Goal: Task Accomplishment & Management: Complete application form

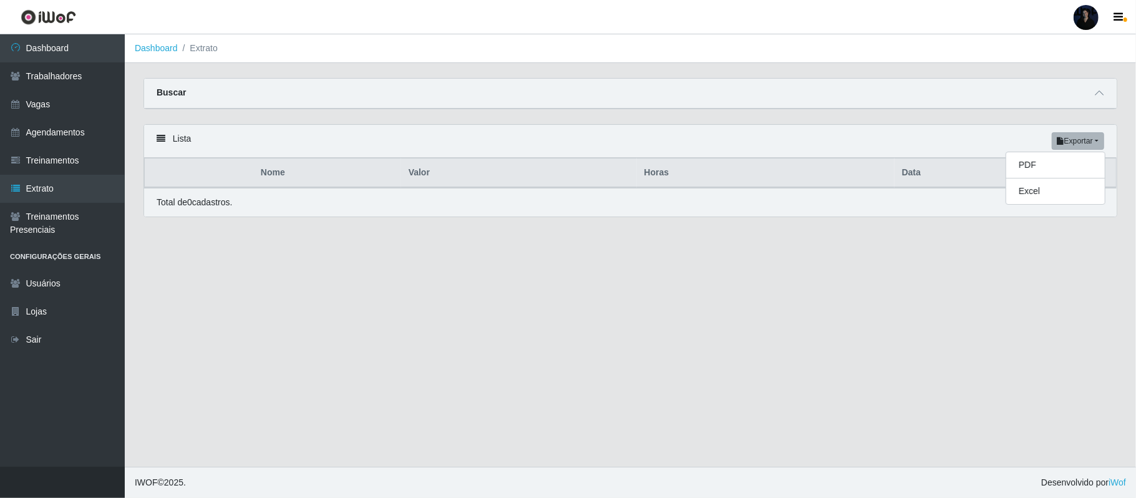
click at [1081, 20] on div at bounding box center [1085, 17] width 25 height 25
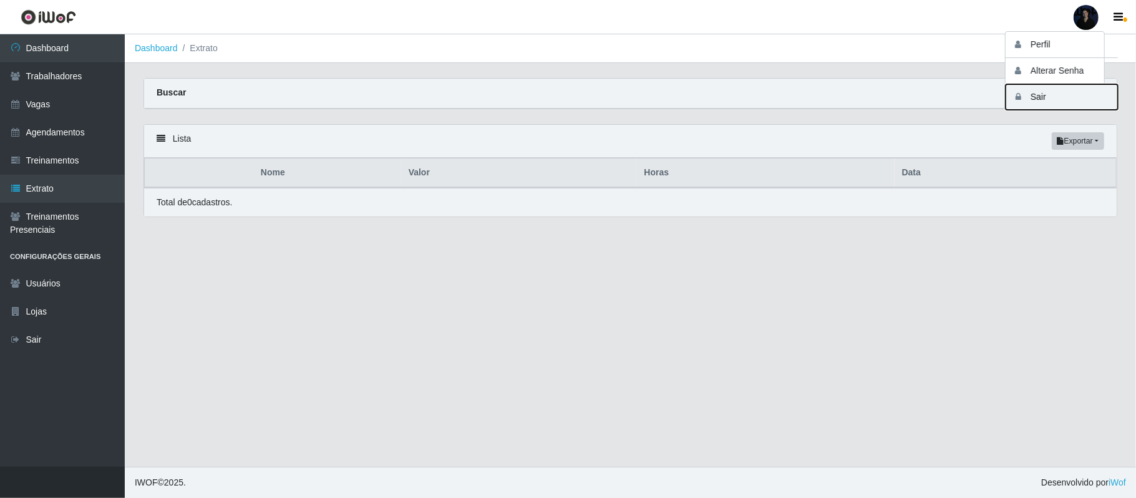
click at [1053, 96] on button "Sair" at bounding box center [1061, 97] width 112 height 26
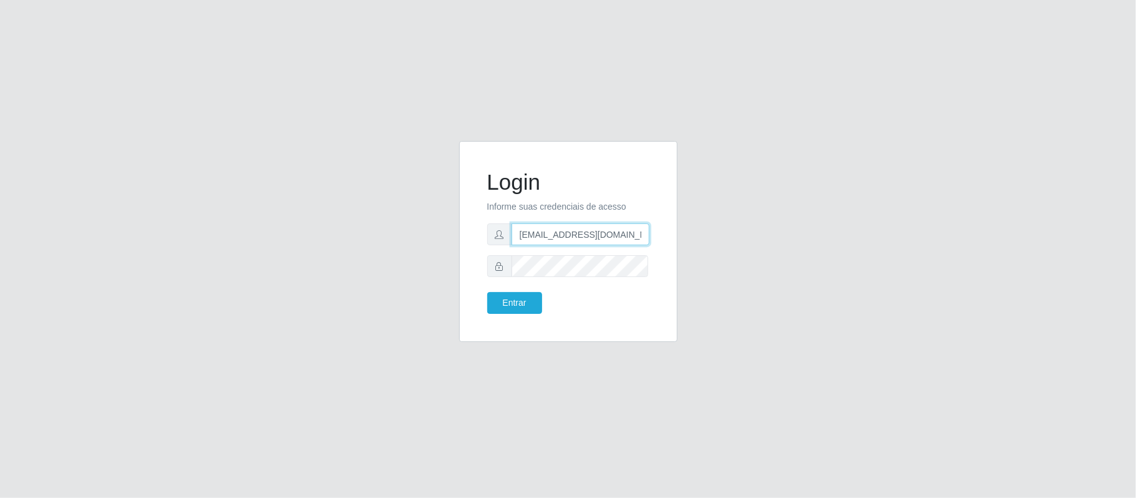
click at [557, 228] on input "anacarina390@supercopsfco.com" at bounding box center [580, 234] width 138 height 22
click at [582, 234] on input "anacarina390@supercopsfco.com" at bounding box center [580, 234] width 138 height 22
drag, startPoint x: 579, startPoint y: 234, endPoint x: 669, endPoint y: 237, distance: 90.5
click at [669, 237] on div "Login Informe suas credenciais de acesso anacarina390@supercopsfco.com Entrar" at bounding box center [568, 241] width 218 height 201
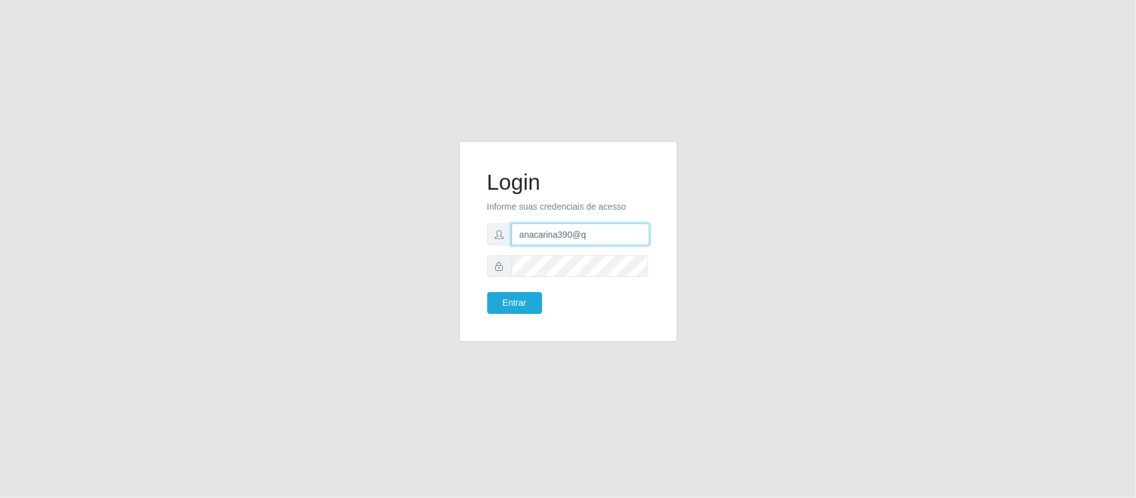
scroll to position [0, 0]
type input "anacarina390@queiroz.com"
click at [440, 275] on div "Login Informe suas credenciais de acesso anacarina390@queiroz.com Entrar" at bounding box center [568, 249] width 711 height 216
click at [525, 299] on button "Entrar" at bounding box center [514, 303] width 55 height 22
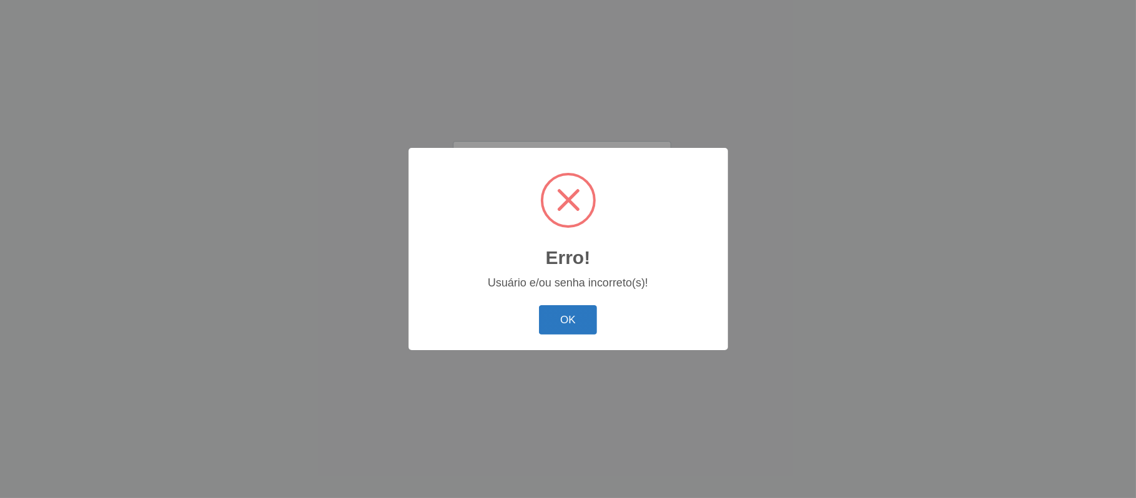
click at [565, 323] on button "OK" at bounding box center [568, 319] width 58 height 29
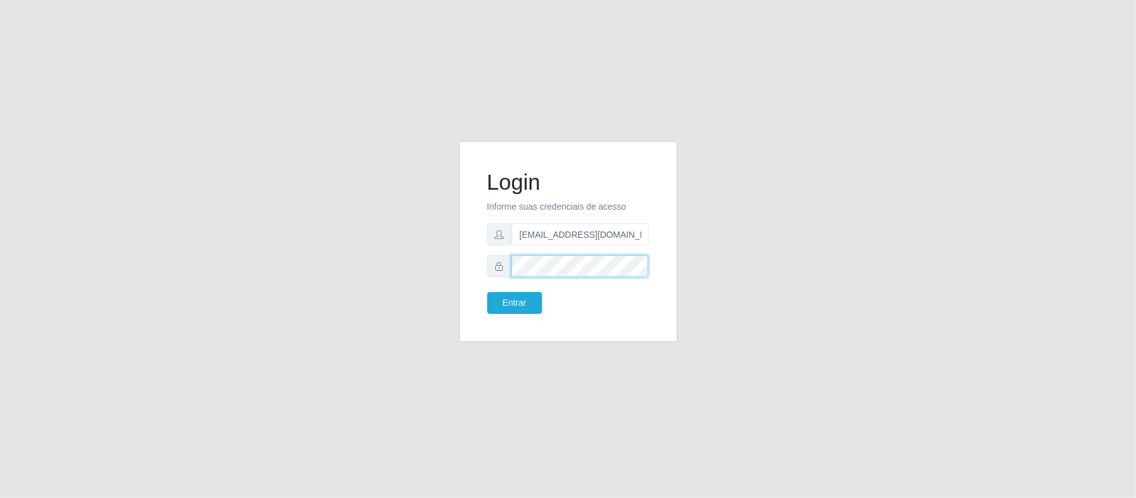
click at [485, 267] on div "Login Informe suas credenciais de acesso anacarina390@queiroz.com Entrar" at bounding box center [568, 242] width 187 height 170
click at [525, 302] on button "Entrar" at bounding box center [514, 303] width 55 height 22
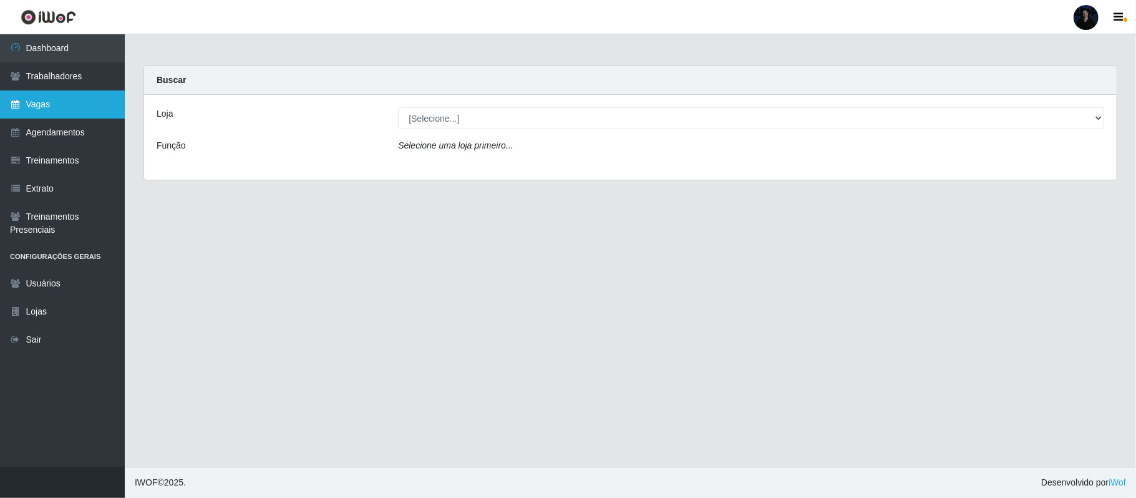
click at [56, 111] on link "Vagas" at bounding box center [62, 104] width 125 height 28
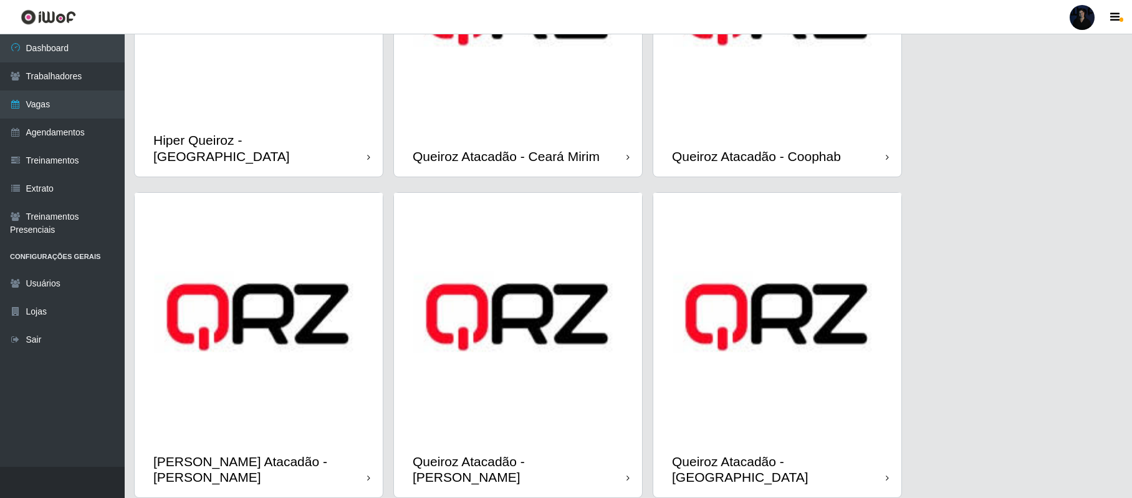
scroll to position [499, 0]
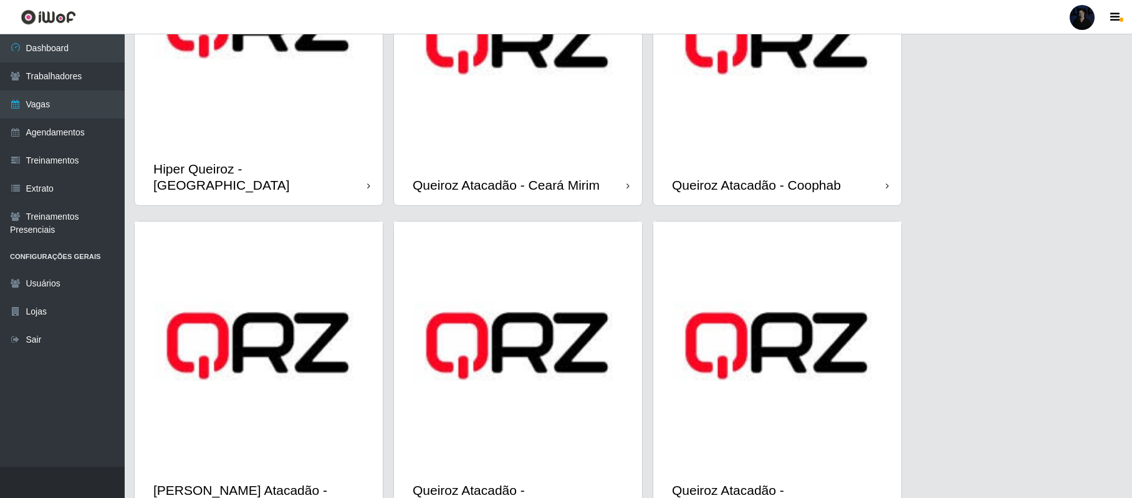
click at [517, 107] on img at bounding box center [518, 40] width 248 height 248
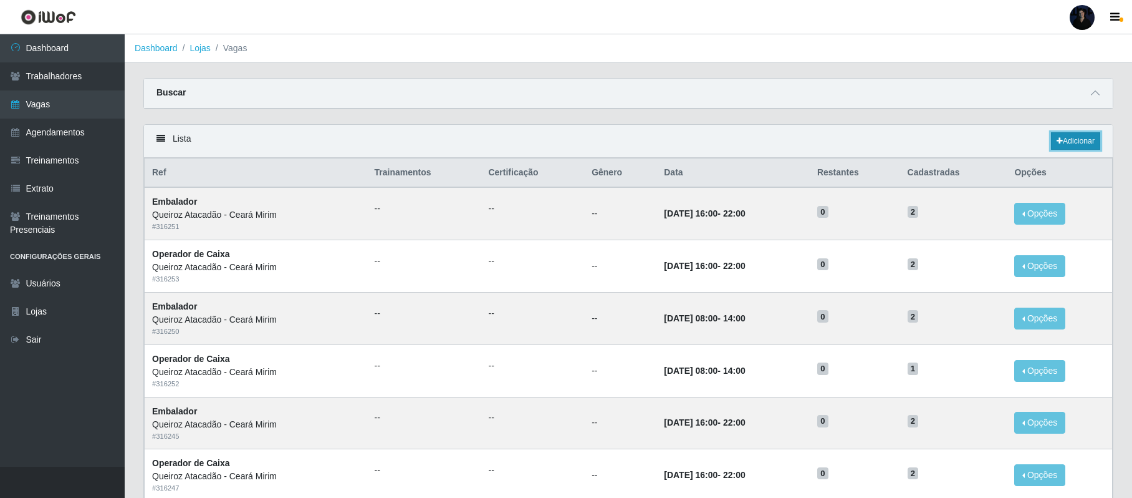
click at [1057, 141] on icon at bounding box center [1060, 140] width 6 height 7
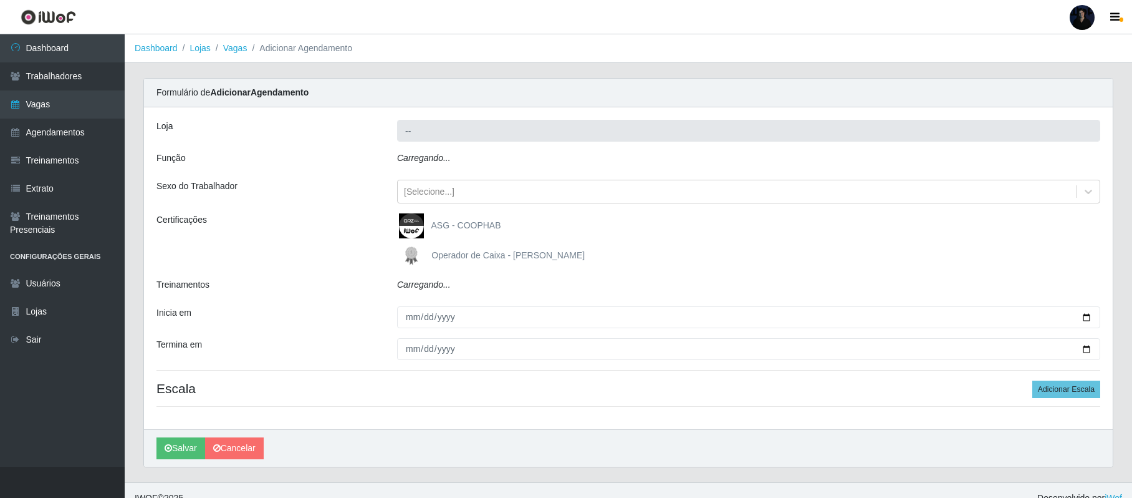
type input "Queiroz Atacadão - Ceará Mirim"
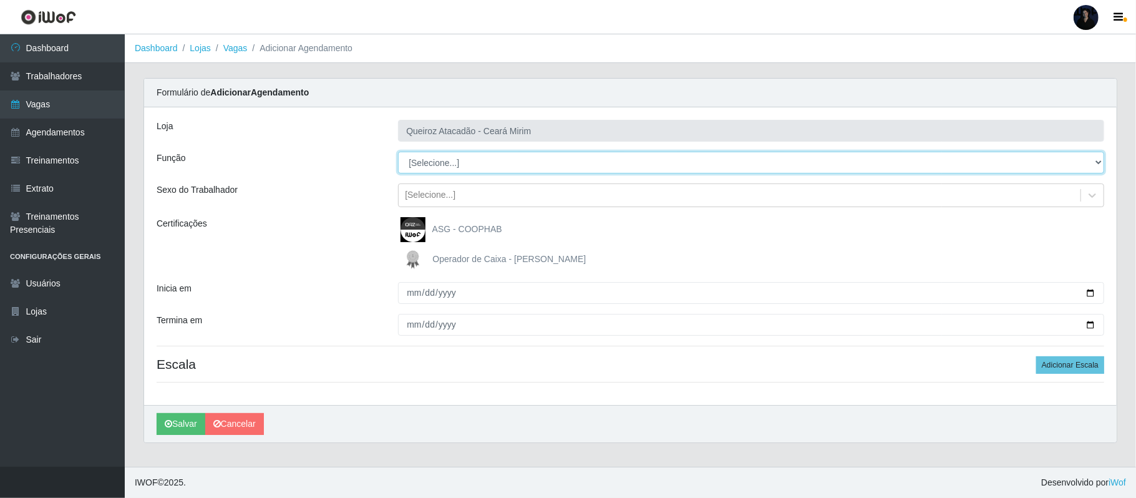
click at [425, 170] on select "[Selecione...] Embalador Embalador + Embalador ++ Operador de Caixa Operador de…" at bounding box center [751, 163] width 706 height 22
select select "1"
click at [398, 152] on select "[Selecione...] Embalador Embalador + Embalador ++ Operador de Caixa Operador de…" at bounding box center [751, 163] width 706 height 22
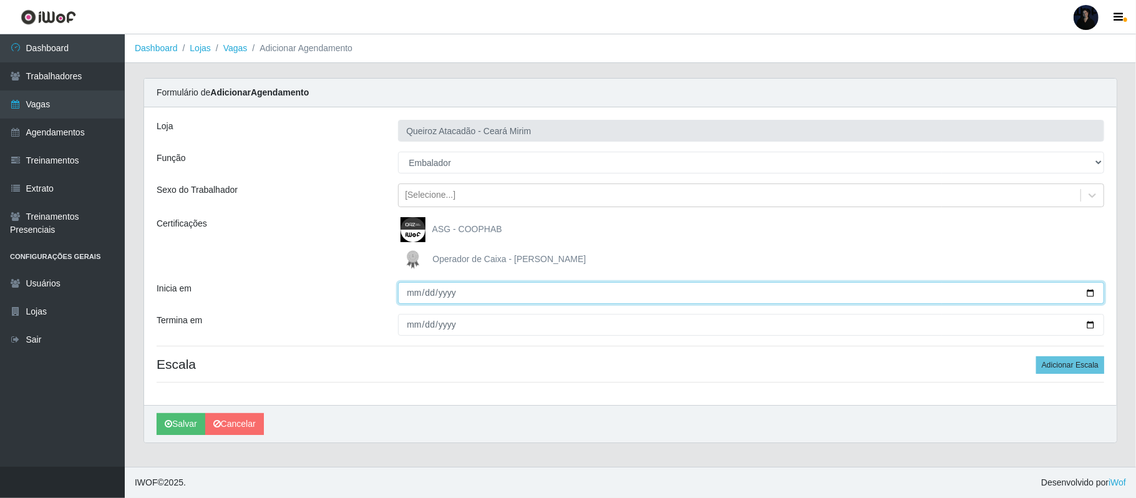
click at [1088, 291] on input "Inicia em" at bounding box center [751, 293] width 706 height 22
type input "2025-10-01"
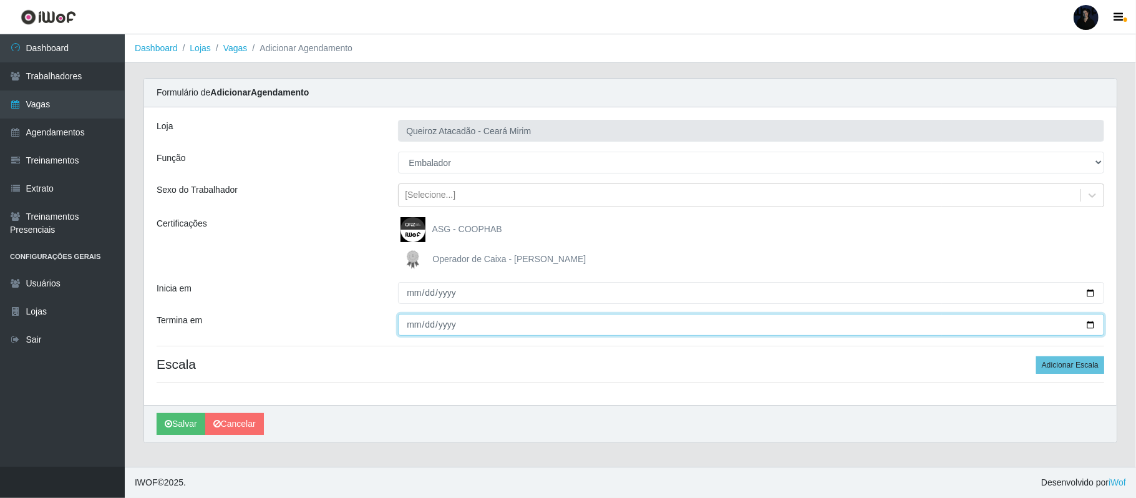
click at [1091, 324] on input "Termina em" at bounding box center [751, 325] width 706 height 22
type input "2025-10-03"
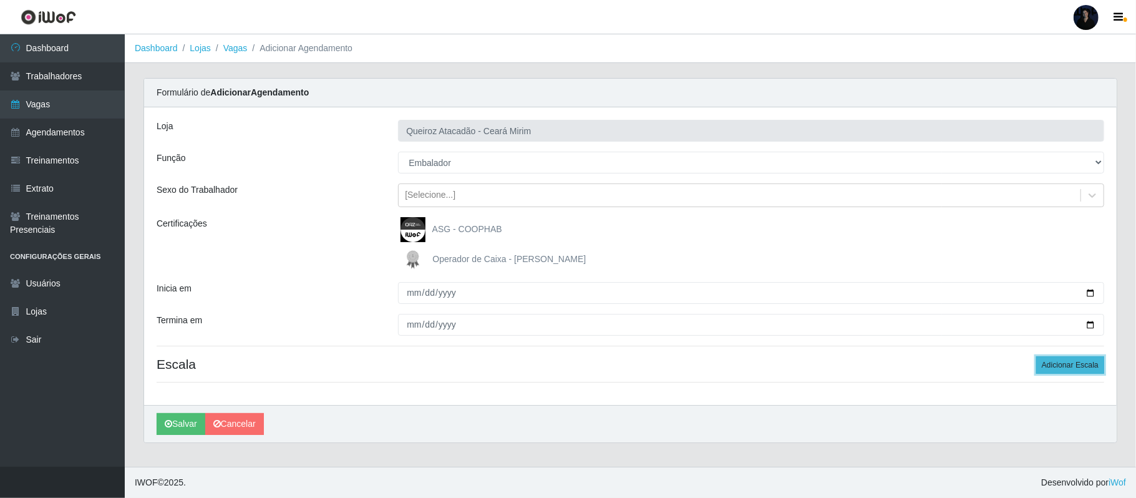
click at [1076, 367] on button "Adicionar Escala" at bounding box center [1070, 364] width 68 height 17
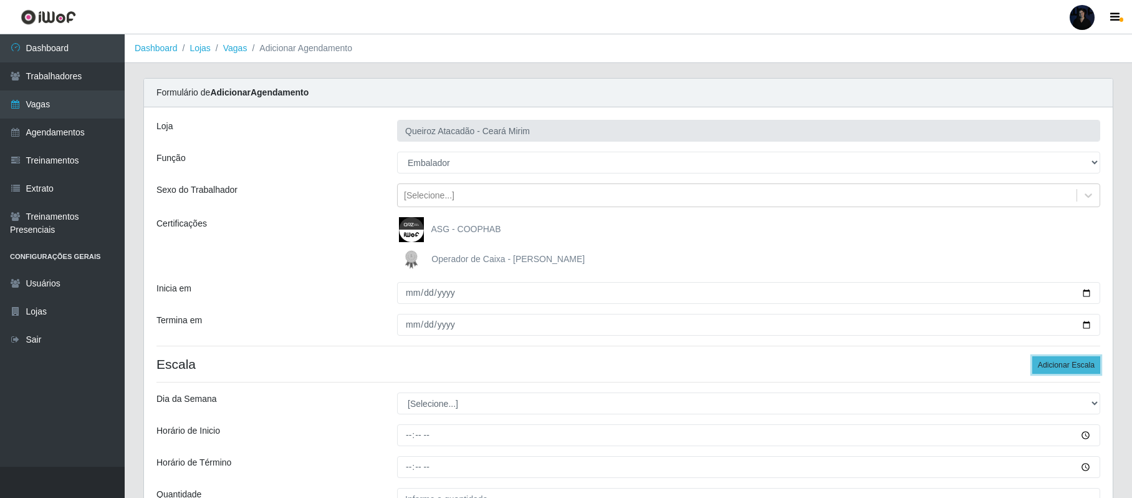
click at [1076, 367] on button "Adicionar Escala" at bounding box center [1067, 364] width 68 height 17
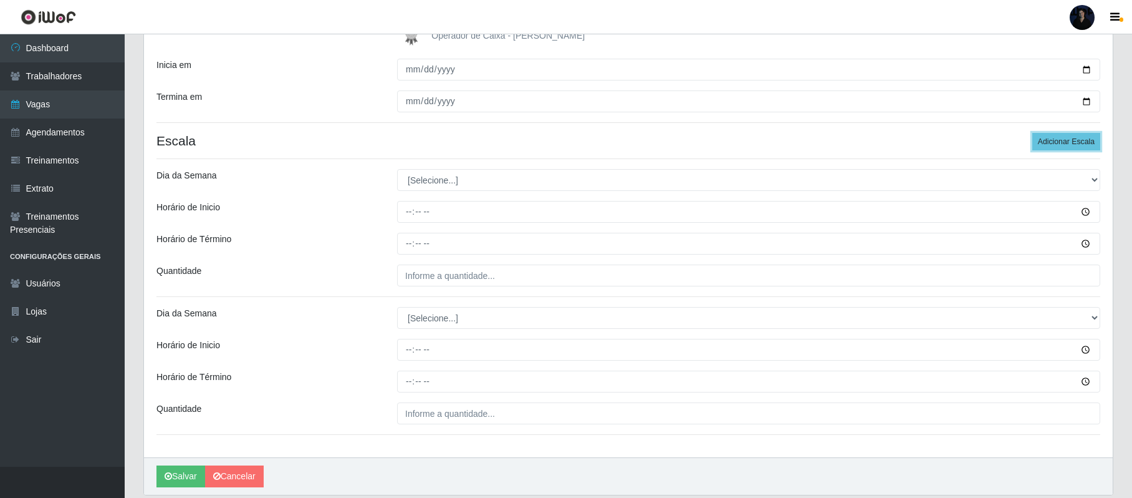
scroll to position [269, 0]
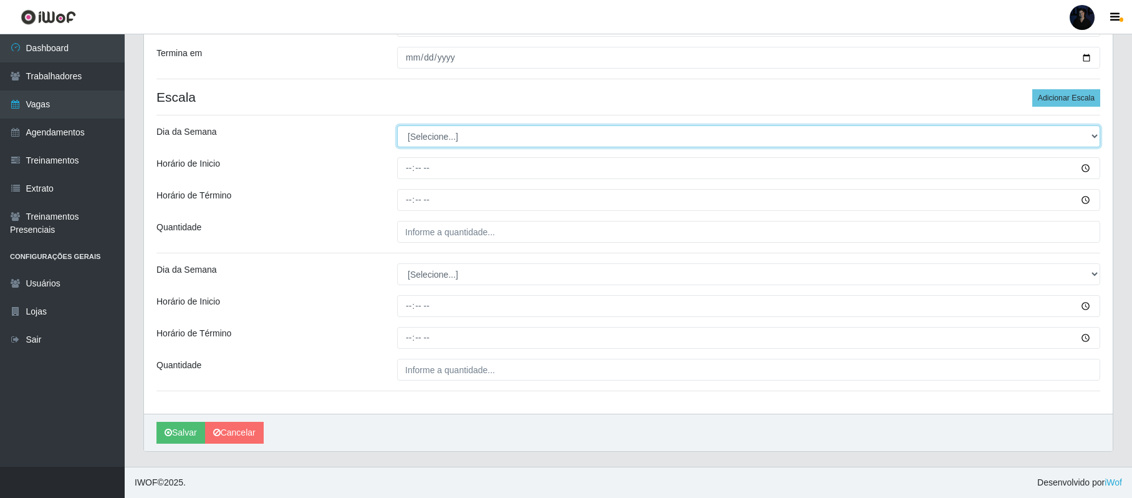
click at [461, 135] on select "[Selecione...] Segunda Terça Quarta Quinta Sexta Sábado Domingo" at bounding box center [748, 136] width 703 height 22
click at [427, 140] on select "[Selecione...] Segunda Terça Quarta Quinta Sexta Sábado Domingo" at bounding box center [748, 136] width 703 height 22
select select "3"
click at [397, 125] on select "[Selecione...] Segunda Terça Quarta Quinta Sexta Sábado Domingo" at bounding box center [748, 136] width 703 height 22
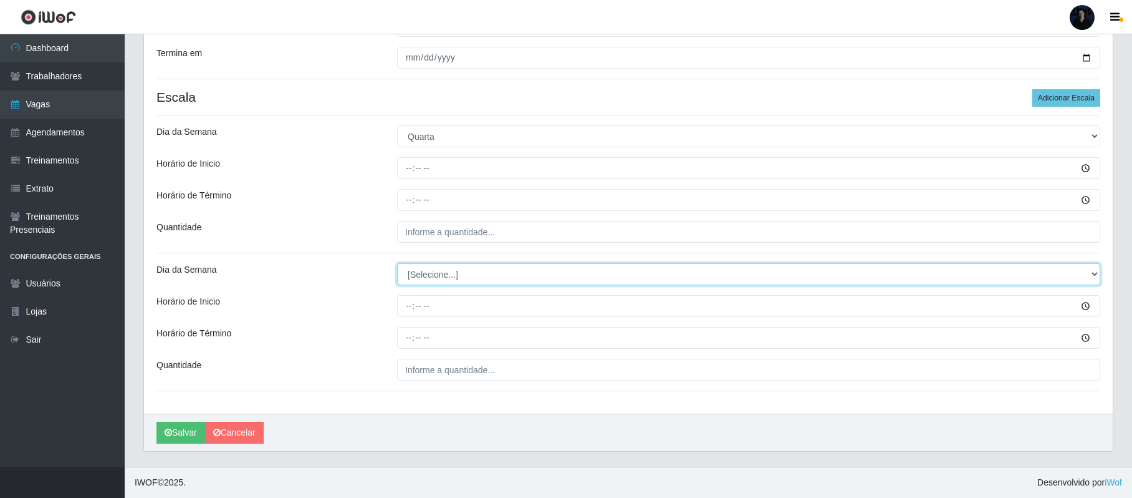
click at [425, 277] on select "[Selecione...] Segunda Terça Quarta Quinta Sexta Sábado Domingo" at bounding box center [748, 274] width 703 height 22
select select "3"
click at [397, 263] on select "[Selecione...] Segunda Terça Quarta Quinta Sexta Sábado Domingo" at bounding box center [748, 274] width 703 height 22
click at [1061, 94] on button "Adicionar Escala" at bounding box center [1067, 97] width 68 height 17
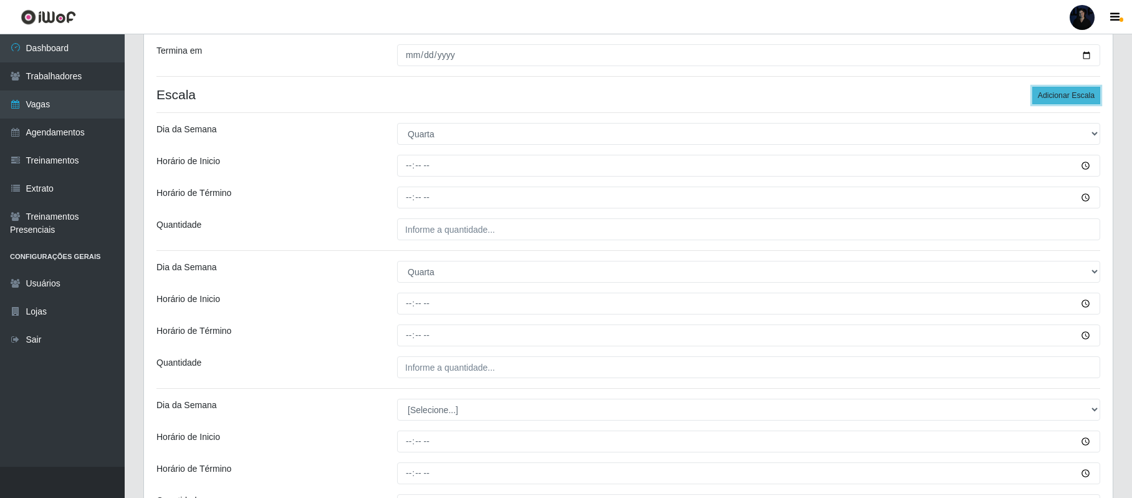
click at [1061, 94] on button "Adicionar Escala" at bounding box center [1067, 95] width 68 height 17
click at [410, 165] on input "Horário de Inicio" at bounding box center [748, 166] width 703 height 22
type input "08:00"
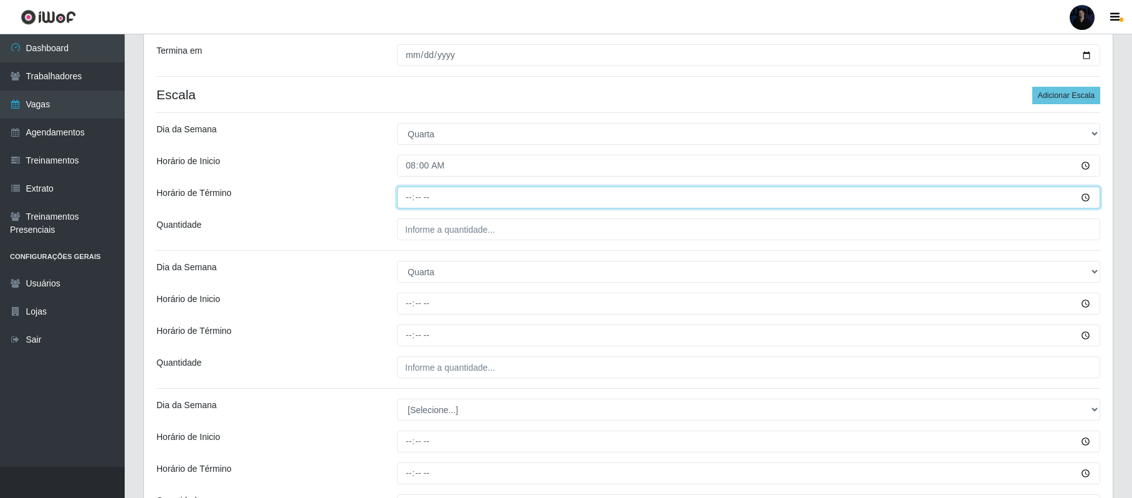
click at [404, 201] on input "Horário de Término" at bounding box center [748, 197] width 703 height 22
type input "14:00"
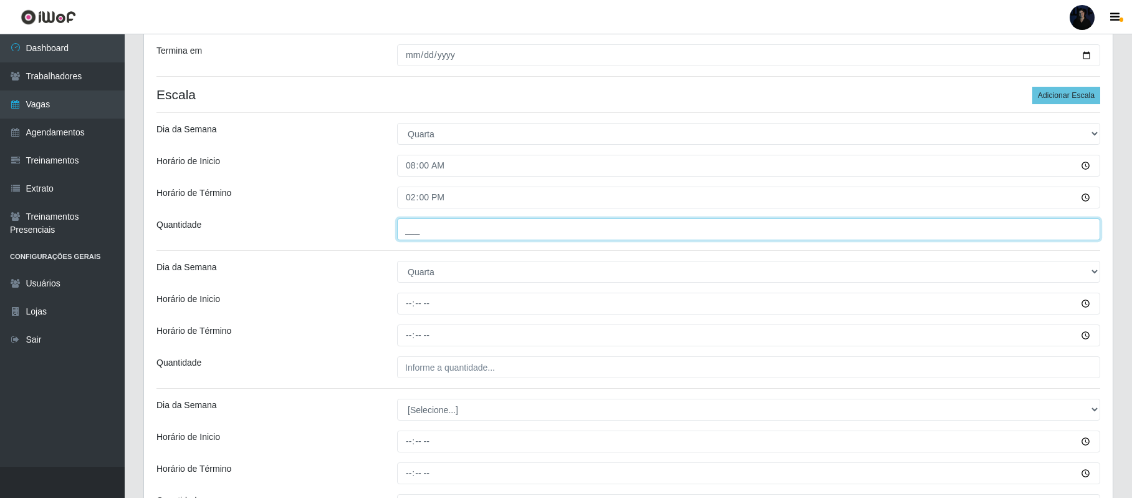
click at [408, 228] on input "___" at bounding box center [748, 229] width 703 height 22
type input "2__"
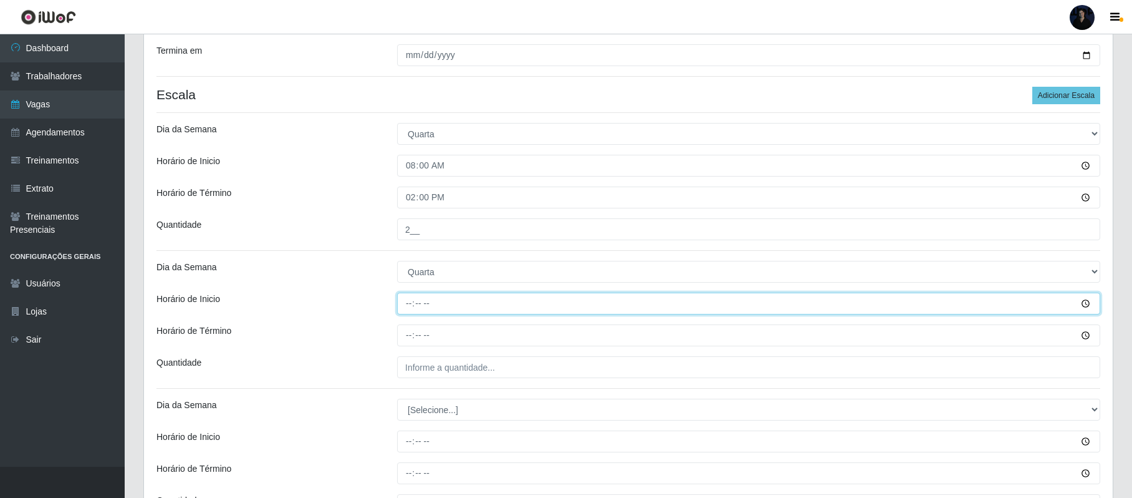
click at [412, 302] on input "Horário de Inicio" at bounding box center [748, 303] width 703 height 22
type input "16:00"
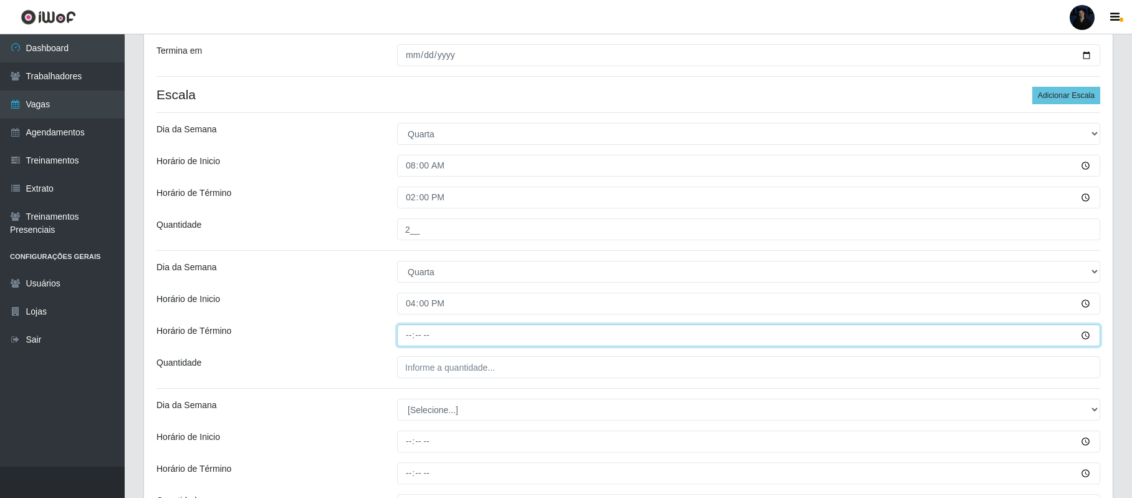
click at [407, 333] on input "Horário de Término" at bounding box center [748, 335] width 703 height 22
type input "22:00"
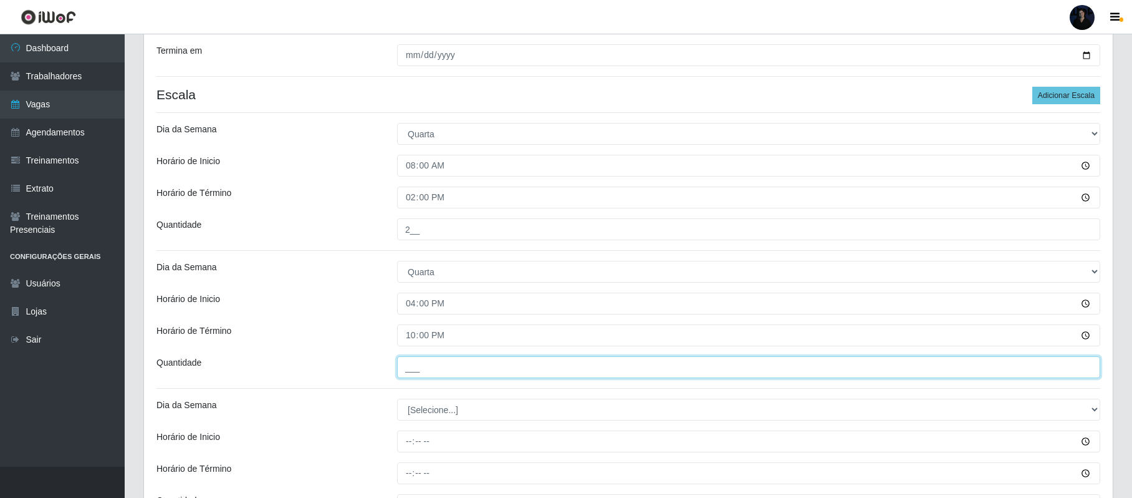
click at [408, 369] on input "___" at bounding box center [748, 367] width 703 height 22
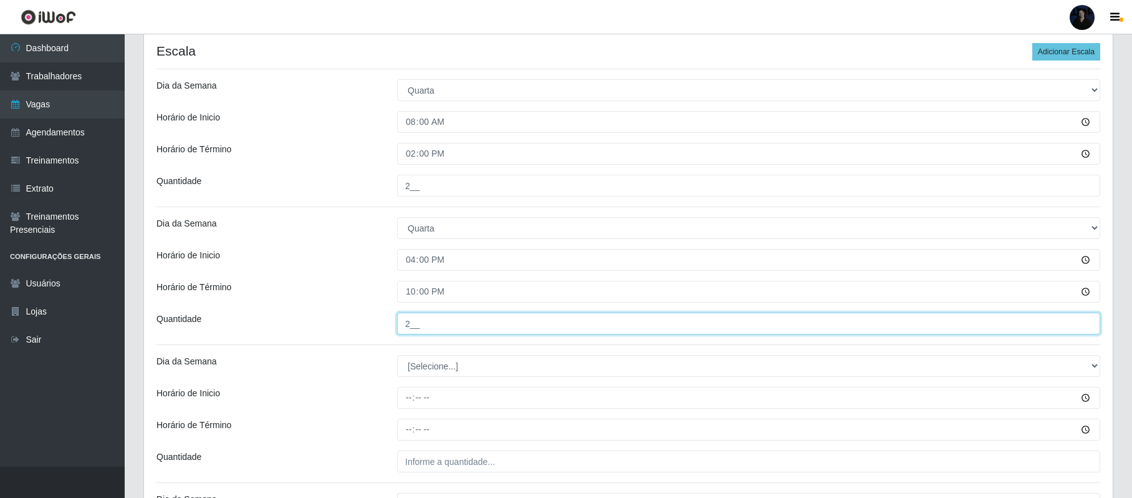
scroll to position [435, 0]
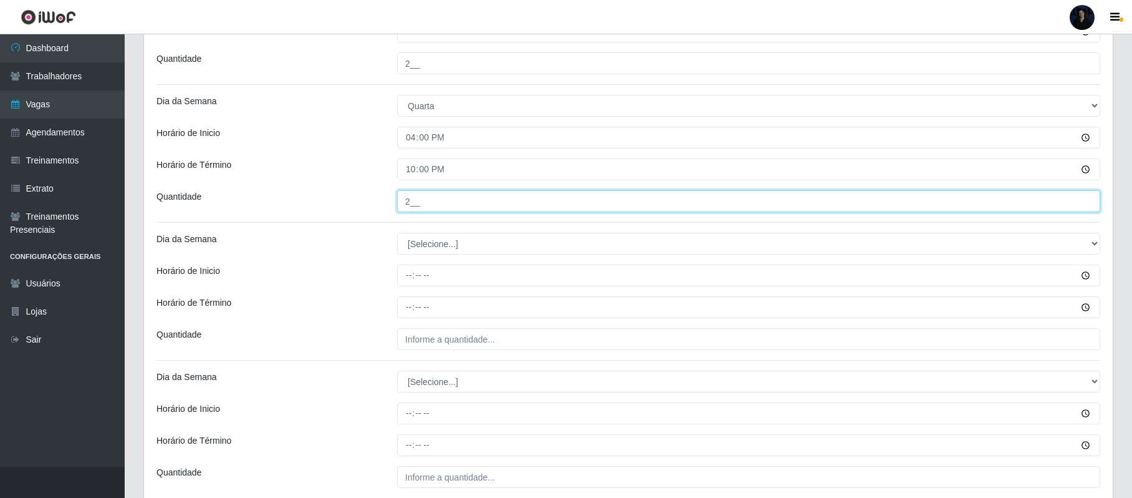
type input "2__"
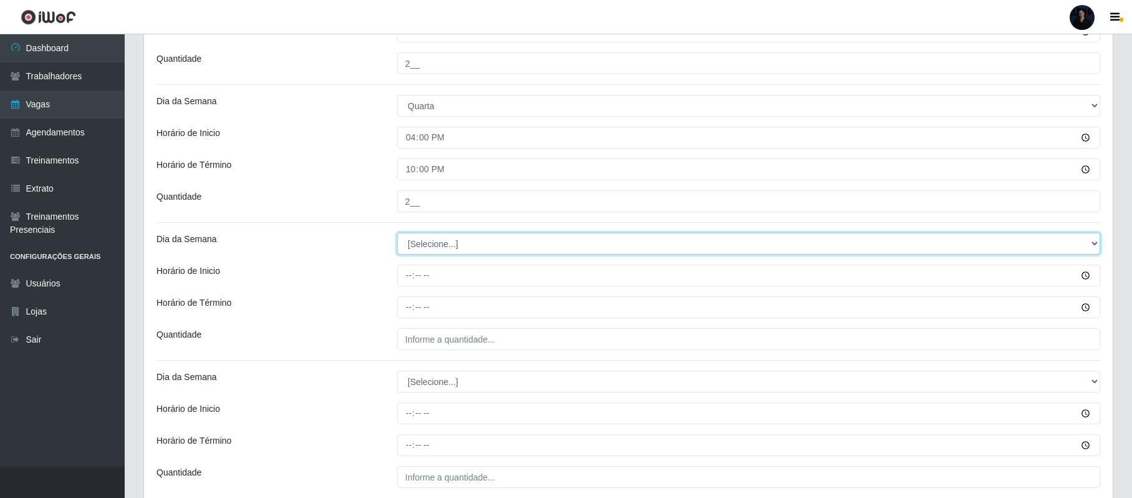
click at [410, 253] on select "[Selecione...] Segunda Terça Quarta Quinta Sexta Sábado Domingo" at bounding box center [748, 244] width 703 height 22
select select "4"
click at [397, 234] on select "[Selecione...] Segunda Terça Quarta Quinta Sexta Sábado Domingo" at bounding box center [748, 244] width 703 height 22
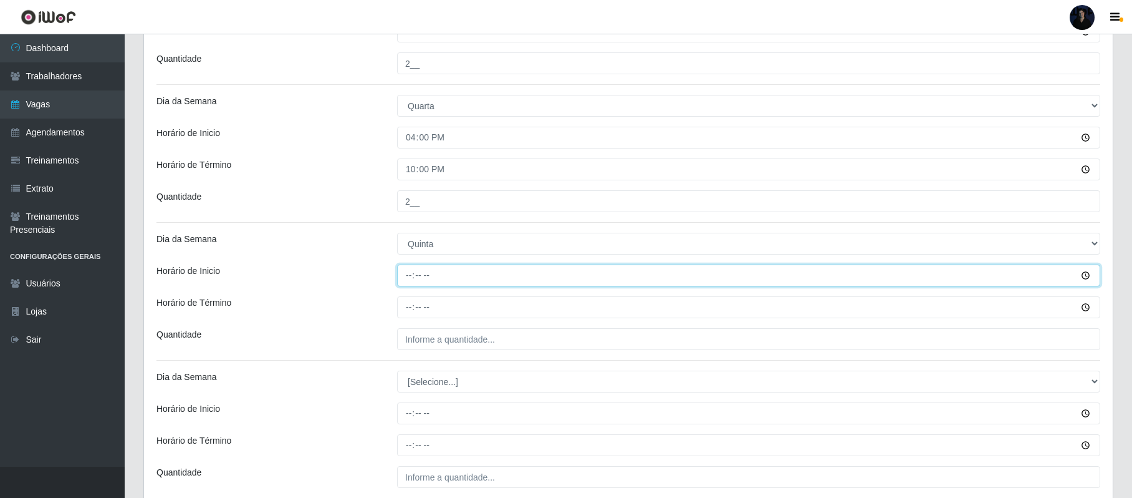
click at [405, 268] on input "Horário de Inicio" at bounding box center [748, 275] width 703 height 22
type input "08:00"
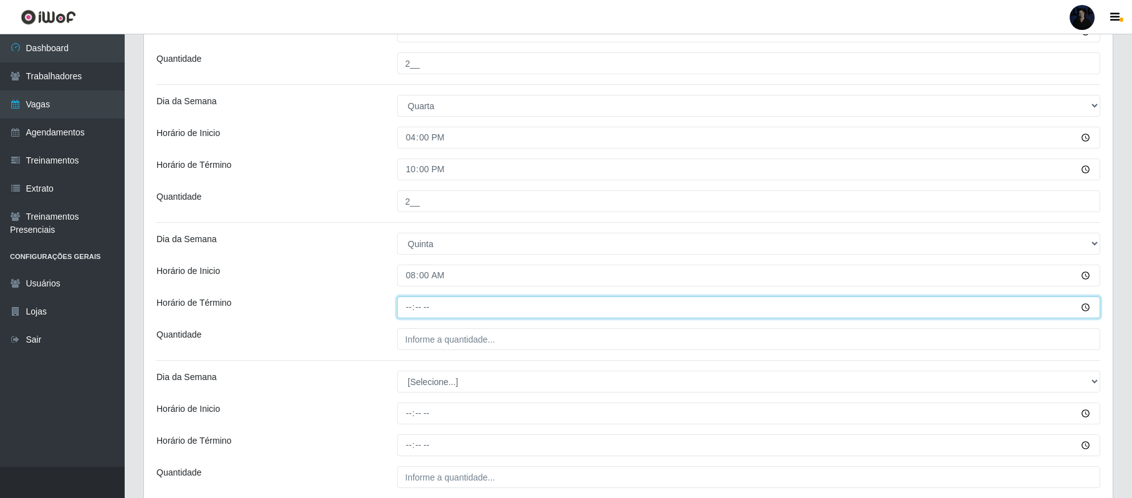
click at [410, 312] on input "Horário de Término" at bounding box center [748, 307] width 703 height 22
type input "14:00"
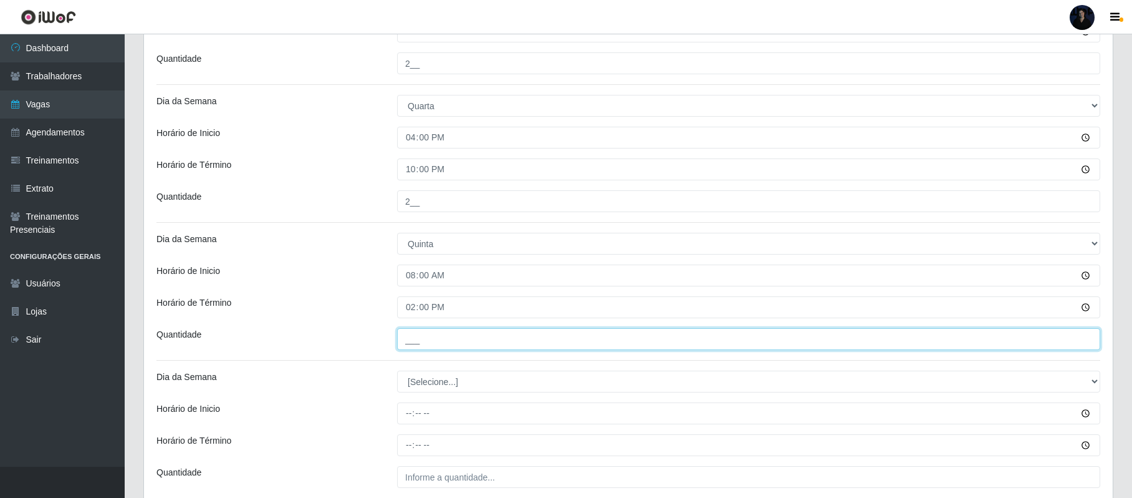
click at [414, 345] on input "___" at bounding box center [748, 339] width 703 height 22
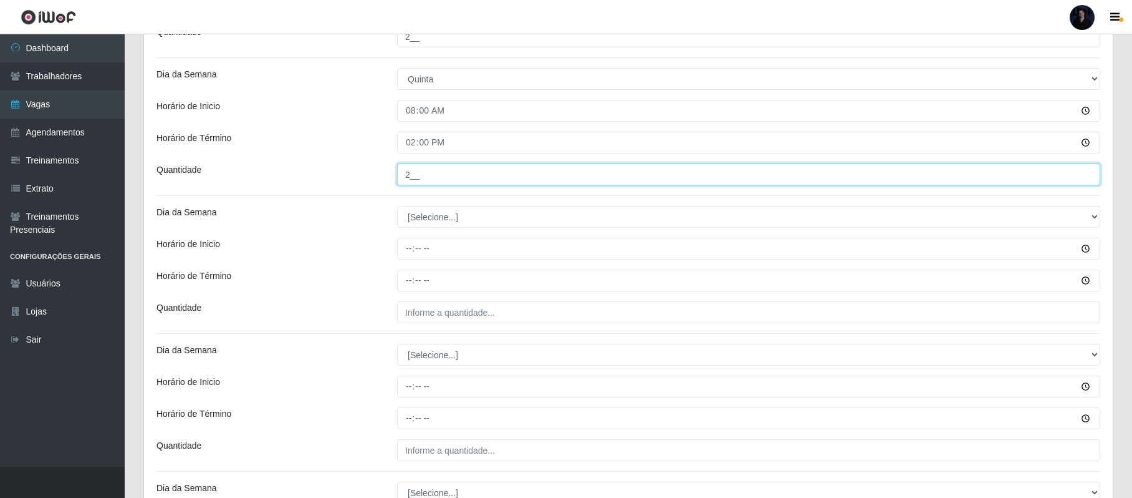
scroll to position [602, 0]
type input "2__"
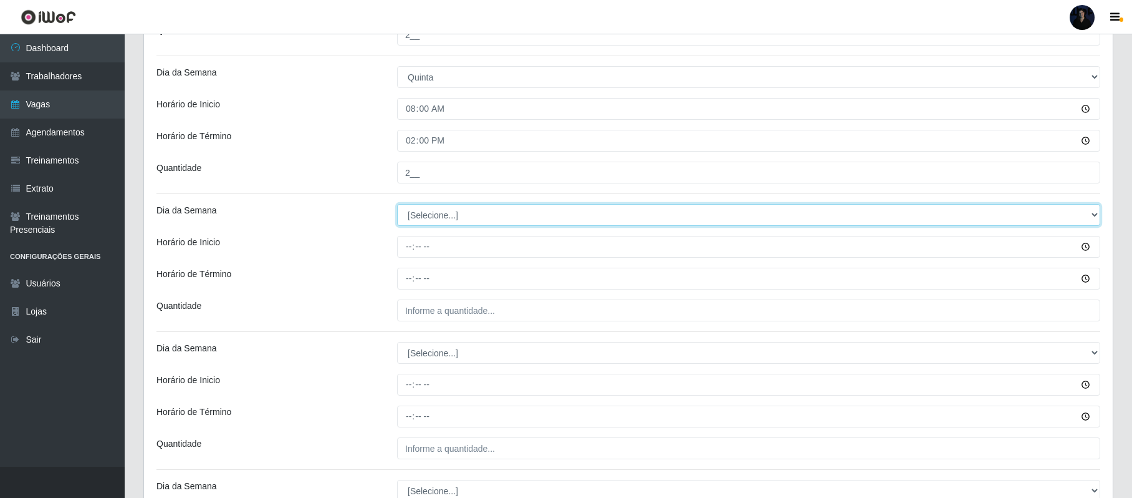
click at [419, 217] on select "[Selecione...] Segunda Terça Quarta Quinta Sexta Sábado Domingo" at bounding box center [748, 215] width 703 height 22
select select "4"
click at [397, 206] on select "[Selecione...] Segunda Terça Quarta Quinta Sexta Sábado Domingo" at bounding box center [748, 215] width 703 height 22
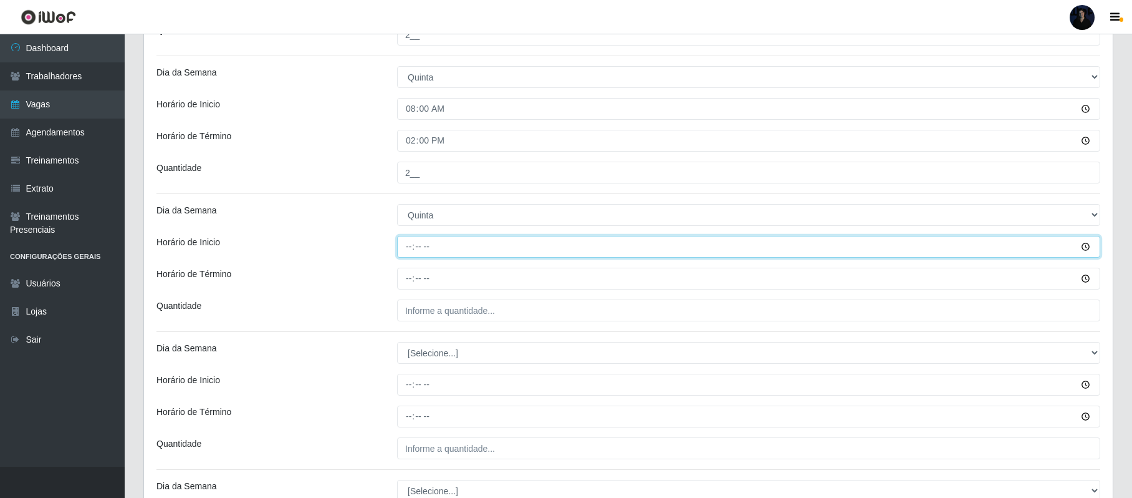
click at [405, 245] on input "Horário de Inicio" at bounding box center [748, 247] width 703 height 22
type input "16:00"
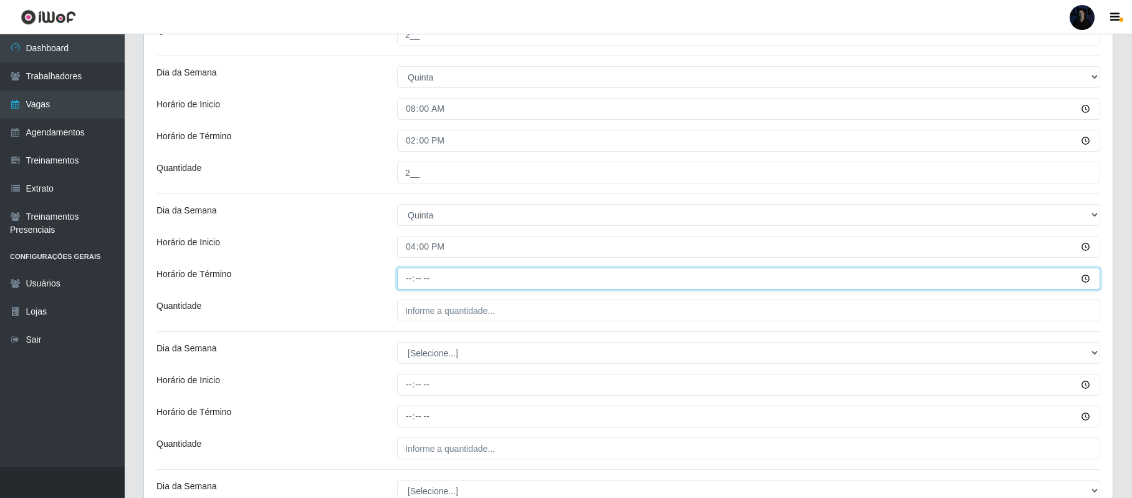
click at [410, 280] on input "Horário de Término" at bounding box center [748, 279] width 703 height 22
type input "22:00"
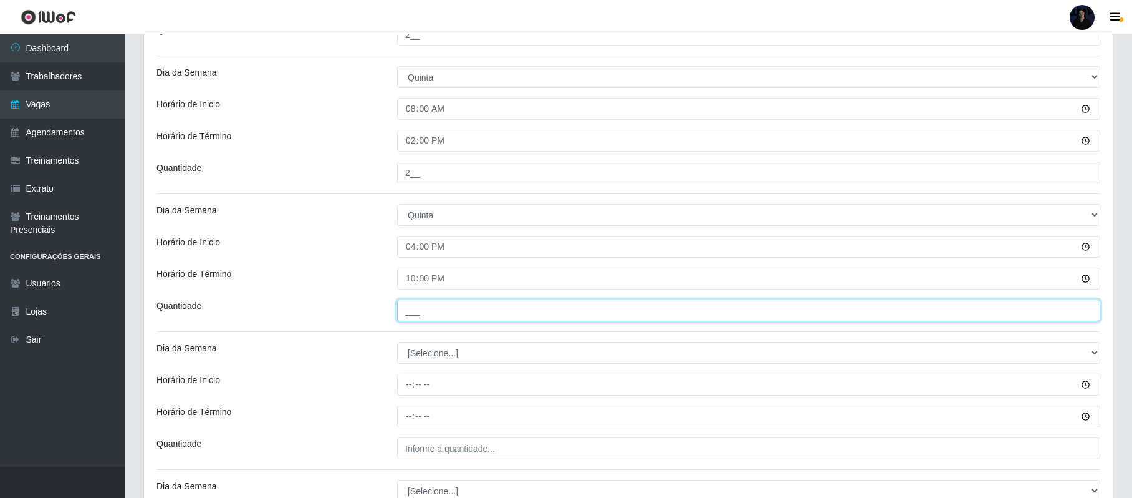
click at [410, 305] on input "___" at bounding box center [748, 310] width 703 height 22
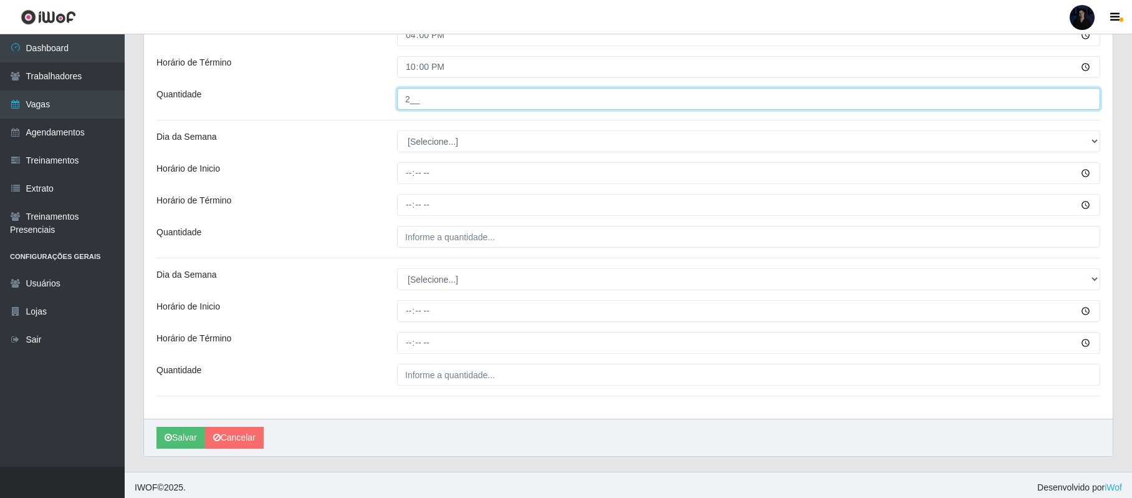
scroll to position [821, 0]
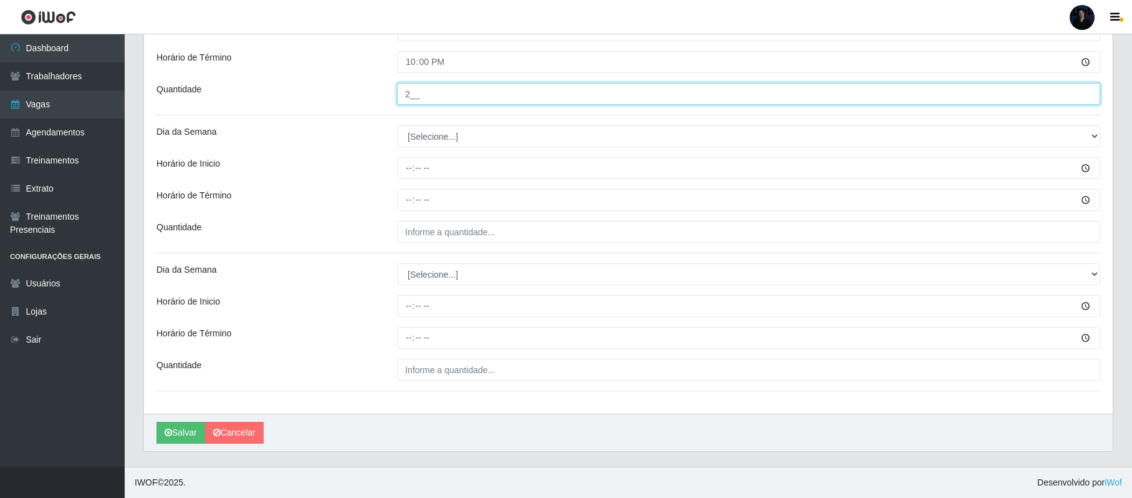
type input "2__"
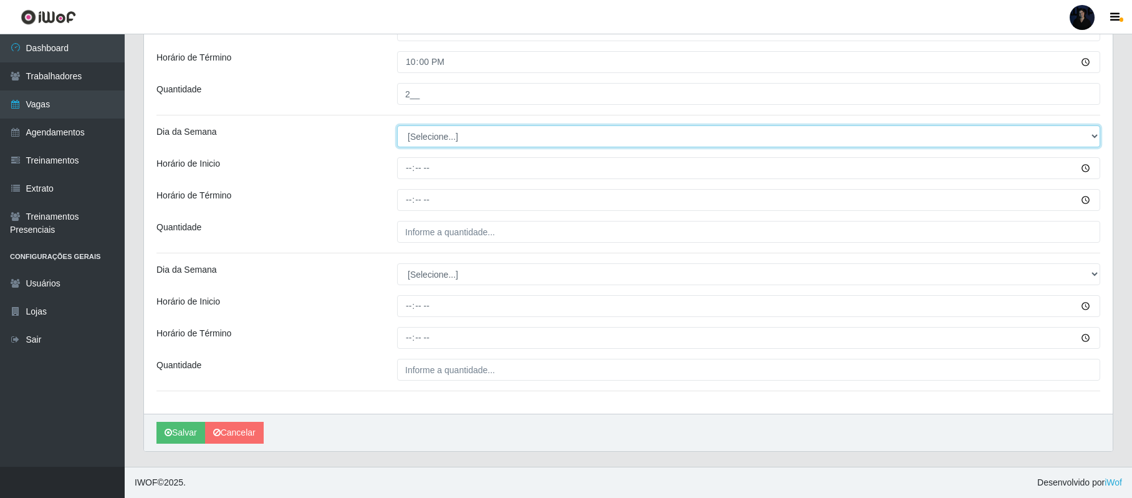
click at [450, 128] on select "[Selecione...] Segunda Terça Quarta Quinta Sexta Sábado Domingo" at bounding box center [748, 136] width 703 height 22
select select "5"
click at [397, 125] on select "[Selecione...] Segunda Terça Quarta Quinta Sexta Sábado Domingo" at bounding box center [748, 136] width 703 height 22
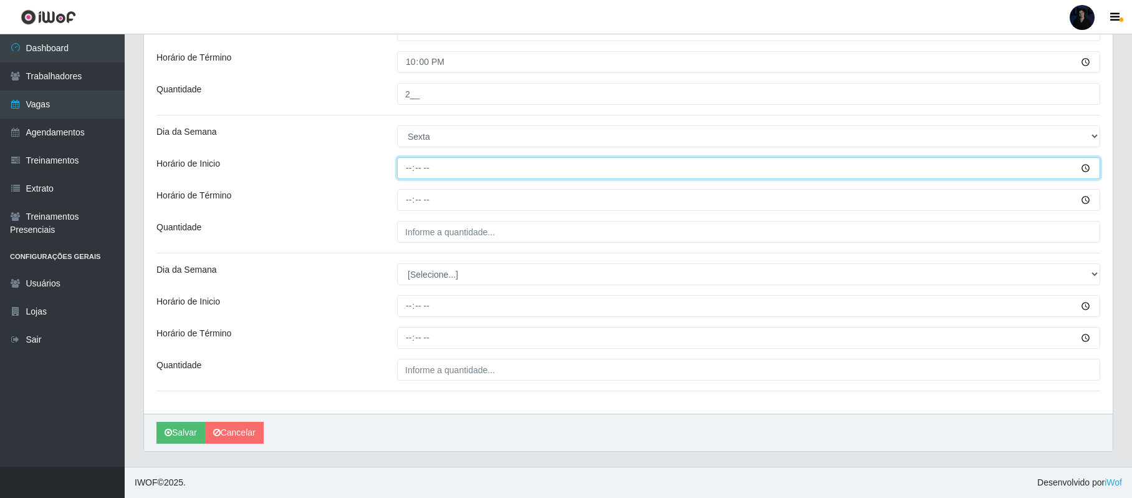
click at [403, 172] on input "Horário de Inicio" at bounding box center [748, 168] width 703 height 22
type input "08:00"
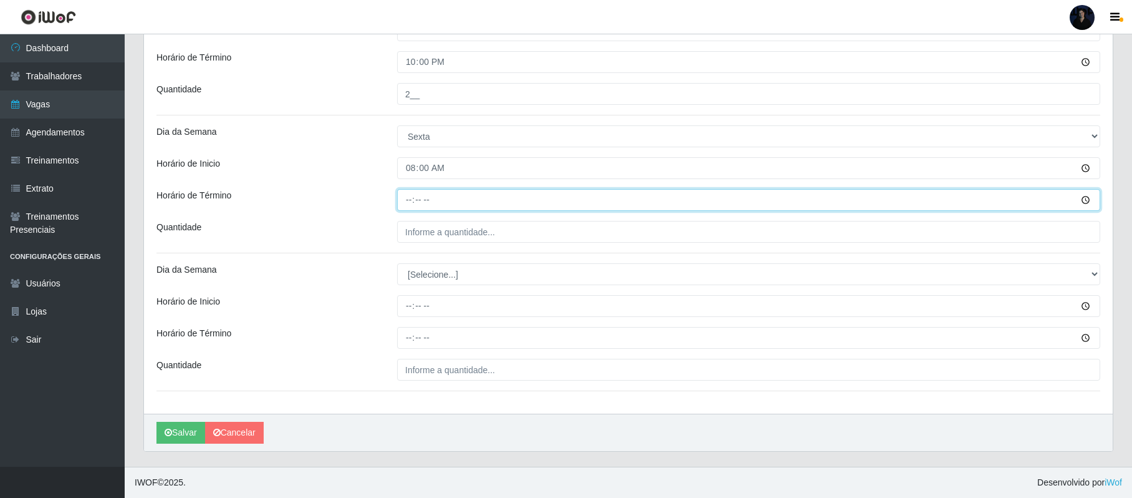
click at [405, 198] on input "Horário de Término" at bounding box center [748, 200] width 703 height 22
type input "14:00"
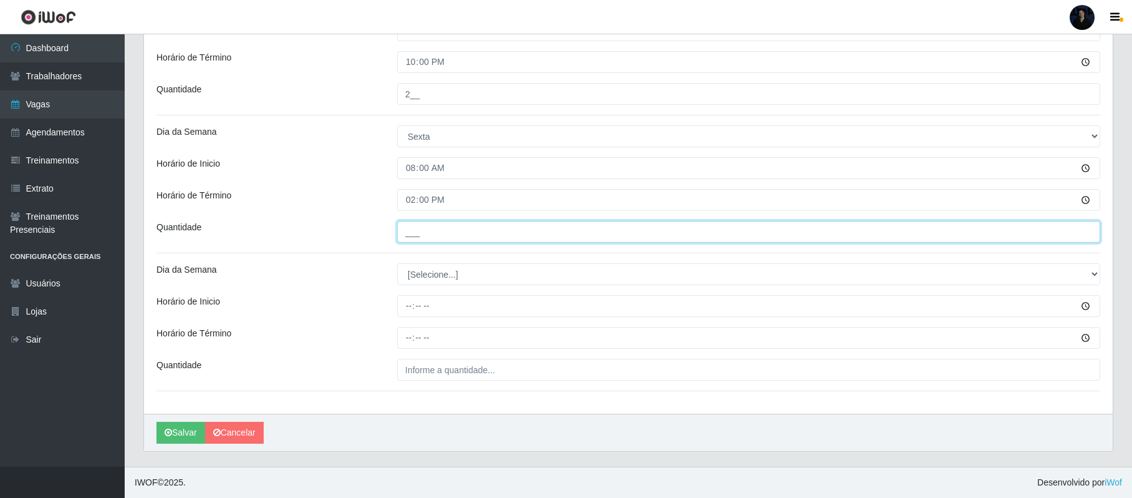
click at [414, 223] on input "___" at bounding box center [748, 232] width 703 height 22
type input "2__"
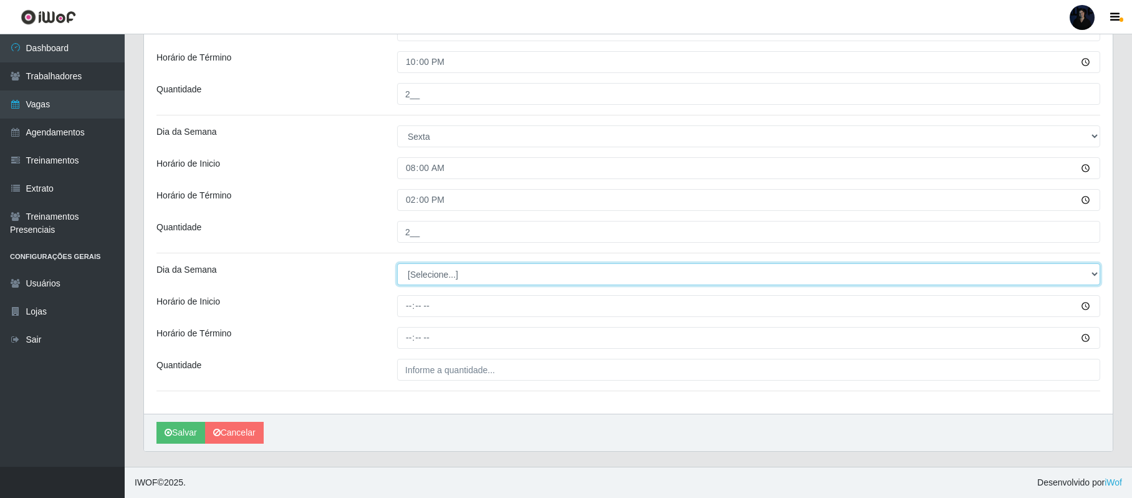
click at [434, 273] on select "[Selecione...] Segunda Terça Quarta Quinta Sexta Sábado Domingo" at bounding box center [748, 274] width 703 height 22
select select "5"
click at [397, 263] on select "[Selecione...] Segunda Terça Quarta Quinta Sexta Sábado Domingo" at bounding box center [748, 274] width 703 height 22
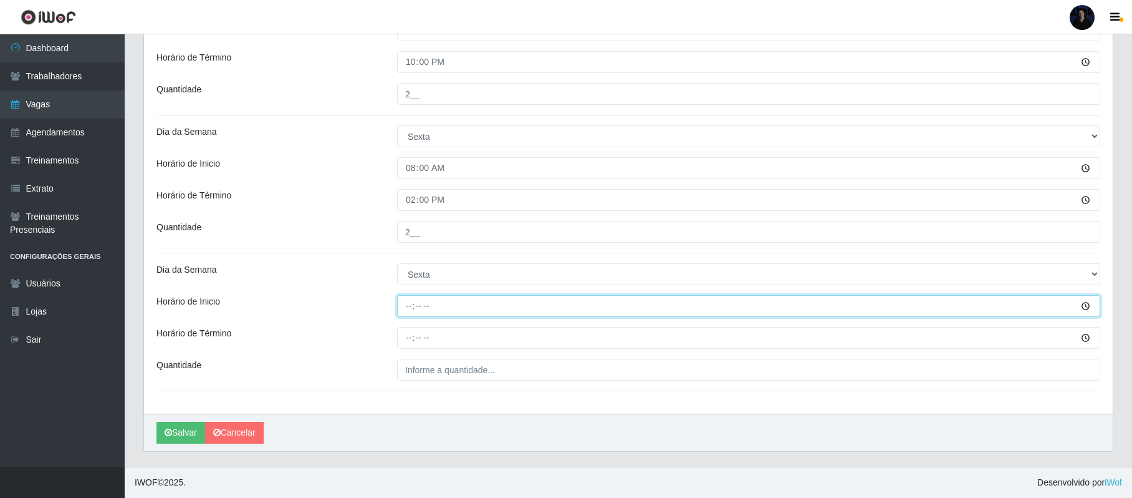
click at [407, 309] on input "Horário de Inicio" at bounding box center [748, 306] width 703 height 22
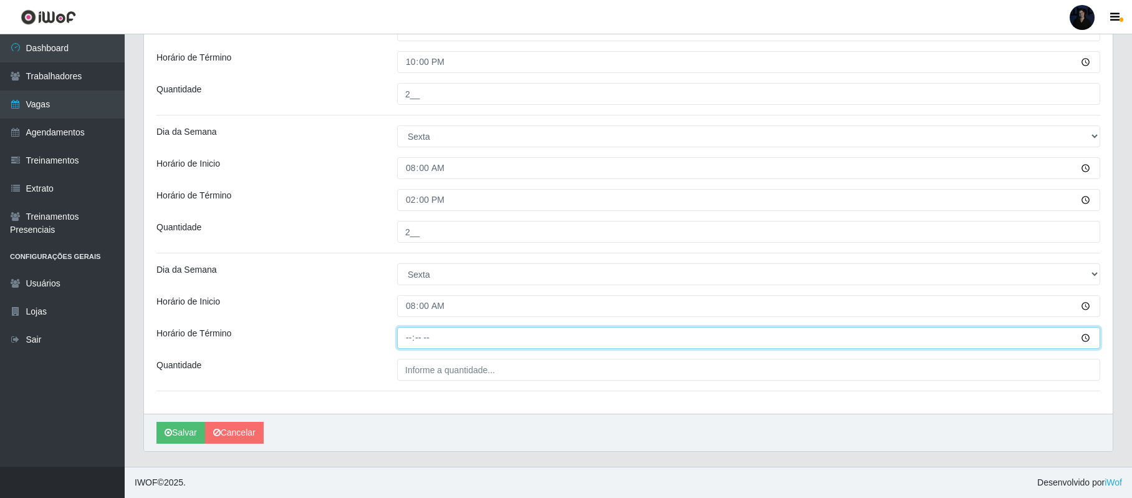
click at [409, 335] on input "Horário de Término" at bounding box center [748, 338] width 703 height 22
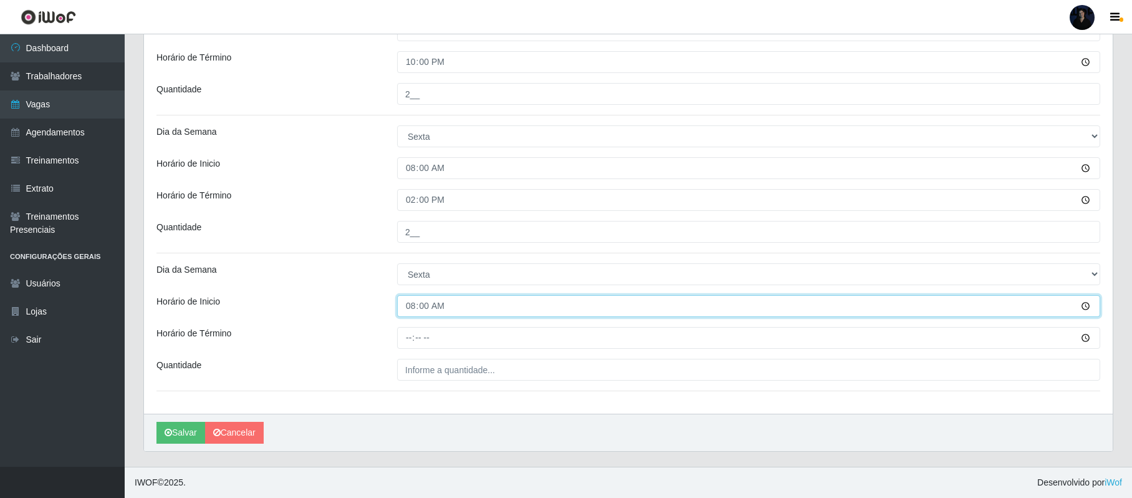
click at [407, 307] on input "08:00" at bounding box center [748, 306] width 703 height 22
type input "16:00"
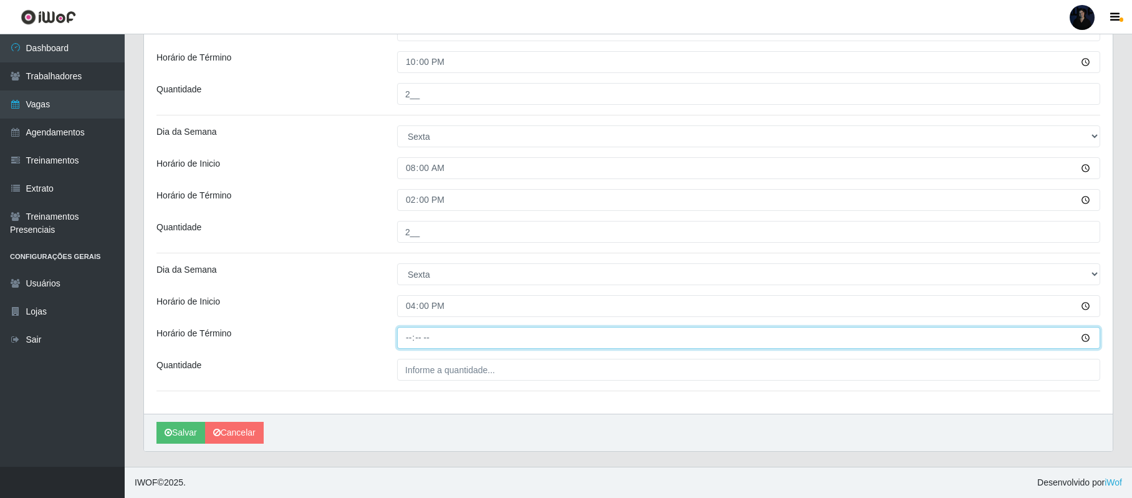
click at [408, 338] on input "Horário de Término" at bounding box center [748, 338] width 703 height 22
type input "22:00"
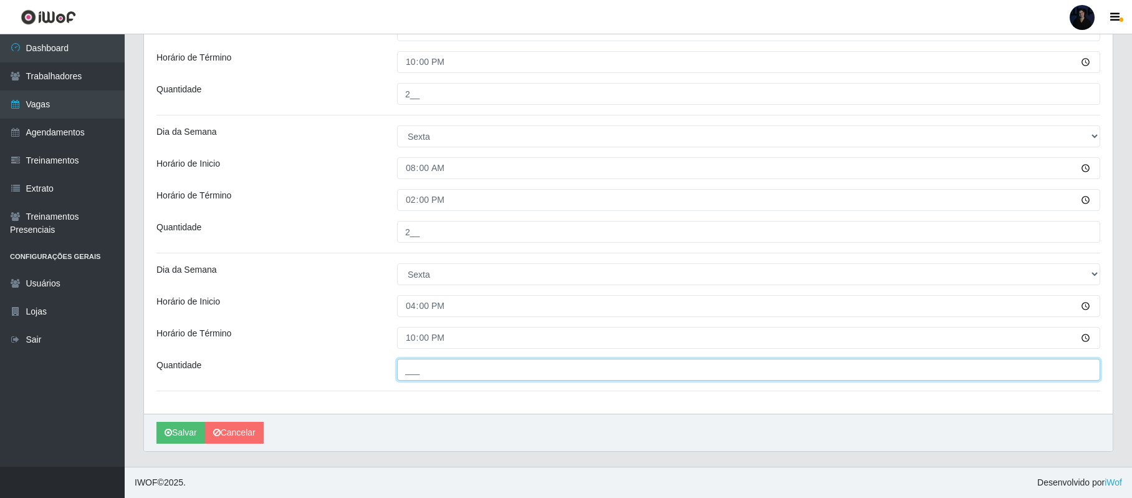
click at [410, 370] on input "___" at bounding box center [748, 370] width 703 height 22
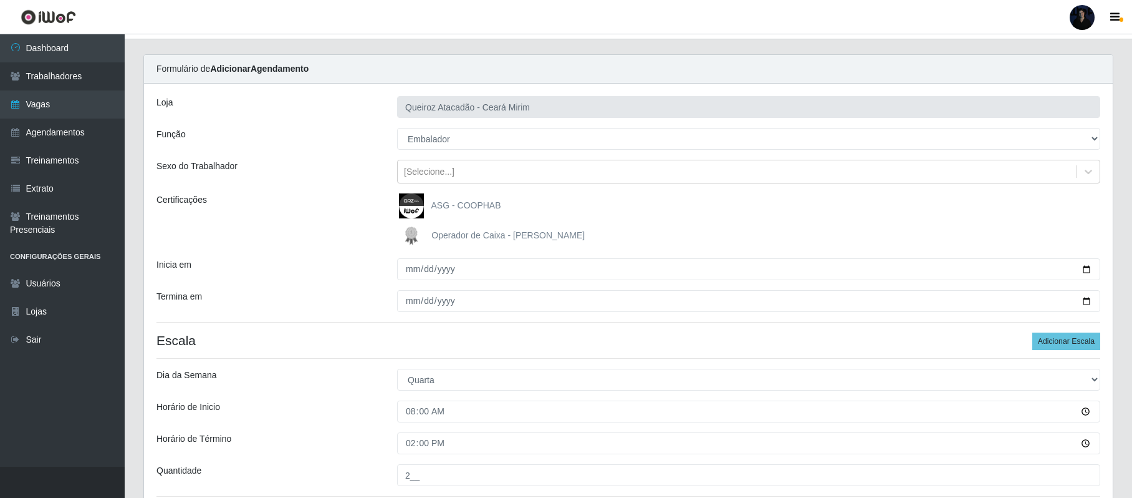
scroll to position [0, 0]
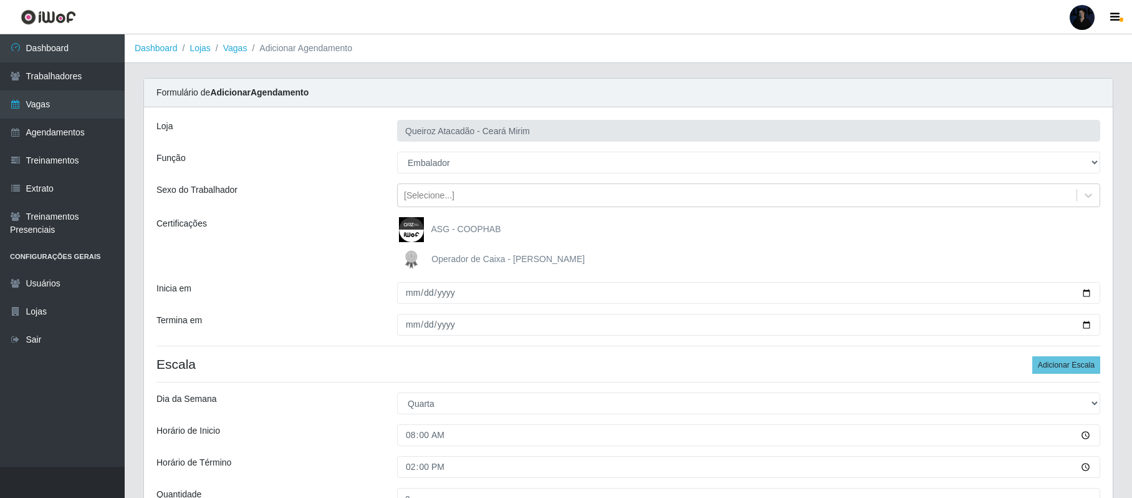
type input "2__"
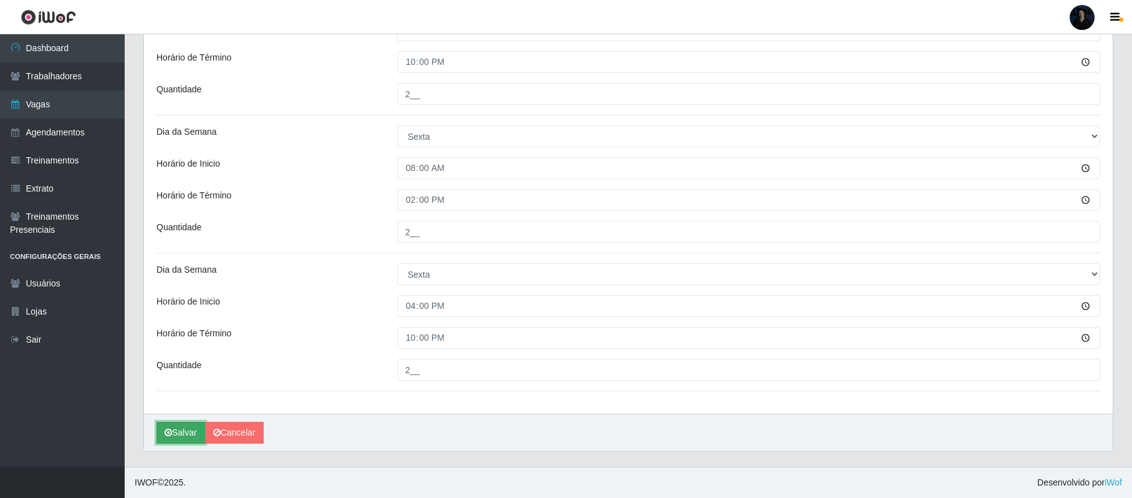
click at [176, 427] on button "Salvar" at bounding box center [181, 433] width 49 height 22
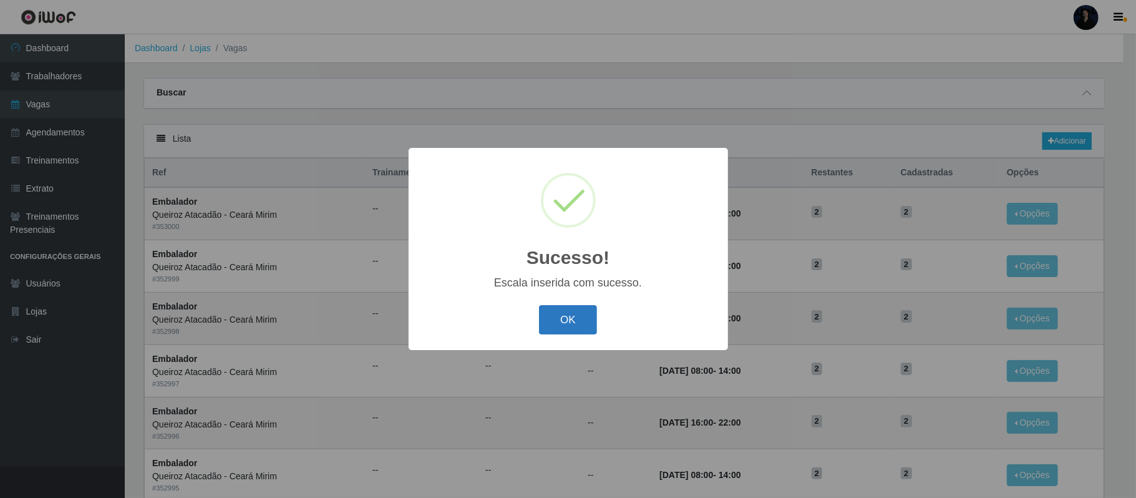
click at [576, 317] on button "OK" at bounding box center [568, 319] width 58 height 29
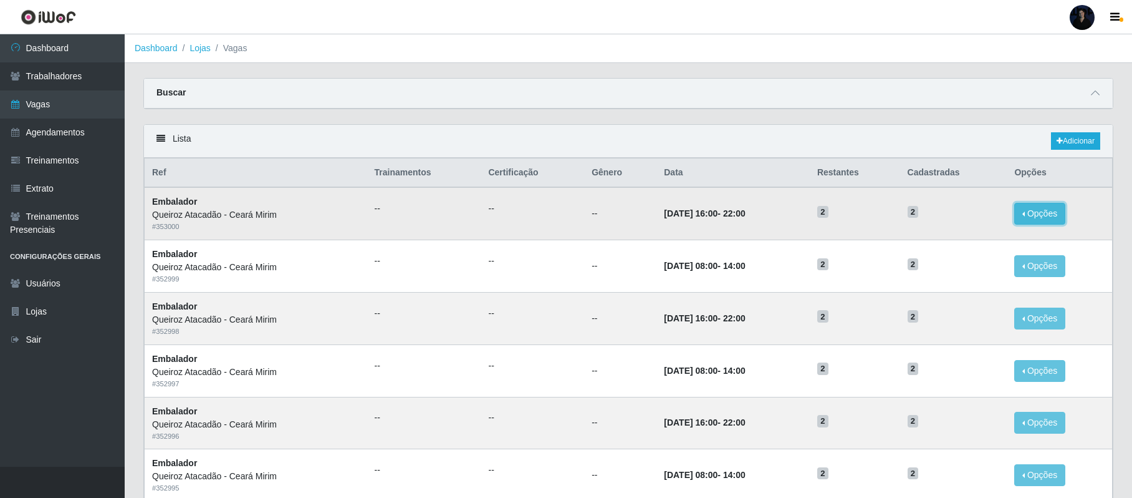
click at [1053, 213] on button "Opções" at bounding box center [1040, 214] width 51 height 22
click at [943, 210] on button "Editar" at bounding box center [963, 216] width 99 height 26
click at [1038, 216] on button "Opções" at bounding box center [1040, 214] width 51 height 22
click at [948, 219] on link "Editar" at bounding box center [945, 216] width 36 height 10
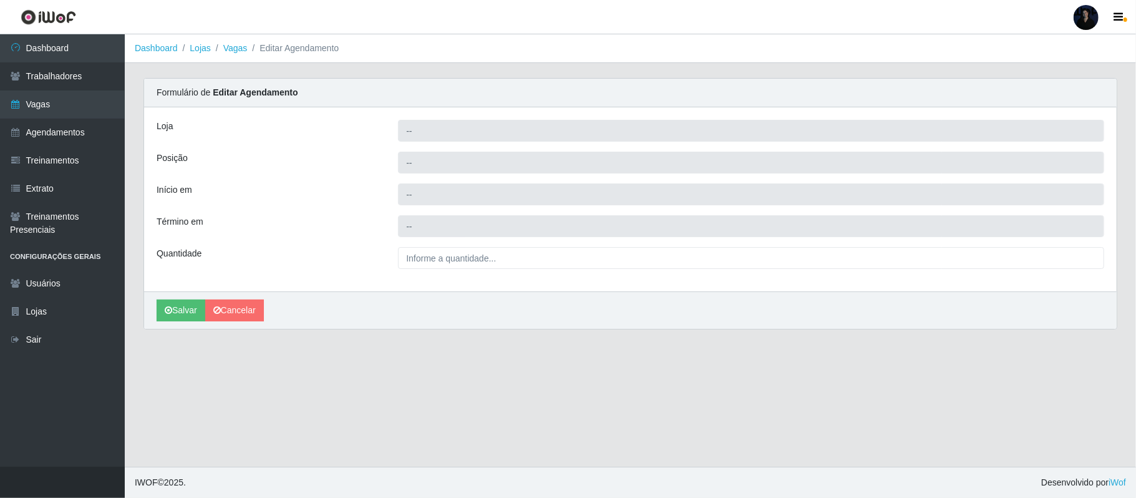
type input "Queiroz Atacadão - Ceará Mirim"
type input "Embalador"
type input "2025-10-03 16:00:00"
type input "2025-10-03 22:00:00"
type input "2__"
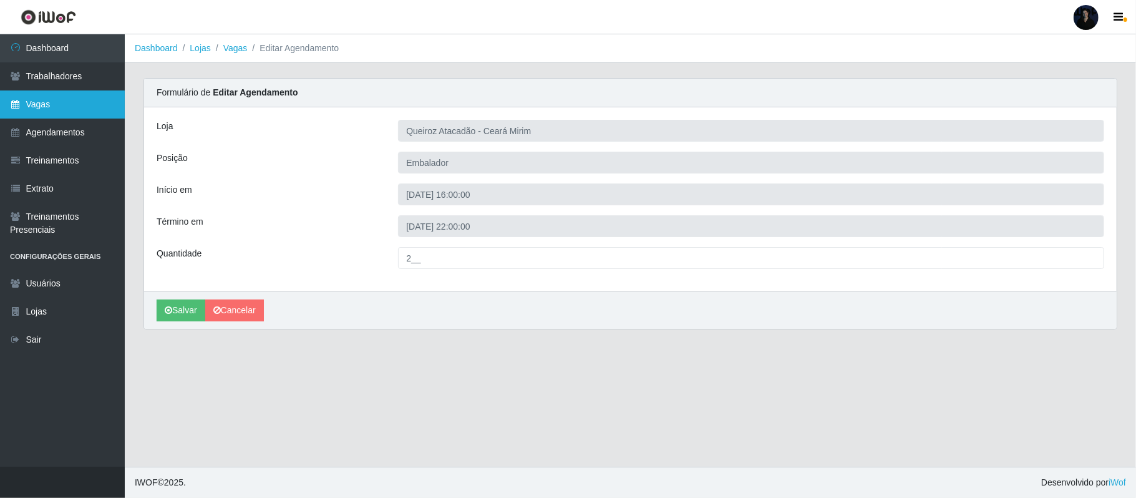
click at [55, 110] on link "Vagas" at bounding box center [62, 104] width 125 height 28
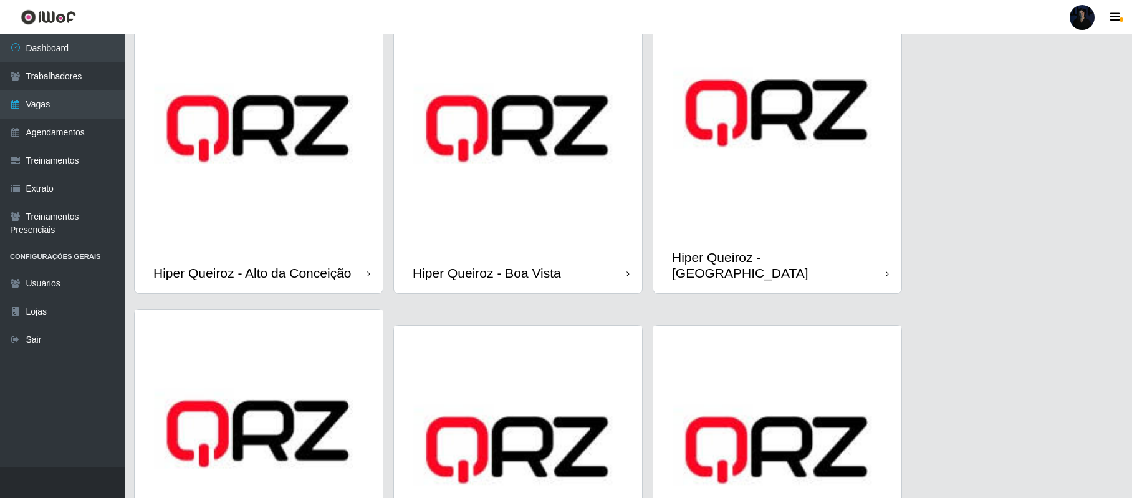
scroll to position [415, 0]
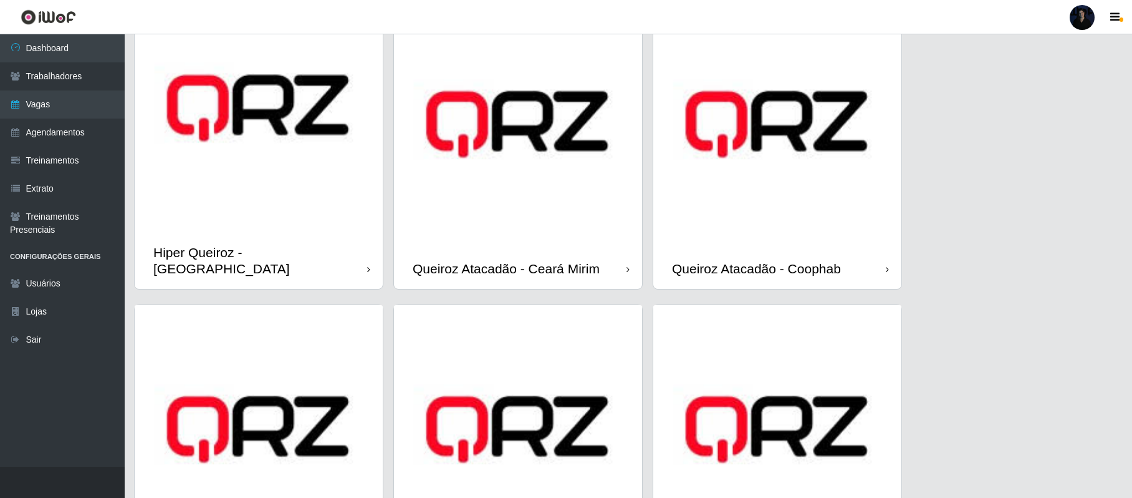
click at [494, 155] on img at bounding box center [518, 124] width 248 height 248
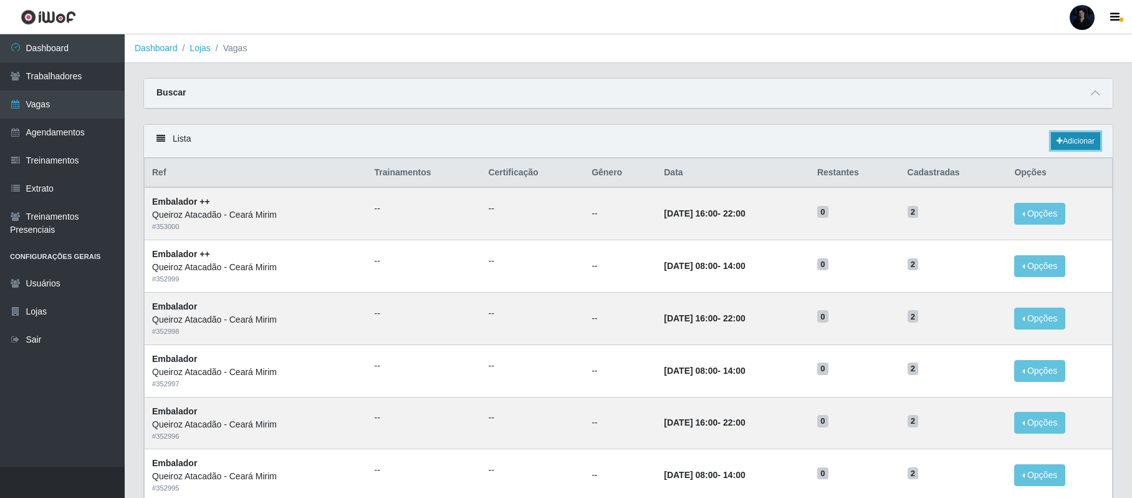
click at [1081, 142] on link "Adicionar" at bounding box center [1075, 140] width 49 height 17
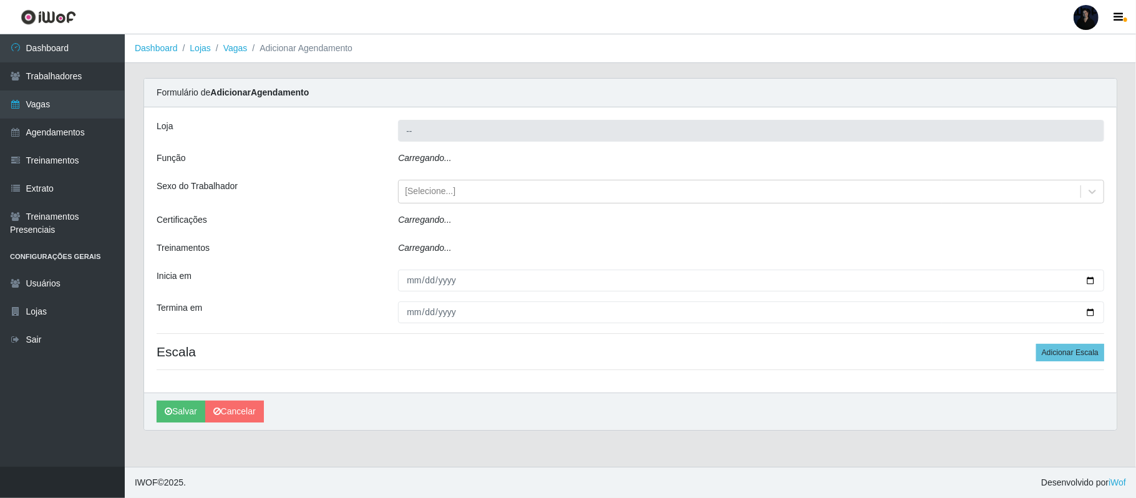
type input "Queiroz Atacadão - Ceará Mirim"
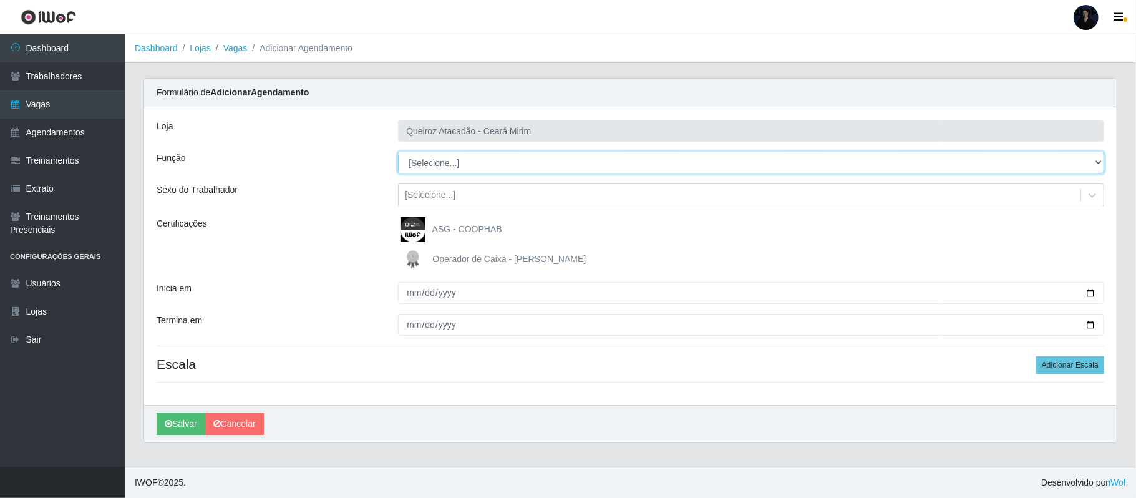
click at [412, 158] on select "[Selecione...] Embalador Embalador + Embalador ++ Operador de Caixa Operador de…" at bounding box center [751, 163] width 706 height 22
select select "22"
click at [398, 152] on select "[Selecione...] Embalador Embalador + Embalador ++ Operador de Caixa Operador de…" at bounding box center [751, 163] width 706 height 22
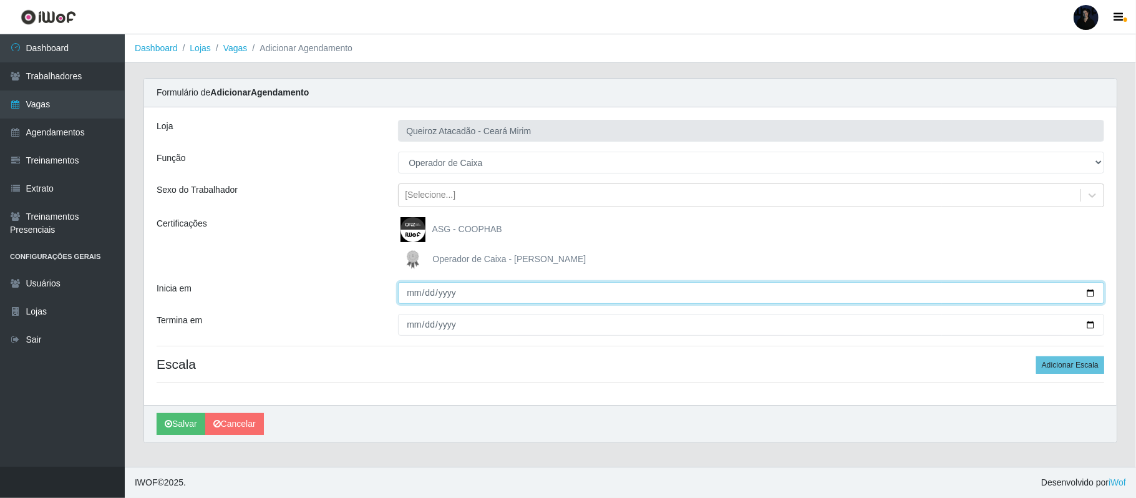
click at [1086, 295] on input "Inicia em" at bounding box center [751, 293] width 706 height 22
type input "2025-10-01"
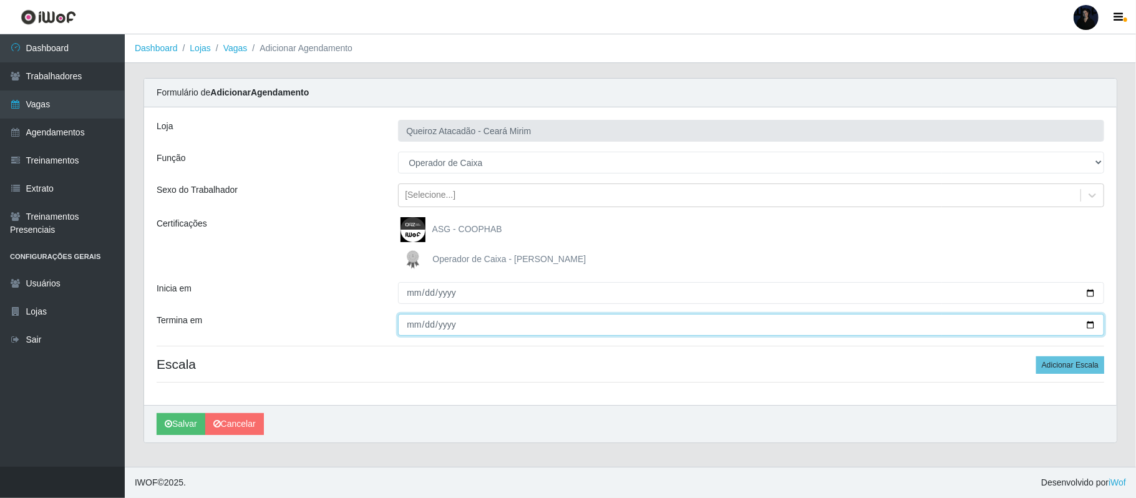
click at [1091, 327] on input "Termina em" at bounding box center [751, 325] width 706 height 22
click at [1087, 324] on input "Termina em" at bounding box center [751, 325] width 706 height 22
type input "2025-10-03"
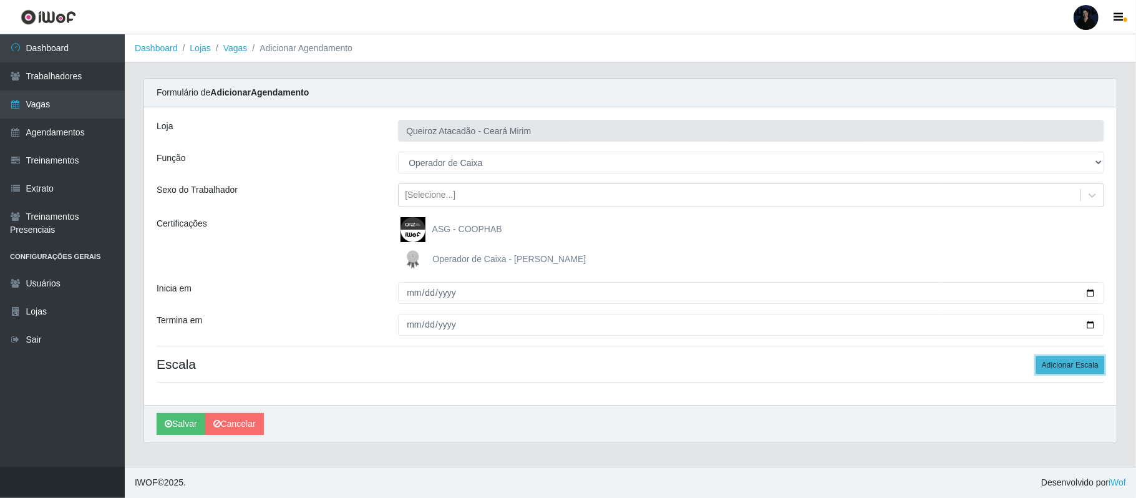
click at [1056, 365] on button "Adicionar Escala" at bounding box center [1070, 364] width 68 height 17
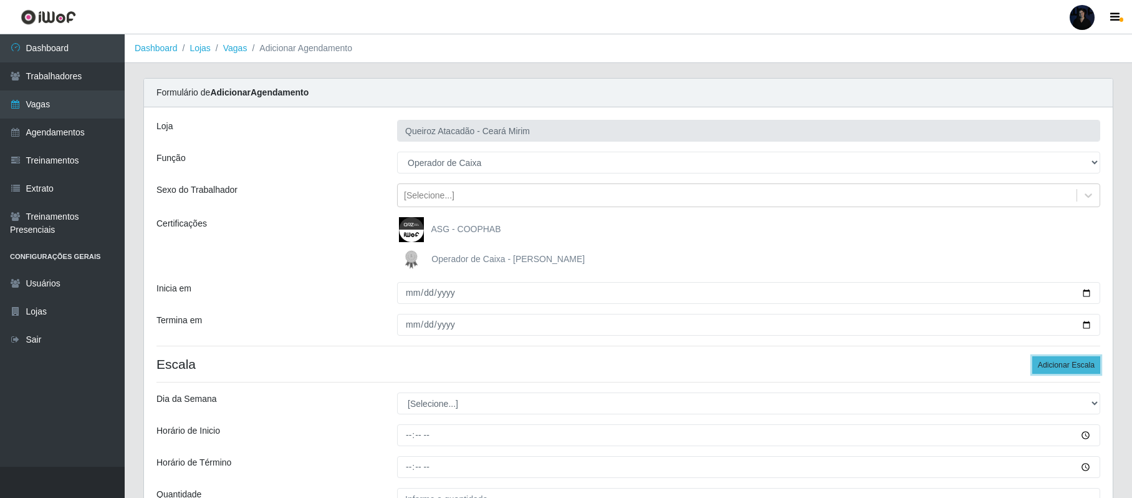
click at [1056, 365] on button "Adicionar Escala" at bounding box center [1067, 364] width 68 height 17
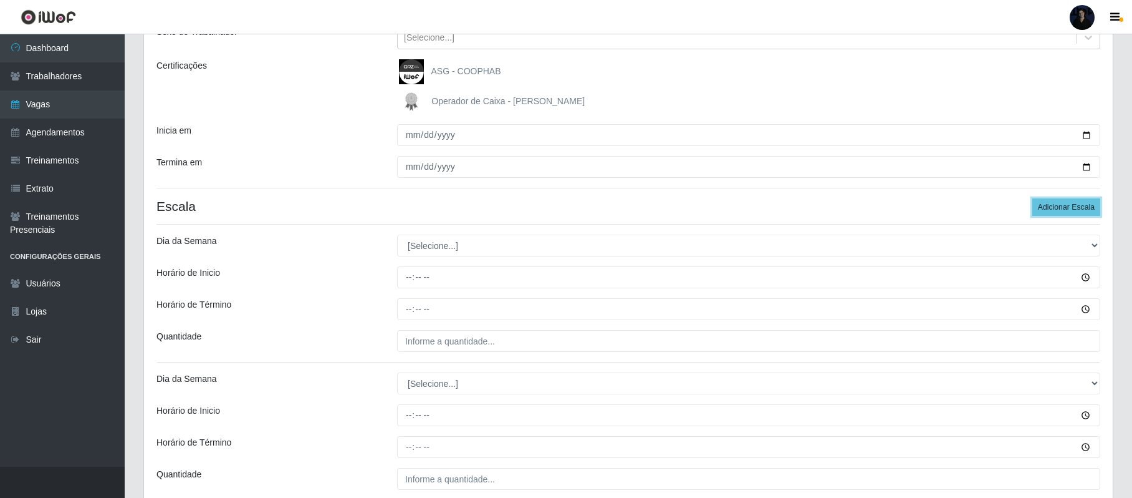
scroll to position [166, 0]
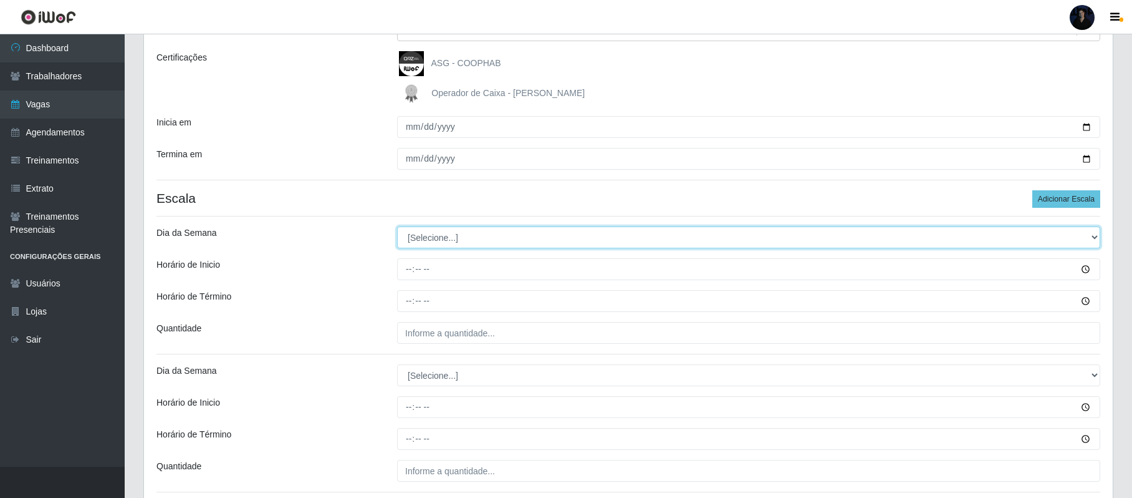
click at [409, 232] on select "[Selecione...] Segunda Terça Quarta Quinta Sexta Sábado Domingo" at bounding box center [748, 237] width 703 height 22
select select "3"
click at [397, 227] on select "[Selecione...] Segunda Terça Quarta Quinta Sexta Sábado Domingo" at bounding box center [748, 237] width 703 height 22
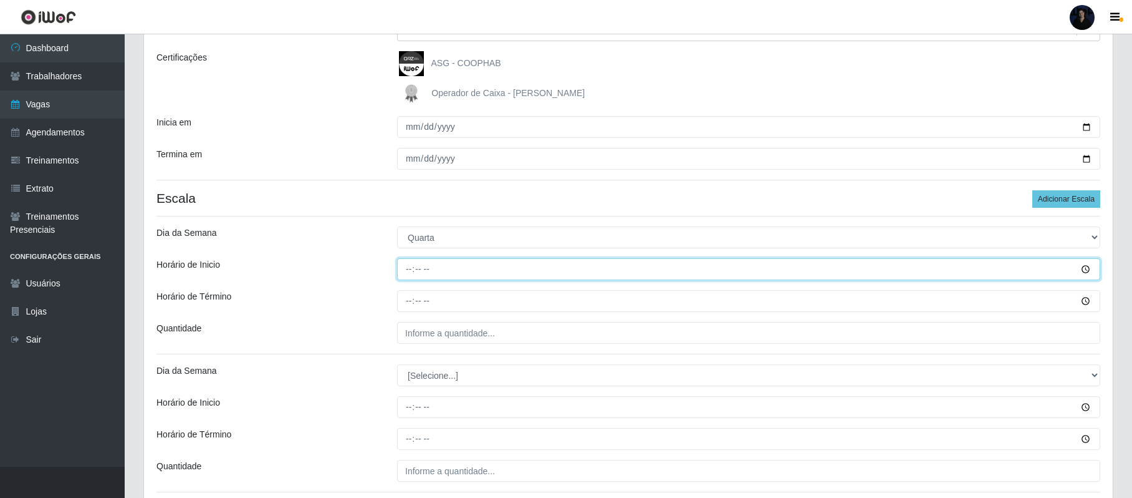
click at [410, 269] on input "Horário de Inicio" at bounding box center [748, 269] width 703 height 22
type input "08:00"
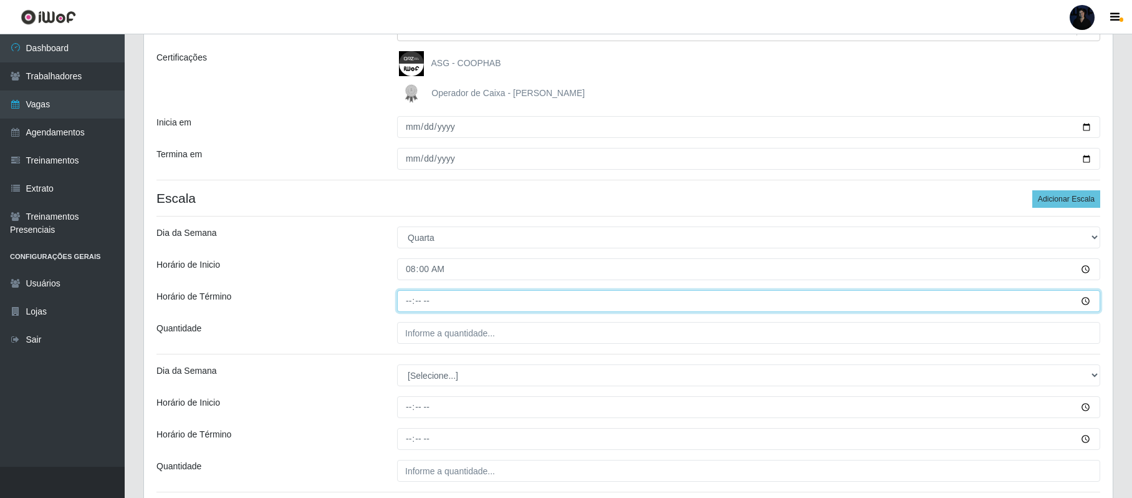
click at [404, 302] on input "Horário de Término" at bounding box center [748, 301] width 703 height 22
type input "14:00"
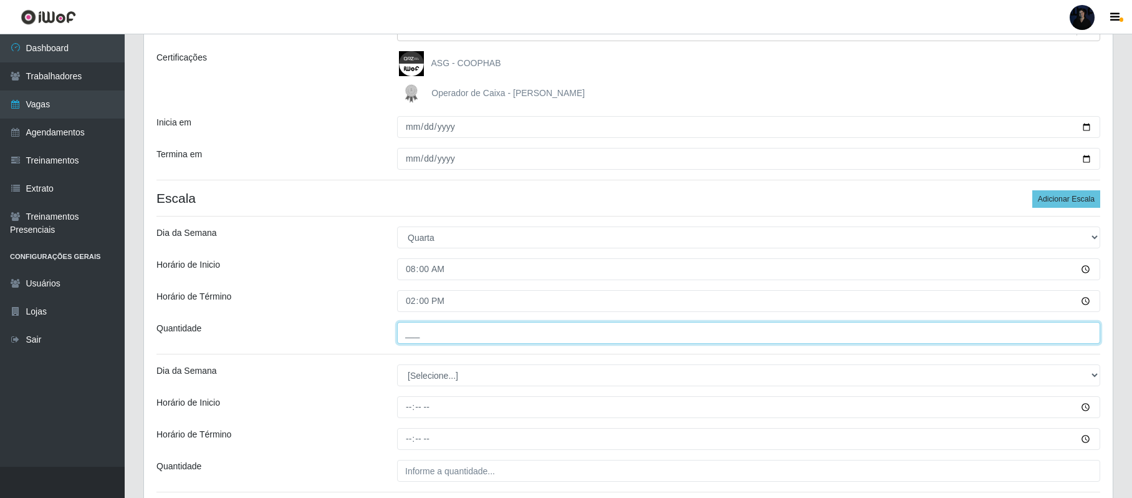
click at [415, 338] on input "___" at bounding box center [748, 333] width 703 height 22
type input "1__"
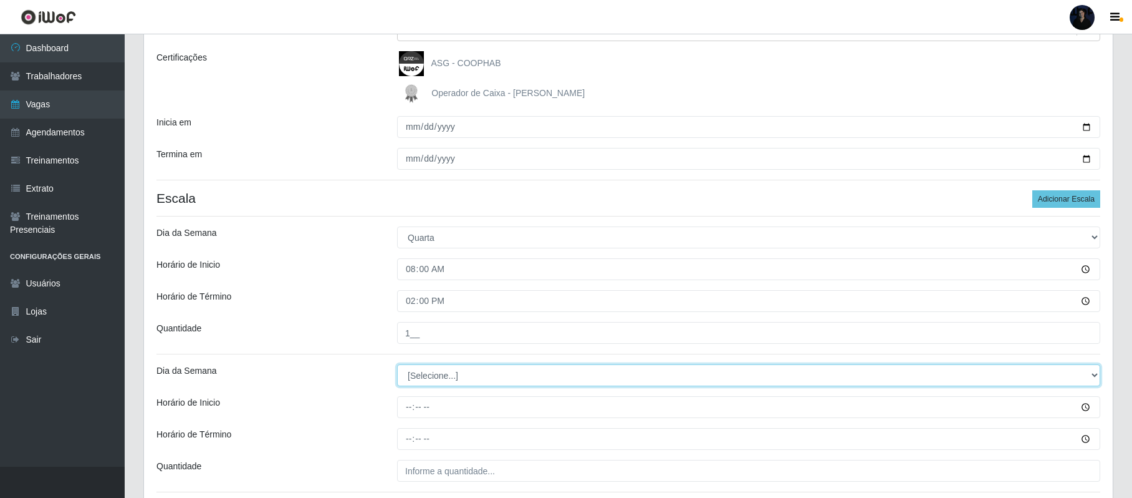
click at [425, 378] on select "[Selecione...] Segunda Terça Quarta Quinta Sexta Sábado Domingo" at bounding box center [748, 375] width 703 height 22
select select "3"
click at [397, 365] on select "[Selecione...] Segunda Terça Quarta Quinta Sexta Sábado Domingo" at bounding box center [748, 375] width 703 height 22
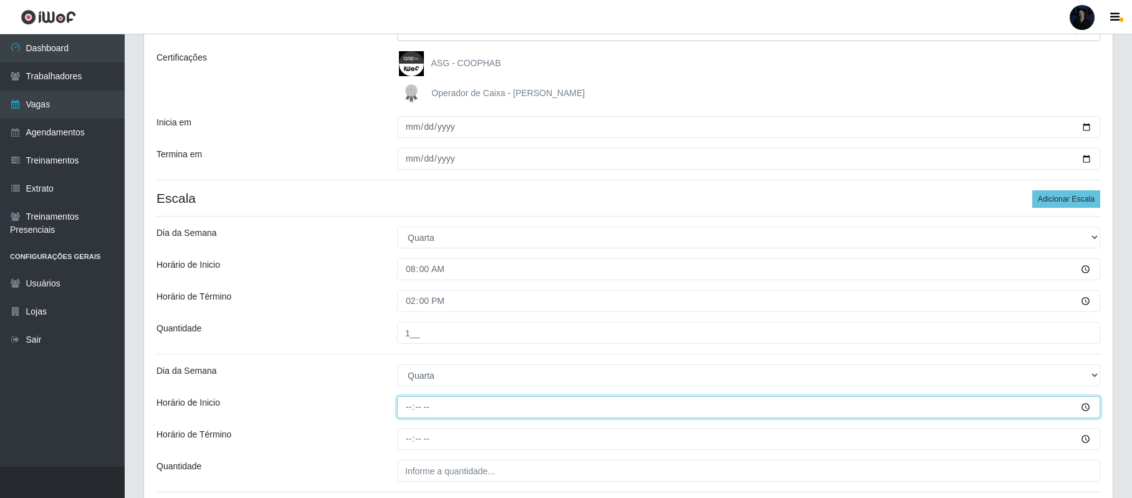
click at [405, 405] on input "Horário de Inicio" at bounding box center [748, 407] width 703 height 22
type input "16:00"
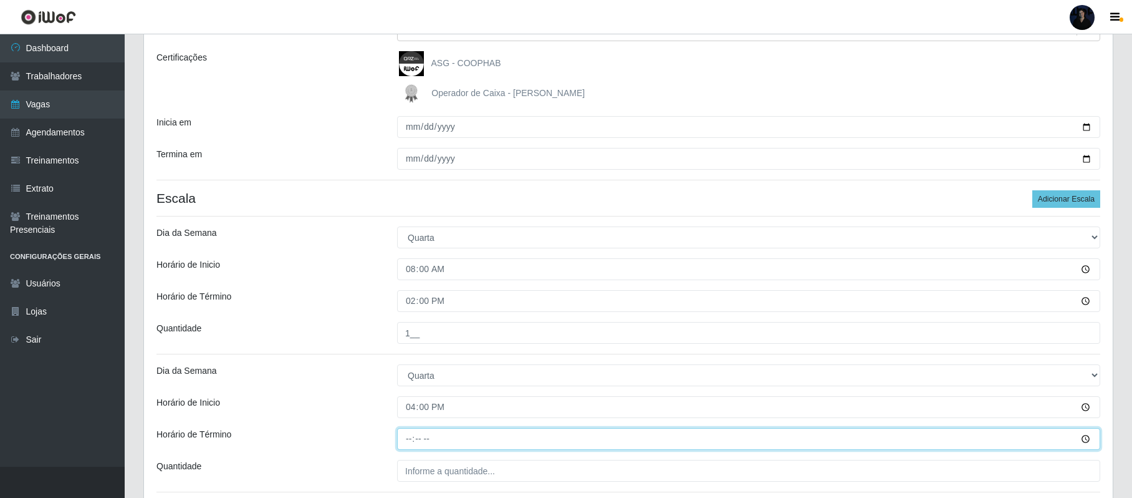
click at [407, 439] on input "Horário de Término" at bounding box center [748, 439] width 703 height 22
type input "22:00"
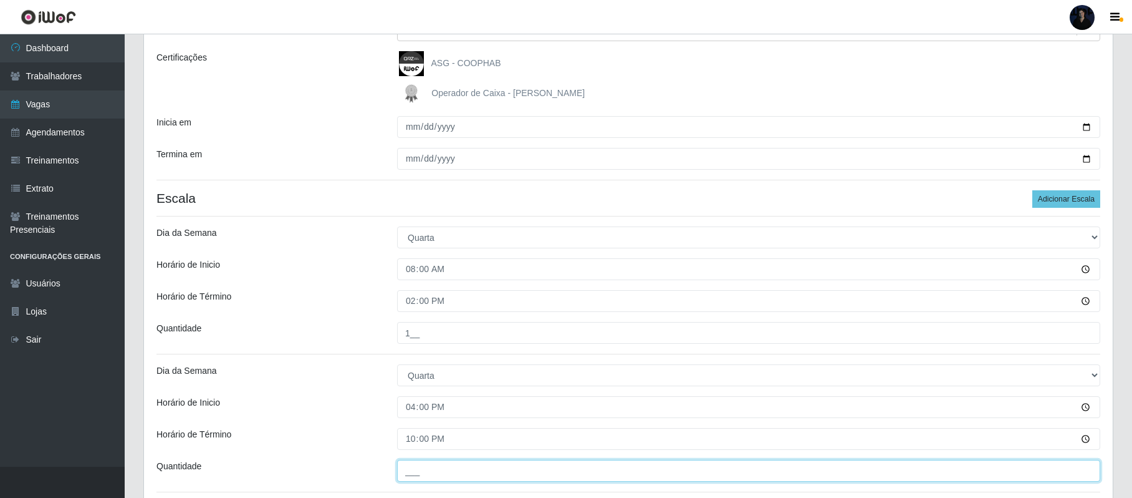
click at [410, 466] on input "___" at bounding box center [748, 471] width 703 height 22
drag, startPoint x: 410, startPoint y: 472, endPoint x: 400, endPoint y: 472, distance: 10.6
click at [400, 472] on input "1__" at bounding box center [748, 471] width 703 height 22
type input "2__"
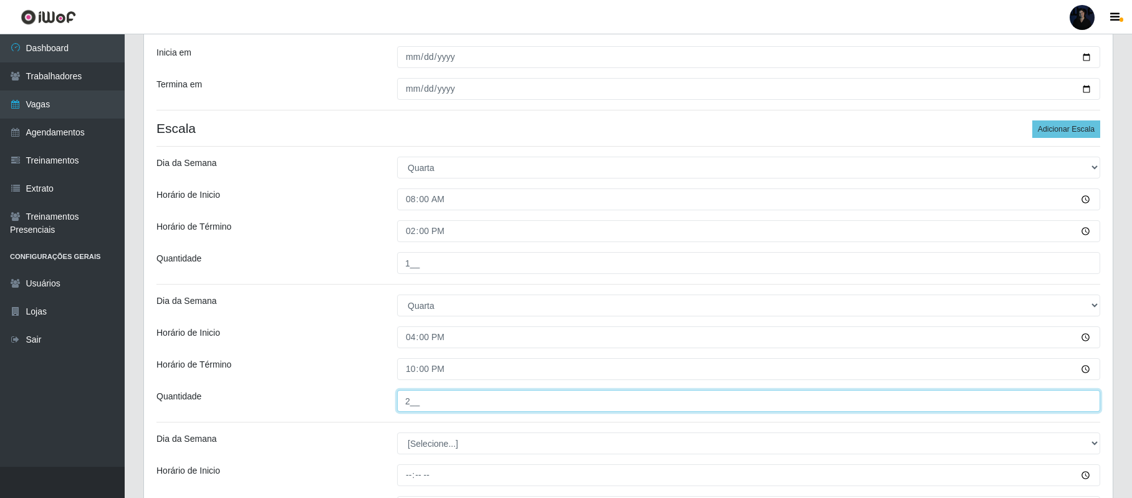
scroll to position [332, 0]
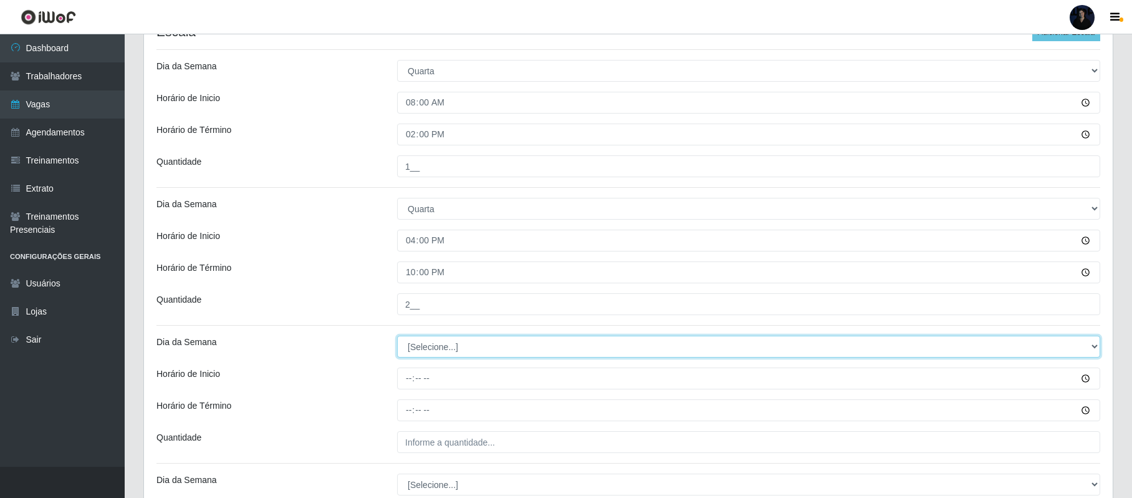
click at [429, 347] on select "[Selecione...] Segunda Terça Quarta Quinta Sexta Sábado Domingo" at bounding box center [748, 346] width 703 height 22
select select "4"
click at [397, 337] on select "[Selecione...] Segunda Terça Quarta Quinta Sexta Sábado Domingo" at bounding box center [748, 346] width 703 height 22
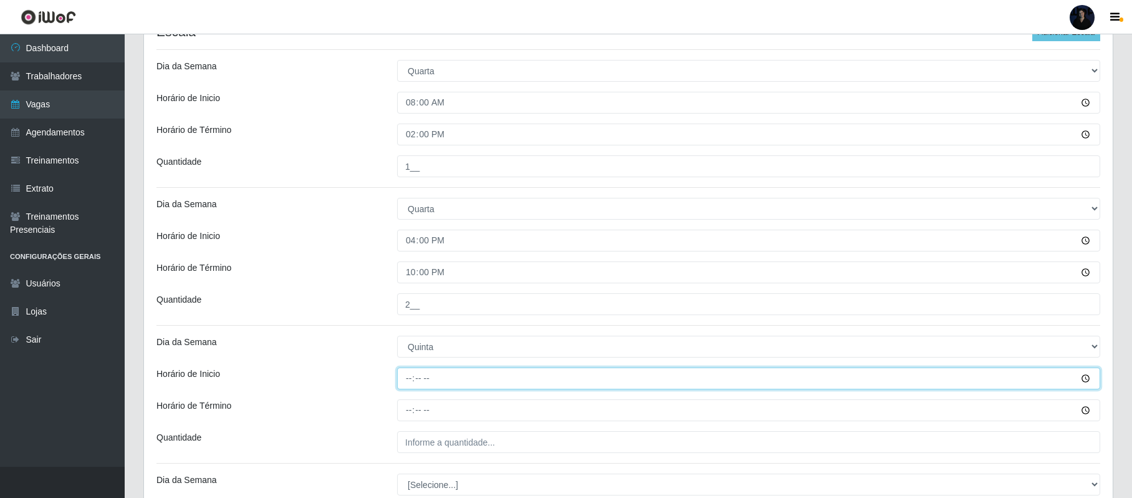
click at [405, 382] on input "Horário de Inicio" at bounding box center [748, 378] width 703 height 22
type input "08:00"
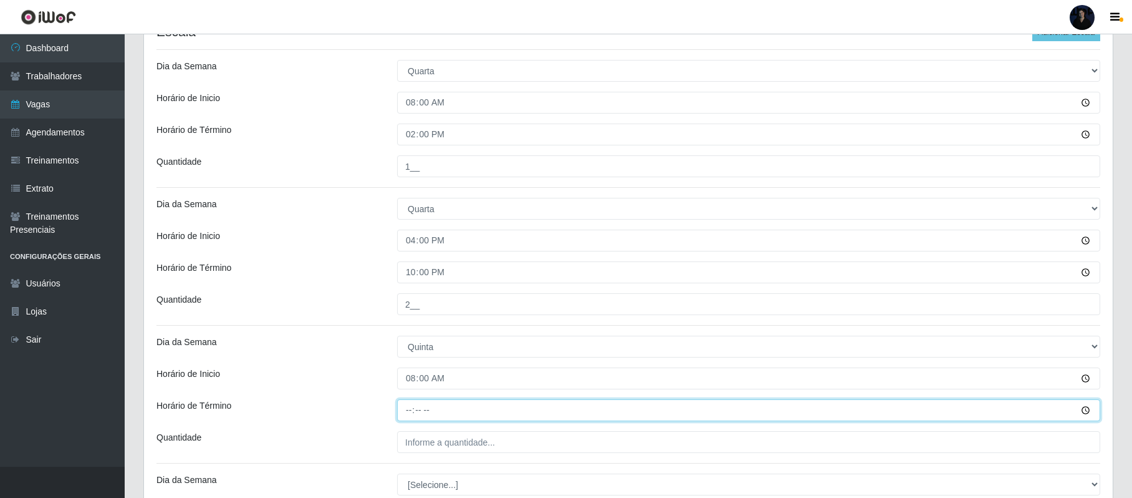
click at [405, 410] on input "Horário de Término" at bounding box center [748, 410] width 703 height 22
type input "14:00"
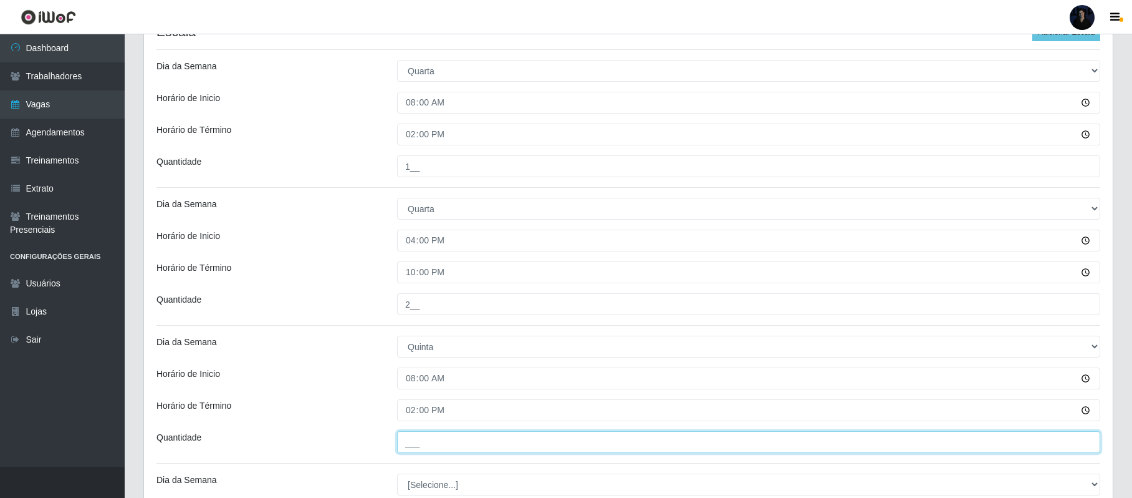
click at [415, 439] on input "___" at bounding box center [748, 442] width 703 height 22
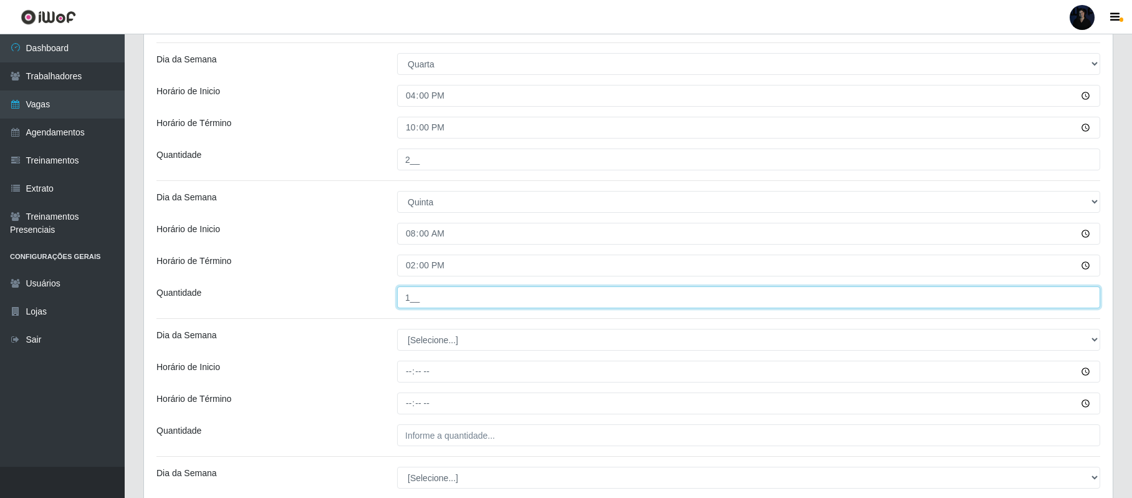
scroll to position [499, 0]
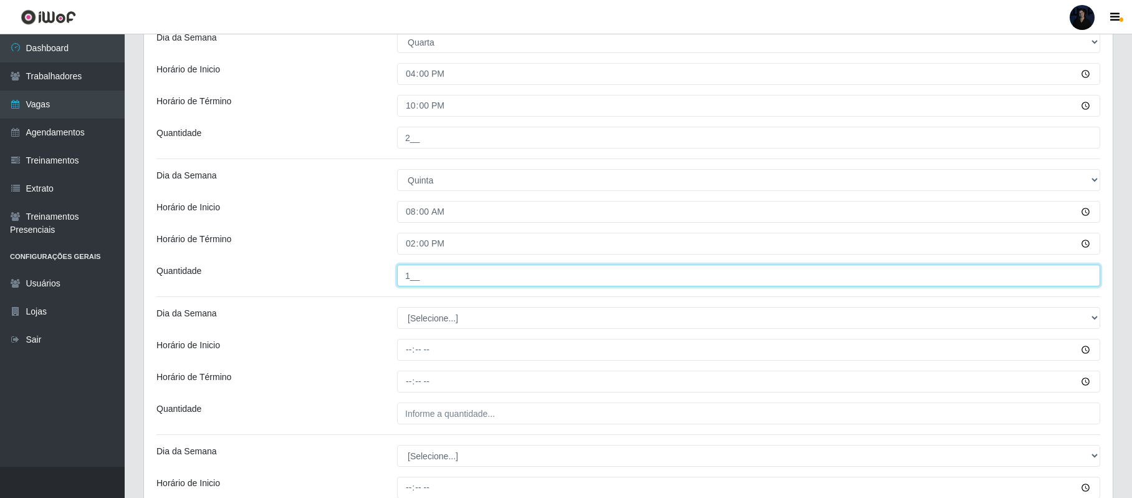
type input "1__"
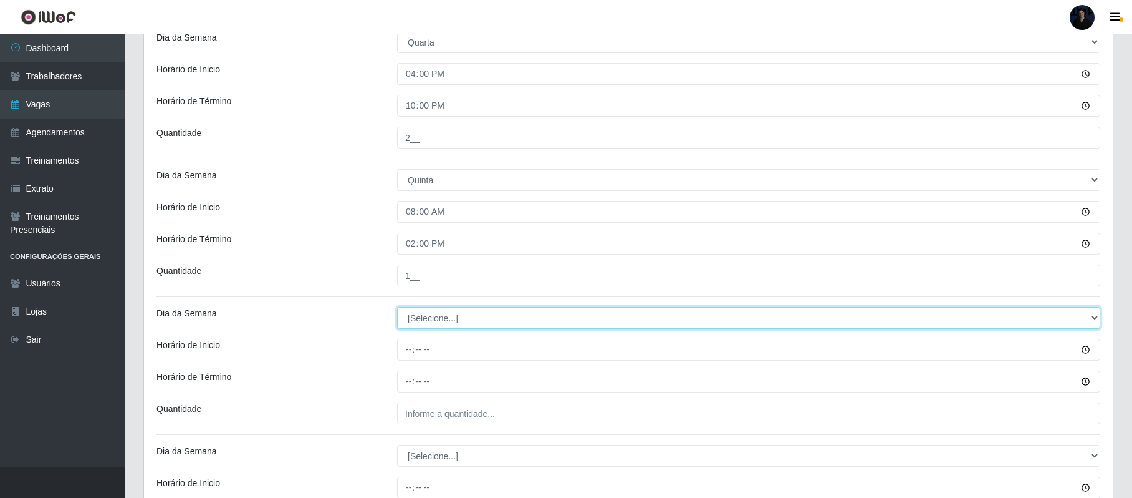
click at [419, 321] on select "[Selecione...] Segunda Terça Quarta Quinta Sexta Sábado Domingo" at bounding box center [748, 318] width 703 height 22
select select "4"
click at [397, 309] on select "[Selecione...] Segunda Terça Quarta Quinta Sexta Sábado Domingo" at bounding box center [748, 318] width 703 height 22
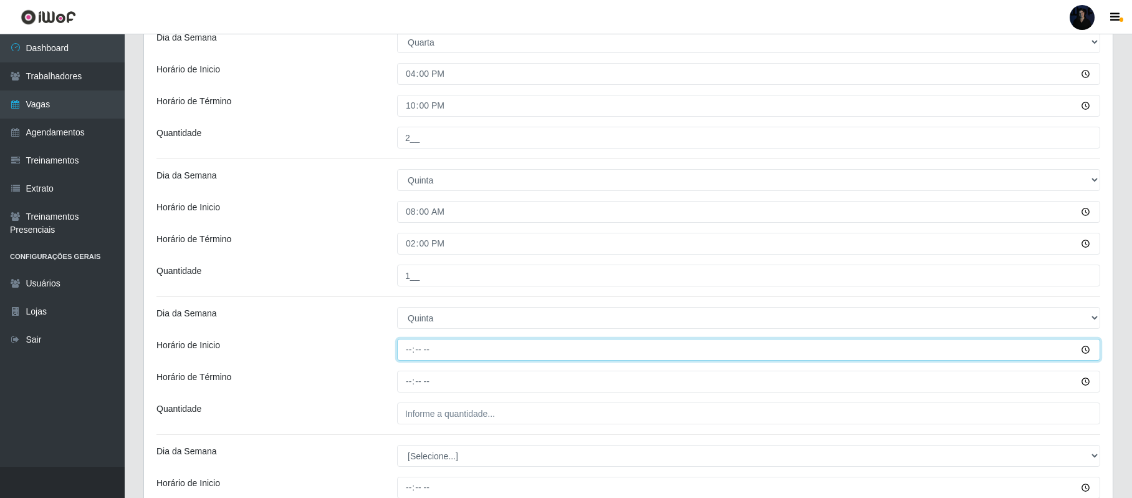
click at [409, 352] on input "Horário de Inicio" at bounding box center [748, 350] width 703 height 22
type input "16:00"
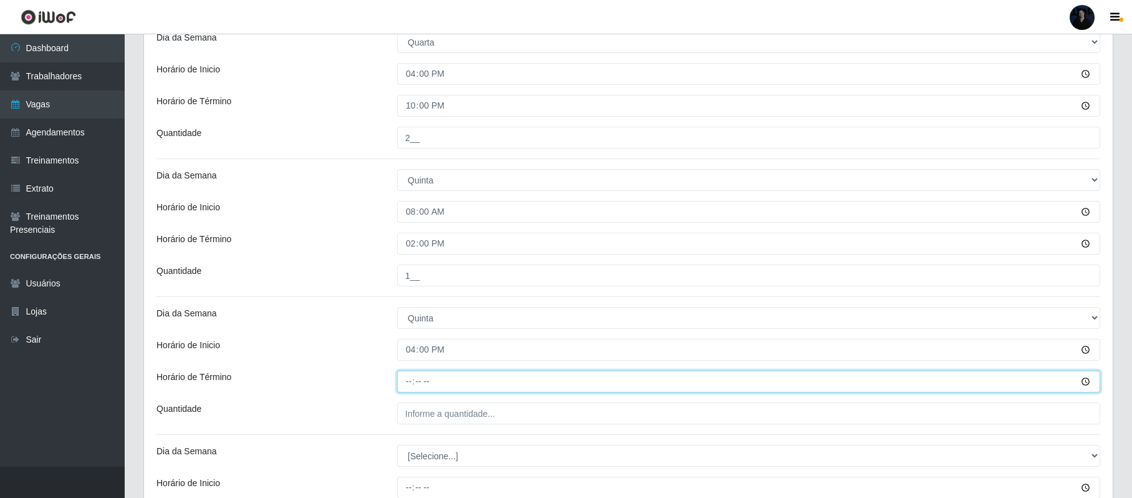
click at [407, 385] on input "Horário de Término" at bounding box center [748, 381] width 703 height 22
type input "22:00"
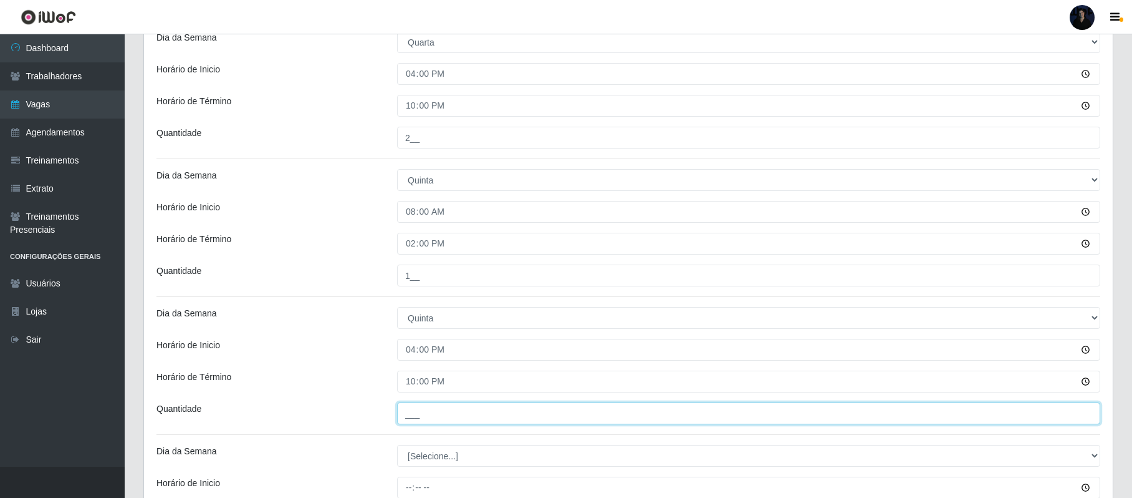
click at [407, 412] on input "___" at bounding box center [748, 413] width 703 height 22
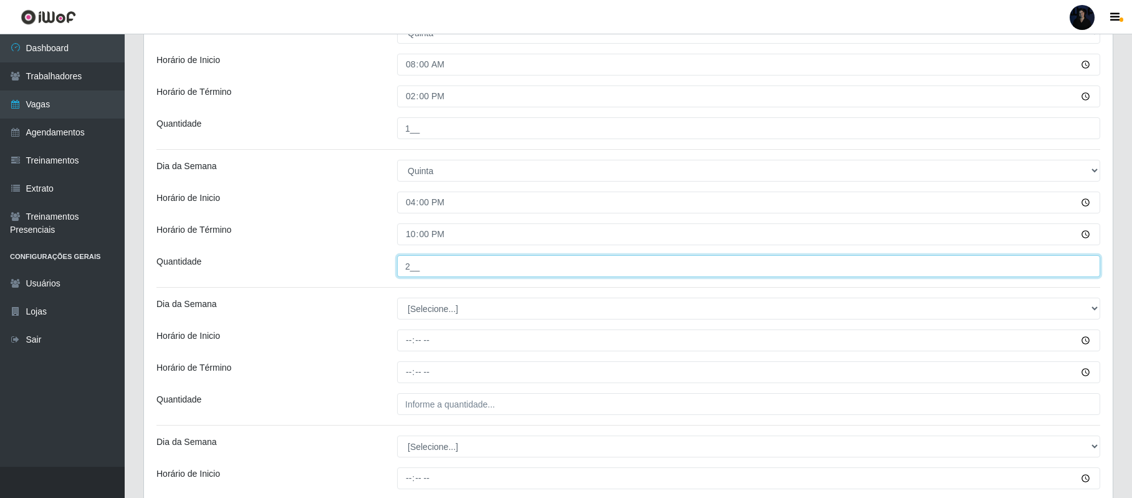
scroll to position [748, 0]
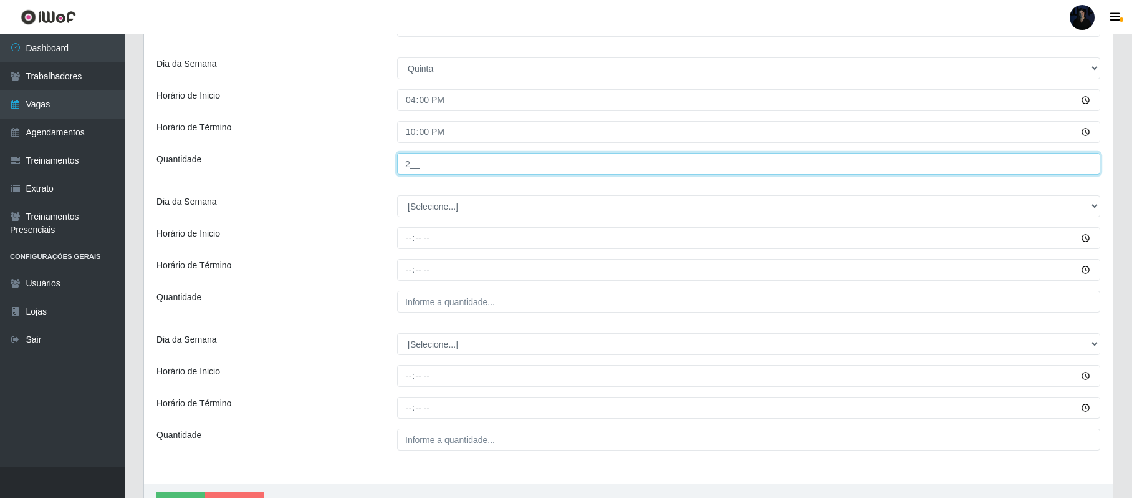
type input "2__"
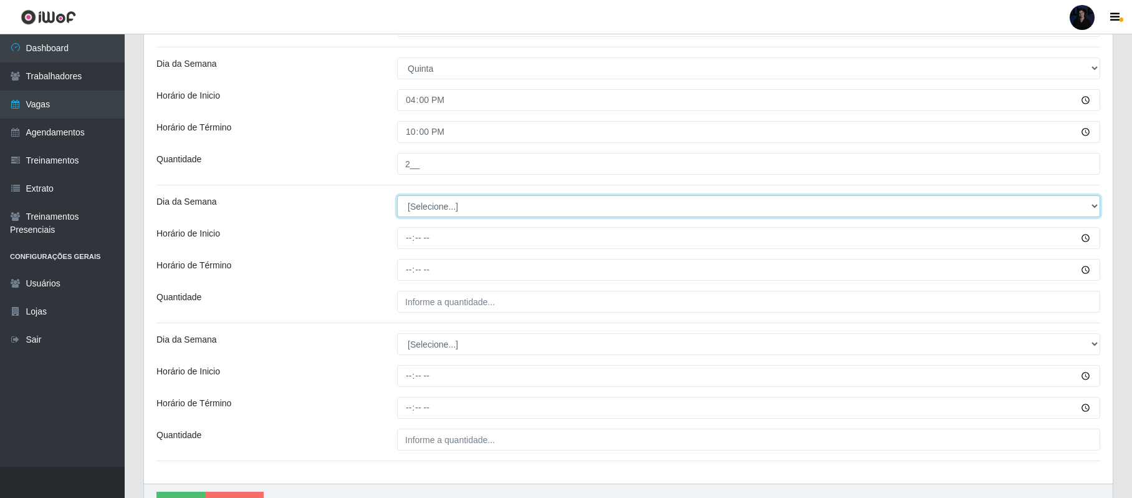
click at [458, 211] on select "[Selecione...] Segunda Terça Quarta Quinta Sexta Sábado Domingo" at bounding box center [748, 206] width 703 height 22
select select "5"
click at [397, 197] on select "[Selecione...] Segunda Terça Quarta Quinta Sexta Sábado Domingo" at bounding box center [748, 206] width 703 height 22
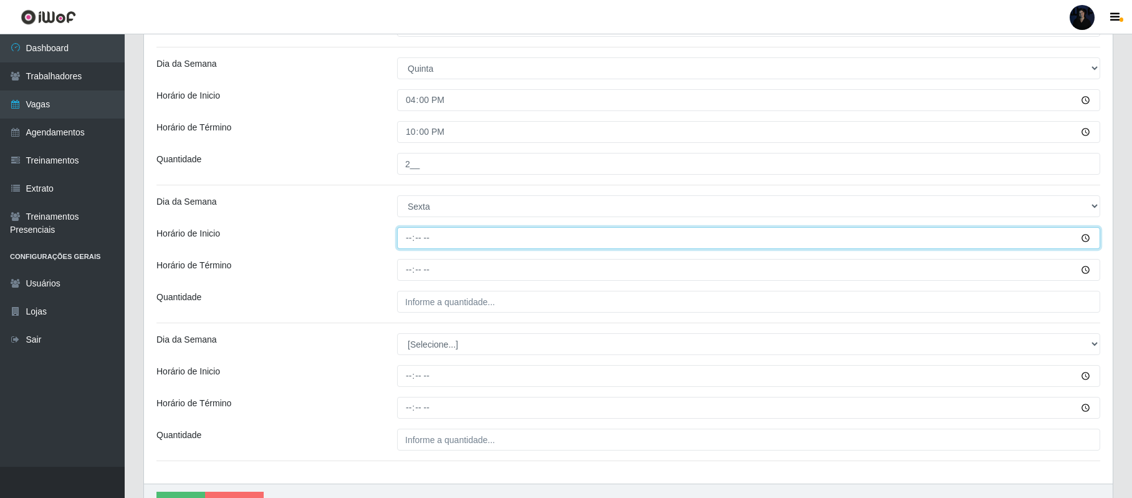
click at [410, 248] on input "Horário de Inicio" at bounding box center [748, 238] width 703 height 22
type input "08:00"
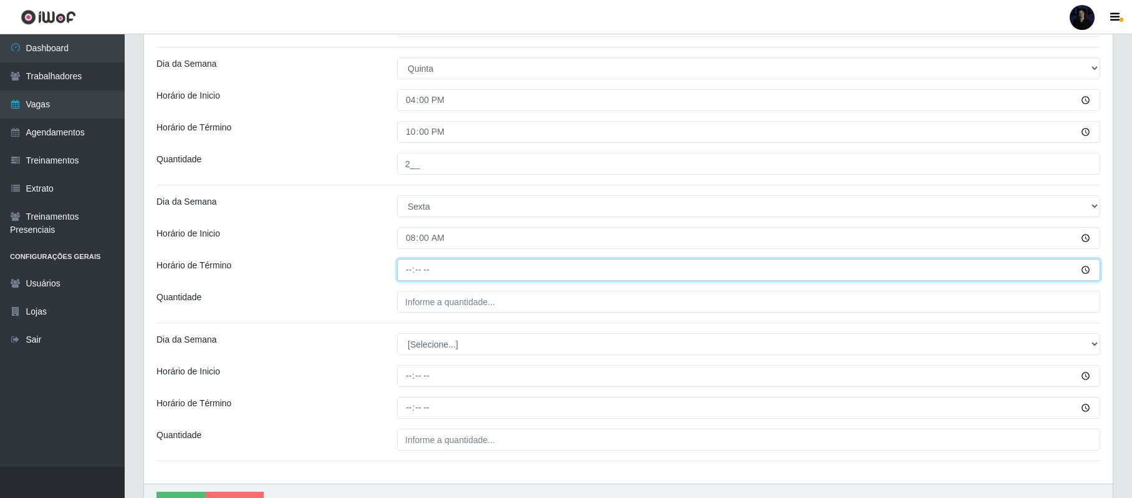
click at [412, 272] on input "Horário de Término" at bounding box center [748, 270] width 703 height 22
type input "14:00"
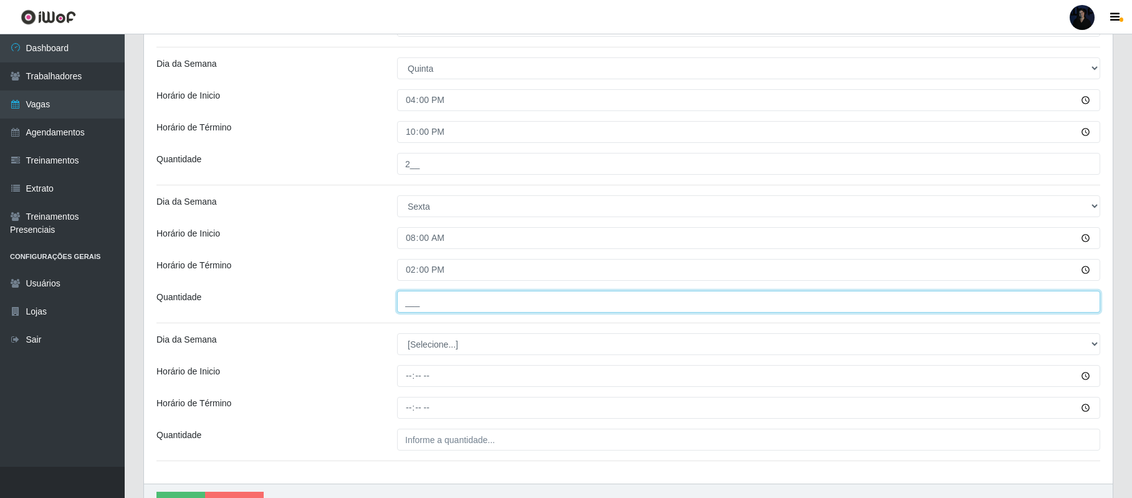
click at [405, 301] on input "___" at bounding box center [748, 302] width 703 height 22
type input "1__"
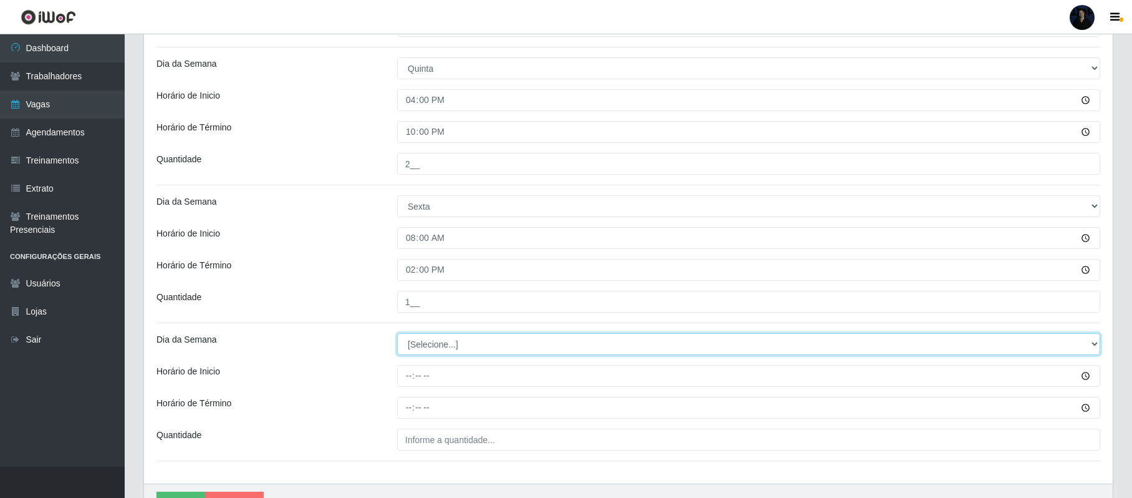
click at [412, 345] on select "[Selecione...] Segunda Terça Quarta Quinta Sexta Sábado Domingo" at bounding box center [748, 344] width 703 height 22
select select "5"
click at [397, 335] on select "[Selecione...] Segunda Terça Quarta Quinta Sexta Sábado Domingo" at bounding box center [748, 344] width 703 height 22
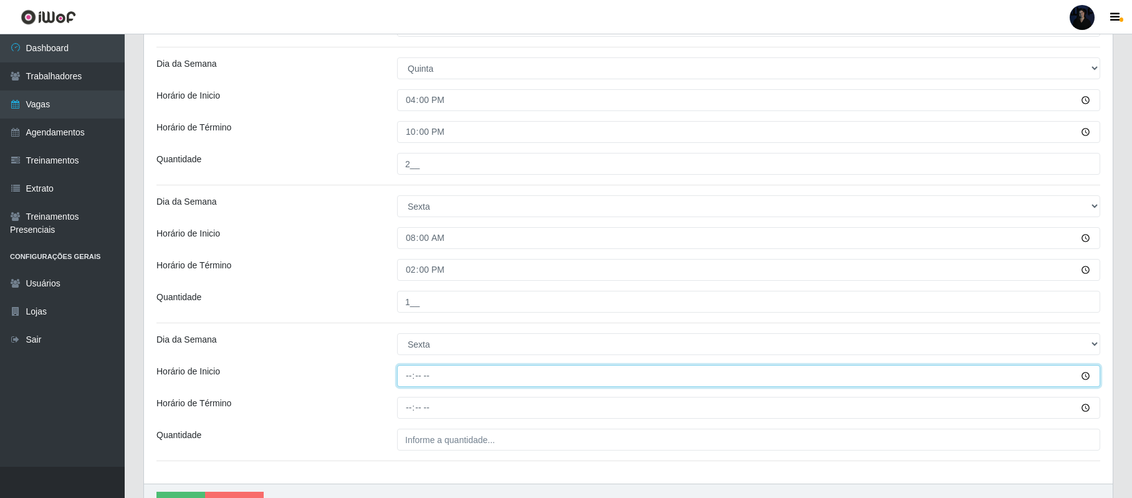
click at [412, 379] on input "Horário de Inicio" at bounding box center [748, 376] width 703 height 22
type input "16:00"
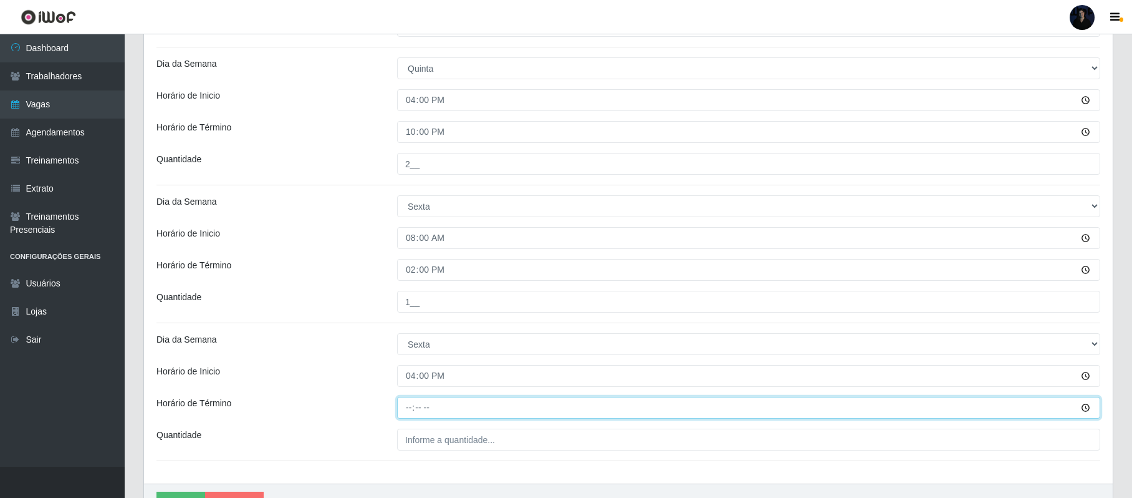
click at [413, 407] on input "Horário de Término" at bounding box center [748, 408] width 703 height 22
type input "22:00"
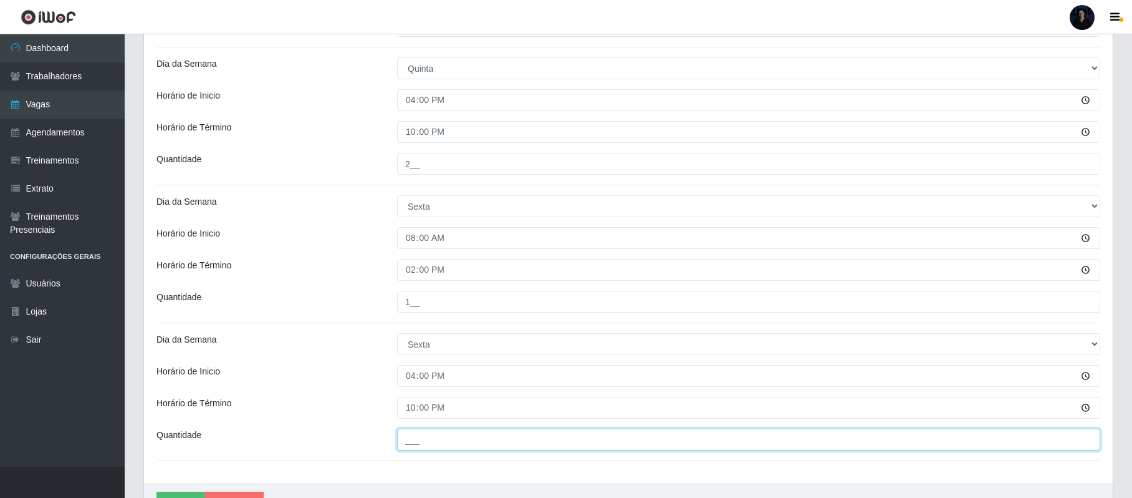
click at [417, 439] on input "___" at bounding box center [748, 439] width 703 height 22
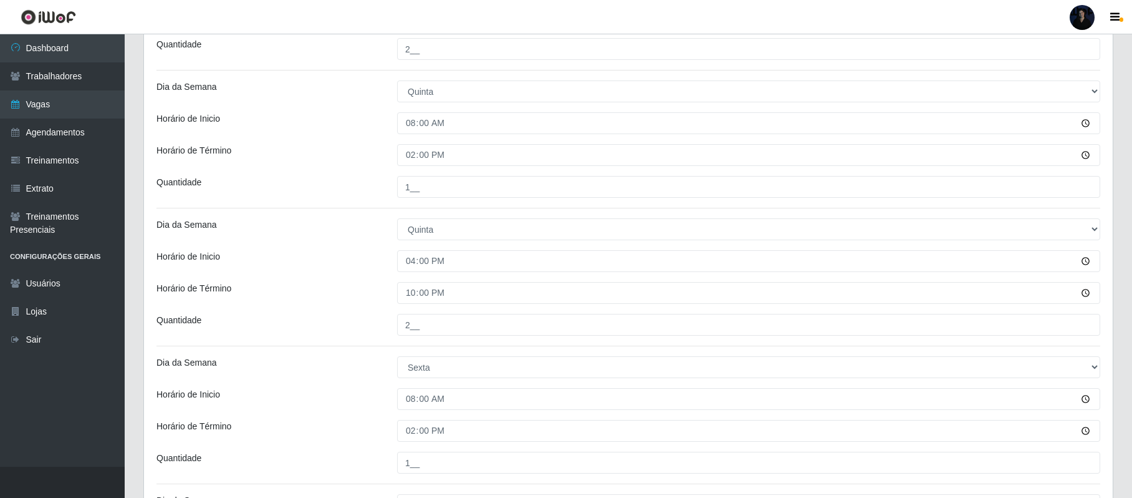
scroll to position [821, 0]
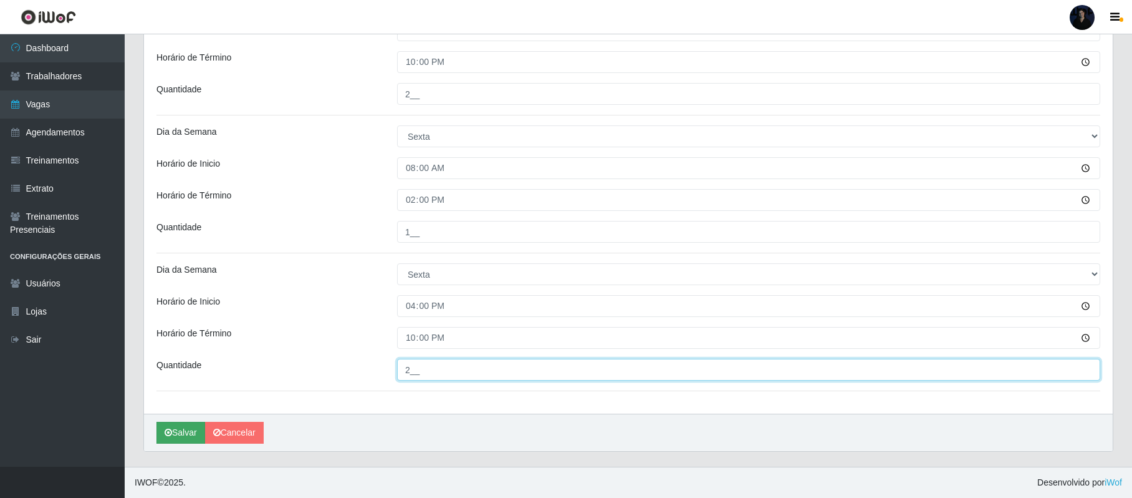
type input "2__"
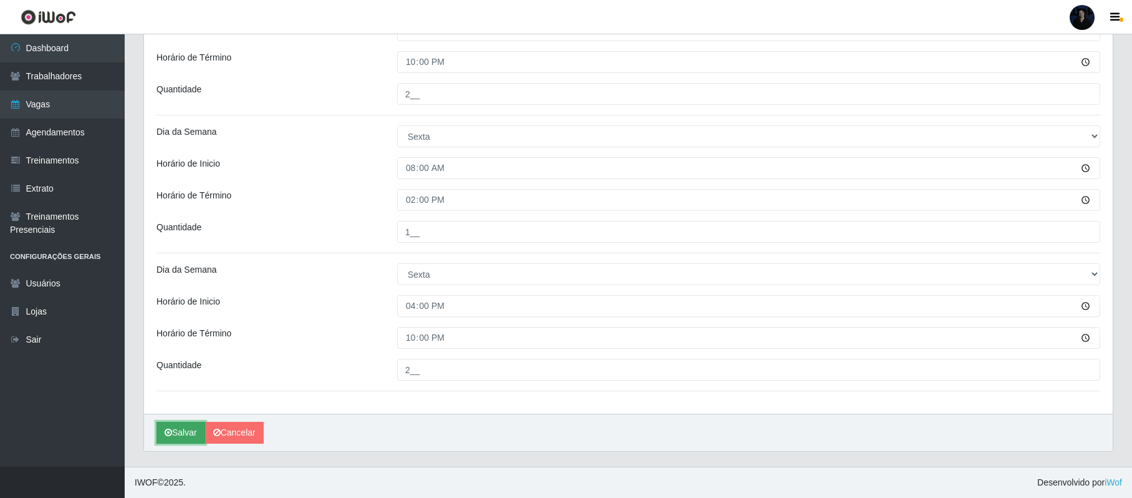
click at [173, 433] on button "Salvar" at bounding box center [181, 433] width 49 height 22
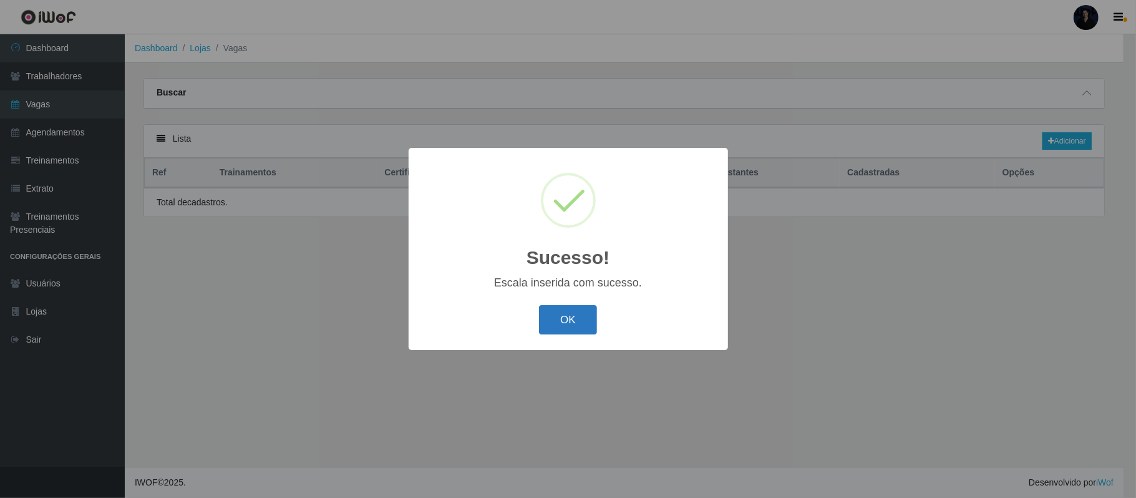
click at [562, 312] on button "OK" at bounding box center [568, 319] width 58 height 29
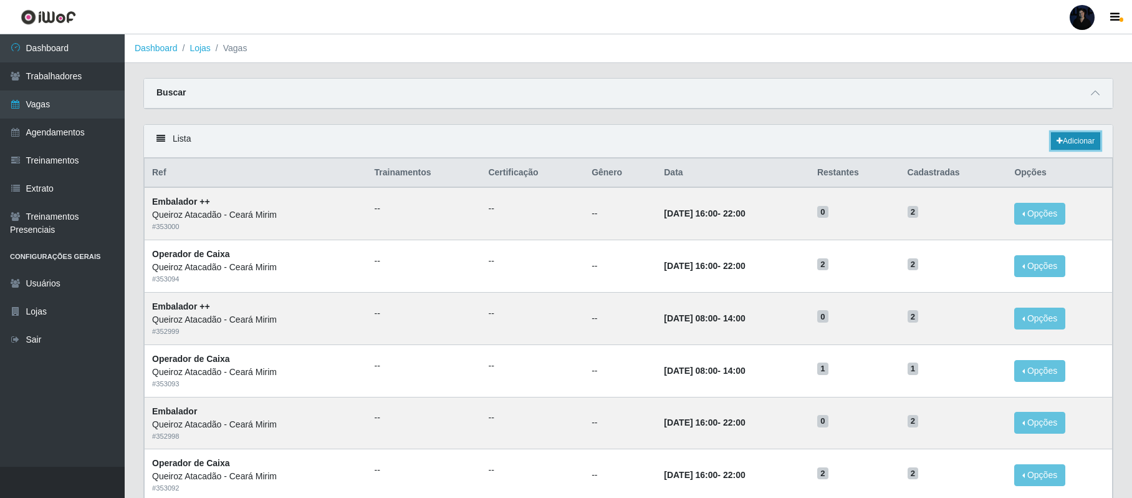
click at [1063, 135] on link "Adicionar" at bounding box center [1075, 140] width 49 height 17
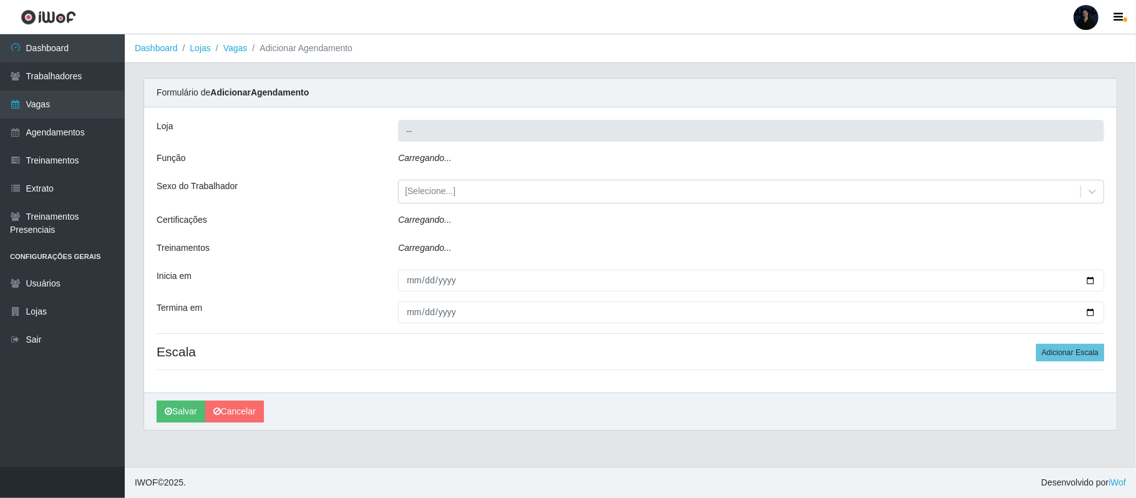
type input "Queiroz Atacadão - Ceará Mirim"
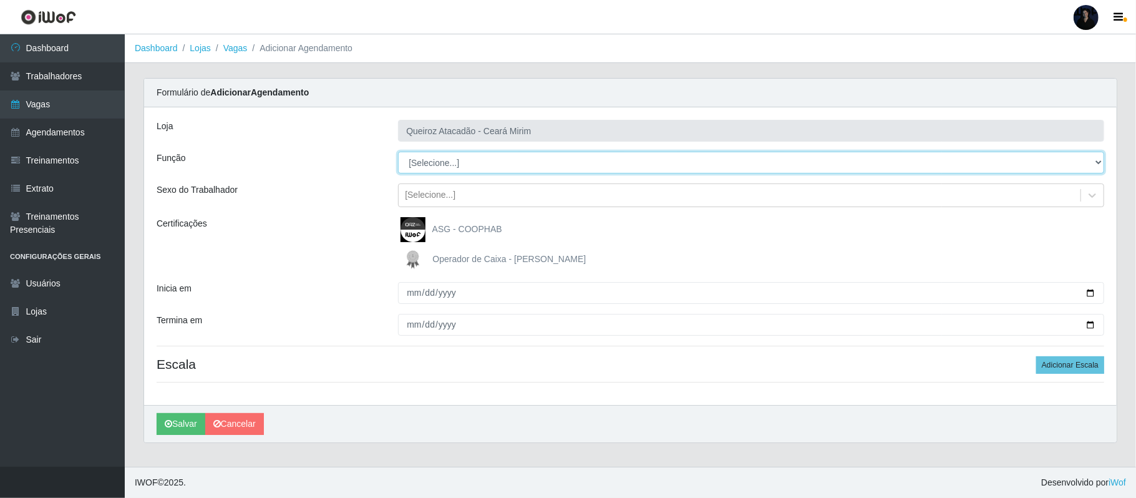
click at [420, 157] on select "[Selecione...] Embalador Embalador + Embalador ++ Operador de Caixa Operador de…" at bounding box center [751, 163] width 706 height 22
select select "70"
click at [398, 152] on select "[Selecione...] Embalador Embalador + Embalador ++ Operador de Caixa Operador de…" at bounding box center [751, 163] width 706 height 22
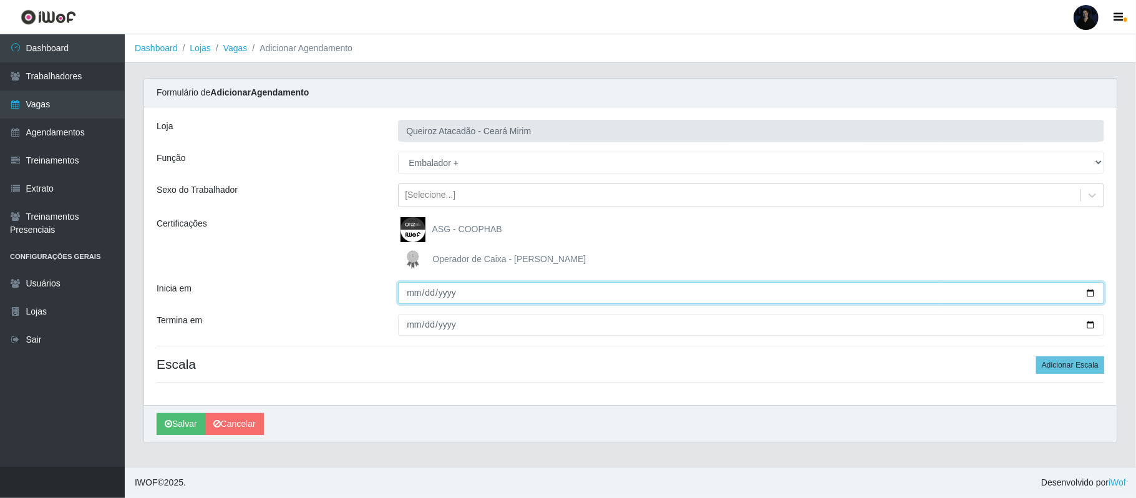
click at [1091, 289] on input "Inicia em" at bounding box center [751, 293] width 706 height 22
type input "2025-10-04"
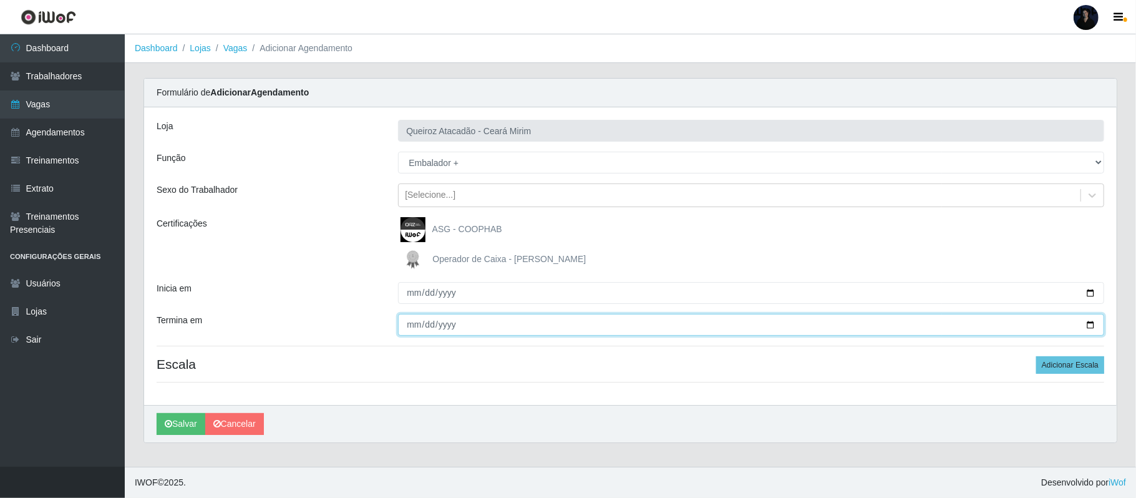
click at [1089, 329] on input "Termina em" at bounding box center [751, 325] width 706 height 22
type input "2025-10-04"
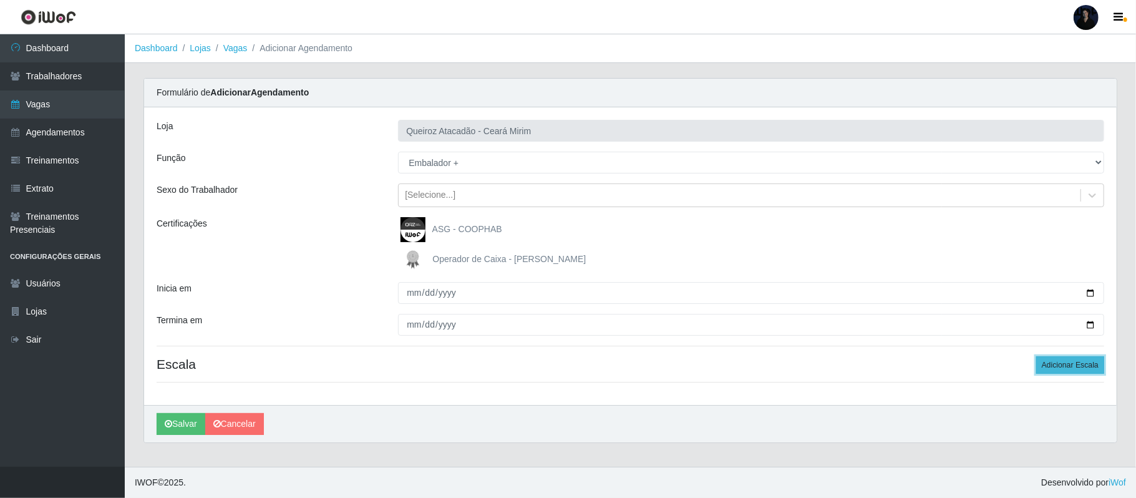
click at [1061, 364] on button "Adicionar Escala" at bounding box center [1070, 364] width 68 height 17
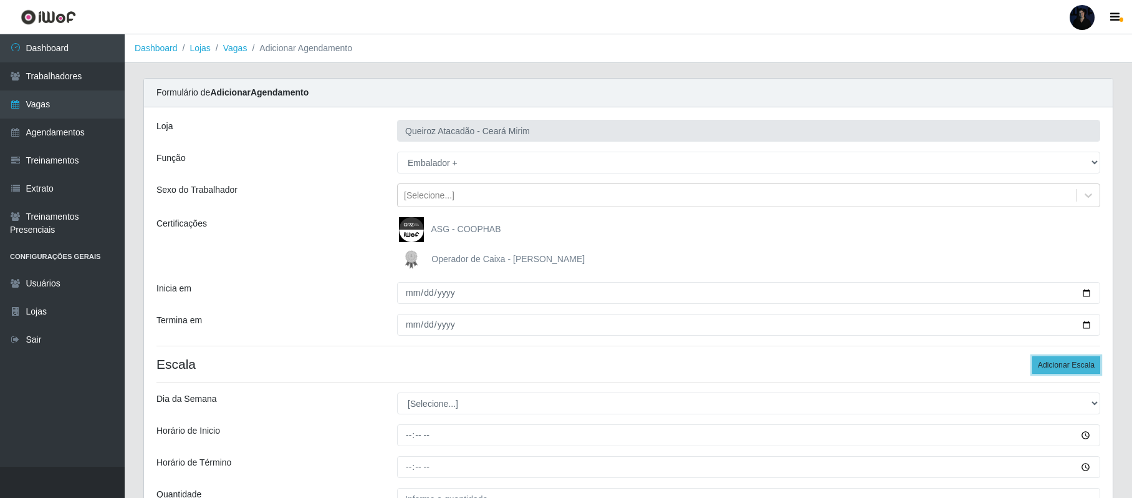
click at [1061, 364] on button "Adicionar Escala" at bounding box center [1067, 364] width 68 height 17
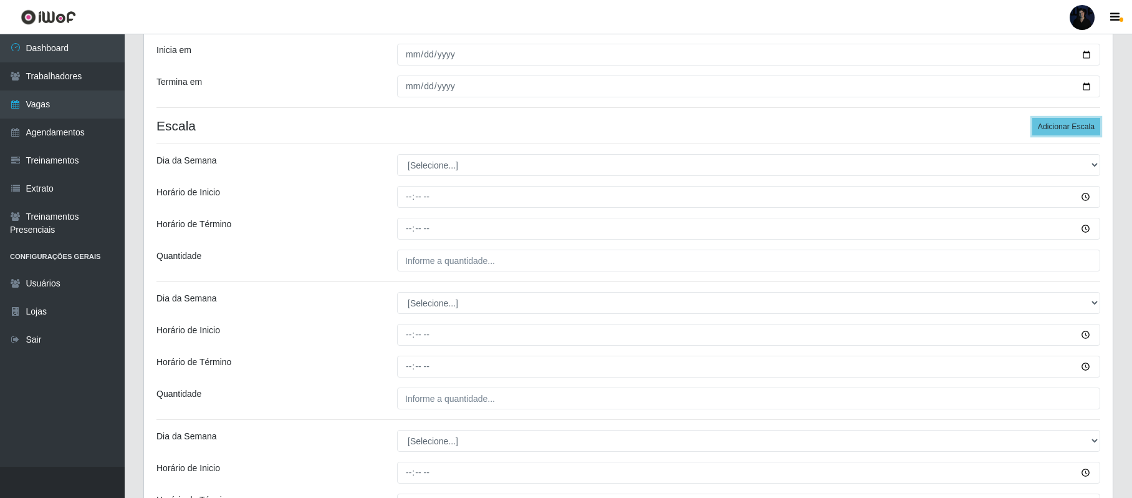
scroll to position [249, 0]
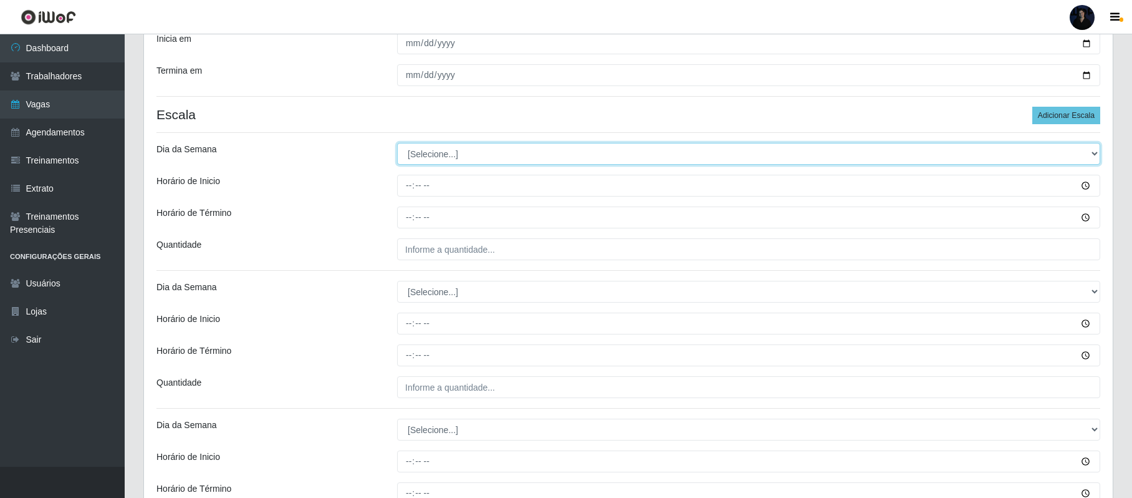
click at [480, 152] on select "[Selecione...] Segunda Terça Quarta Quinta Sexta Sábado Domingo" at bounding box center [748, 154] width 703 height 22
select select "6"
click at [397, 144] on select "[Selecione...] Segunda Terça Quarta Quinta Sexta Sábado Domingo" at bounding box center [748, 154] width 703 height 22
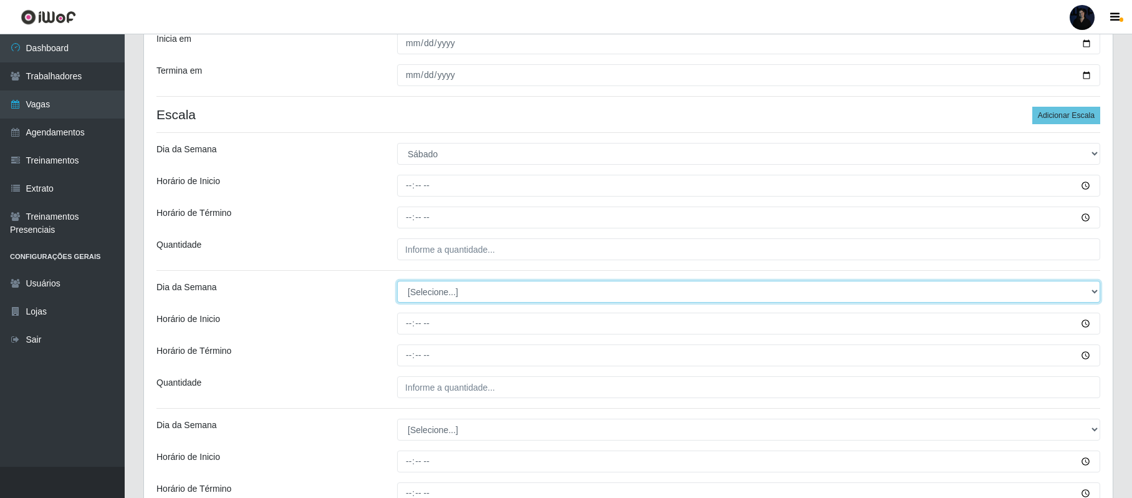
click at [422, 287] on select "[Selecione...] Segunda Terça Quarta Quinta Sexta Sábado Domingo" at bounding box center [748, 292] width 703 height 22
select select "6"
click at [397, 282] on select "[Selecione...] Segunda Terça Quarta Quinta Sexta Sábado Domingo" at bounding box center [748, 292] width 703 height 22
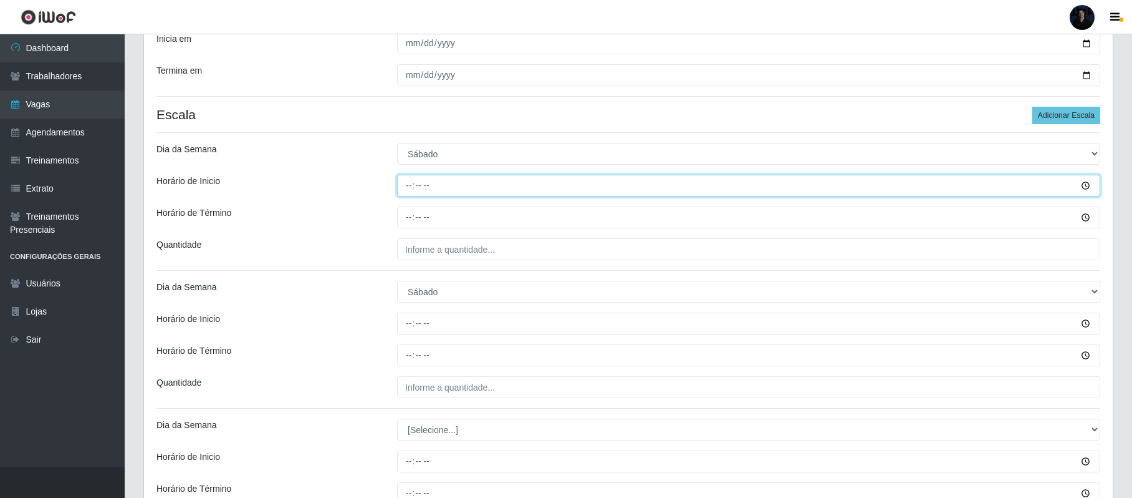
click at [413, 182] on input "Horário de Inicio" at bounding box center [748, 186] width 703 height 22
type input "08:00"
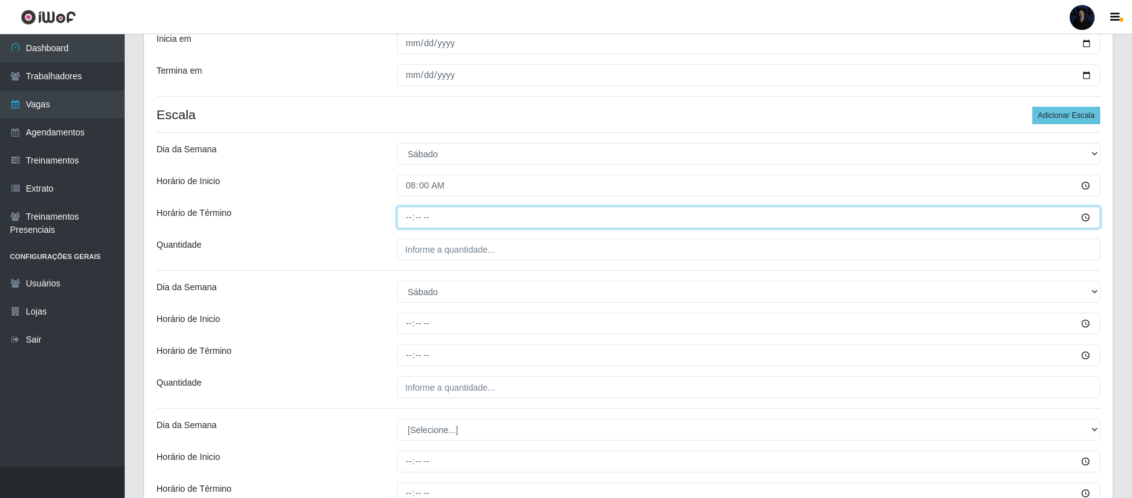
click at [409, 215] on input "Horário de Término" at bounding box center [748, 217] width 703 height 22
type input "14:00"
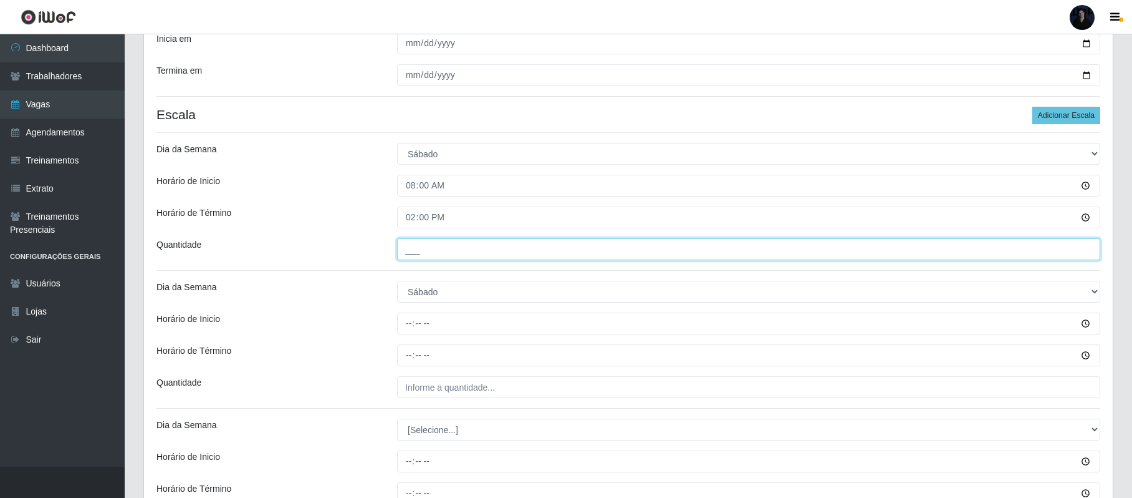
click at [405, 253] on input "___" at bounding box center [748, 249] width 703 height 22
type input "2__"
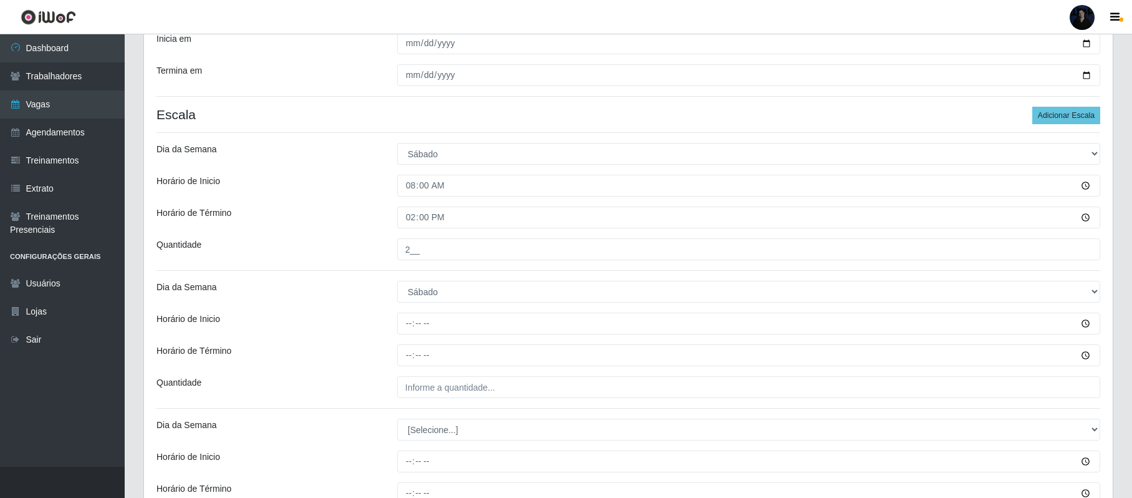
click at [412, 310] on div "Loja Queiroz Atacadão - Ceará Mirim Função [Selecione...] Embalador Embalador +…" at bounding box center [628, 213] width 969 height 711
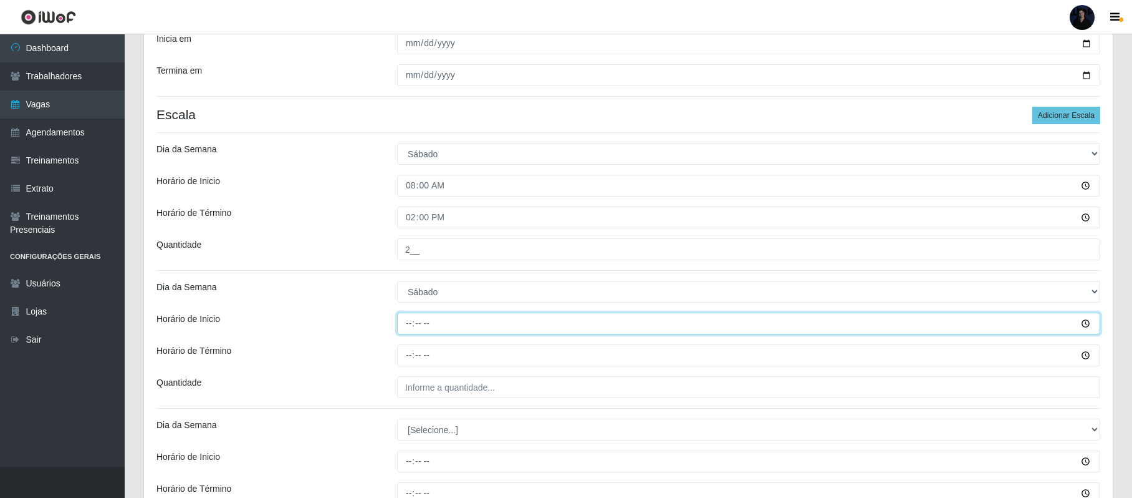
click at [412, 324] on input "Horário de Inicio" at bounding box center [748, 323] width 703 height 22
type input "16:00"
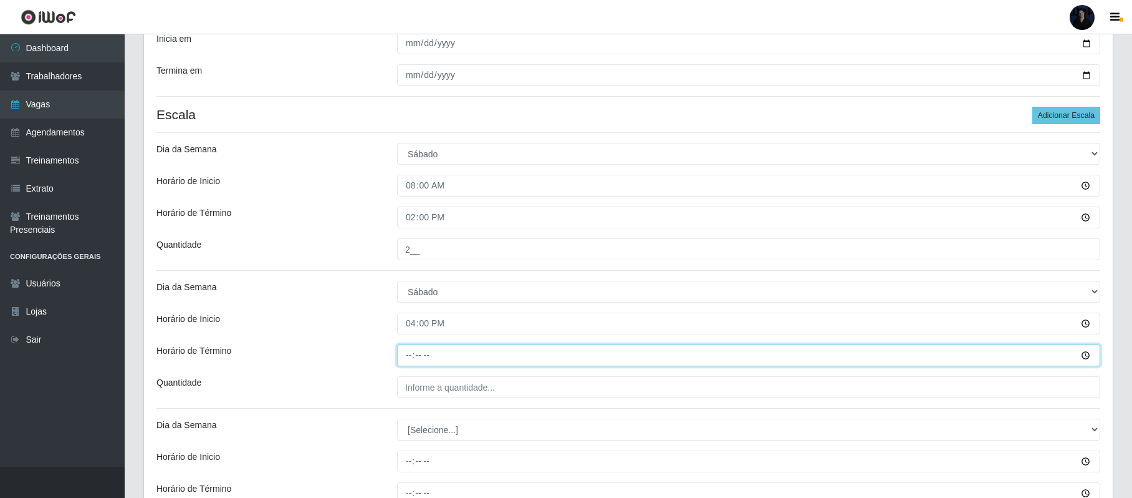
click at [417, 362] on input "Horário de Término" at bounding box center [748, 355] width 703 height 22
click at [412, 360] on input "Horário de Término" at bounding box center [748, 355] width 703 height 22
type input "22:00"
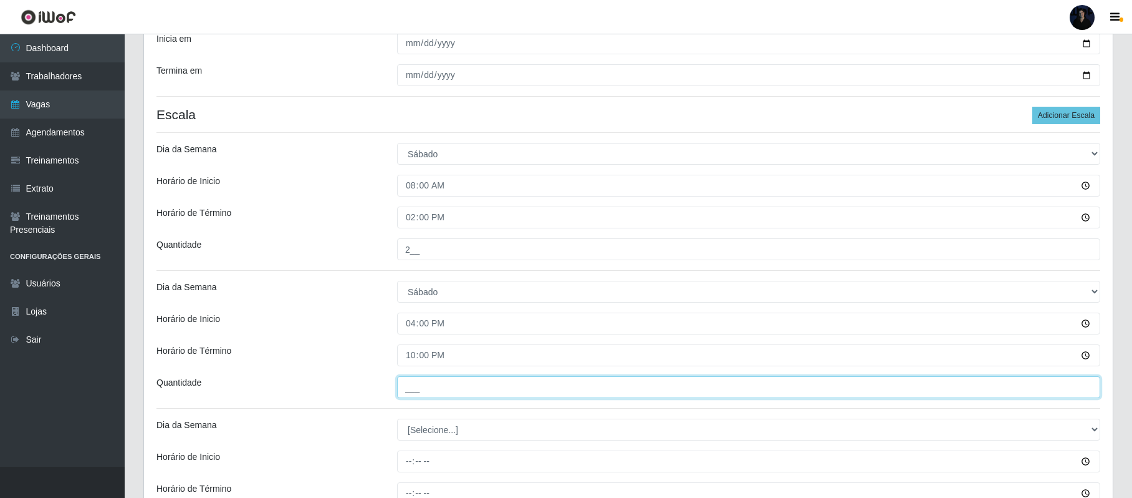
click at [412, 383] on input "___" at bounding box center [748, 387] width 703 height 22
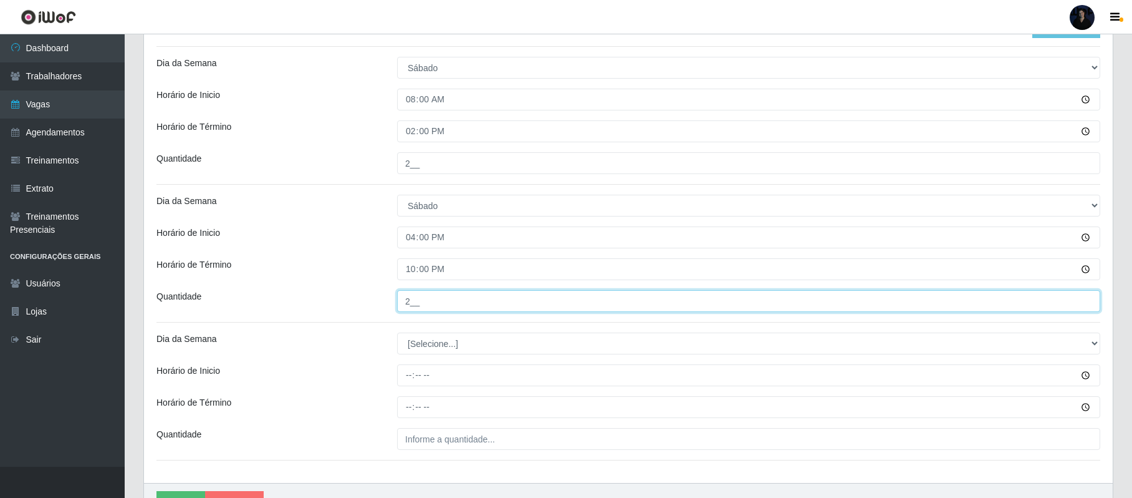
scroll to position [407, 0]
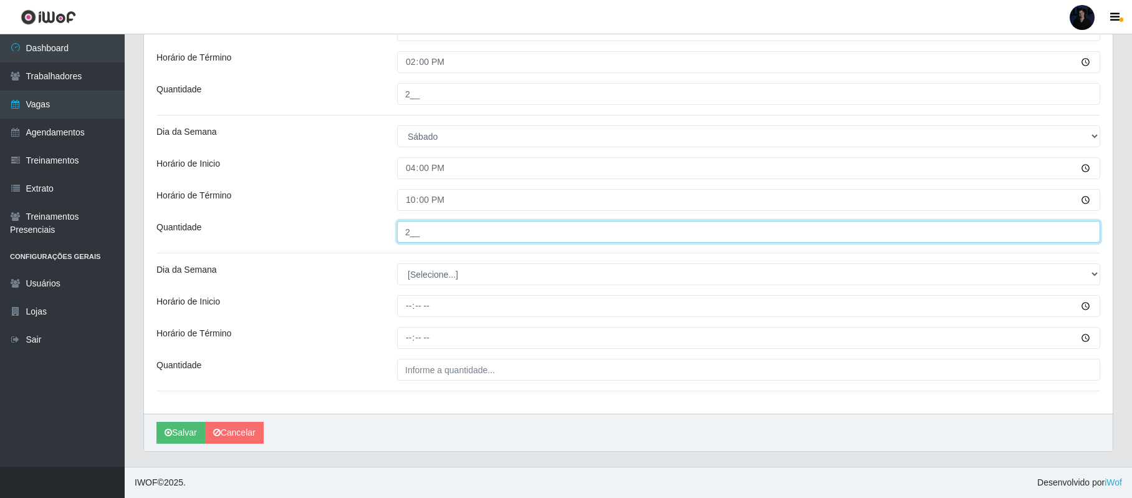
type input "2__"
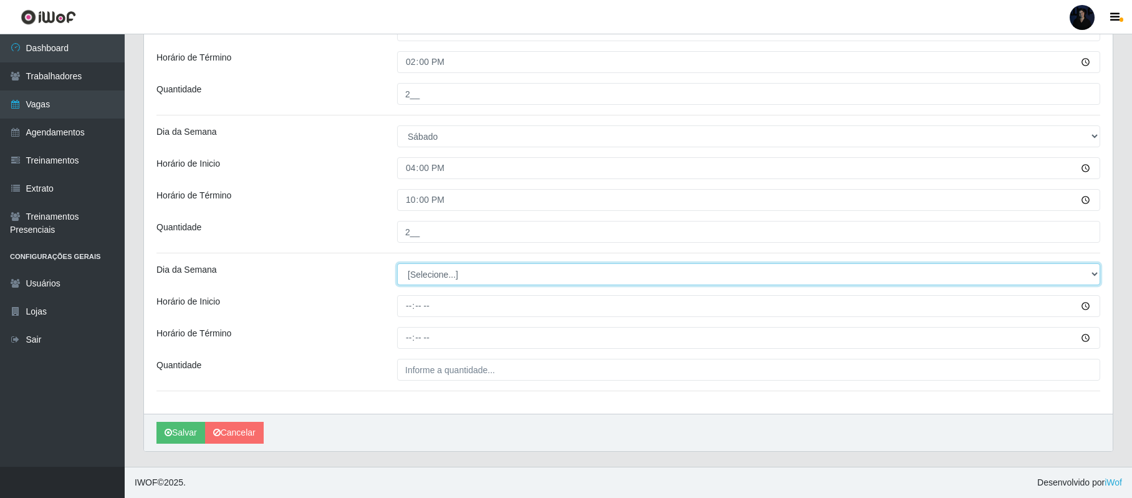
click at [420, 281] on select "[Selecione...] Segunda Terça Quarta Quinta Sexta Sábado Domingo" at bounding box center [748, 274] width 703 height 22
select select "0"
click at [397, 263] on select "[Selecione...] Segunda Terça Quarta Quinta Sexta Sábado Domingo" at bounding box center [748, 274] width 703 height 22
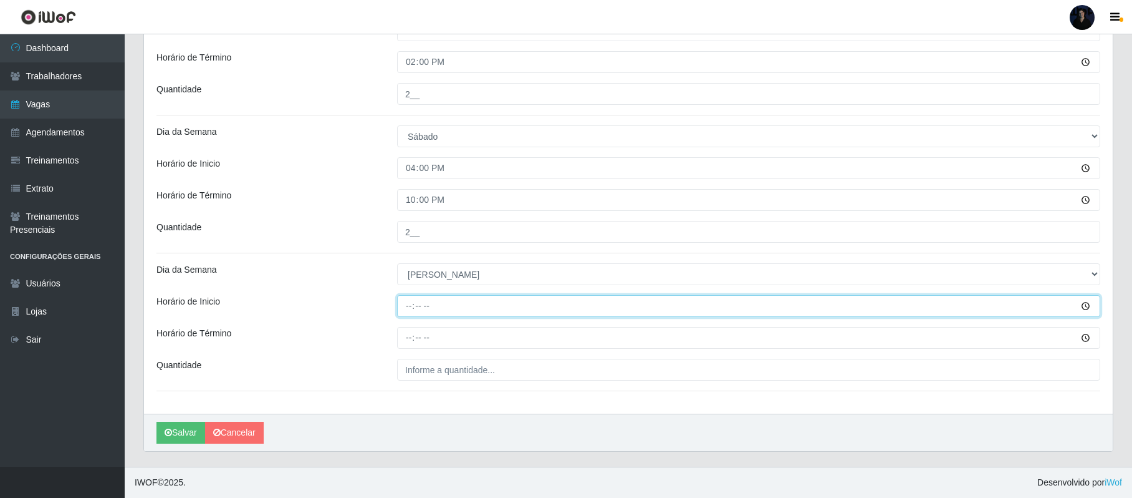
click at [408, 304] on input "Horário de Inicio" at bounding box center [748, 306] width 703 height 22
type input "08:00"
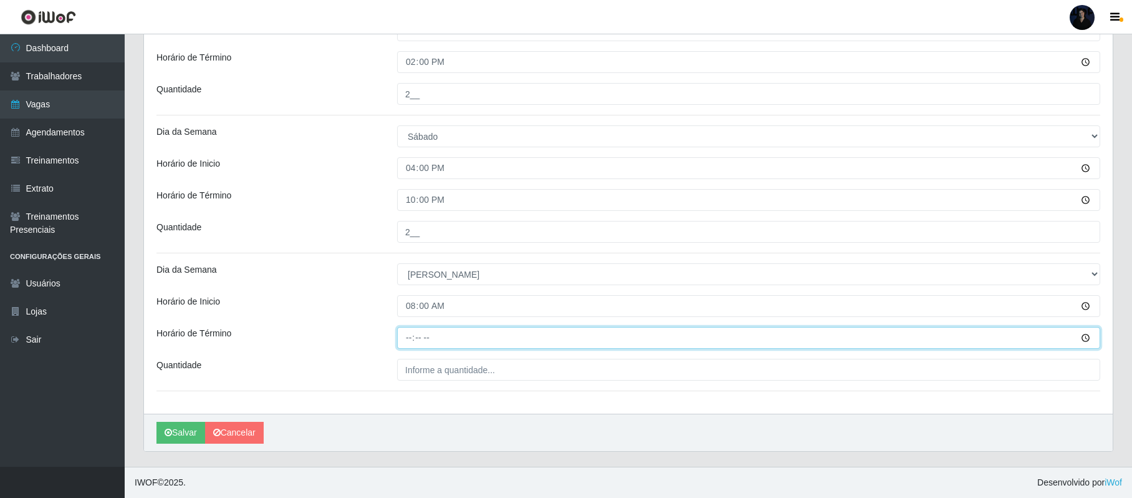
click at [412, 338] on input "Horário de Término" at bounding box center [748, 338] width 703 height 22
type input "14:00"
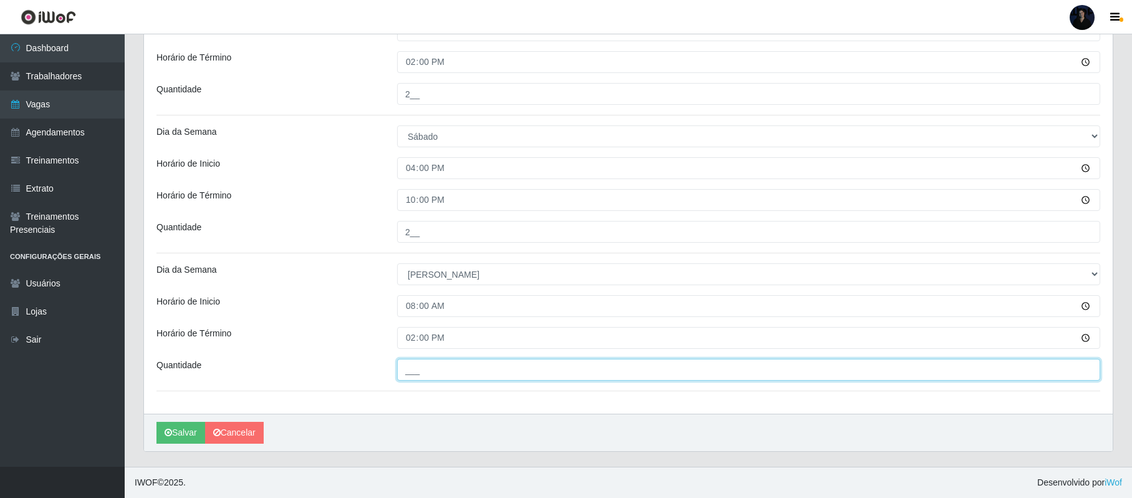
click at [410, 370] on input "___" at bounding box center [748, 370] width 703 height 22
type input "3__"
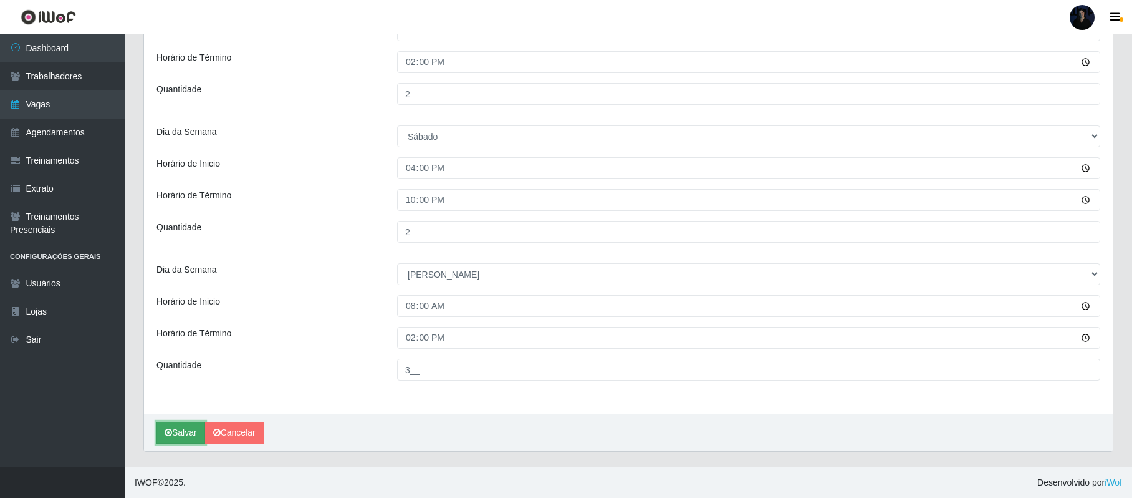
click at [165, 429] on icon "submit" at bounding box center [168, 432] width 7 height 9
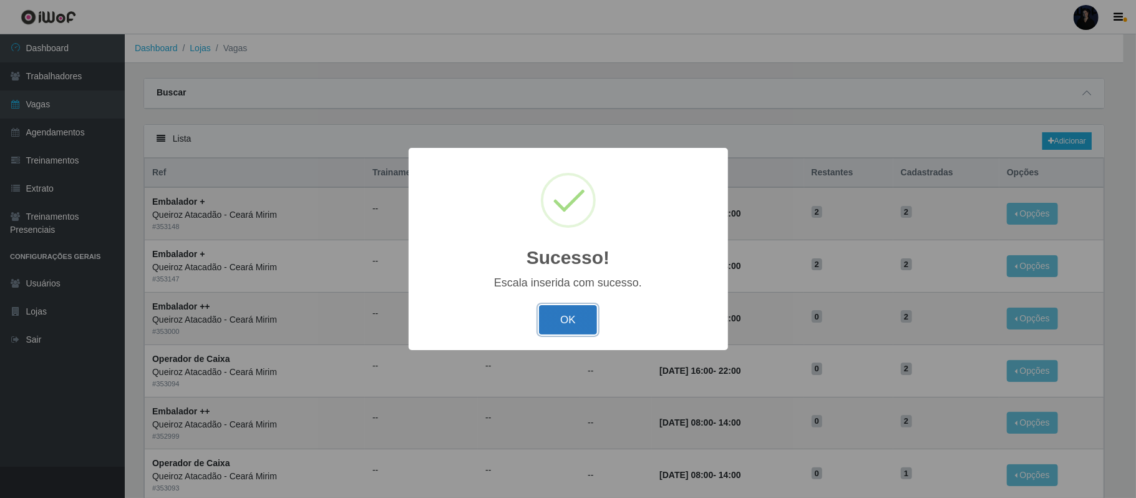
click at [577, 316] on button "OK" at bounding box center [568, 319] width 58 height 29
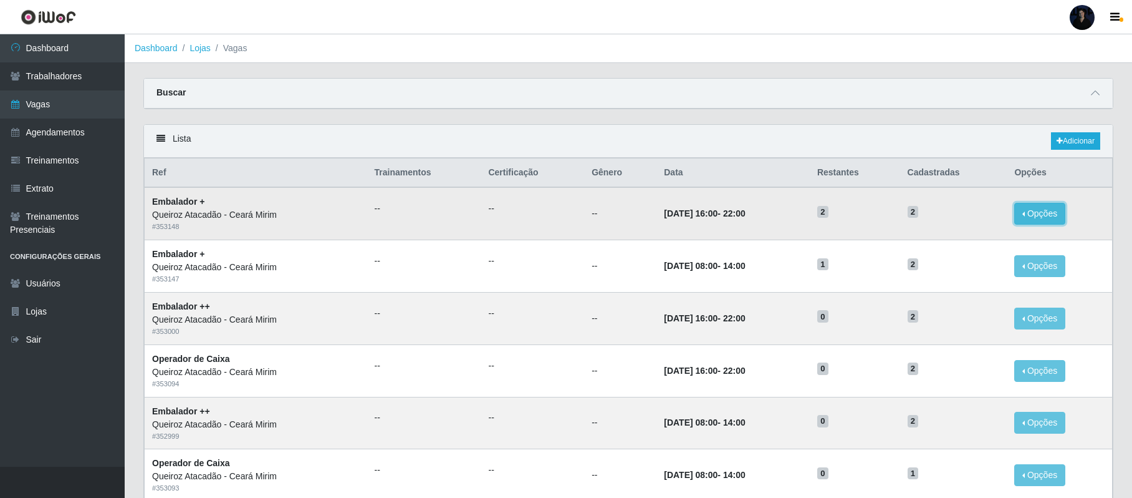
click at [1036, 217] on button "Opções" at bounding box center [1040, 214] width 51 height 22
click at [948, 218] on link "Editar" at bounding box center [945, 216] width 36 height 10
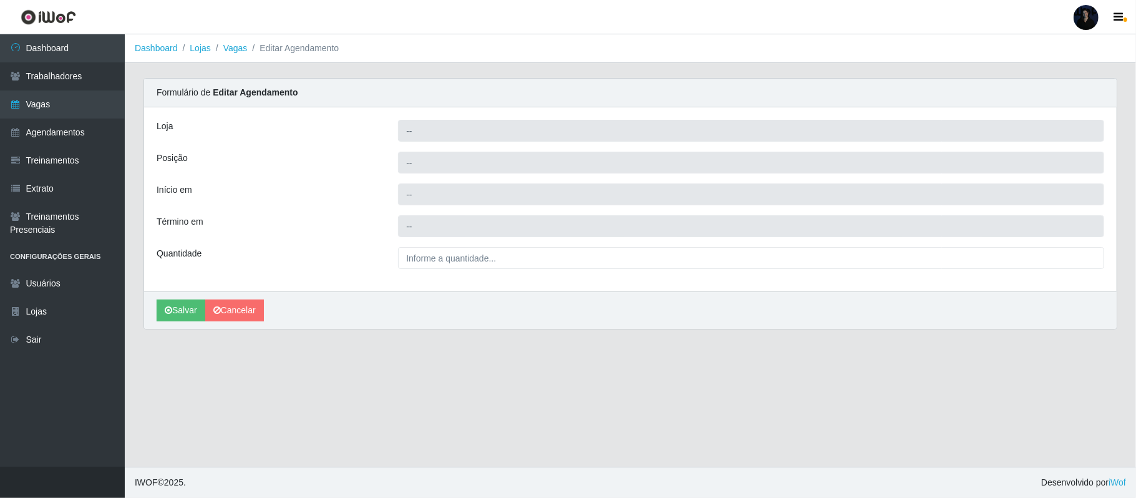
type input "Queiroz Atacadão - Ceará Mirim"
type input "Embalador +"
type input "2025-10-04 16:00:00"
type input "2025-10-04 22:00:00"
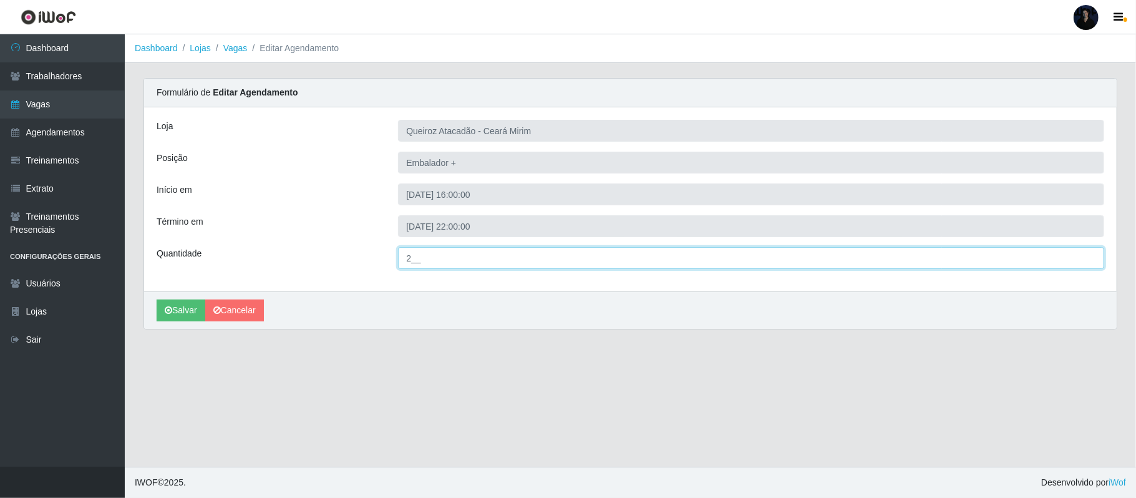
click at [410, 253] on input "2__" at bounding box center [751, 258] width 706 height 22
type input "3__"
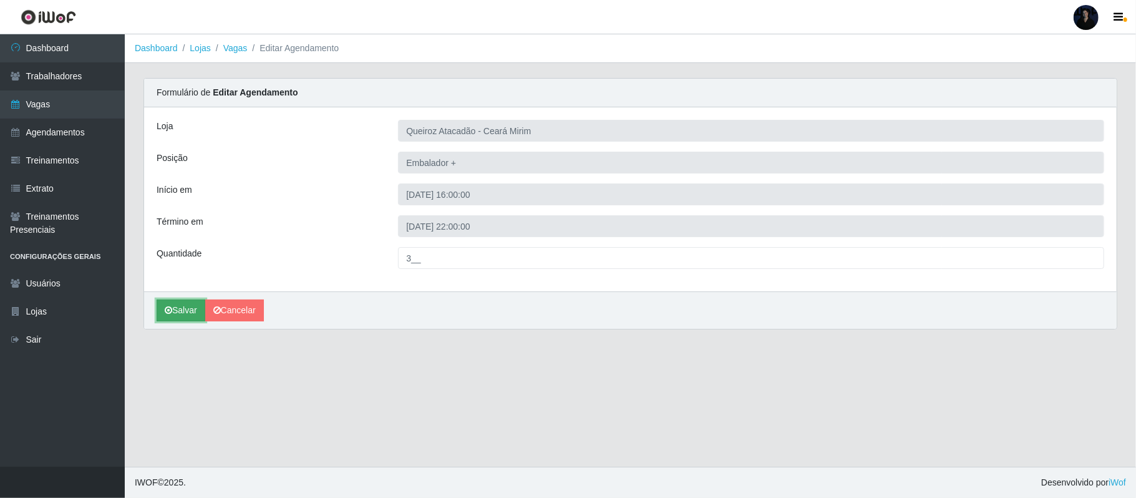
click at [173, 311] on button "Salvar" at bounding box center [181, 310] width 49 height 22
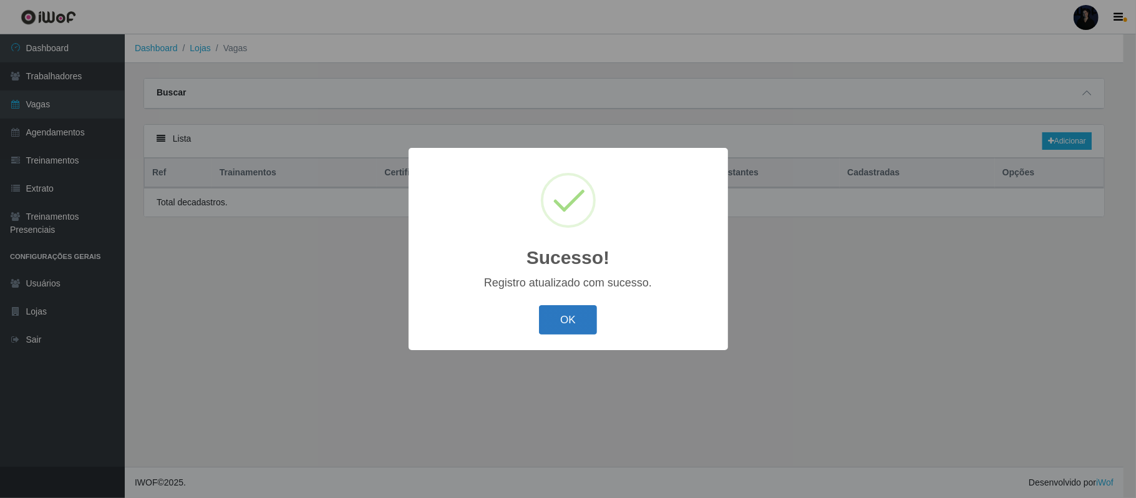
click at [572, 327] on button "OK" at bounding box center [568, 319] width 58 height 29
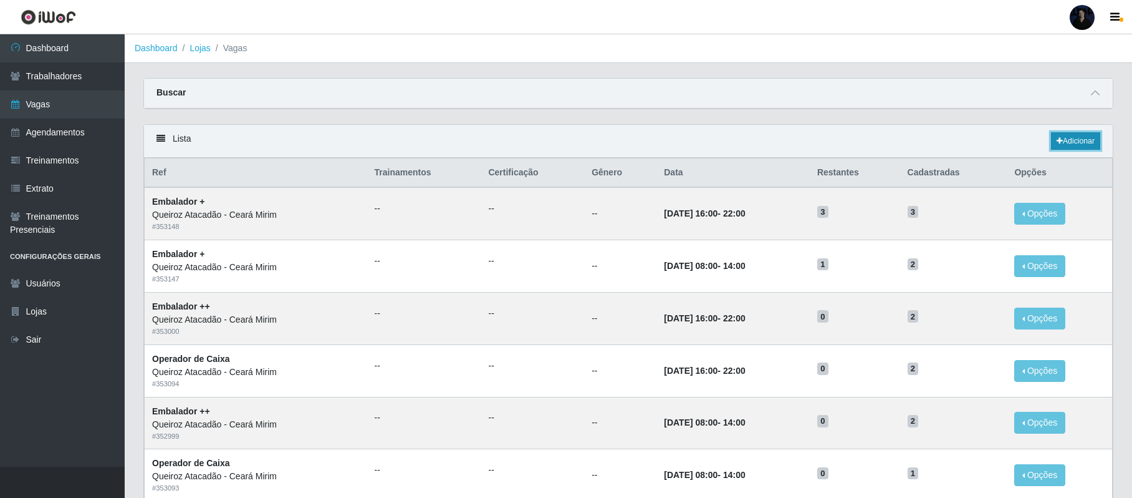
click at [1065, 135] on link "Adicionar" at bounding box center [1075, 140] width 49 height 17
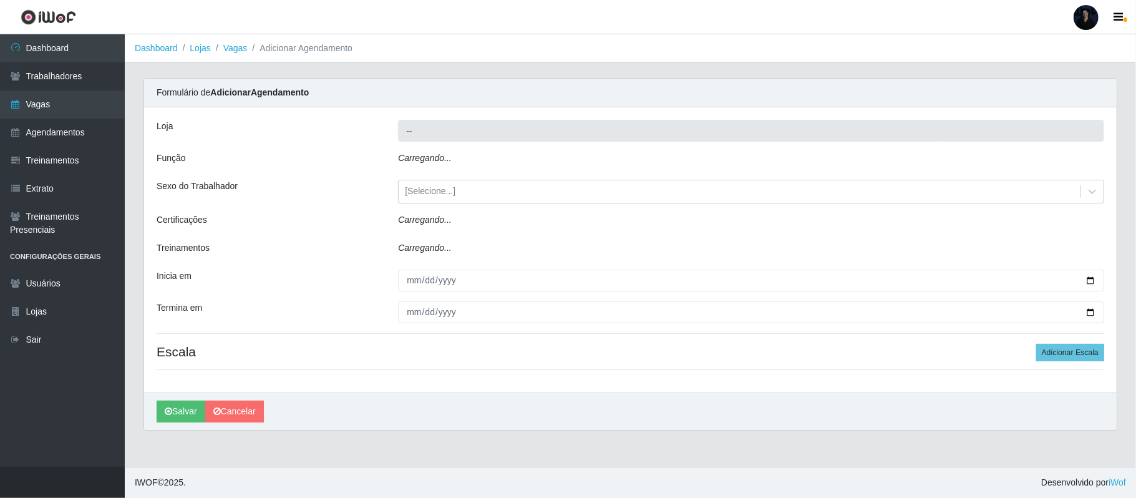
type input "Queiroz Atacadão - Ceará Mirim"
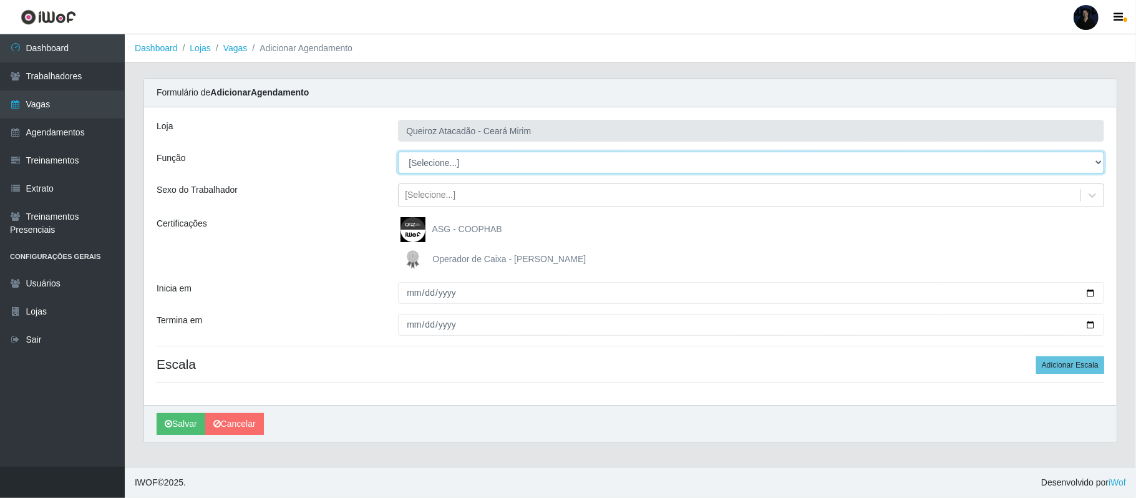
click at [446, 162] on select "[Selecione...] Embalador Embalador + Embalador ++ Operador de Caixa Operador de…" at bounding box center [751, 163] width 706 height 22
select select "70"
click at [398, 152] on select "[Selecione...] Embalador Embalador + Embalador ++ Operador de Caixa Operador de…" at bounding box center [751, 163] width 706 height 22
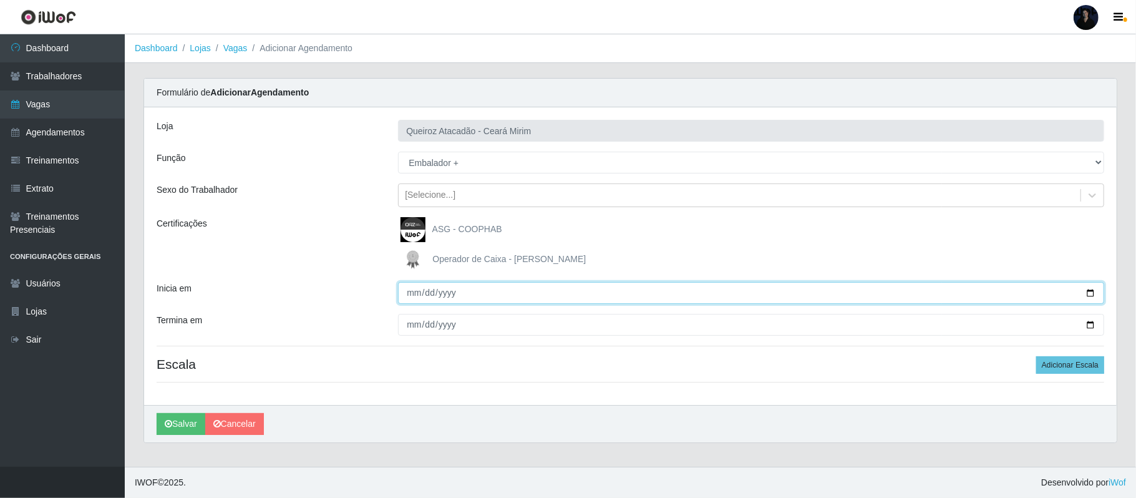
click at [1089, 292] on input "Inicia em" at bounding box center [751, 293] width 706 height 22
type input "2025-10-05"
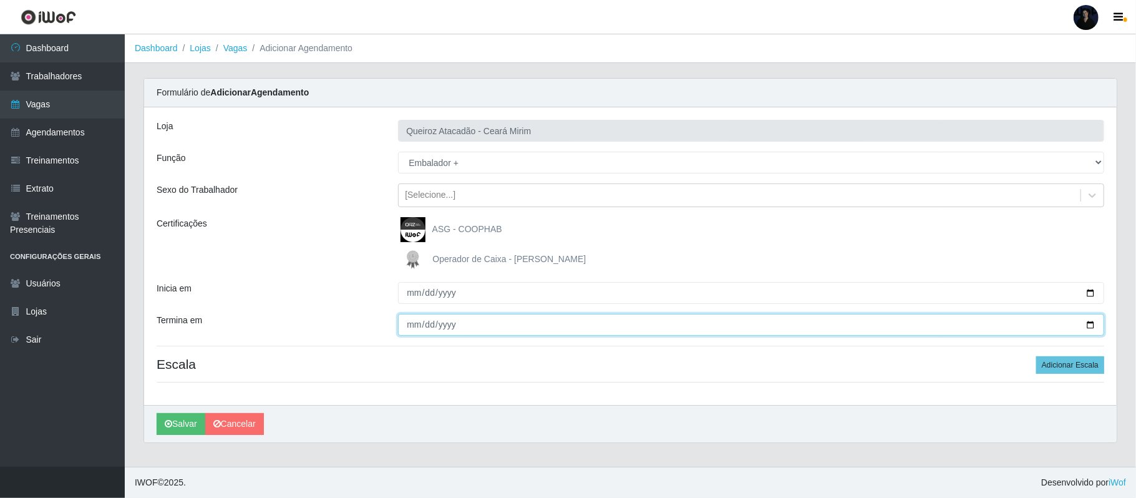
click at [1092, 325] on input "Termina em" at bounding box center [751, 325] width 706 height 22
type input "2025-10-05"
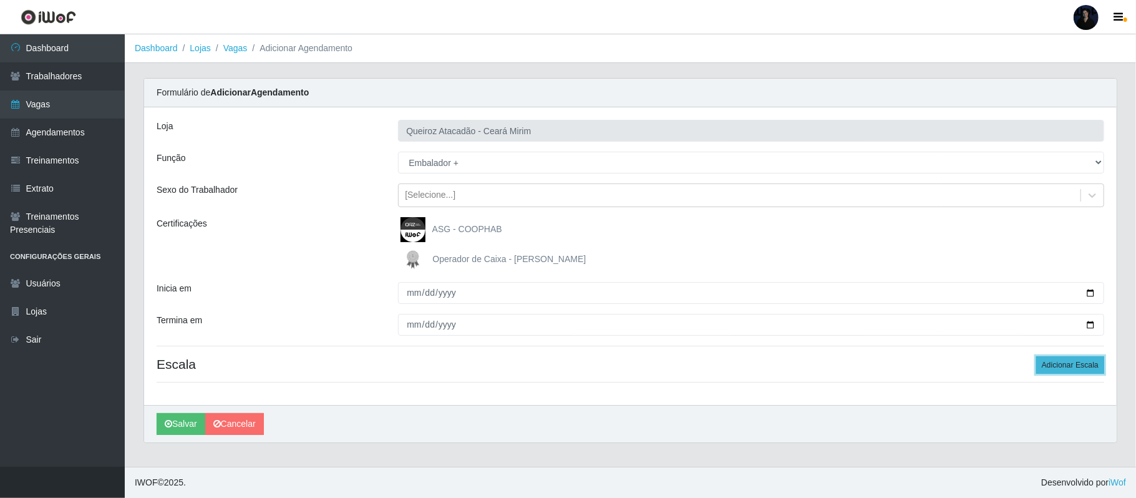
click at [1078, 369] on button "Adicionar Escala" at bounding box center [1070, 364] width 68 height 17
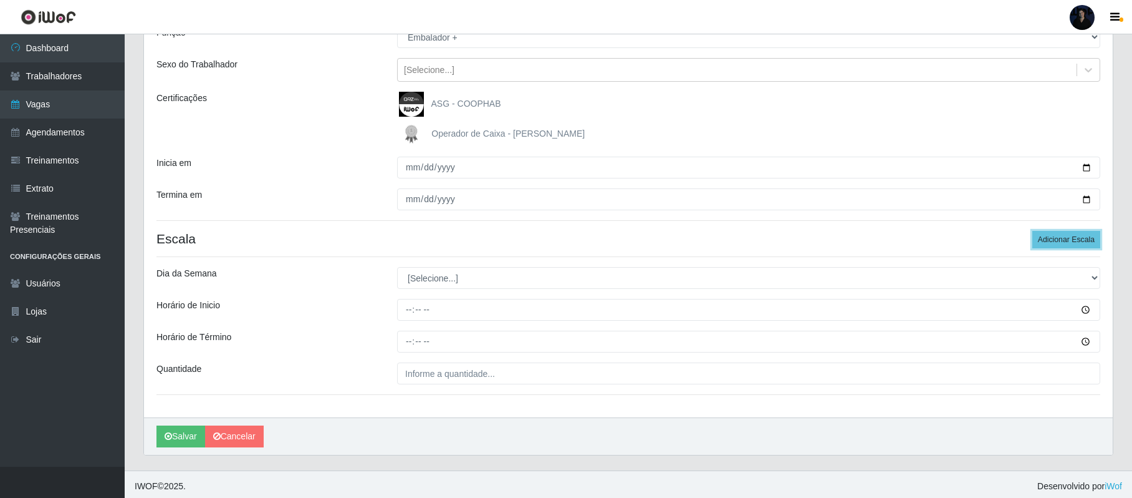
scroll to position [131, 0]
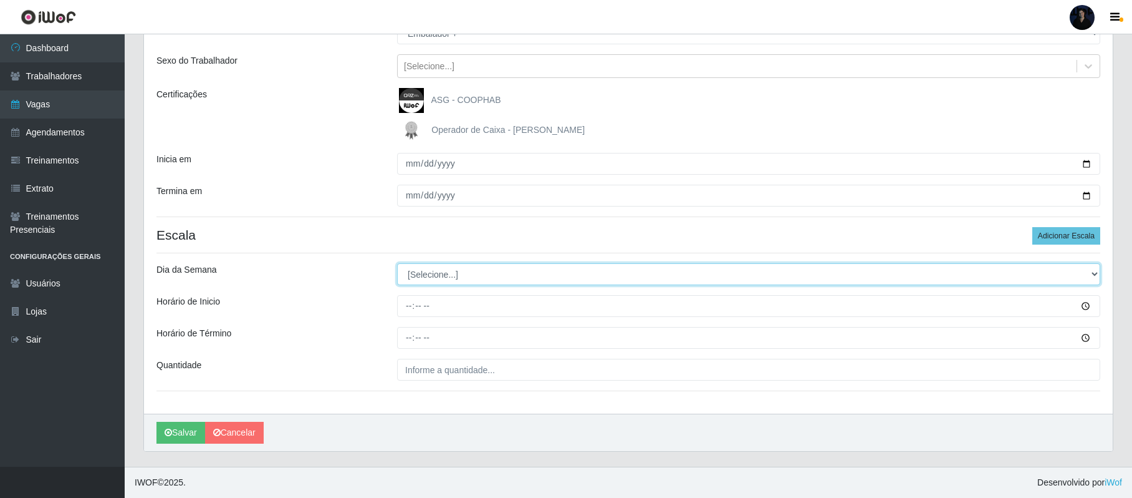
click at [479, 277] on select "[Selecione...] Segunda Terça Quarta Quinta Sexta Sábado Domingo" at bounding box center [748, 274] width 703 height 22
select select "0"
click at [397, 263] on select "[Selecione...] Segunda Terça Quarta Quinta Sexta Sábado Domingo" at bounding box center [748, 274] width 703 height 22
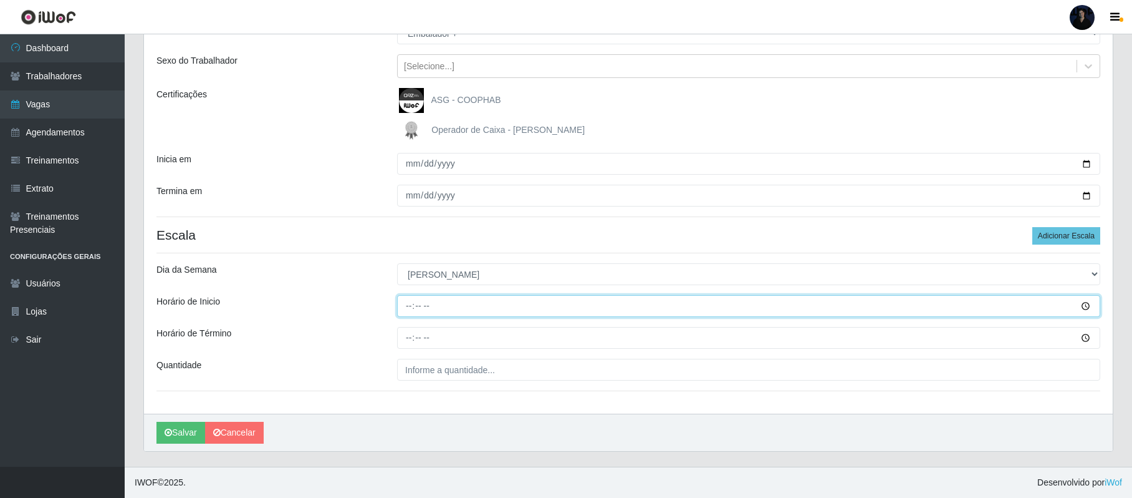
click at [415, 310] on input "Horário de Inicio" at bounding box center [748, 306] width 703 height 22
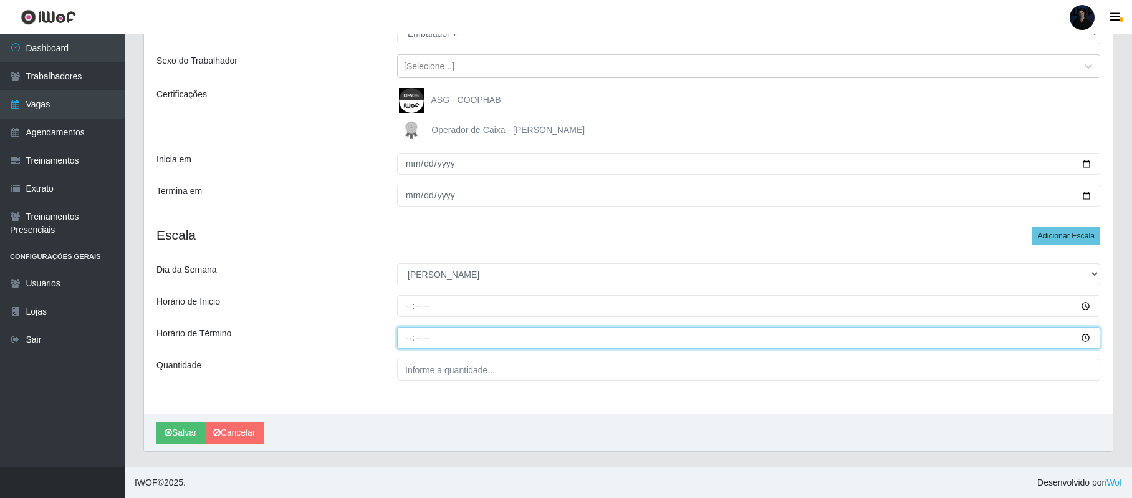
click at [410, 340] on input "Horário de Término" at bounding box center [748, 338] width 703 height 22
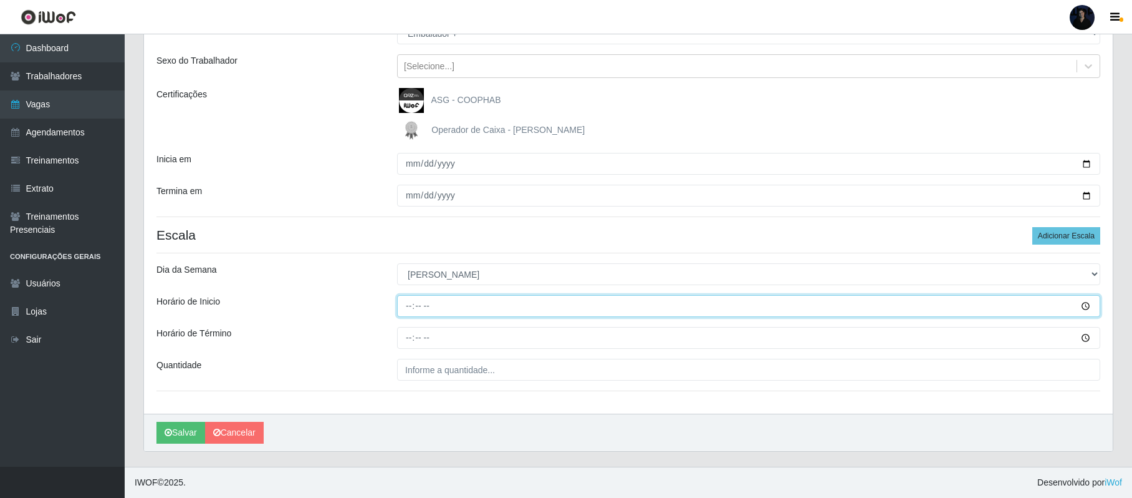
click at [403, 305] on input "Horário de Inicio" at bounding box center [748, 306] width 703 height 22
type input "08:00"
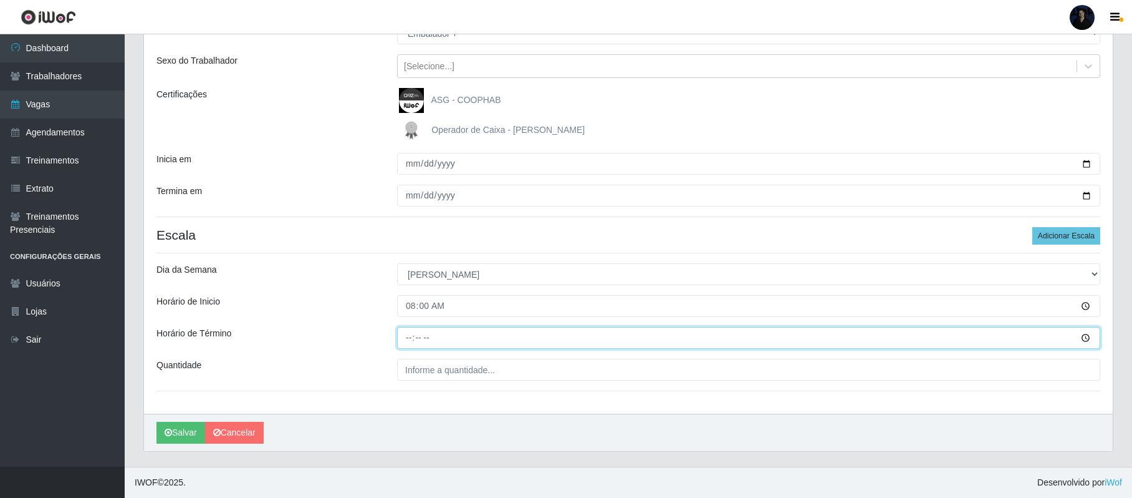
click at [409, 330] on input "Horário de Término" at bounding box center [748, 338] width 703 height 22
type input "14:00"
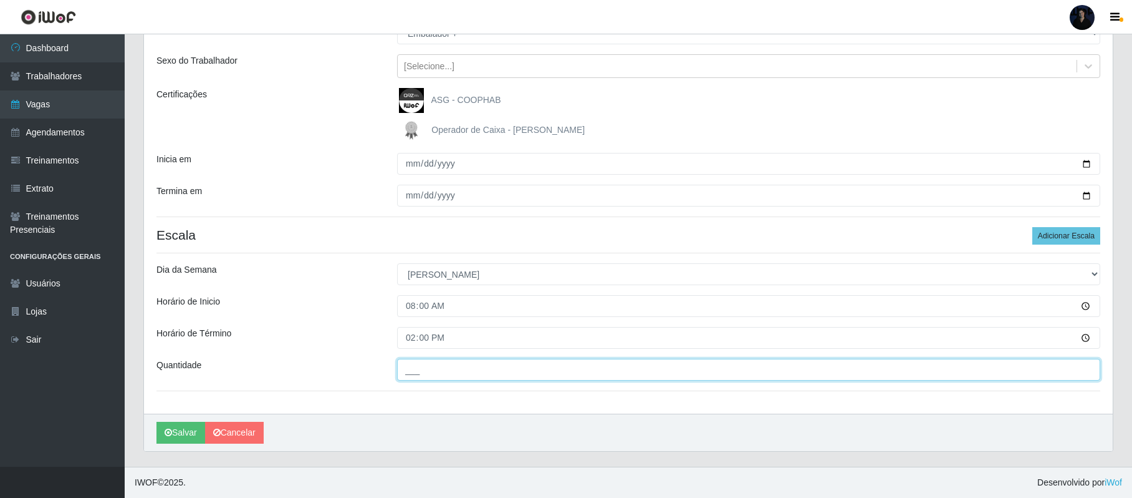
click at [410, 365] on input "___" at bounding box center [748, 370] width 703 height 22
type input "3__"
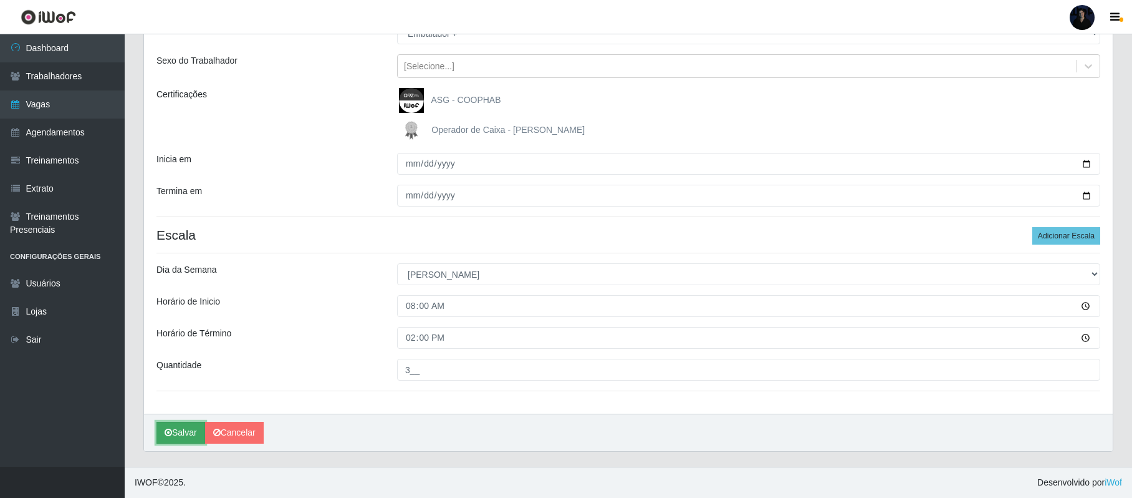
click at [173, 433] on button "Salvar" at bounding box center [181, 433] width 49 height 22
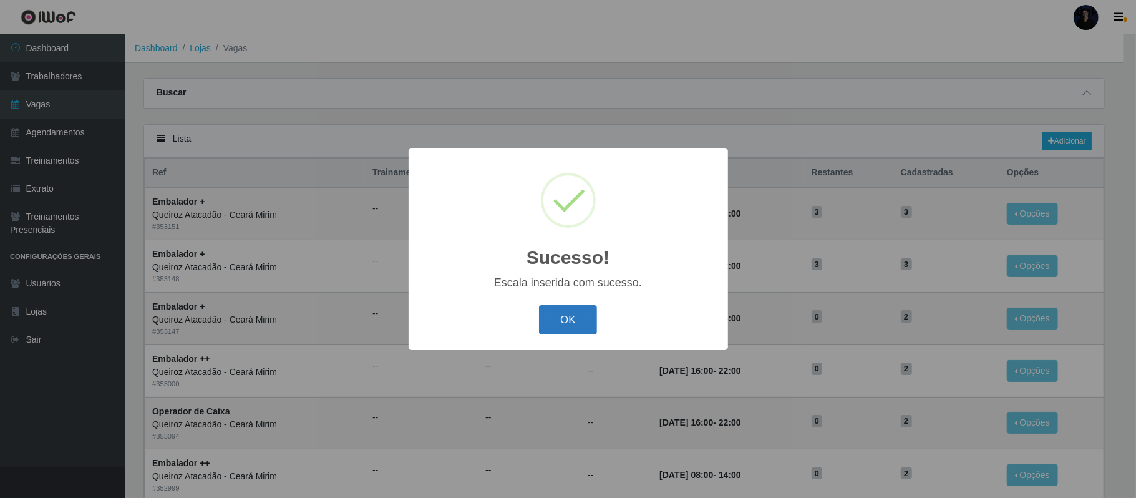
click at [550, 321] on button "OK" at bounding box center [568, 319] width 58 height 29
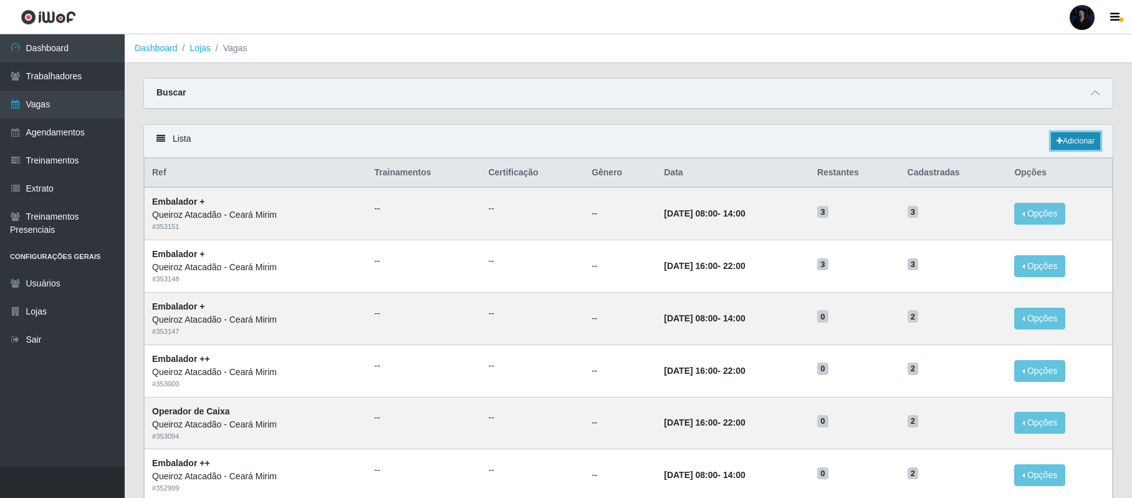
click at [1063, 135] on link "Adicionar" at bounding box center [1075, 140] width 49 height 17
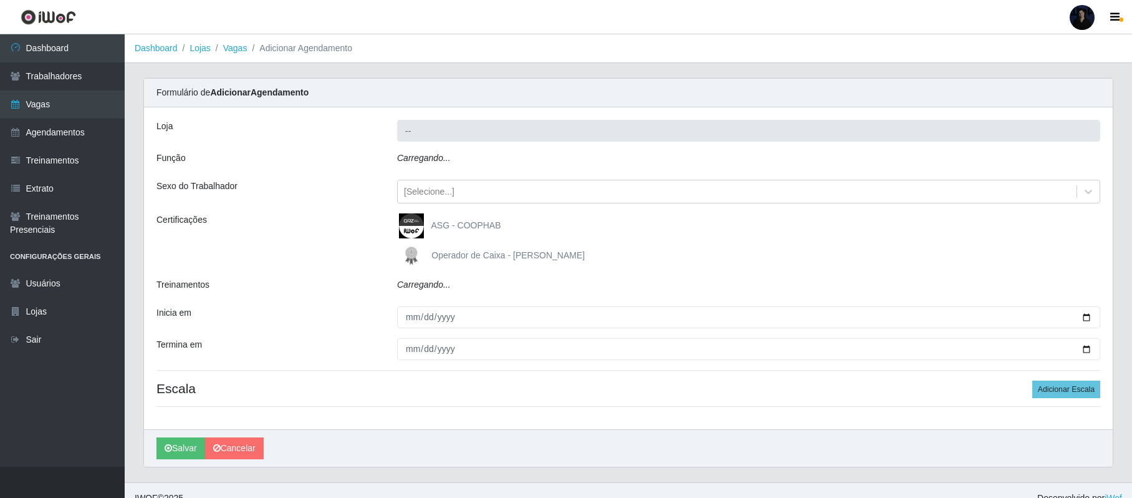
click at [445, 160] on icon "Carregando..." at bounding box center [424, 158] width 54 height 10
type input "Queiroz Atacadão - Ceará Mirim"
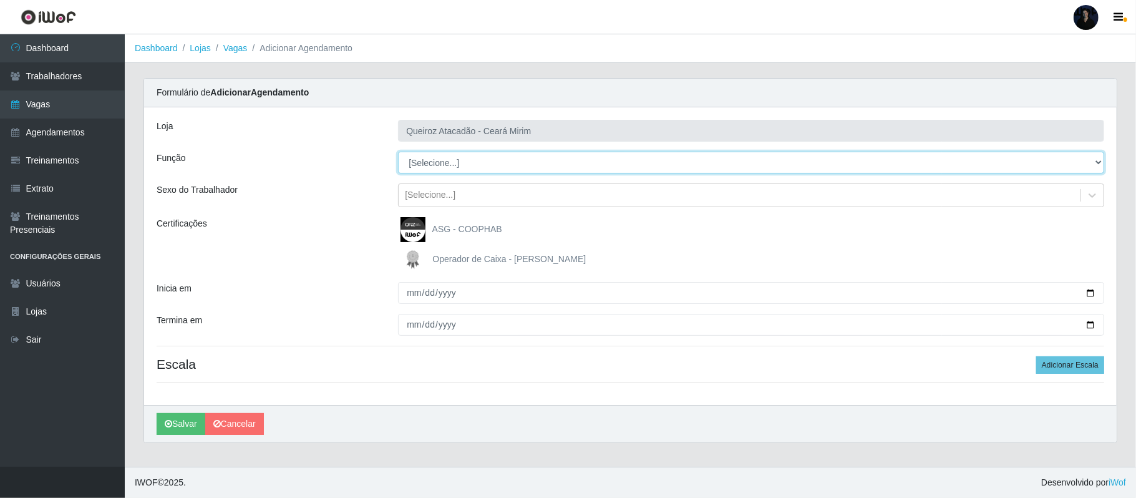
click at [420, 158] on select "[Selecione...] Embalador Embalador + Embalador ++ Operador de Caixa Operador de…" at bounding box center [751, 163] width 706 height 22
select select "1"
click at [398, 152] on select "[Selecione...] Embalador Embalador + Embalador ++ Operador de Caixa Operador de…" at bounding box center [751, 163] width 706 height 22
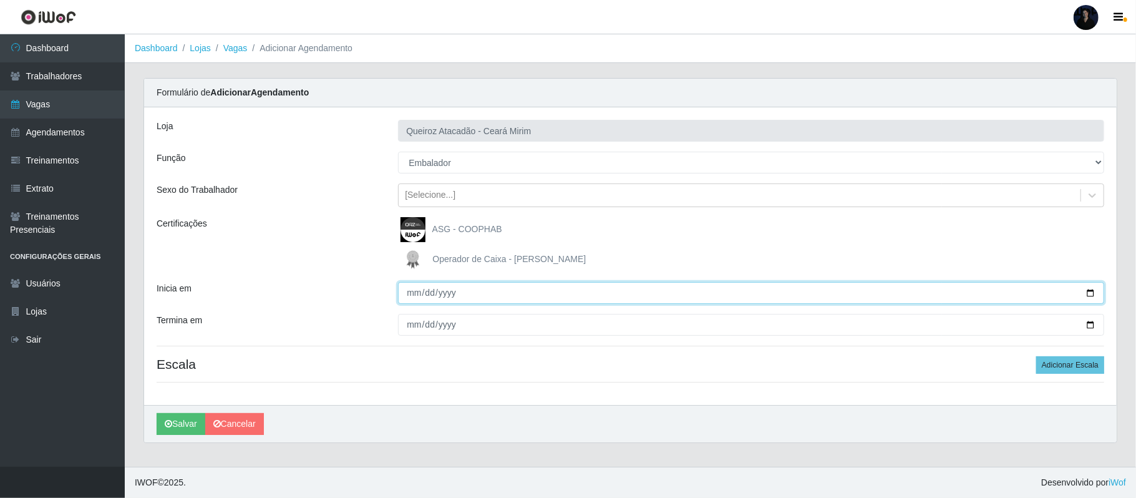
click at [1087, 293] on input "Inicia em" at bounding box center [751, 293] width 706 height 22
type input "[DATE]"
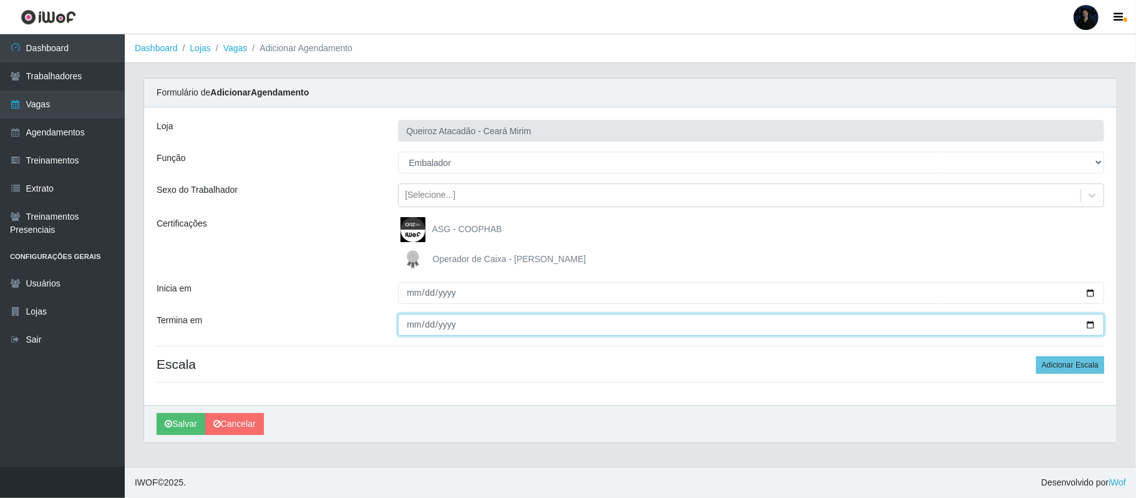
click at [1081, 323] on input "Termina em" at bounding box center [751, 325] width 706 height 22
click at [1091, 327] on input "Termina em" at bounding box center [751, 325] width 706 height 22
type input "[DATE]"
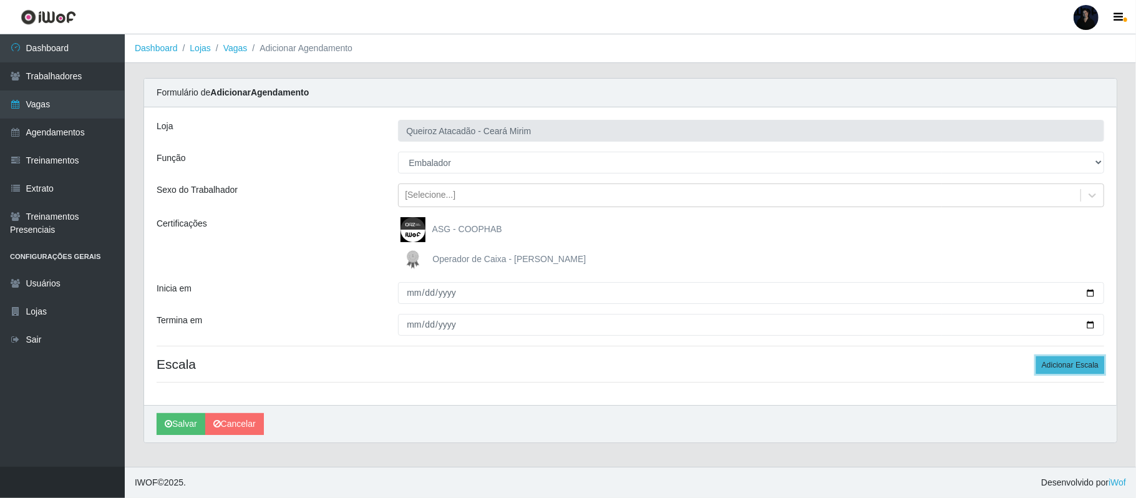
click at [1058, 372] on button "Adicionar Escala" at bounding box center [1070, 364] width 68 height 17
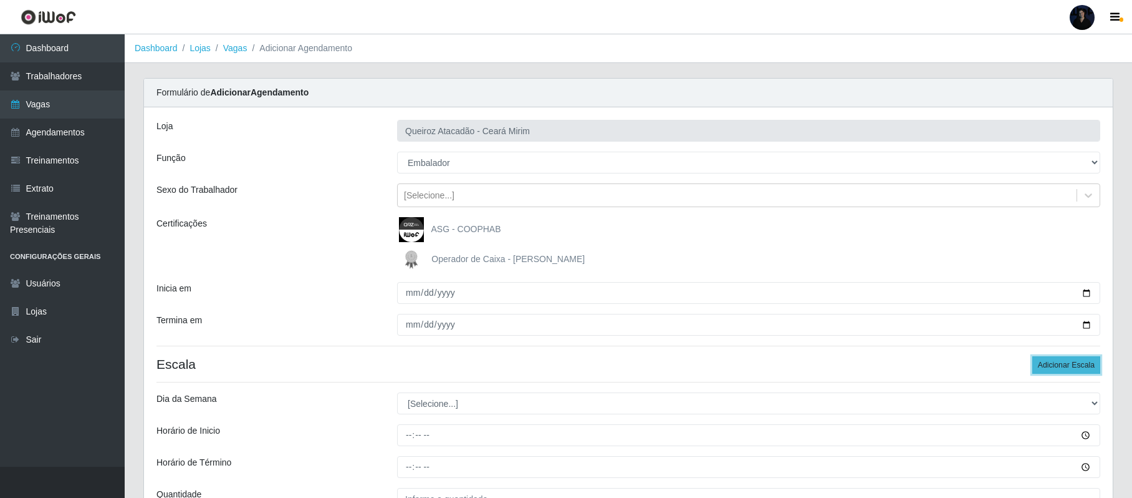
click at [1060, 370] on button "Adicionar Escala" at bounding box center [1067, 364] width 68 height 17
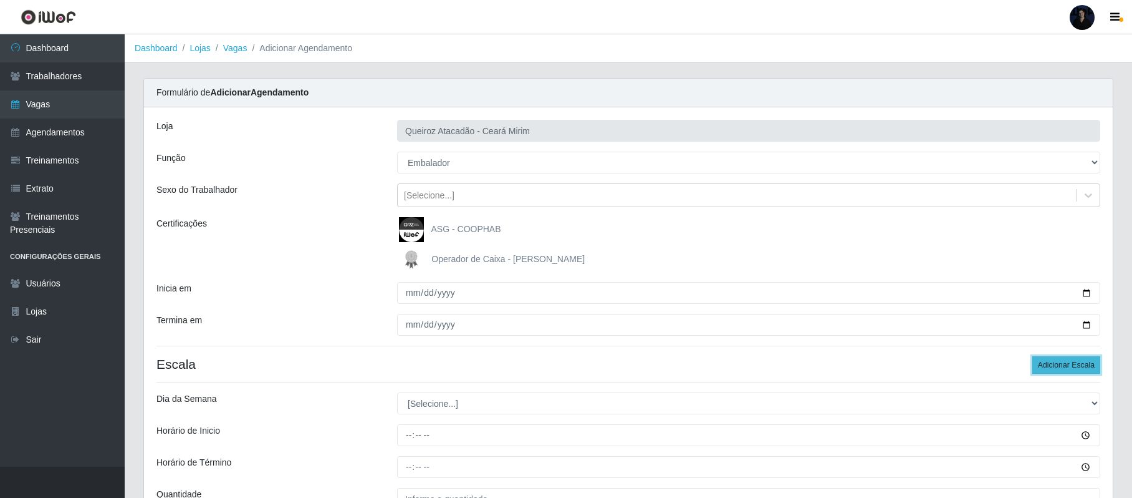
click at [1060, 370] on button "Adicionar Escala" at bounding box center [1067, 364] width 68 height 17
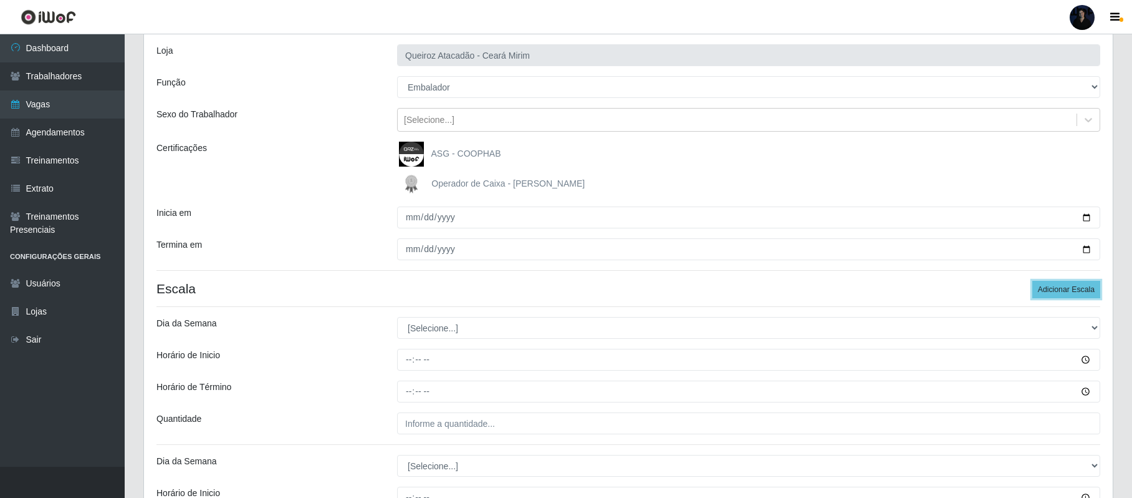
scroll to position [166, 0]
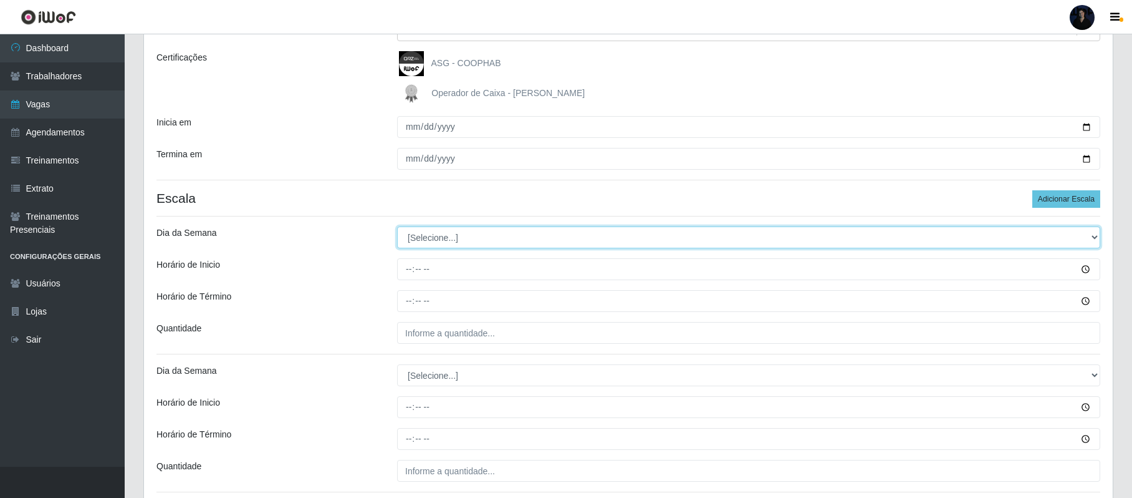
click at [405, 242] on select "[Selecione...] Segunda Terça Quarta Quinta Sexta Sábado Domingo" at bounding box center [748, 237] width 703 height 22
select select "1"
click at [397, 227] on select "[Selecione...] Segunda Terça Quarta Quinta Sexta Sábado Domingo" at bounding box center [748, 237] width 703 height 22
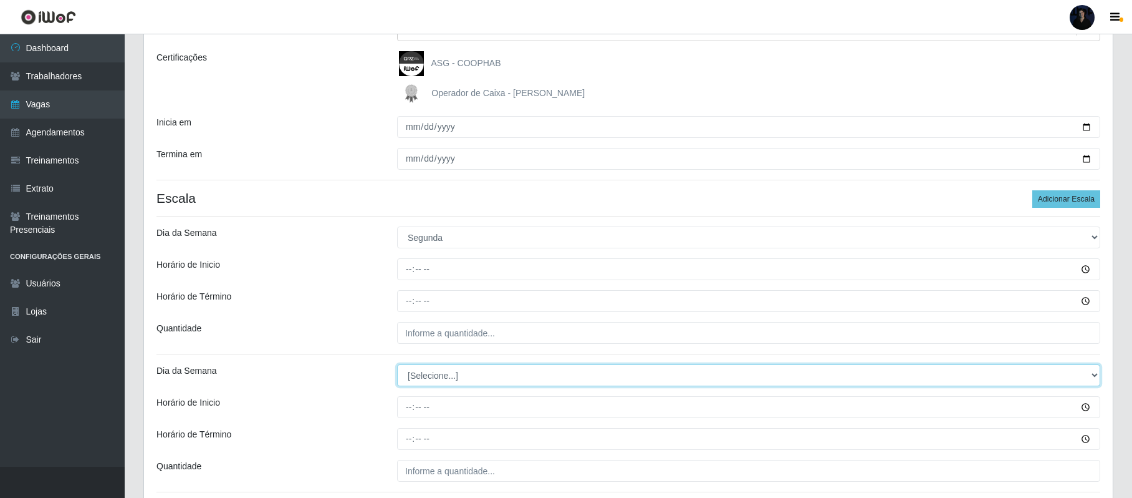
click at [419, 379] on select "[Selecione...] Segunda Terça Quarta Quinta Sexta Sábado Domingo" at bounding box center [748, 375] width 703 height 22
select select "1"
click at [397, 365] on select "[Selecione...] Segunda Terça Quarta Quinta Sexta Sábado Domingo" at bounding box center [748, 375] width 703 height 22
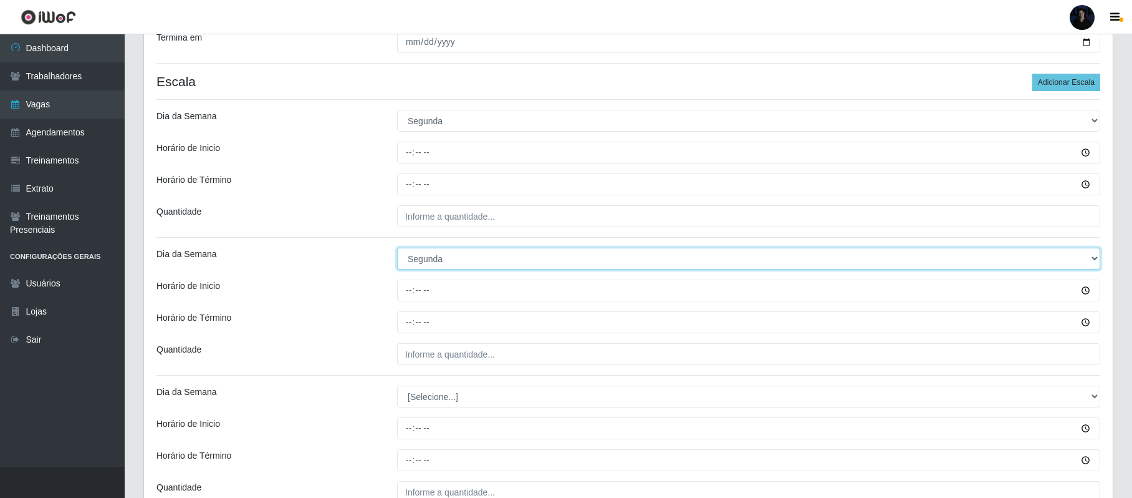
scroll to position [332, 0]
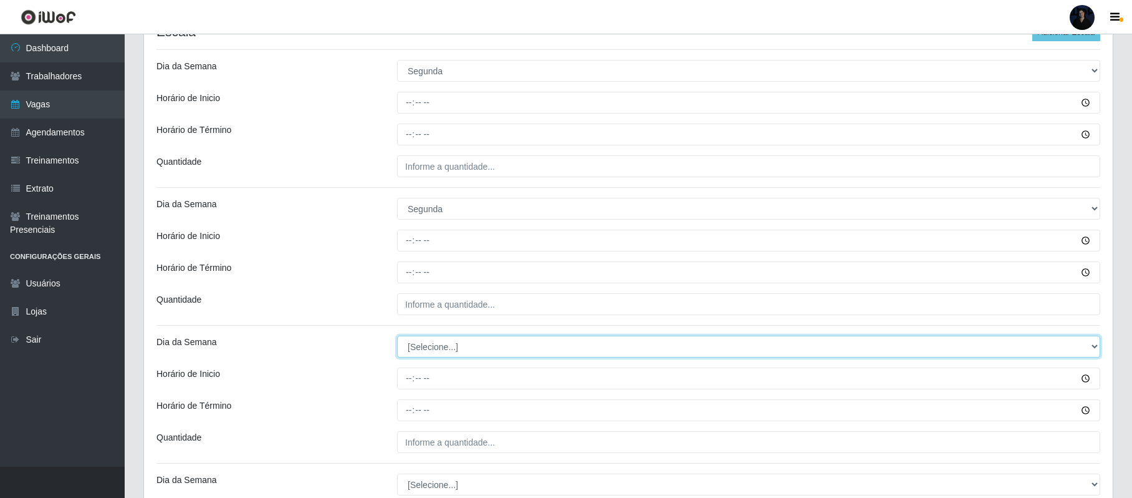
click at [417, 345] on select "[Selecione...] Segunda Terça Quarta Quinta Sexta Sábado Domingo" at bounding box center [748, 346] width 703 height 22
select select "2"
click at [397, 337] on select "[Selecione...] Segunda Terça Quarta Quinta Sexta Sábado Domingo" at bounding box center [748, 346] width 703 height 22
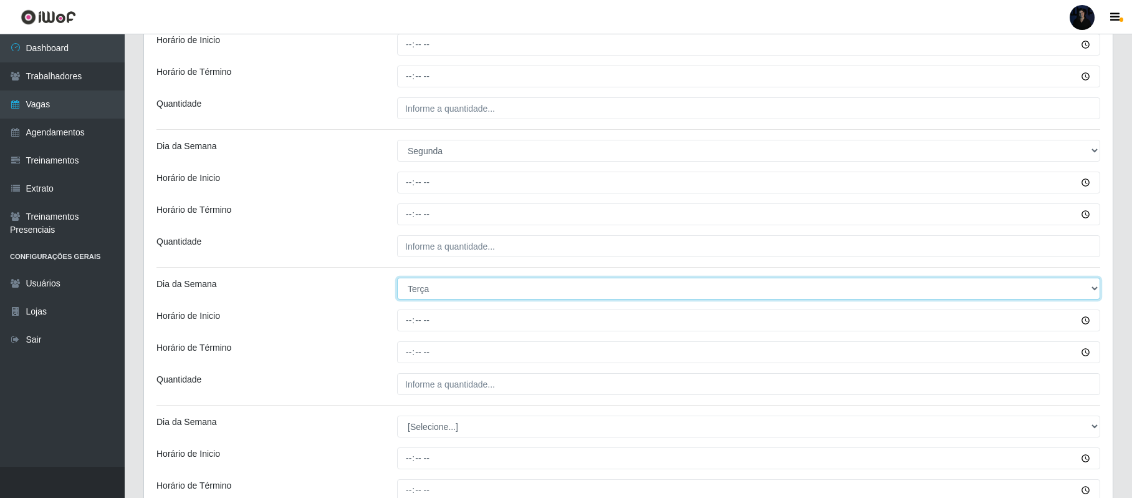
scroll to position [415, 0]
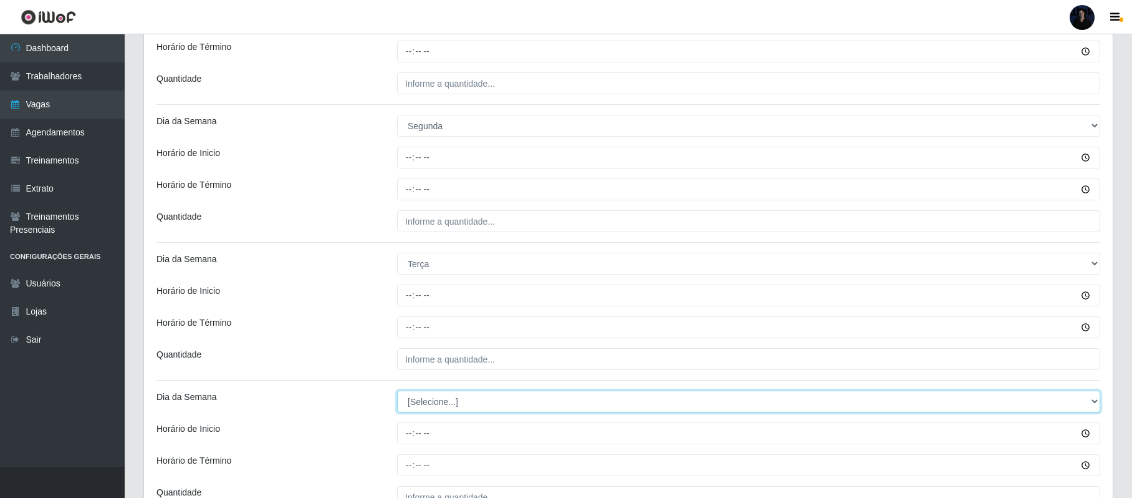
click at [425, 403] on select "[Selecione...] Segunda Terça Quarta Quinta Sexta Sábado Domingo" at bounding box center [748, 401] width 703 height 22
select select "2"
click at [397, 392] on select "[Selecione...] Segunda Terça Quarta Quinta Sexta Sábado Domingo" at bounding box center [748, 401] width 703 height 22
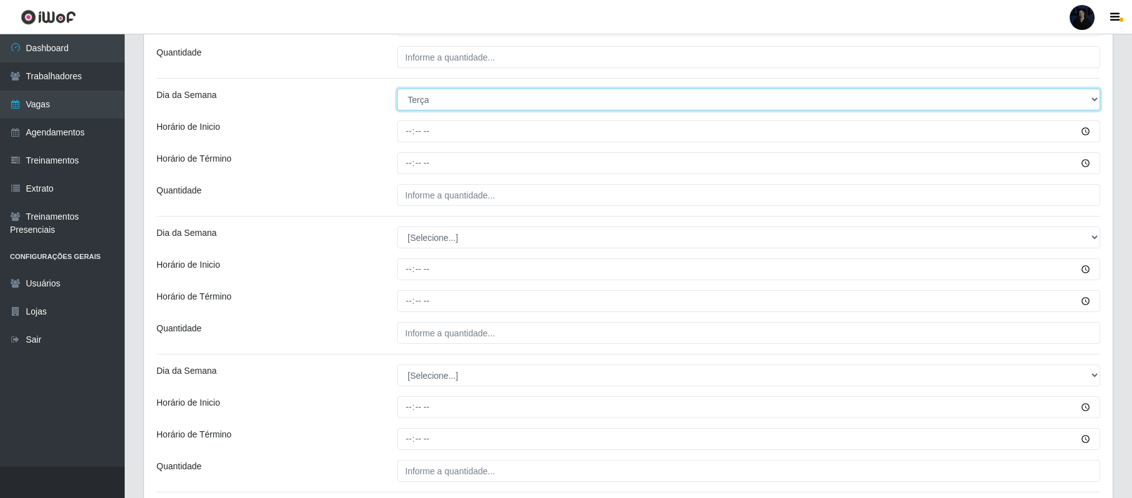
scroll to position [665, 0]
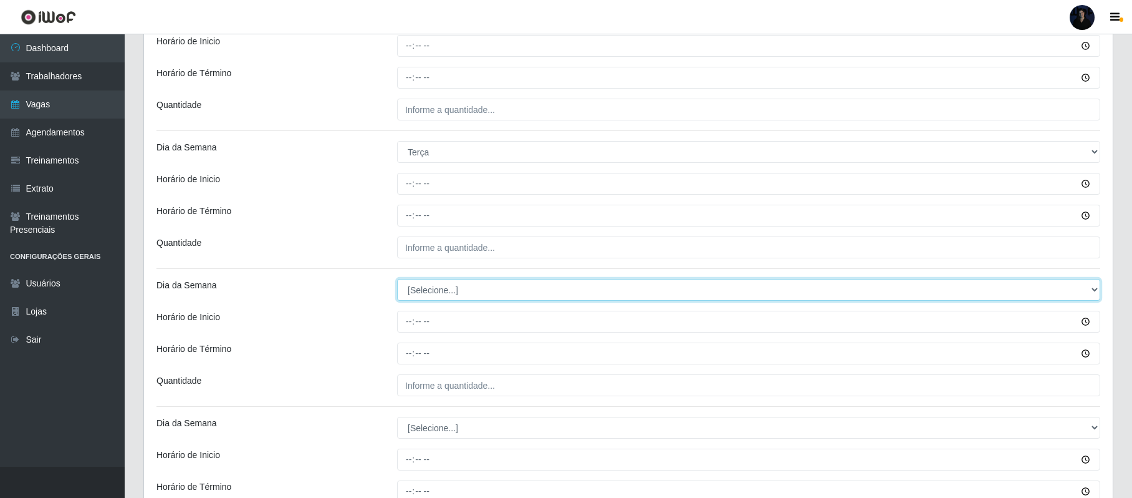
click at [418, 292] on select "[Selecione...] Segunda Terça Quarta Quinta Sexta Sábado Domingo" at bounding box center [748, 290] width 703 height 22
select select "3"
click at [397, 281] on select "[Selecione...] Segunda Terça Quarta Quinta Sexta Sábado Domingo" at bounding box center [748, 290] width 703 height 22
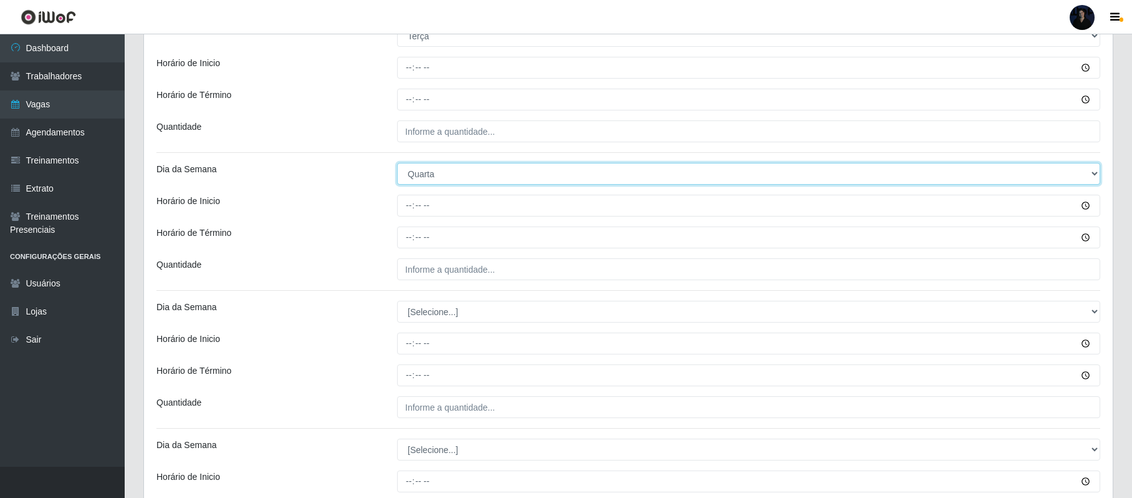
scroll to position [831, 0]
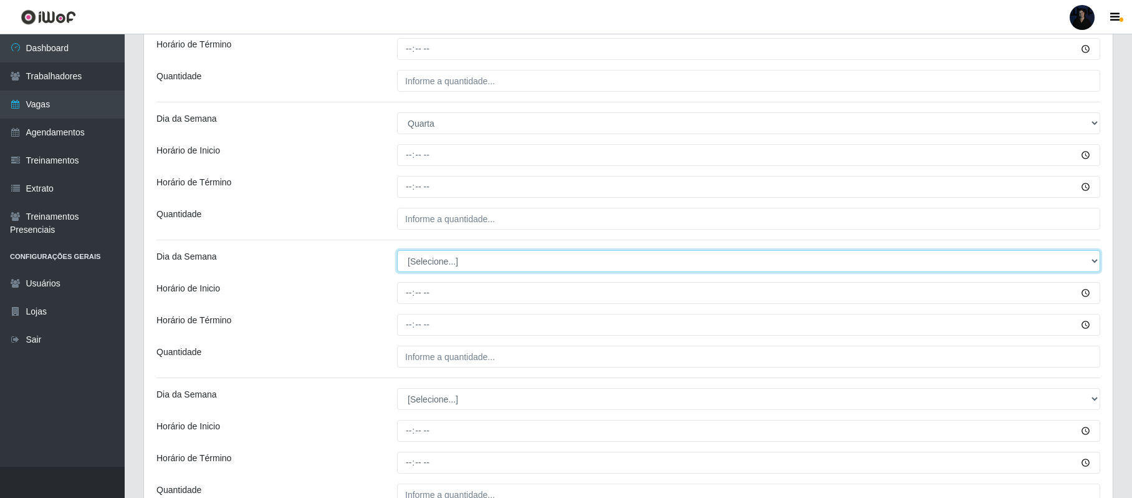
click at [425, 264] on select "[Selecione...] Segunda Terça Quarta Quinta Sexta Sábado Domingo" at bounding box center [748, 261] width 703 height 22
select select "4"
click at [397, 252] on select "[Selecione...] Segunda Terça Quarta Quinta Sexta Sábado Domingo" at bounding box center [748, 261] width 703 height 22
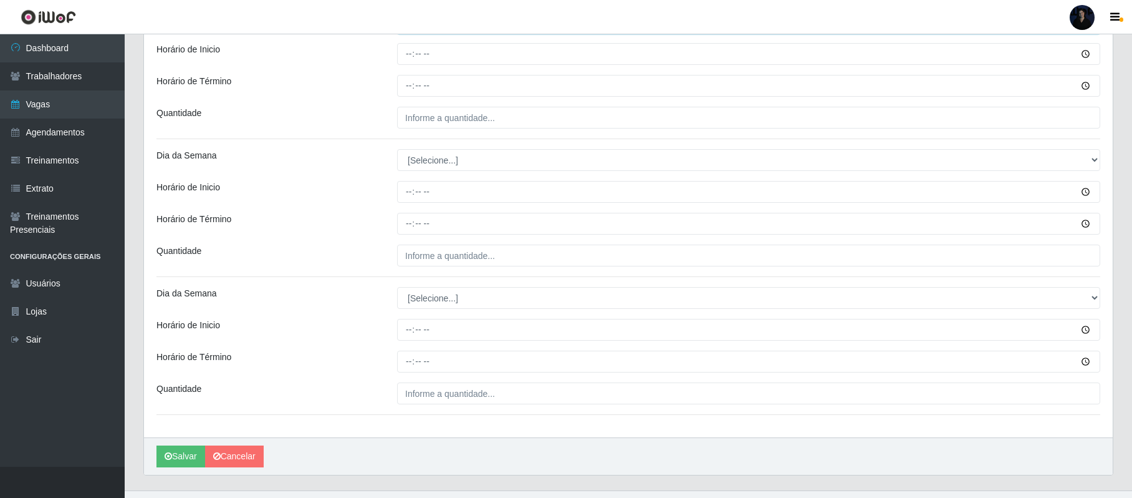
scroll to position [1081, 0]
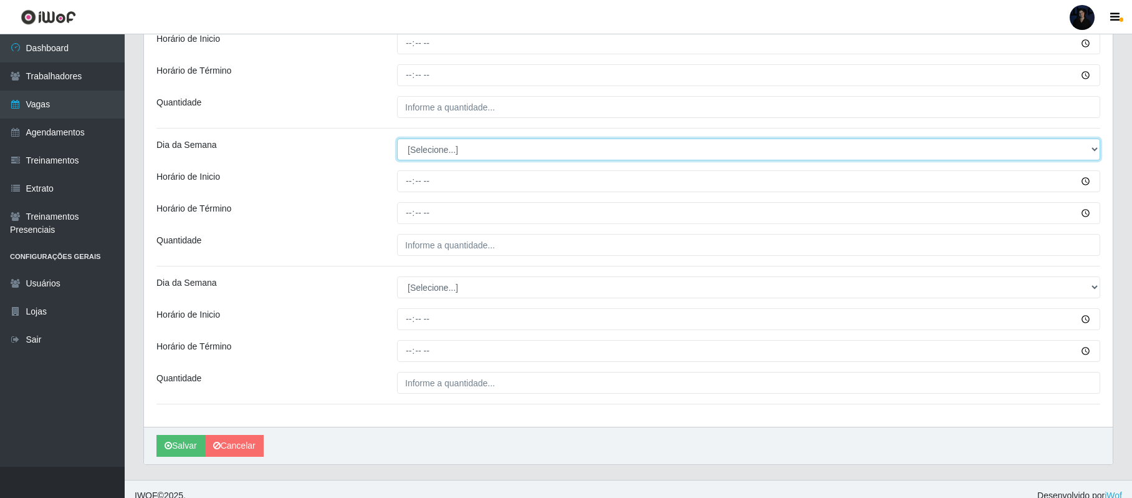
click at [423, 148] on select "[Selecione...] Segunda Terça Quarta Quinta Sexta Sábado Domingo" at bounding box center [748, 149] width 703 height 22
select select "5"
click at [397, 141] on select "[Selecione...] Segunda Terça Quarta Quinta Sexta Sábado Domingo" at bounding box center [748, 149] width 703 height 22
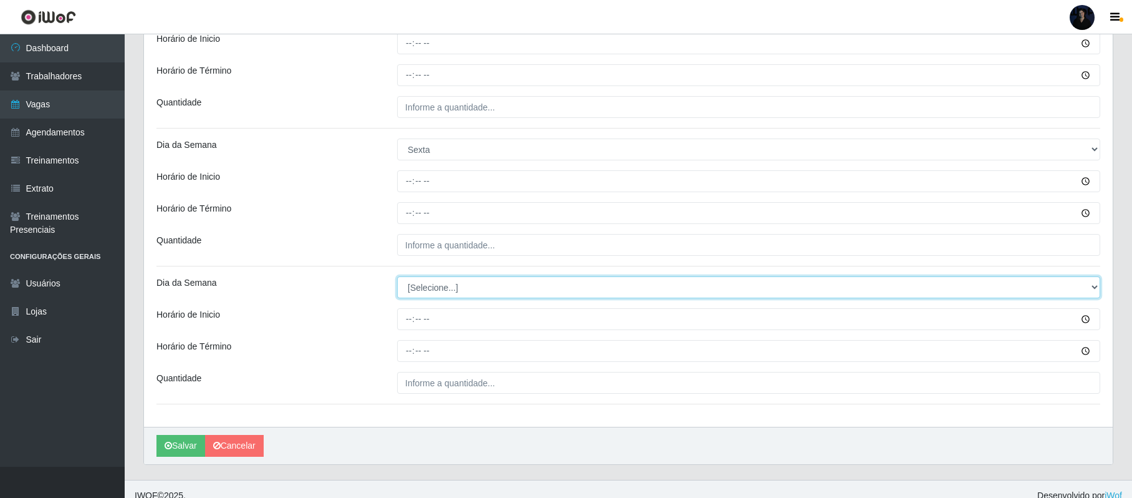
click at [417, 291] on select "[Selecione...] Segunda Terça Quarta Quinta Sexta Sábado Domingo" at bounding box center [748, 287] width 703 height 22
select select "5"
click at [397, 279] on select "[Selecione...] Segunda Terça Quarta Quinta Sexta Sábado Domingo" at bounding box center [748, 287] width 703 height 22
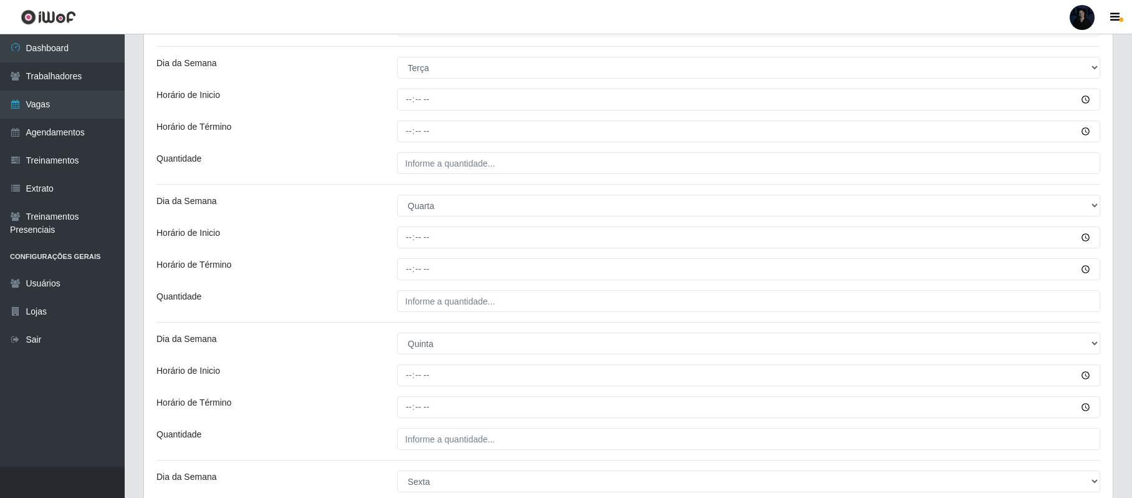
scroll to position [831, 0]
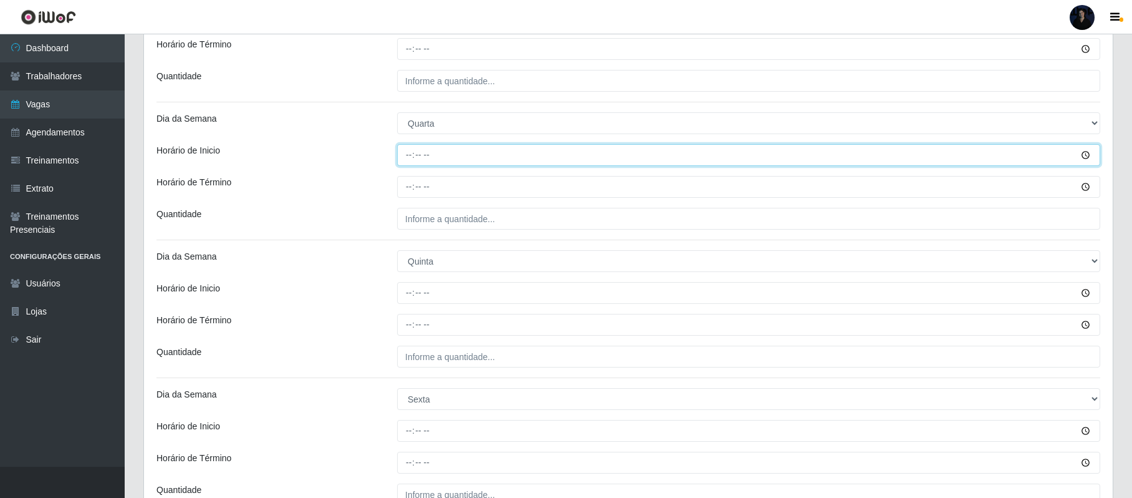
click at [413, 155] on input "Horário de Inicio" at bounding box center [748, 155] width 703 height 22
type input "08:00"
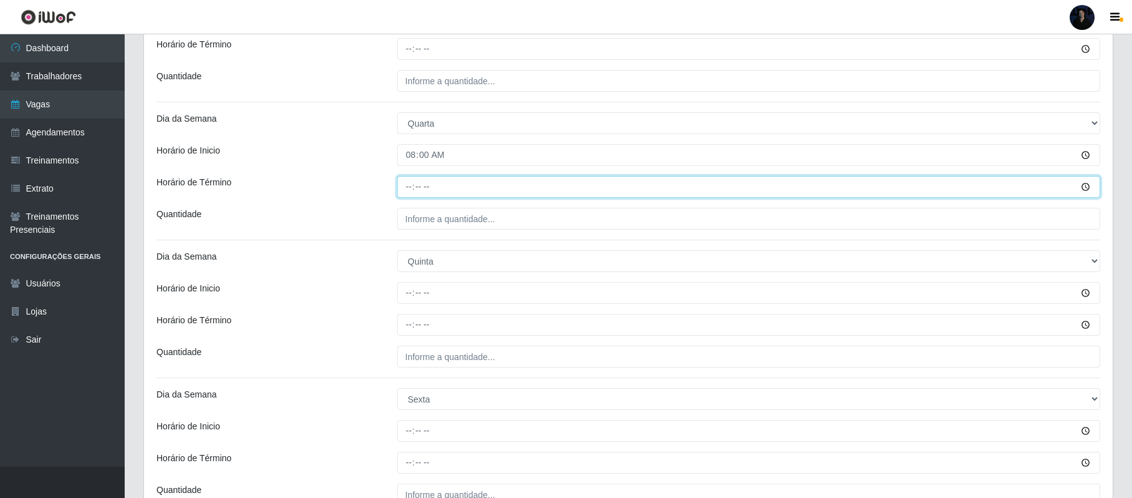
click at [405, 190] on input "Horário de Término" at bounding box center [748, 187] width 703 height 22
type input "14:00"
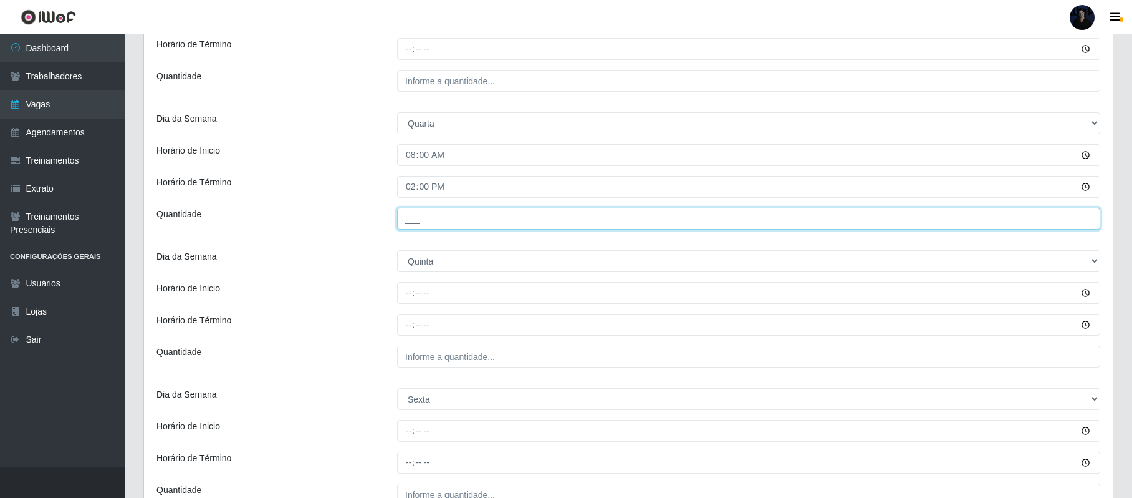
click at [407, 223] on input "___" at bounding box center [748, 219] width 703 height 22
type input "1__"
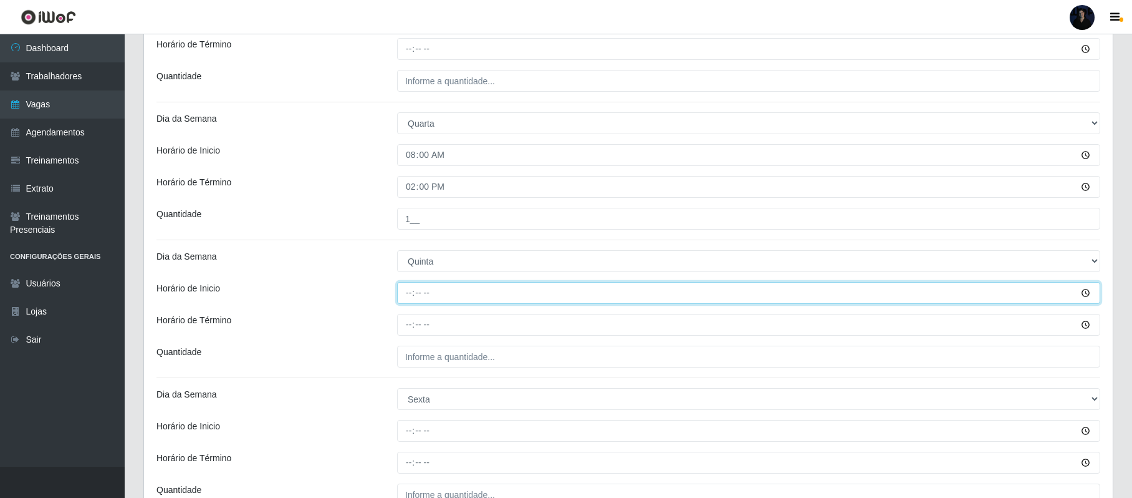
click at [410, 296] on input "Horário de Inicio" at bounding box center [748, 293] width 703 height 22
type input "08:00"
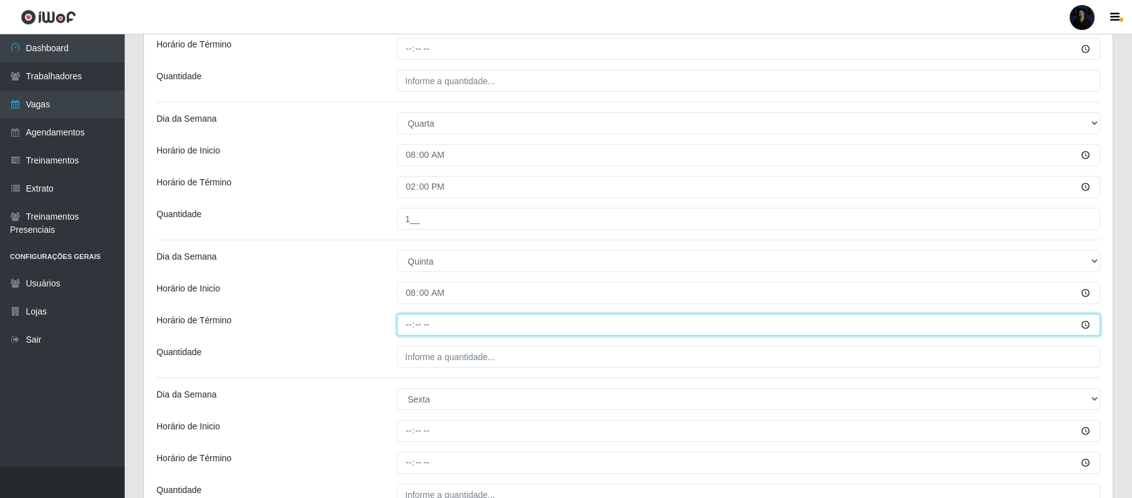
click at [414, 328] on input "Horário de Término" at bounding box center [748, 325] width 703 height 22
type input "14:00"
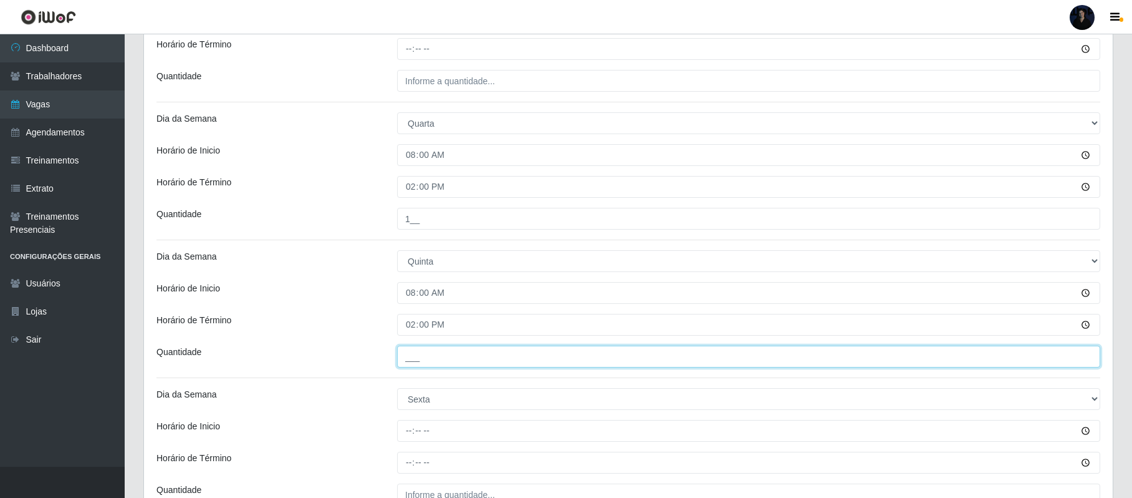
click at [412, 354] on input "___" at bounding box center [748, 356] width 703 height 22
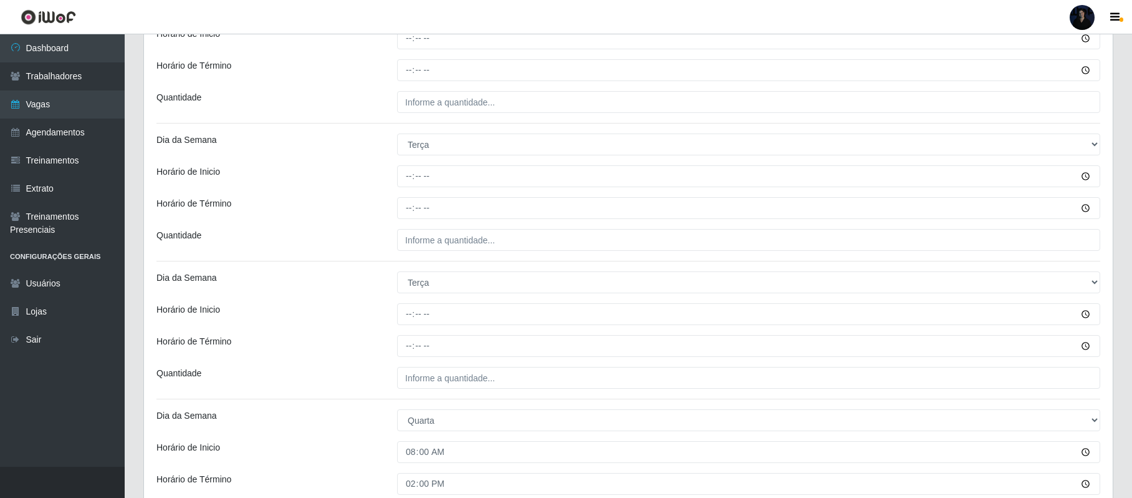
scroll to position [415, 0]
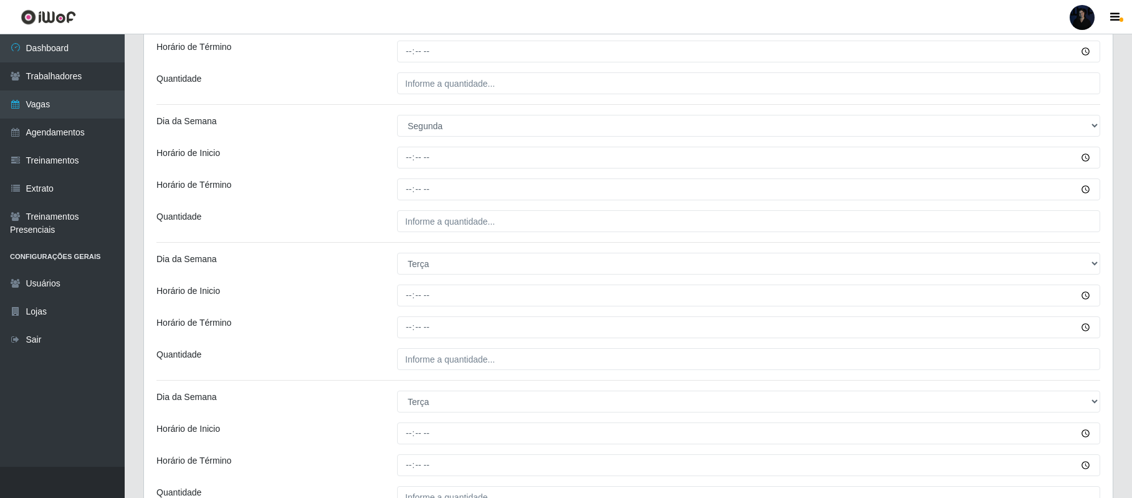
type input "1__"
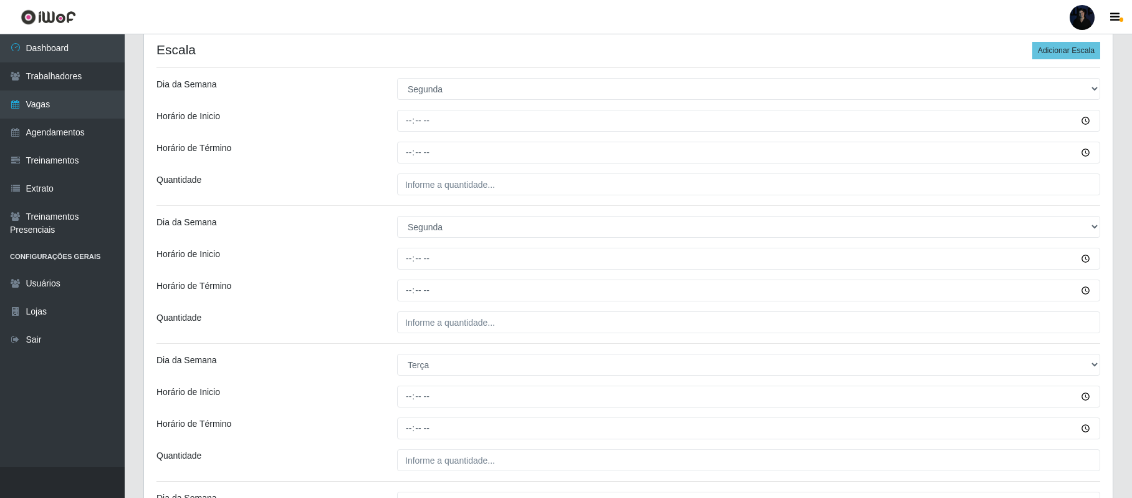
scroll to position [332, 0]
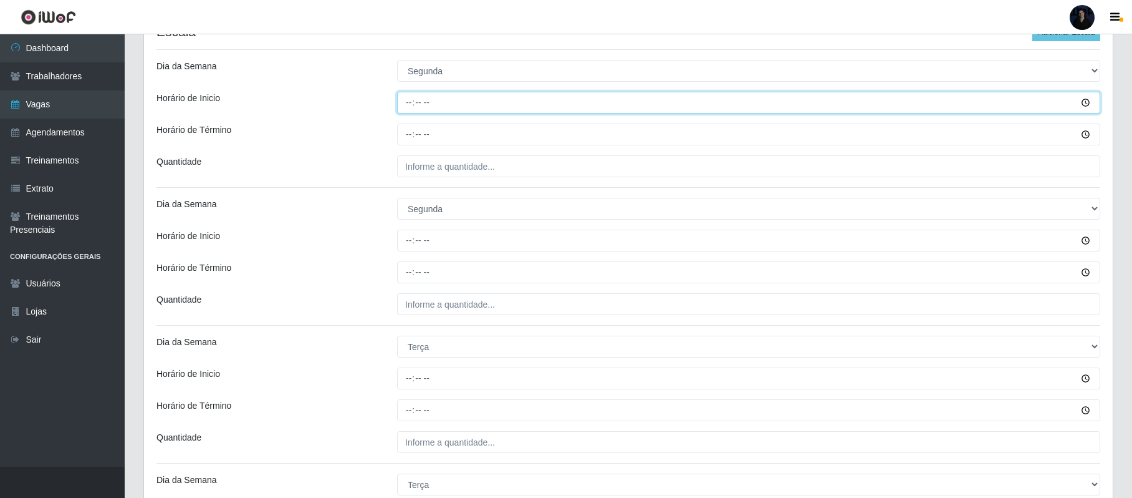
click at [405, 98] on input "Horário de Inicio" at bounding box center [748, 103] width 703 height 22
type input "08:00"
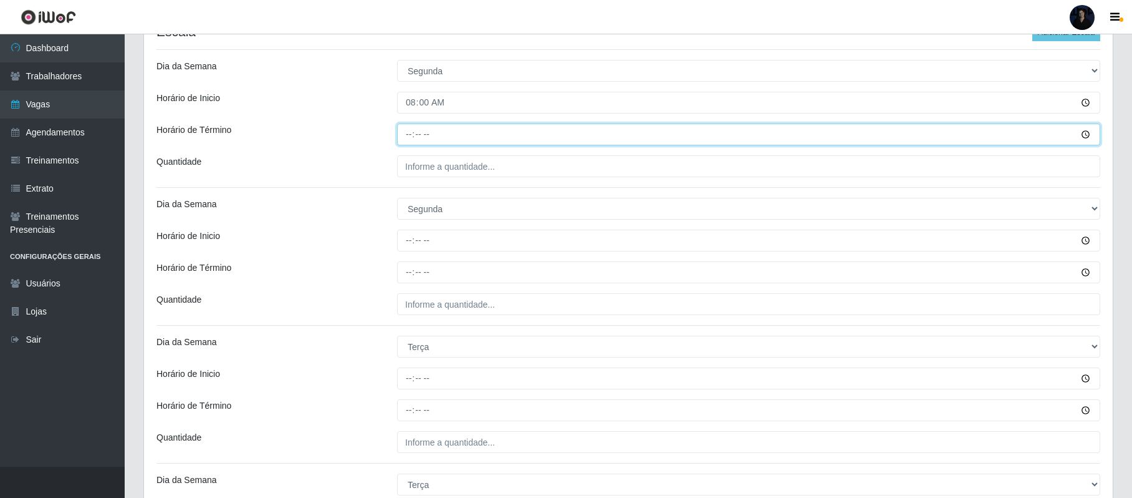
click at [405, 132] on input "Horário de Término" at bounding box center [748, 134] width 703 height 22
type input "14:00"
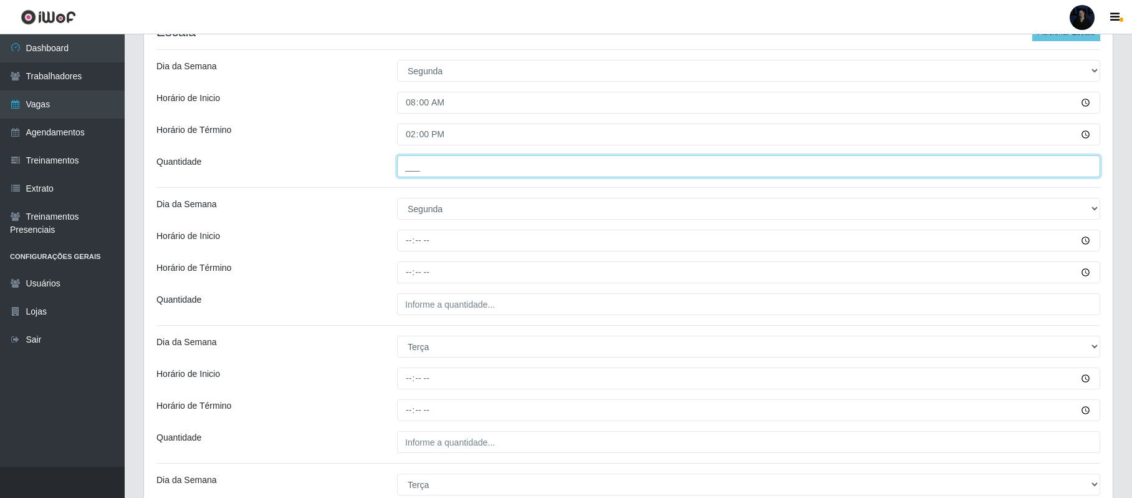
click at [412, 163] on input "___" at bounding box center [748, 166] width 703 height 22
type input "2__"
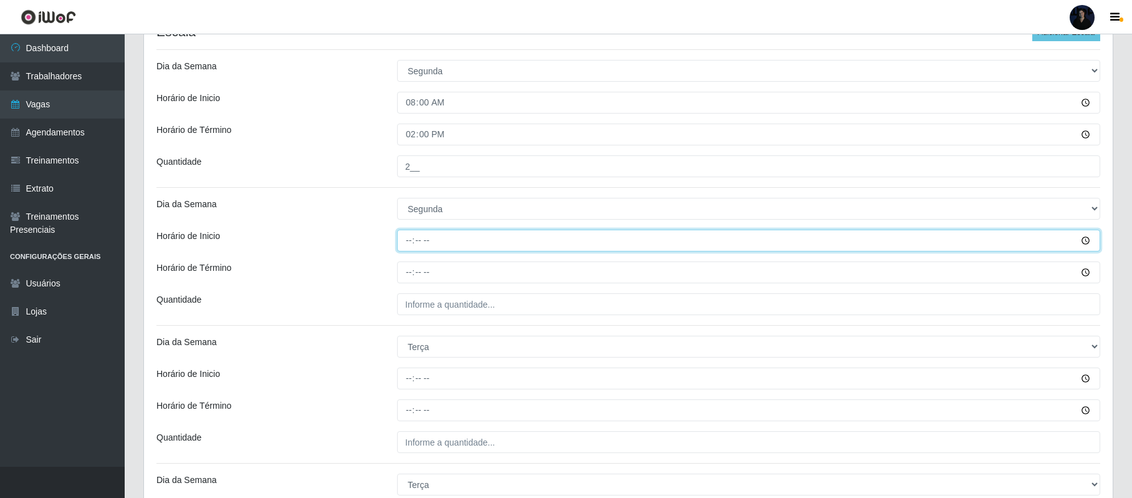
click at [407, 239] on input "Horário de Inicio" at bounding box center [748, 240] width 703 height 22
type input "16:00"
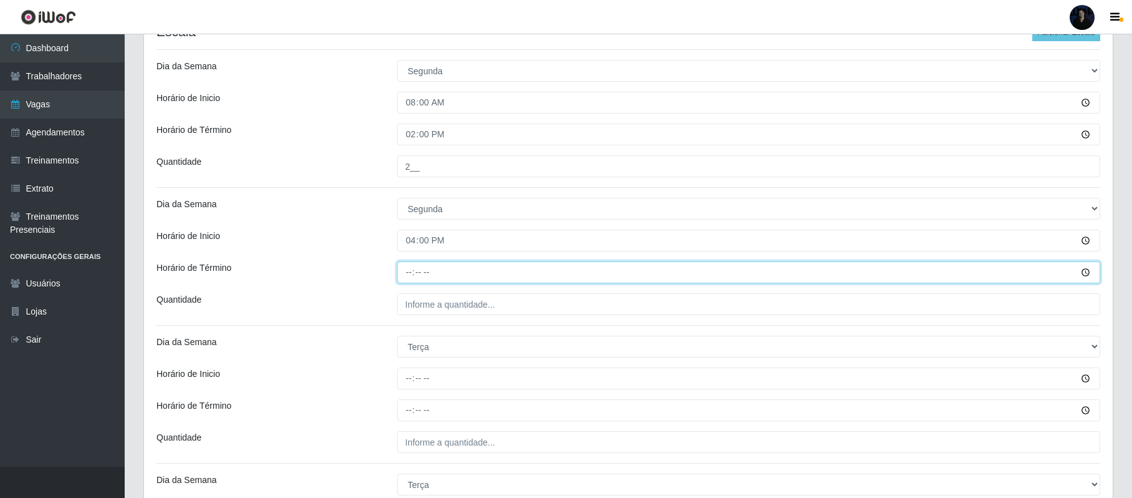
click at [412, 272] on input "Horário de Término" at bounding box center [748, 272] width 703 height 22
type input "22:00"
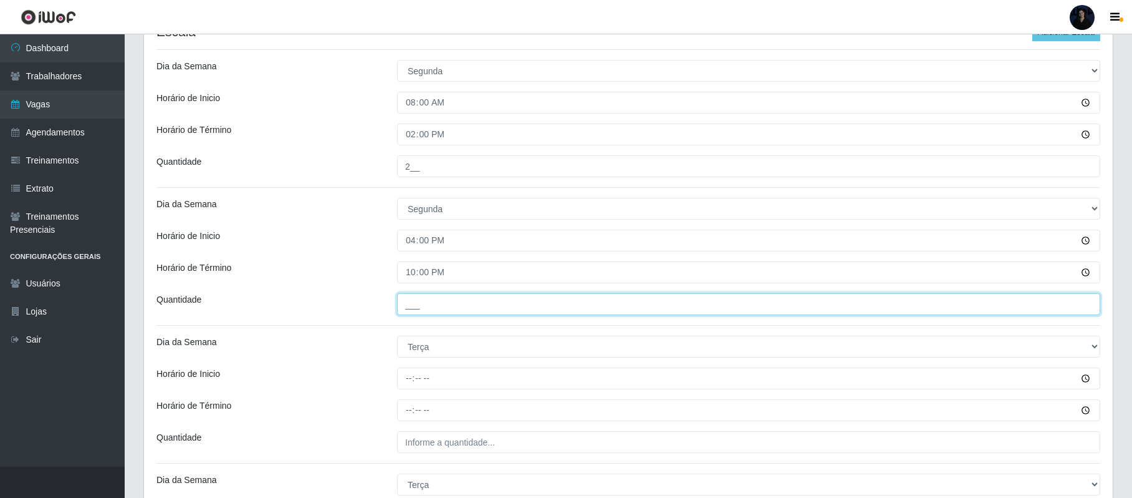
click at [410, 306] on input "___" at bounding box center [748, 304] width 703 height 22
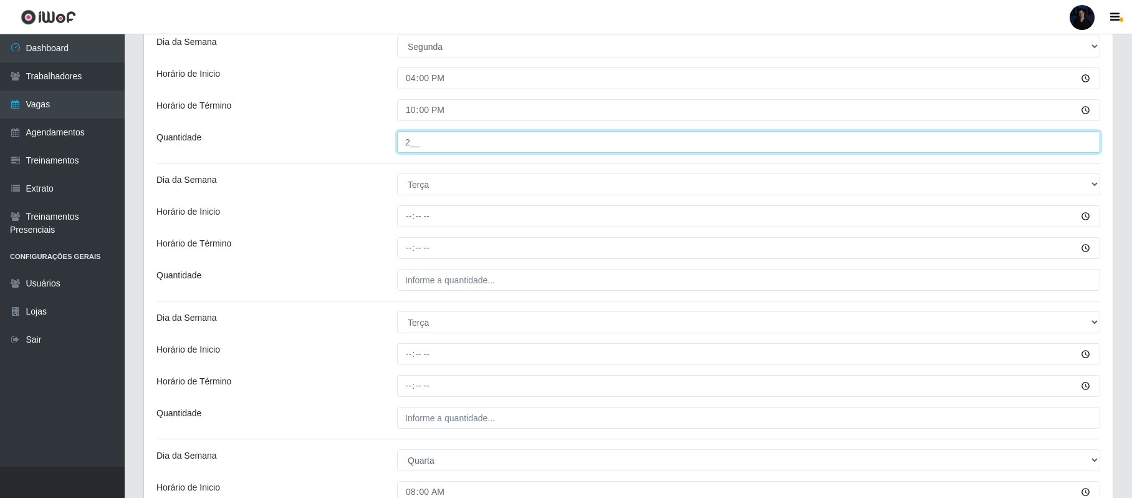
scroll to position [499, 0]
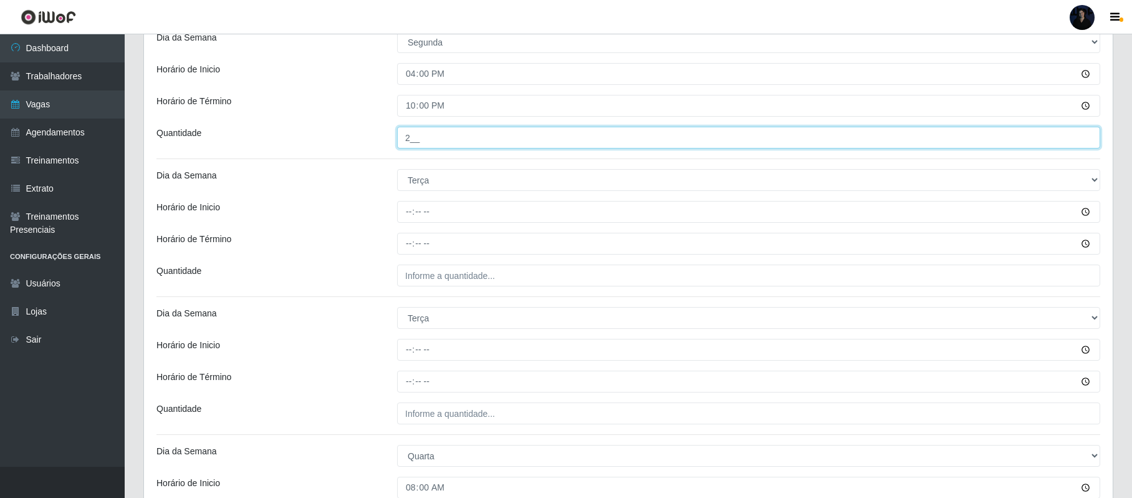
type input "2__"
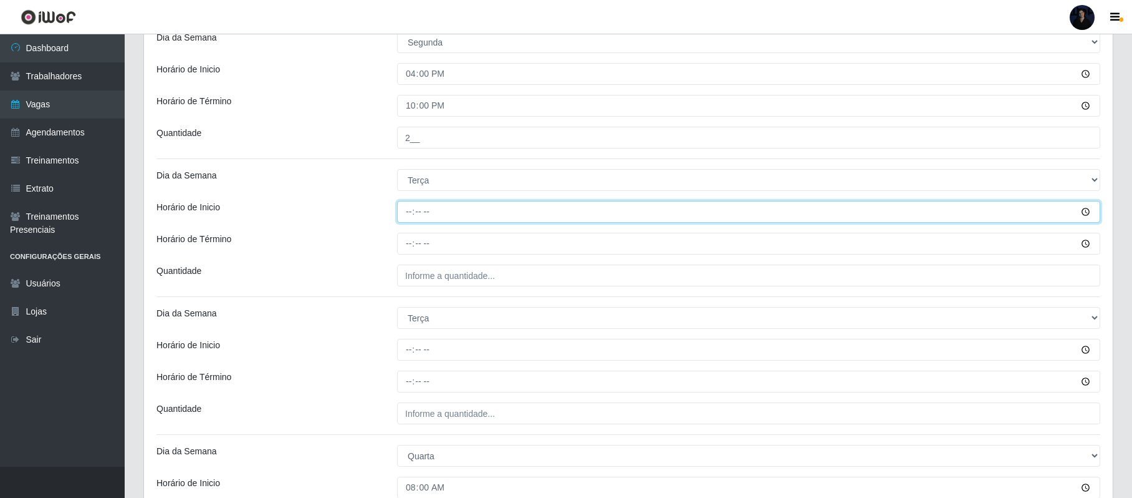
click at [407, 216] on input "Horário de Inicio" at bounding box center [748, 212] width 703 height 22
type input "08:00"
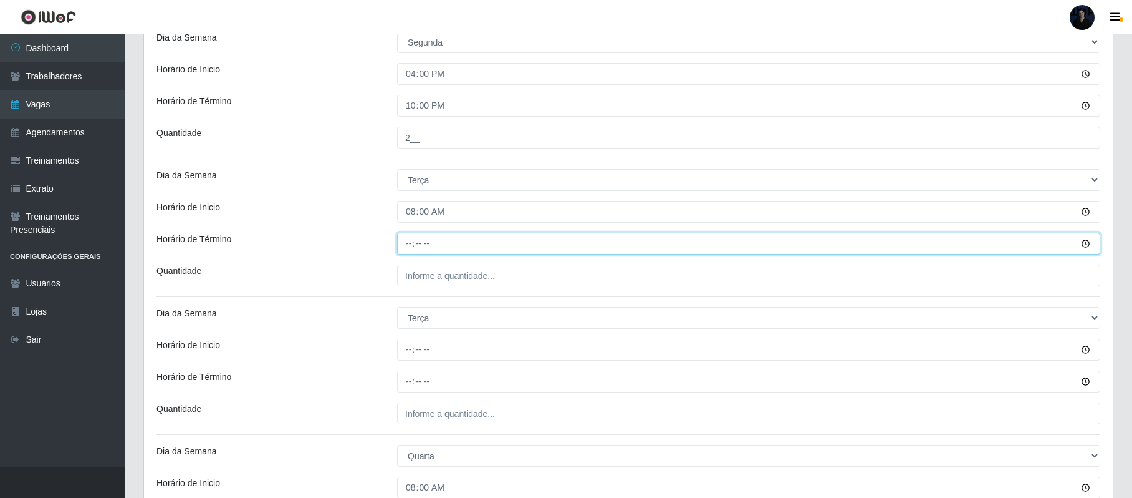
click at [410, 244] on input "Horário de Término" at bounding box center [748, 244] width 703 height 22
type input "14:00"
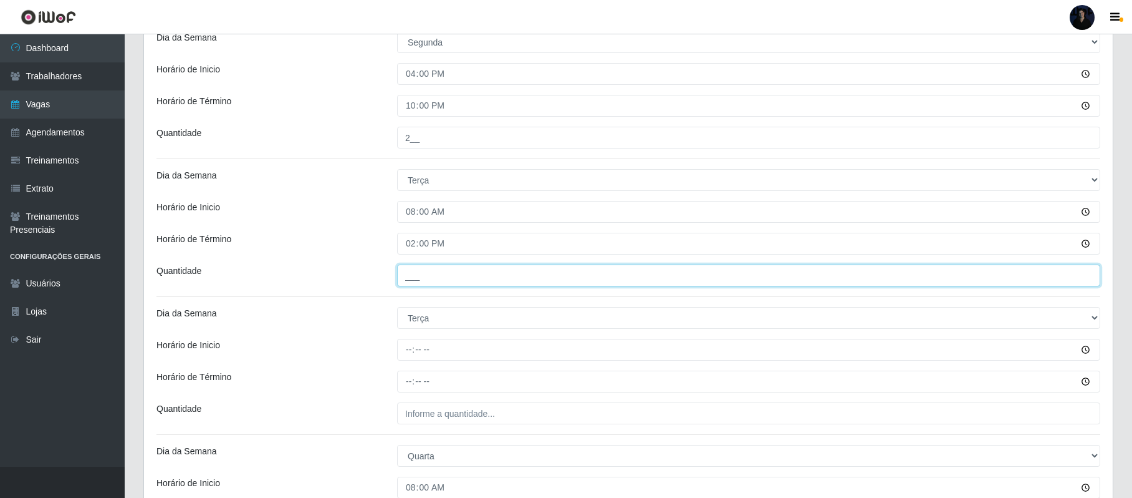
click at [410, 278] on input "___" at bounding box center [748, 275] width 703 height 22
type input "2__"
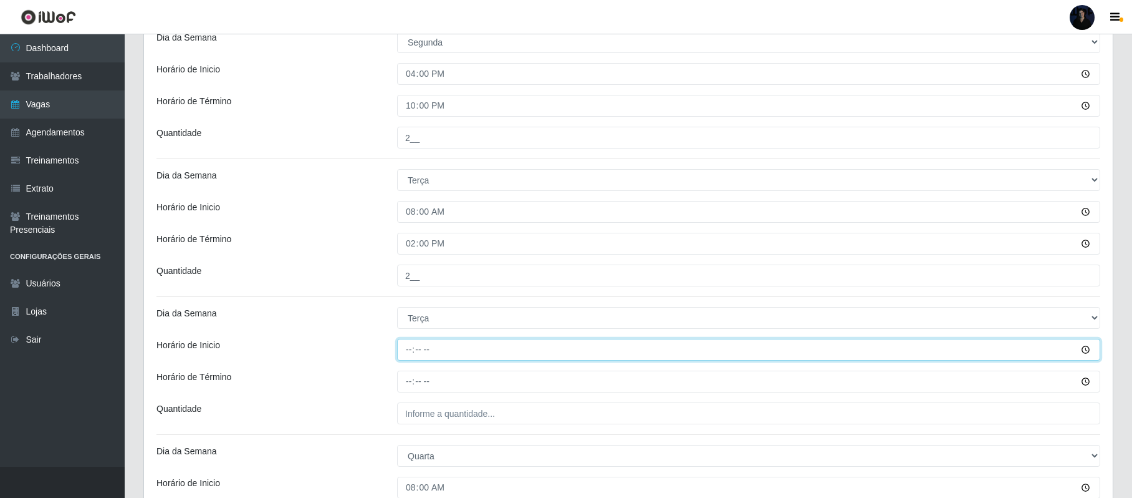
click at [407, 347] on input "Horário de Inicio" at bounding box center [748, 350] width 703 height 22
type input "16:00"
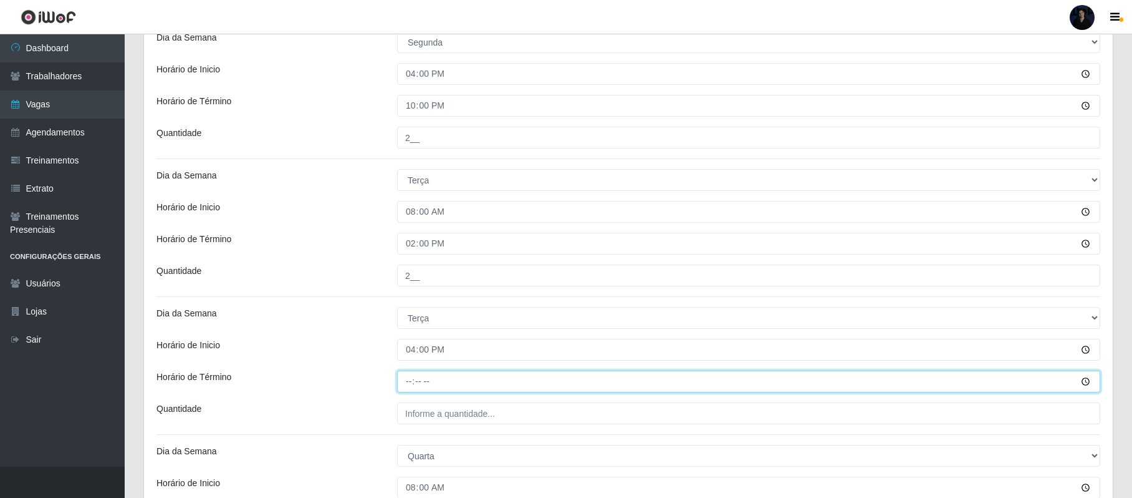
click at [407, 385] on input "Horário de Término" at bounding box center [748, 381] width 703 height 22
type input "22:00"
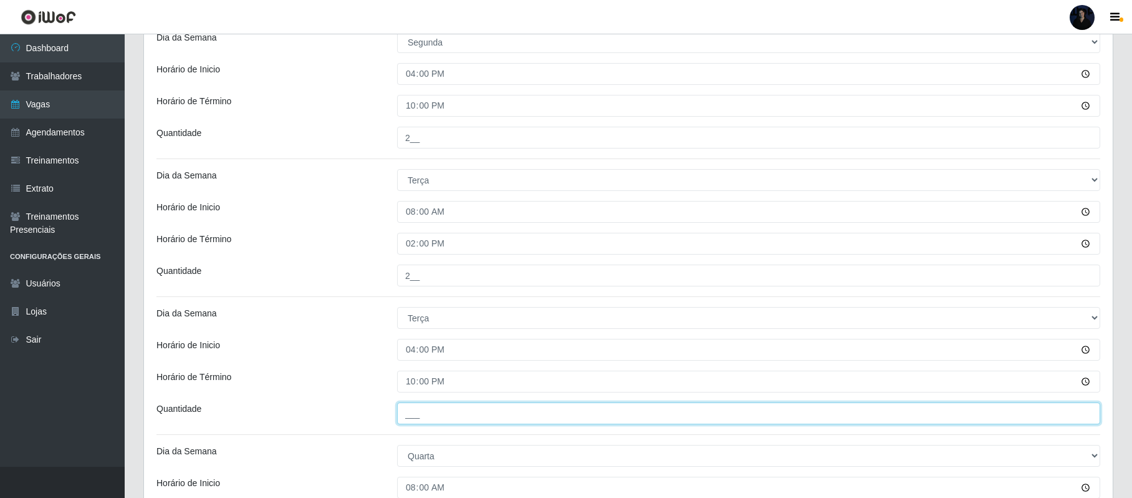
click at [408, 412] on input "___" at bounding box center [748, 413] width 703 height 22
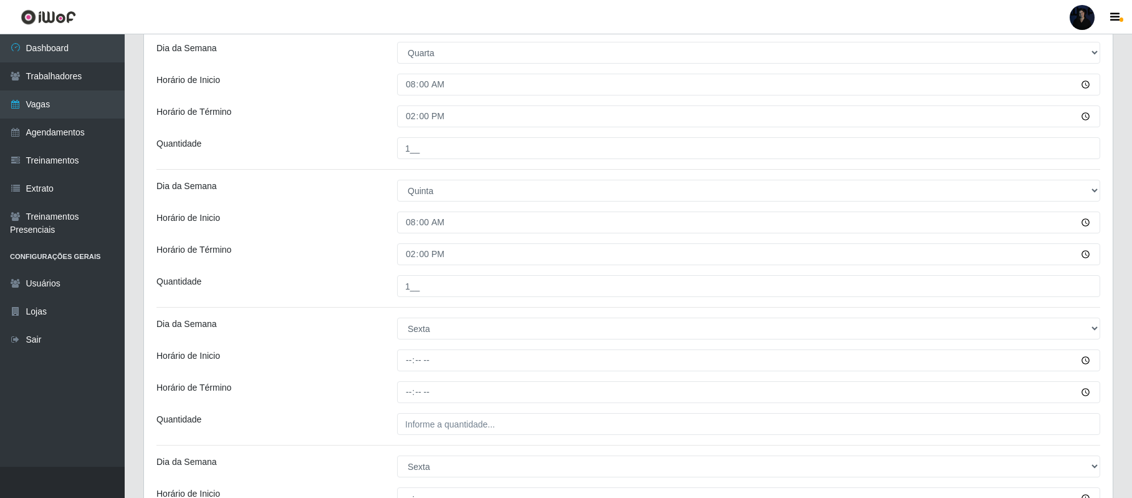
scroll to position [1081, 0]
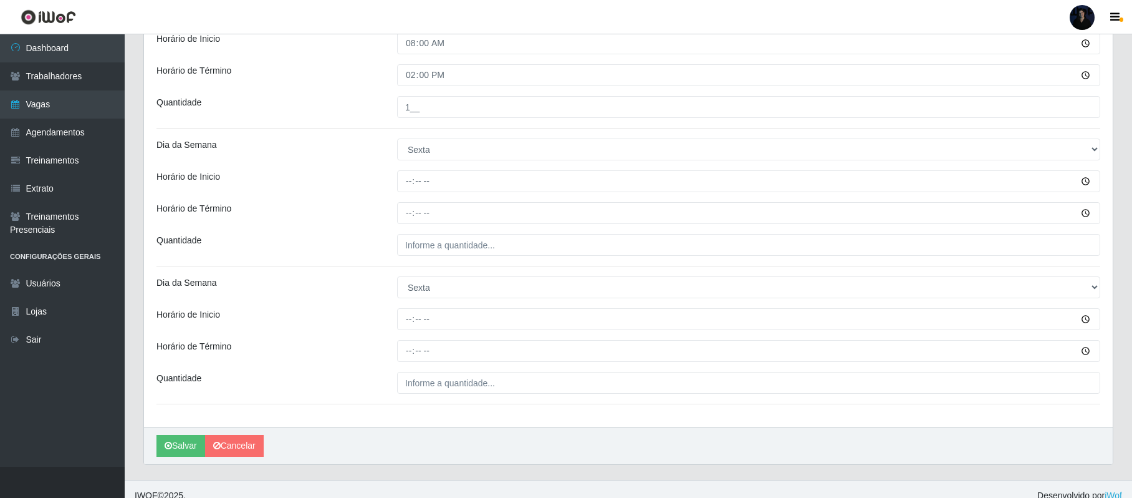
type input "2__"
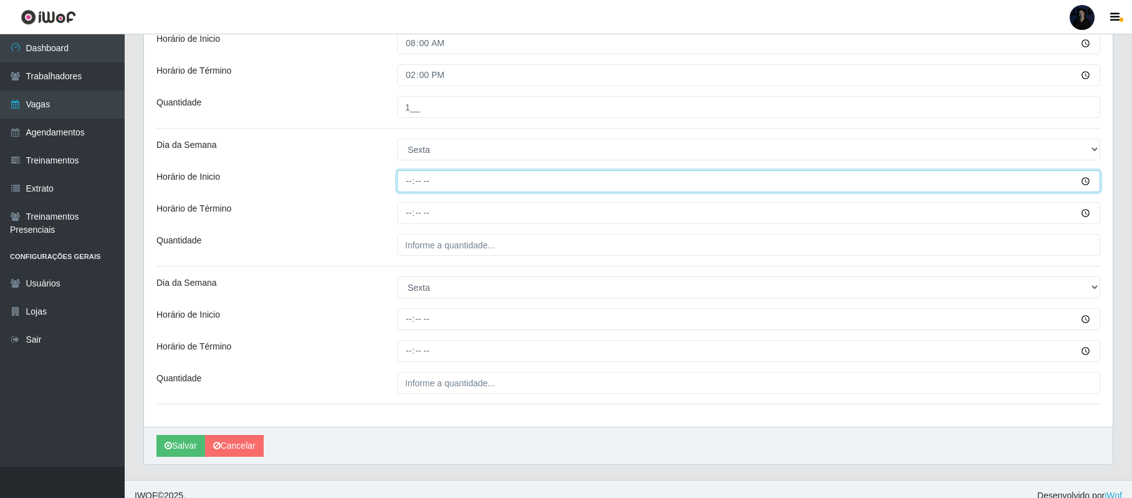
click at [407, 177] on input "Horário de Inicio" at bounding box center [748, 181] width 703 height 22
type input "08:00"
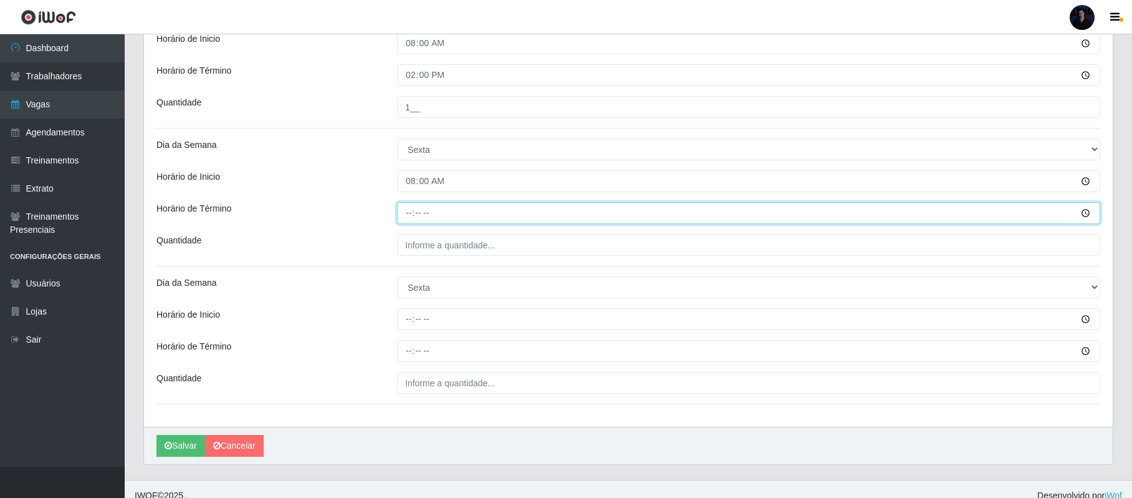
click at [409, 221] on input "Horário de Término" at bounding box center [748, 213] width 703 height 22
type input "14:00"
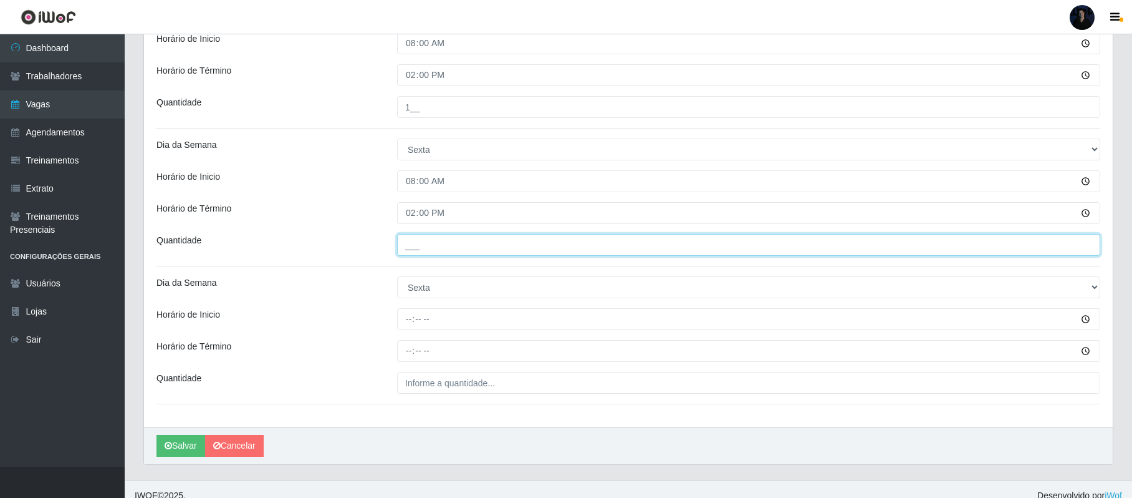
click at [412, 244] on input "___" at bounding box center [748, 245] width 703 height 22
type input "2__"
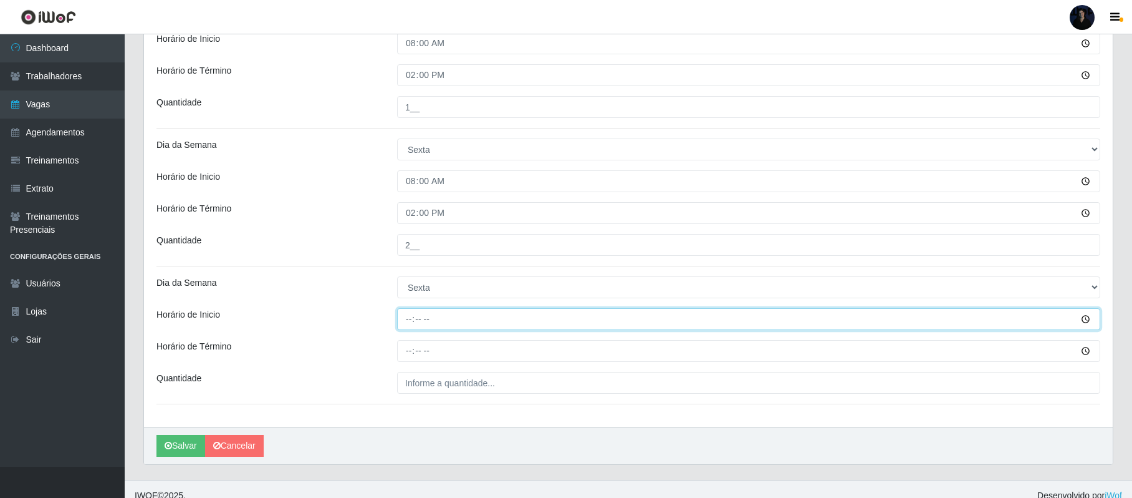
click at [410, 317] on input "Horário de Inicio" at bounding box center [748, 319] width 703 height 22
type input "16:00"
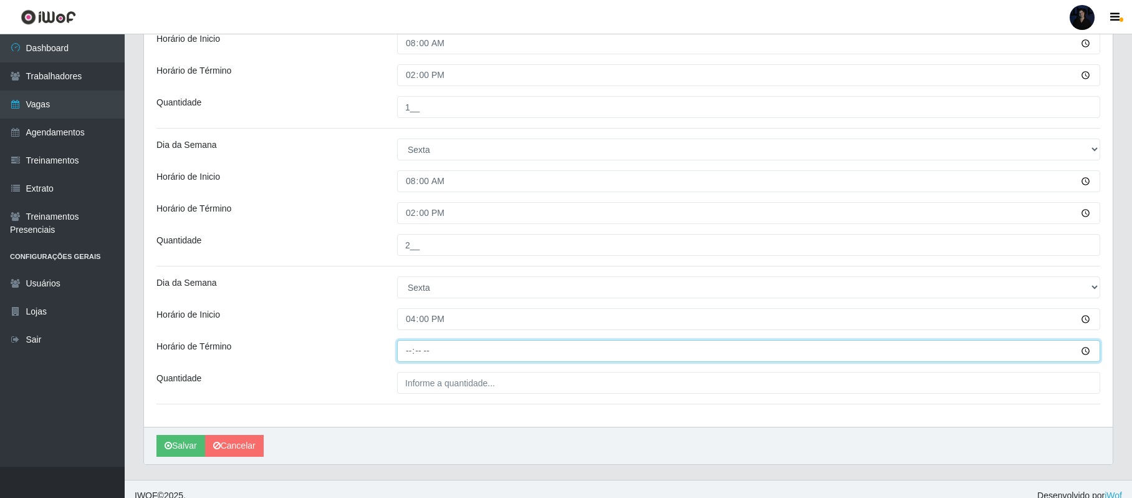
click at [413, 353] on input "Horário de Término" at bounding box center [748, 351] width 703 height 22
type input "22:00"
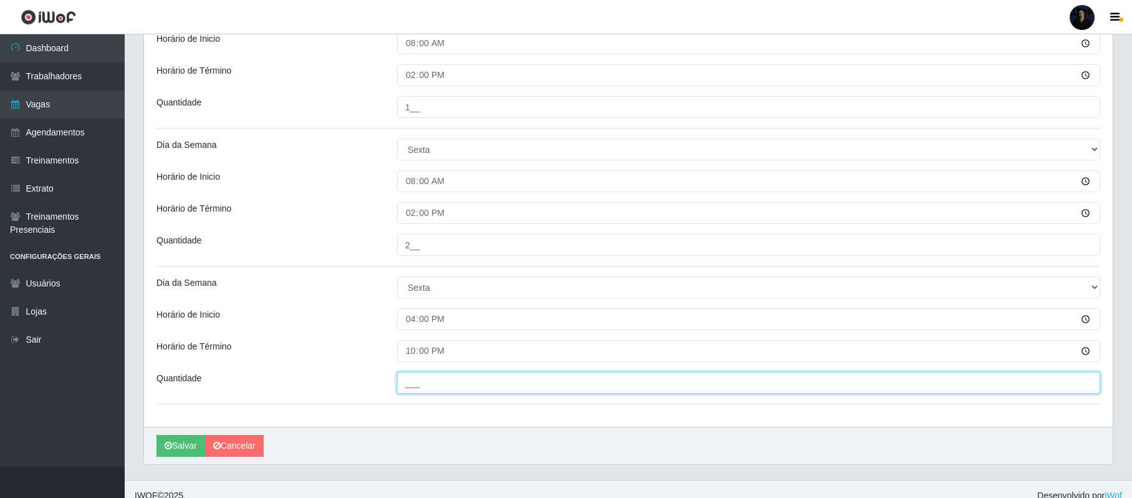
click at [404, 385] on input "___" at bounding box center [748, 383] width 703 height 22
type input "2__"
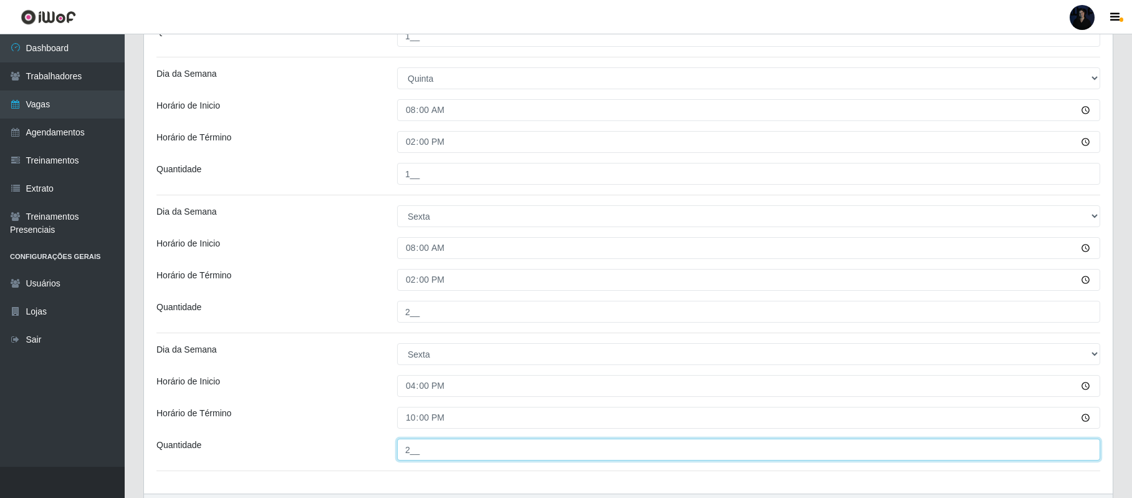
scroll to position [1097, 0]
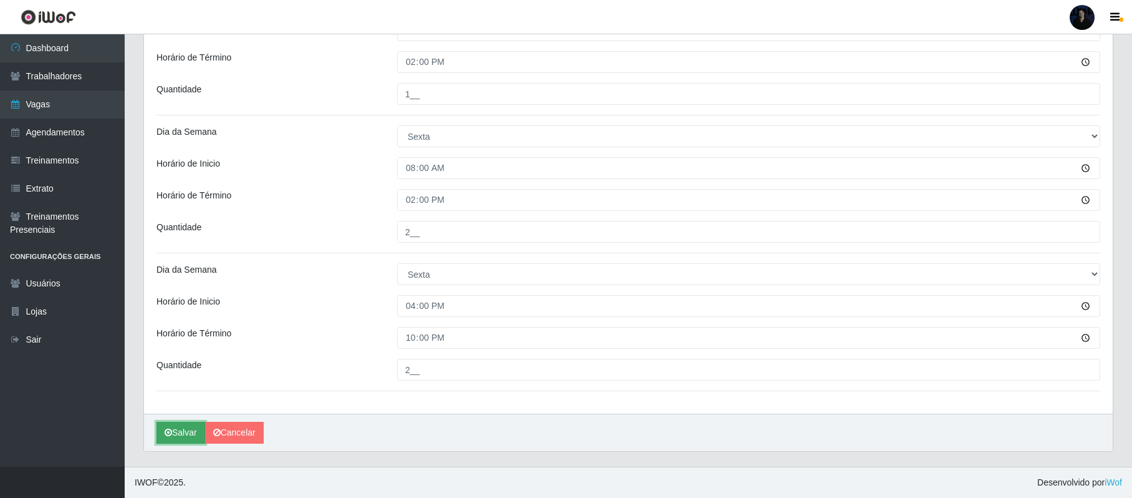
click at [178, 440] on button "Salvar" at bounding box center [181, 433] width 49 height 22
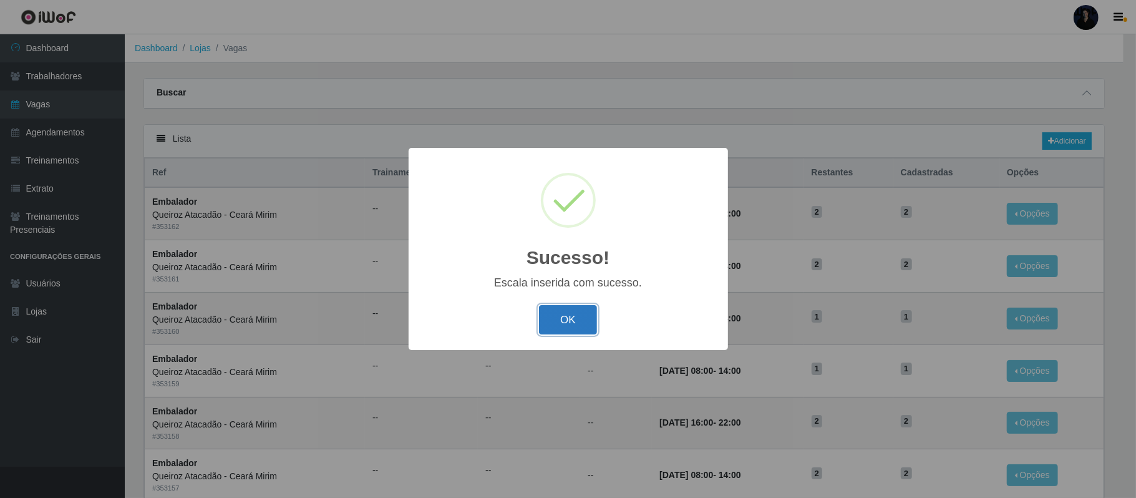
click at [576, 317] on button "OK" at bounding box center [568, 319] width 58 height 29
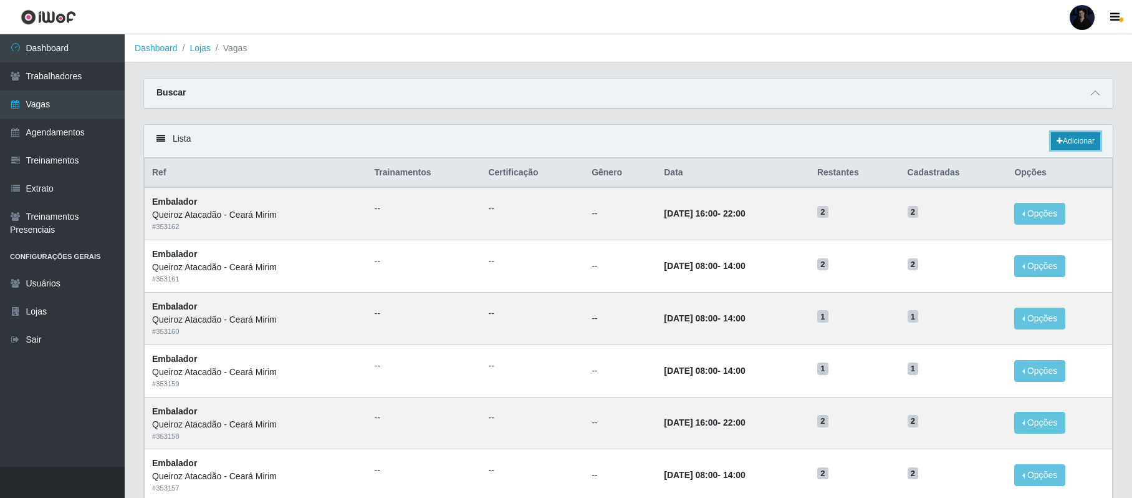
click at [1066, 143] on link "Adicionar" at bounding box center [1075, 140] width 49 height 17
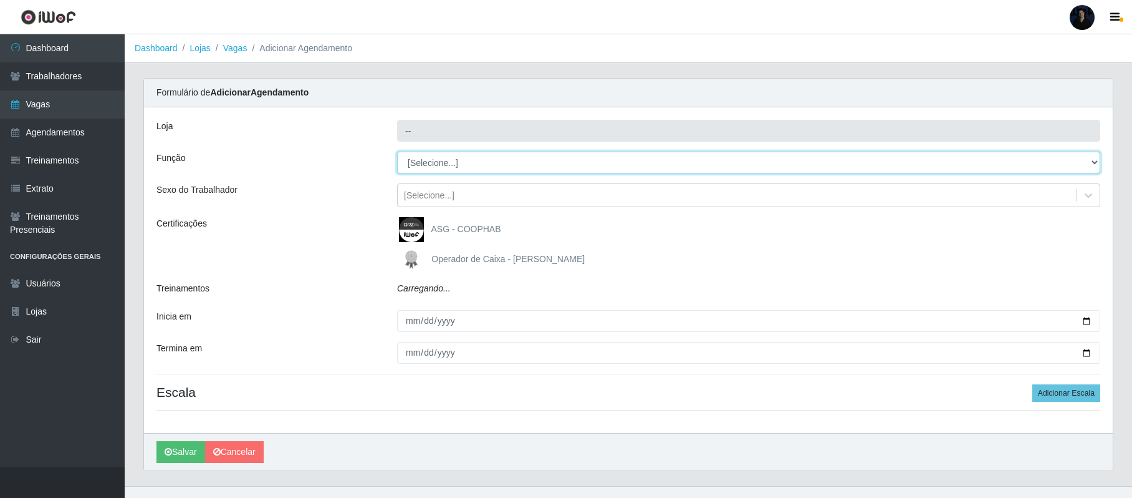
click at [430, 166] on select "[Selecione...] Embalador Embalador + Embalador ++ Operador de Caixa Operador de…" at bounding box center [748, 163] width 703 height 22
type input "Queiroz Atacadão - Ceará Mirim"
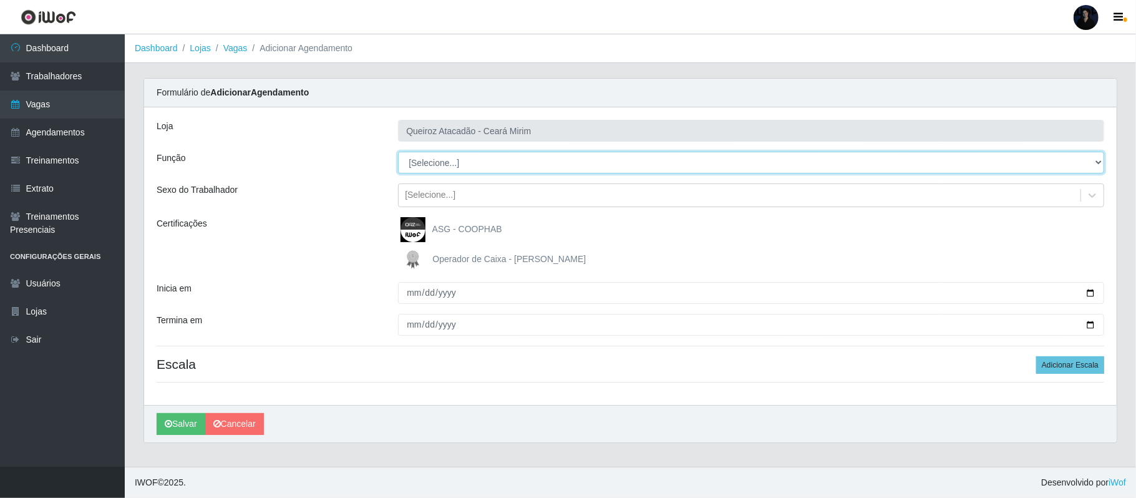
select select "70"
click at [398, 152] on select "[Selecione...] Embalador Embalador + Embalador ++ Operador de Caixa Operador de…" at bounding box center [751, 163] width 706 height 22
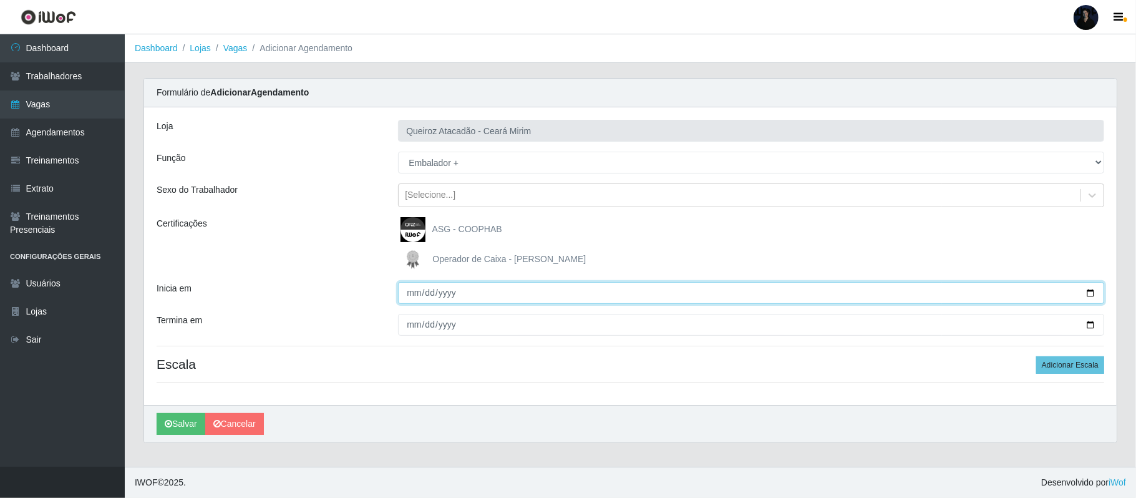
drag, startPoint x: 1088, startPoint y: 288, endPoint x: 1078, endPoint y: 297, distance: 14.1
click at [1088, 289] on input "Inicia em" at bounding box center [751, 293] width 706 height 22
type input "2025-10-11"
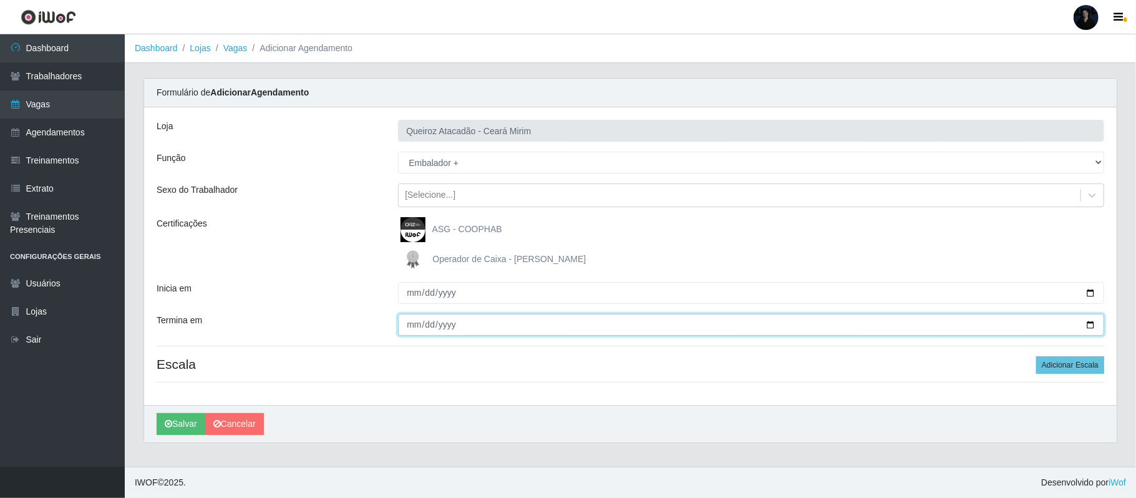
click at [1091, 322] on input "Termina em" at bounding box center [751, 325] width 706 height 22
type input "[DATE]"
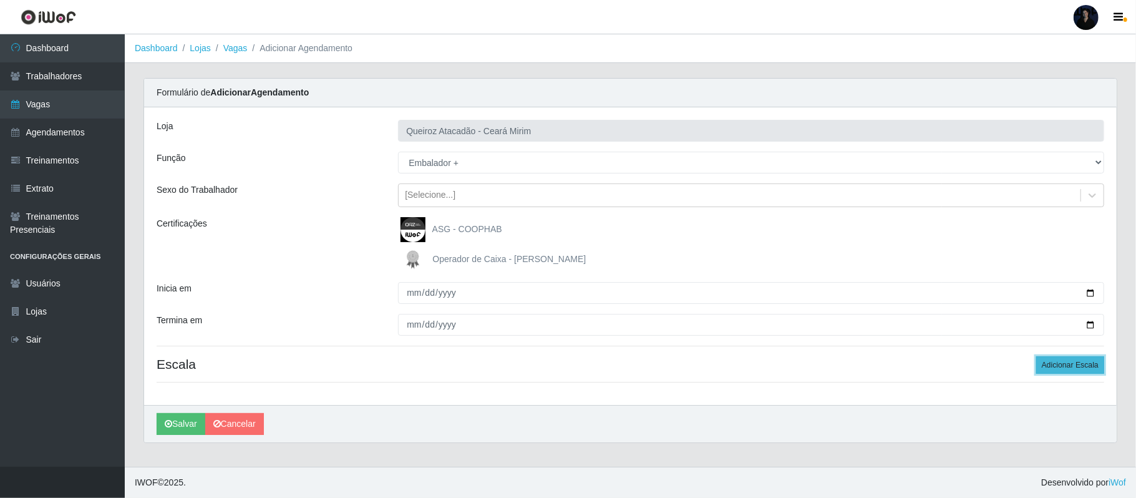
click at [1051, 367] on button "Adicionar Escala" at bounding box center [1070, 364] width 68 height 17
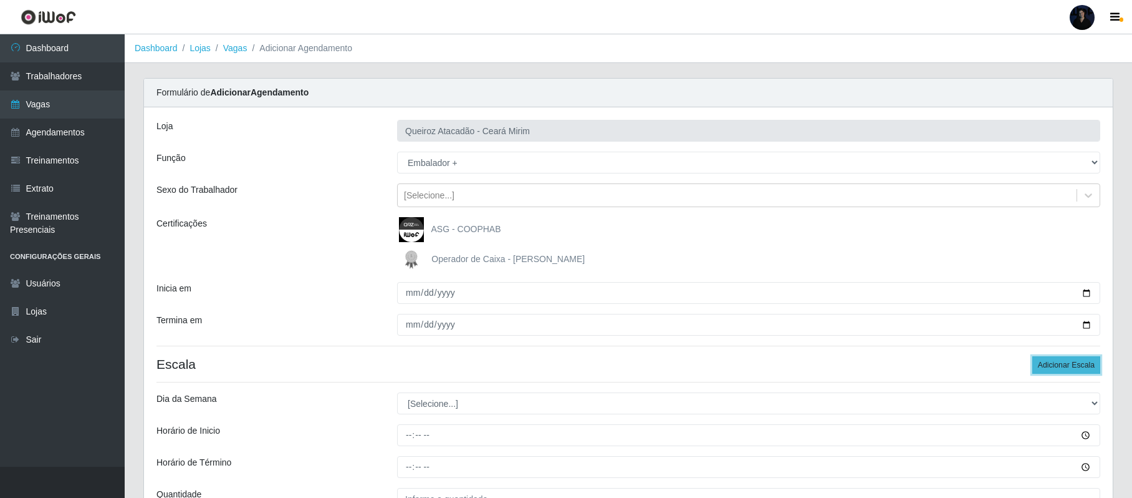
click at [1051, 367] on button "Adicionar Escala" at bounding box center [1067, 364] width 68 height 17
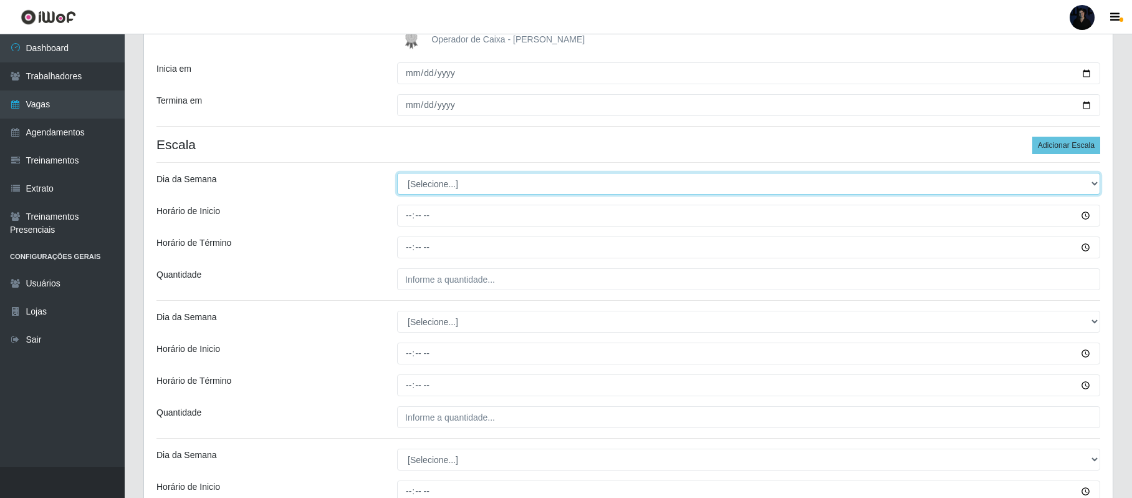
click at [429, 237] on div "Loja Queiroz Atacadão - Ceará Mirim Função [Selecione...] Embalador Embalador +…" at bounding box center [628, 243] width 969 height 711
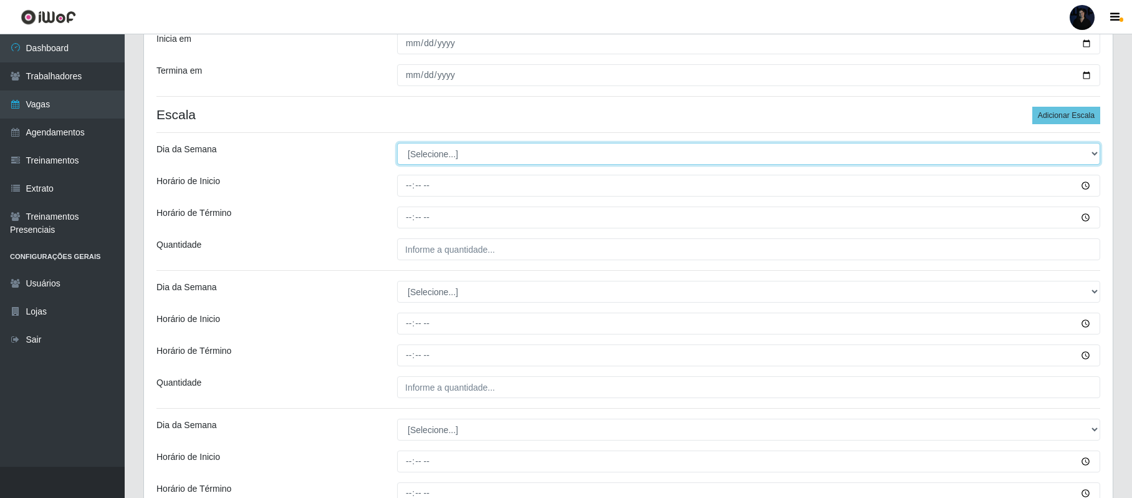
click at [429, 155] on select "[Selecione...] Segunda Terça Quarta Quinta Sexta Sábado Domingo" at bounding box center [748, 154] width 703 height 22
select select "6"
click at [397, 144] on select "[Selecione...] Segunda Terça Quarta Quinta Sexta Sábado Domingo" at bounding box center [748, 154] width 703 height 22
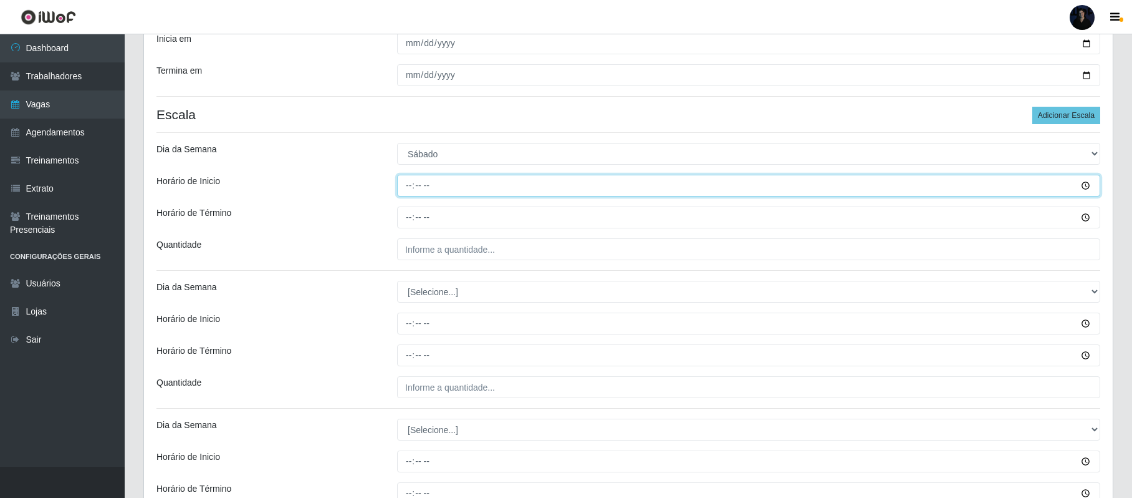
click at [405, 178] on input "Horário de Inicio" at bounding box center [748, 186] width 703 height 22
type input "08:00"
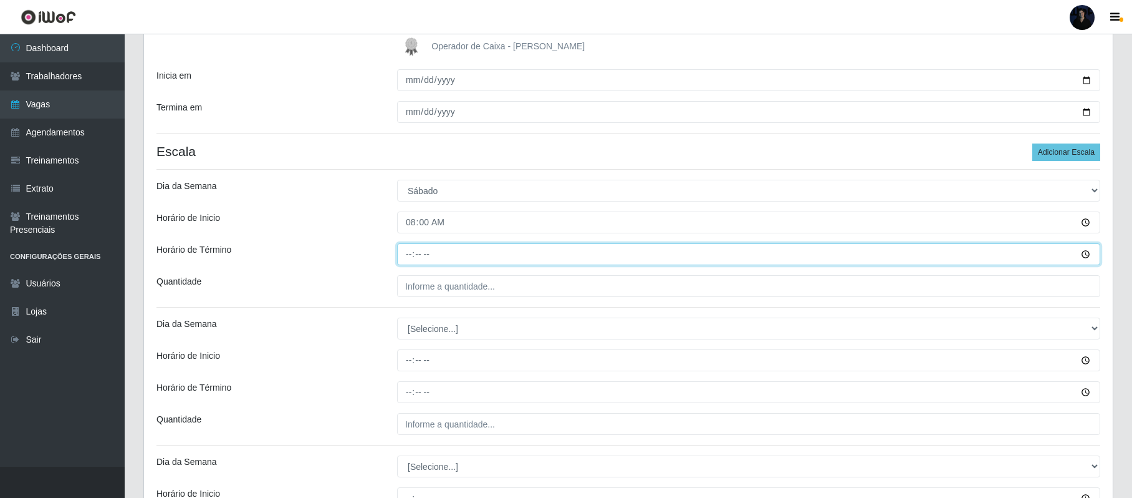
click at [407, 218] on div "Loja Queiroz Atacadão - Ceará Mirim Função [Selecione...] Embalador Embalador +…" at bounding box center [628, 250] width 969 height 711
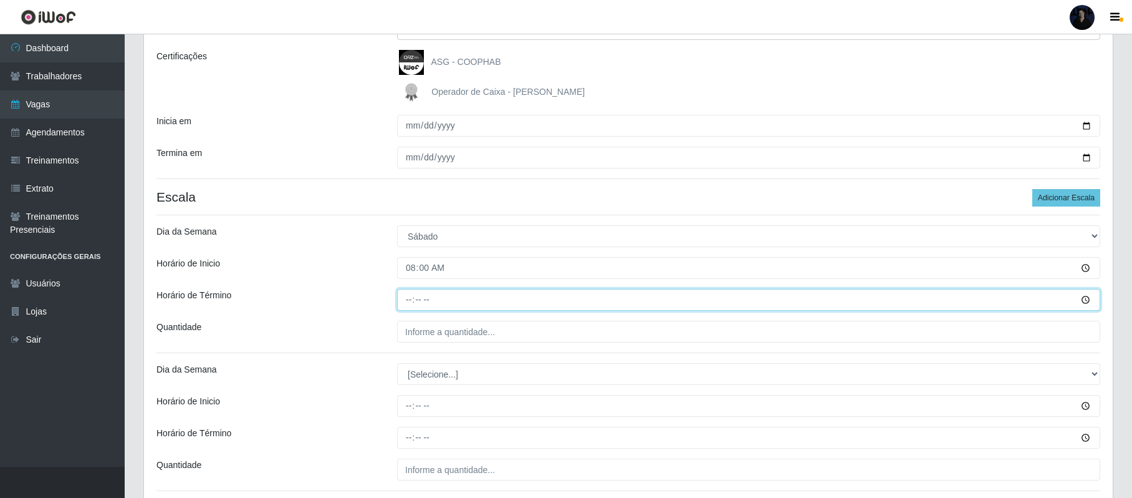
scroll to position [166, 0]
type input "14:00"
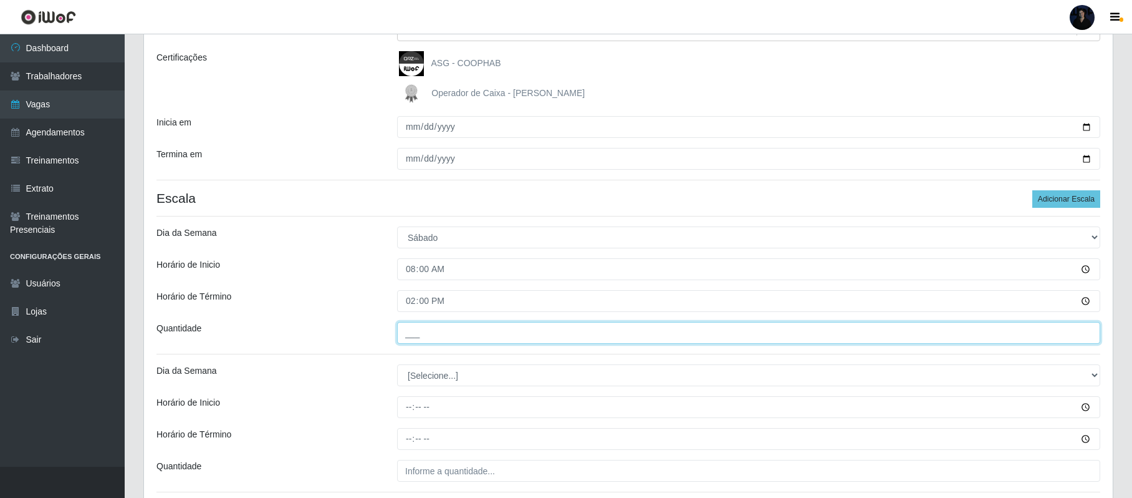
click at [410, 333] on input "___" at bounding box center [748, 333] width 703 height 22
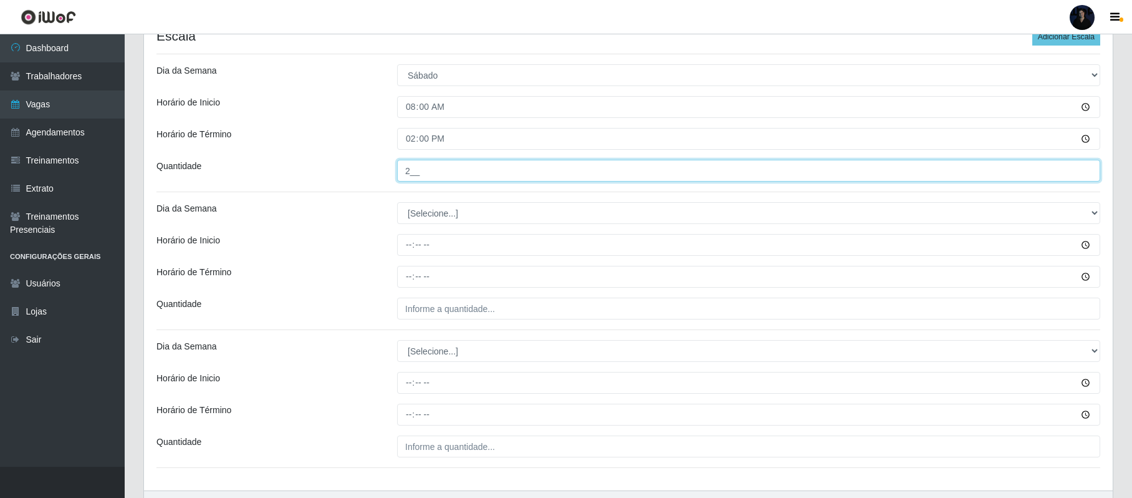
scroll to position [407, 0]
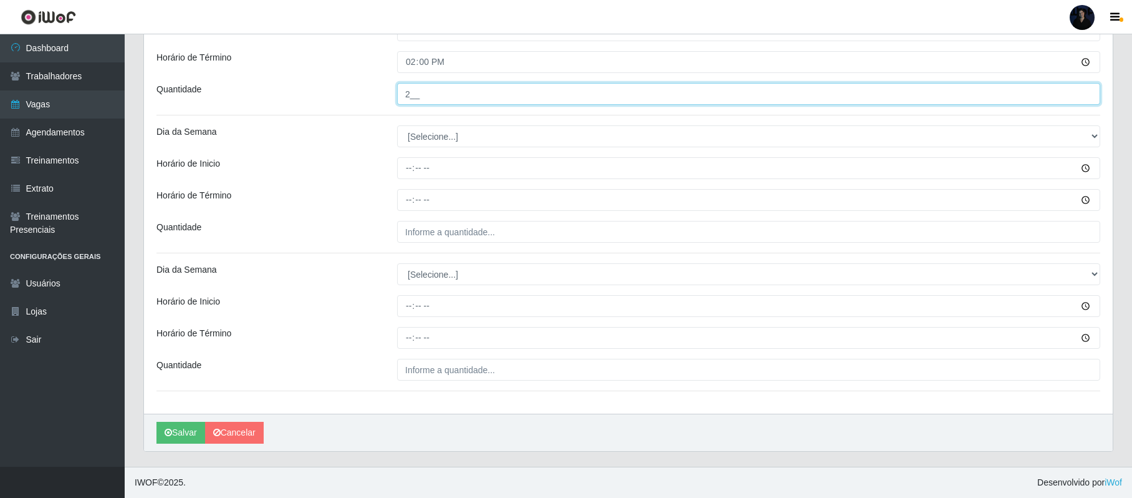
type input "2__"
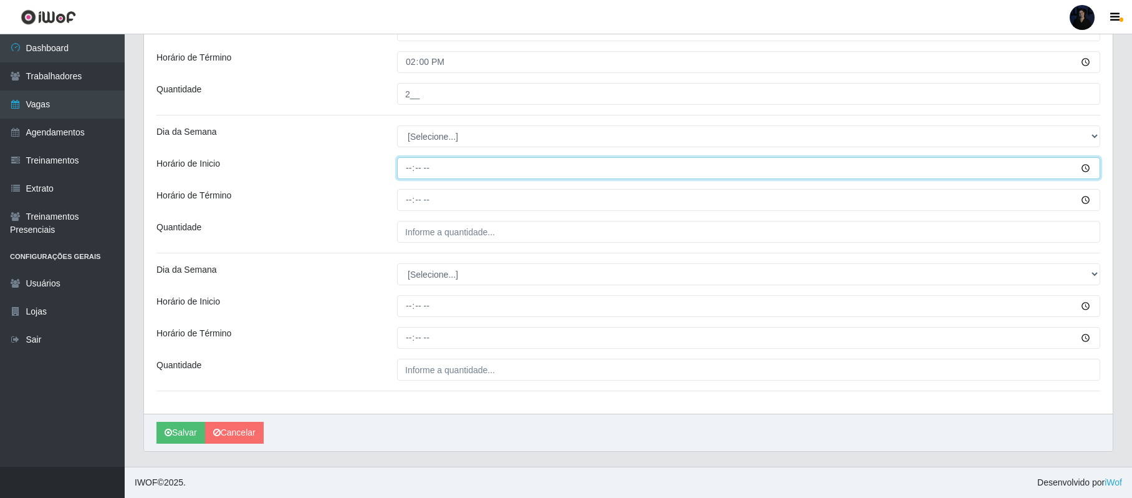
click at [410, 166] on input "Horário de Inicio" at bounding box center [748, 168] width 703 height 22
type input "16:00"
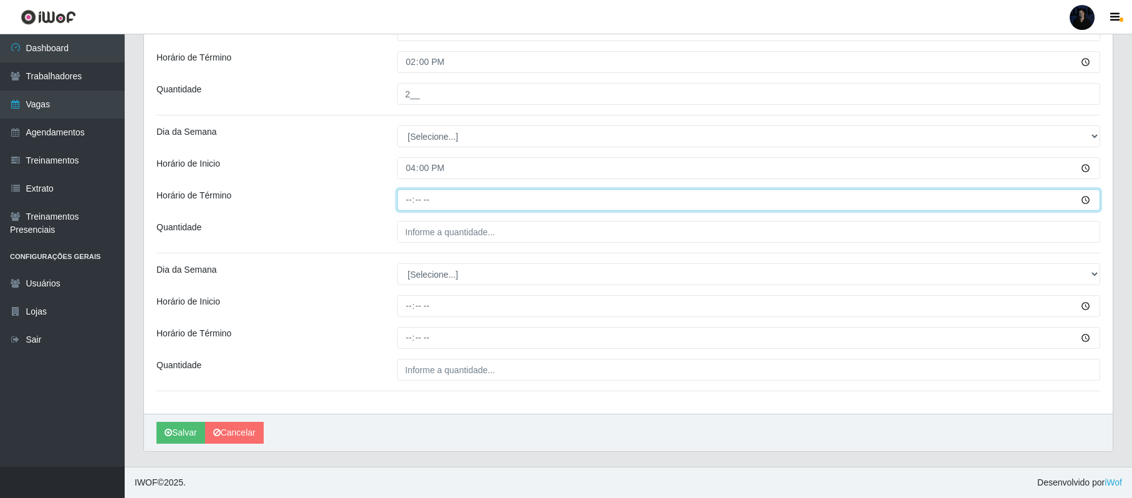
click at [410, 197] on input "Horário de Término" at bounding box center [748, 200] width 703 height 22
type input "22:00"
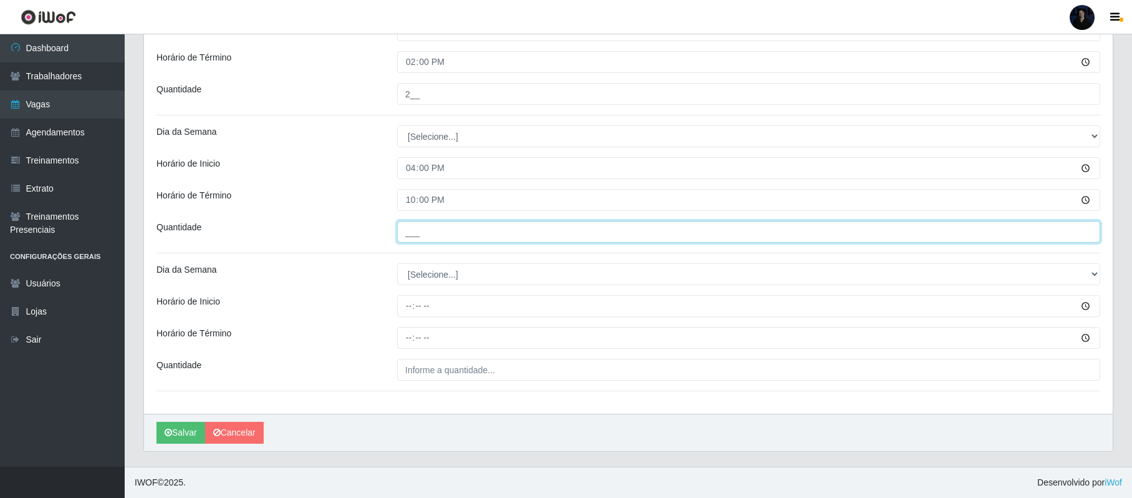
click at [407, 233] on input "___" at bounding box center [748, 232] width 703 height 22
type input "2__"
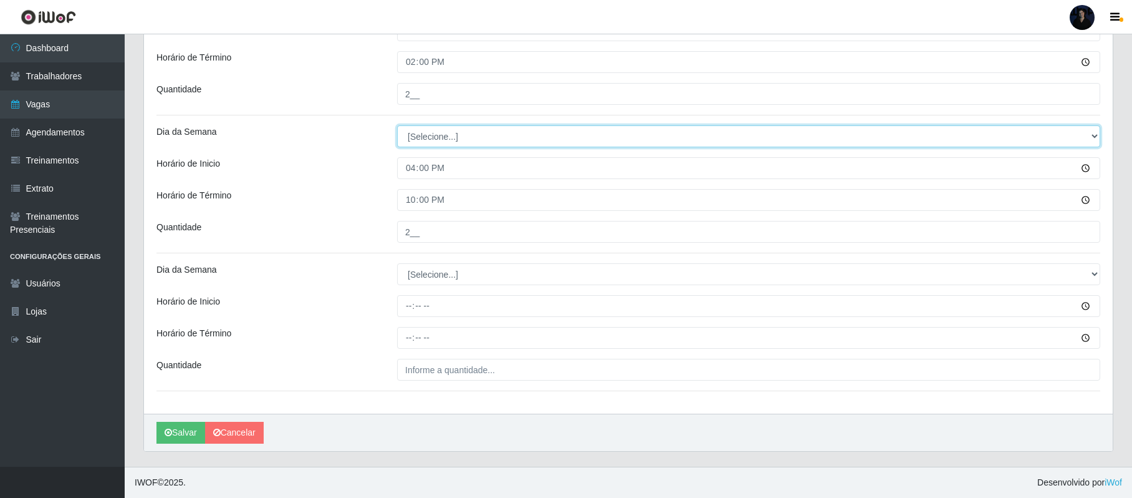
click at [447, 140] on select "[Selecione...] Segunda Terça Quarta Quinta Sexta Sábado Domingo" at bounding box center [748, 136] width 703 height 22
select select "6"
click at [397, 125] on select "[Selecione...] Segunda Terça Quarta Quinta Sexta Sábado Domingo" at bounding box center [748, 136] width 703 height 22
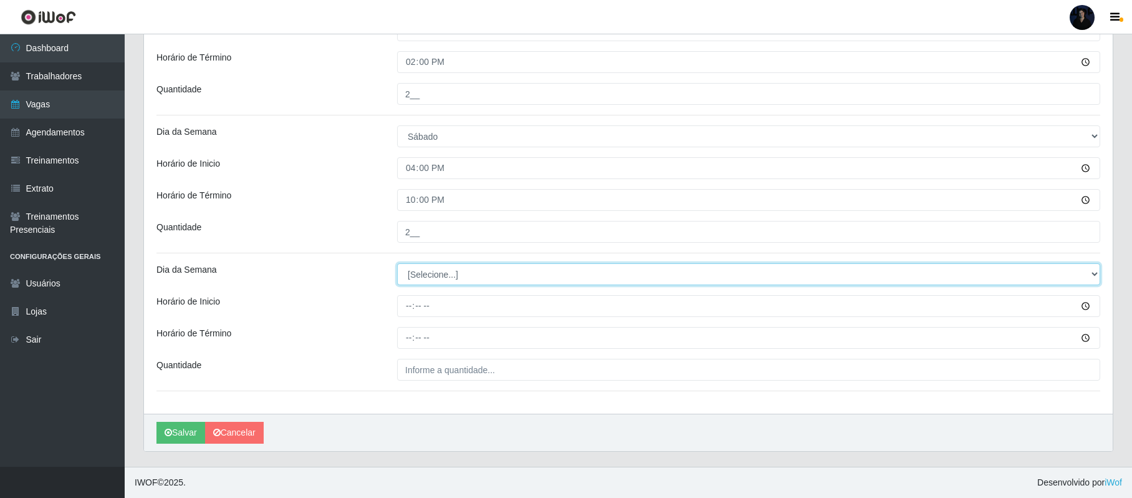
click at [437, 270] on select "[Selecione...] Segunda Terça Quarta Quinta Sexta Sábado Domingo" at bounding box center [748, 274] width 703 height 22
click at [430, 276] on select "[Selecione...] Segunda Terça Quarta Quinta Sexta Sábado Domingo" at bounding box center [748, 274] width 703 height 22
select select "0"
click at [397, 263] on select "[Selecione...] Segunda Terça Quarta Quinta Sexta Sábado Domingo" at bounding box center [748, 274] width 703 height 22
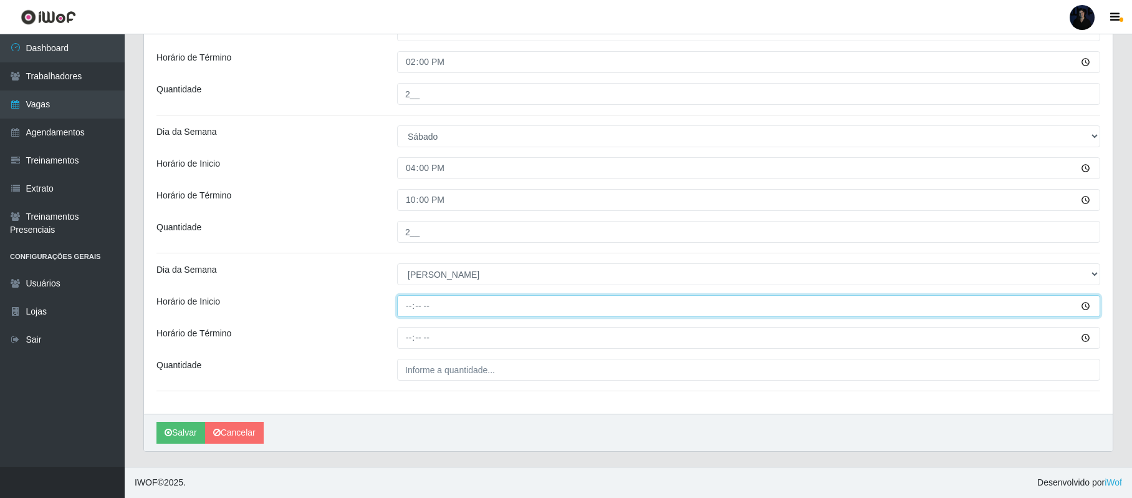
click at [405, 302] on input "Horário de Inicio" at bounding box center [748, 306] width 703 height 22
type input "08:00"
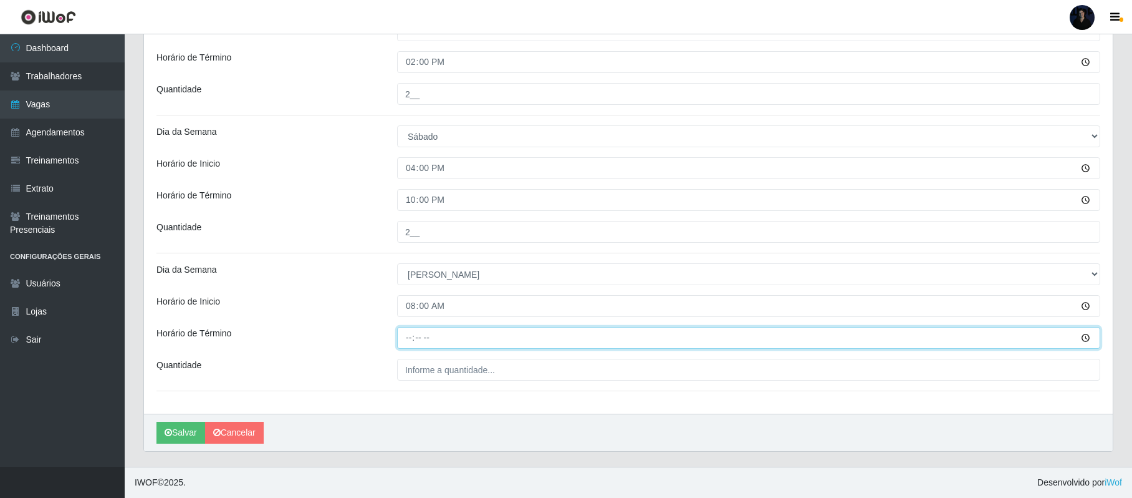
click at [408, 335] on input "Horário de Término" at bounding box center [748, 338] width 703 height 22
type input "14:00"
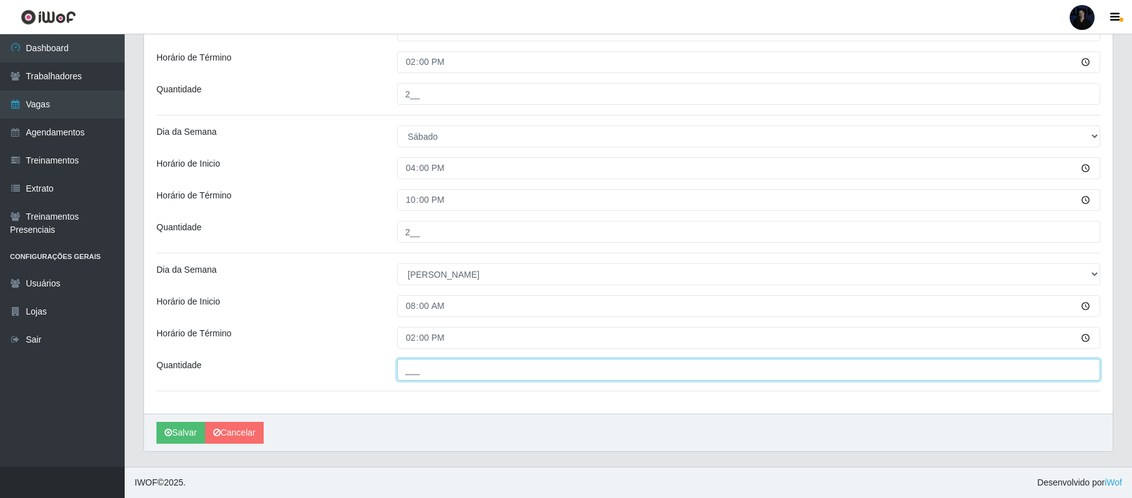
click at [405, 362] on input "___" at bounding box center [748, 370] width 703 height 22
type input "3__"
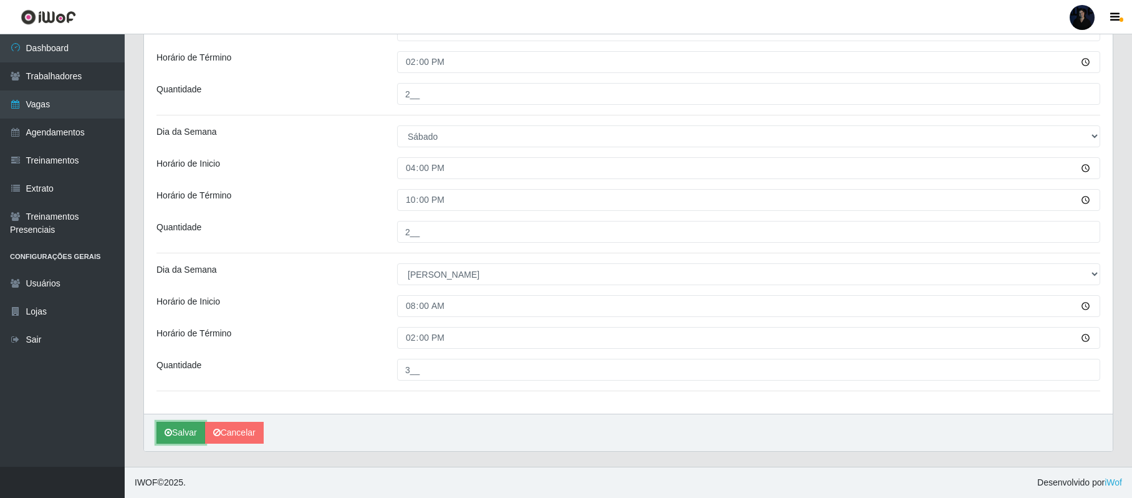
click at [183, 436] on button "Salvar" at bounding box center [181, 433] width 49 height 22
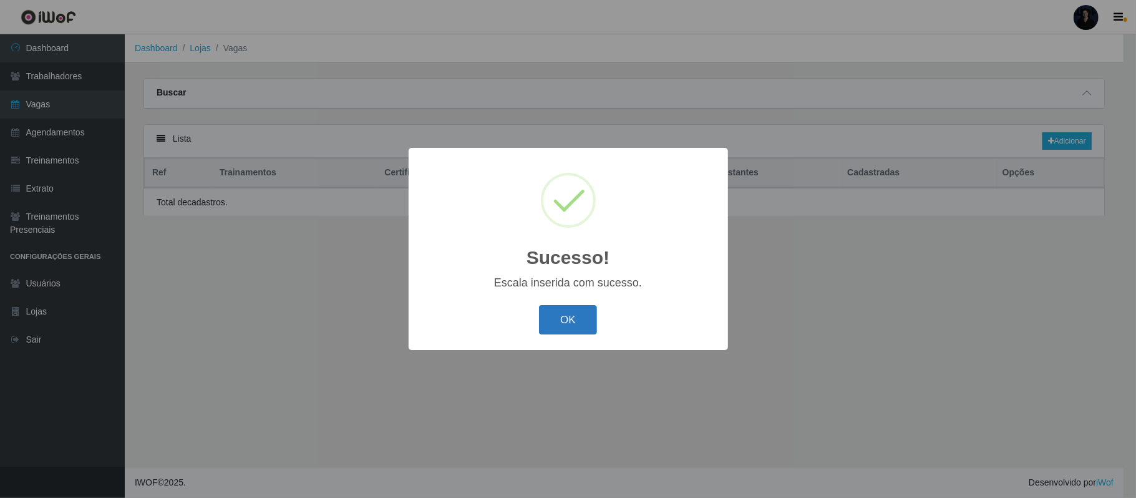
click at [572, 320] on button "OK" at bounding box center [568, 319] width 58 height 29
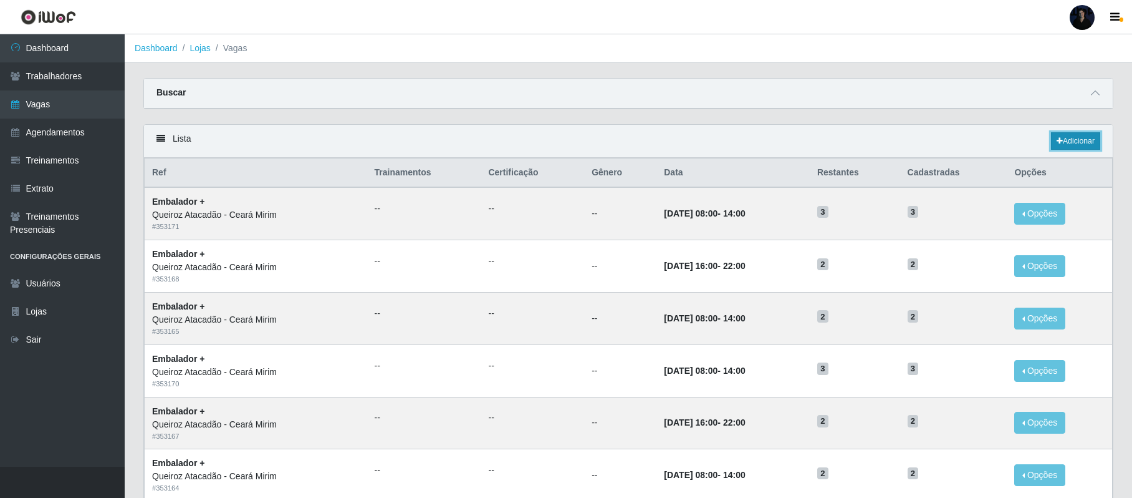
click at [1078, 140] on link "Adicionar" at bounding box center [1075, 140] width 49 height 17
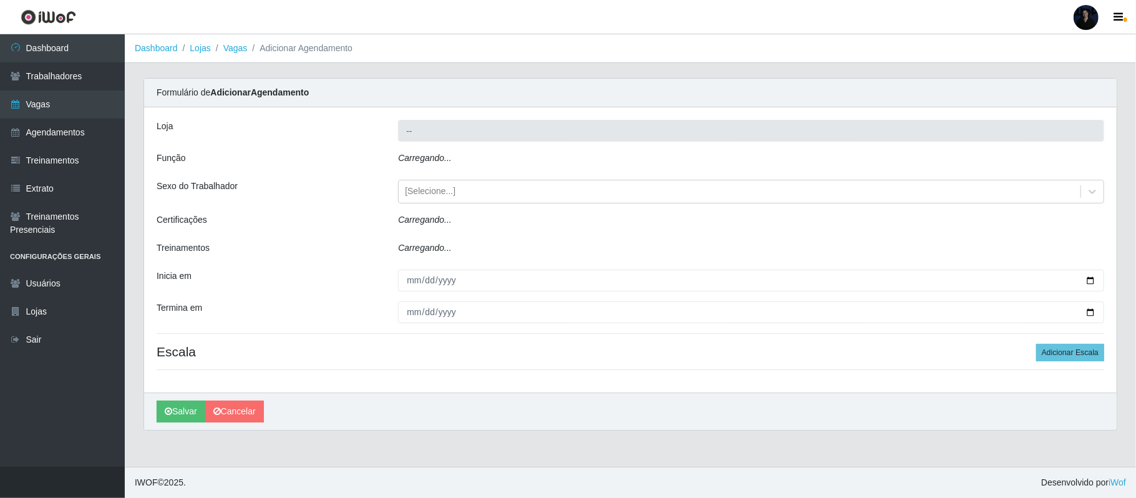
click at [445, 162] on icon "Carregando..." at bounding box center [425, 158] width 54 height 10
type input "Queiroz Atacadão - Ceará Mirim"
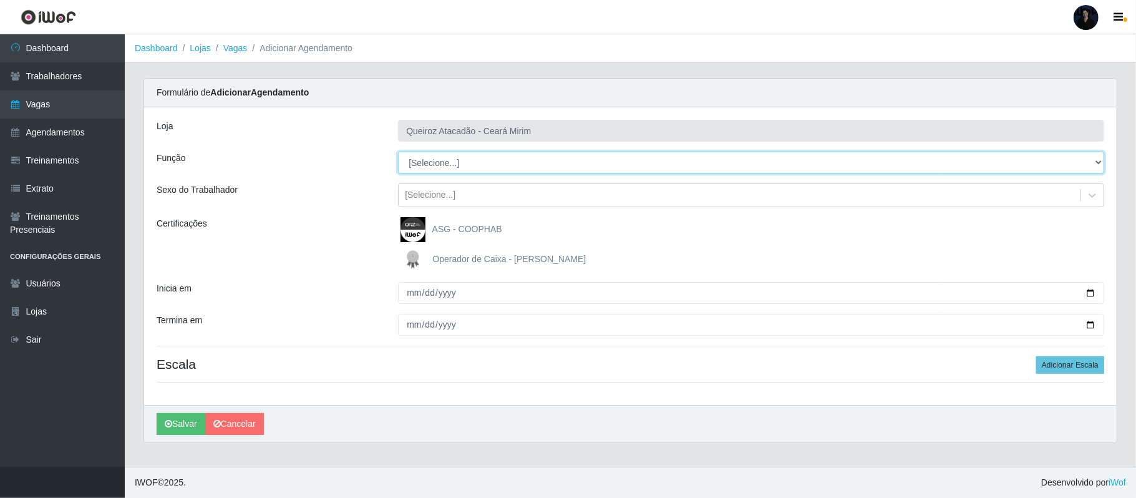
click at [444, 156] on select "[Selecione...] Embalador Embalador + Embalador ++ Operador de Caixa Operador de…" at bounding box center [751, 163] width 706 height 22
select select "1"
click at [398, 152] on select "[Selecione...] Embalador Embalador + Embalador ++ Operador de Caixa Operador de…" at bounding box center [751, 163] width 706 height 22
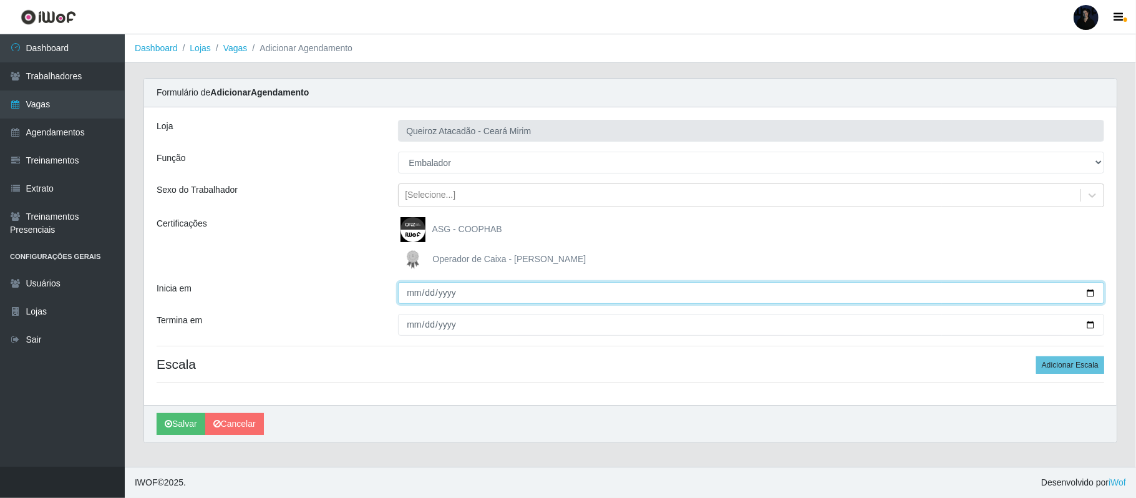
click at [1091, 292] on input "Inicia em" at bounding box center [751, 293] width 706 height 22
type input "2025-10-13"
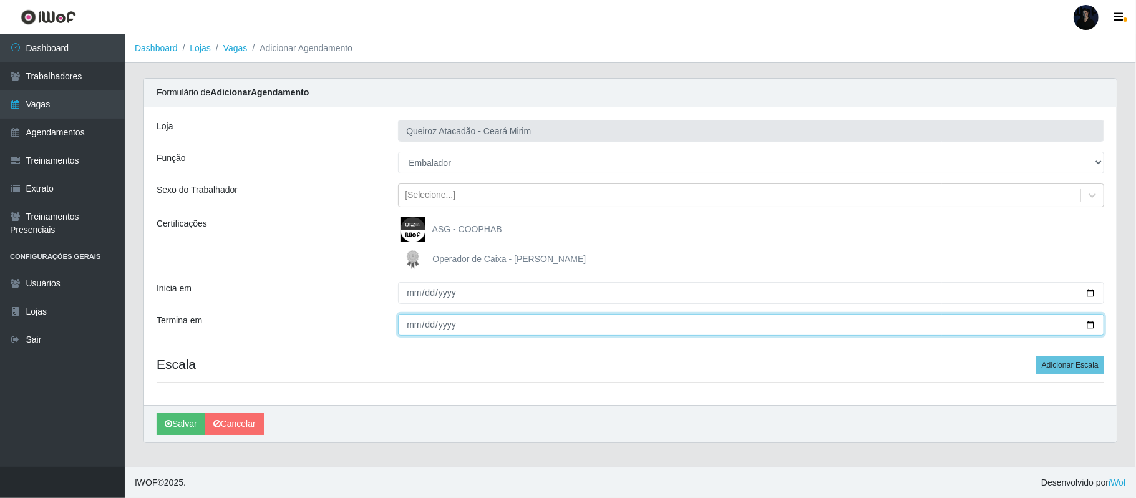
click at [1091, 324] on input "Termina em" at bounding box center [751, 325] width 706 height 22
type input "2025-10-17"
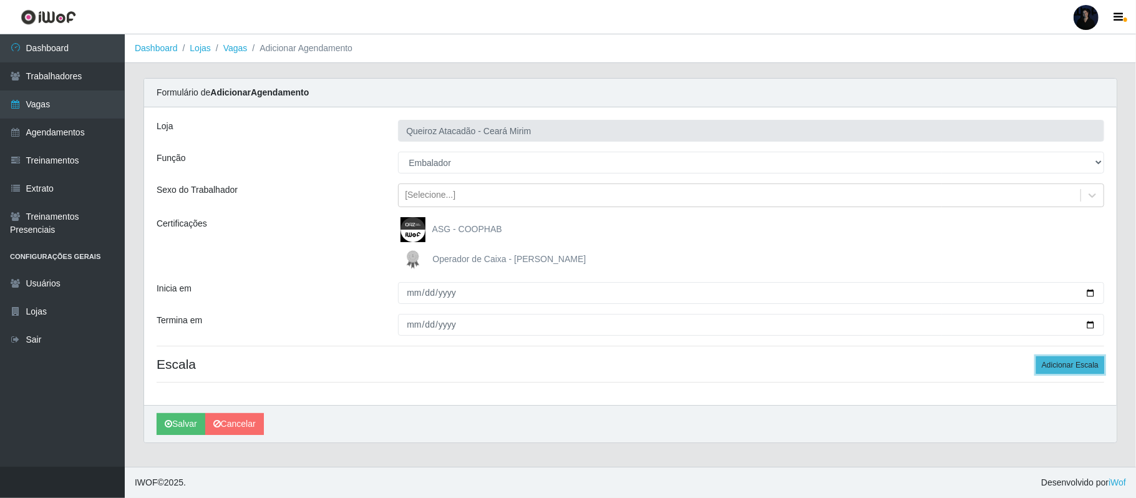
click at [1075, 363] on button "Adicionar Escala" at bounding box center [1070, 364] width 68 height 17
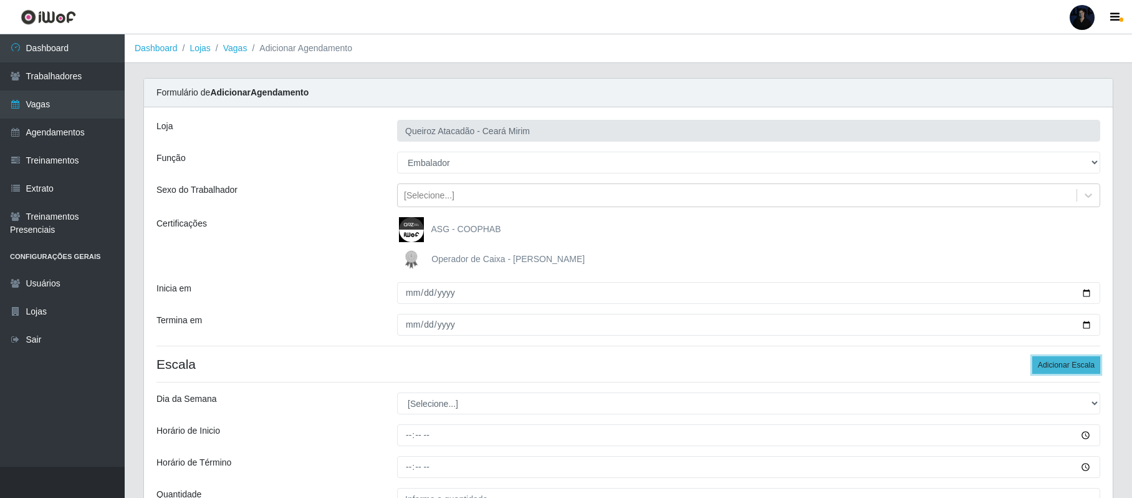
click at [1075, 363] on button "Adicionar Escala" at bounding box center [1067, 364] width 68 height 17
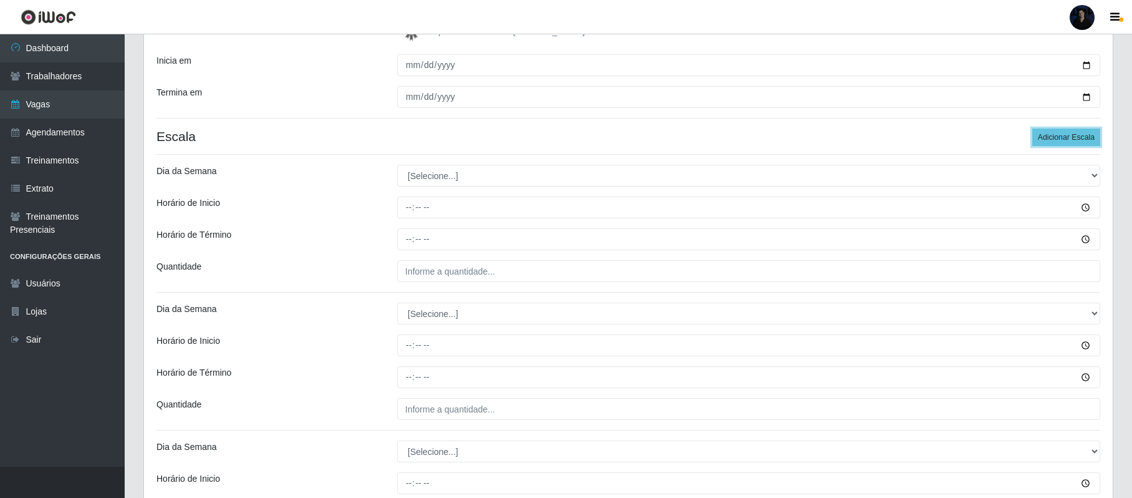
scroll to position [249, 0]
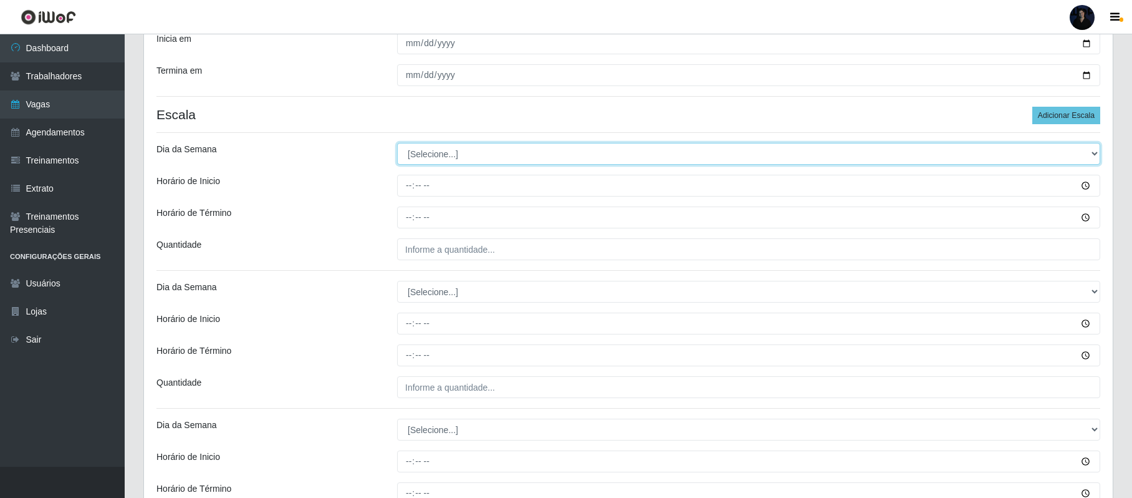
click at [415, 152] on select "[Selecione...] Segunda Terça Quarta Quinta Sexta Sábado Domingo" at bounding box center [748, 154] width 703 height 22
select select "2"
click at [397, 144] on select "[Selecione...] Segunda Terça Quarta Quinta Sexta Sábado Domingo" at bounding box center [748, 154] width 703 height 22
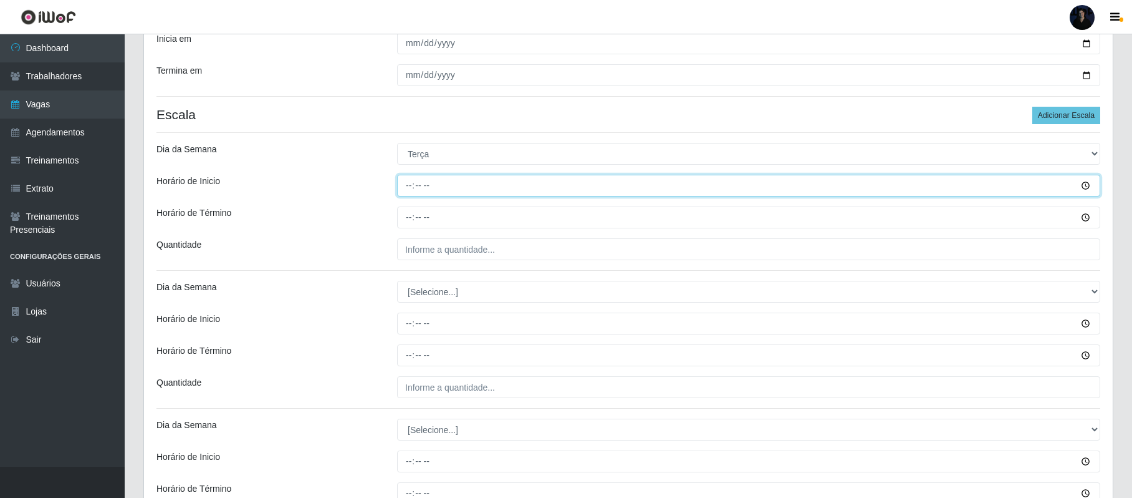
click at [405, 183] on input "Horário de Inicio" at bounding box center [748, 186] width 703 height 22
type input "16:00"
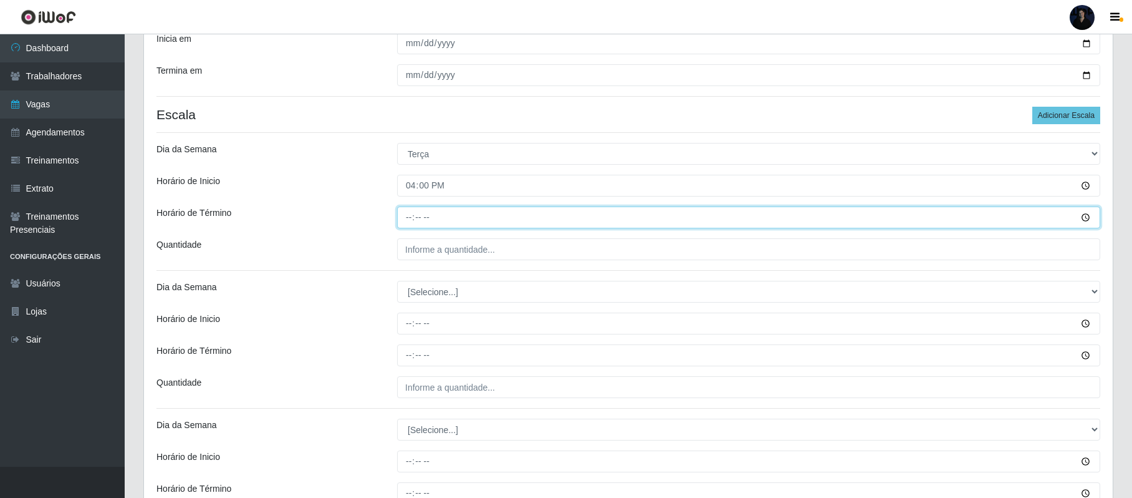
click at [405, 217] on input "Horário de Término" at bounding box center [748, 217] width 703 height 22
type input "22:00"
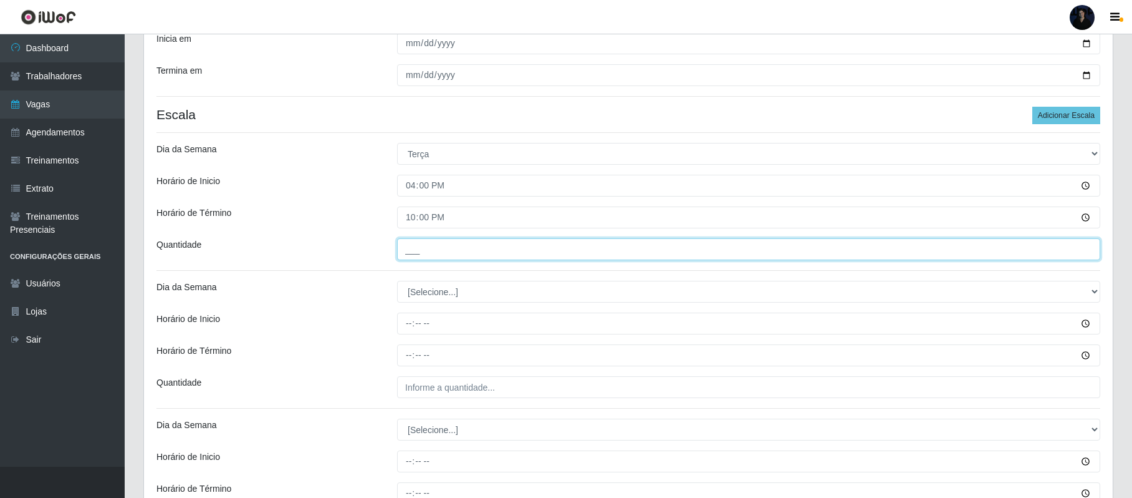
click at [405, 246] on input "___" at bounding box center [748, 249] width 703 height 22
type input "1__"
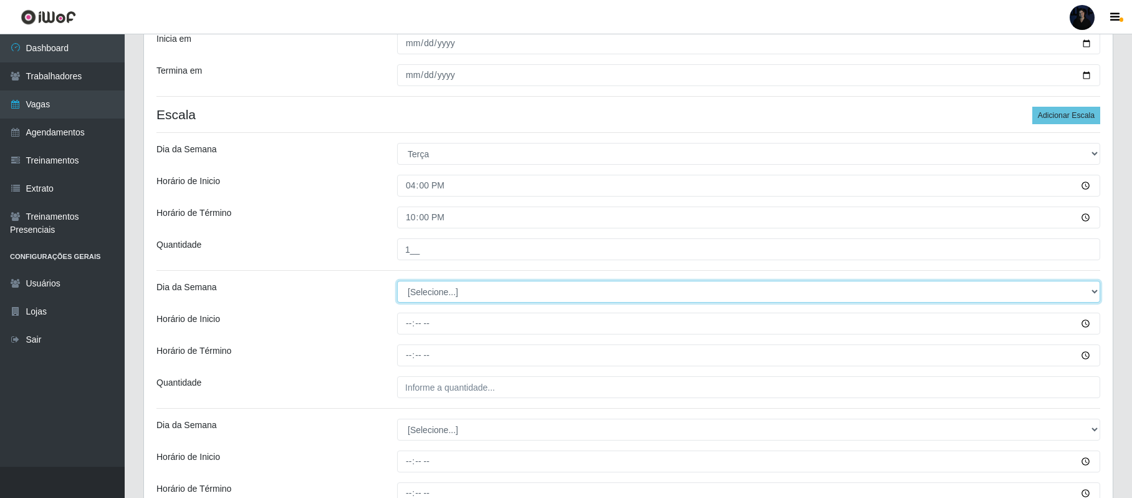
click at [415, 297] on select "[Selecione...] Segunda Terça Quarta Quinta Sexta Sábado Domingo" at bounding box center [748, 292] width 703 height 22
select select "5"
click at [397, 282] on select "[Selecione...] Segunda Terça Quarta Quinta Sexta Sábado Domingo" at bounding box center [748, 292] width 703 height 22
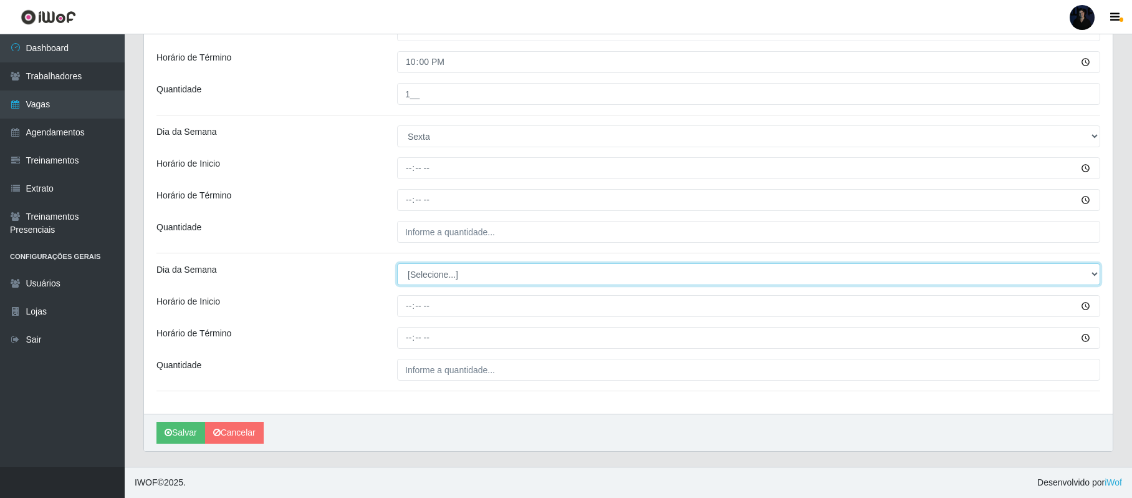
click at [417, 266] on select "[Selecione...] Segunda Terça Quarta Quinta Sexta Sábado Domingo" at bounding box center [748, 274] width 703 height 22
select select "5"
click at [397, 263] on select "[Selecione...] Segunda Terça Quarta Quinta Sexta Sábado Domingo" at bounding box center [748, 274] width 703 height 22
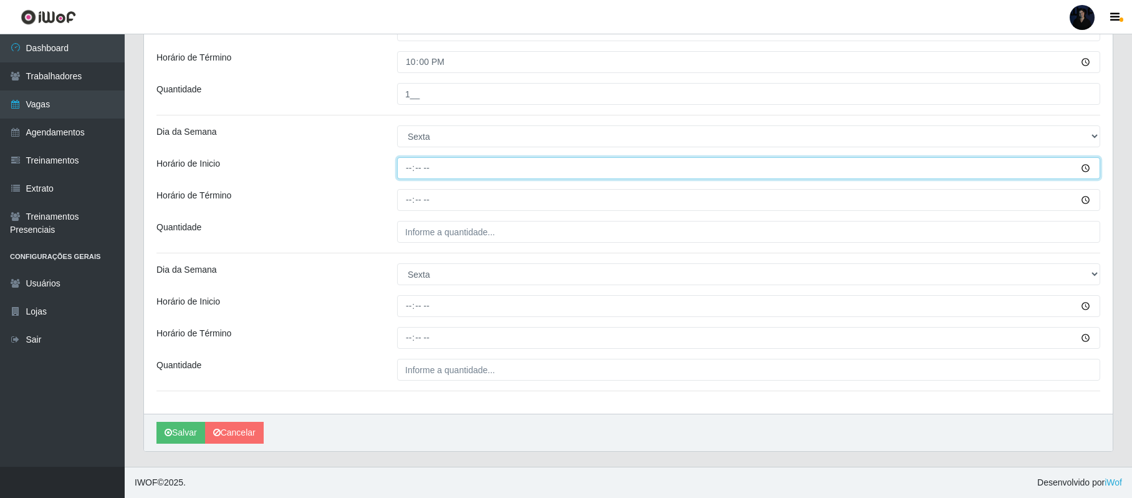
click at [410, 167] on input "Horário de Inicio" at bounding box center [748, 168] width 703 height 22
type input "08:00"
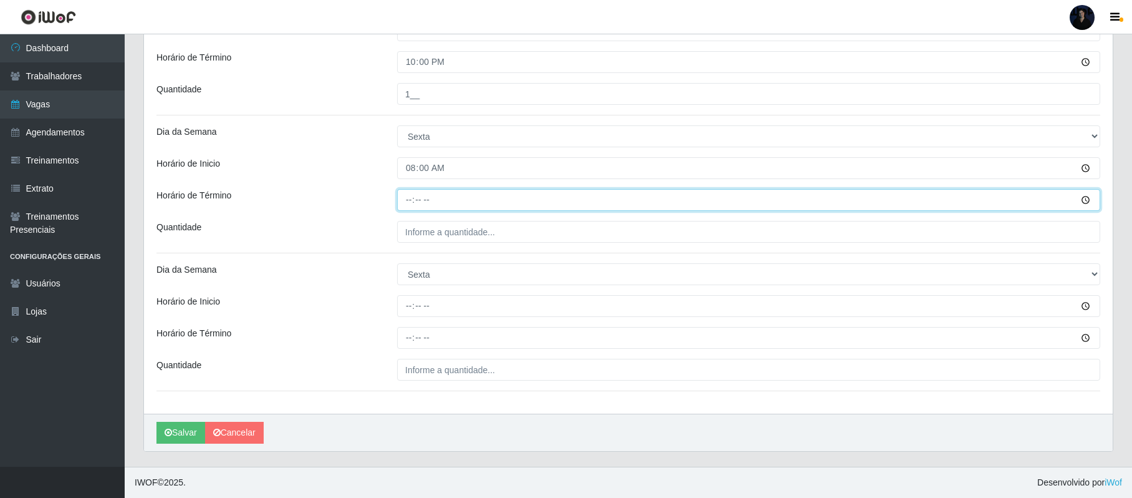
click at [407, 197] on input "Horário de Término" at bounding box center [748, 200] width 703 height 22
type input "14:00"
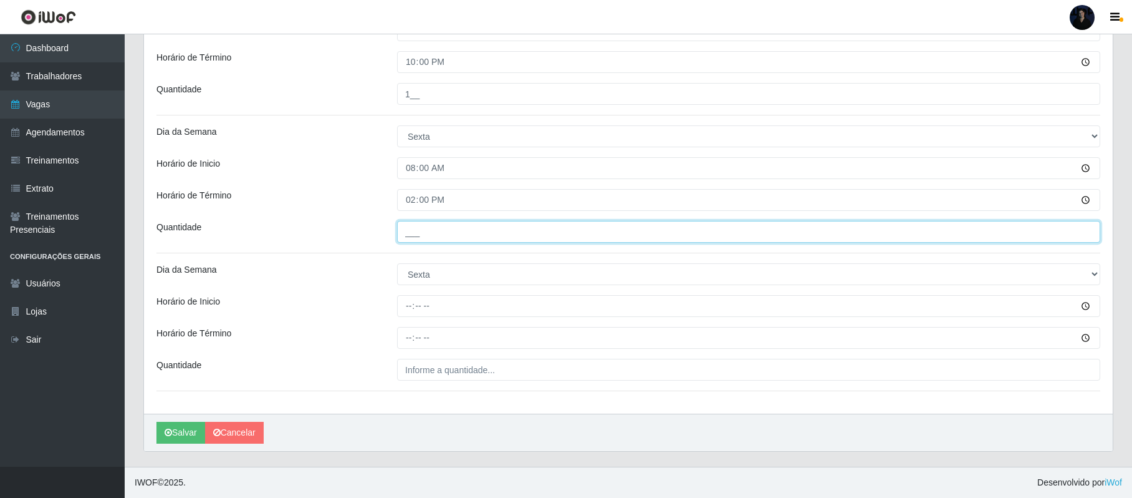
click at [405, 232] on input "___" at bounding box center [748, 232] width 703 height 22
type input "1__"
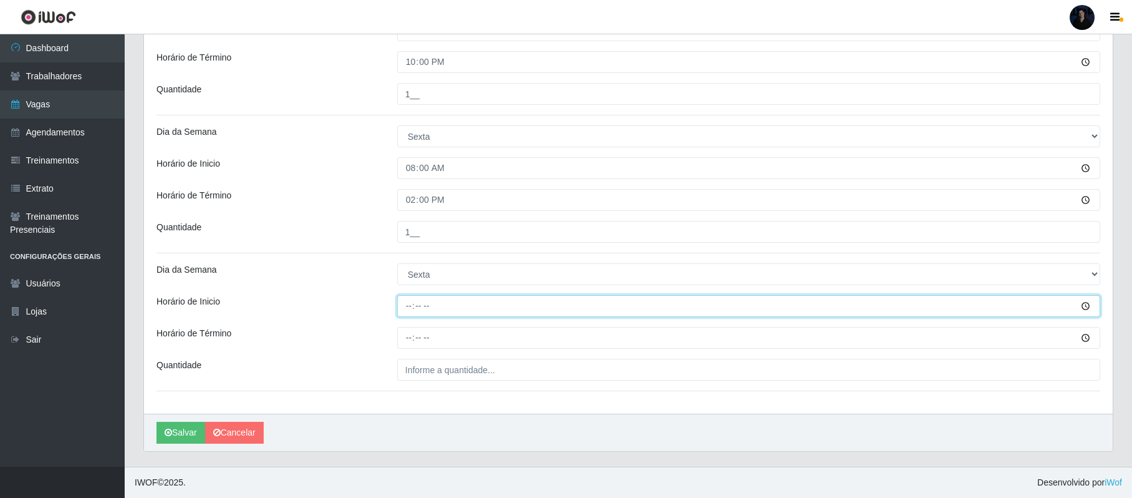
click at [409, 307] on input "Horário de Inicio" at bounding box center [748, 306] width 703 height 22
type input "16:00"
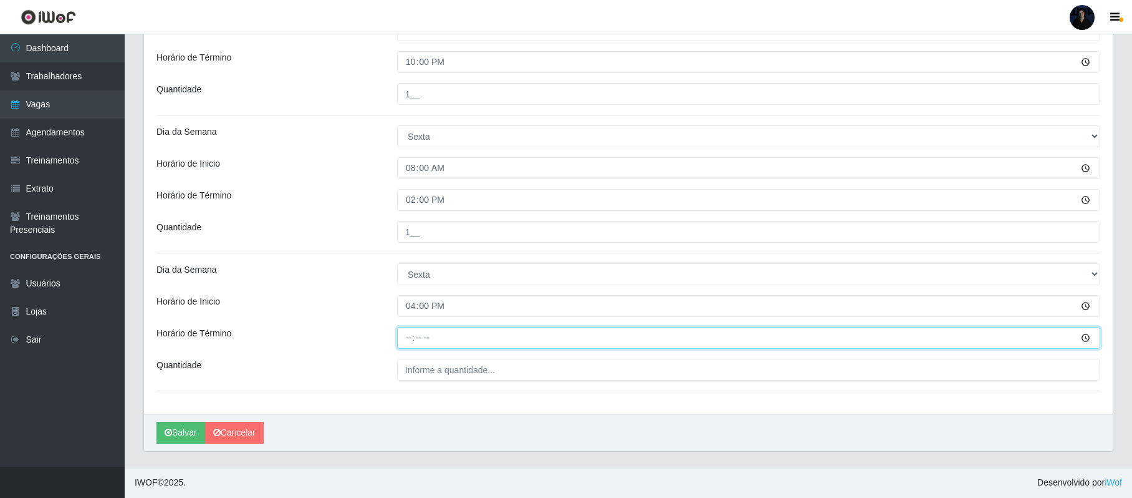
click at [407, 328] on input "Horário de Término" at bounding box center [748, 338] width 703 height 22
type input "22:00"
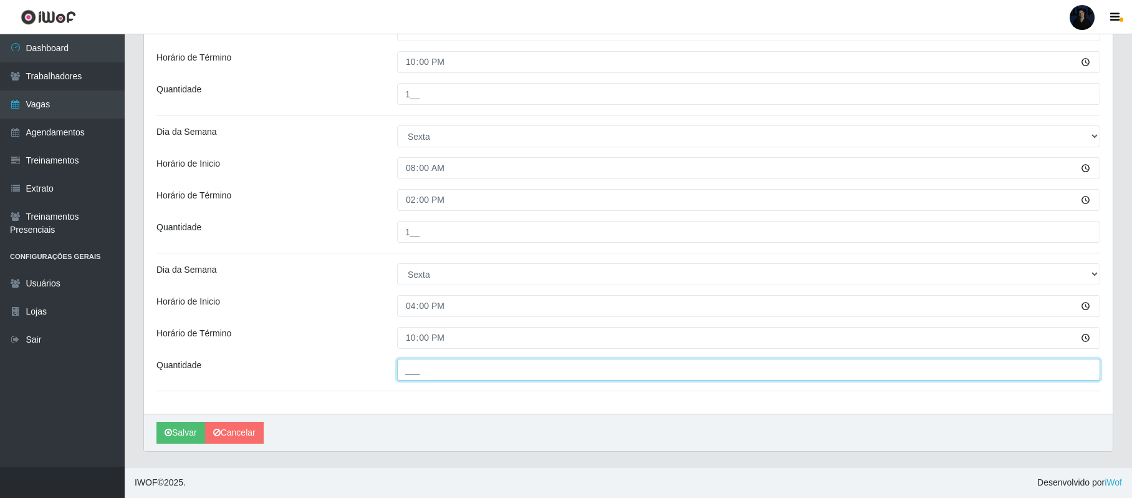
click at [410, 362] on input "___" at bounding box center [748, 370] width 703 height 22
type input "1__"
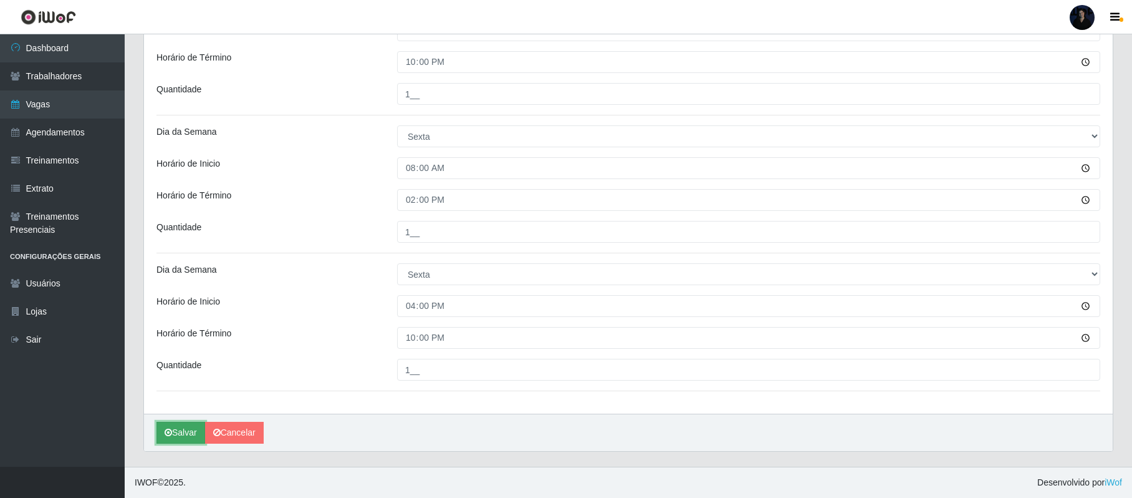
click at [185, 435] on button "Salvar" at bounding box center [181, 433] width 49 height 22
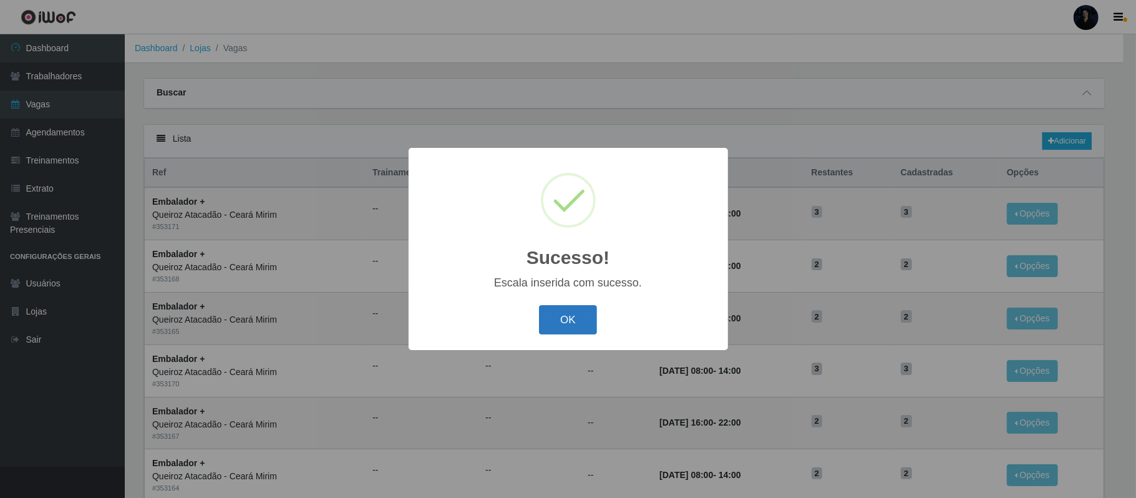
click at [561, 316] on button "OK" at bounding box center [568, 319] width 58 height 29
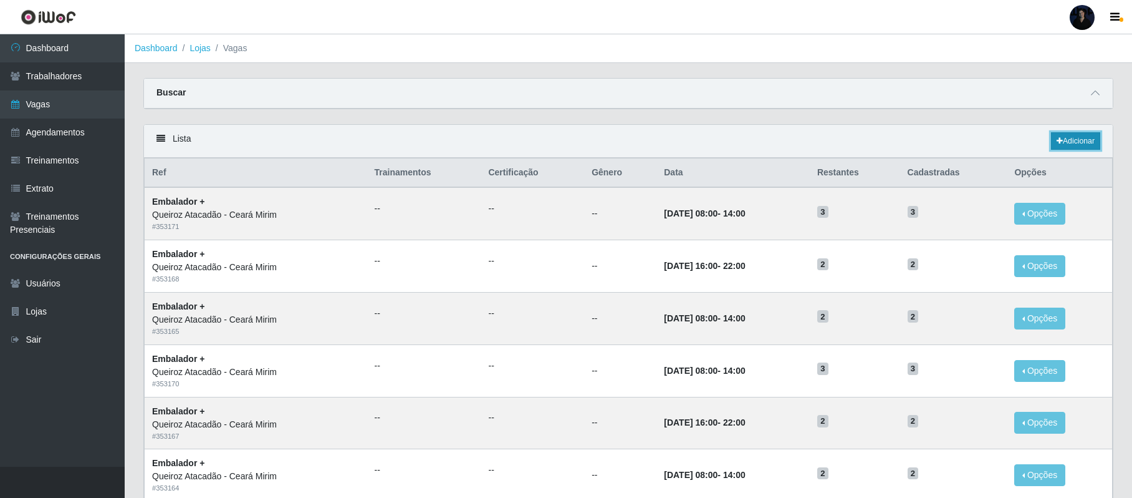
click at [1064, 142] on link "Adicionar" at bounding box center [1075, 140] width 49 height 17
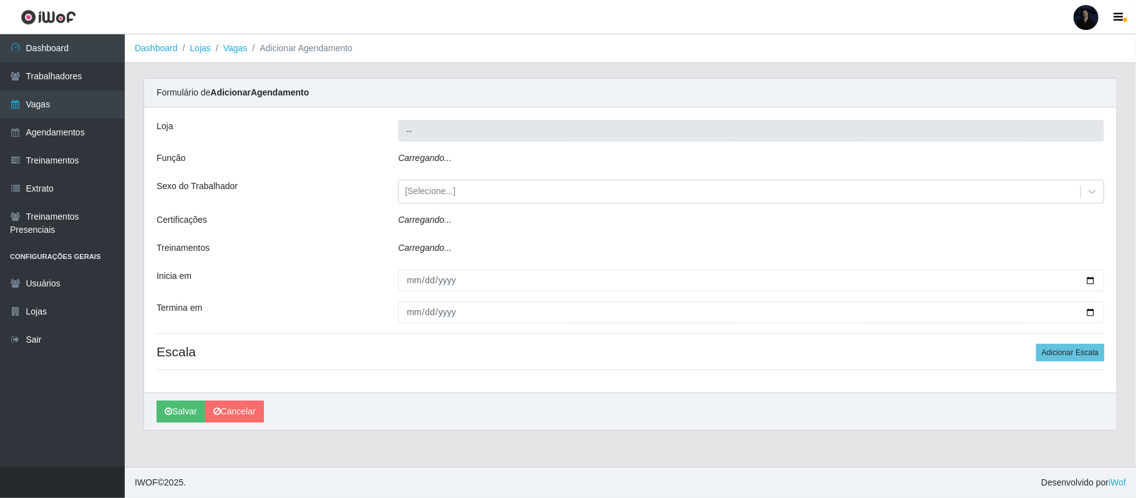
type input "Queiroz Atacadão - Ceará Mirim"
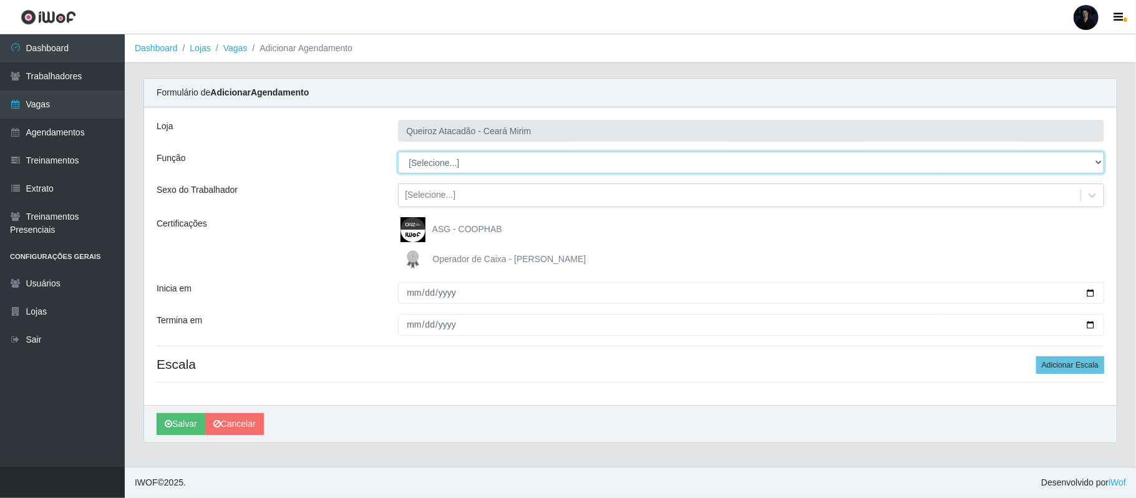
click at [461, 155] on select "[Selecione...] Embalador Embalador + Embalador ++ Operador de Caixa Operador de…" at bounding box center [751, 163] width 706 height 22
select select "1"
click at [398, 152] on select "[Selecione...] Embalador Embalador + Embalador ++ Operador de Caixa Operador de…" at bounding box center [751, 163] width 706 height 22
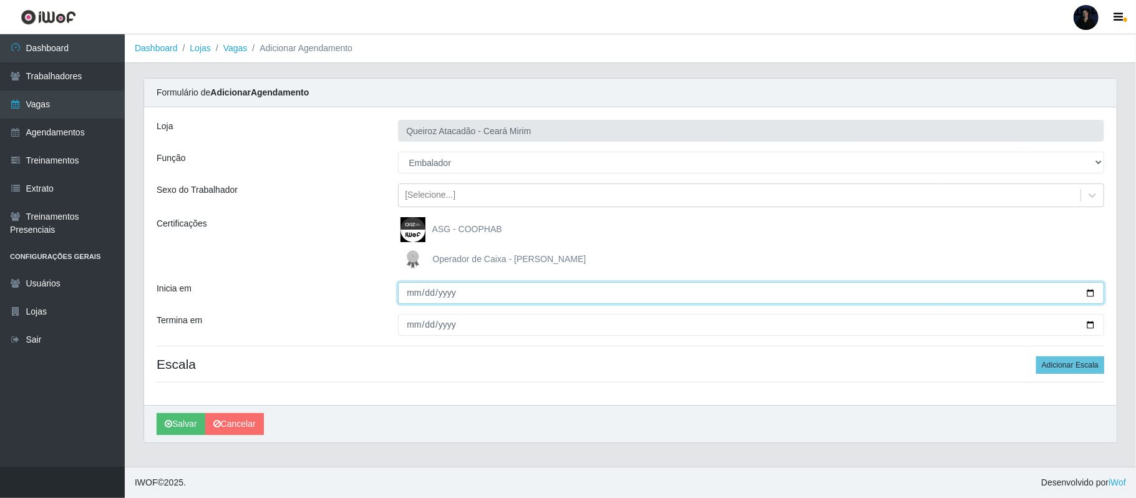
click at [1088, 292] on input "Inicia em" at bounding box center [751, 293] width 706 height 22
type input "2025-10-20"
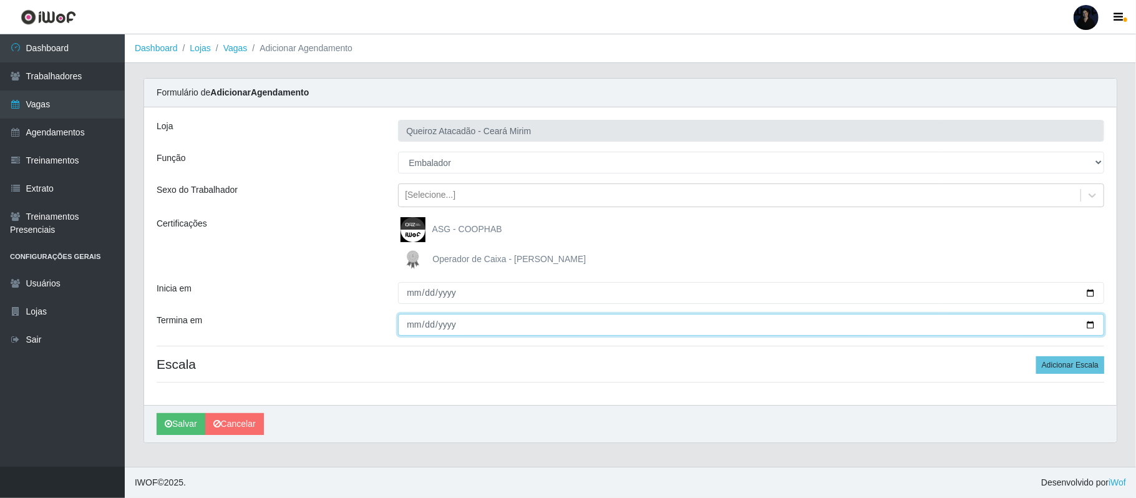
click at [1091, 322] on input "Termina em" at bounding box center [751, 325] width 706 height 22
type input "2025-10-24"
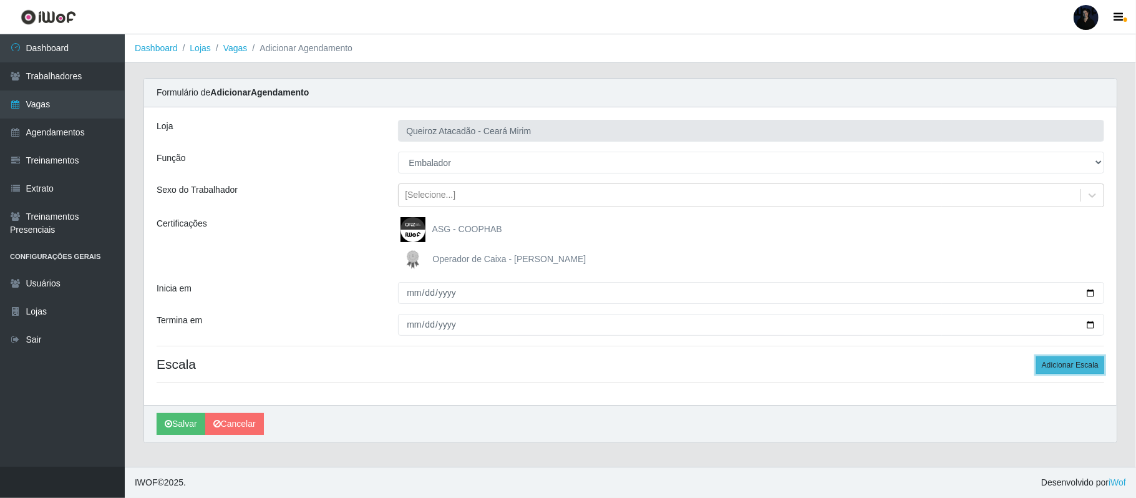
click at [1076, 363] on button "Adicionar Escala" at bounding box center [1070, 364] width 68 height 17
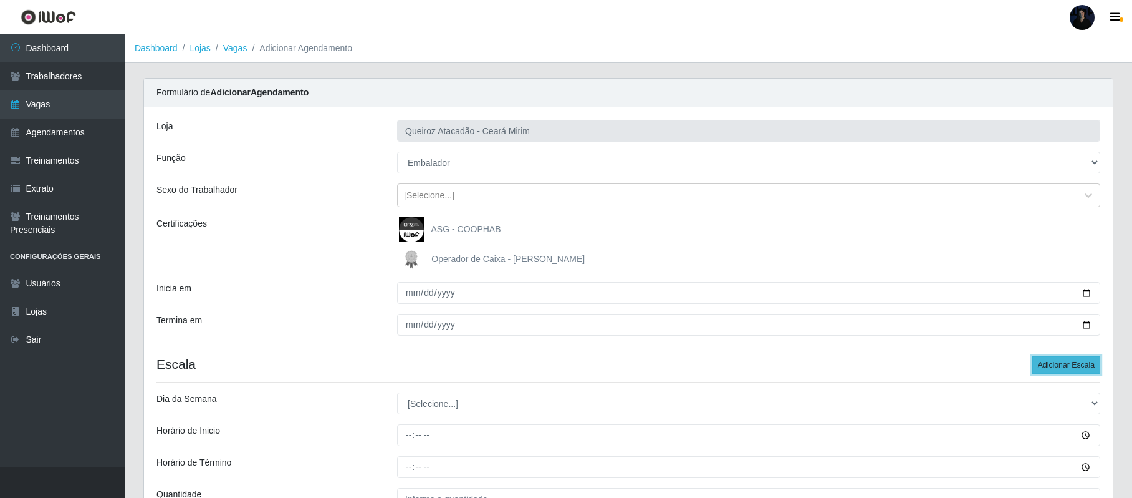
click at [1076, 363] on button "Adicionar Escala" at bounding box center [1067, 364] width 68 height 17
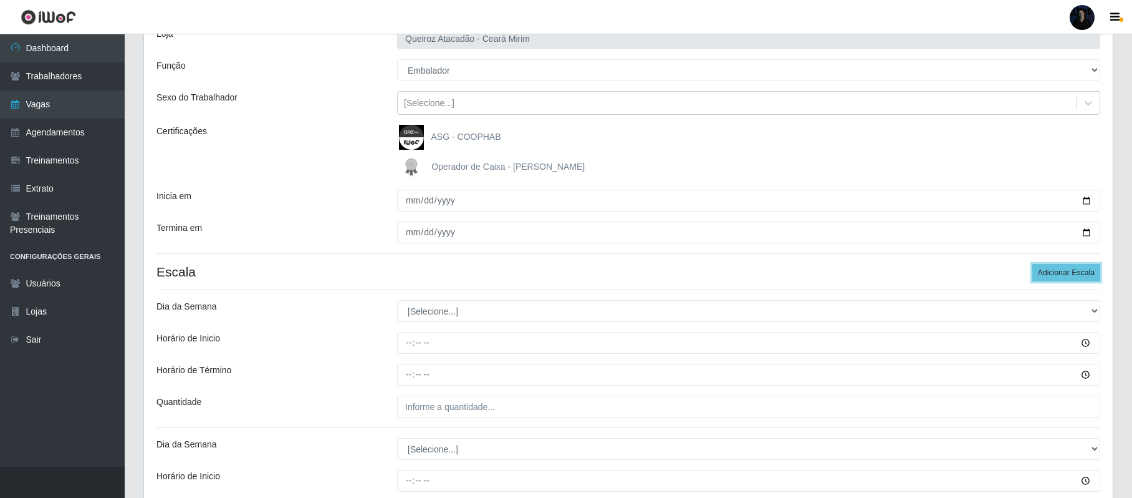
scroll to position [166, 0]
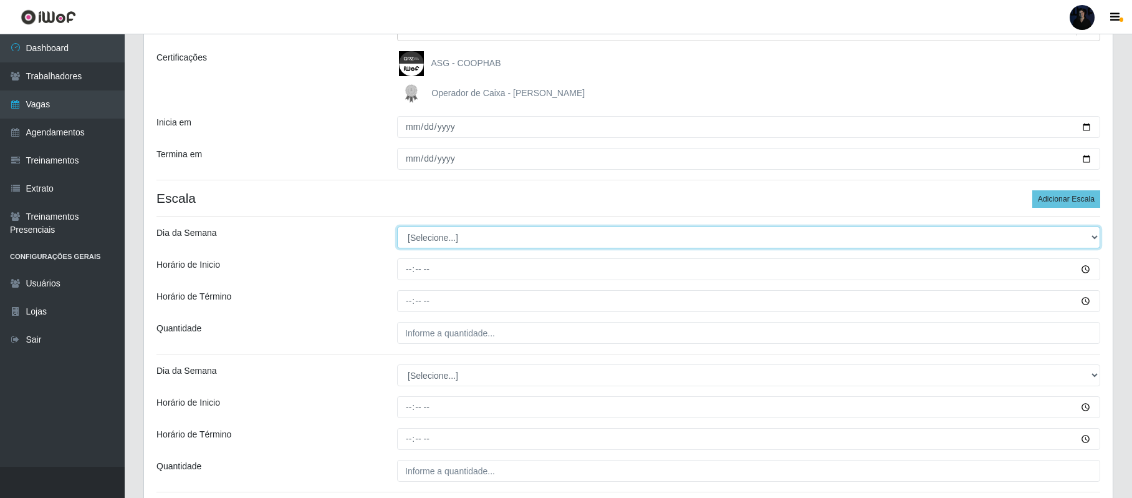
click at [420, 229] on select "[Selecione...] Segunda Terça Quarta Quinta Sexta Sábado Domingo" at bounding box center [748, 237] width 703 height 22
select select "2"
click at [397, 227] on select "[Selecione...] Segunda Terça Quarta Quinta Sexta Sábado Domingo" at bounding box center [748, 237] width 703 height 22
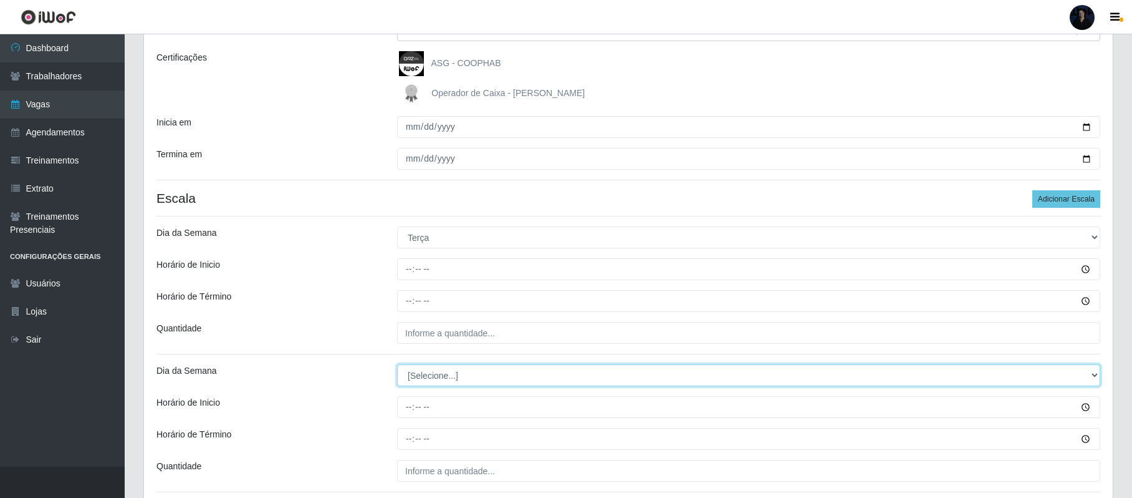
click at [415, 375] on select "[Selecione...] Segunda Terça Quarta Quinta Sexta Sábado Domingo" at bounding box center [748, 375] width 703 height 22
select select "3"
click at [397, 365] on select "[Selecione...] Segunda Terça Quarta Quinta Sexta Sábado Domingo" at bounding box center [748, 375] width 703 height 22
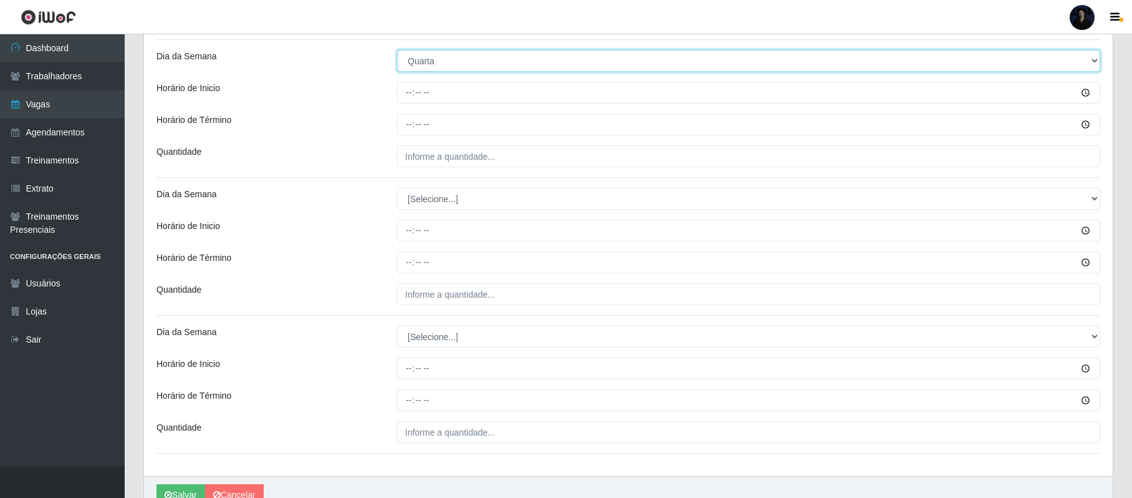
scroll to position [499, 0]
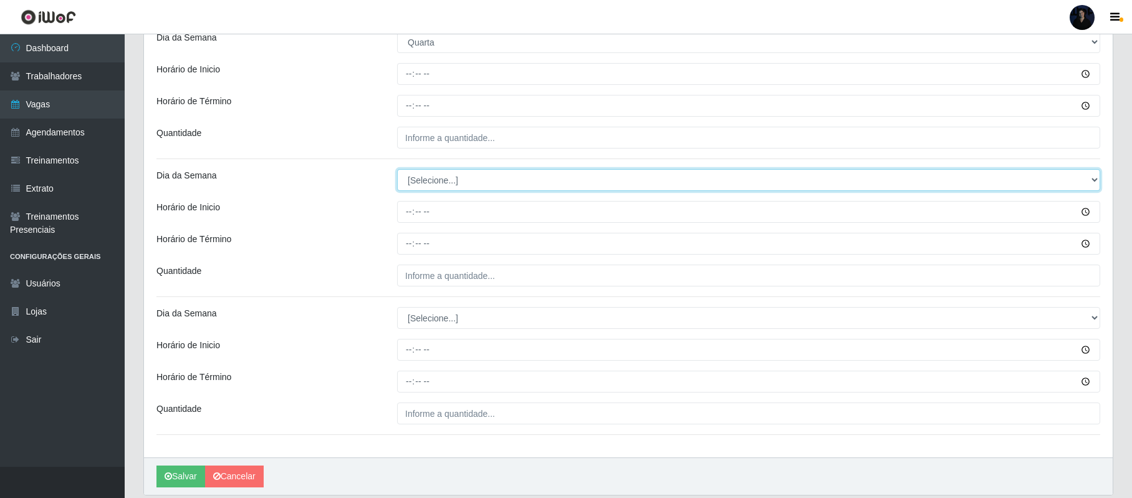
click at [410, 173] on select "[Selecione...] Segunda Terça Quarta Quinta Sexta Sábado Domingo" at bounding box center [748, 180] width 703 height 22
select select "5"
click at [397, 171] on select "[Selecione...] Segunda Terça Quarta Quinta Sexta Sábado Domingo" at bounding box center [748, 180] width 703 height 22
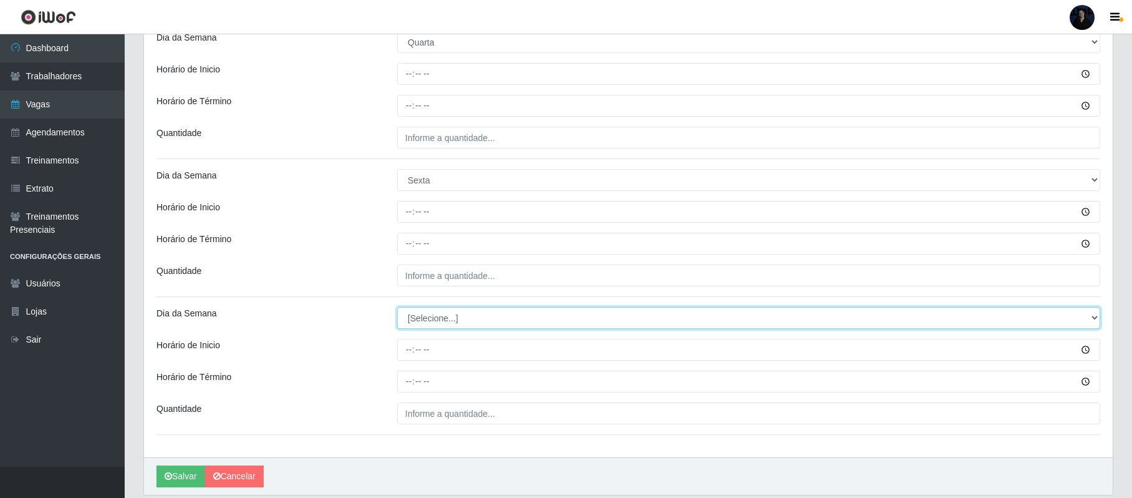
drag, startPoint x: 422, startPoint y: 330, endPoint x: 422, endPoint y: 319, distance: 10.6
click at [422, 329] on select "[Selecione...] Segunda Terça Quarta Quinta Sexta Sábado Domingo" at bounding box center [748, 318] width 703 height 22
select select "5"
click at [397, 309] on select "[Selecione...] Segunda Terça Quarta Quinta Sexta Sábado Domingo" at bounding box center [748, 318] width 703 height 22
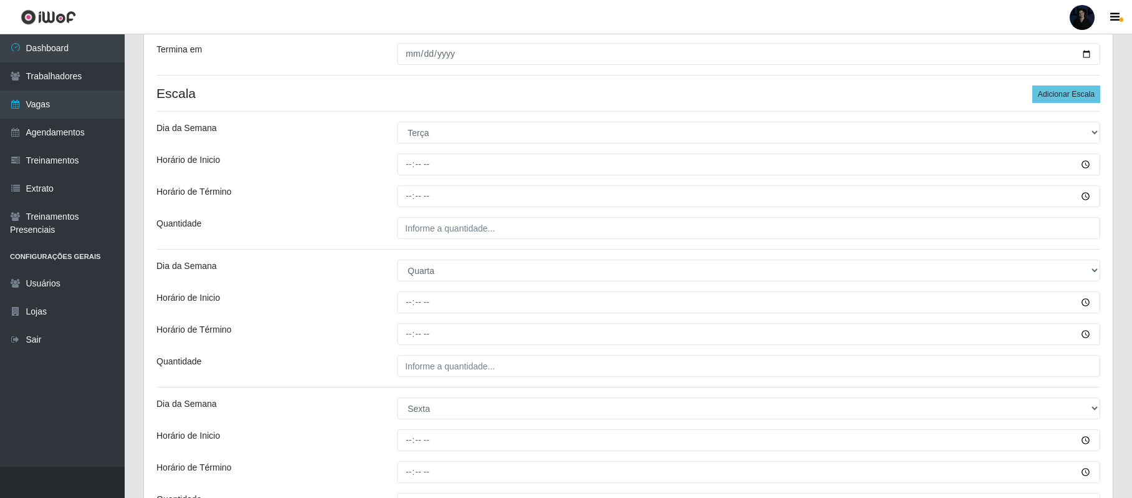
scroll to position [249, 0]
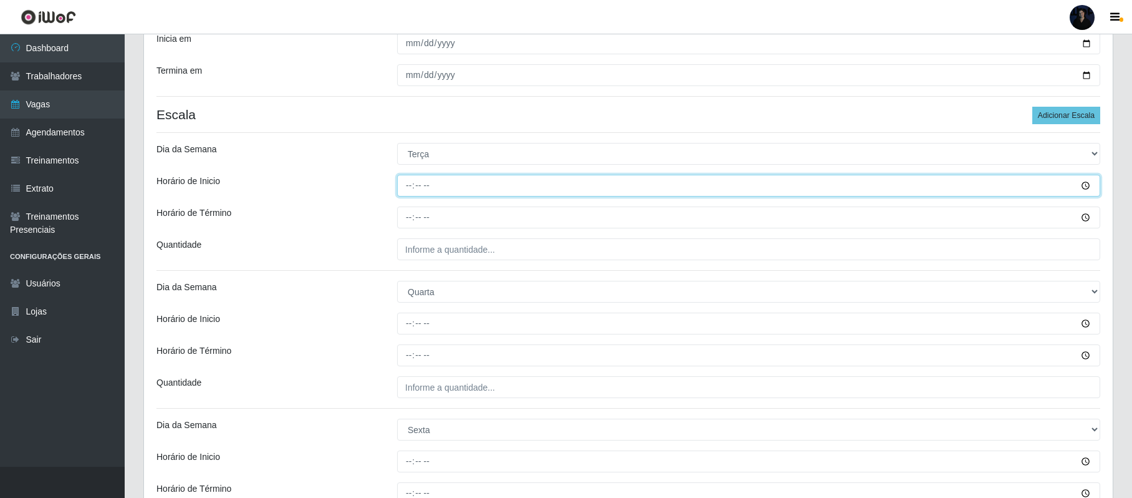
click at [407, 188] on input "Horário de Inicio" at bounding box center [748, 186] width 703 height 22
type input "16:00"
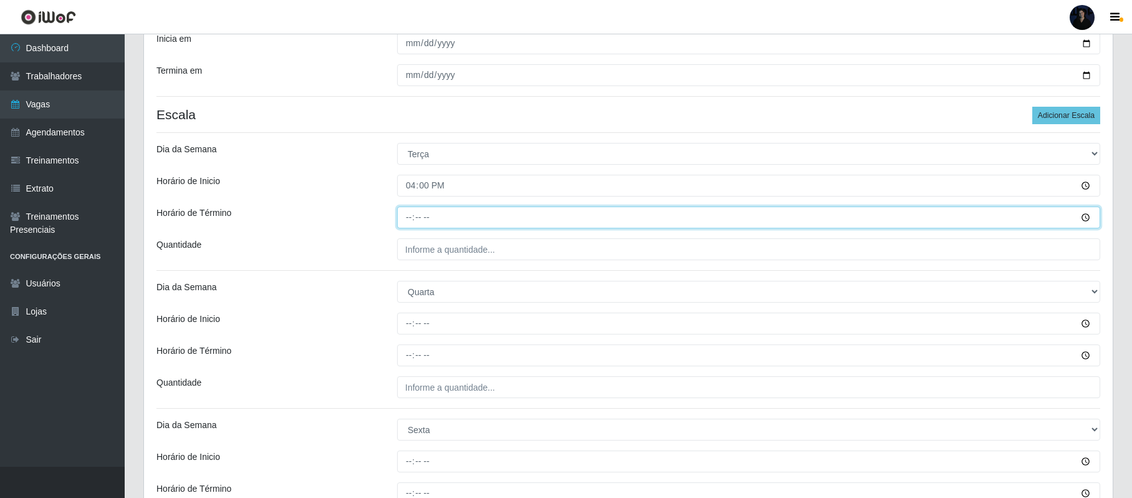
click at [408, 213] on input "Horário de Término" at bounding box center [748, 217] width 703 height 22
type input "22:00"
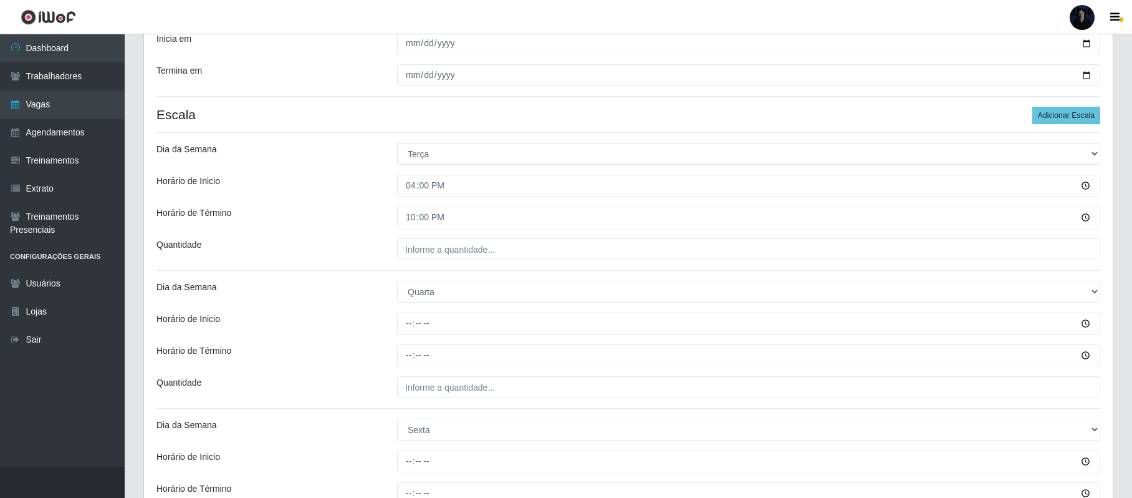
click at [407, 238] on div "Loja Queiroz Atacadão - Ceará Mirim Função [Selecione...] Embalador Embalador +…" at bounding box center [628, 282] width 969 height 849
click at [407, 247] on input "___" at bounding box center [748, 249] width 703 height 22
type input "1__"
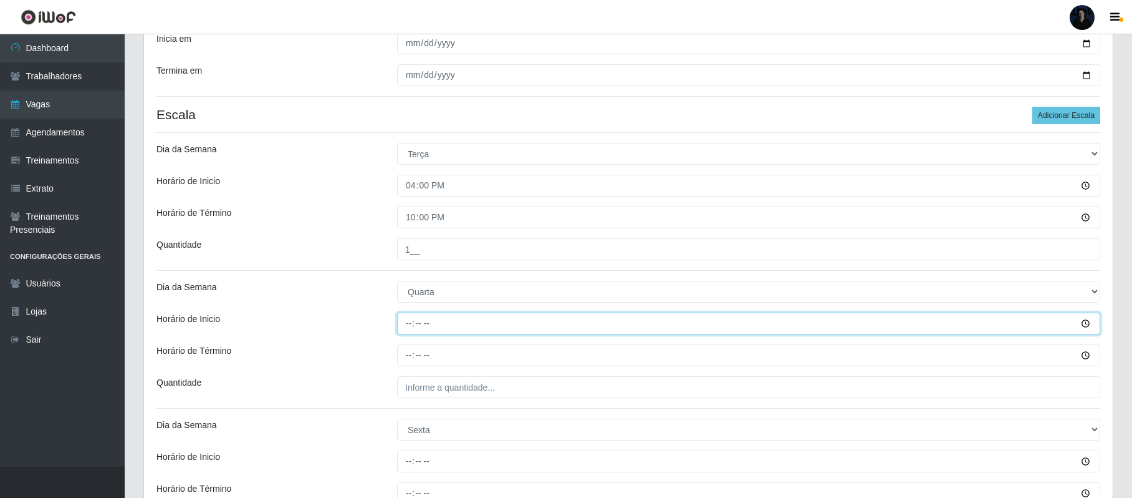
click at [412, 323] on input "Horário de Inicio" at bounding box center [748, 323] width 703 height 22
type input "16:00"
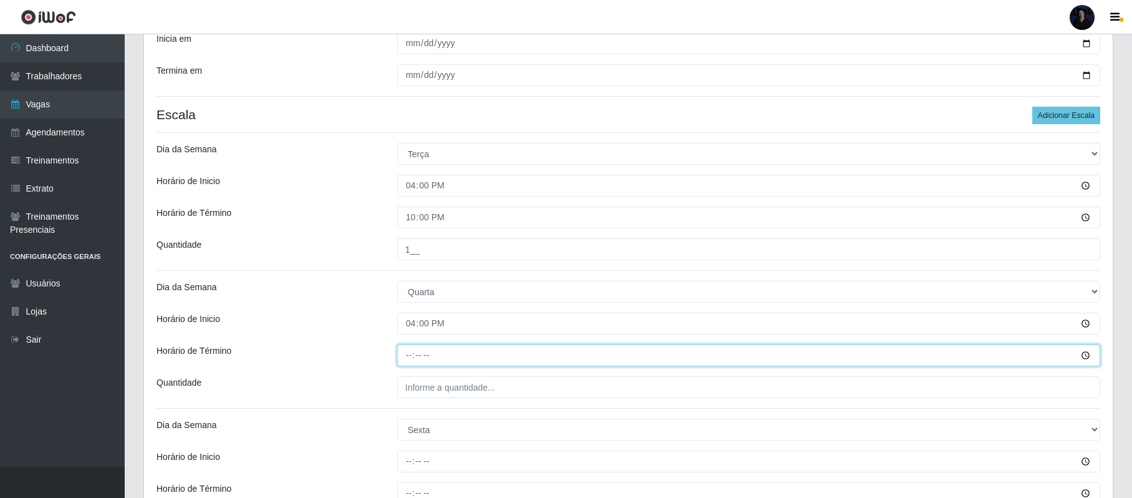
click at [409, 354] on input "Horário de Término" at bounding box center [748, 355] width 703 height 22
type input "22:00"
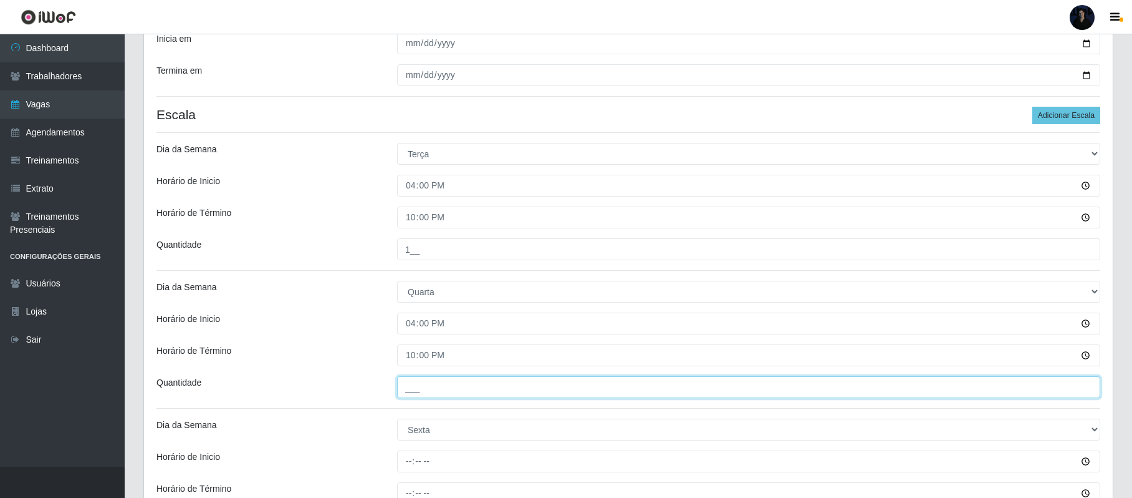
click at [414, 385] on input "___" at bounding box center [748, 387] width 703 height 22
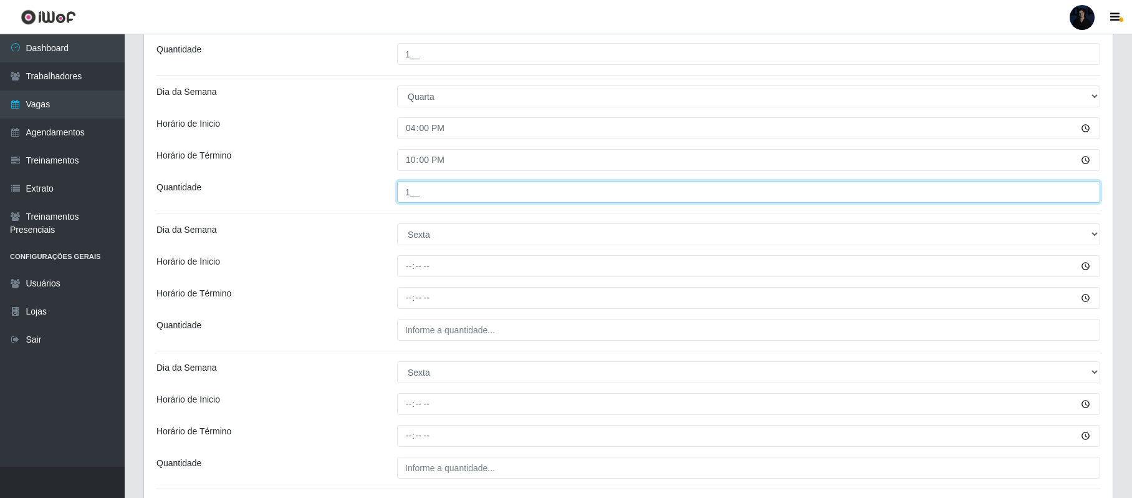
scroll to position [499, 0]
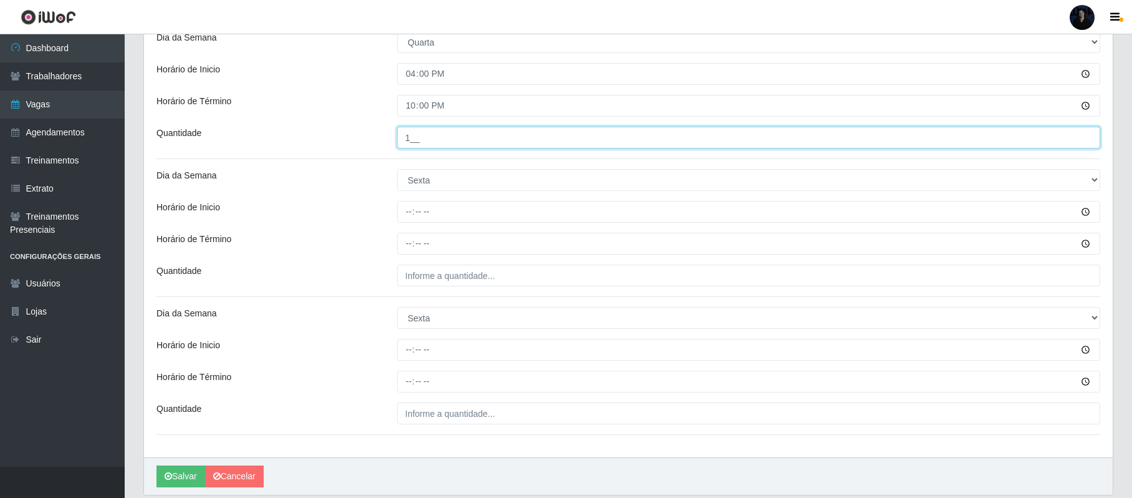
type input "1__"
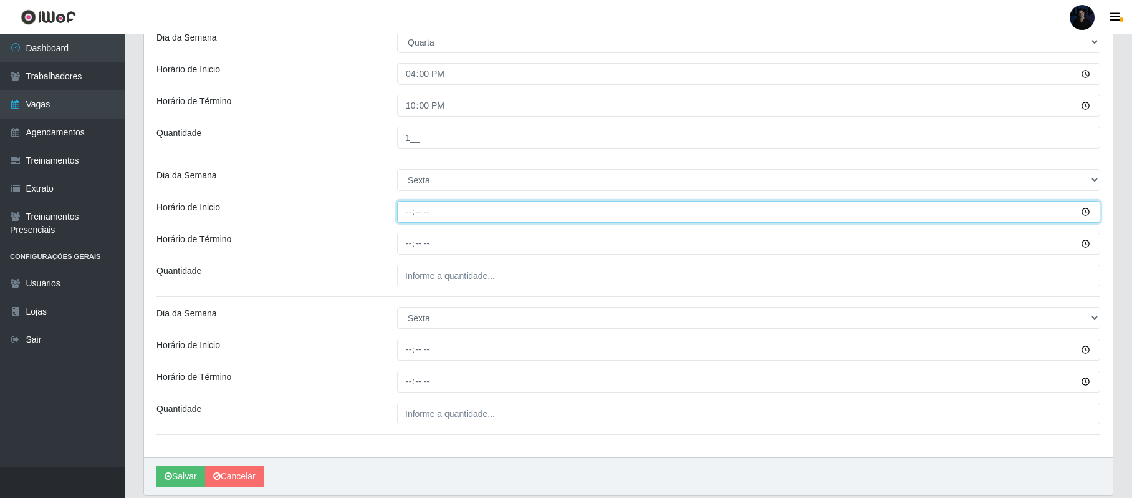
click at [404, 212] on input "Horário de Inicio" at bounding box center [748, 212] width 703 height 22
type input "08:00"
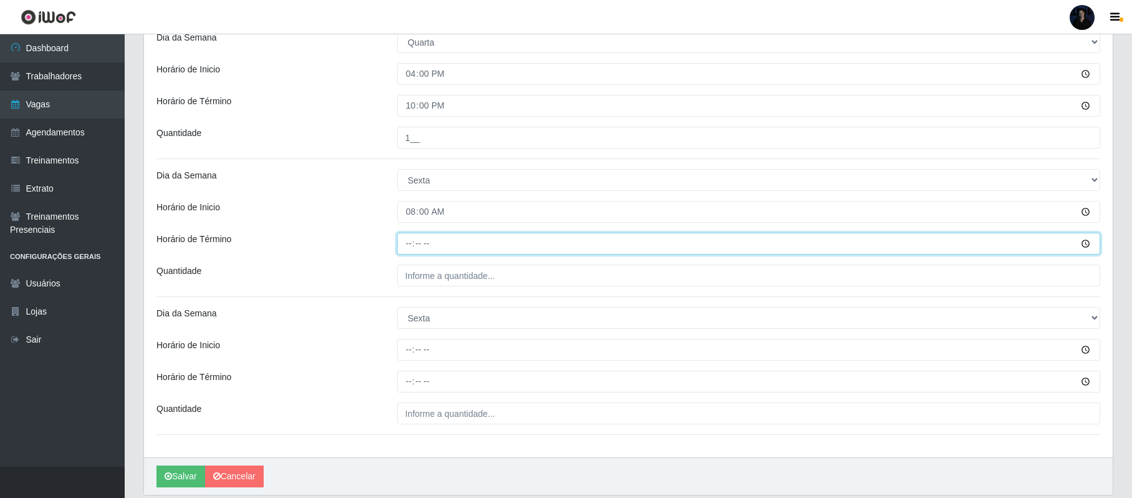
click at [410, 243] on input "Horário de Término" at bounding box center [748, 244] width 703 height 22
type input "14:00"
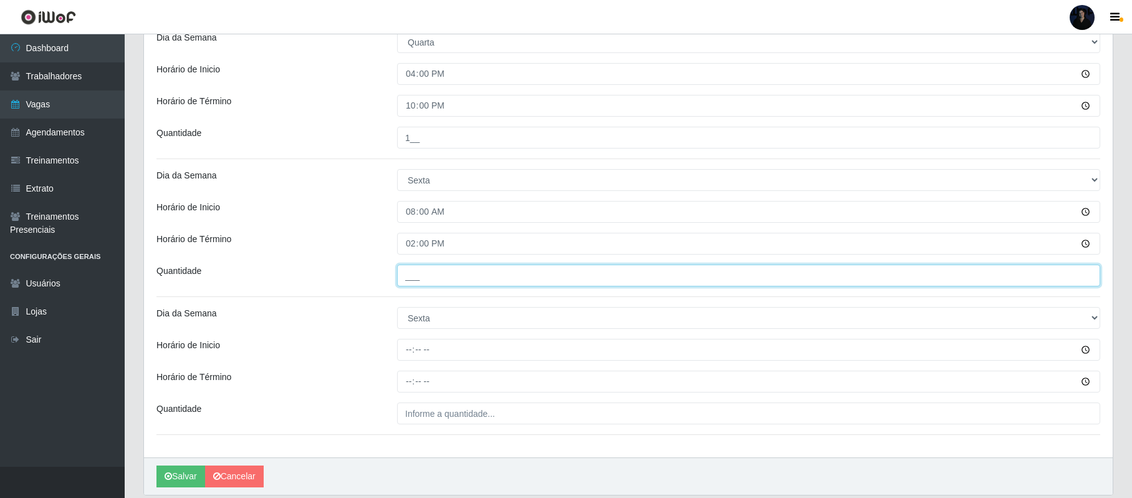
click at [410, 274] on input "___" at bounding box center [748, 275] width 703 height 22
type input "2__"
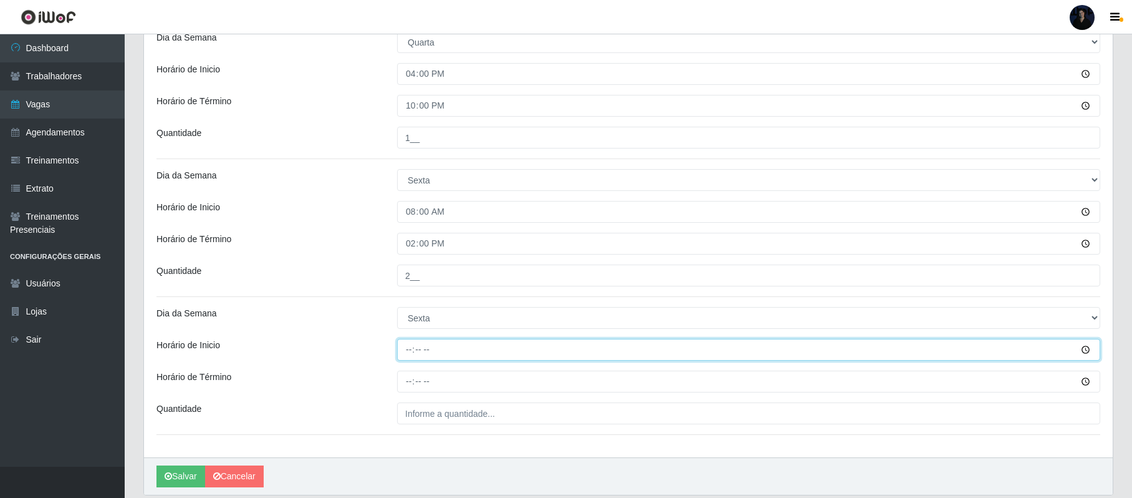
click at [412, 354] on input "Horário de Inicio" at bounding box center [748, 350] width 703 height 22
type input "16:00"
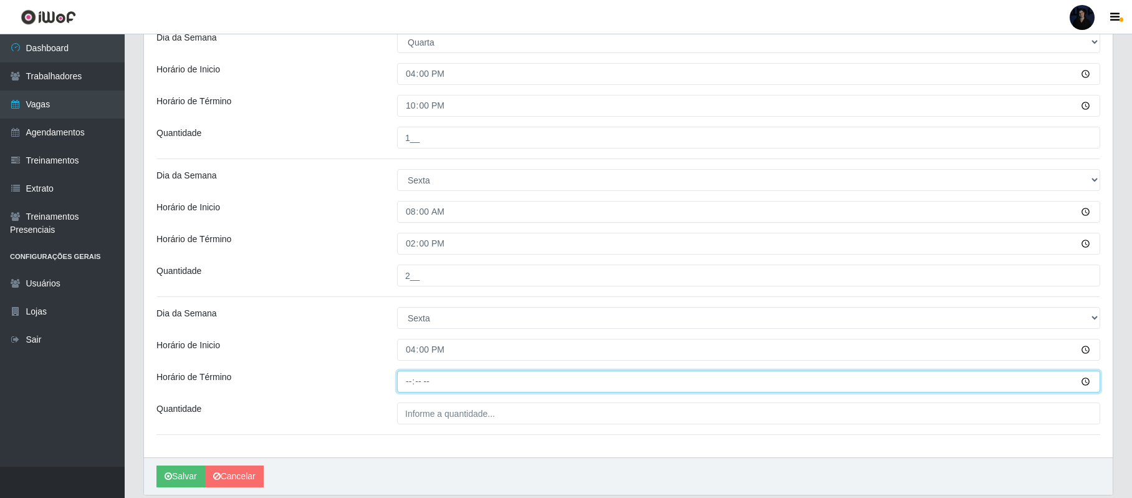
click at [412, 377] on input "Horário de Término" at bounding box center [748, 381] width 703 height 22
type input "22:00"
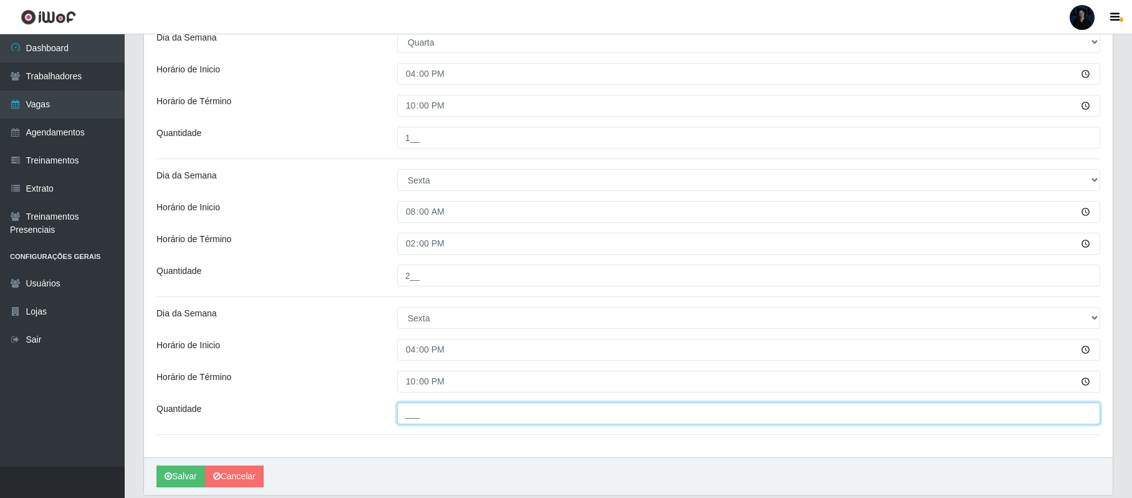
click at [410, 414] on input "___" at bounding box center [748, 413] width 703 height 22
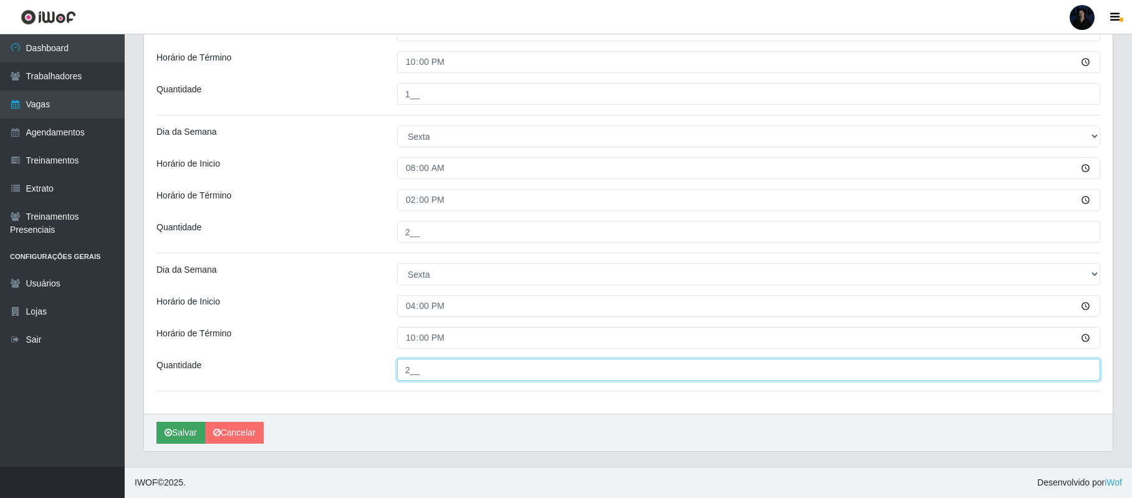
type input "2__"
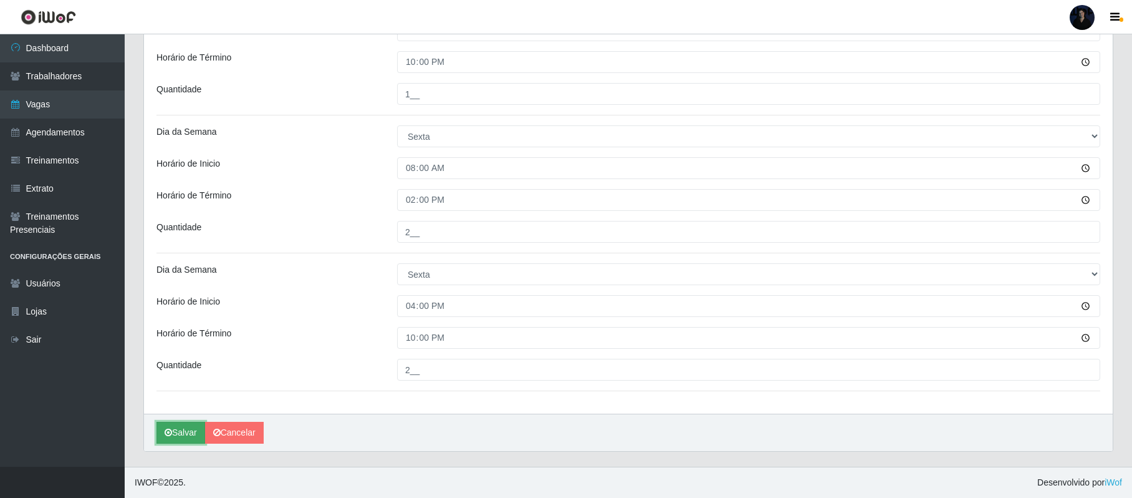
click at [173, 428] on button "Salvar" at bounding box center [181, 433] width 49 height 22
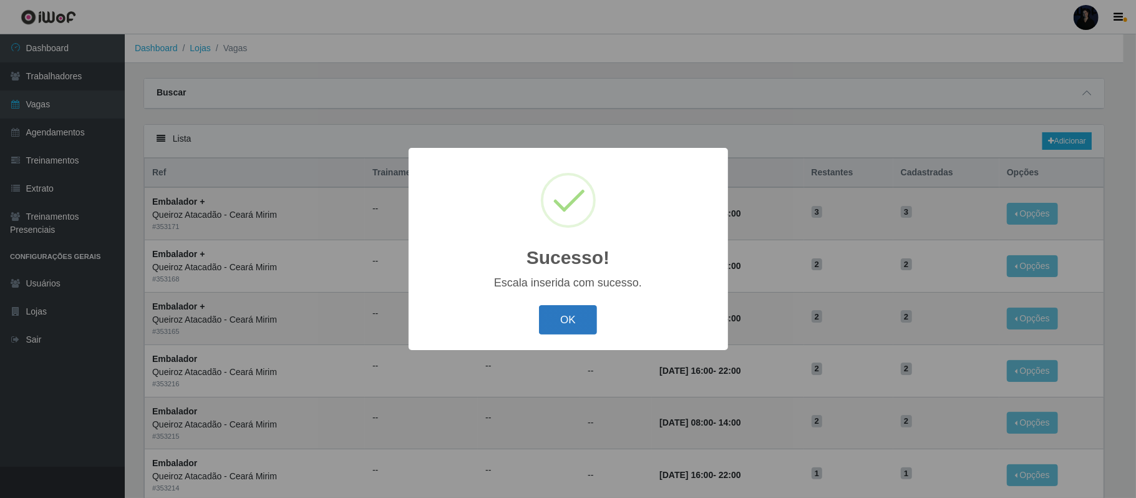
click at [564, 326] on button "OK" at bounding box center [568, 319] width 58 height 29
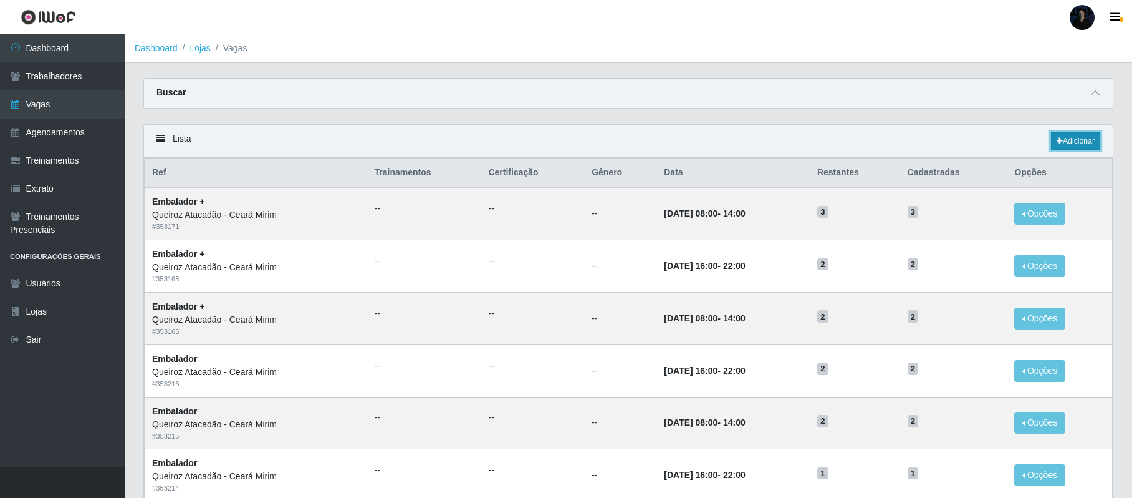
click at [1061, 140] on link "Adicionar" at bounding box center [1075, 140] width 49 height 17
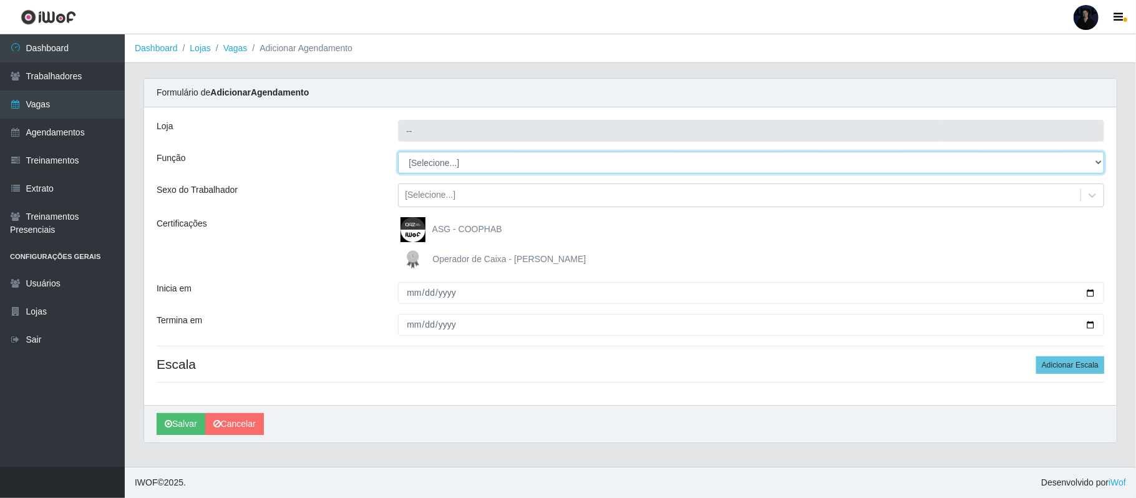
click at [457, 165] on select "[Selecione...] Embalador Embalador + Embalador ++ Operador de Caixa Operador de…" at bounding box center [751, 163] width 706 height 22
type input "Queiroz Atacadão - Ceará Mirim"
select select "1"
click at [398, 152] on select "[Selecione...] Embalador Embalador + Embalador ++ Operador de Caixa Operador de…" at bounding box center [751, 163] width 706 height 22
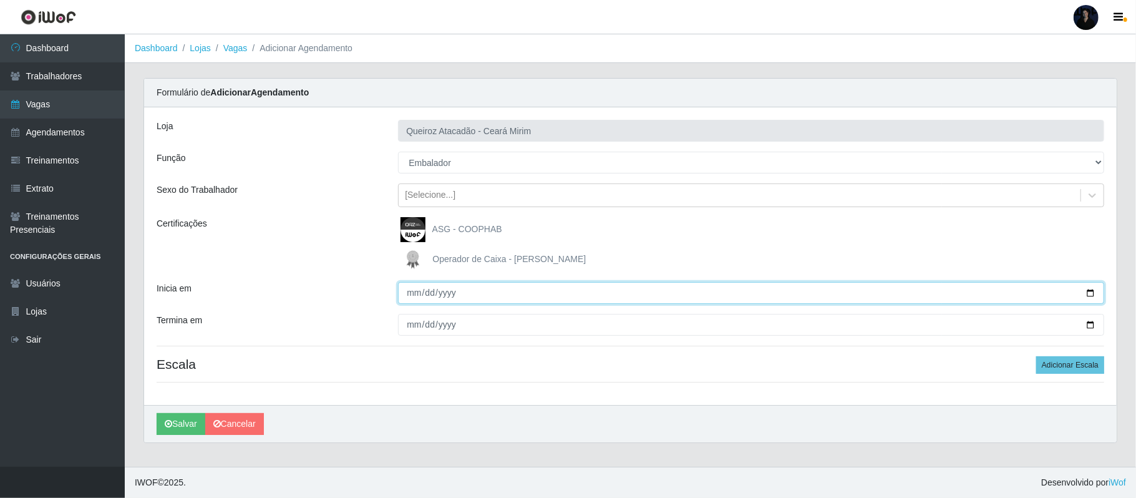
click at [1088, 291] on input "Inicia em" at bounding box center [751, 293] width 706 height 22
type input "2025-10-27"
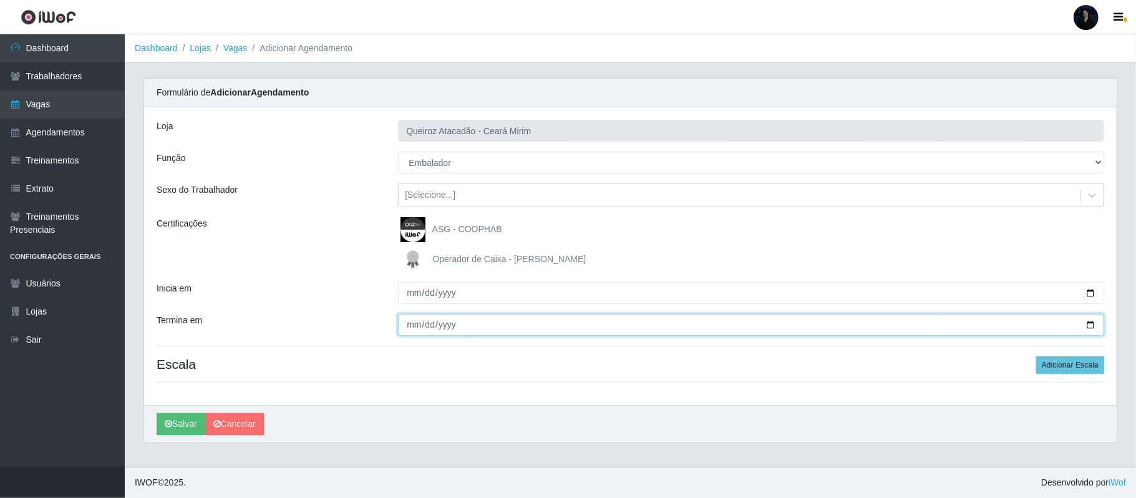
click at [1091, 320] on input "Termina em" at bounding box center [751, 325] width 706 height 22
type input "[DATE]"
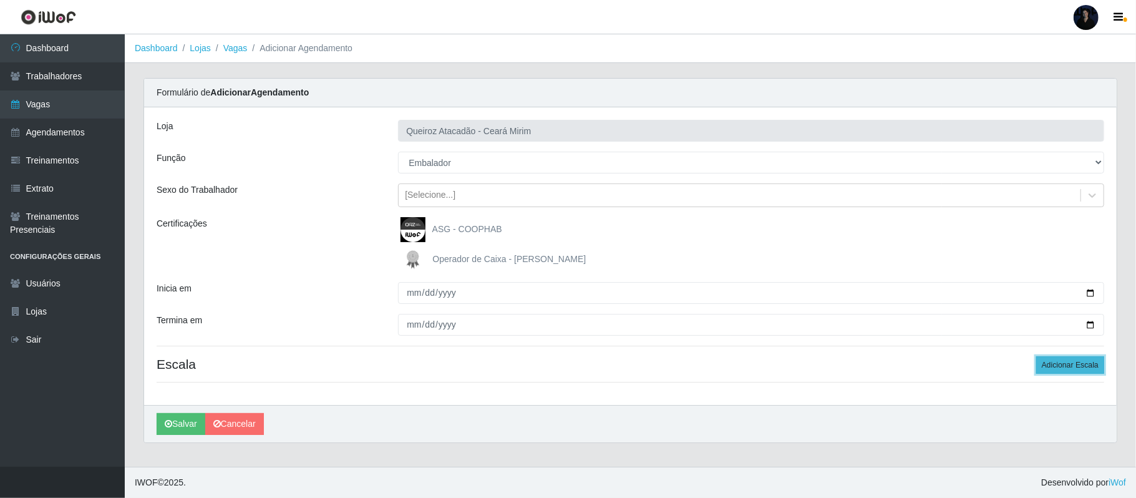
click at [1054, 367] on button "Adicionar Escala" at bounding box center [1070, 364] width 68 height 17
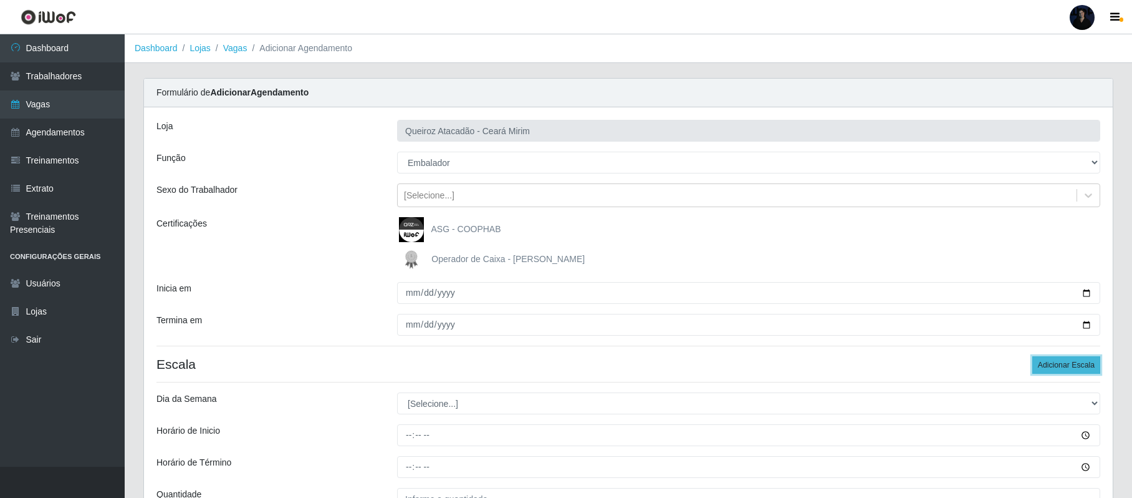
click at [1054, 367] on button "Adicionar Escala" at bounding box center [1067, 364] width 68 height 17
click at [1053, 367] on button "Adicionar Escala" at bounding box center [1067, 364] width 68 height 17
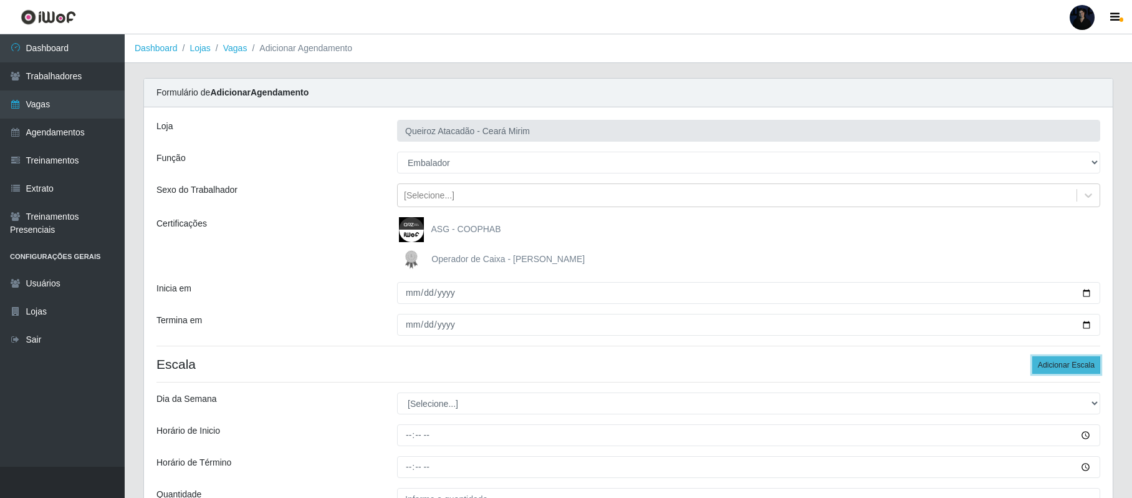
click at [1053, 367] on button "Adicionar Escala" at bounding box center [1067, 364] width 68 height 17
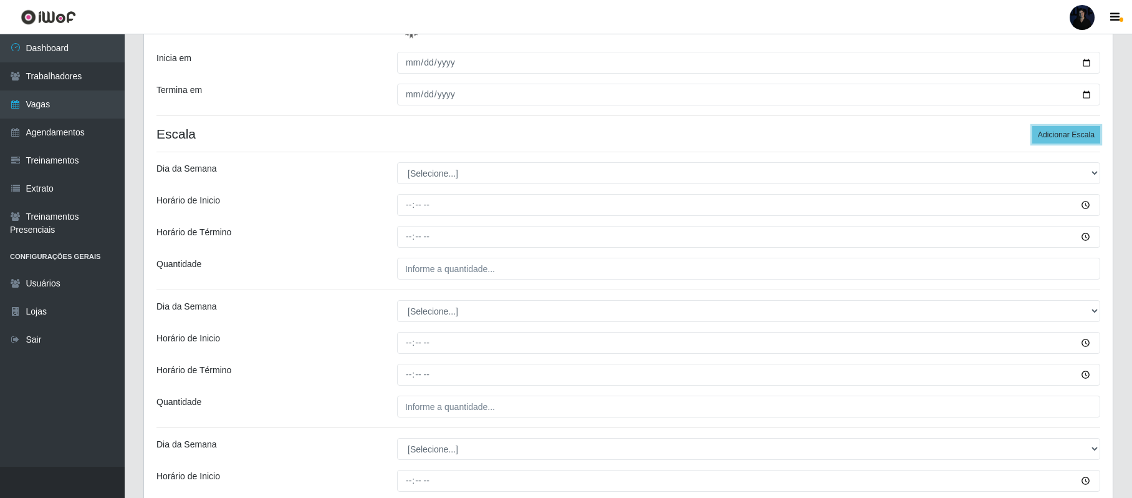
scroll to position [249, 0]
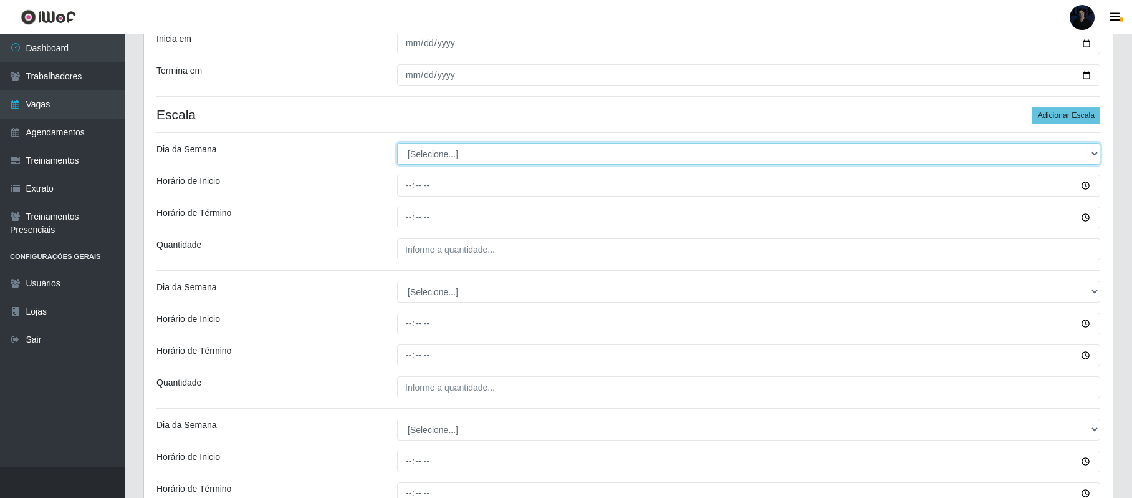
click at [425, 157] on select "[Selecione...] Segunda Terça Quarta Quinta Sexta Sábado Domingo" at bounding box center [748, 154] width 703 height 22
select select "1"
click at [397, 144] on select "[Selecione...] Segunda Terça Quarta Quinta Sexta Sábado Domingo" at bounding box center [748, 154] width 703 height 22
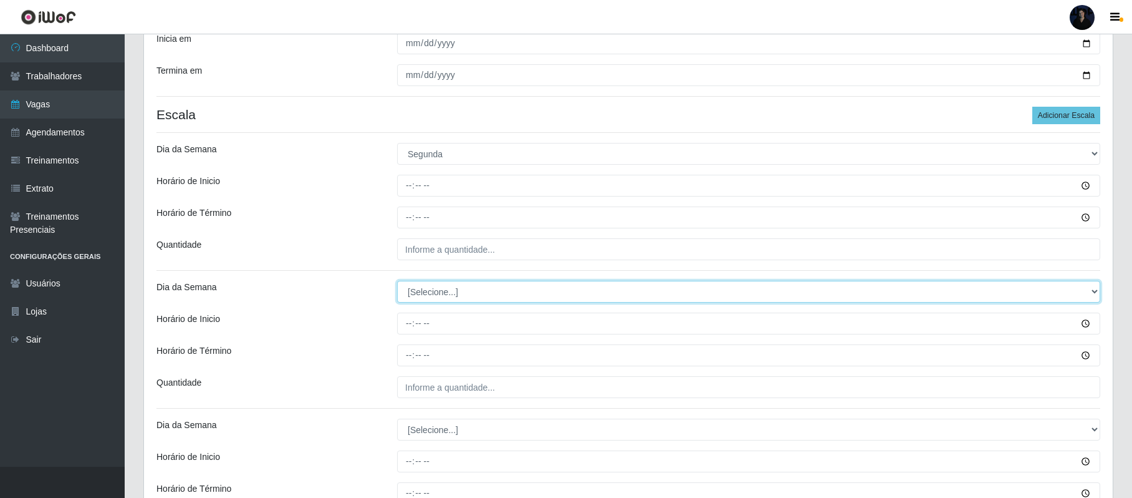
click at [425, 301] on select "[Selecione...] Segunda Terça Quarta Quinta Sexta Sábado Domingo" at bounding box center [748, 292] width 703 height 22
select select "1"
click at [397, 282] on select "[Selecione...] Segunda Terça Quarta Quinta Sexta Sábado Domingo" at bounding box center [748, 292] width 703 height 22
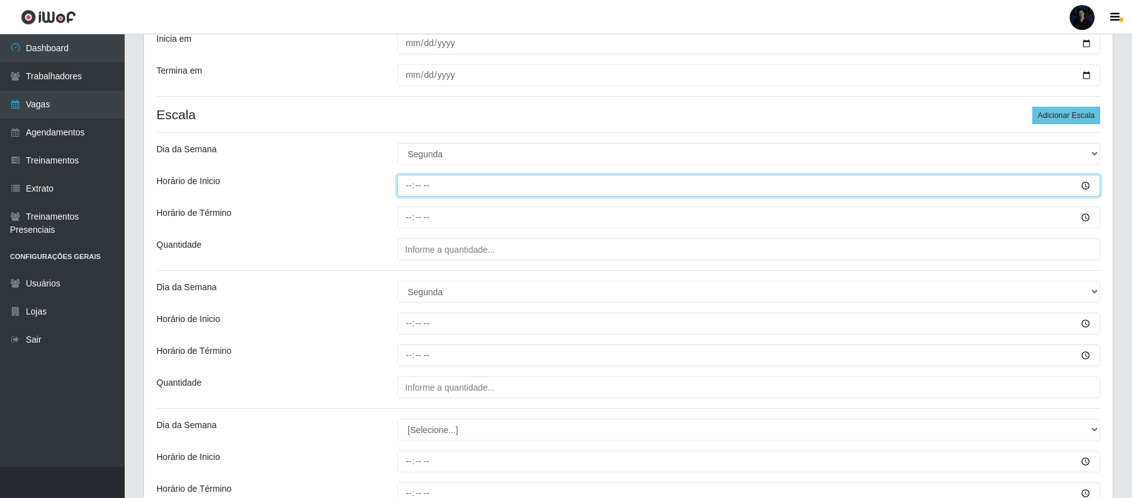
click at [403, 185] on input "Horário de Inicio" at bounding box center [748, 186] width 703 height 22
type input "08:00"
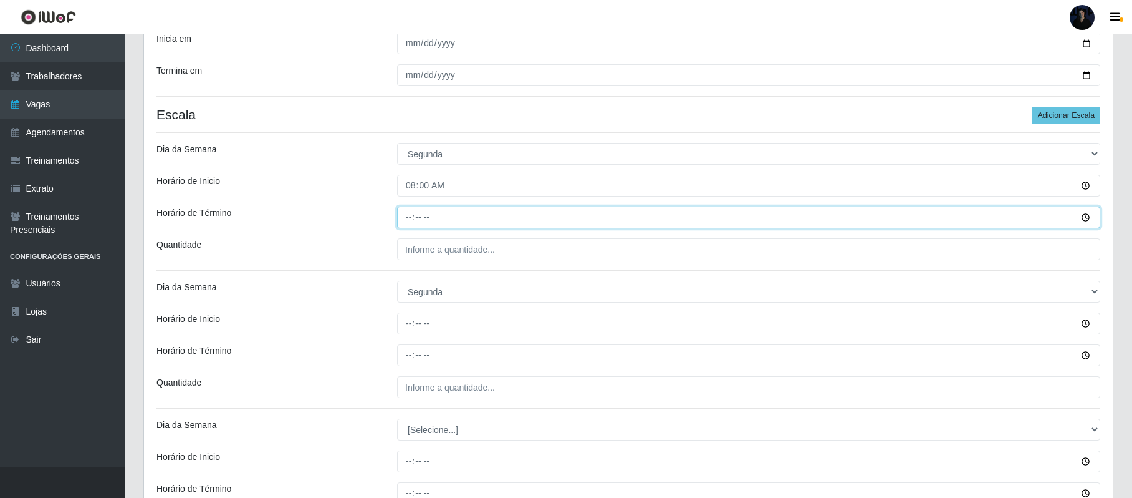
click at [403, 220] on input "Horário de Término" at bounding box center [748, 217] width 703 height 22
type input "14:00"
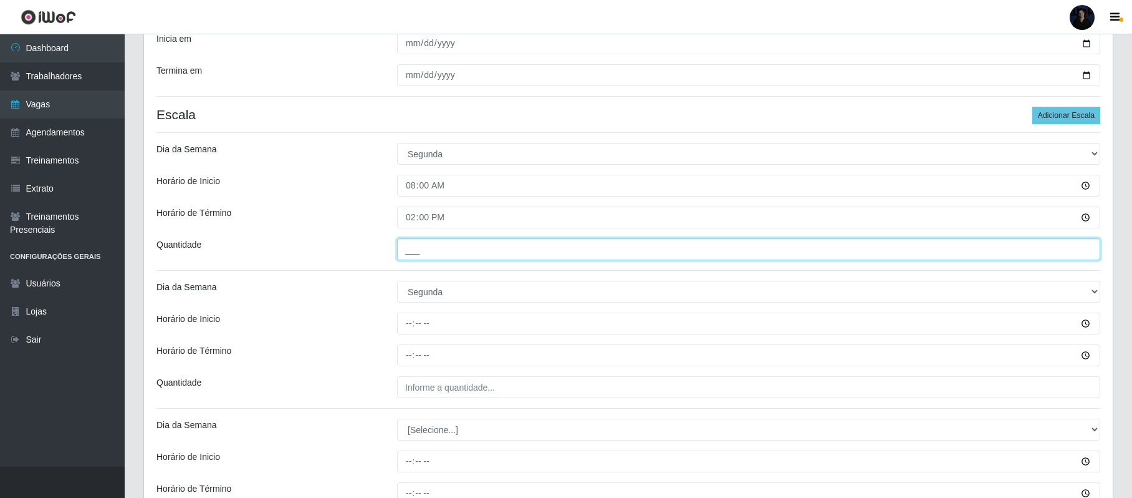
click at [407, 248] on input "___" at bounding box center [748, 249] width 703 height 22
type input "2__"
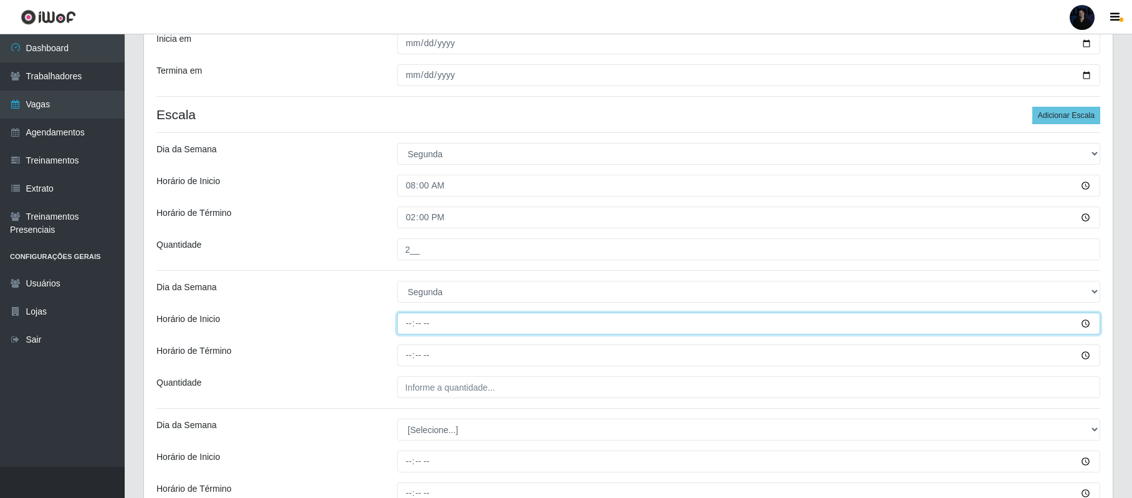
click at [407, 323] on input "Horário de Inicio" at bounding box center [748, 323] width 703 height 22
type input "16:00"
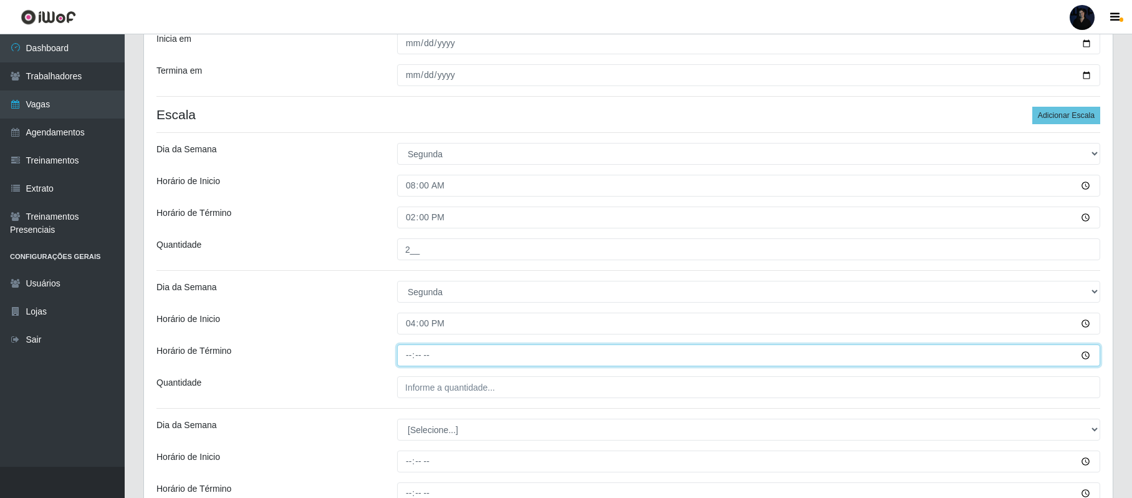
click at [410, 355] on input "Horário de Término" at bounding box center [748, 355] width 703 height 22
type input "22:00"
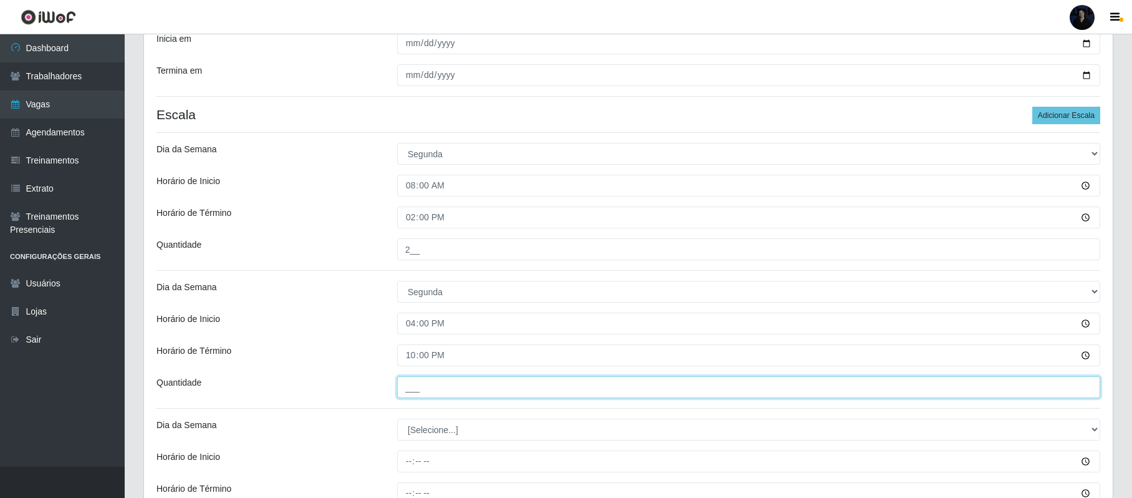
click at [408, 382] on input "___" at bounding box center [748, 387] width 703 height 22
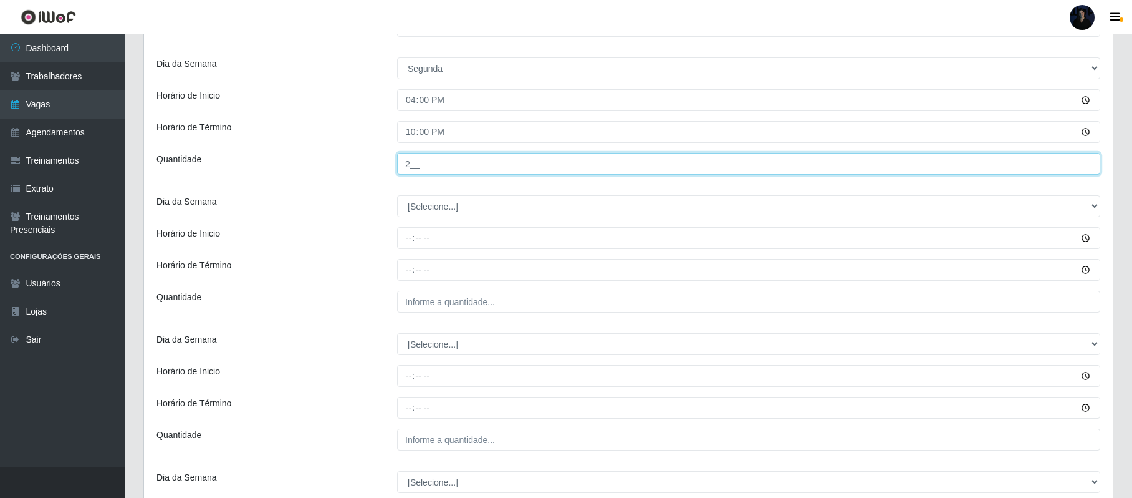
scroll to position [499, 0]
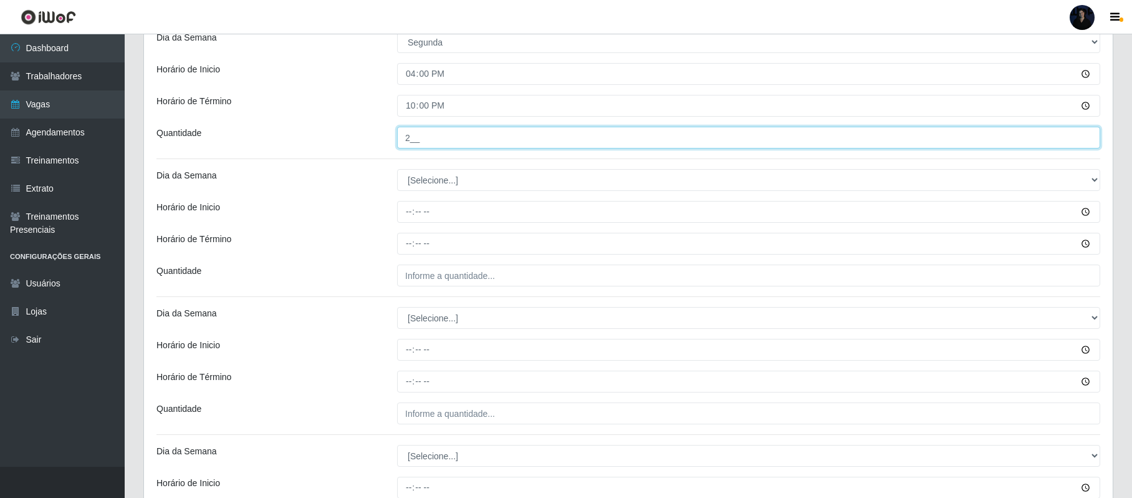
type input "2__"
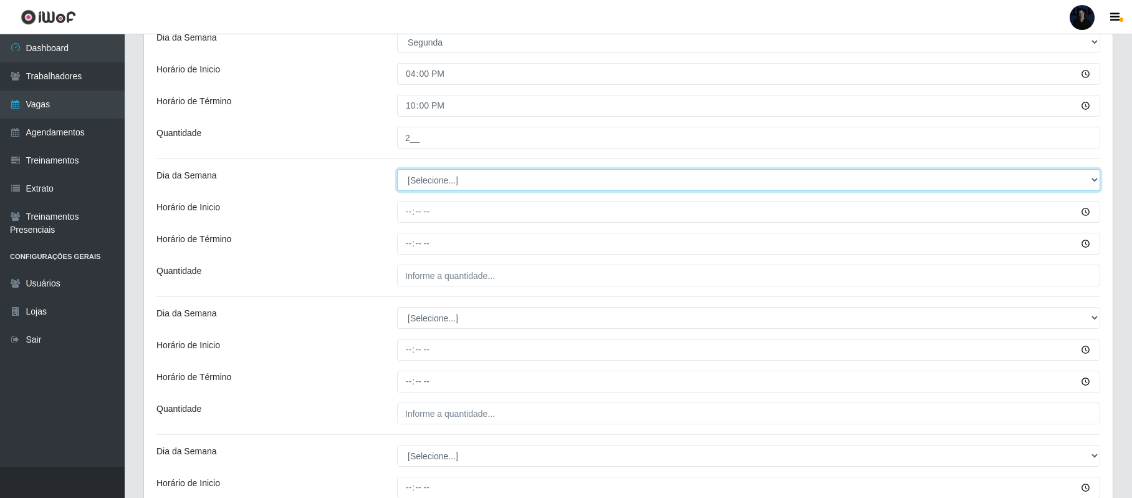
click at [425, 180] on select "[Selecione...] Segunda Terça Quarta Quinta Sexta Sábado Domingo" at bounding box center [748, 180] width 703 height 22
select select "2"
click at [397, 171] on select "[Selecione...] Segunda Terça Quarta Quinta Sexta Sábado Domingo" at bounding box center [748, 180] width 703 height 22
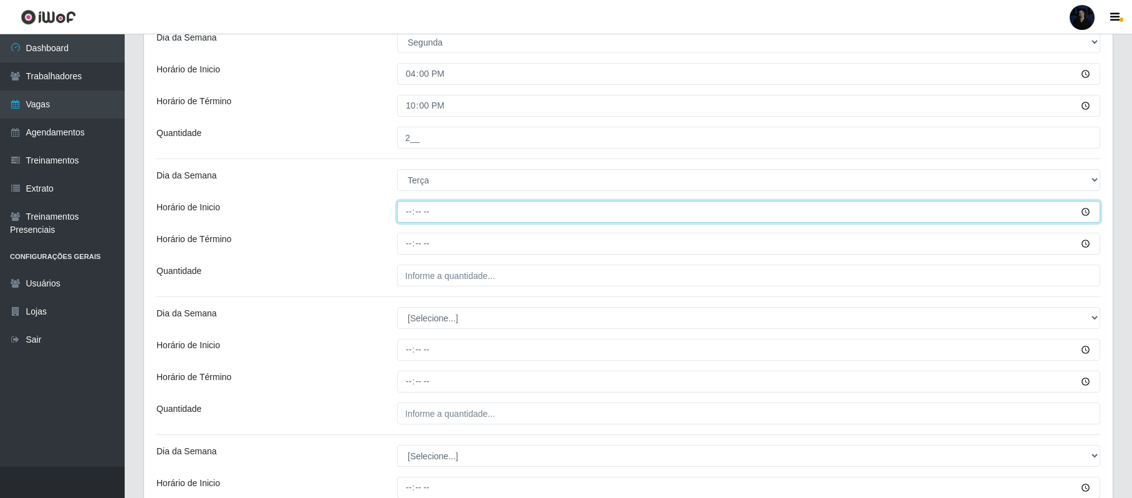
click at [407, 211] on input "Horário de Inicio" at bounding box center [748, 212] width 703 height 22
type input "08:00"
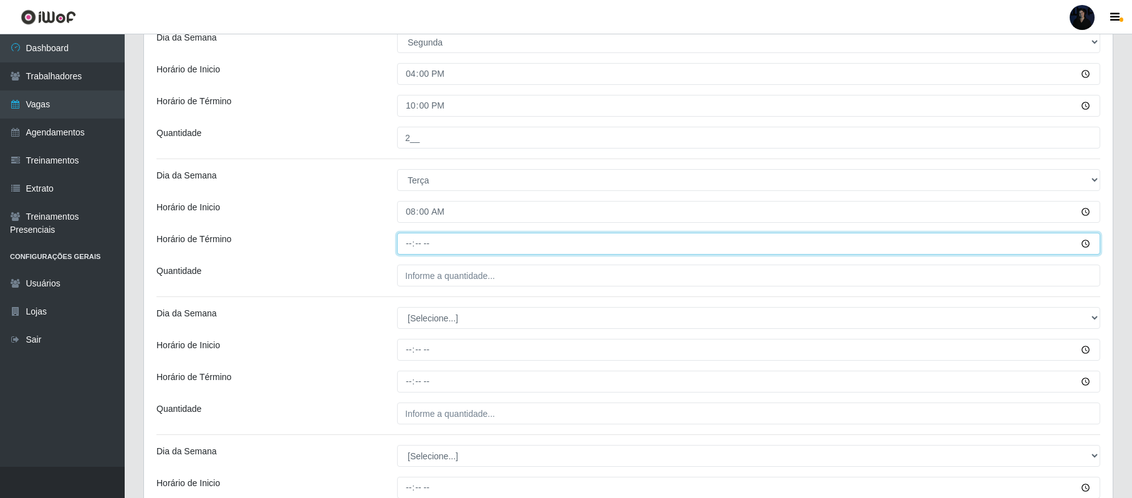
click at [409, 246] on input "Horário de Término" at bounding box center [748, 244] width 703 height 22
type input "14:00"
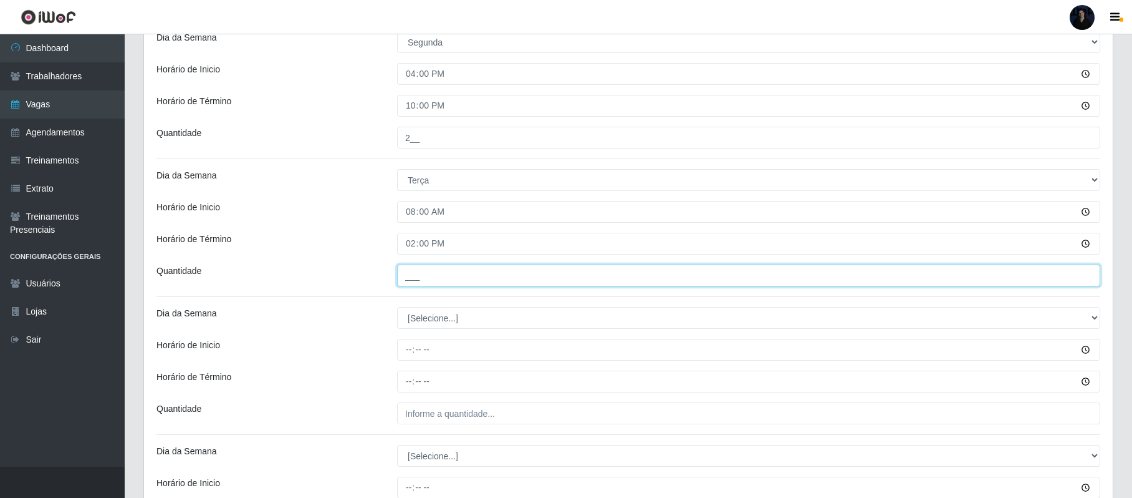
click at [413, 279] on input "___" at bounding box center [748, 275] width 703 height 22
type input "2__"
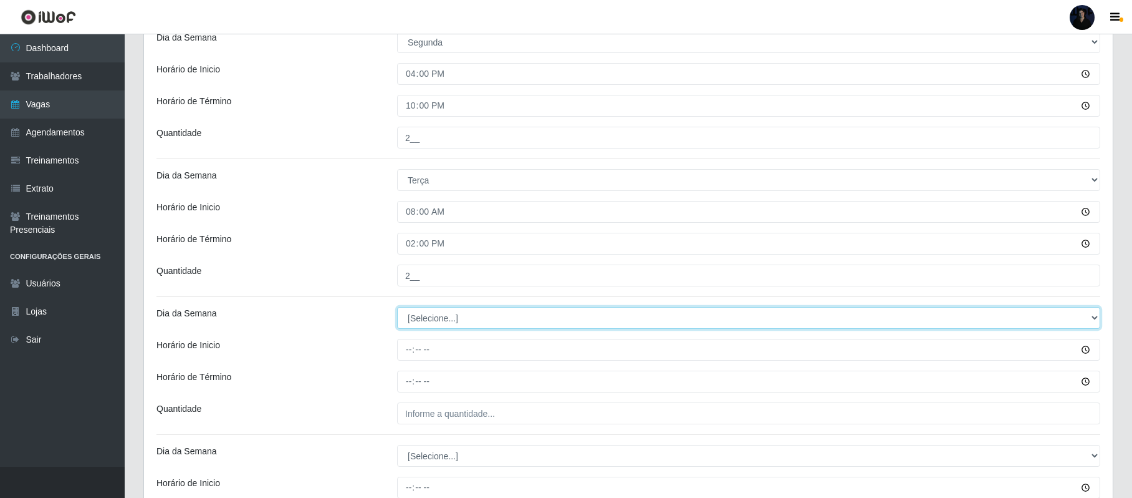
click at [420, 319] on select "[Selecione...] Segunda Terça Quarta Quinta Sexta Sábado Domingo" at bounding box center [748, 318] width 703 height 22
select select "2"
click at [397, 309] on select "[Selecione...] Segunda Terça Quarta Quinta Sexta Sábado Domingo" at bounding box center [748, 318] width 703 height 22
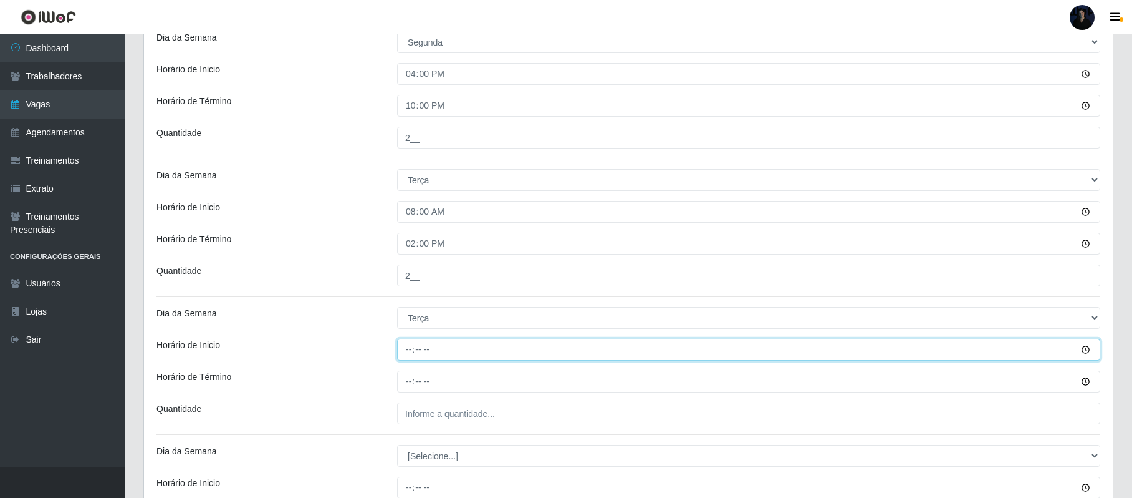
click at [404, 345] on input "Horário de Inicio" at bounding box center [748, 350] width 703 height 22
type input "16:00"
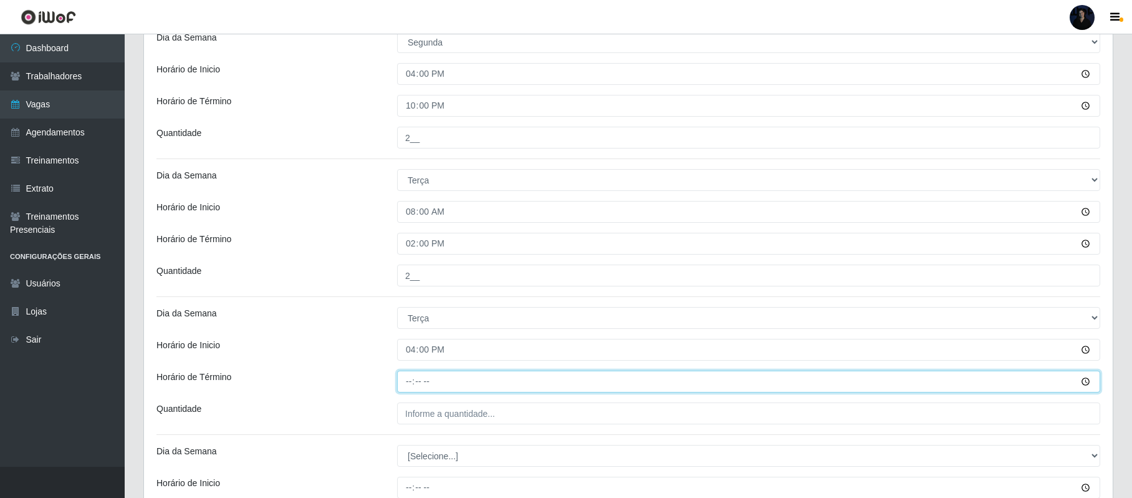
click at [413, 384] on input "Horário de Término" at bounding box center [748, 381] width 703 height 22
type input "22:00"
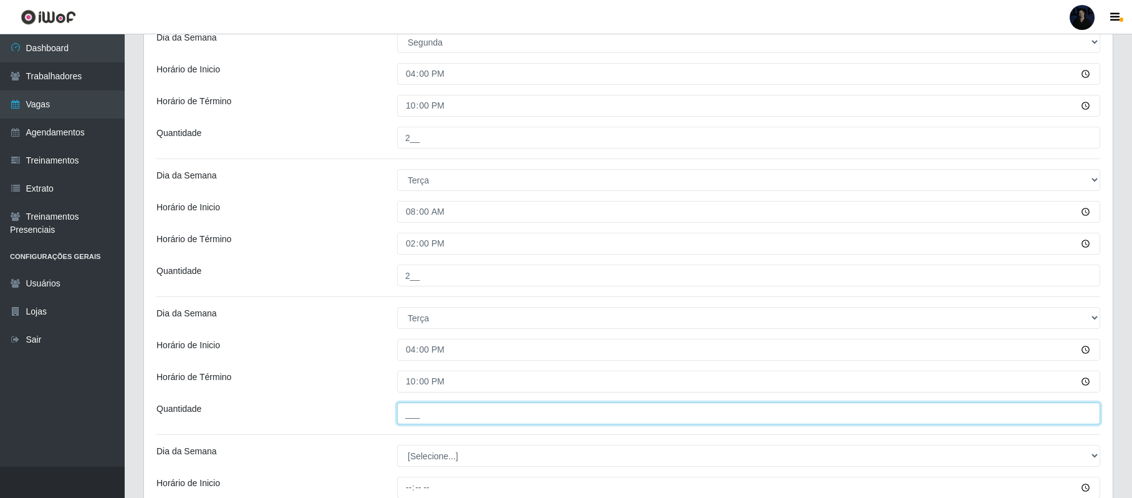
click at [410, 410] on input "___" at bounding box center [748, 413] width 703 height 22
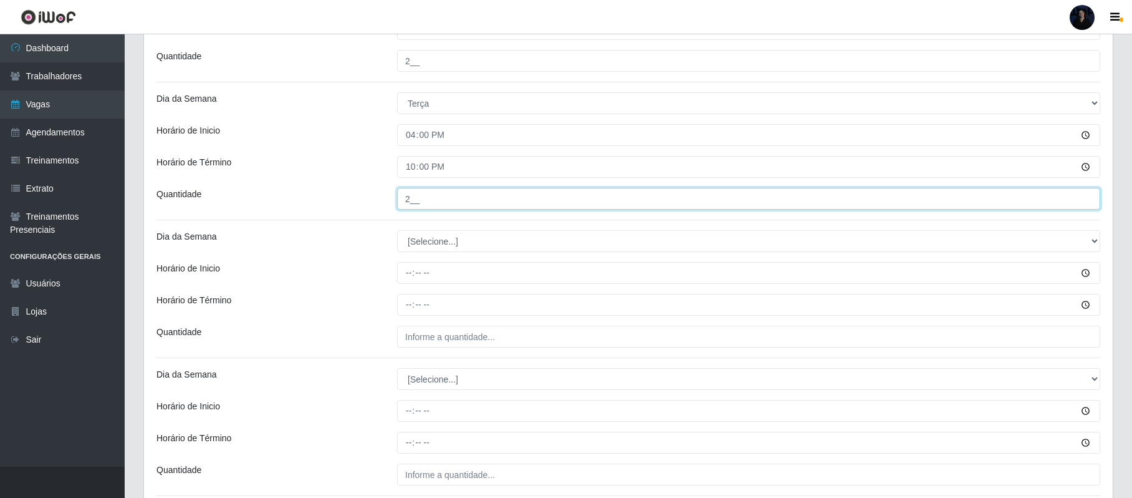
scroll to position [748, 0]
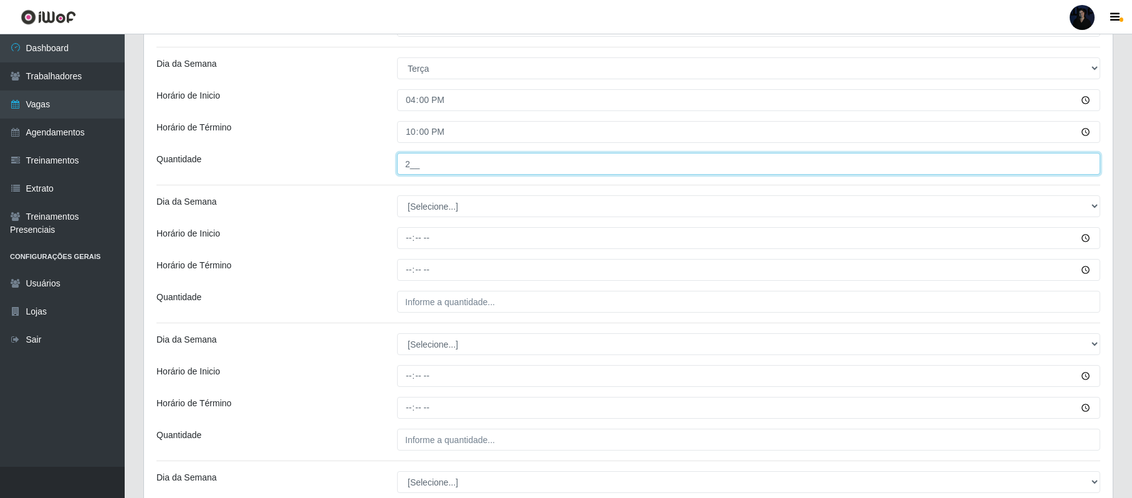
type input "2__"
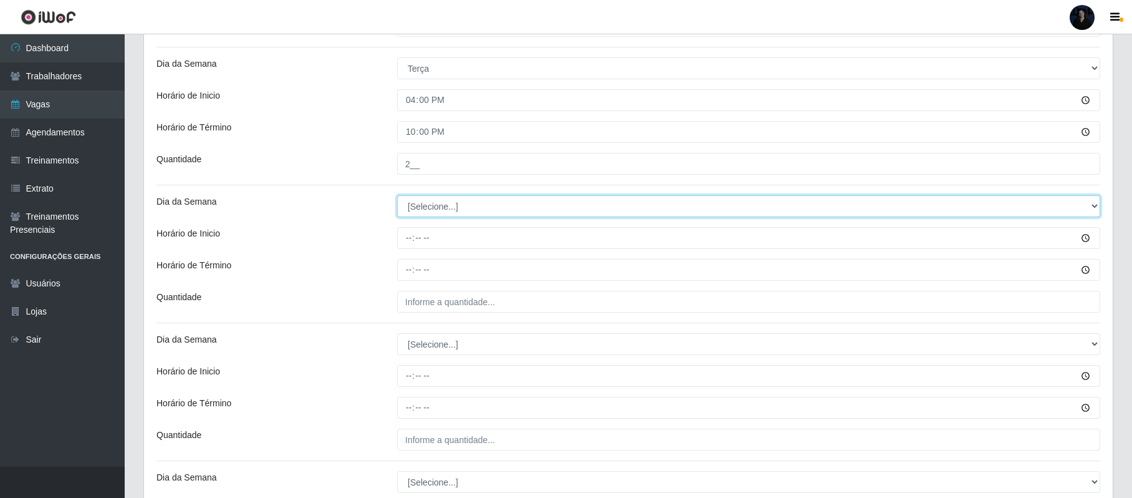
click at [456, 212] on select "[Selecione...] Segunda Terça Quarta Quinta Sexta Sábado Domingo" at bounding box center [748, 206] width 703 height 22
select select "3"
click at [397, 197] on select "[Selecione...] Segunda Terça Quarta Quinta Sexta Sábado Domingo" at bounding box center [748, 206] width 703 height 22
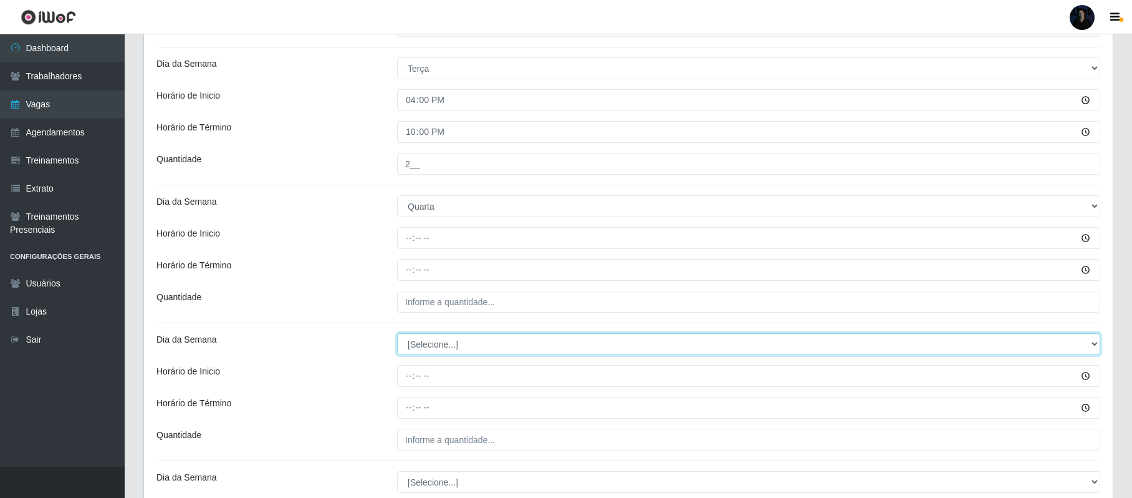
click at [417, 344] on select "[Selecione...] Segunda Terça Quarta Quinta Sexta Sábado Domingo" at bounding box center [748, 344] width 703 height 22
select select "3"
click at [397, 335] on select "[Selecione...] Segunda Terça Quarta Quinta Sexta Sábado Domingo" at bounding box center [748, 344] width 703 height 22
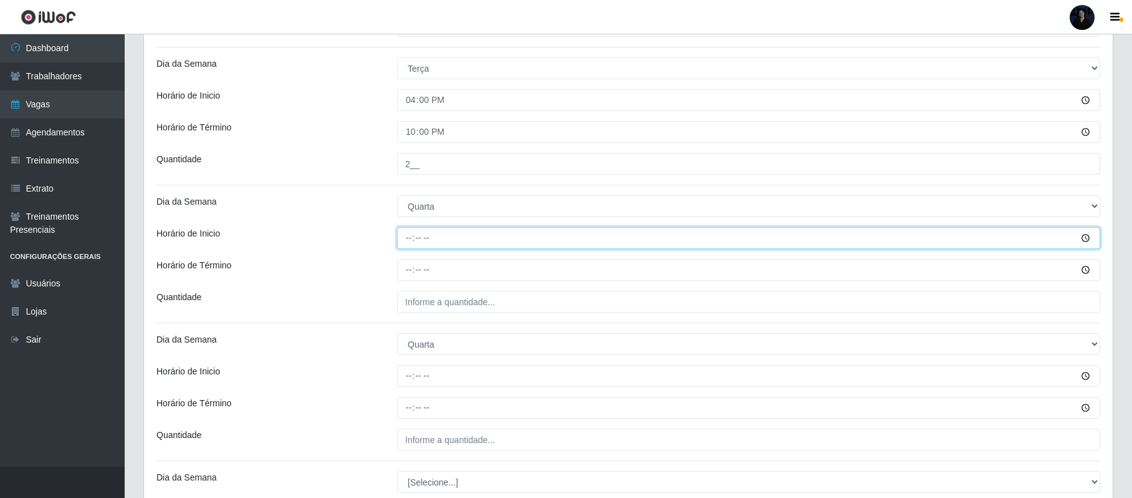
click at [407, 233] on input "Horário de Inicio" at bounding box center [748, 238] width 703 height 22
type input "08:00"
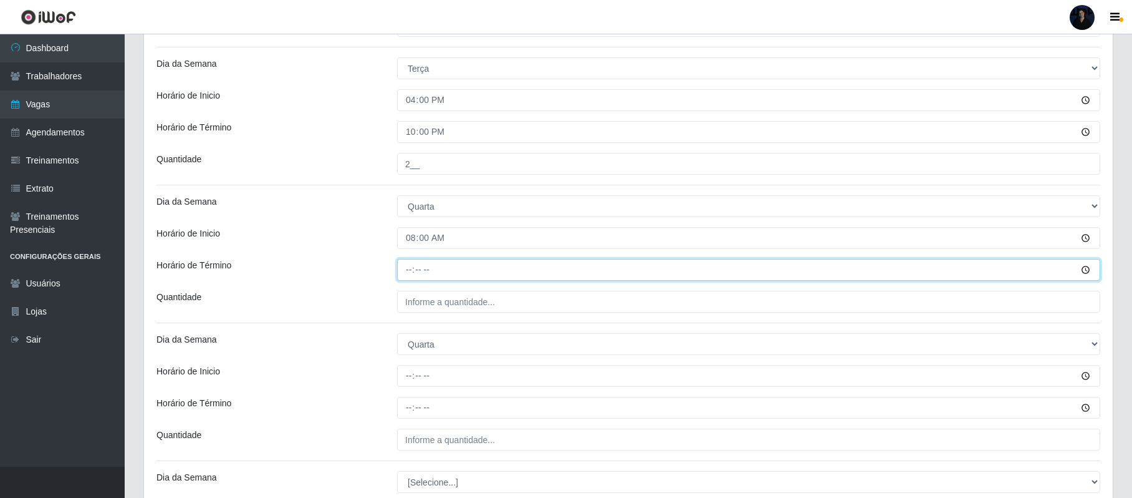
click at [409, 268] on input "Horário de Término" at bounding box center [748, 270] width 703 height 22
type input "14:00"
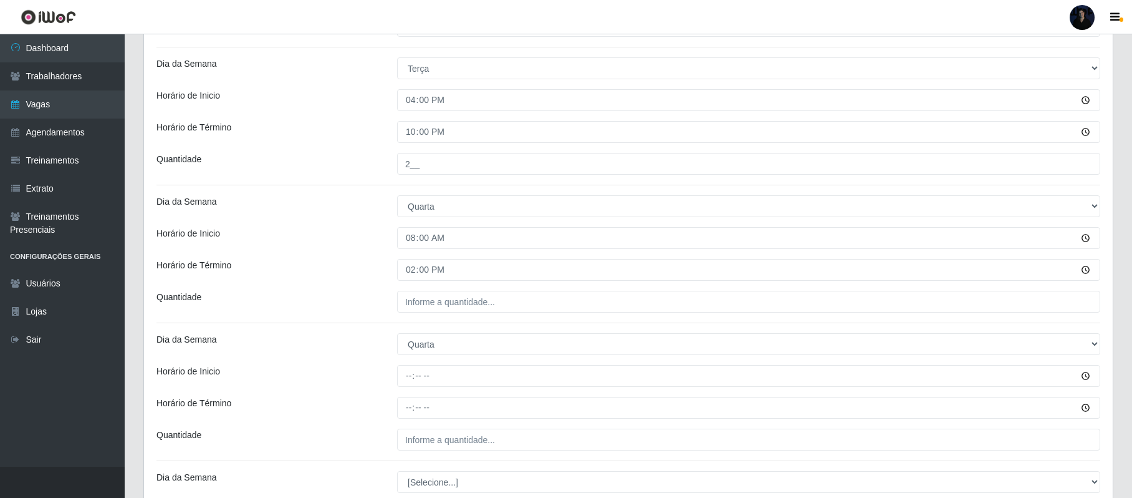
click at [410, 316] on div "Loja Queiroz Atacadão - Ceará Mirim Função [Selecione...] Embalador Embalador +…" at bounding box center [628, 197] width 969 height 1676
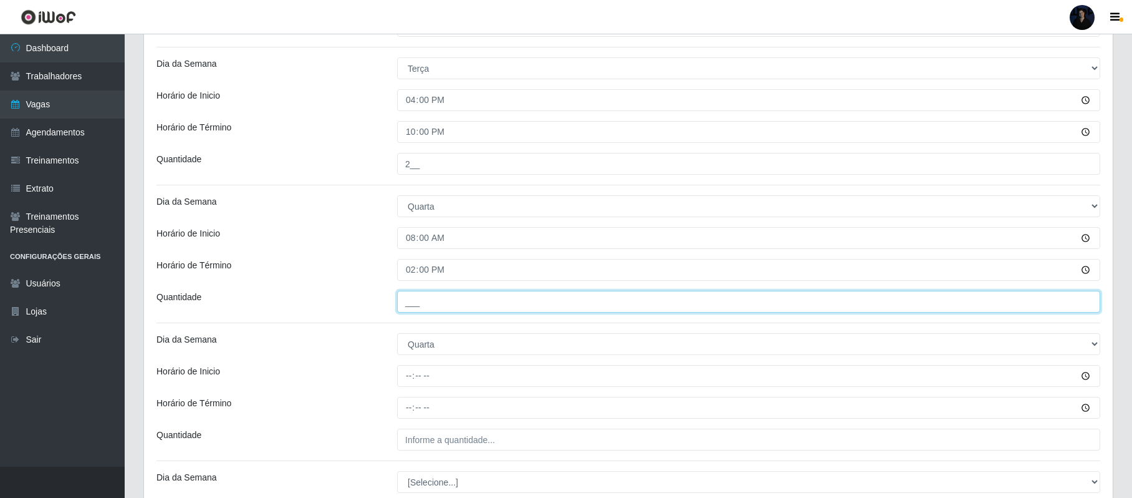
click at [409, 306] on input "___" at bounding box center [748, 302] width 703 height 22
type input "2__"
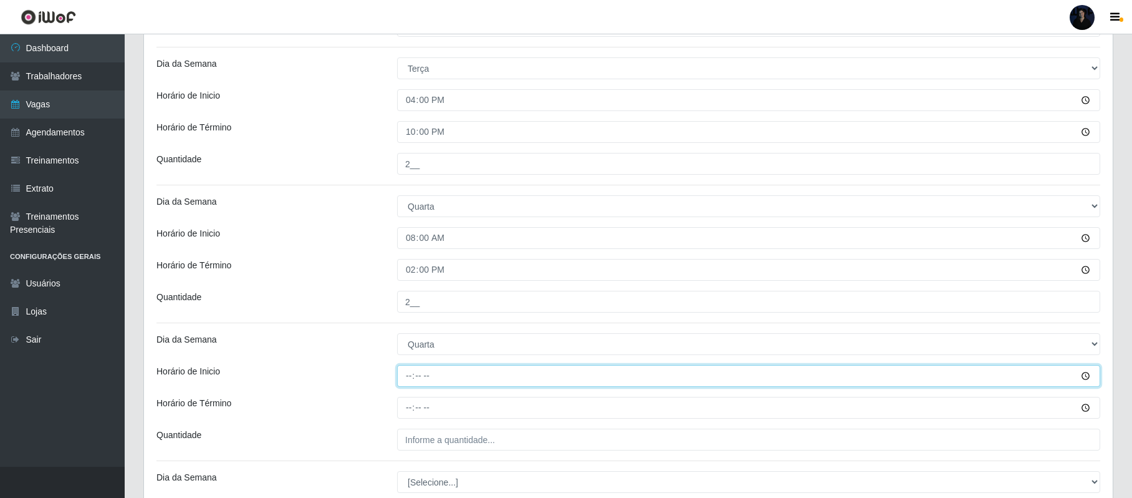
click at [410, 375] on input "Horário de Inicio" at bounding box center [748, 376] width 703 height 22
type input "16:00"
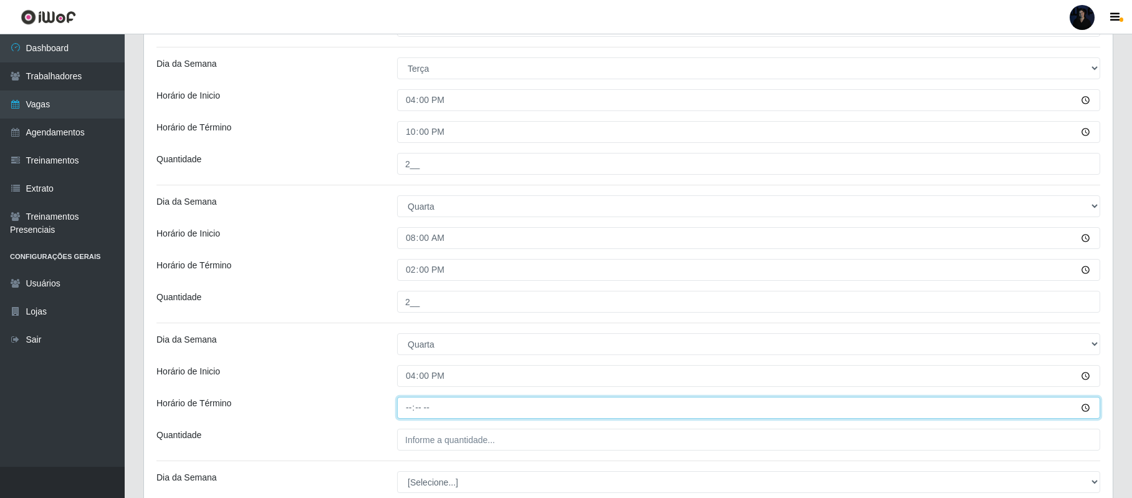
click at [408, 407] on input "Horário de Término" at bounding box center [748, 408] width 703 height 22
type input "22:00"
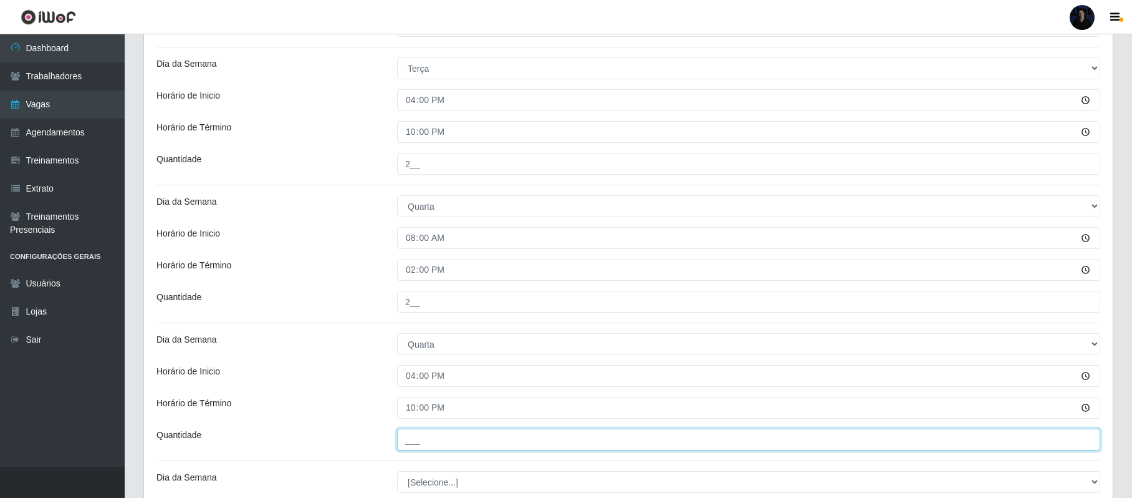
click at [413, 441] on input "___" at bounding box center [748, 439] width 703 height 22
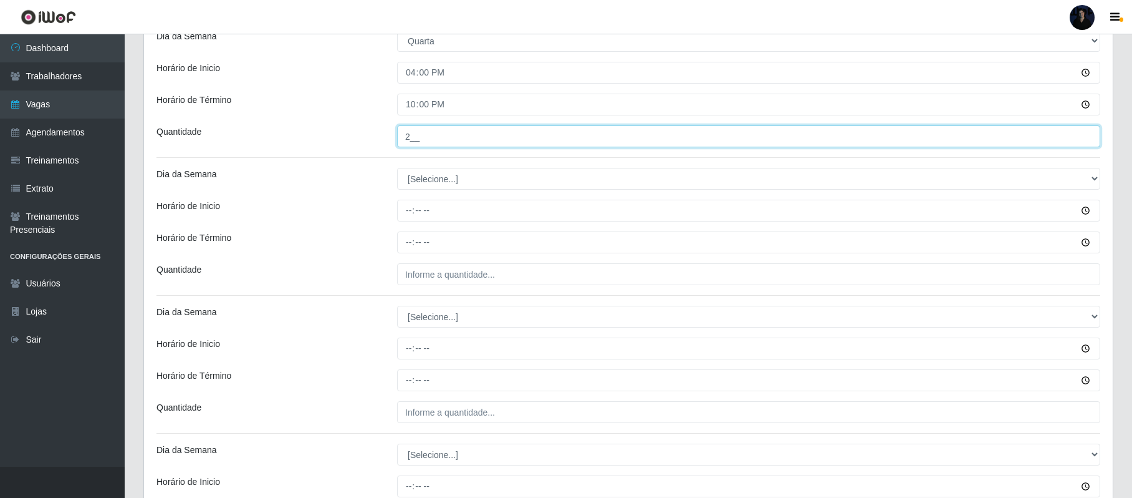
scroll to position [1081, 0]
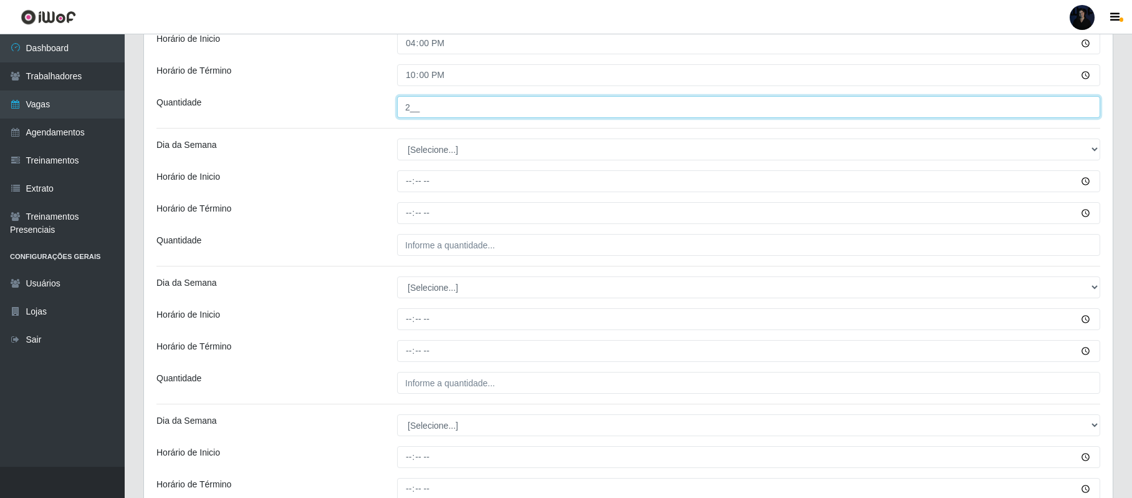
type input "2__"
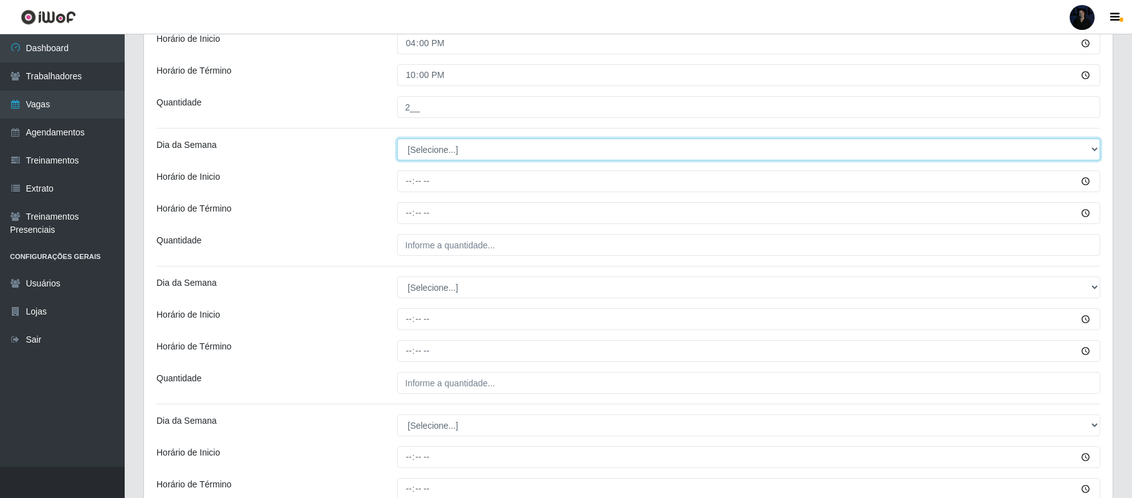
drag, startPoint x: 440, startPoint y: 148, endPoint x: 438, endPoint y: 155, distance: 6.5
click at [440, 148] on select "[Selecione...] Segunda Terça Quarta Quinta Sexta Sábado Domingo" at bounding box center [748, 149] width 703 height 22
select select "4"
click at [397, 141] on select "[Selecione...] Segunda Terça Quarta Quinta Sexta Sábado Domingo" at bounding box center [748, 149] width 703 height 22
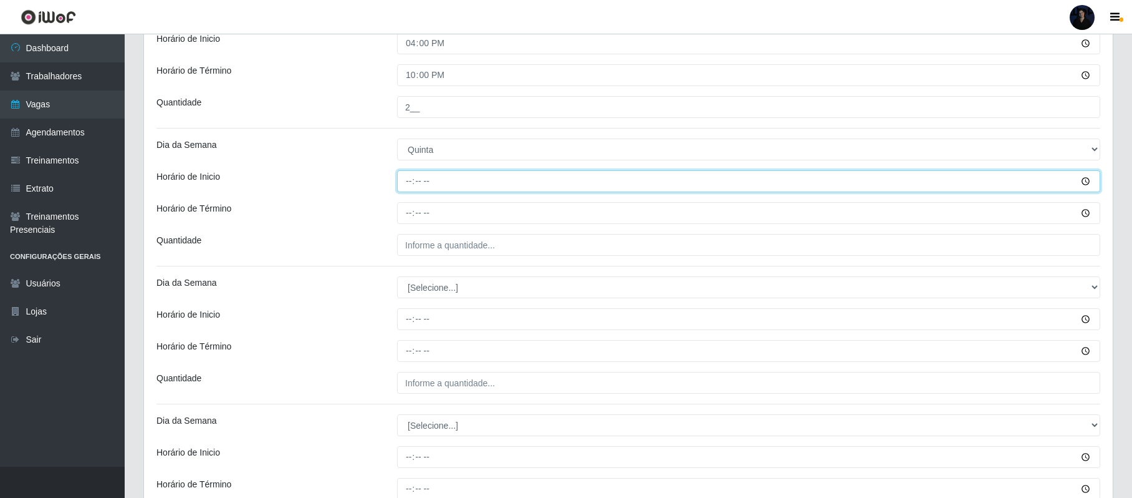
click at [400, 178] on input "Horário de Inicio" at bounding box center [748, 181] width 703 height 22
type input "08:00"
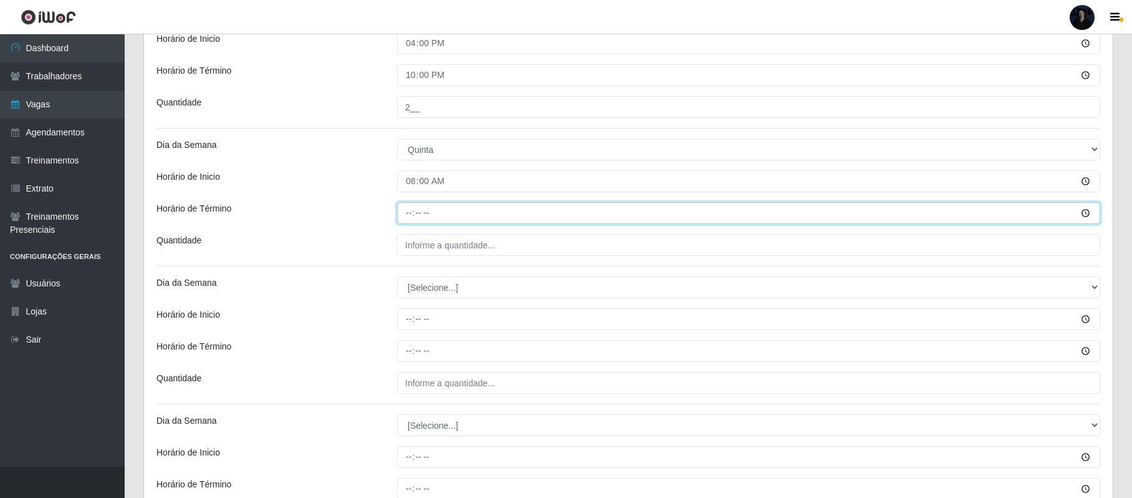
click at [404, 216] on input "Horário de Término" at bounding box center [748, 213] width 703 height 22
type input "14:00"
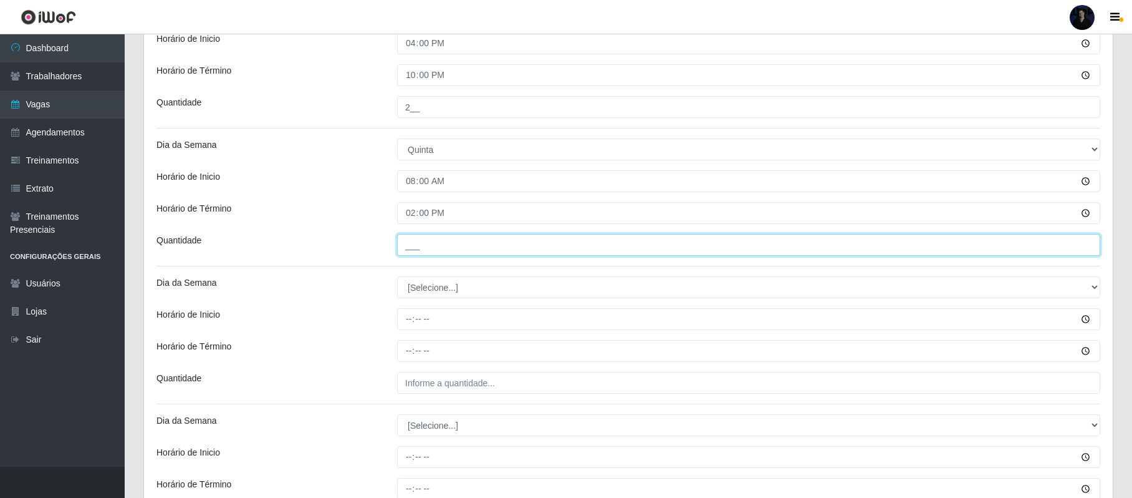
click at [410, 246] on input "___" at bounding box center [748, 245] width 703 height 22
type input "2__"
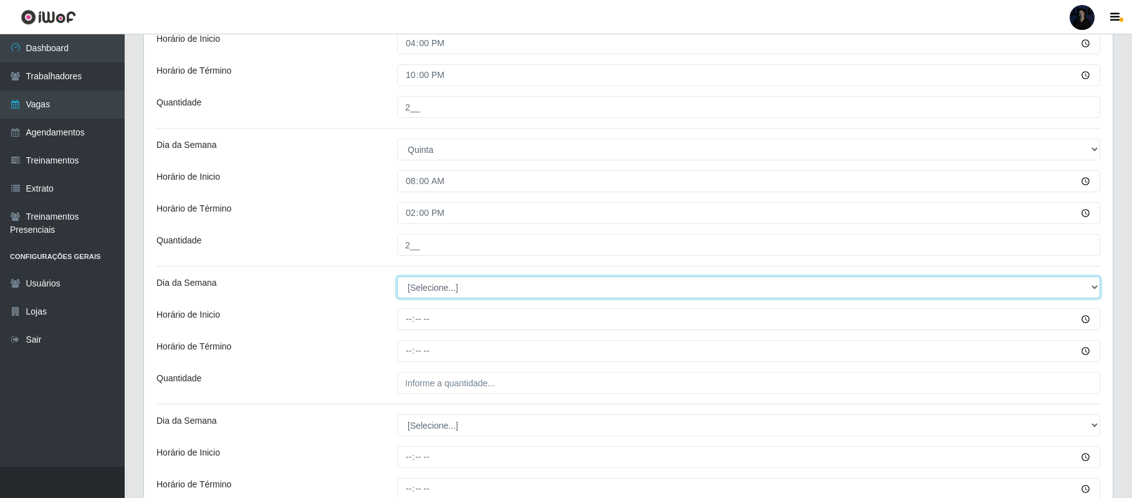
click at [410, 292] on select "[Selecione...] Segunda Terça Quarta Quinta Sexta Sábado Domingo" at bounding box center [748, 287] width 703 height 22
select select "4"
click at [397, 279] on select "[Selecione...] Segunda Terça Quarta Quinta Sexta Sábado Domingo" at bounding box center [748, 287] width 703 height 22
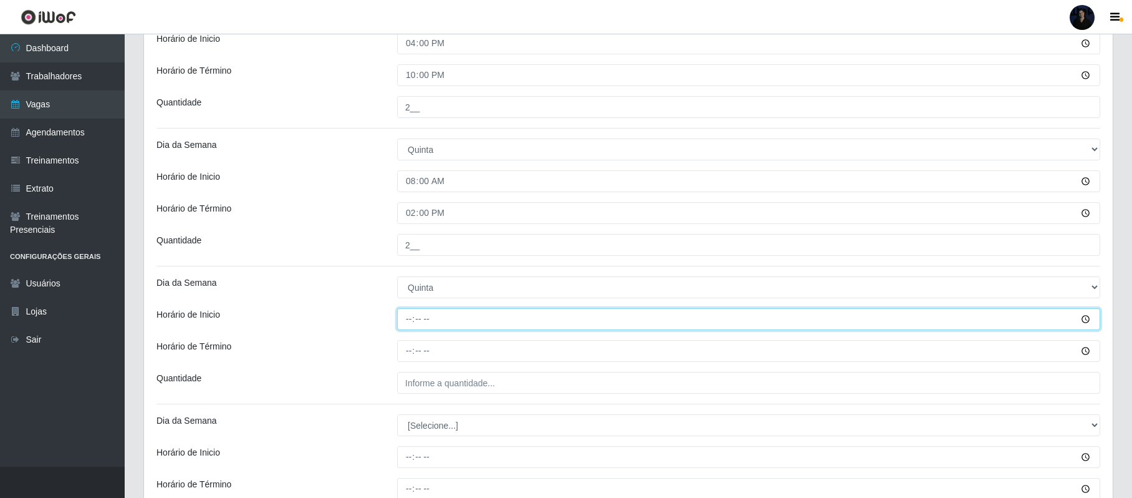
click at [412, 319] on input "Horário de Inicio" at bounding box center [748, 319] width 703 height 22
type input "16:00"
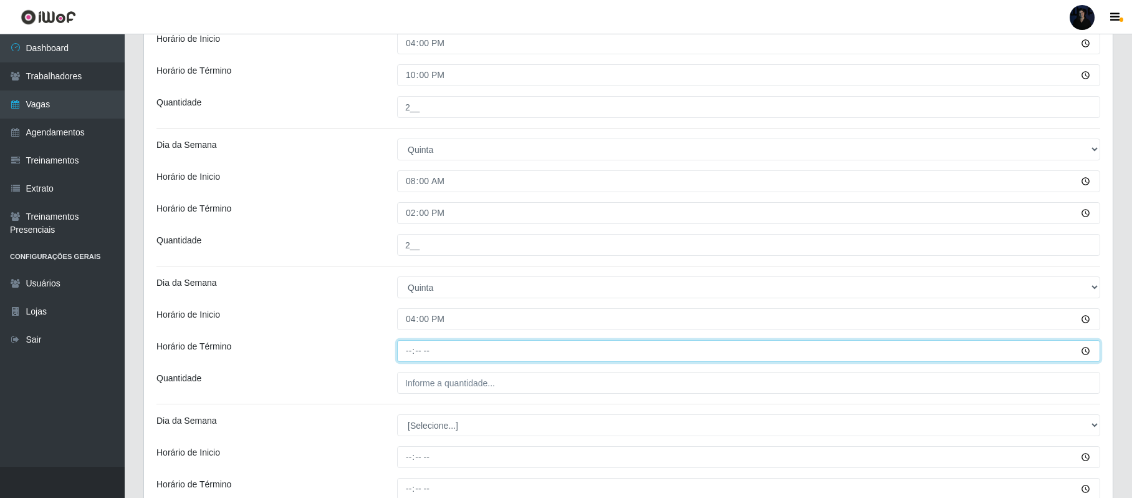
click at [413, 350] on input "Horário de Término" at bounding box center [748, 351] width 703 height 22
type input "22:00"
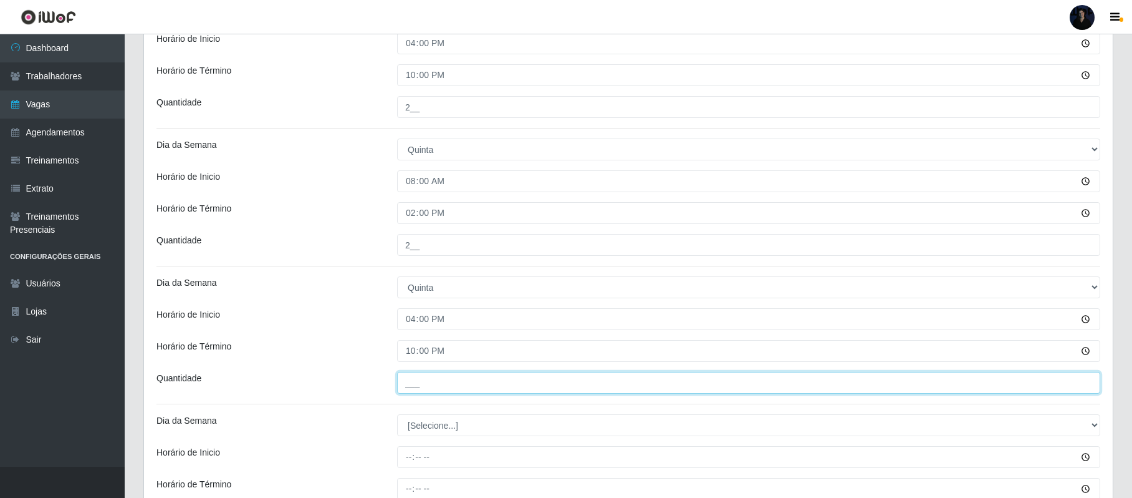
click at [410, 378] on input "___" at bounding box center [748, 383] width 703 height 22
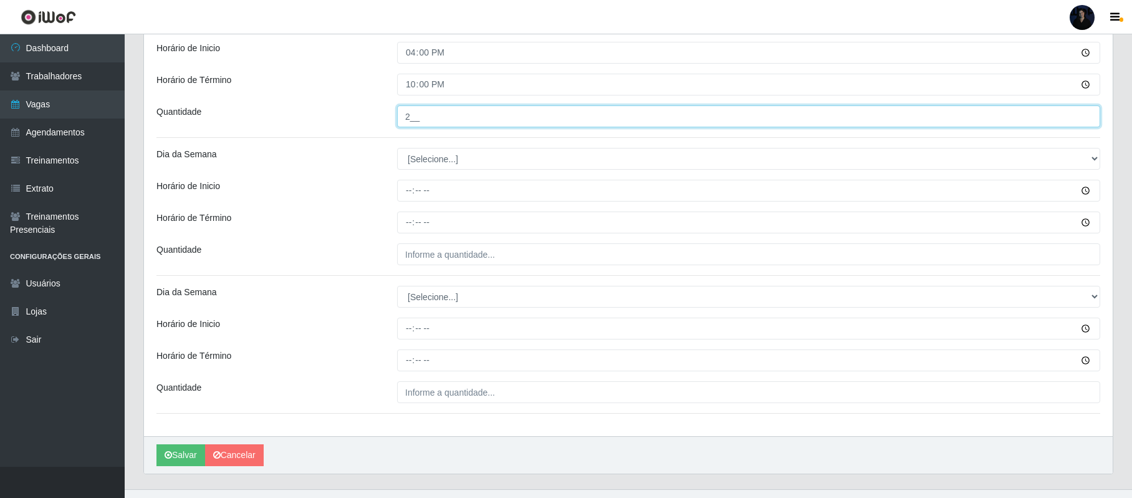
scroll to position [1373, 0]
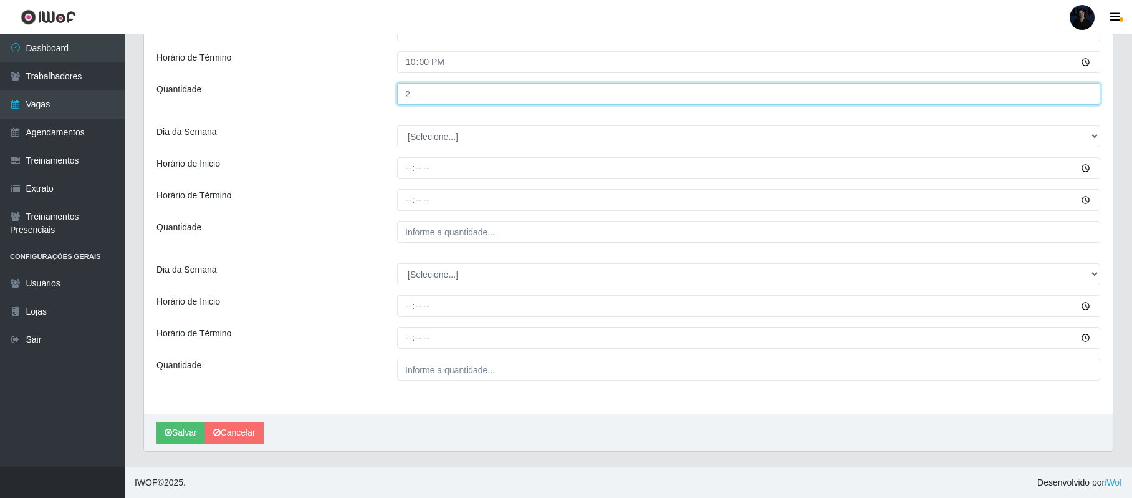
type input "2__"
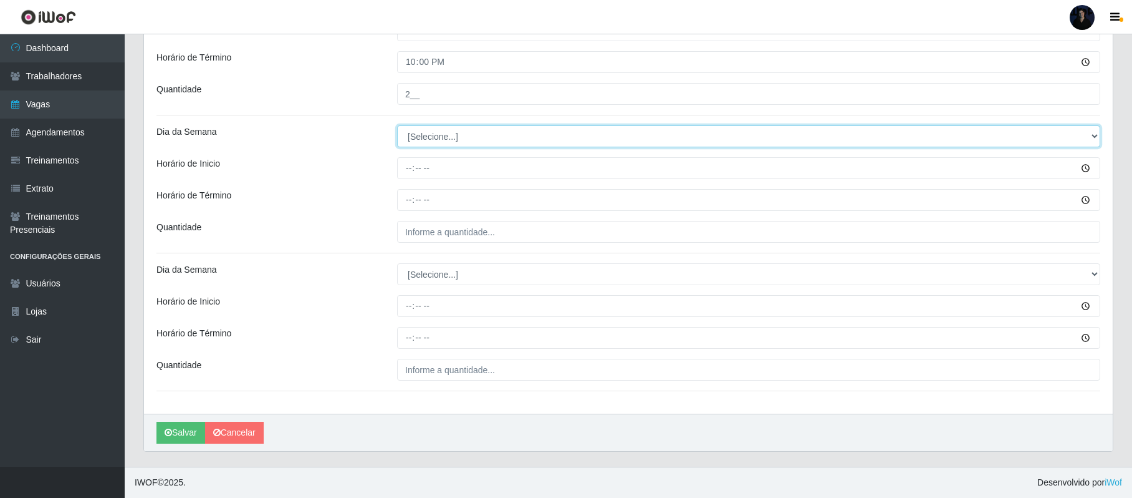
click at [422, 140] on select "[Selecione...] Segunda Terça Quarta Quinta Sexta Sábado Domingo" at bounding box center [748, 136] width 703 height 22
select select "5"
click at [397, 125] on select "[Selecione...] Segunda Terça Quarta Quinta Sexta Sábado Domingo" at bounding box center [748, 136] width 703 height 22
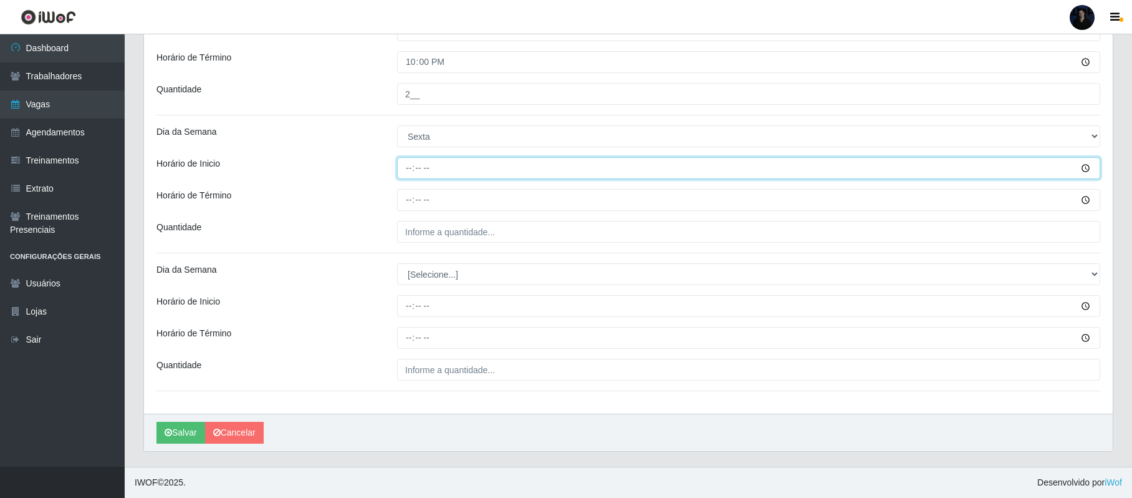
click at [408, 160] on input "Horário de Inicio" at bounding box center [748, 168] width 703 height 22
type input "08:00"
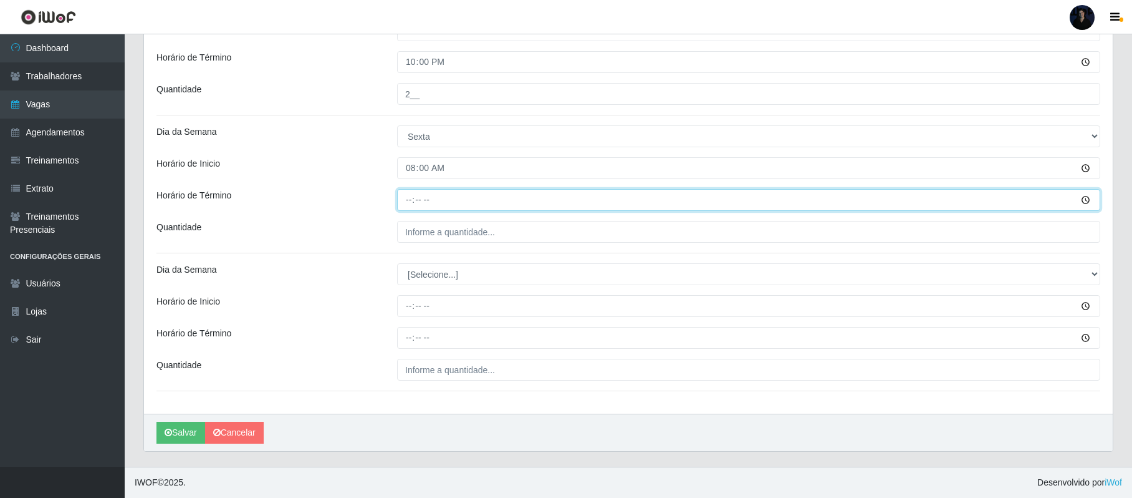
click at [407, 203] on input "Horário de Término" at bounding box center [748, 200] width 703 height 22
type input "14:00"
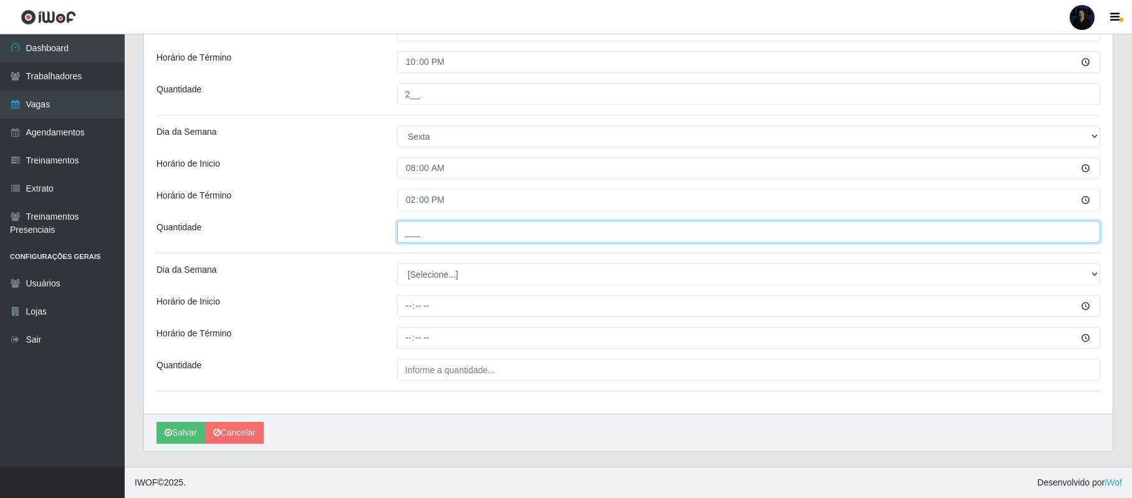
click at [412, 223] on input "___" at bounding box center [748, 232] width 703 height 22
type input "2__"
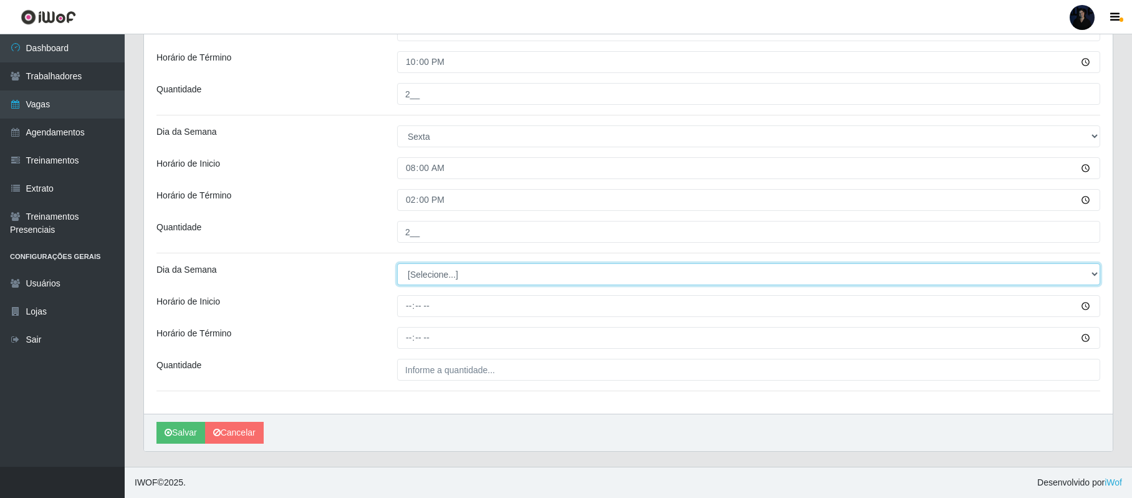
click at [422, 272] on select "[Selecione...] Segunda Terça Quarta Quinta Sexta Sábado Domingo" at bounding box center [748, 274] width 703 height 22
select select "5"
click at [397, 263] on select "[Selecione...] Segunda Terça Quarta Quinta Sexta Sábado Domingo" at bounding box center [748, 274] width 703 height 22
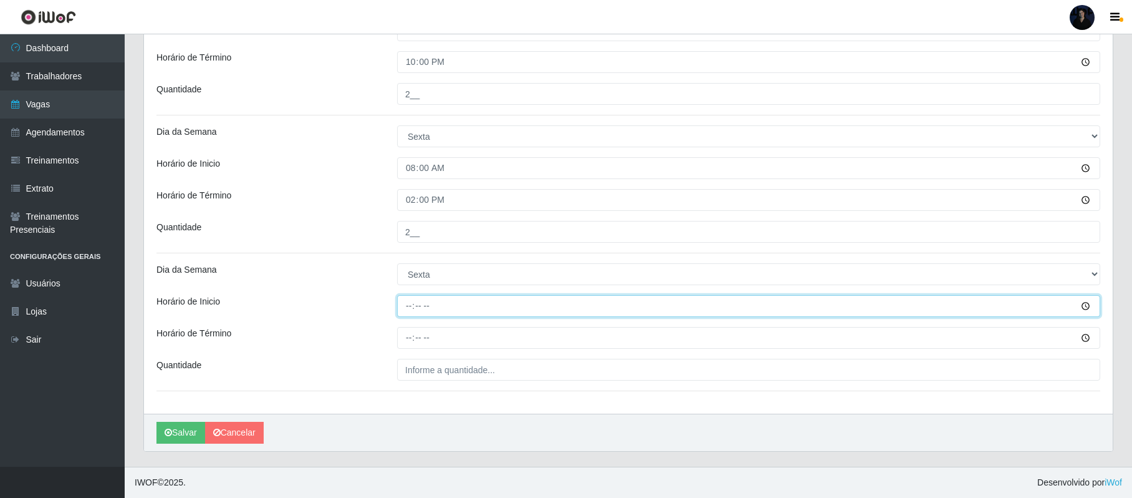
click at [410, 306] on input "Horário de Inicio" at bounding box center [748, 306] width 703 height 22
type input "16:00"
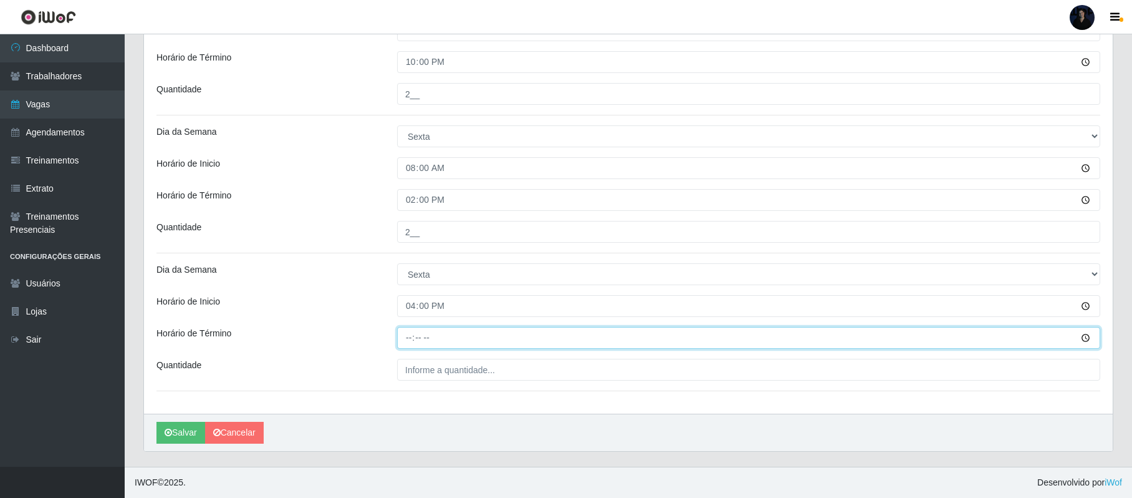
click at [414, 340] on input "Horário de Término" at bounding box center [748, 338] width 703 height 22
type input "22:00"
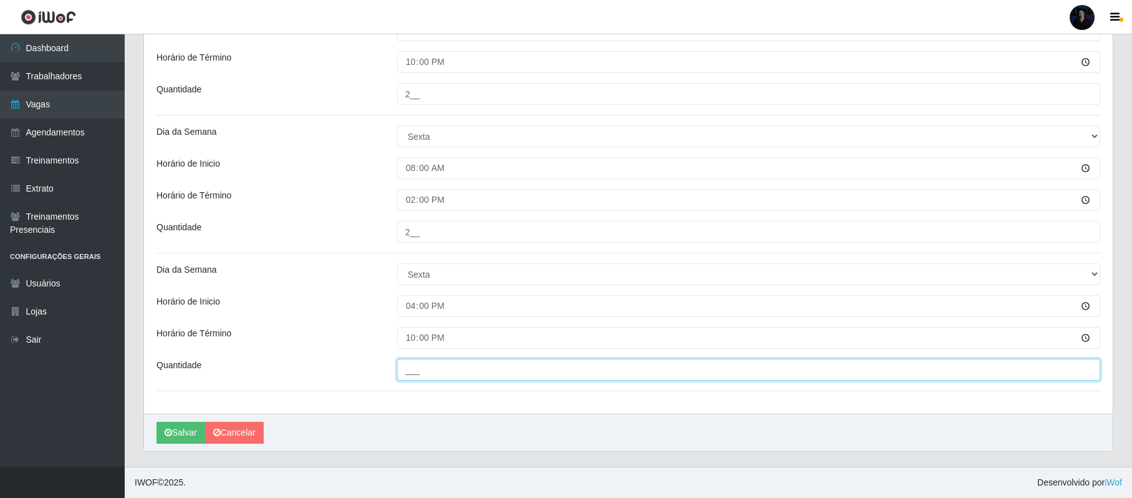
click at [412, 367] on input "___" at bounding box center [748, 370] width 703 height 22
type input "2__"
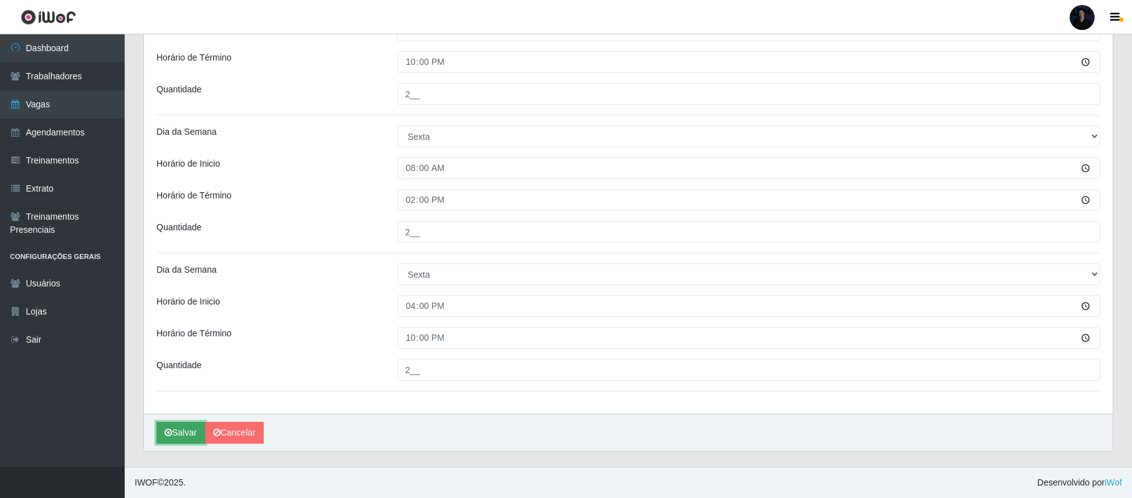
click at [181, 432] on button "Salvar" at bounding box center [181, 433] width 49 height 22
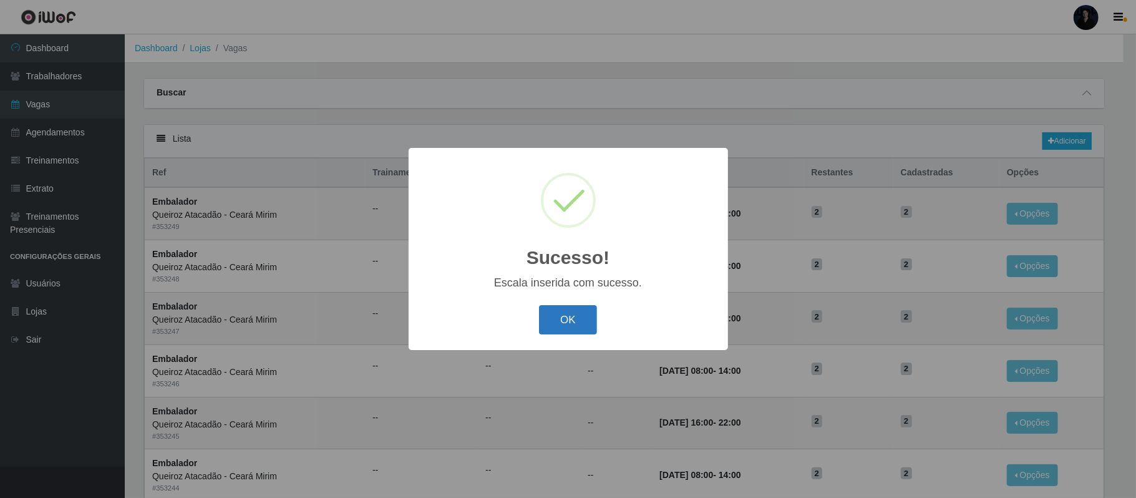
click at [556, 317] on button "OK" at bounding box center [568, 319] width 58 height 29
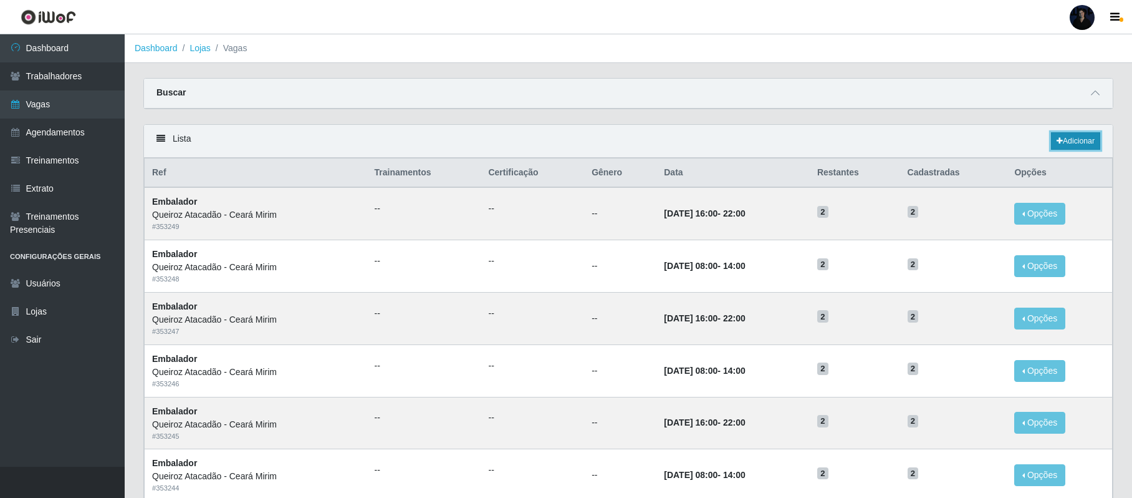
click at [1058, 140] on icon at bounding box center [1060, 140] width 6 height 7
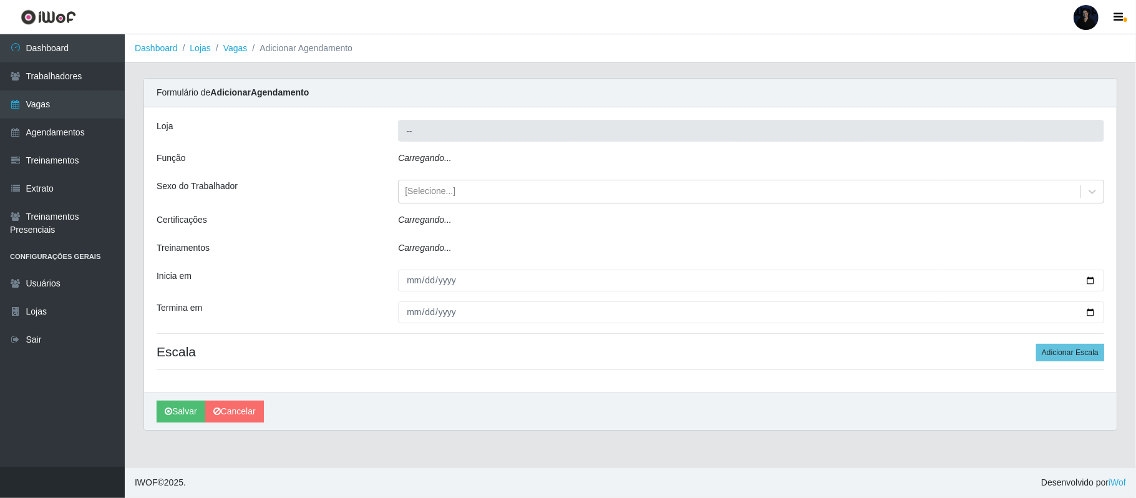
type input "Queiroz Atacadão - Ceará Mirim"
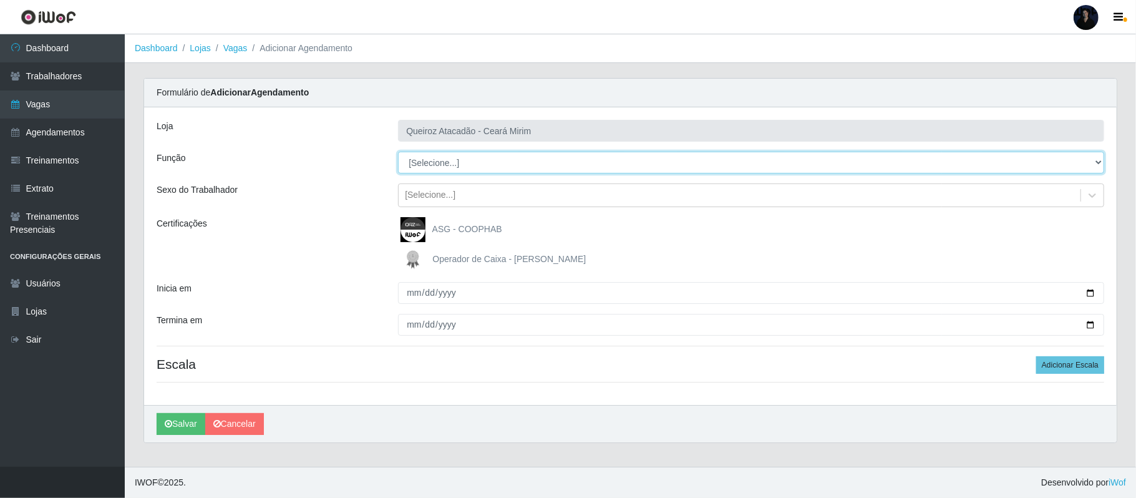
click at [418, 152] on select "[Selecione...] Embalador Embalador + Embalador ++ Operador de Caixa Operador de…" at bounding box center [751, 163] width 706 height 22
select select "72"
click at [398, 152] on select "[Selecione...] Embalador Embalador + Embalador ++ Operador de Caixa Operador de…" at bounding box center [751, 163] width 706 height 22
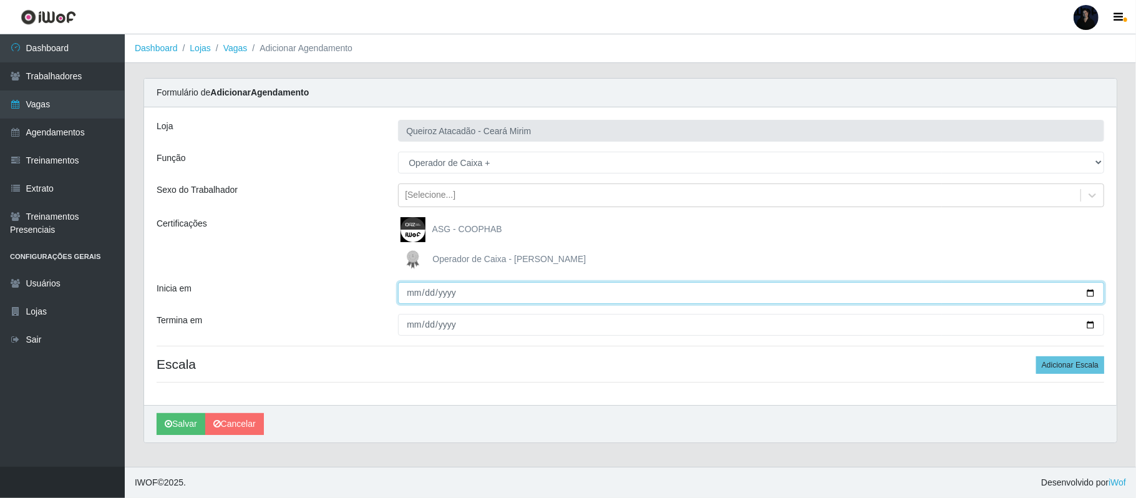
click at [1086, 292] on input "Inicia em" at bounding box center [751, 293] width 706 height 22
type input "2025-10-04"
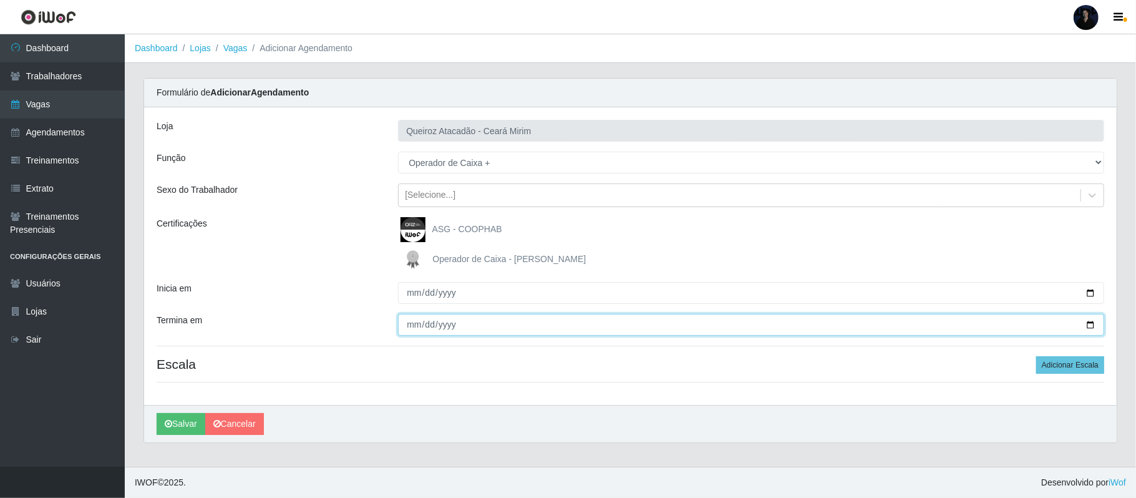
click at [1087, 324] on input "Termina em" at bounding box center [751, 325] width 706 height 22
type input "2025-10-04"
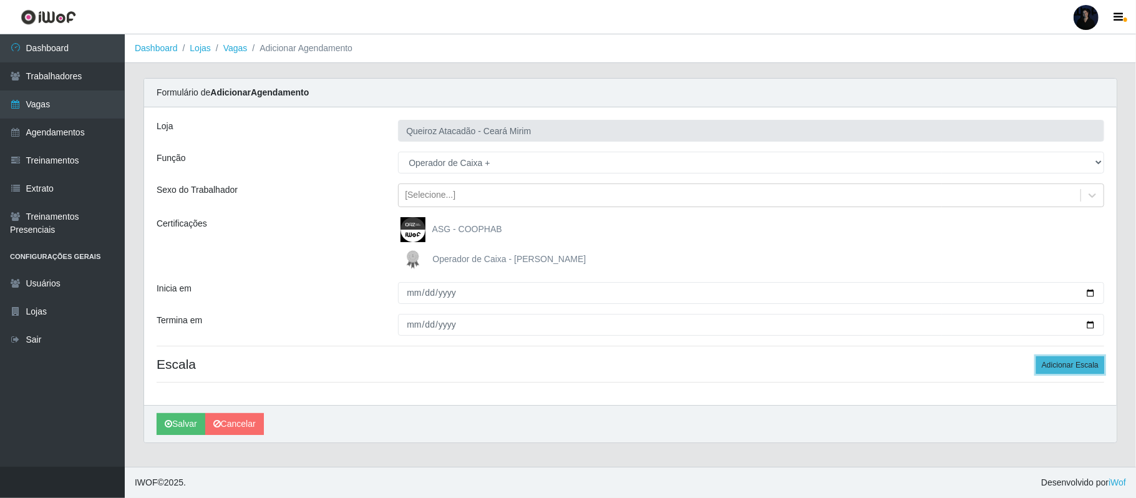
click at [1051, 365] on button "Adicionar Escala" at bounding box center [1070, 364] width 68 height 17
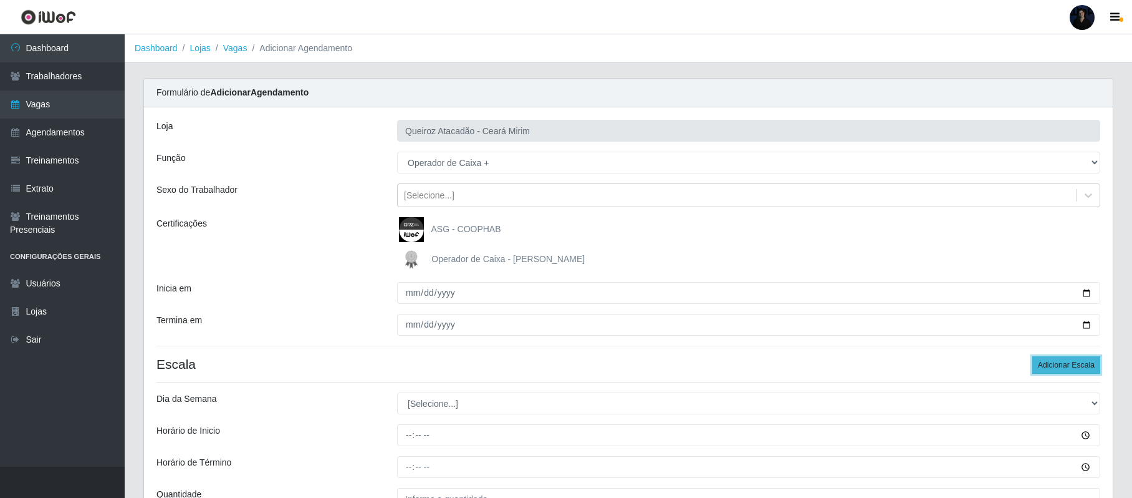
click at [1049, 365] on button "Adicionar Escala" at bounding box center [1067, 364] width 68 height 17
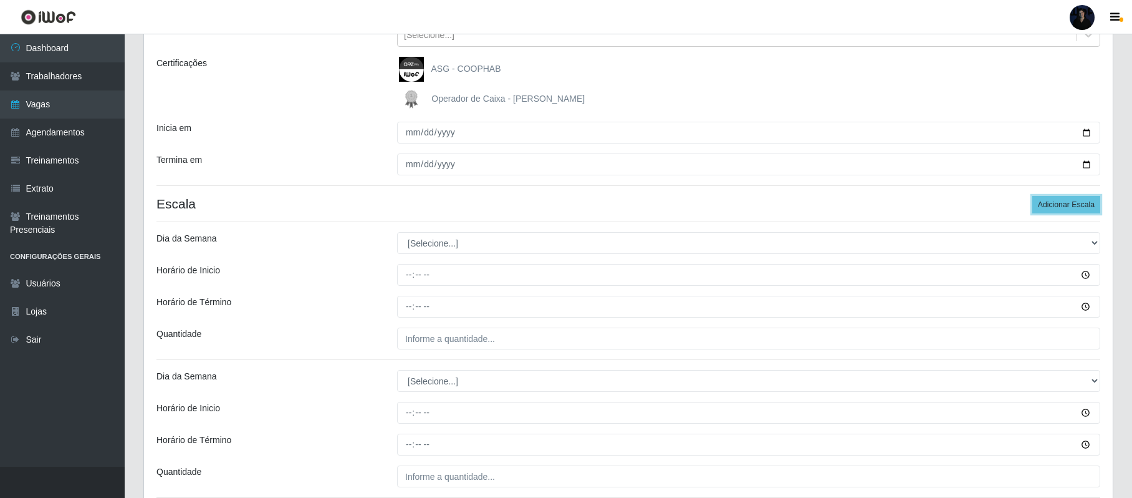
scroll to position [166, 0]
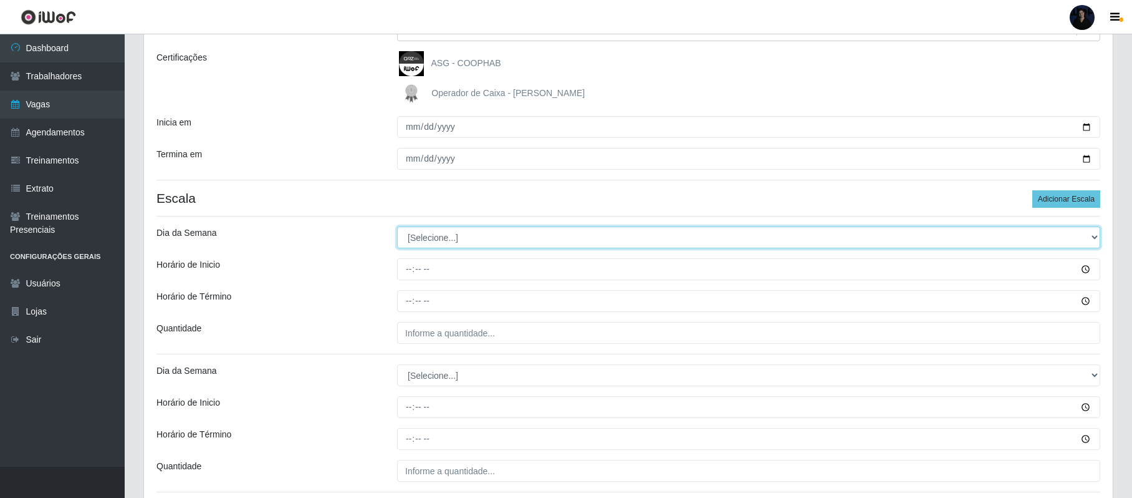
click at [423, 238] on select "[Selecione...] Segunda Terça Quarta Quinta Sexta Sábado Domingo" at bounding box center [748, 237] width 703 height 22
select select "6"
click at [397, 227] on select "[Selecione...] Segunda Terça Quarta Quinta Sexta Sábado Domingo" at bounding box center [748, 237] width 703 height 22
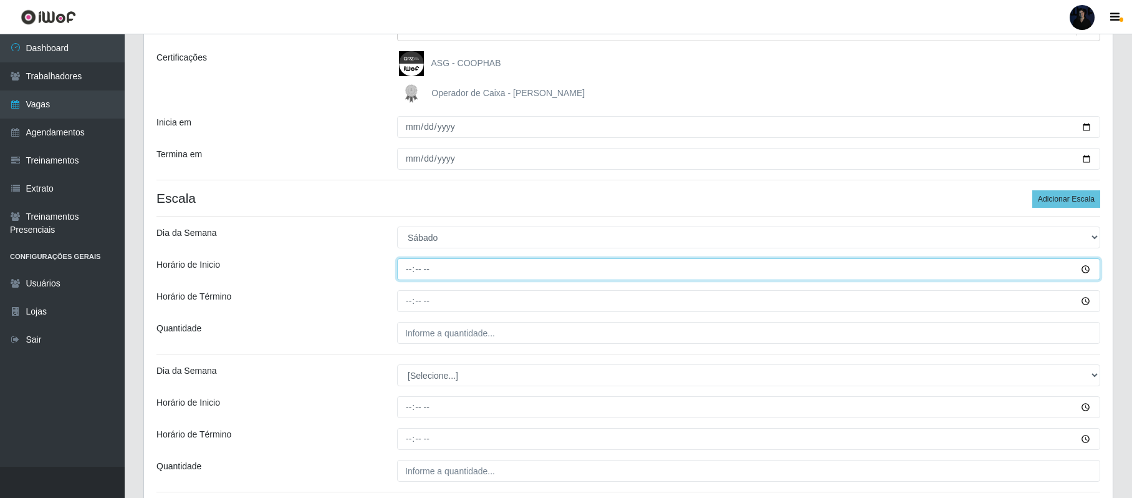
click at [407, 270] on input "Horário de Inicio" at bounding box center [748, 269] width 703 height 22
type input "08:00"
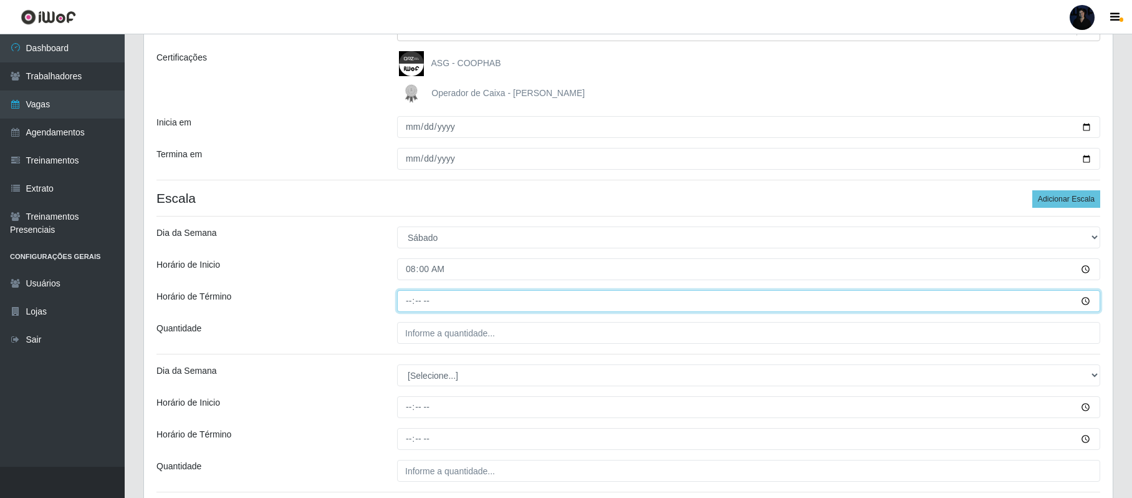
click at [407, 308] on input "Horário de Término" at bounding box center [748, 301] width 703 height 22
type input "14:00"
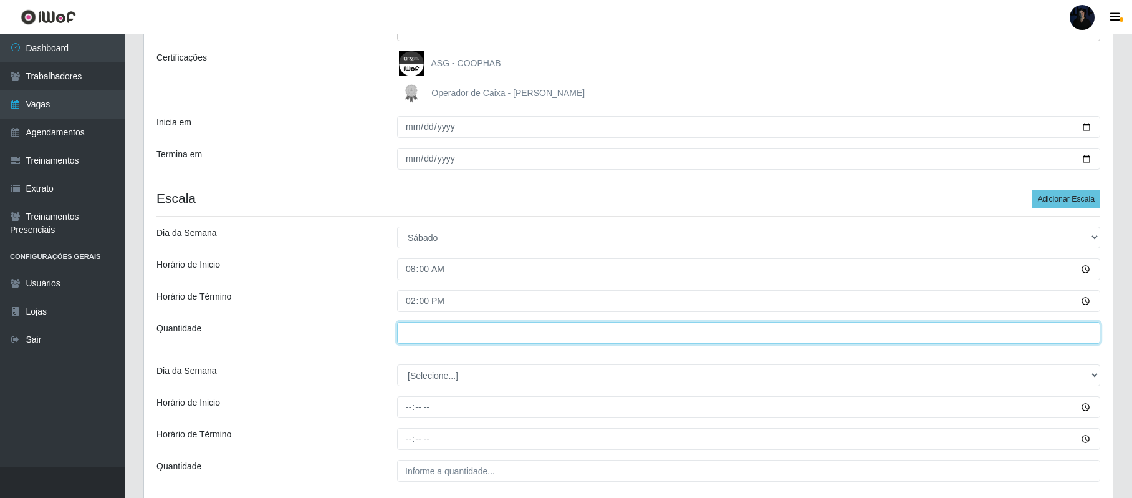
click at [409, 326] on input "___" at bounding box center [748, 333] width 703 height 22
type input "1__"
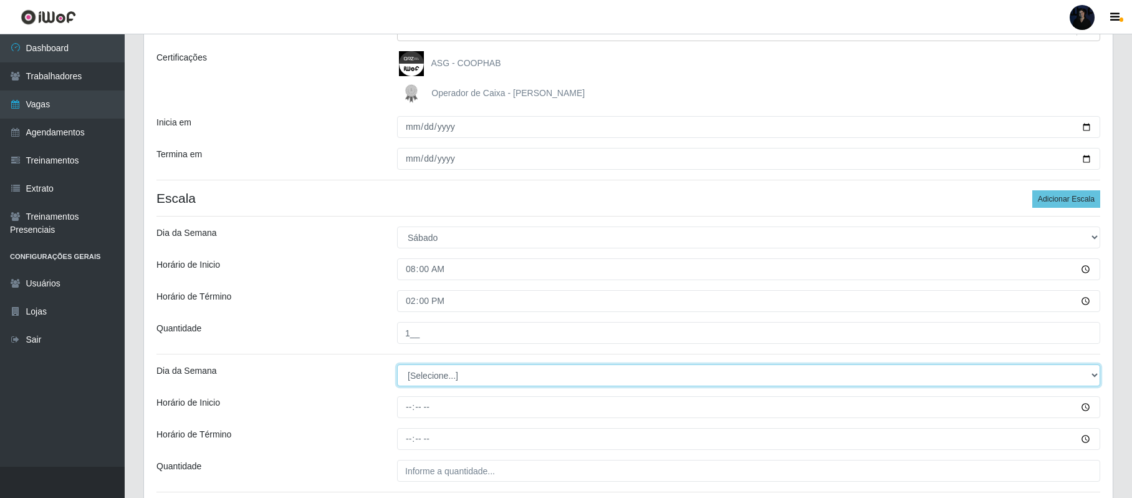
click at [417, 377] on select "[Selecione...] Segunda Terça Quarta Quinta Sexta Sábado Domingo" at bounding box center [748, 375] width 703 height 22
select select "6"
click at [397, 365] on select "[Selecione...] Segunda Terça Quarta Quinta Sexta Sábado Domingo" at bounding box center [748, 375] width 703 height 22
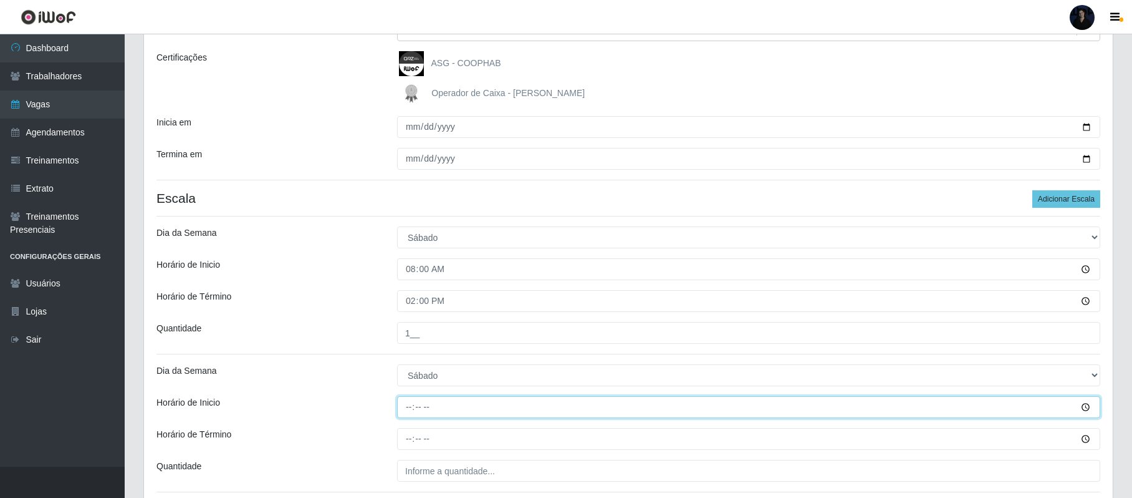
click at [407, 407] on input "Horário de Inicio" at bounding box center [748, 407] width 703 height 22
type input "16:00"
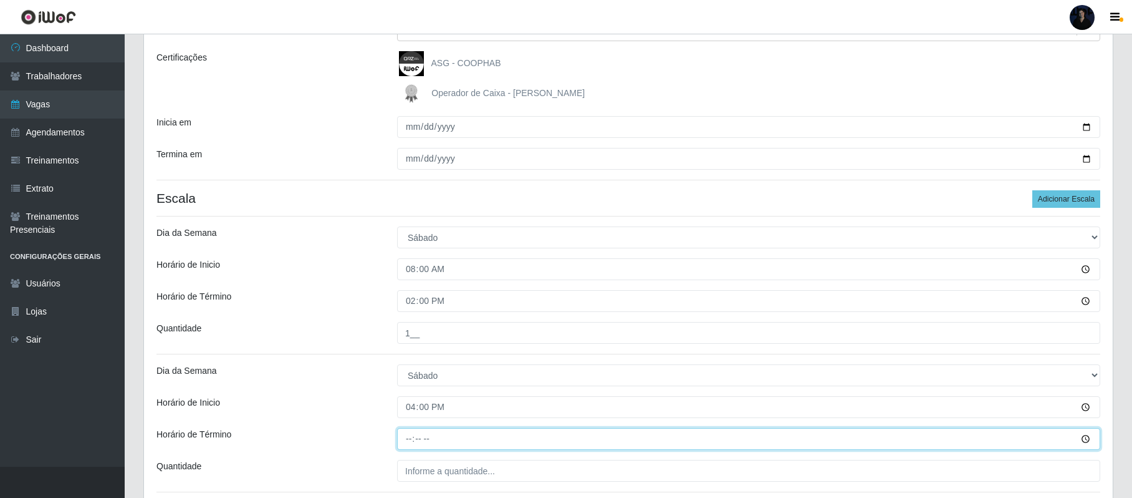
click at [410, 443] on input "Horário de Término" at bounding box center [748, 439] width 703 height 22
type input "22:00"
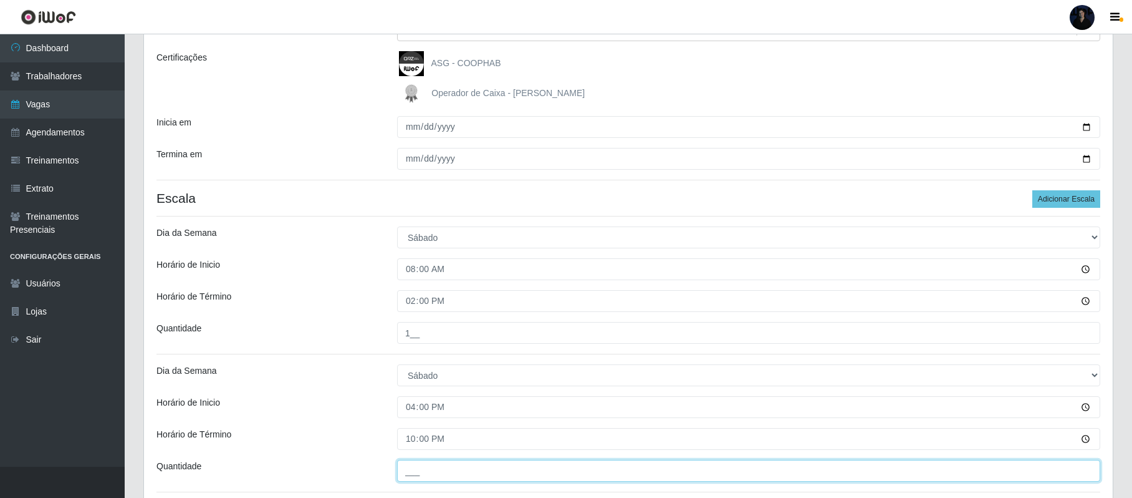
click at [412, 465] on input "___" at bounding box center [748, 471] width 703 height 22
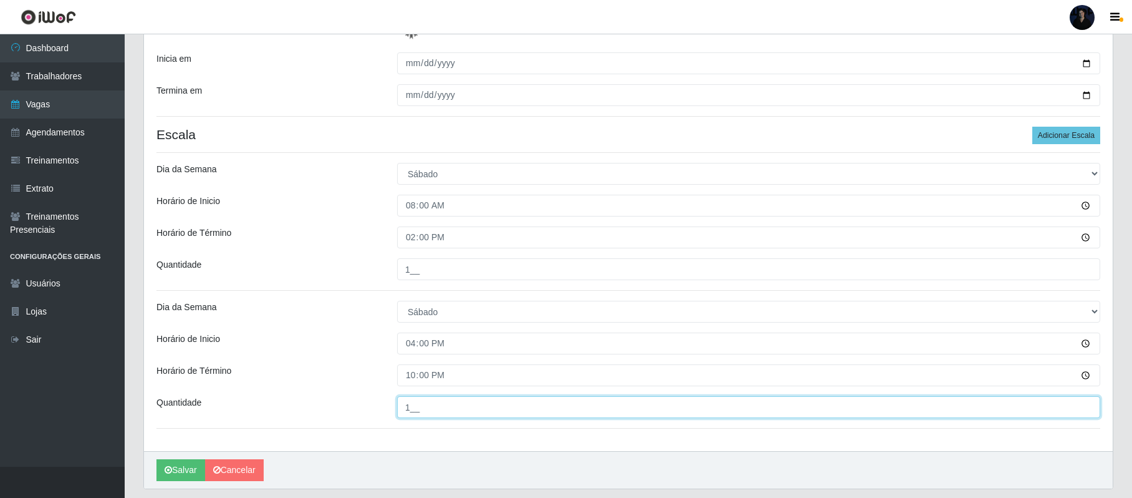
scroll to position [269, 0]
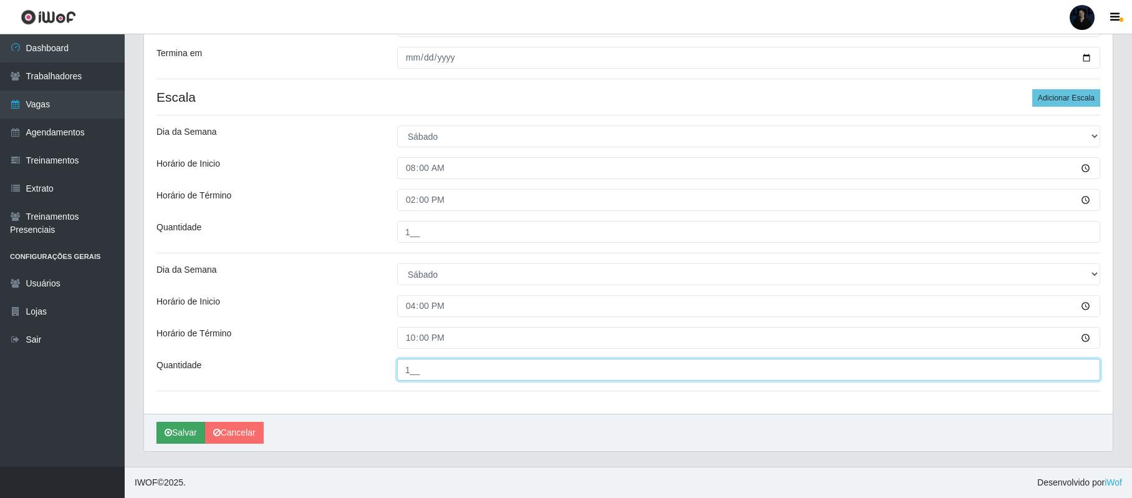
type input "1__"
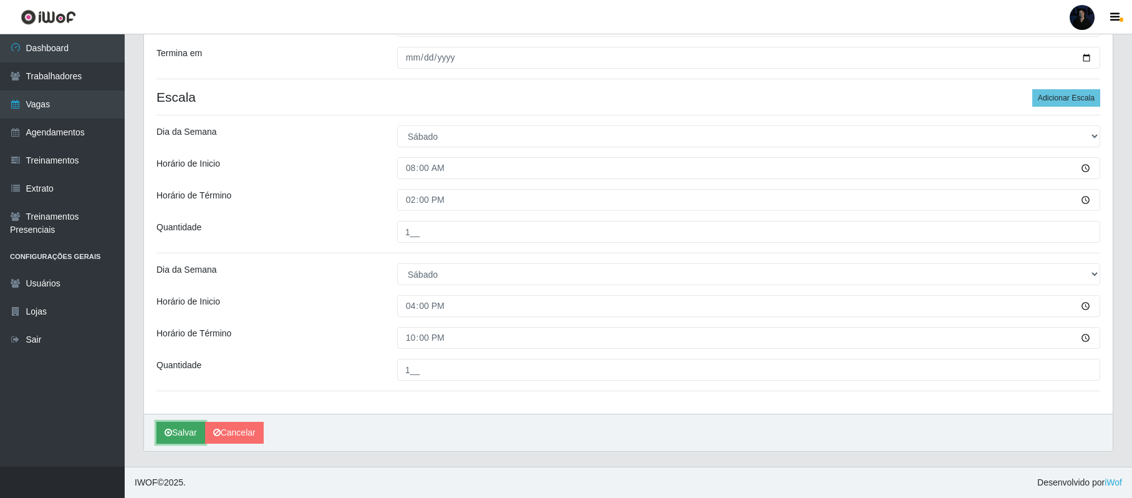
click at [165, 430] on icon "submit" at bounding box center [168, 432] width 7 height 9
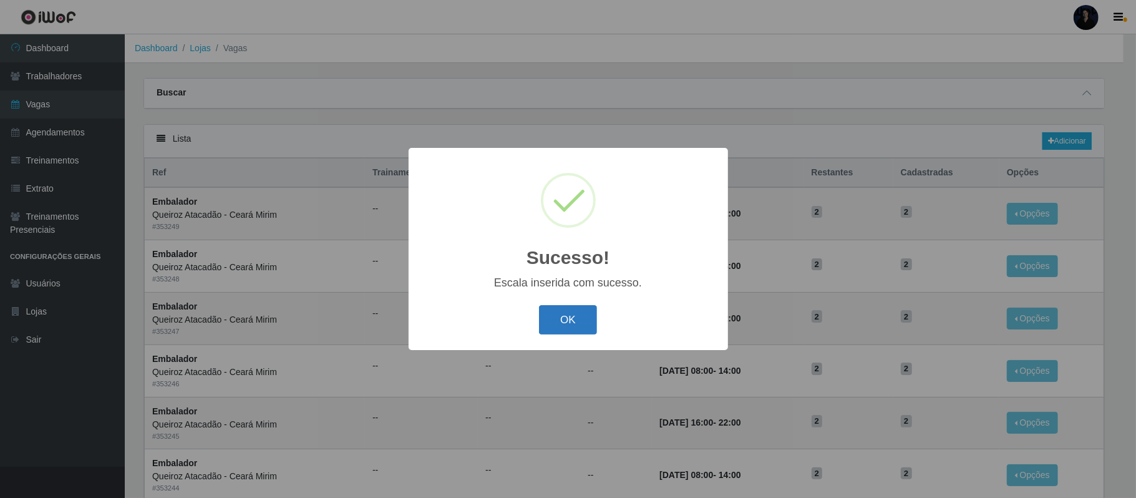
click at [554, 326] on button "OK" at bounding box center [568, 319] width 58 height 29
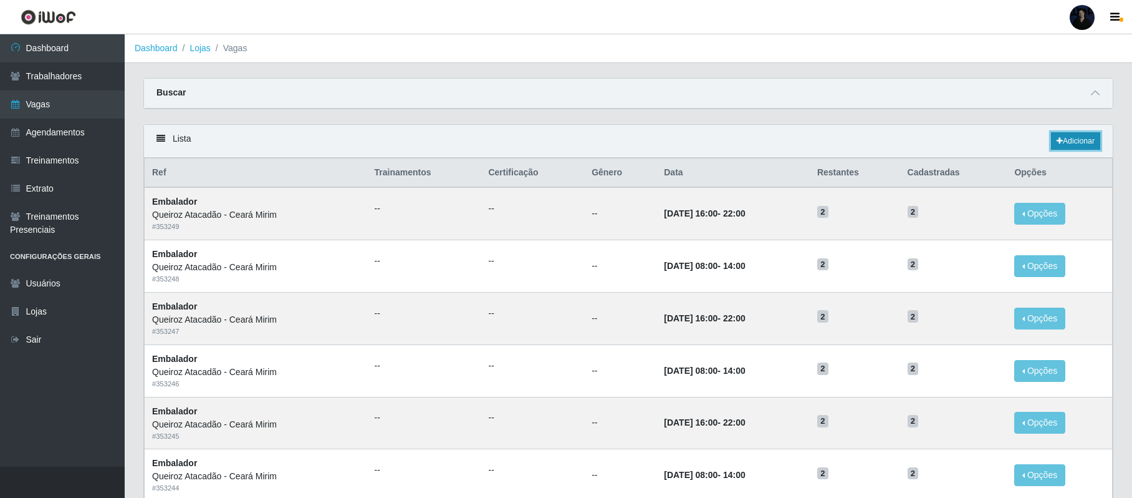
click at [1073, 140] on link "Adicionar" at bounding box center [1075, 140] width 49 height 17
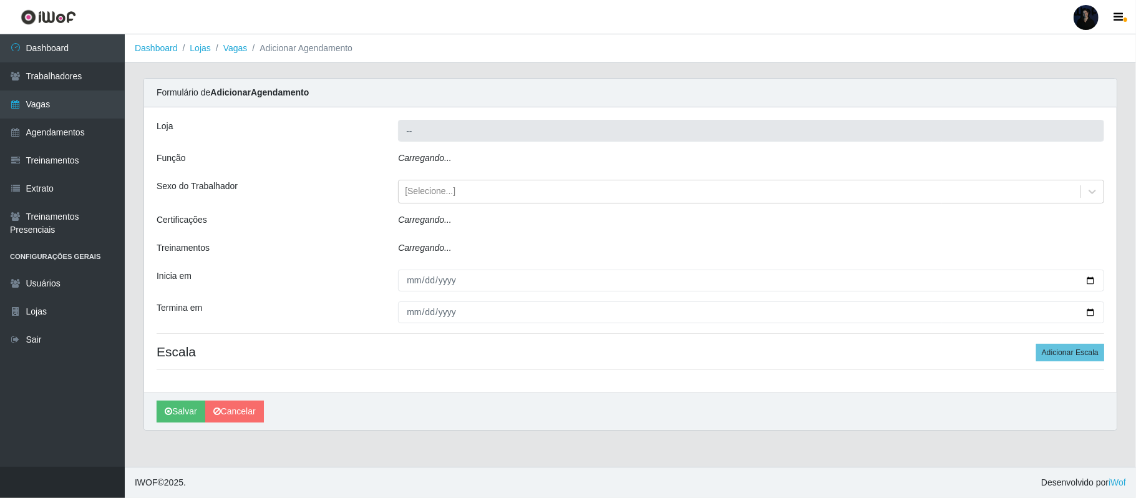
type input "Queiroz Atacadão - Ceará Mirim"
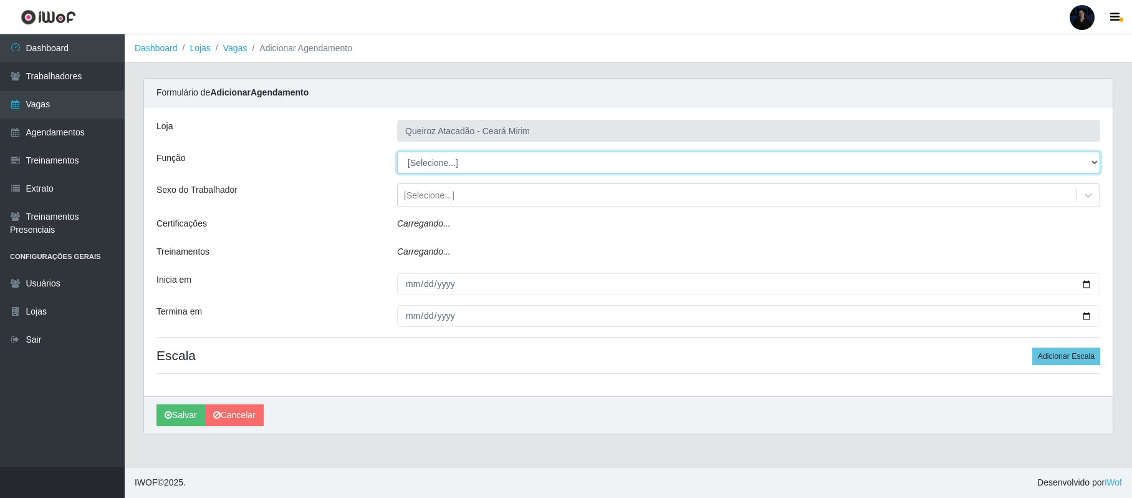
click at [481, 161] on select "[Selecione...] Embalador Embalador + Embalador ++ Operador de Caixa Operador de…" at bounding box center [748, 163] width 703 height 22
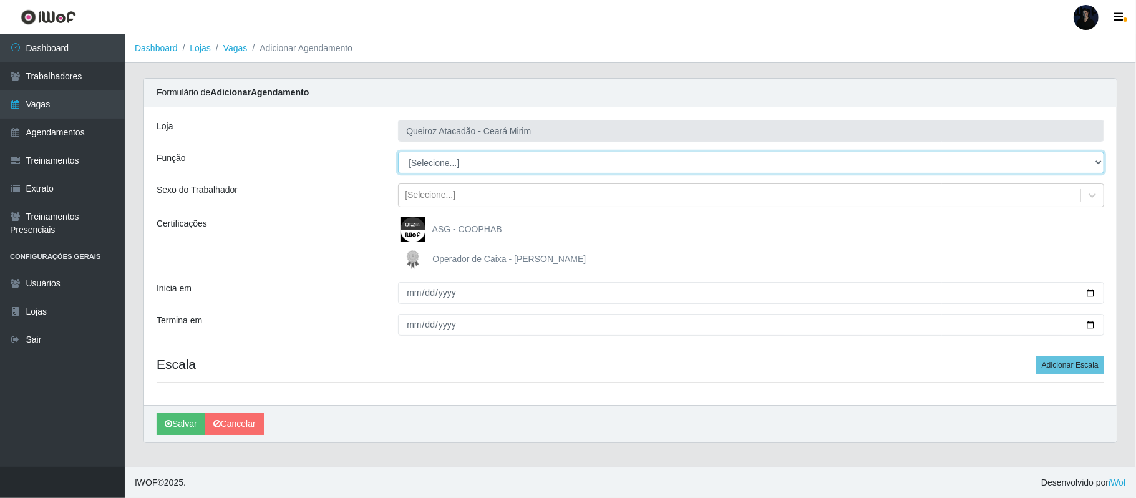
select select "22"
click at [398, 152] on select "[Selecione...] Embalador Embalador + Embalador ++ Operador de Caixa Operador de…" at bounding box center [751, 163] width 706 height 22
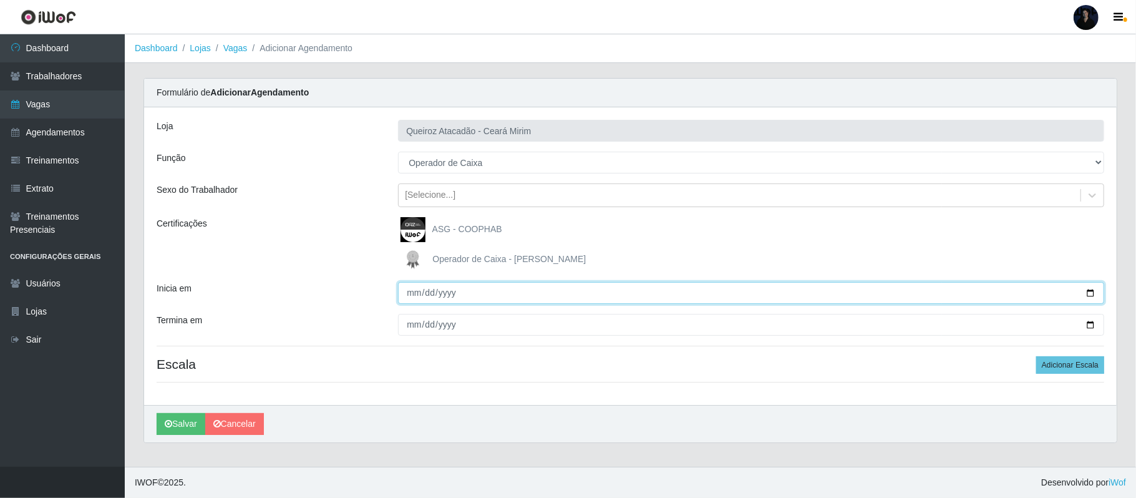
click at [1089, 294] on input "Inicia em" at bounding box center [751, 293] width 706 height 22
type input "[DATE]"
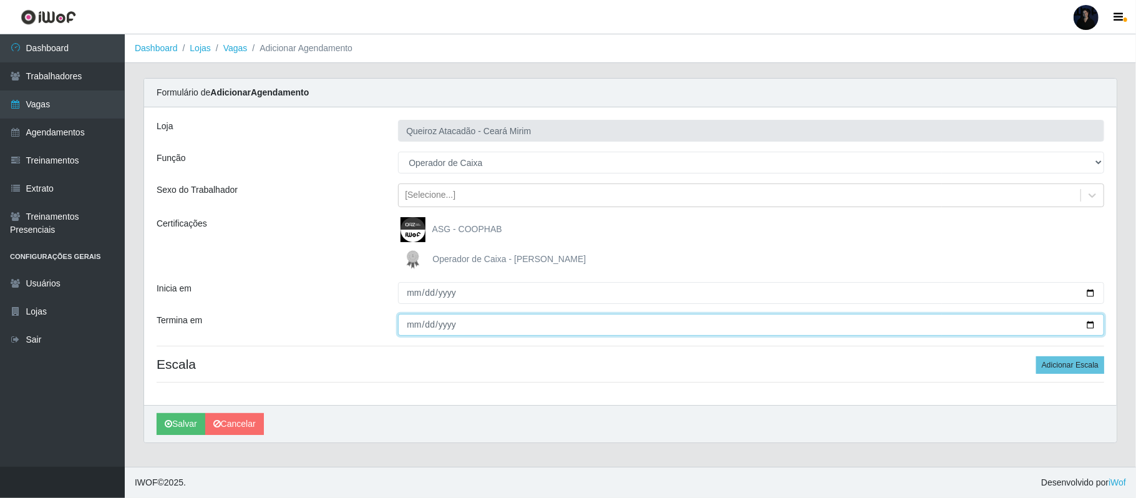
click at [1087, 324] on input "Termina em" at bounding box center [751, 325] width 706 height 22
type input "[DATE]"
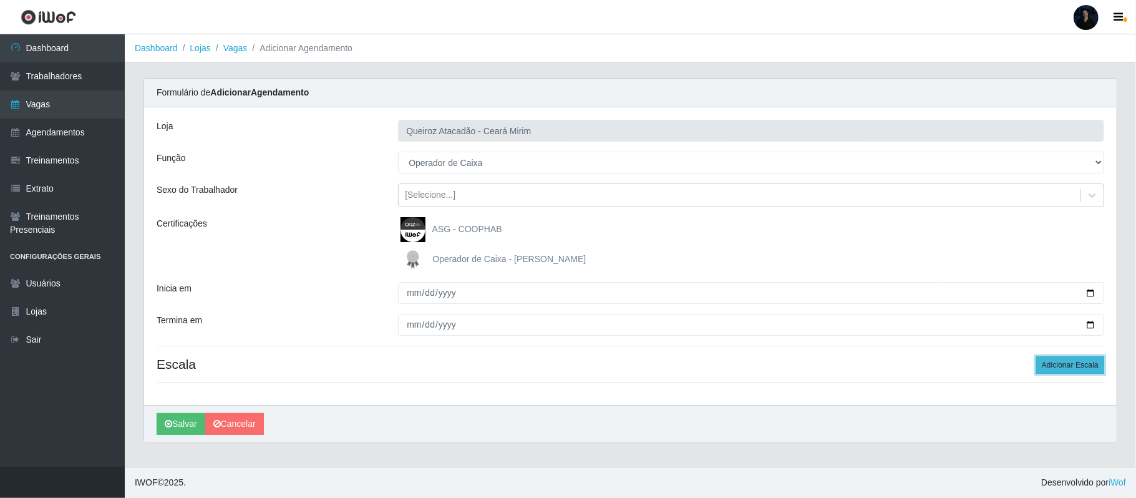
click at [1055, 365] on button "Adicionar Escala" at bounding box center [1070, 364] width 68 height 17
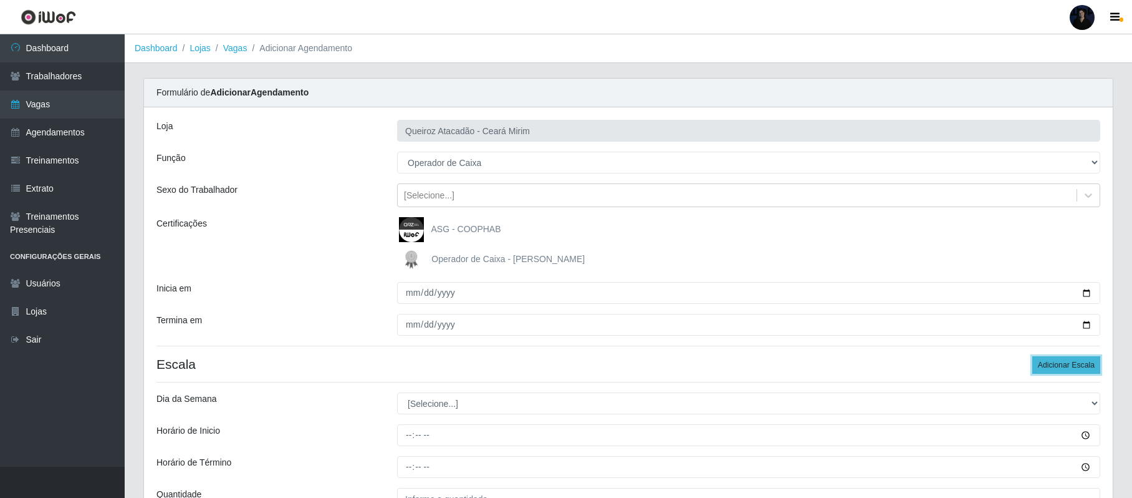
click at [1055, 365] on button "Adicionar Escala" at bounding box center [1067, 364] width 68 height 17
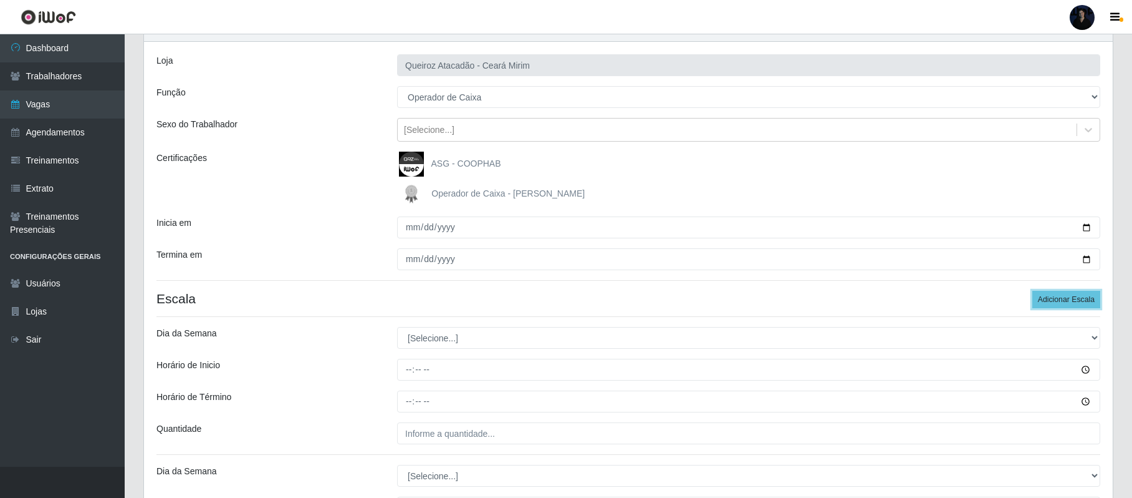
scroll to position [166, 0]
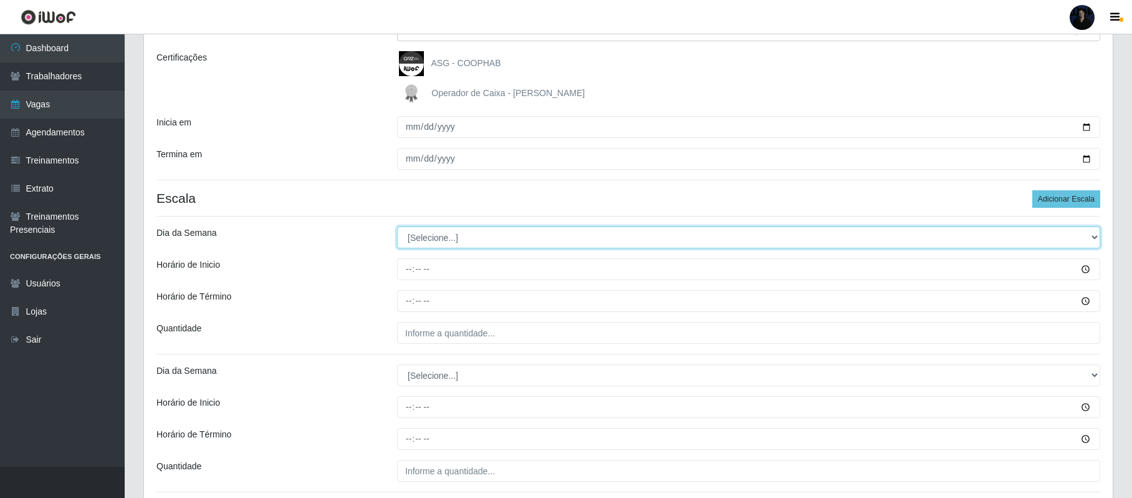
click at [412, 241] on select "[Selecione...] Segunda Terça Quarta Quinta Sexta Sábado Domingo" at bounding box center [748, 237] width 703 height 22
select select "1"
click at [397, 227] on select "[Selecione...] Segunda Terça Quarta Quinta Sexta Sábado Domingo" at bounding box center [748, 237] width 703 height 22
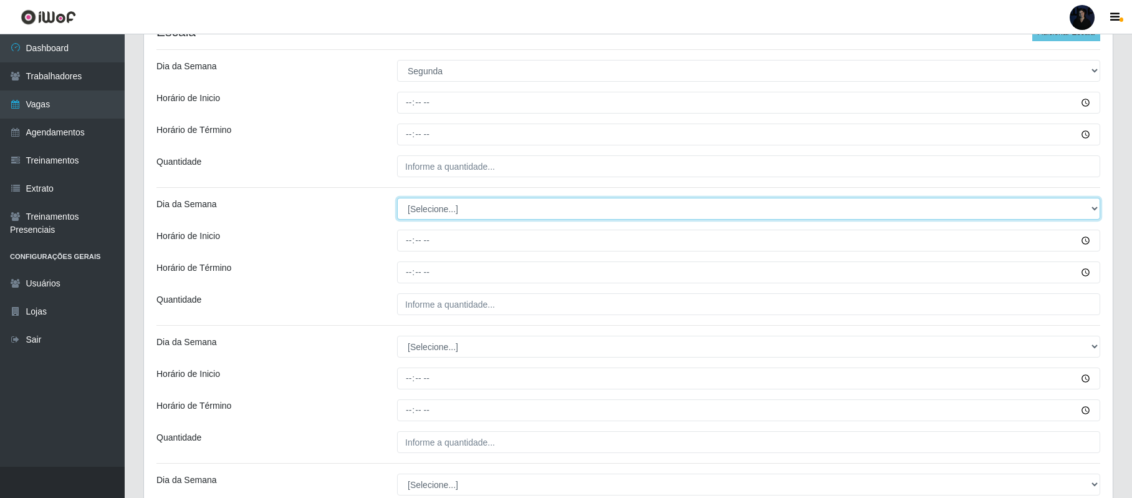
click at [413, 210] on select "[Selecione...] Segunda Terça Quarta Quinta Sexta Sábado Domingo" at bounding box center [748, 209] width 703 height 22
select select "2"
click at [397, 199] on select "[Selecione...] Segunda Terça Quarta Quinta Sexta Sábado Domingo" at bounding box center [748, 209] width 703 height 22
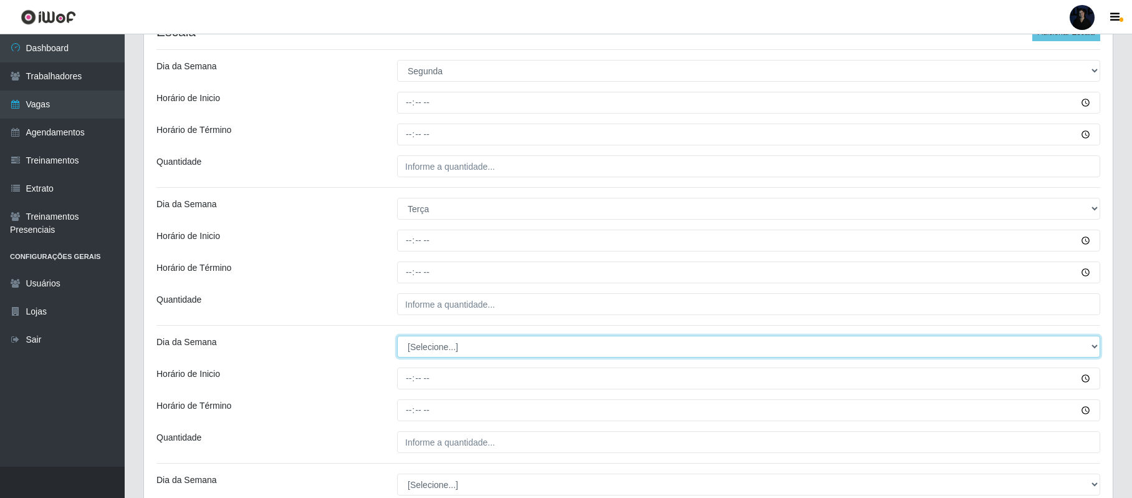
click at [425, 340] on select "[Selecione...] Segunda Terça Quarta Quinta Sexta Sábado Domingo" at bounding box center [748, 346] width 703 height 22
select select "4"
click at [397, 337] on select "[Selecione...] Segunda Terça Quarta Quinta Sexta Sábado Domingo" at bounding box center [748, 346] width 703 height 22
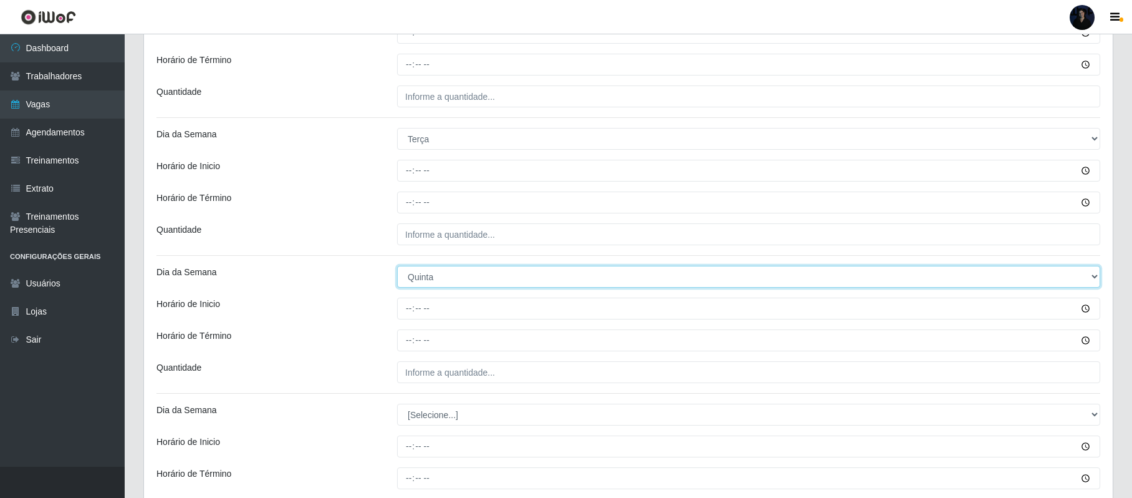
scroll to position [545, 0]
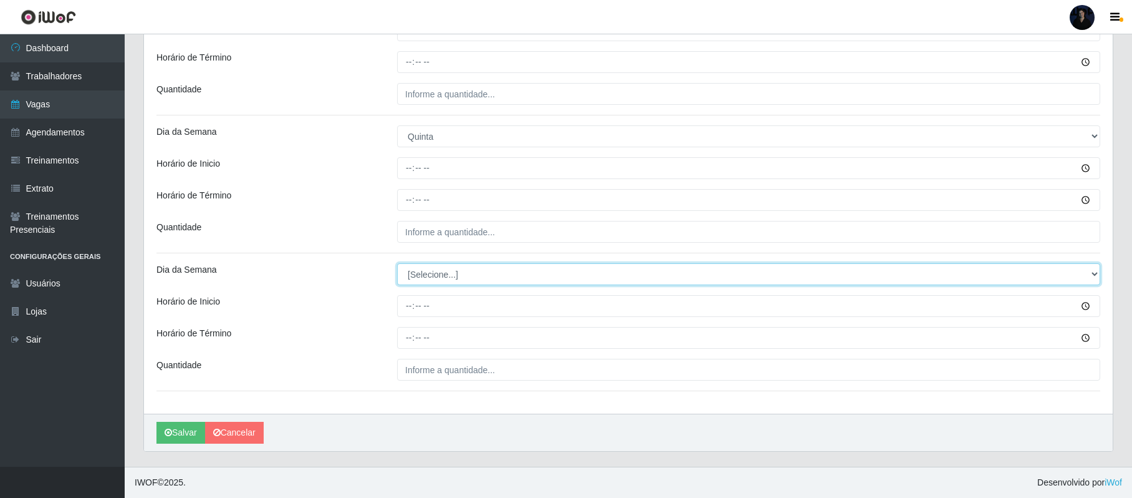
click at [415, 270] on select "[Selecione...] Segunda Terça Quarta Quinta Sexta Sábado Domingo" at bounding box center [748, 274] width 703 height 22
select select "5"
click at [397, 263] on select "[Selecione...] Segunda Terça Quarta Quinta Sexta Sábado Domingo" at bounding box center [748, 274] width 703 height 22
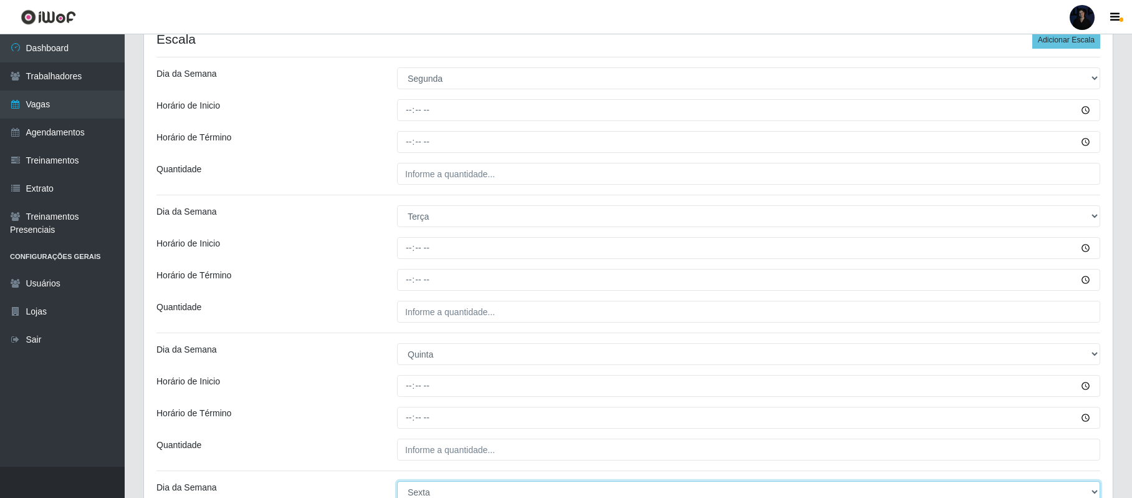
scroll to position [296, 0]
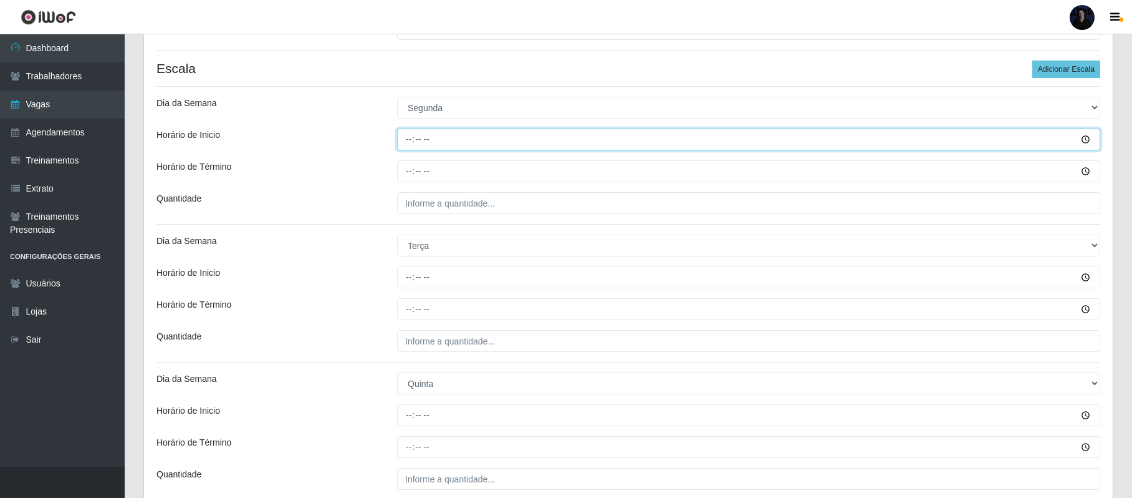
click at [402, 145] on input "Horário de Inicio" at bounding box center [748, 139] width 703 height 22
type input "16:00"
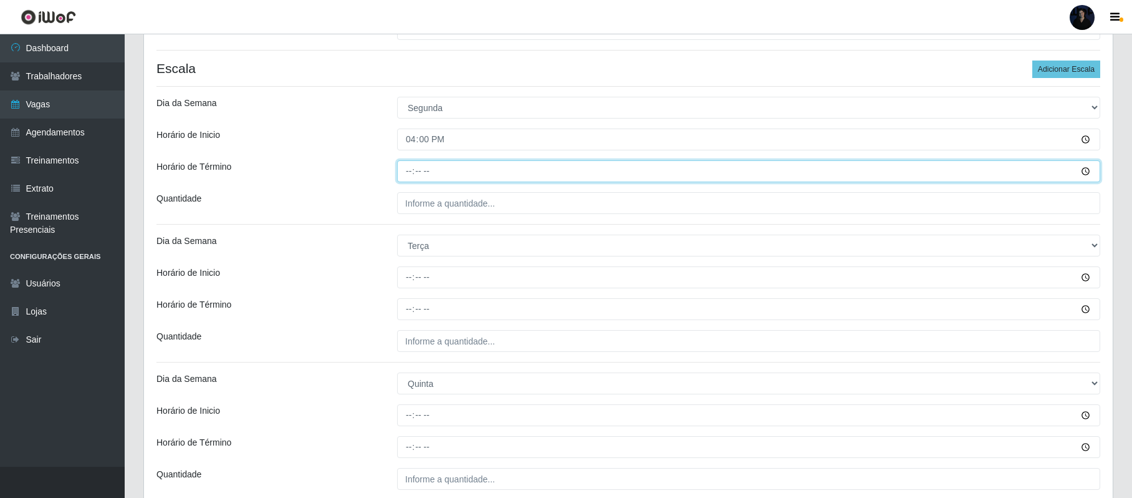
click at [404, 178] on input "Horário de Término" at bounding box center [748, 171] width 703 height 22
type input "22:00"
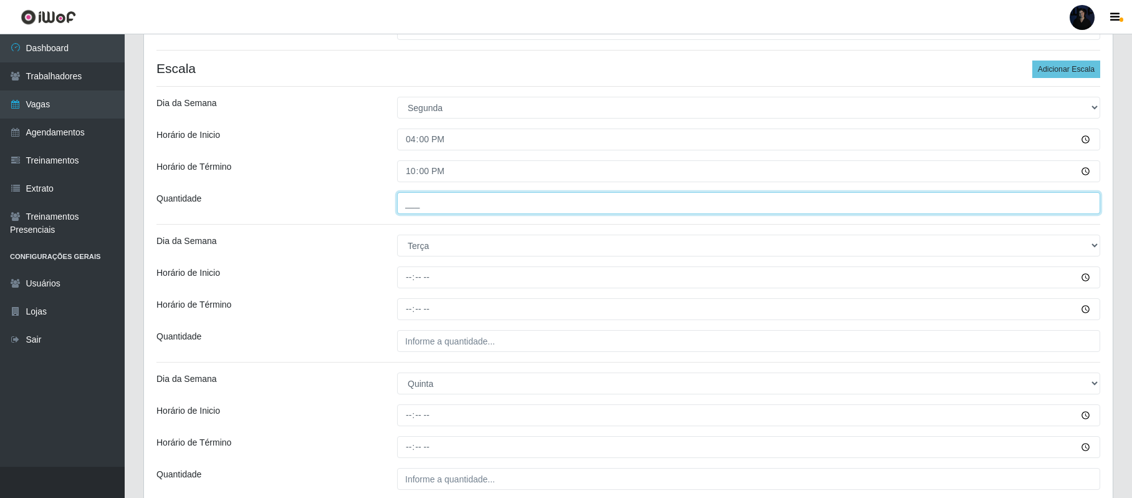
click at [403, 202] on input "___" at bounding box center [748, 203] width 703 height 22
type input "1__"
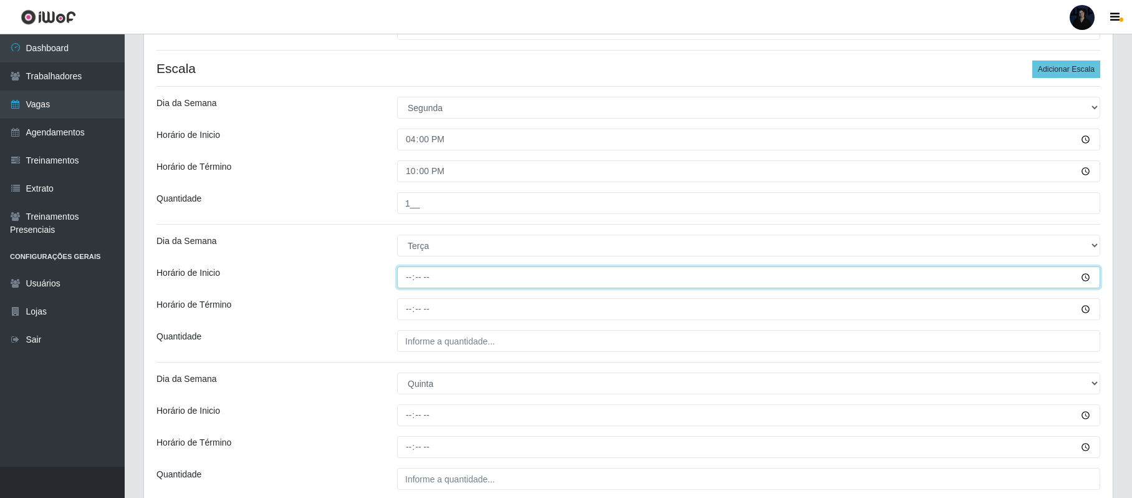
click at [409, 271] on input "Horário de Inicio" at bounding box center [748, 277] width 703 height 22
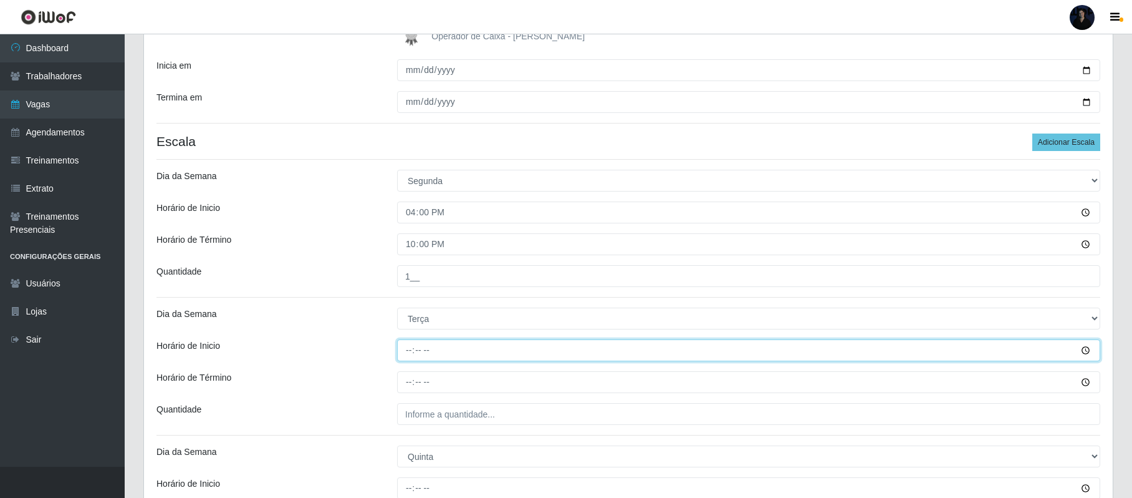
scroll to position [213, 0]
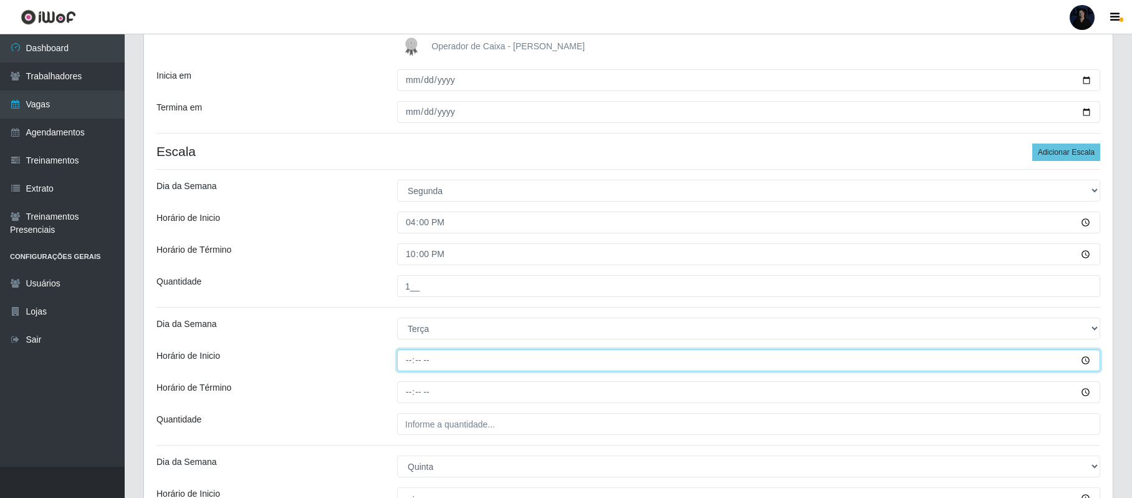
type input "16:00"
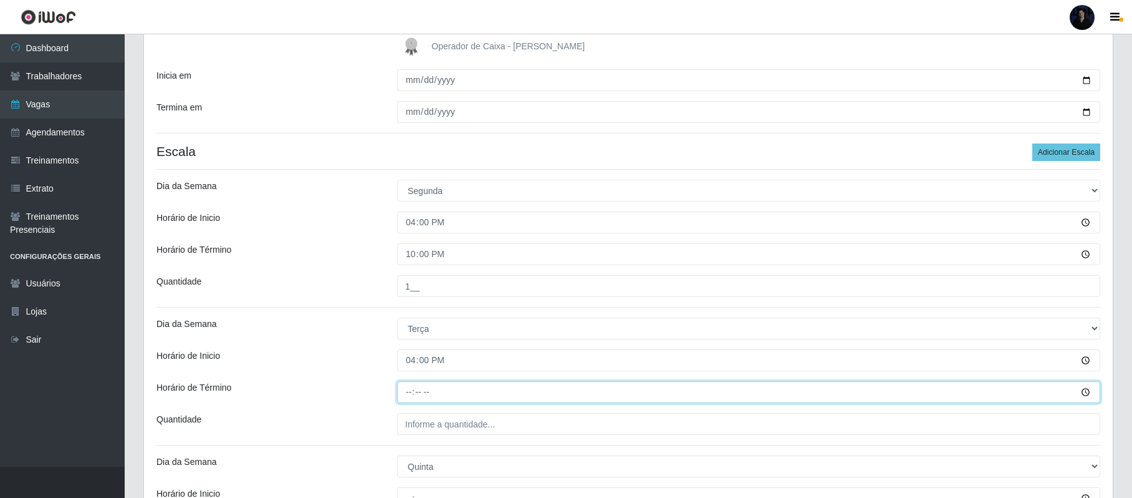
click at [402, 392] on input "Horário de Término" at bounding box center [748, 392] width 703 height 22
type input "22:00"
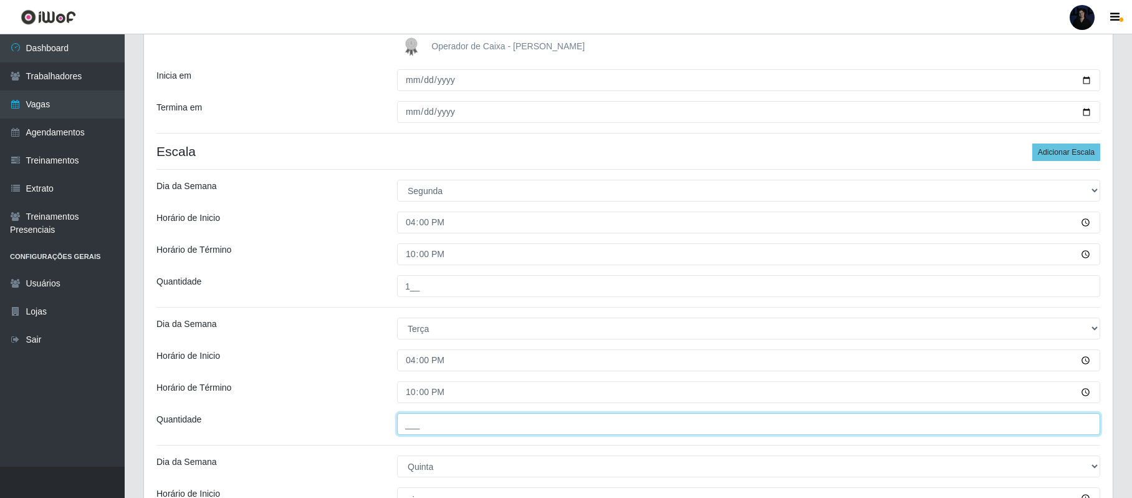
click at [408, 427] on input "___" at bounding box center [748, 424] width 703 height 22
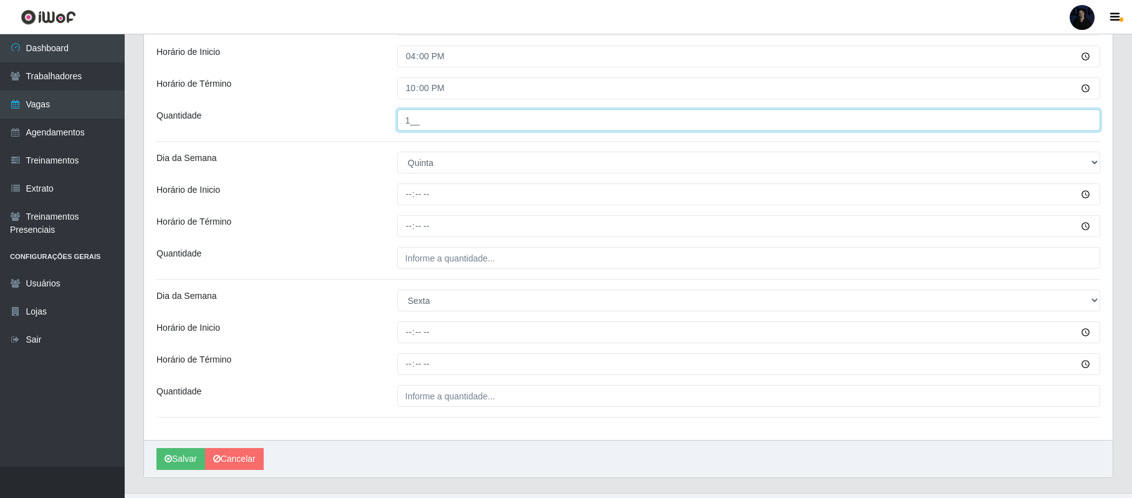
scroll to position [545, 0]
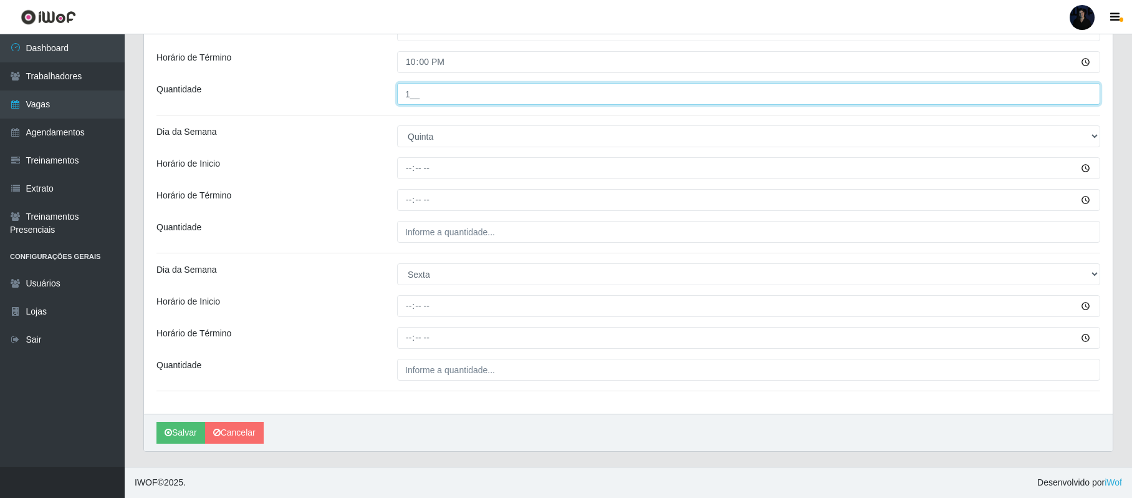
type input "1__"
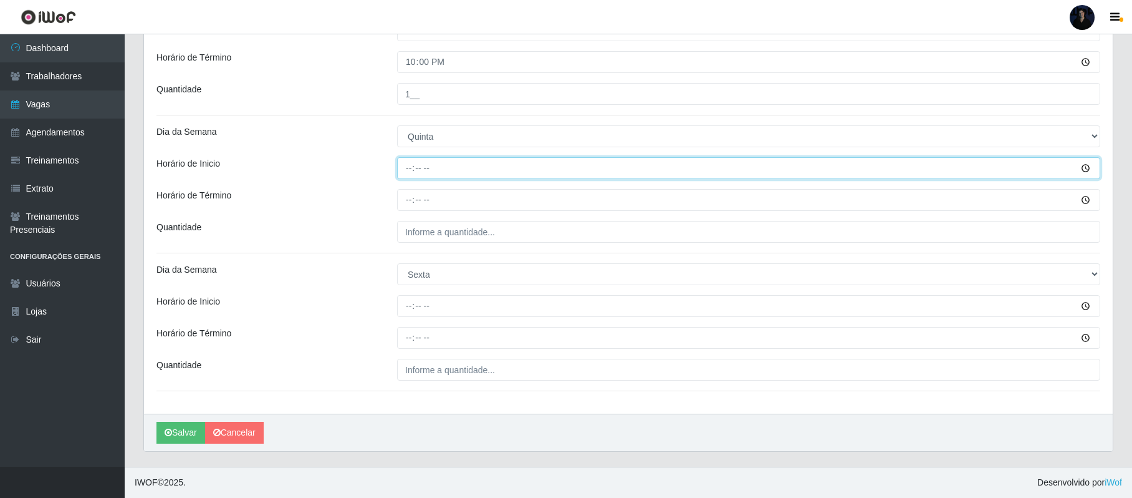
click at [413, 168] on input "Horário de Inicio" at bounding box center [748, 168] width 703 height 22
type input "16:00"
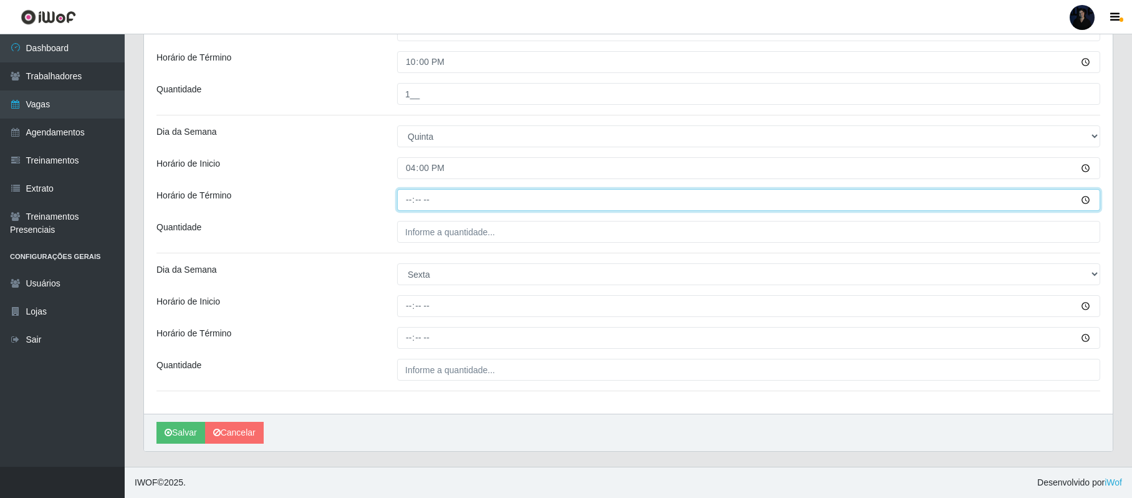
click at [402, 205] on input "Horário de Término" at bounding box center [748, 200] width 703 height 22
type input "22:00"
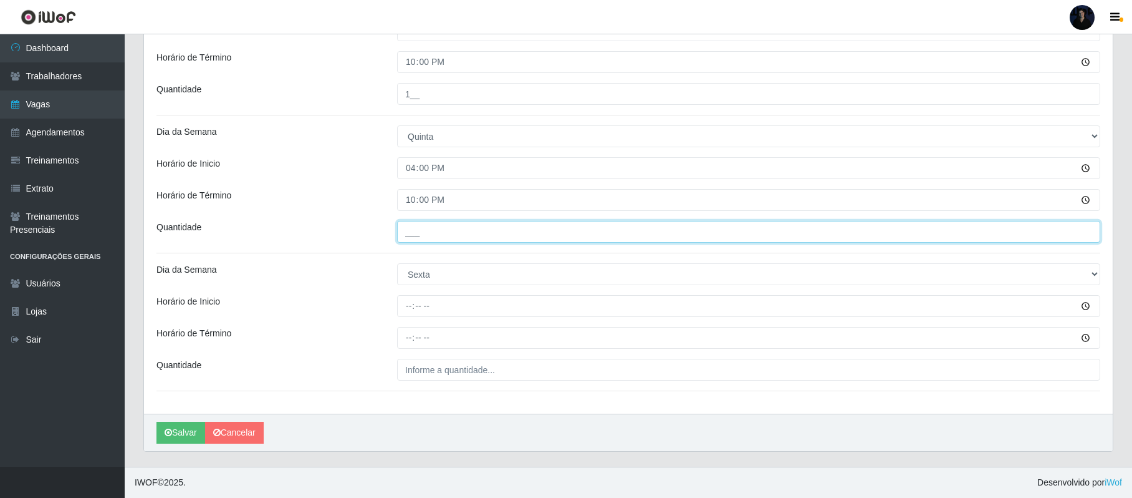
click at [407, 234] on input "___" at bounding box center [748, 232] width 703 height 22
type input "1__"
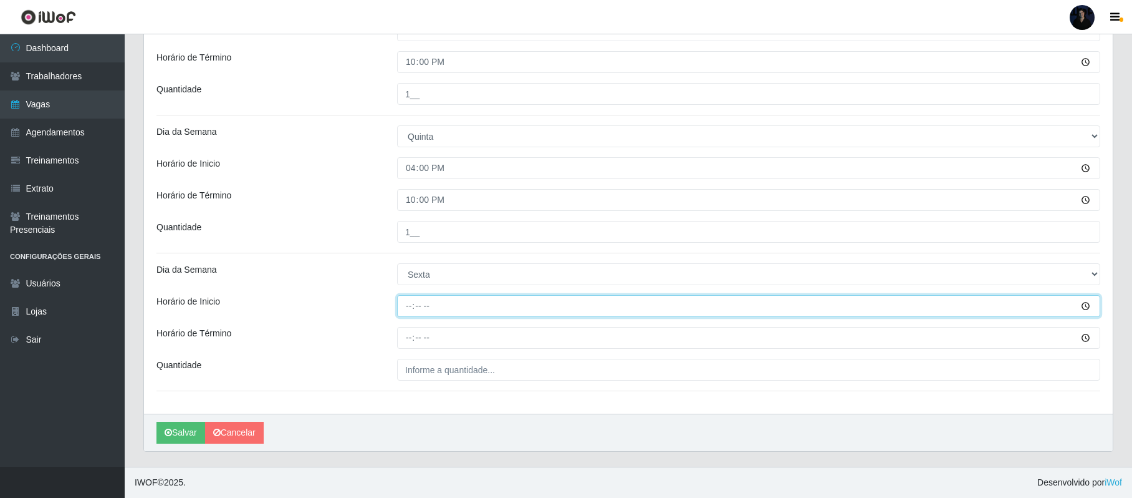
click at [407, 312] on input "Horário de Inicio" at bounding box center [748, 306] width 703 height 22
type input "16:00"
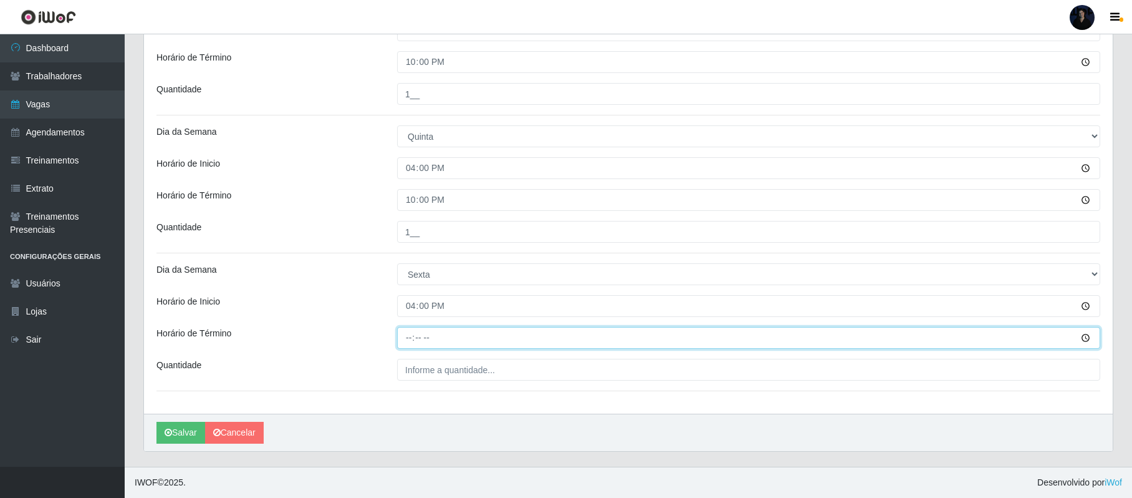
click at [410, 333] on input "Horário de Término" at bounding box center [748, 338] width 703 height 22
type input "22:00"
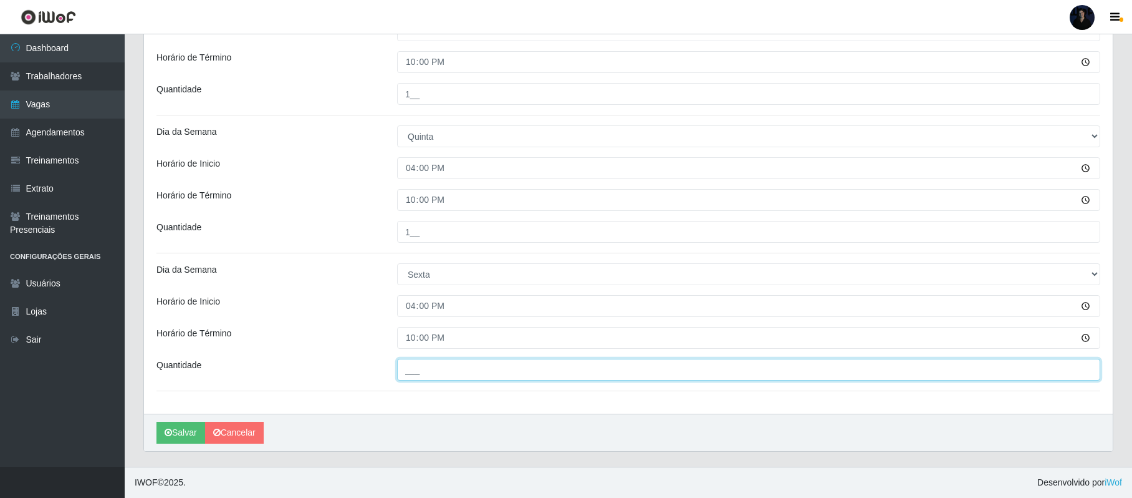
click at [412, 367] on input "___" at bounding box center [748, 370] width 703 height 22
type input "1__"
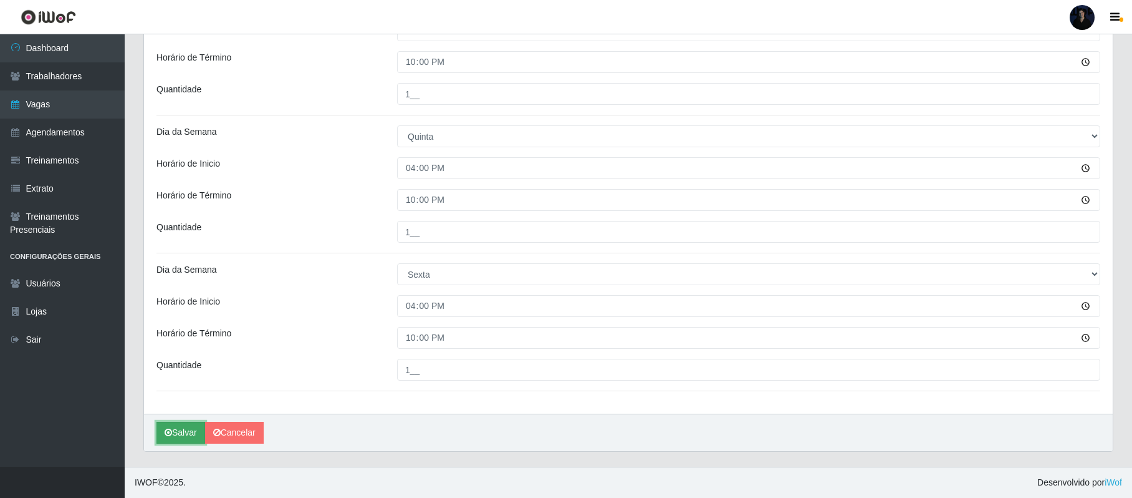
click at [173, 425] on button "Salvar" at bounding box center [181, 433] width 49 height 22
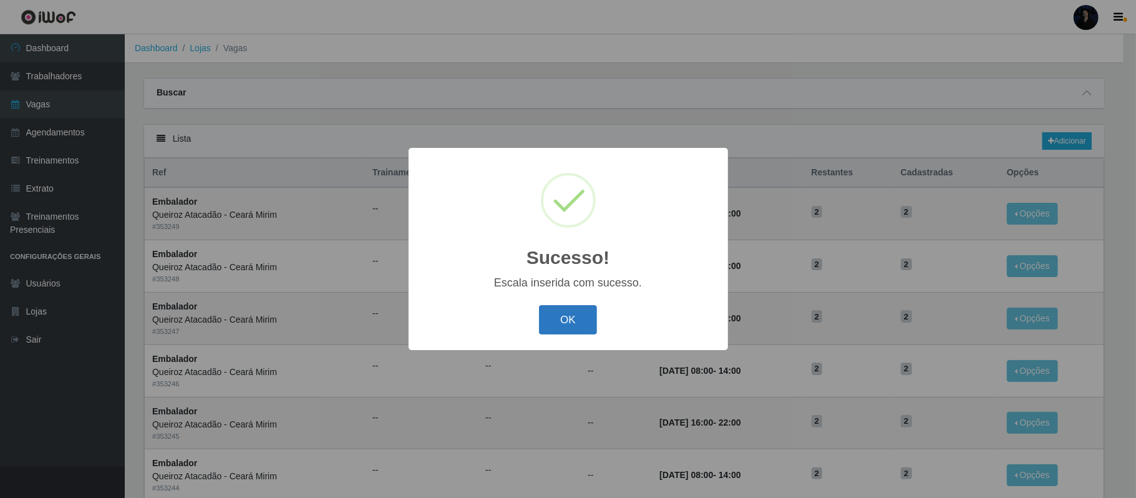
click at [582, 313] on button "OK" at bounding box center [568, 319] width 58 height 29
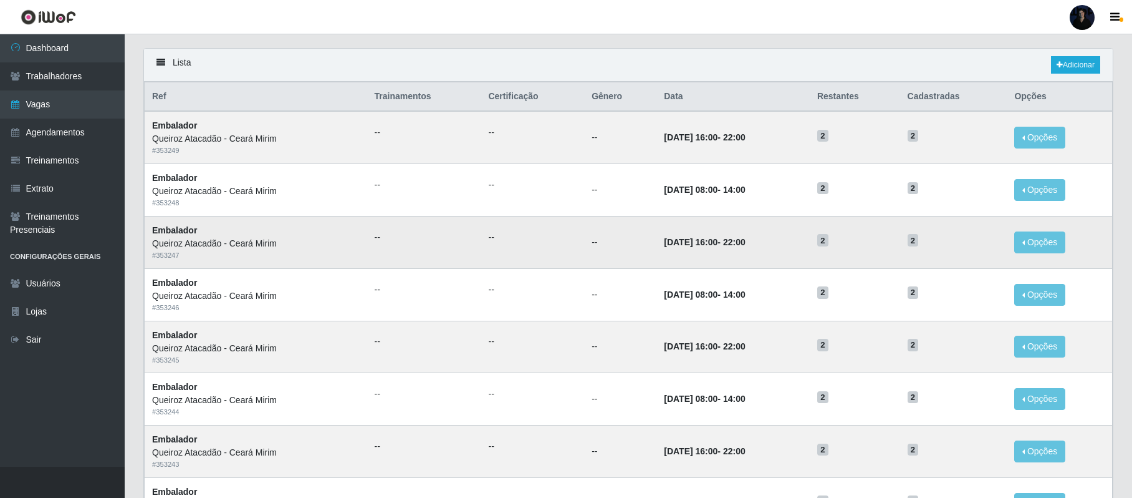
scroll to position [65, 0]
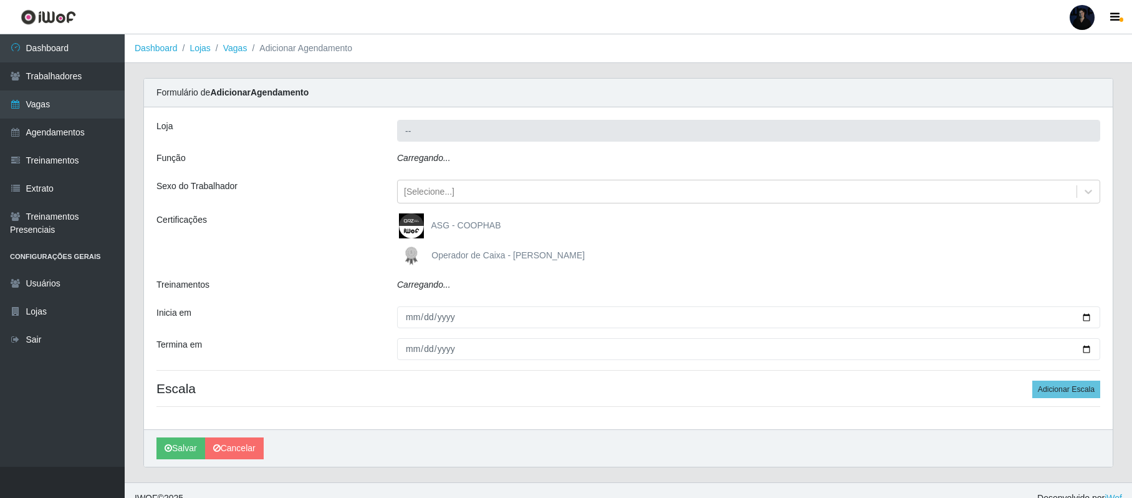
type input "Queiroz Atacadão - Ceará Mirim"
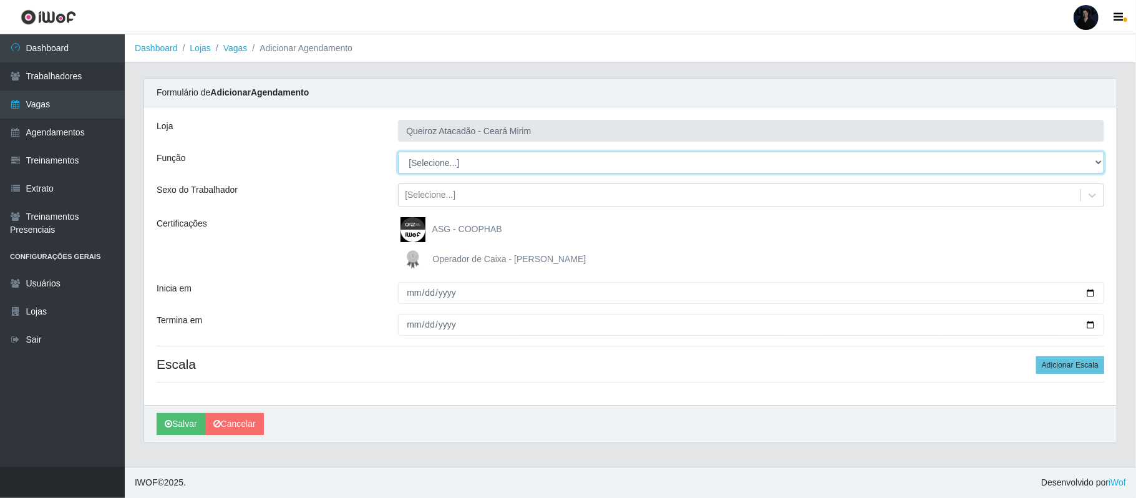
click at [979, 158] on select "[Selecione...] Embalador Embalador + Embalador ++ Operador de Caixa Operador de…" at bounding box center [751, 163] width 706 height 22
select select "22"
click at [398, 152] on select "[Selecione...] Embalador Embalador + Embalador ++ Operador de Caixa Operador de…" at bounding box center [751, 163] width 706 height 22
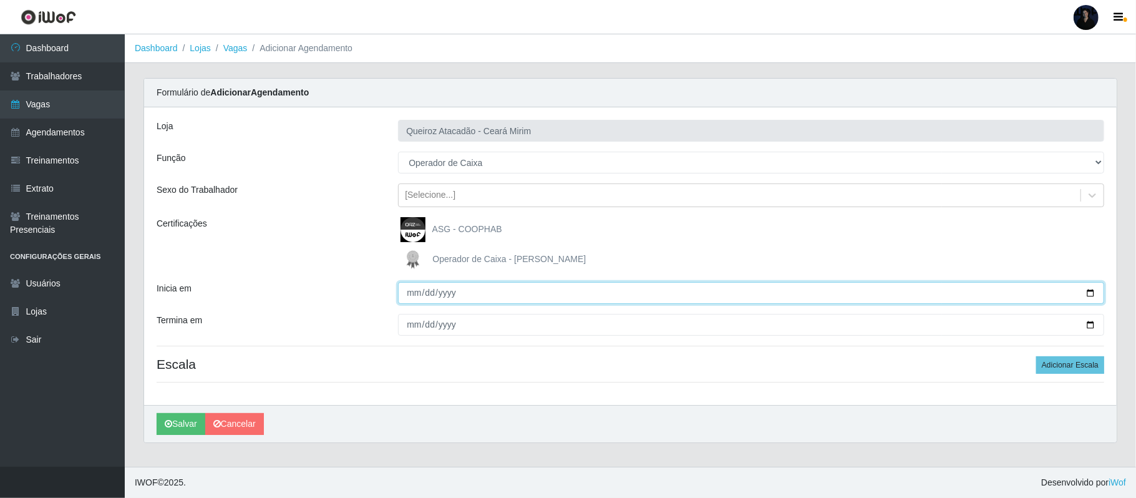
click at [1091, 291] on input "Inicia em" at bounding box center [751, 293] width 706 height 22
type input "[DATE]"
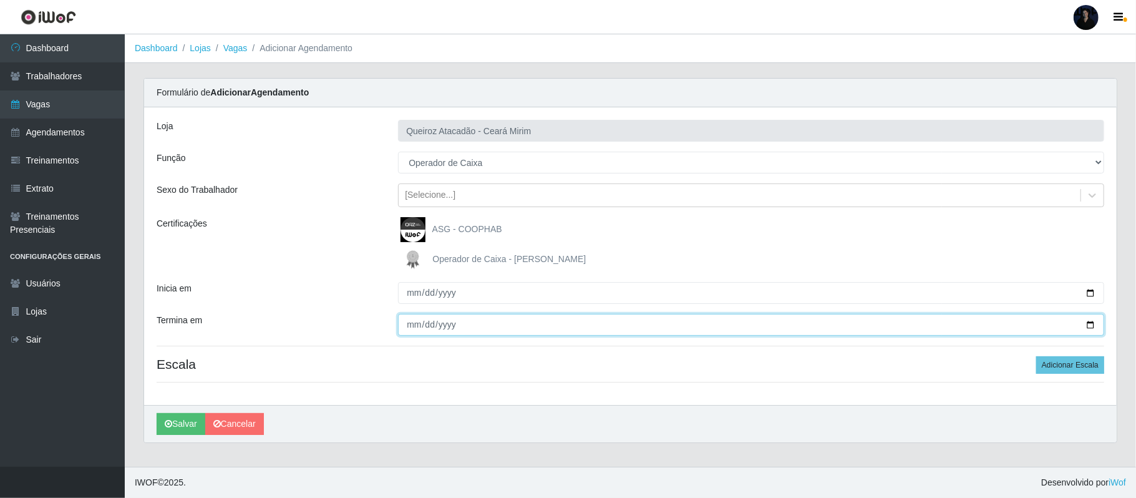
click at [1091, 325] on input "Termina em" at bounding box center [751, 325] width 706 height 22
type input "[DATE]"
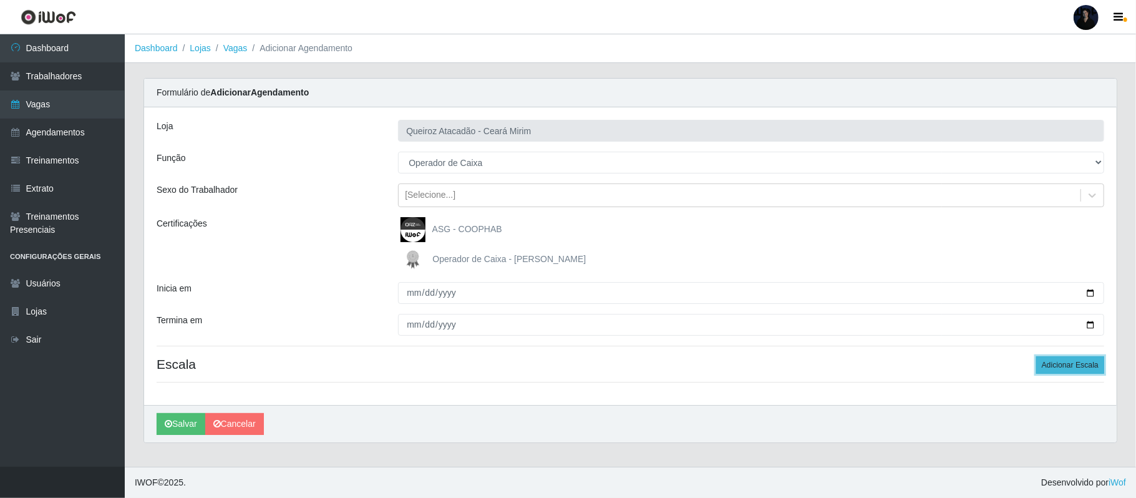
click at [1053, 367] on button "Adicionar Escala" at bounding box center [1070, 364] width 68 height 17
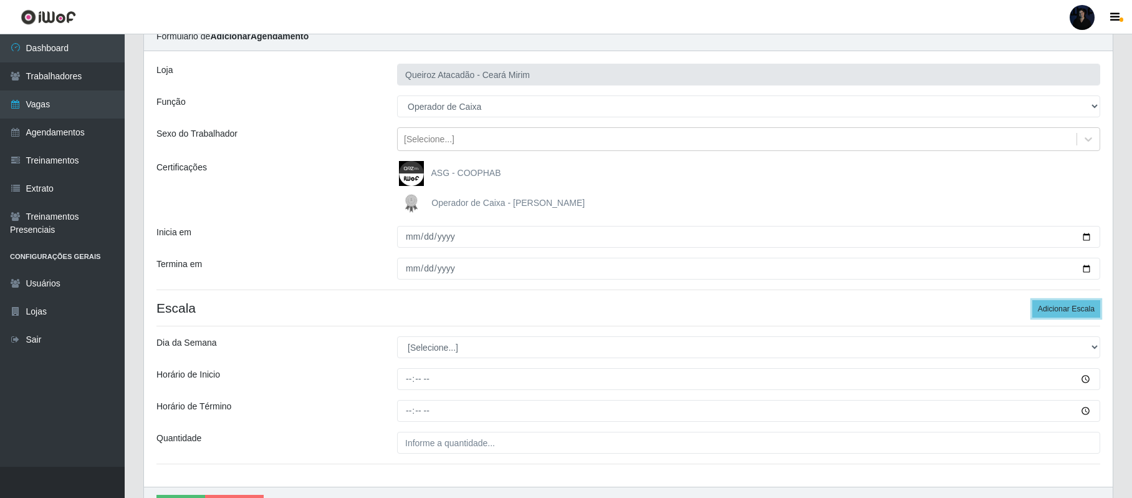
scroll to position [131, 0]
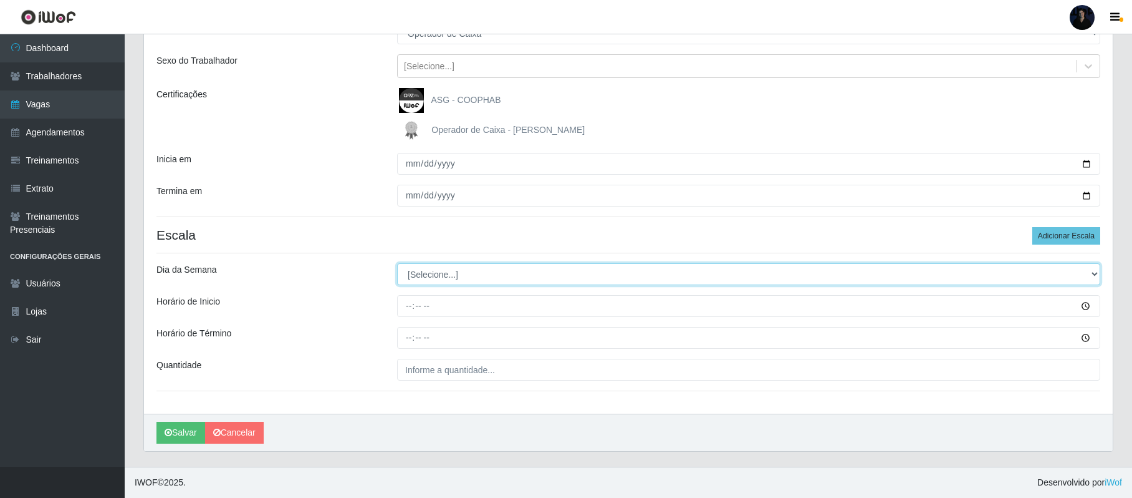
click at [444, 272] on select "[Selecione...] Segunda Terça Quarta Quinta Sexta Sábado Domingo" at bounding box center [748, 274] width 703 height 22
select select "5"
click at [397, 263] on select "[Selecione...] Segunda Terça Quarta Quinta Sexta Sábado Domingo" at bounding box center [748, 274] width 703 height 22
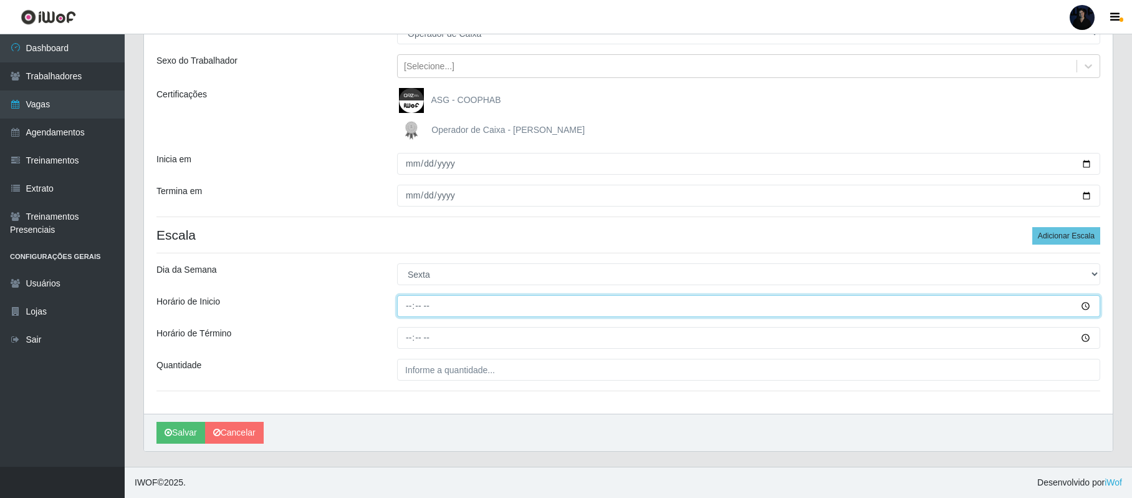
click at [408, 302] on input "Horário de Inicio" at bounding box center [748, 306] width 703 height 22
type input "08:00"
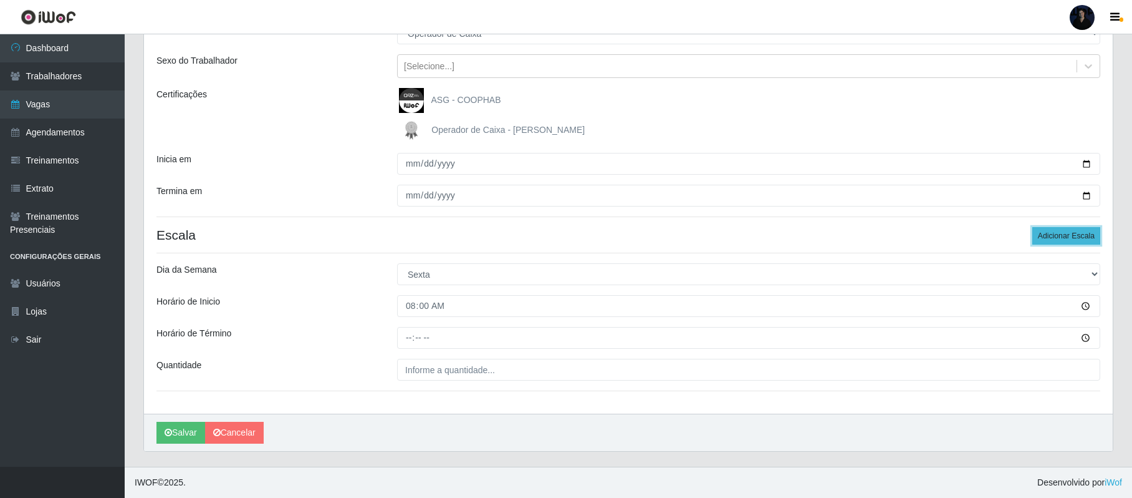
click at [1053, 230] on button "Adicionar Escala" at bounding box center [1067, 235] width 68 height 17
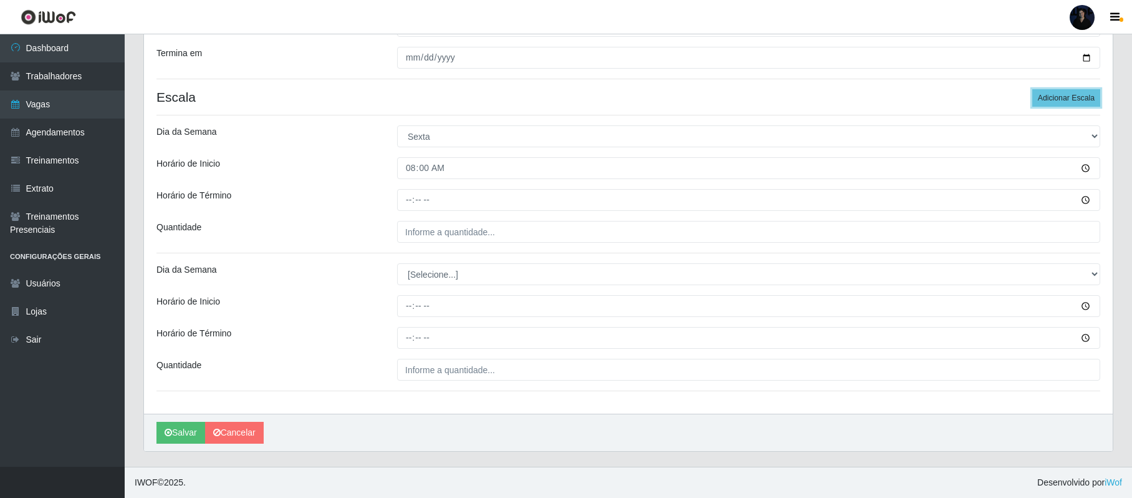
scroll to position [269, 0]
click at [427, 272] on select "[Selecione...] Segunda Terça Quarta Quinta Sexta Sábado Domingo" at bounding box center [748, 274] width 703 height 22
select select "5"
click at [397, 263] on select "[Selecione...] Segunda Terça Quarta Quinta Sexta Sábado Domingo" at bounding box center [748, 274] width 703 height 22
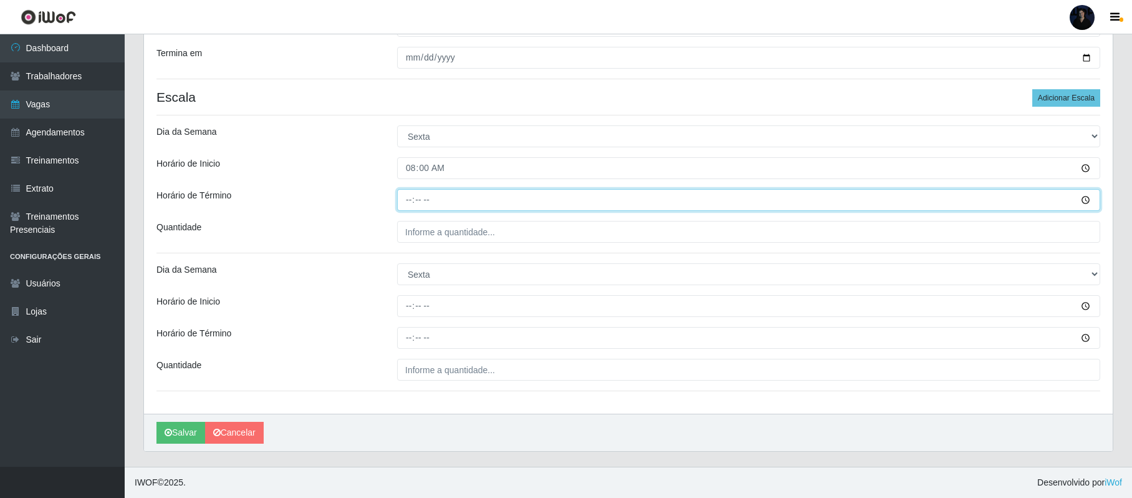
click at [412, 202] on input "Horário de Término" at bounding box center [748, 200] width 703 height 22
type input "14:00"
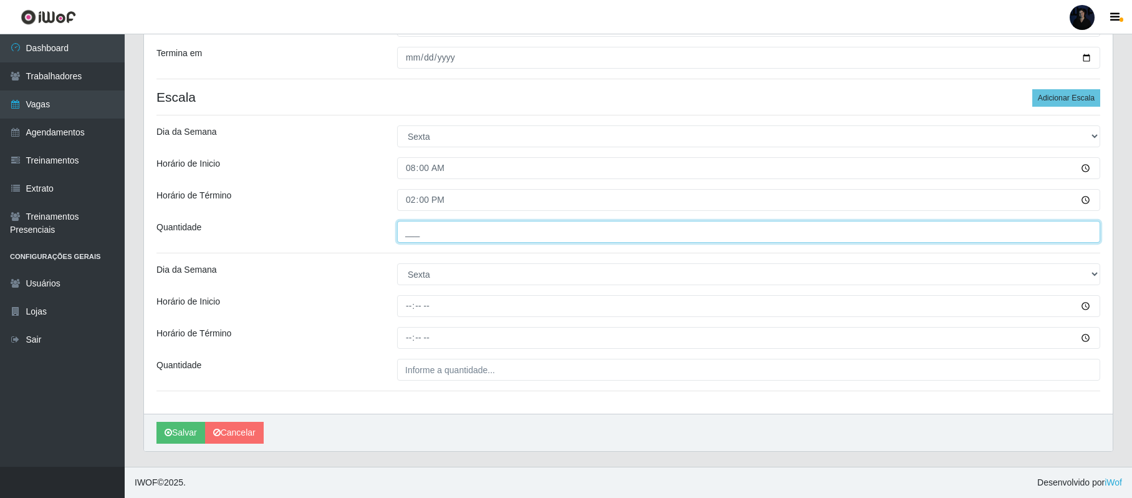
click at [407, 236] on input "___" at bounding box center [748, 232] width 703 height 22
type input "1__"
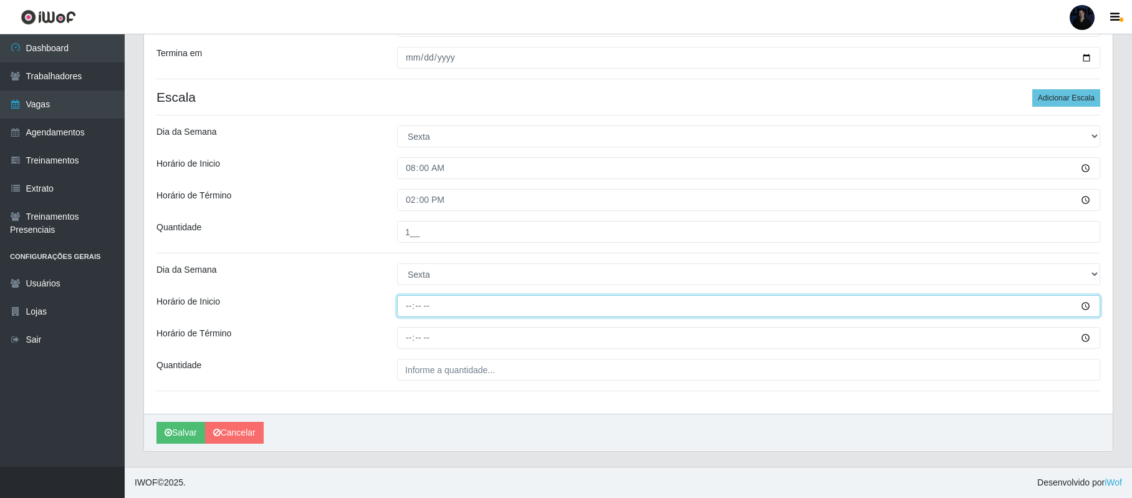
click at [410, 302] on input "Horário de Inicio" at bounding box center [748, 306] width 703 height 22
type input "16:00"
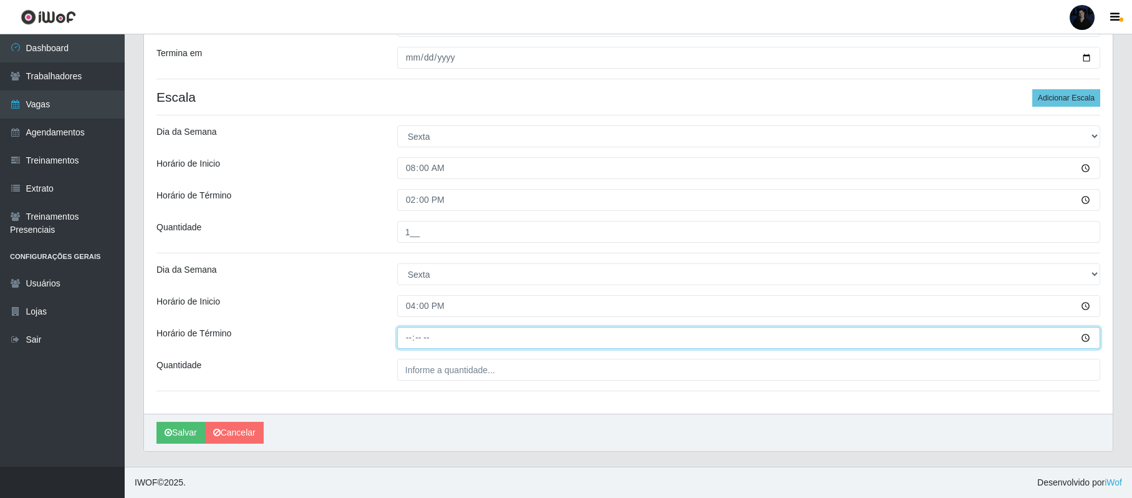
click at [410, 332] on input "Horário de Término" at bounding box center [748, 338] width 703 height 22
type input "22:00"
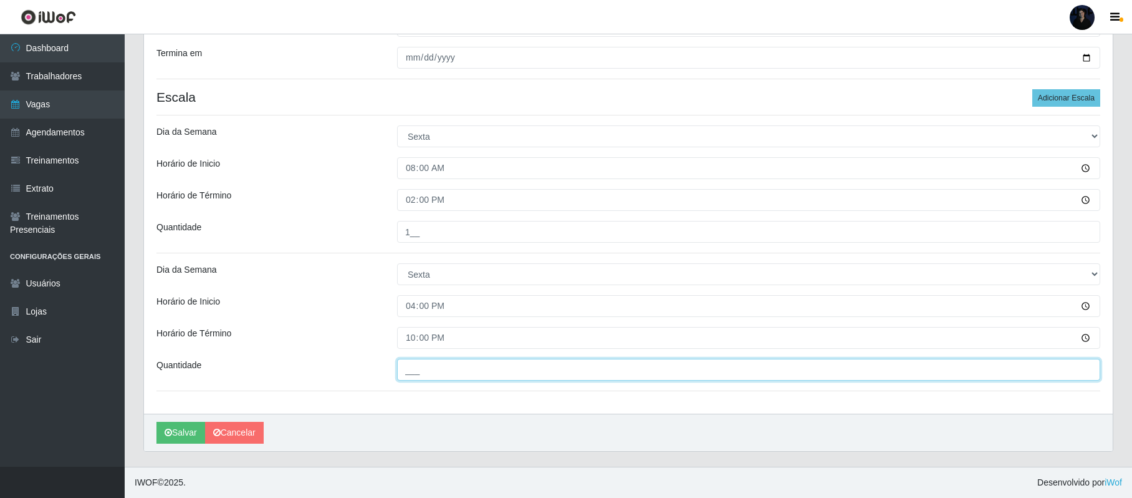
click at [404, 370] on input "___" at bounding box center [748, 370] width 703 height 22
type input "1__"
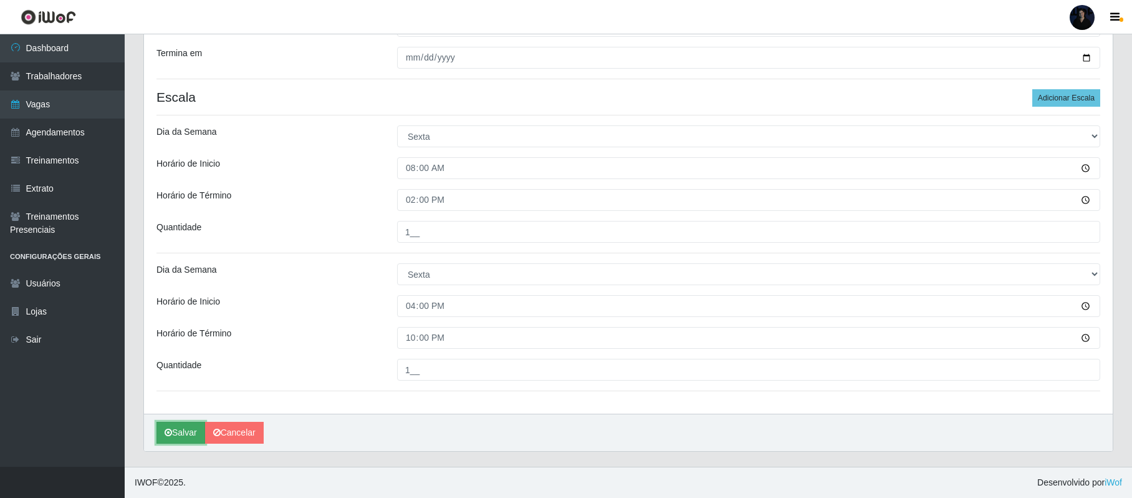
click at [188, 433] on button "Salvar" at bounding box center [181, 433] width 49 height 22
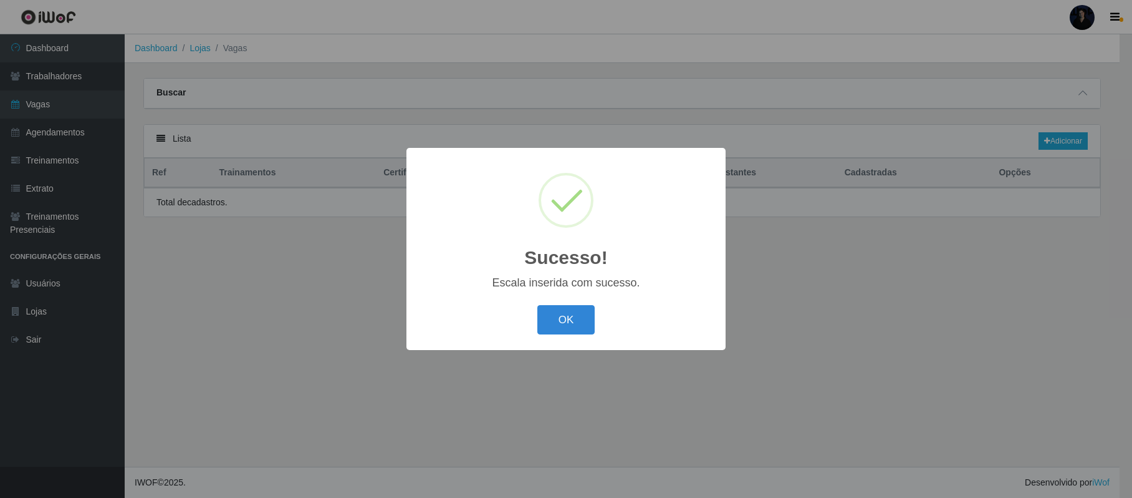
scroll to position [0, 0]
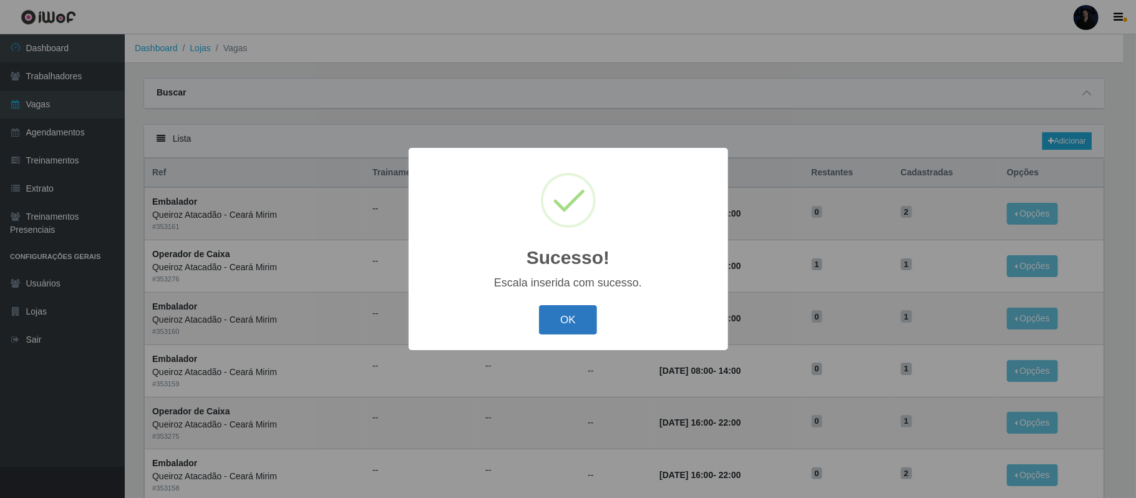
click at [554, 330] on button "OK" at bounding box center [568, 319] width 58 height 29
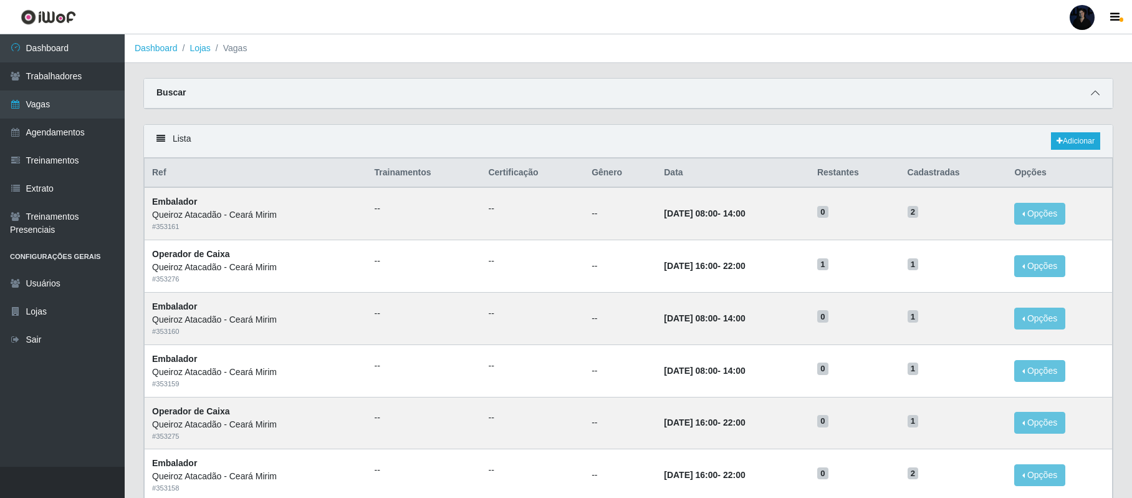
click at [1092, 95] on icon at bounding box center [1095, 93] width 9 height 9
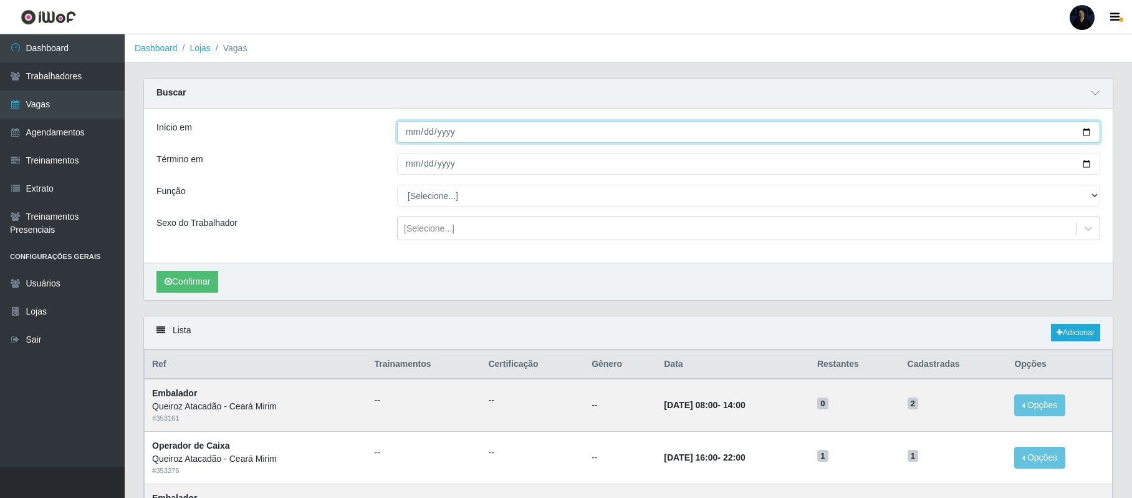
click at [1083, 133] on input "Início em" at bounding box center [748, 132] width 703 height 22
type input "2025-10-24"
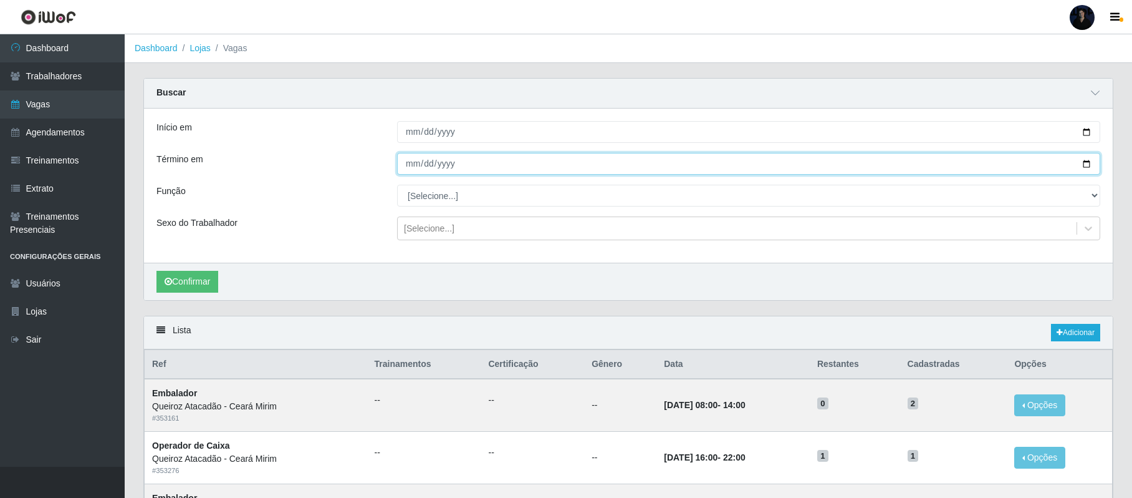
click at [1084, 162] on input "Término em" at bounding box center [748, 164] width 703 height 22
type input "2025-10-24"
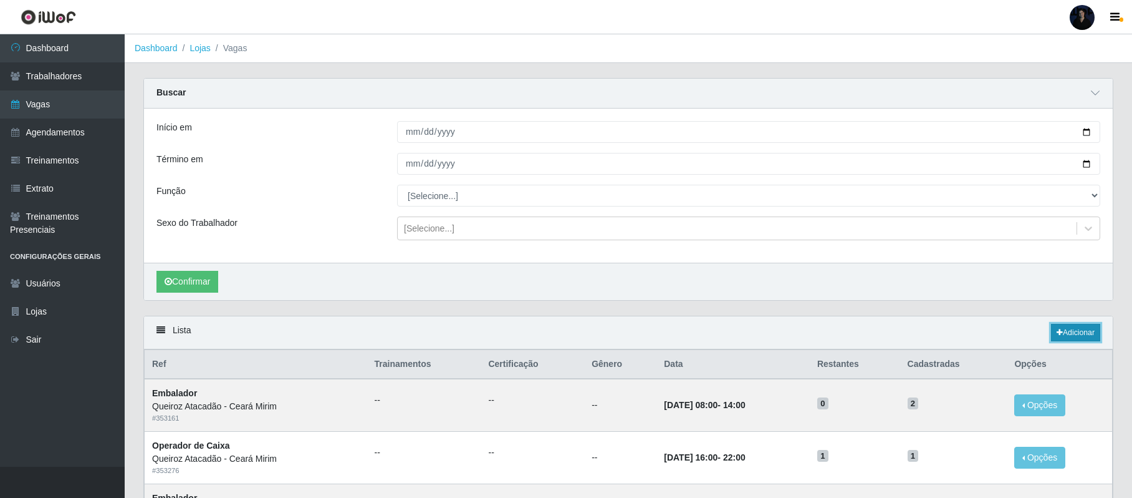
click at [1070, 332] on link "Adicionar" at bounding box center [1075, 332] width 49 height 17
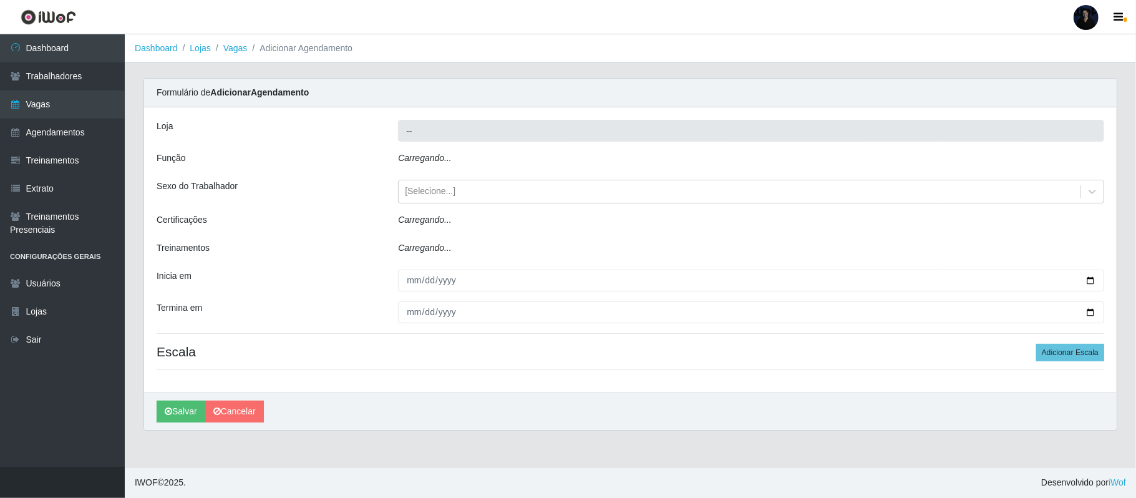
type input "Queiroz Atacadão - Ceará Mirim"
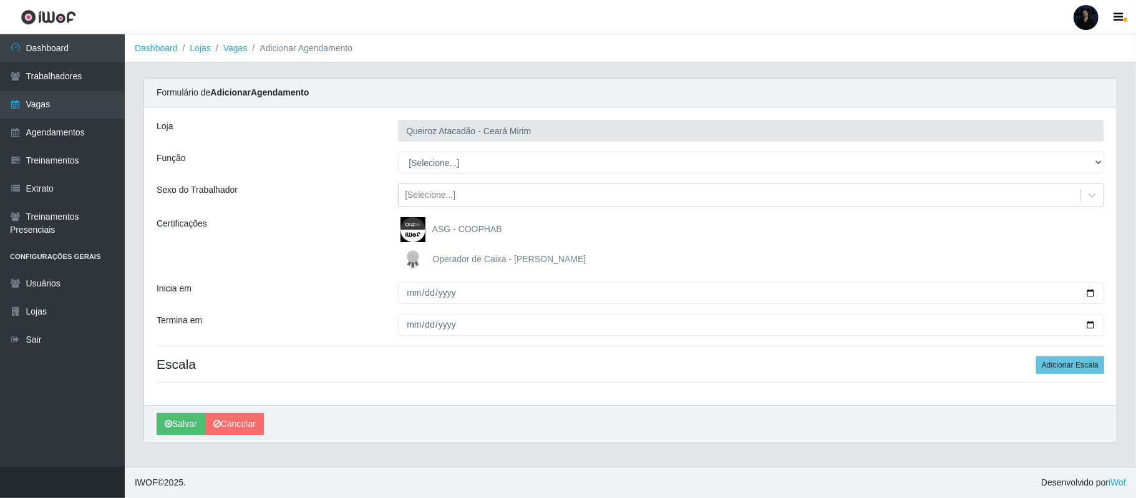
click at [432, 163] on select "[Selecione...] Embalador Embalador + Embalador ++ Operador de Caixa Operador de…" at bounding box center [751, 163] width 706 height 22
select select "22"
click at [398, 152] on select "[Selecione...] Embalador Embalador + Embalador ++ Operador de Caixa Operador de…" at bounding box center [751, 163] width 706 height 22
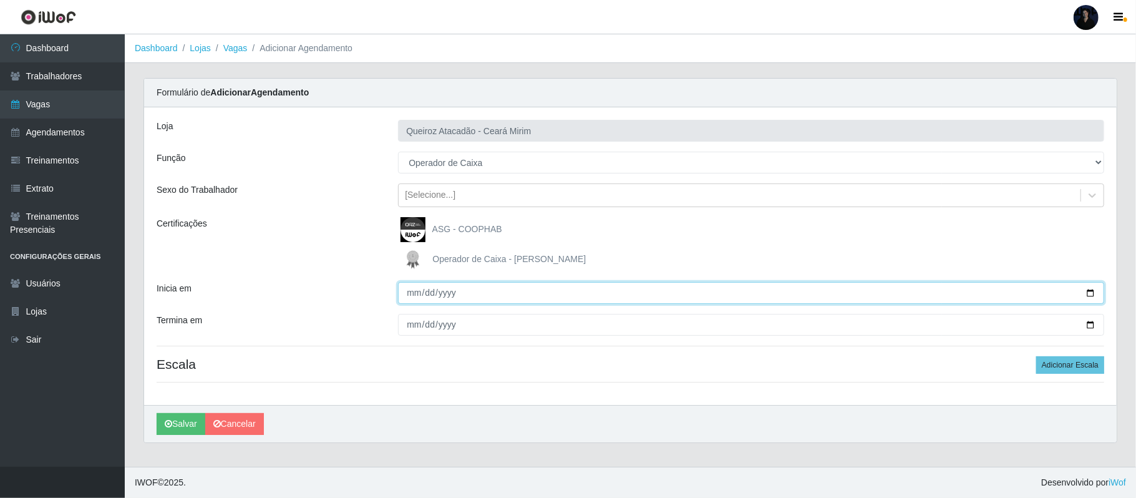
click at [1091, 293] on input "Inicia em" at bounding box center [751, 293] width 706 height 22
type input "2025-10-24"
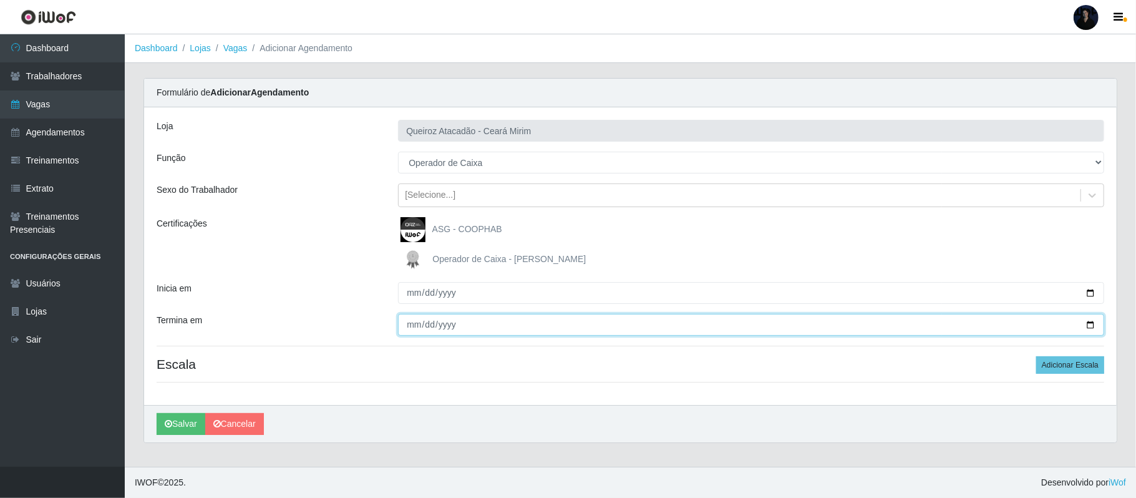
click at [1091, 322] on input "Termina em" at bounding box center [751, 325] width 706 height 22
type input "2025-10-24"
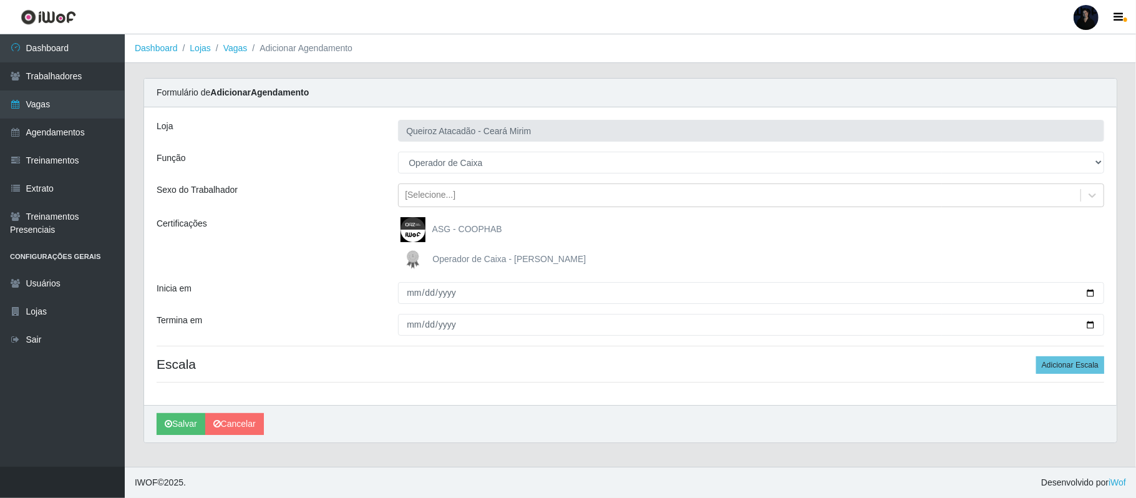
click at [1069, 375] on div "Loja Queiroz Atacadão - Ceará Mirim Função [Selecione...] Embalador Embalador +…" at bounding box center [630, 255] width 972 height 297
click at [1068, 367] on button "Adicionar Escala" at bounding box center [1070, 364] width 68 height 17
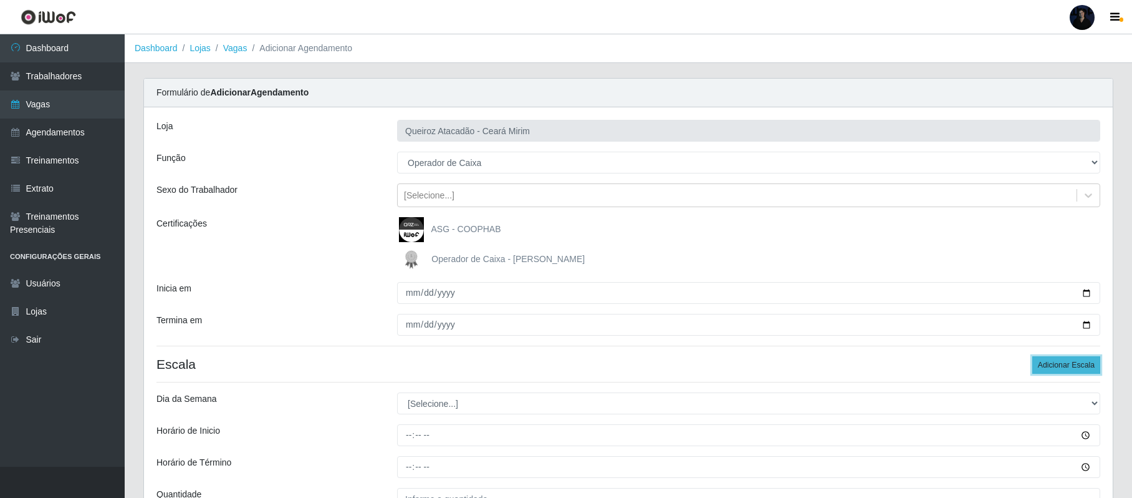
click at [1066, 367] on button "Adicionar Escala" at bounding box center [1067, 364] width 68 height 17
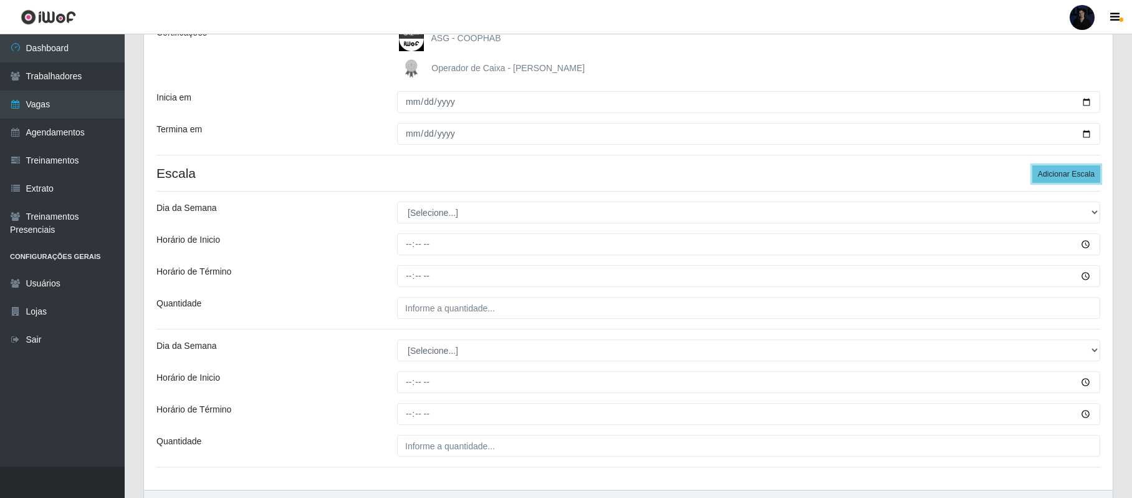
scroll to position [249, 0]
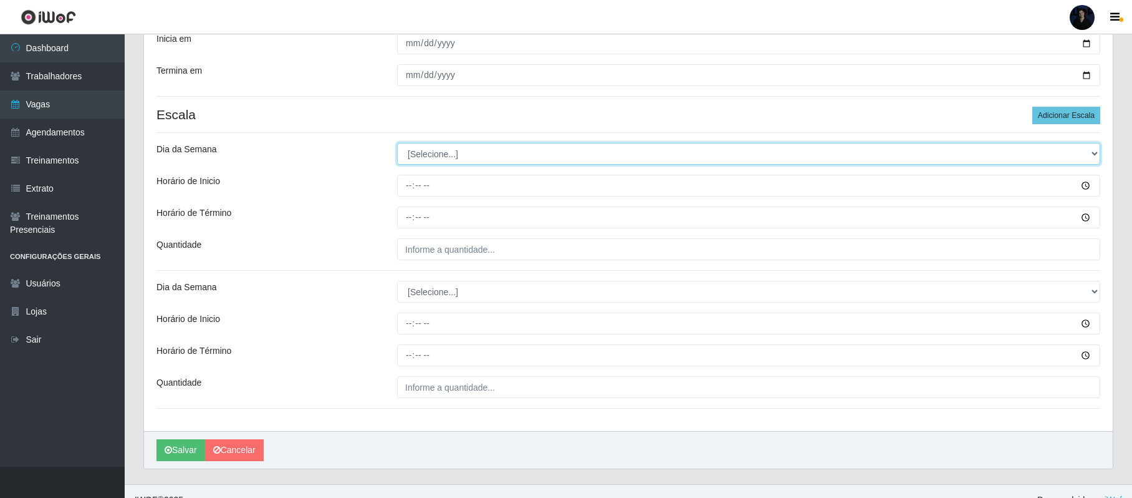
click at [420, 153] on select "[Selecione...] Segunda Terça Quarta Quinta Sexta Sábado Domingo" at bounding box center [748, 154] width 703 height 22
select select "5"
click at [397, 144] on select "[Selecione...] Segunda Terça Quarta Quinta Sexta Sábado Domingo" at bounding box center [748, 154] width 703 height 22
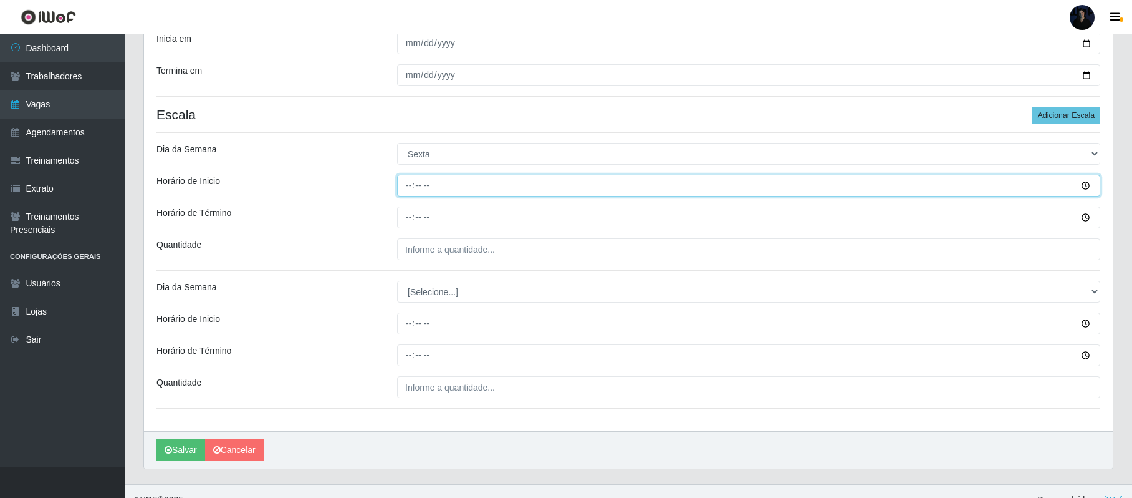
click at [407, 185] on input "Horário de Inicio" at bounding box center [748, 186] width 703 height 22
type input "08:00"
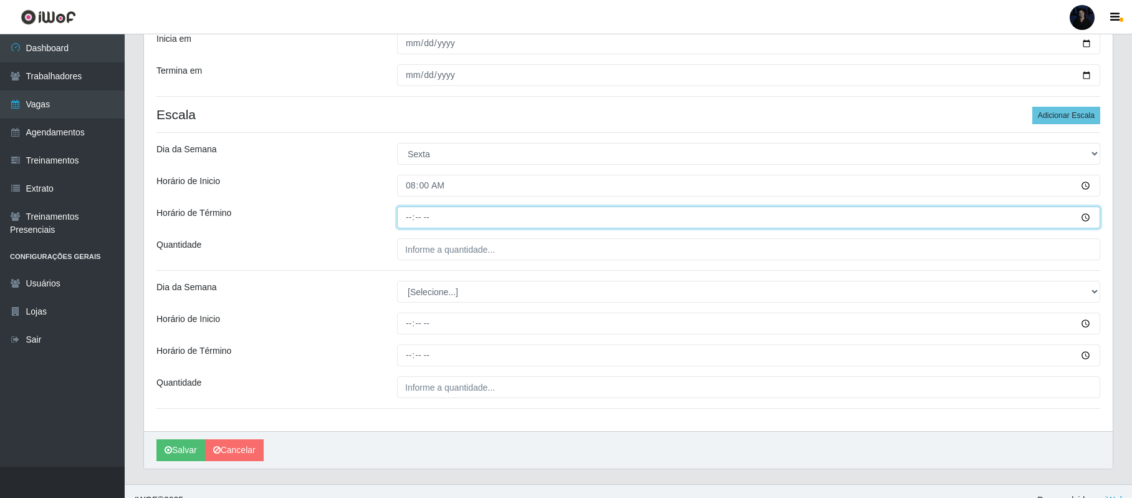
click at [410, 215] on input "Horário de Término" at bounding box center [748, 217] width 703 height 22
type input "14:00"
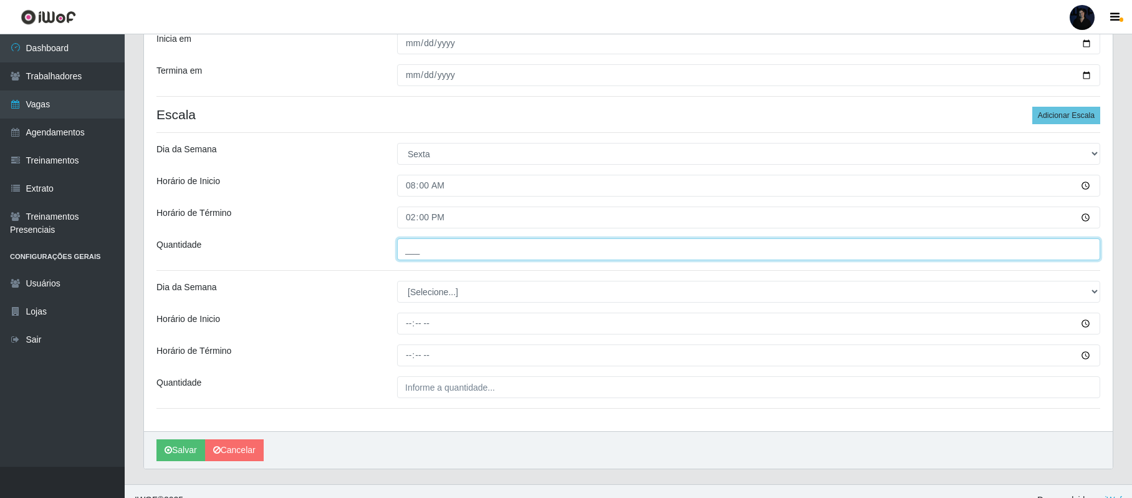
click at [408, 256] on input "___" at bounding box center [748, 249] width 703 height 22
type input "1__"
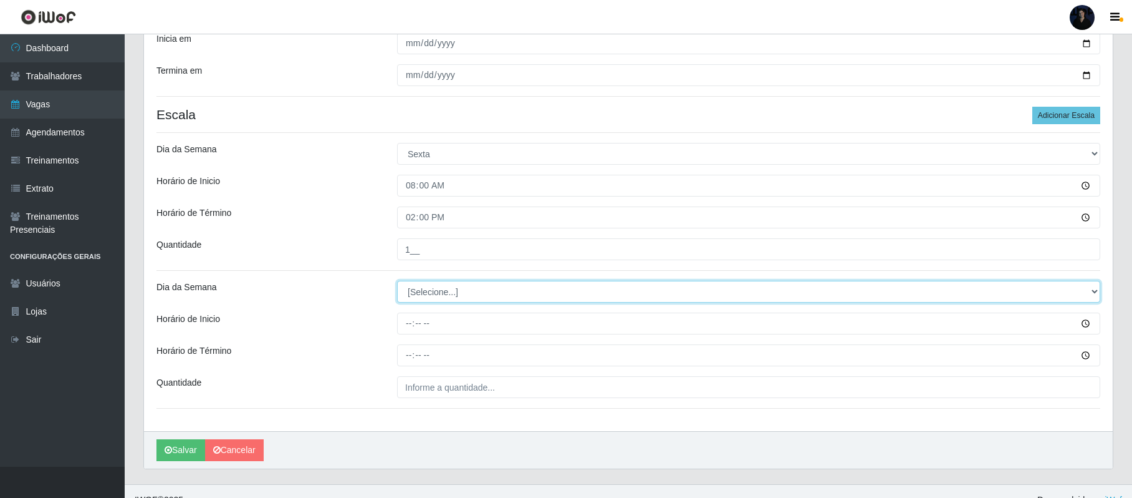
click at [412, 299] on select "[Selecione...] Segunda Terça Quarta Quinta Sexta Sábado Domingo" at bounding box center [748, 292] width 703 height 22
select select "5"
click at [397, 282] on select "[Selecione...] Segunda Terça Quarta Quinta Sexta Sábado Domingo" at bounding box center [748, 292] width 703 height 22
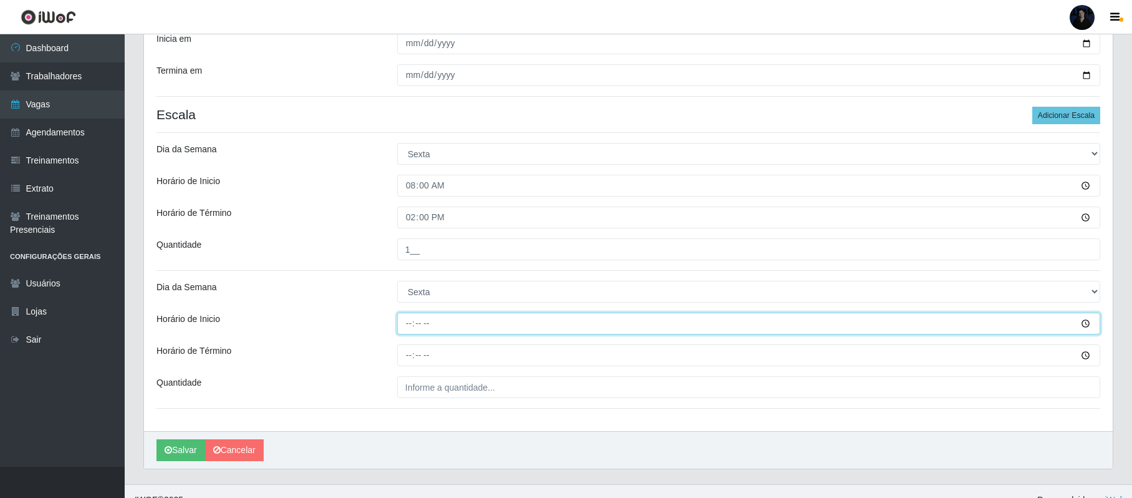
click at [407, 334] on input "Horário de Inicio" at bounding box center [748, 323] width 703 height 22
type input "16:00"
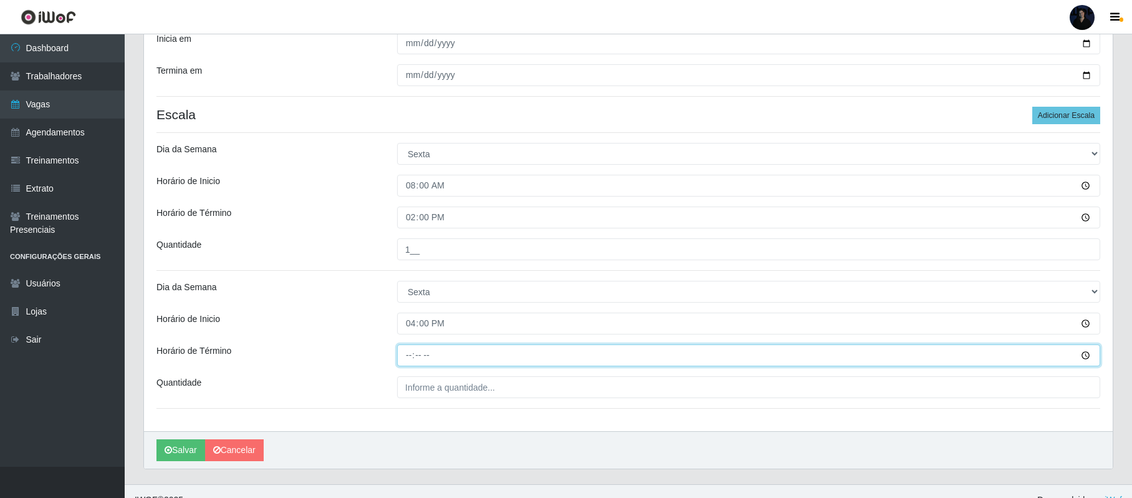
click at [412, 363] on input "Horário de Término" at bounding box center [748, 355] width 703 height 22
type input "22:00"
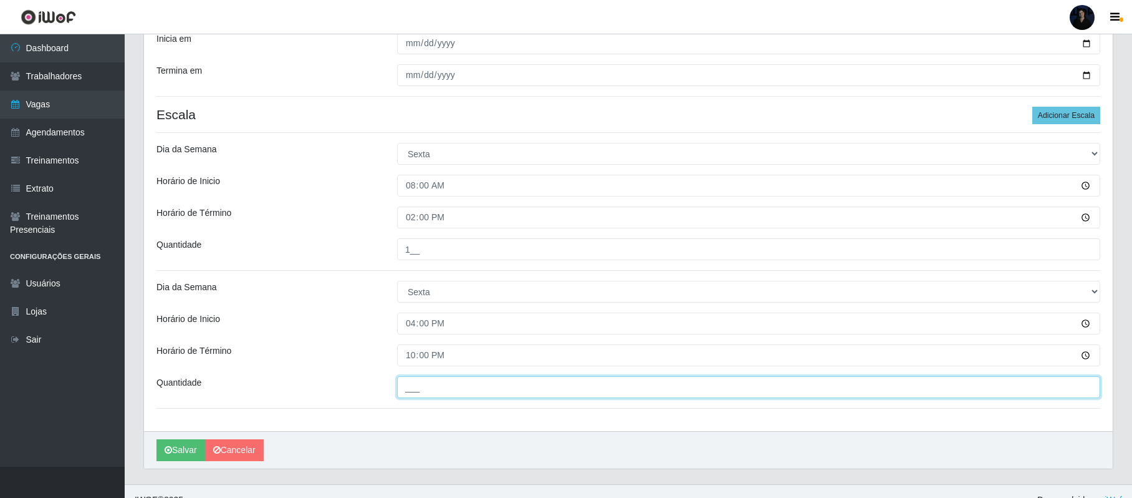
click at [405, 382] on input "___" at bounding box center [748, 387] width 703 height 22
type input "1__"
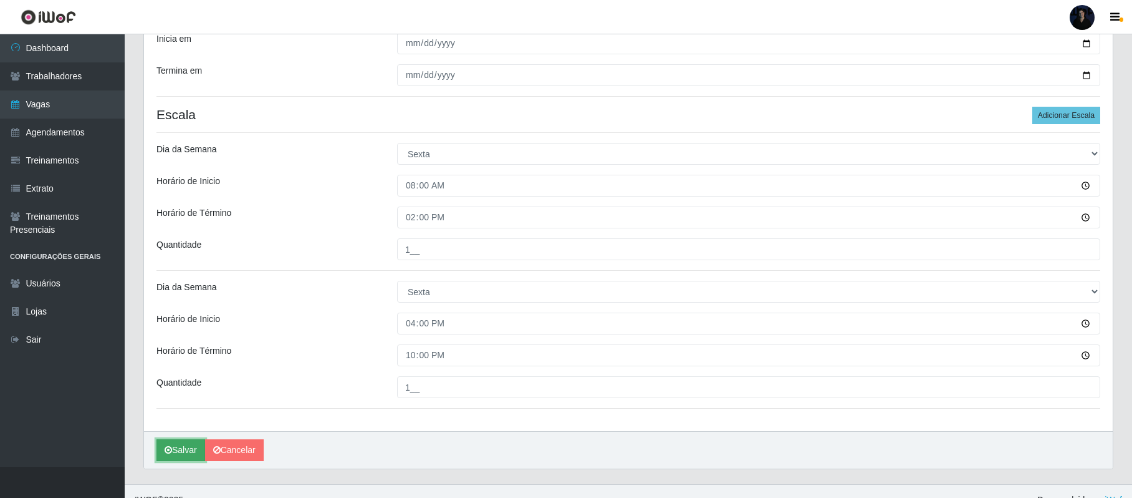
click at [175, 447] on button "Salvar" at bounding box center [181, 450] width 49 height 22
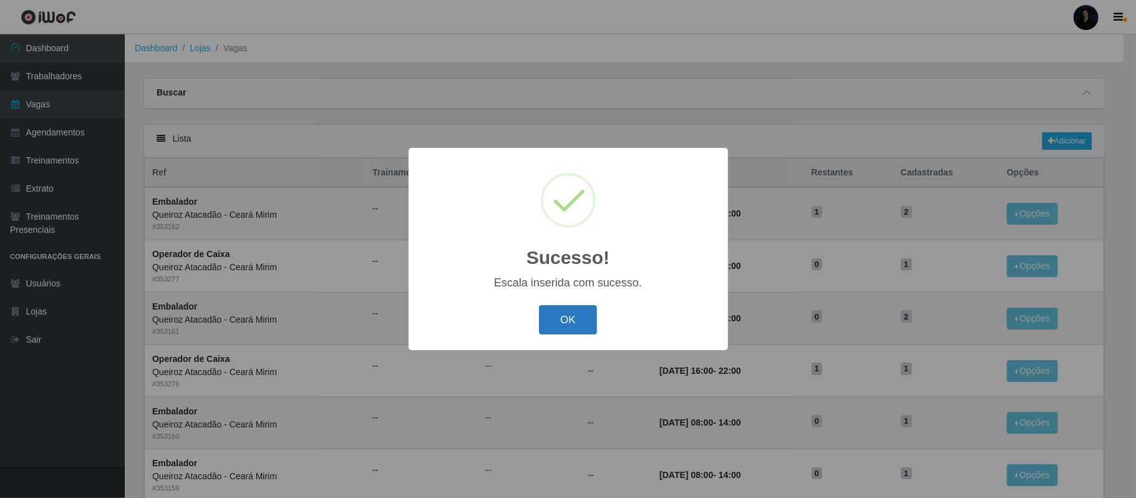
click at [579, 321] on button "OK" at bounding box center [568, 319] width 58 height 29
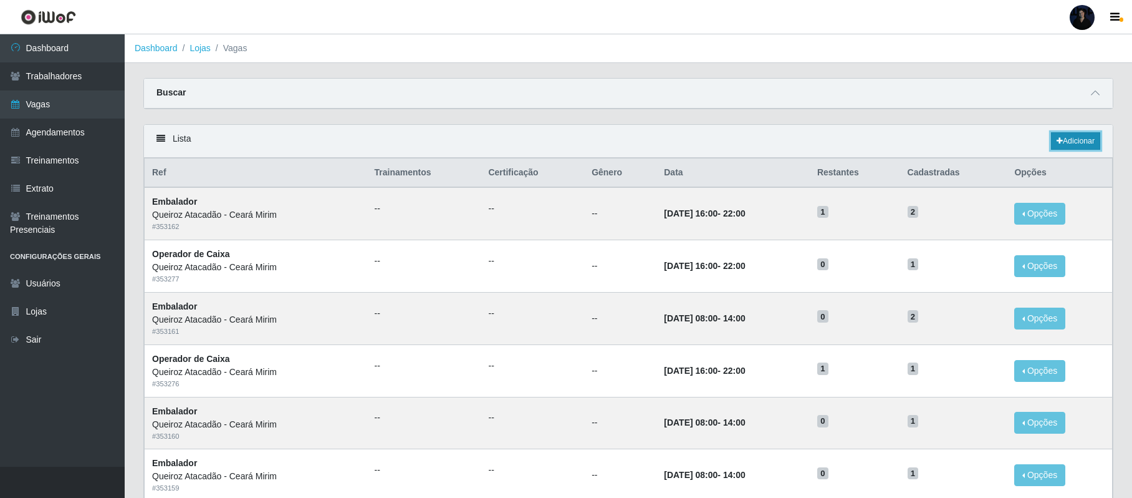
click at [1070, 140] on link "Adicionar" at bounding box center [1075, 140] width 49 height 17
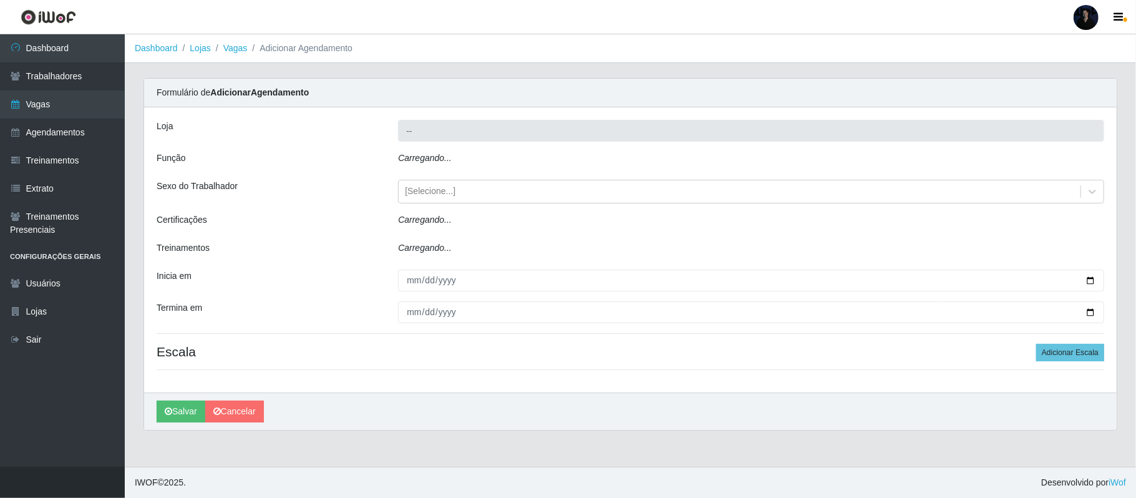
click at [430, 161] on icon "Carregando..." at bounding box center [425, 158] width 54 height 10
type input "Queiroz Atacadão - Ceará Mirim"
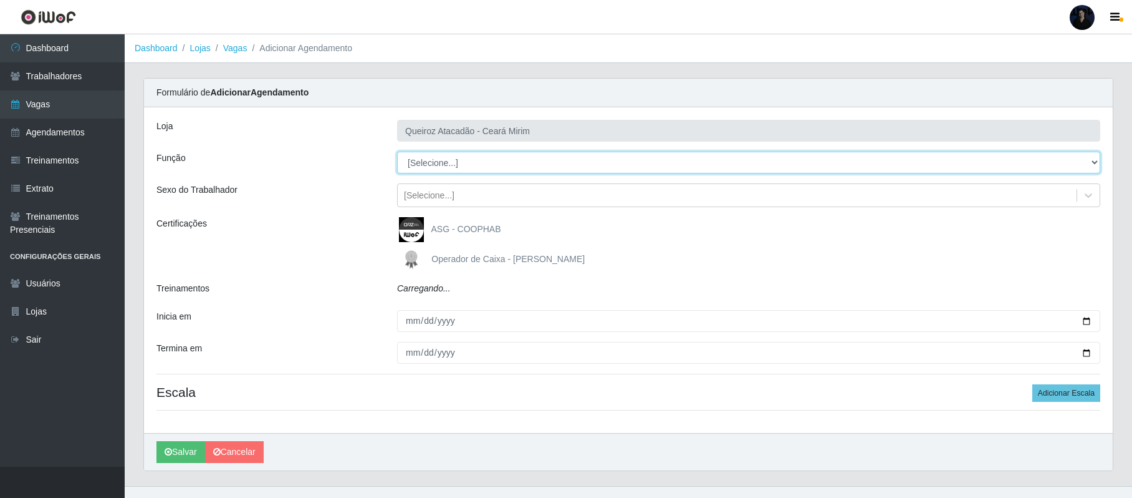
click at [434, 160] on select "[Selecione...] Embalador Embalador + Embalador ++ Operador de Caixa Operador de…" at bounding box center [748, 163] width 703 height 22
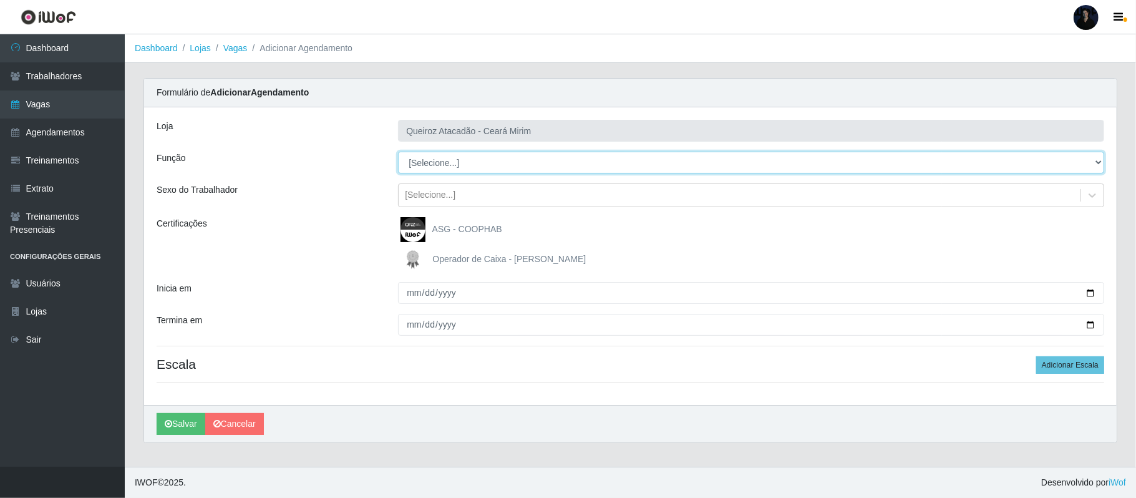
select select "22"
click at [398, 152] on select "[Selecione...] Embalador Embalador + Embalador ++ Operador de Caixa Operador de…" at bounding box center [751, 163] width 706 height 22
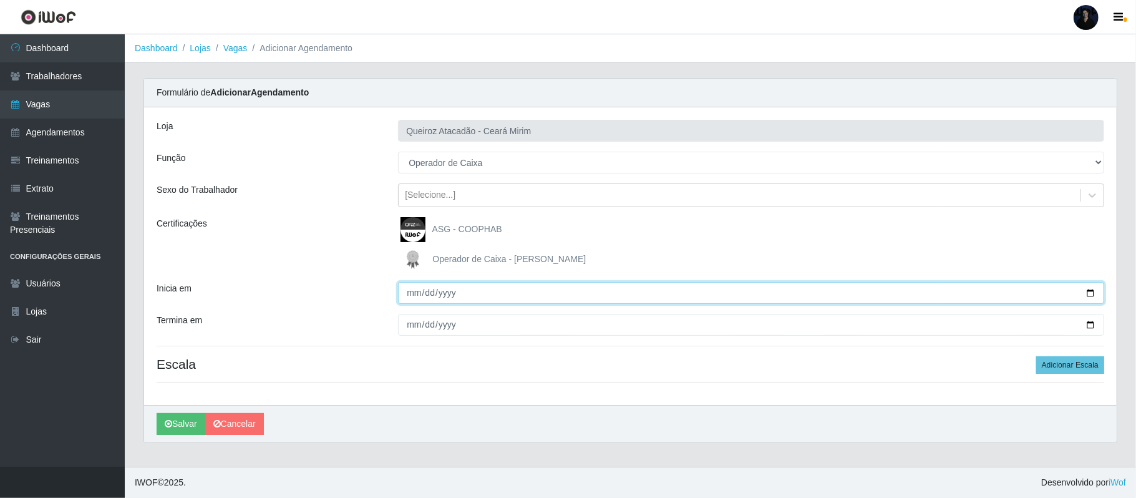
click at [1090, 293] on input "Inicia em" at bounding box center [751, 293] width 706 height 22
type input "2025-10-27"
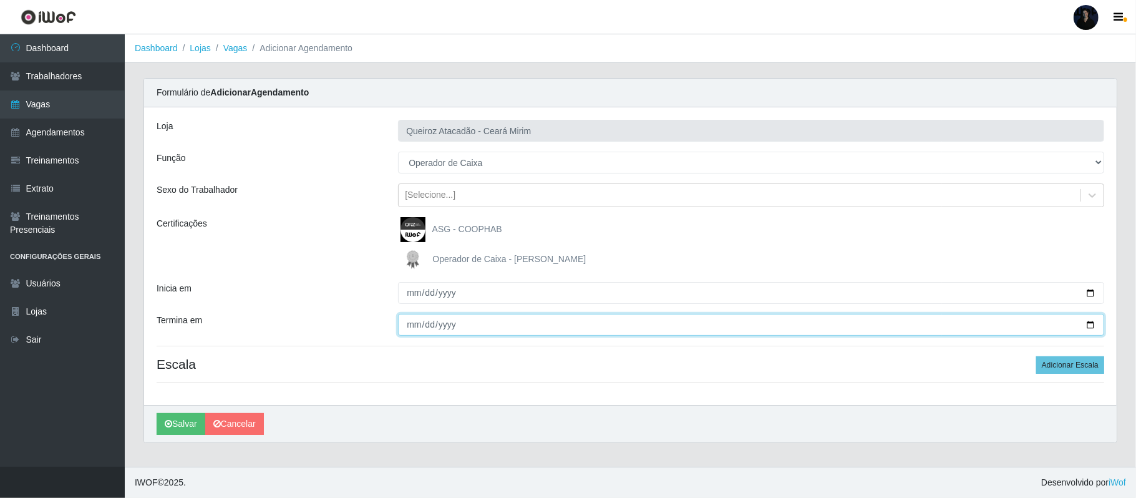
click at [1089, 322] on input "Termina em" at bounding box center [751, 325] width 706 height 22
type input "2025-10-27"
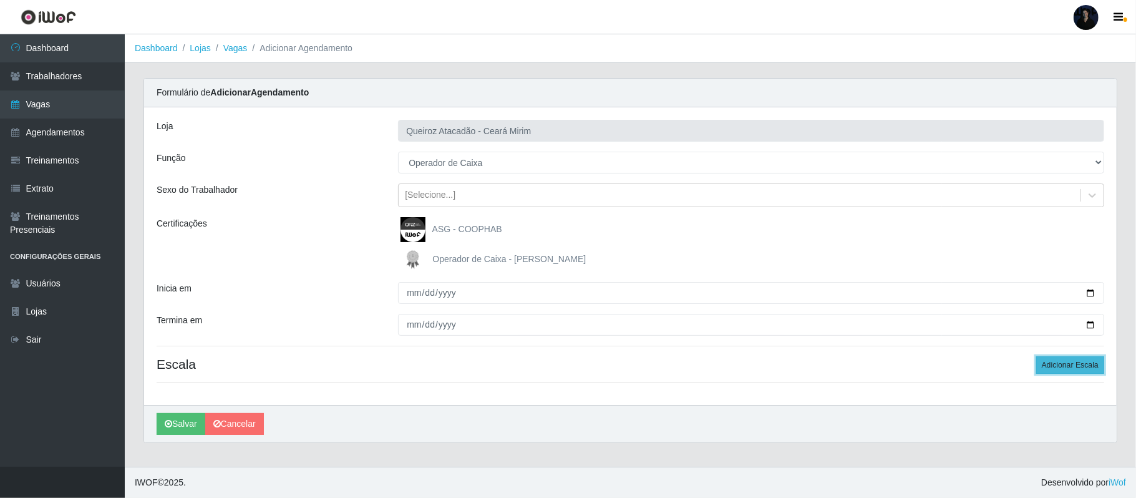
click at [1071, 364] on button "Adicionar Escala" at bounding box center [1070, 364] width 68 height 17
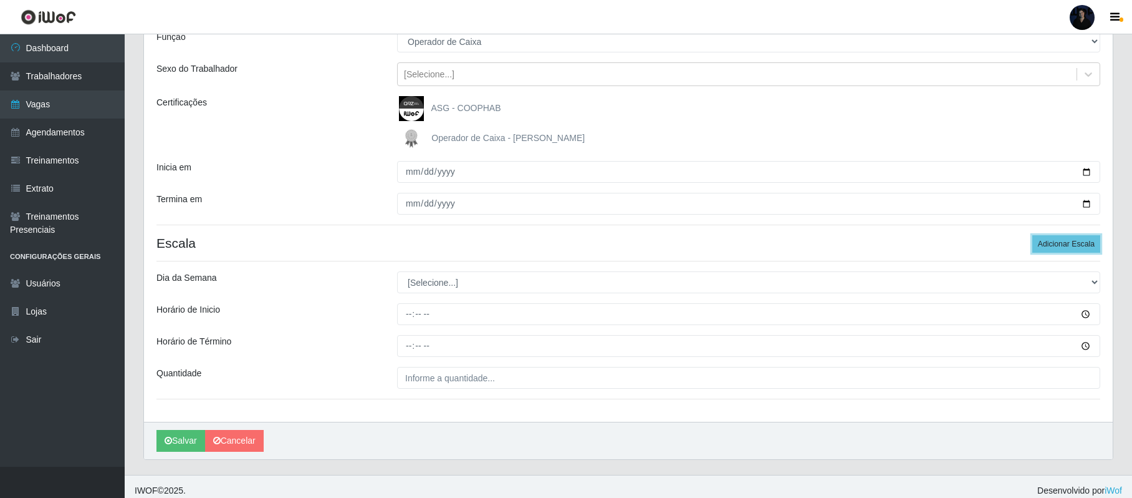
scroll to position [131, 0]
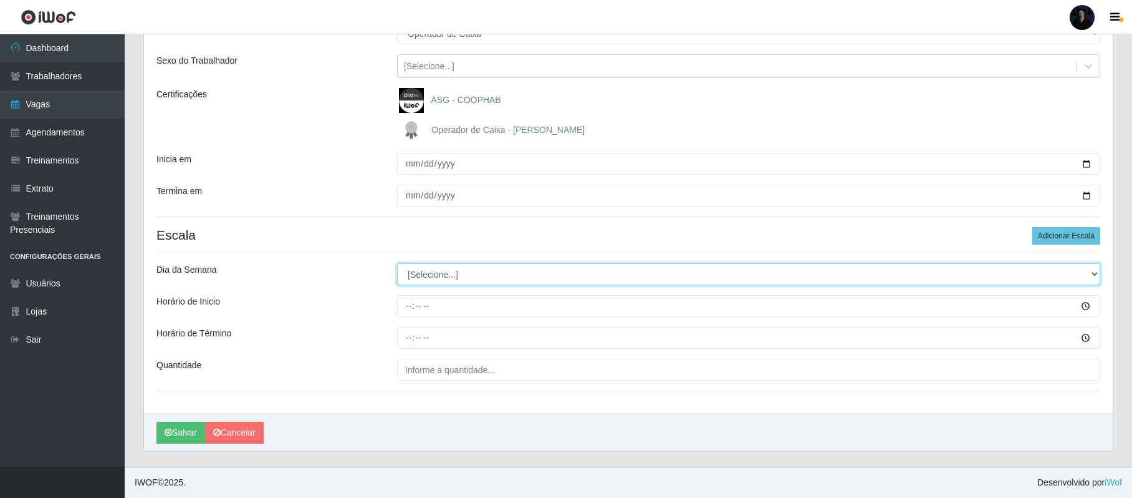
click at [424, 277] on select "[Selecione...] Segunda Terça Quarta Quinta Sexta Sábado Domingo" at bounding box center [748, 274] width 703 height 22
select select "1"
click at [397, 263] on select "[Selecione...] Segunda Terça Quarta Quinta Sexta Sábado Domingo" at bounding box center [748, 274] width 703 height 22
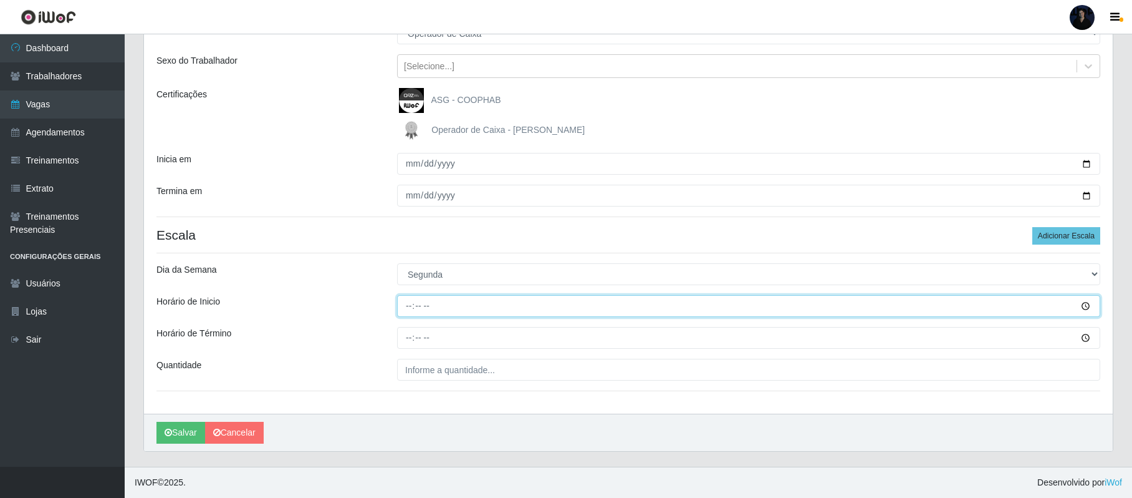
click at [408, 302] on input "Horário de Inicio" at bounding box center [748, 306] width 703 height 22
type input "08:00"
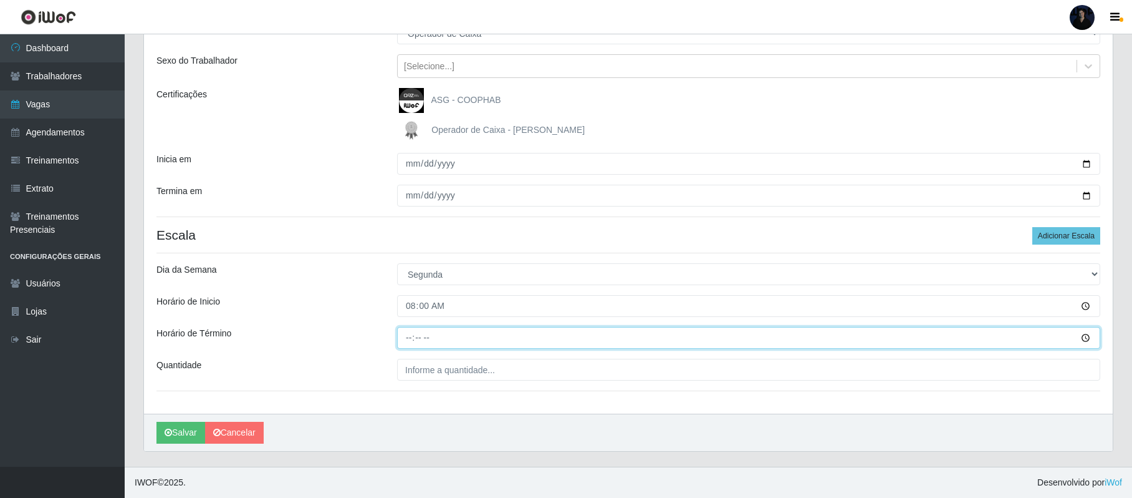
click at [417, 329] on input "Horário de Término" at bounding box center [748, 338] width 703 height 22
type input "14:00"
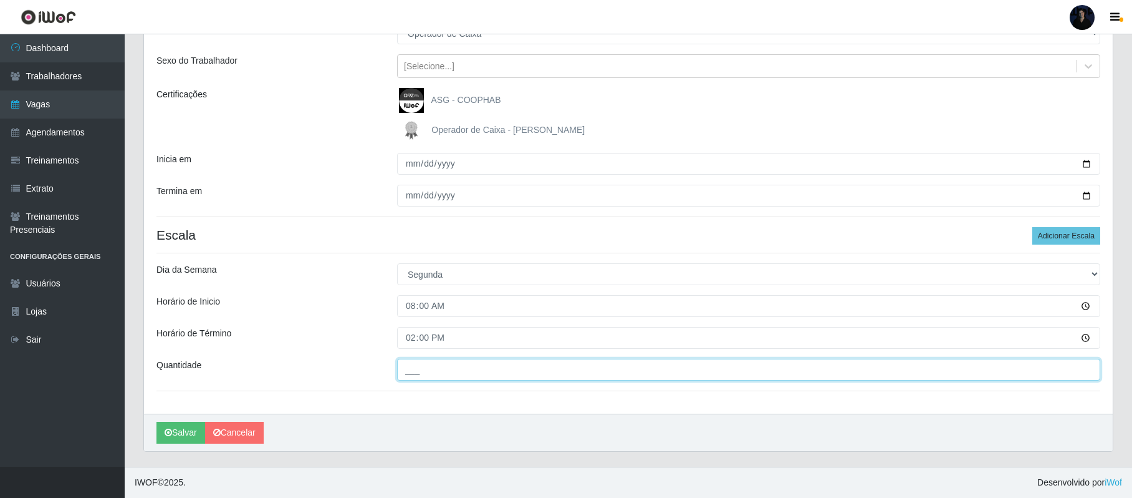
click at [417, 367] on input "___" at bounding box center [748, 370] width 703 height 22
type input "1__"
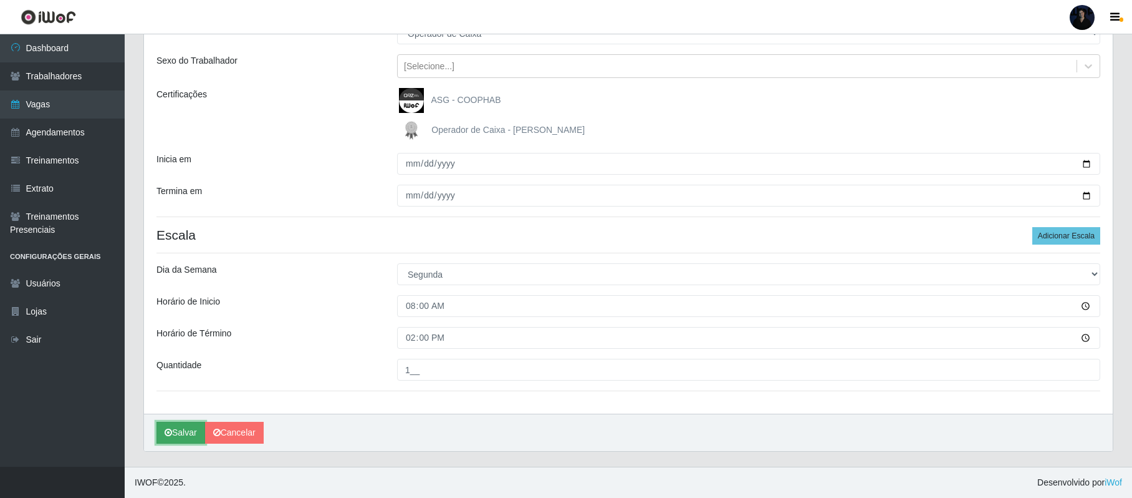
click at [170, 429] on icon "submit" at bounding box center [168, 432] width 7 height 9
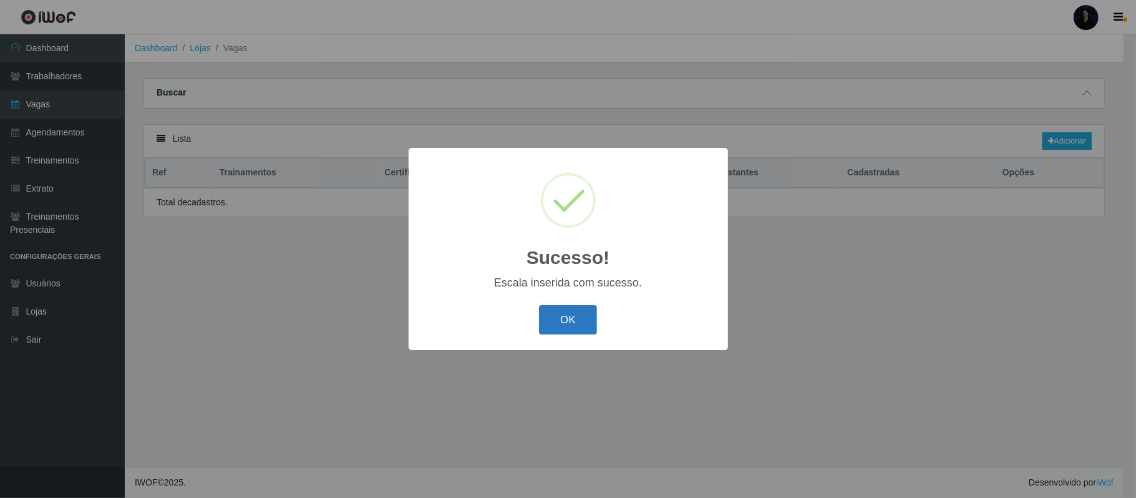
click at [559, 313] on button "OK" at bounding box center [568, 319] width 58 height 29
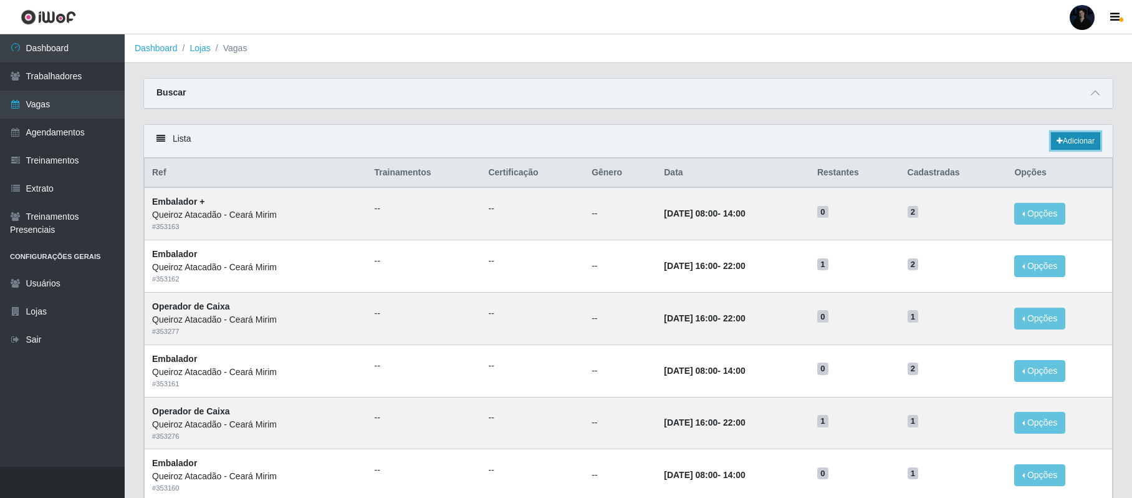
click at [1065, 140] on link "Adicionar" at bounding box center [1075, 140] width 49 height 17
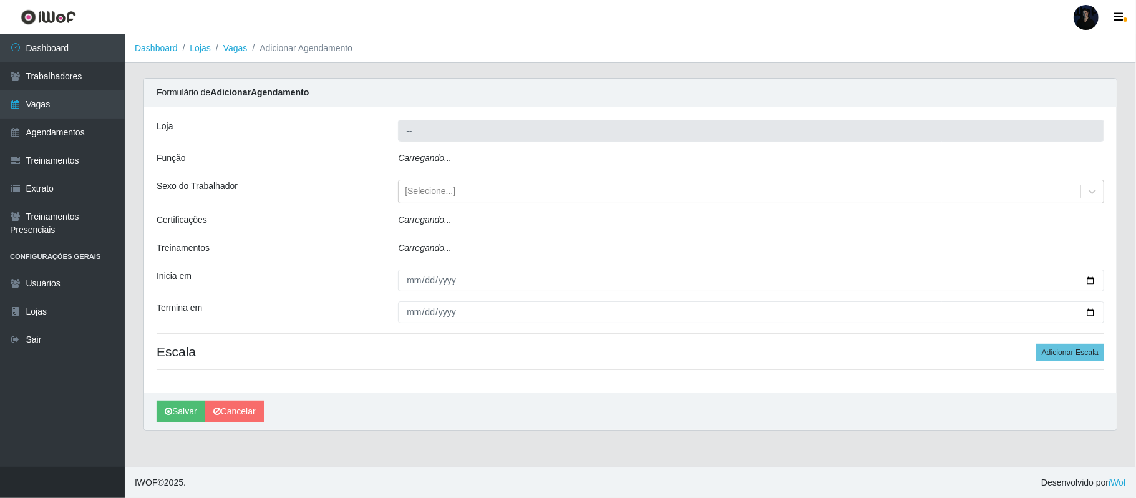
type input "Queiroz Atacadão - Ceará Mirim"
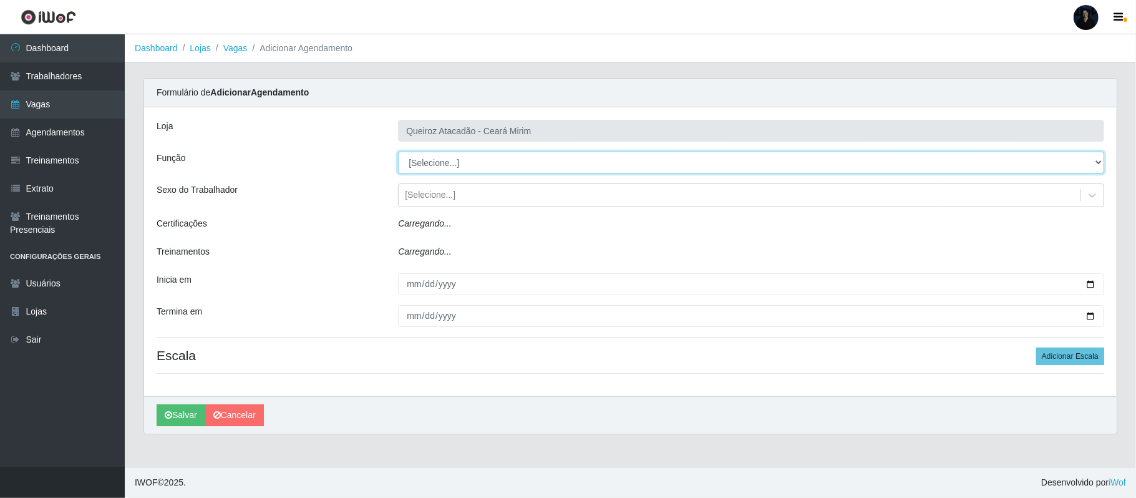
click at [422, 162] on select "[Selecione...] Embalador Embalador + Embalador ++ Operador de Caixa Operador de…" at bounding box center [751, 163] width 706 height 22
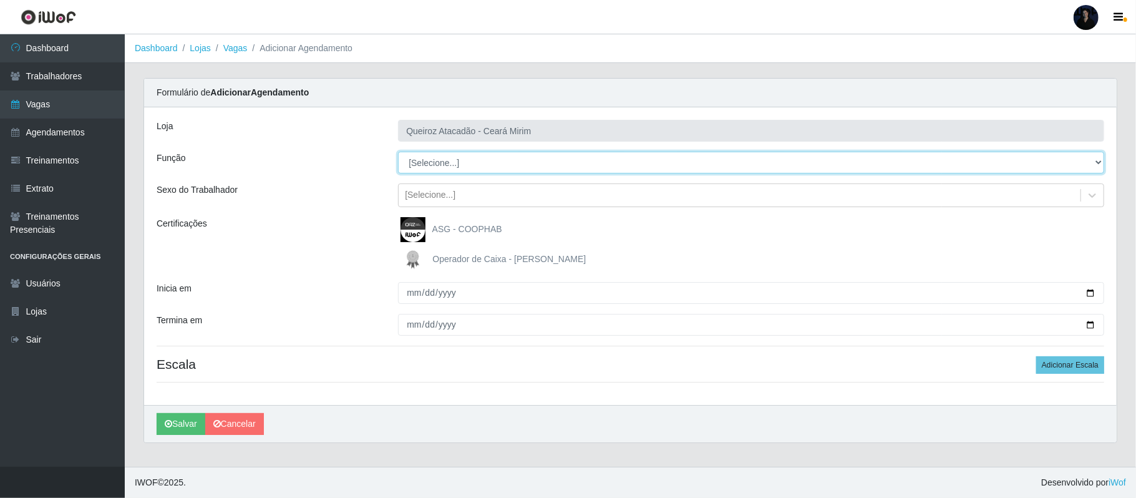
select select "22"
click at [398, 152] on select "[Selecione...] Embalador Embalador + Embalador ++ Operador de Caixa Operador de…" at bounding box center [751, 163] width 706 height 22
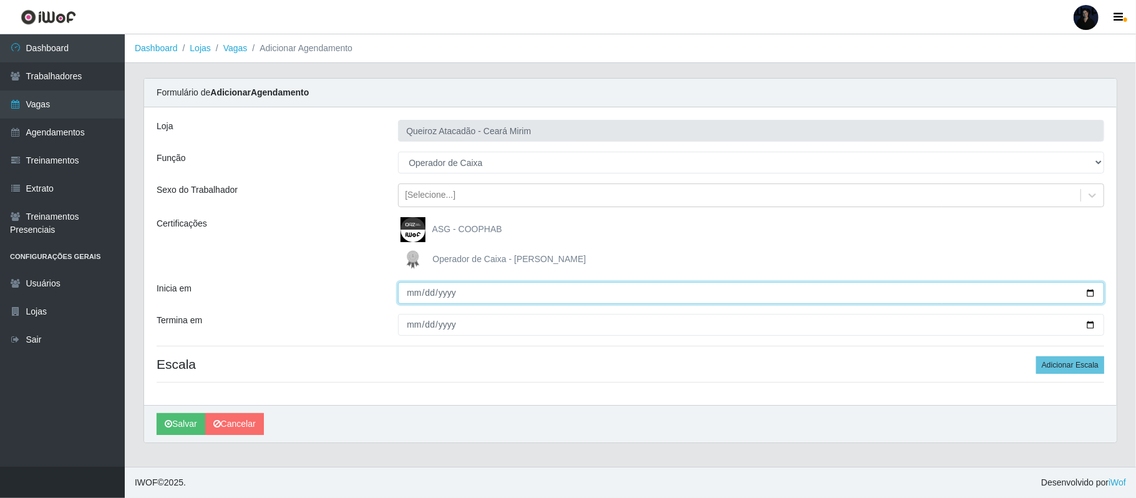
click at [1089, 292] on input "Inicia em" at bounding box center [751, 293] width 706 height 22
type input "2025-10-28"
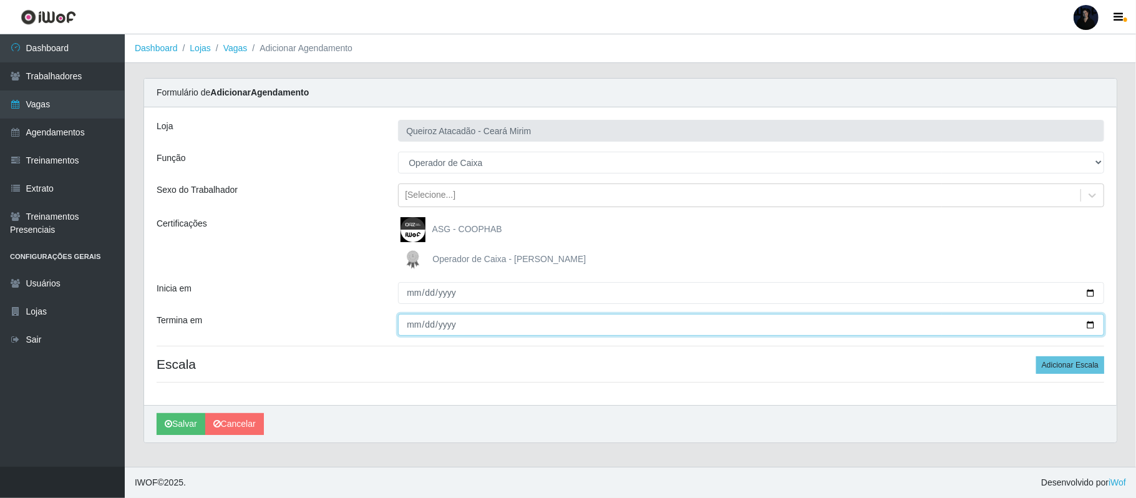
click at [1086, 322] on input "Termina em" at bounding box center [751, 325] width 706 height 22
type input "[DATE]"
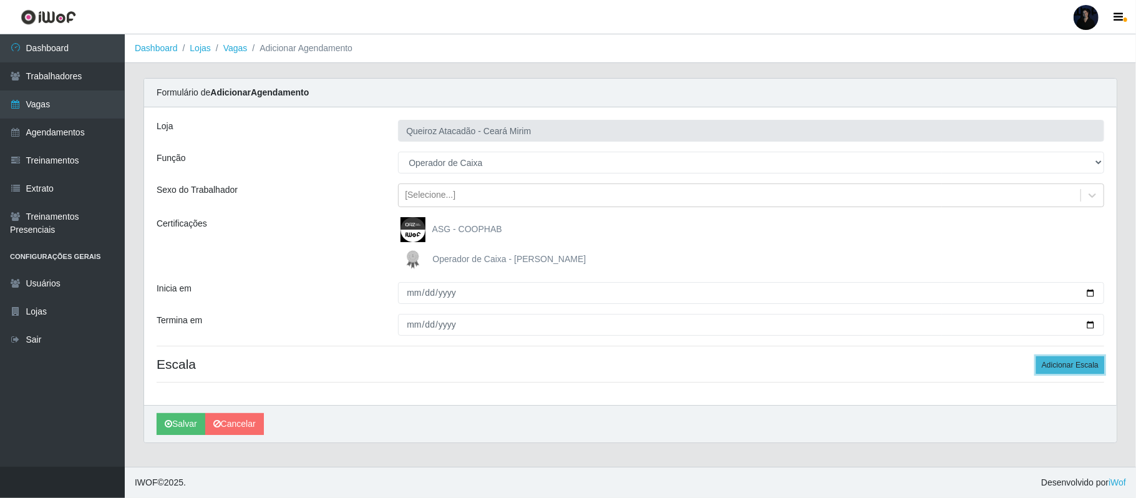
click at [1069, 363] on button "Adicionar Escala" at bounding box center [1070, 364] width 68 height 17
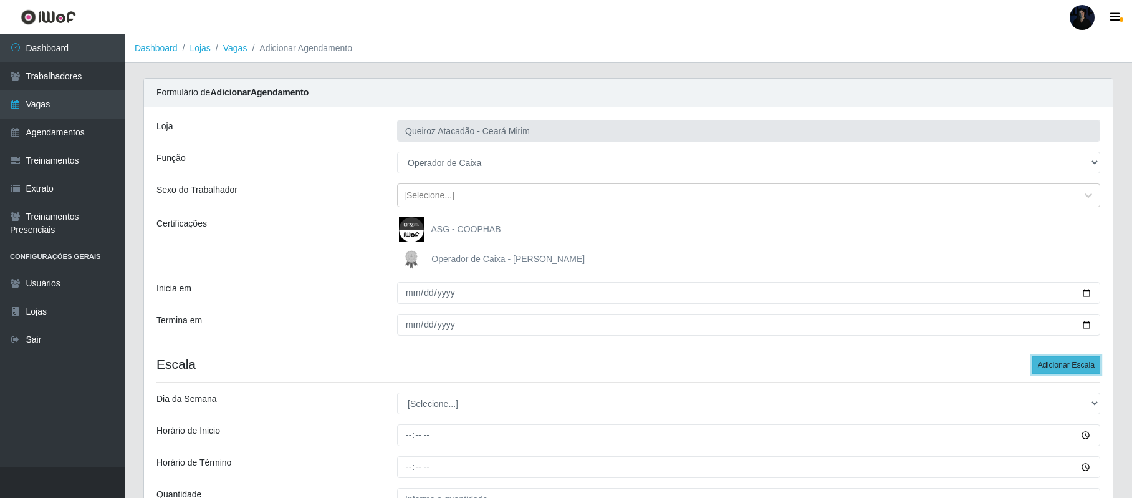
click at [1069, 363] on button "Adicionar Escala" at bounding box center [1067, 364] width 68 height 17
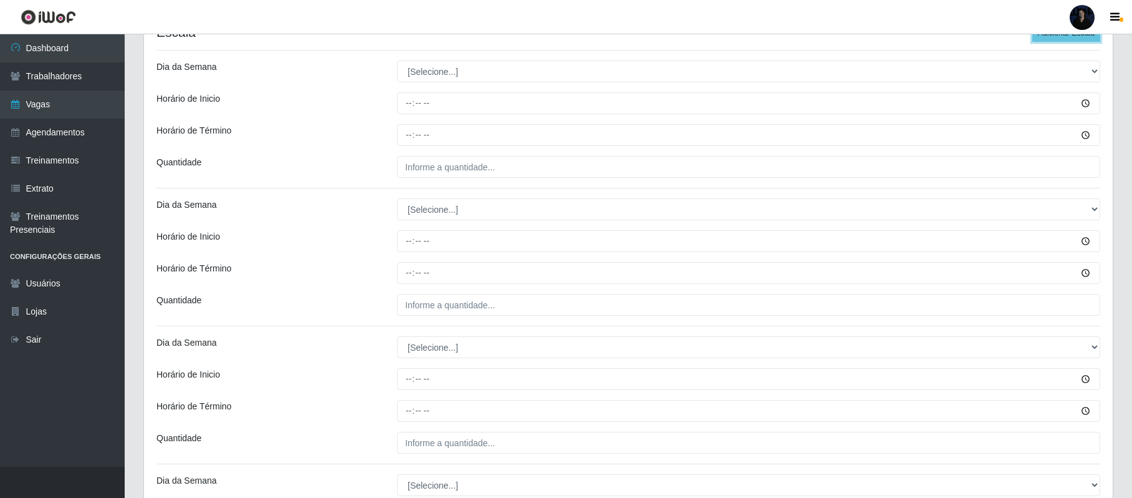
scroll to position [332, 0]
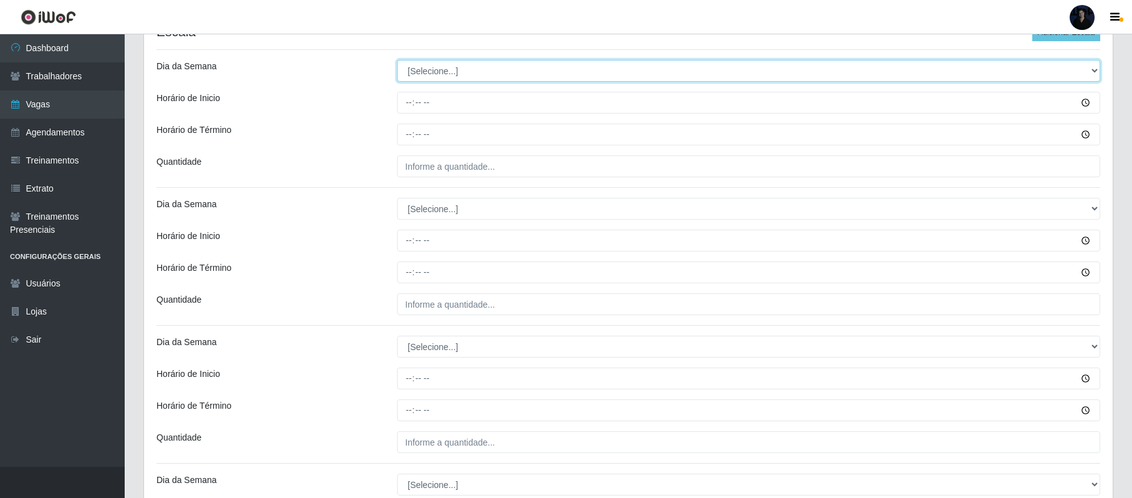
click at [427, 68] on select "[Selecione...] Segunda Terça Quarta Quinta Sexta Sábado Domingo" at bounding box center [748, 71] width 703 height 22
select select "2"
click at [397, 61] on select "[Selecione...] Segunda Terça Quarta Quinta Sexta Sábado Domingo" at bounding box center [748, 71] width 703 height 22
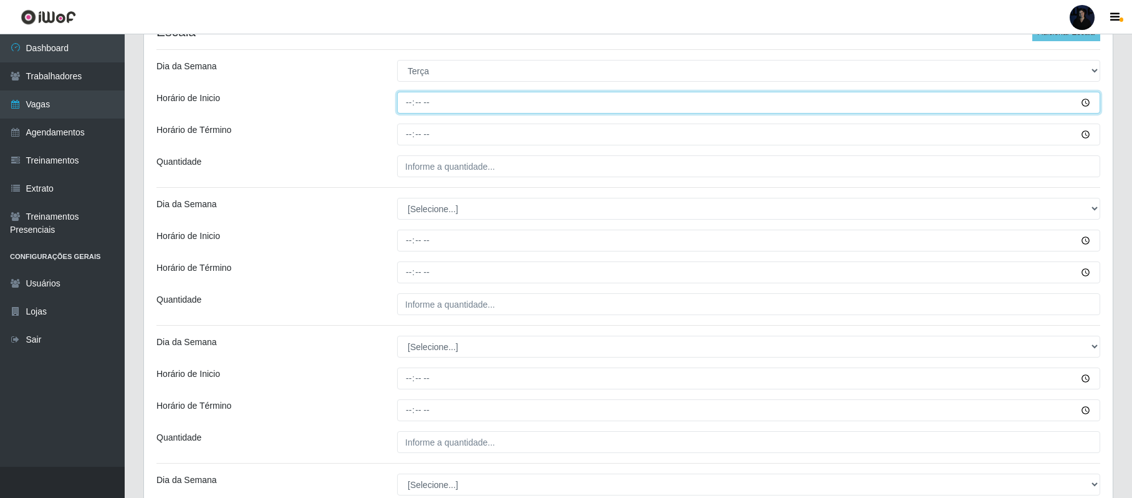
click at [405, 106] on input "Horário de Inicio" at bounding box center [748, 103] width 703 height 22
type input "16:00"
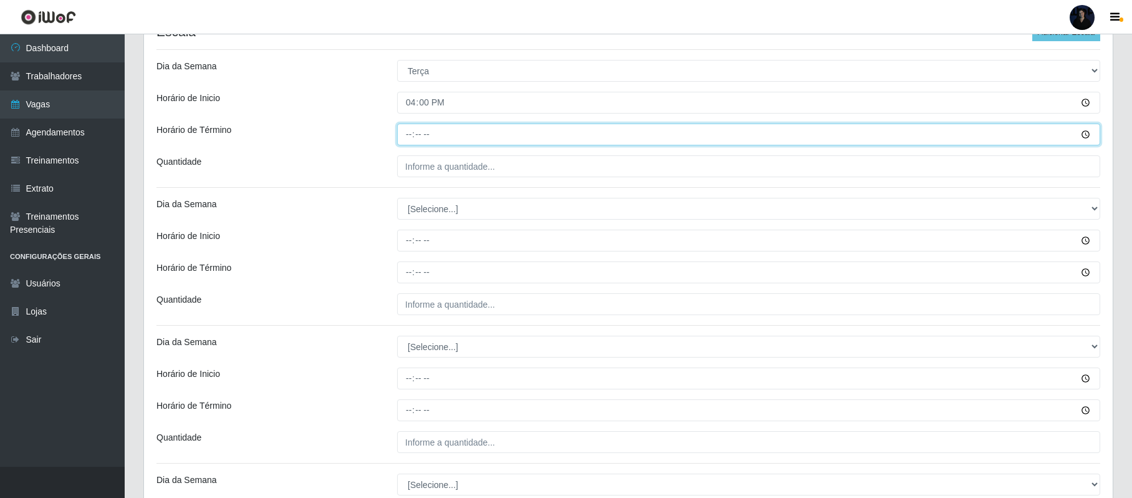
click at [410, 133] on input "Horário de Término" at bounding box center [748, 134] width 703 height 22
type input "22:00"
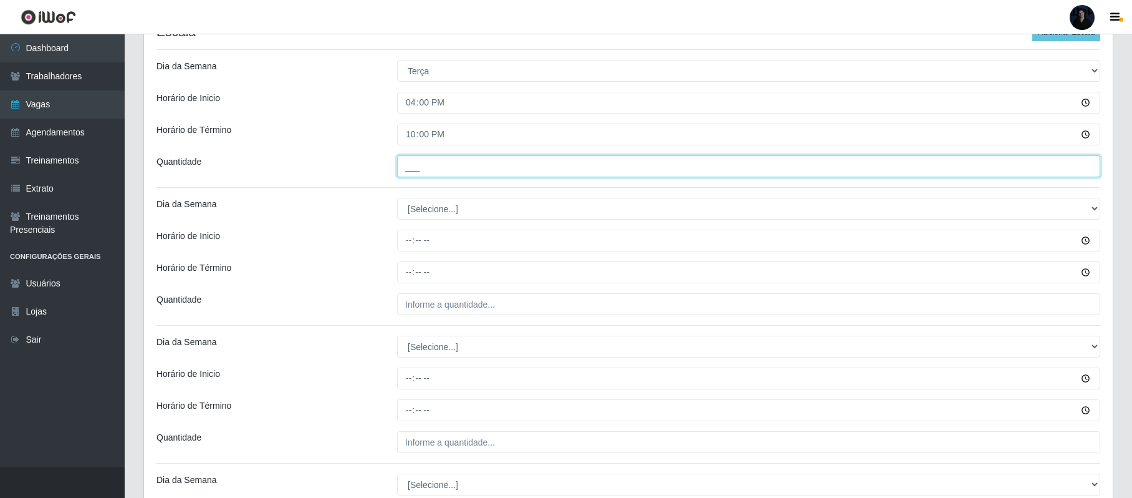
click at [405, 163] on input "___" at bounding box center [748, 166] width 703 height 22
type input "2__"
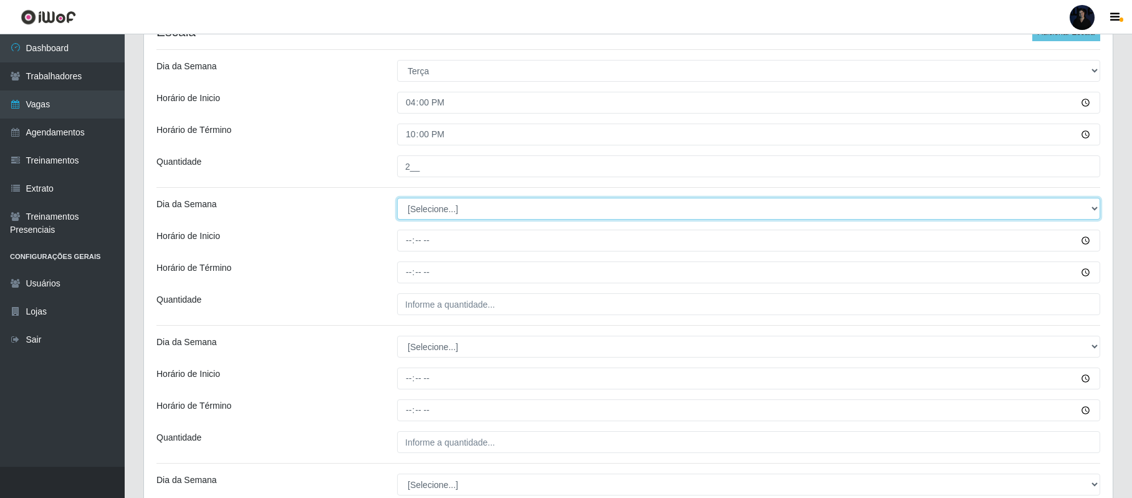
click at [415, 210] on select "[Selecione...] Segunda Terça Quarta Quinta Sexta Sábado Domingo" at bounding box center [748, 209] width 703 height 22
select select "3"
click at [397, 199] on select "[Selecione...] Segunda Terça Quarta Quinta Sexta Sábado Domingo" at bounding box center [748, 209] width 703 height 22
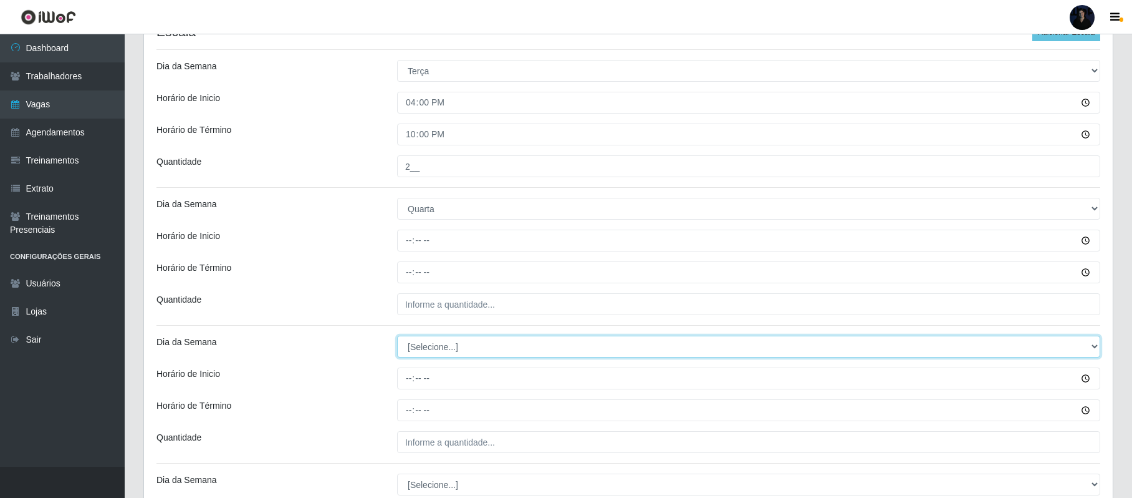
drag, startPoint x: 425, startPoint y: 348, endPoint x: 423, endPoint y: 360, distance: 12.7
click at [425, 348] on select "[Selecione...] Segunda Terça Quarta Quinta Sexta Sábado Domingo" at bounding box center [748, 346] width 703 height 22
select select "3"
click at [397, 337] on select "[Selecione...] Segunda Terça Quarta Quinta Sexta Sábado Domingo" at bounding box center [748, 346] width 703 height 22
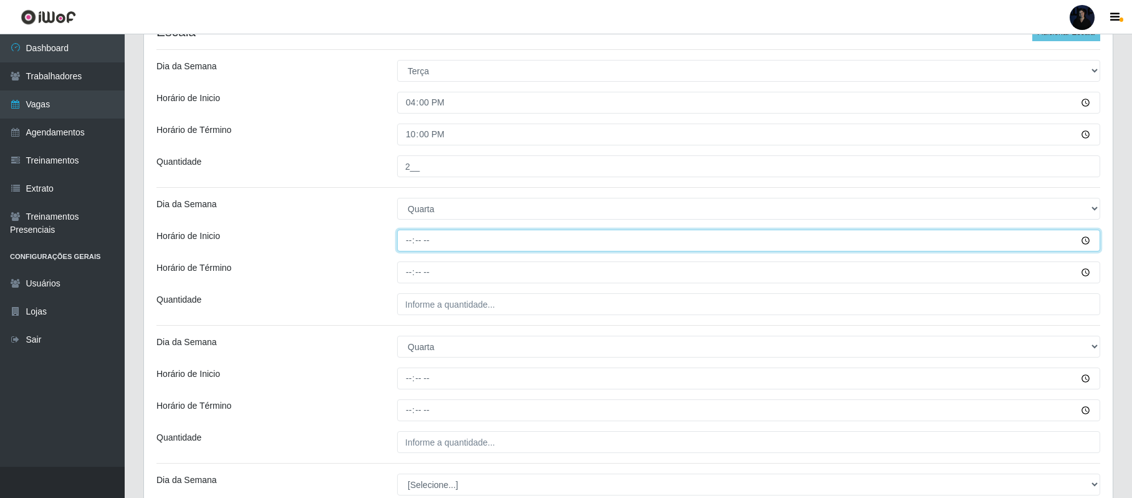
click at [410, 238] on input "Horário de Inicio" at bounding box center [748, 240] width 703 height 22
type input "08:00"
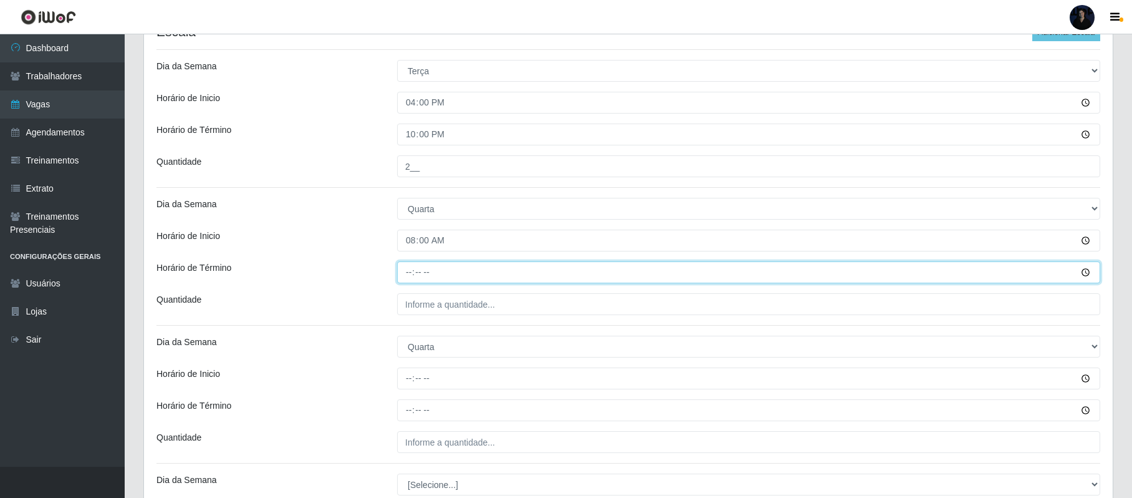
click at [407, 270] on input "Horário de Término" at bounding box center [748, 272] width 703 height 22
type input "14:00"
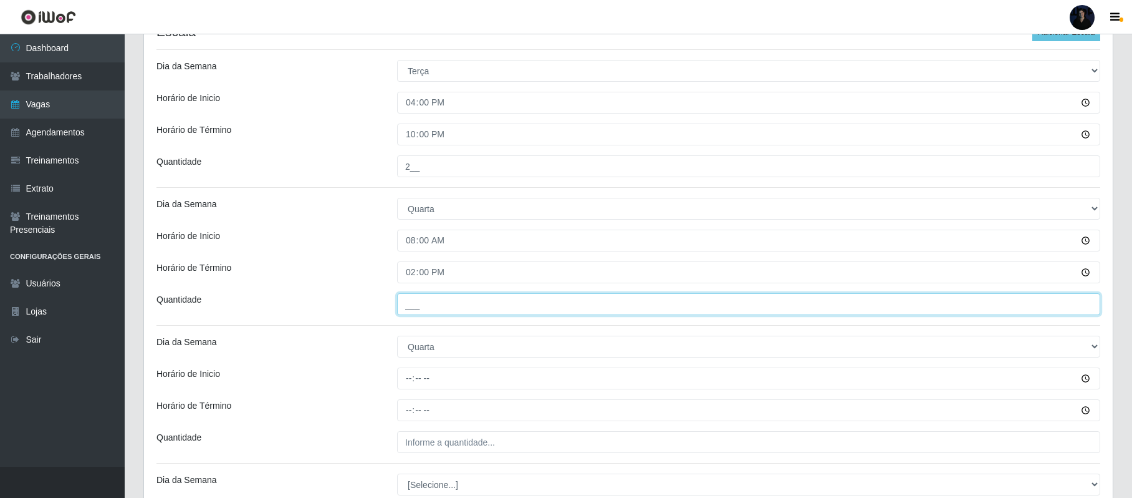
click at [407, 309] on input "___" at bounding box center [748, 304] width 703 height 22
type input "1__"
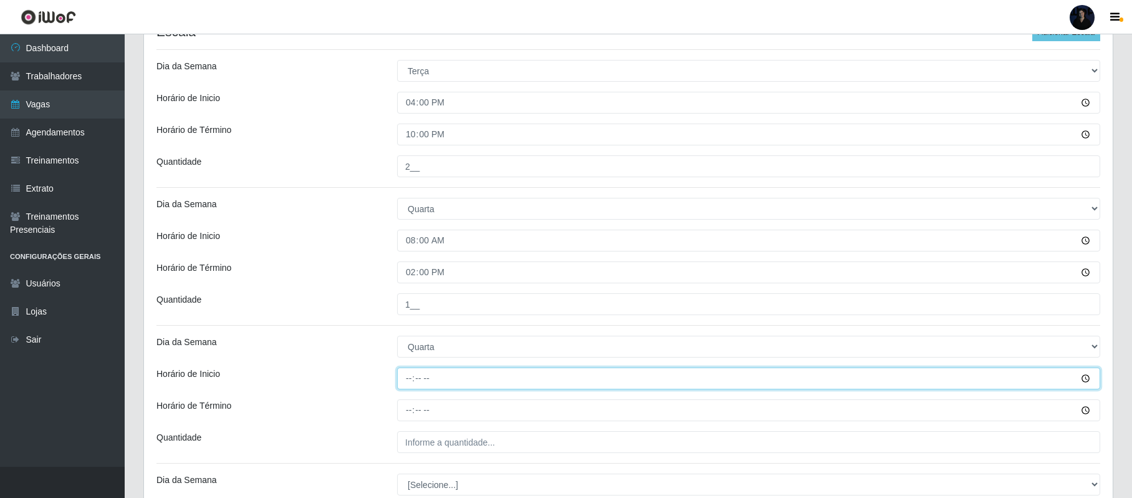
click at [410, 378] on input "Horário de Inicio" at bounding box center [748, 378] width 703 height 22
type input "16:00"
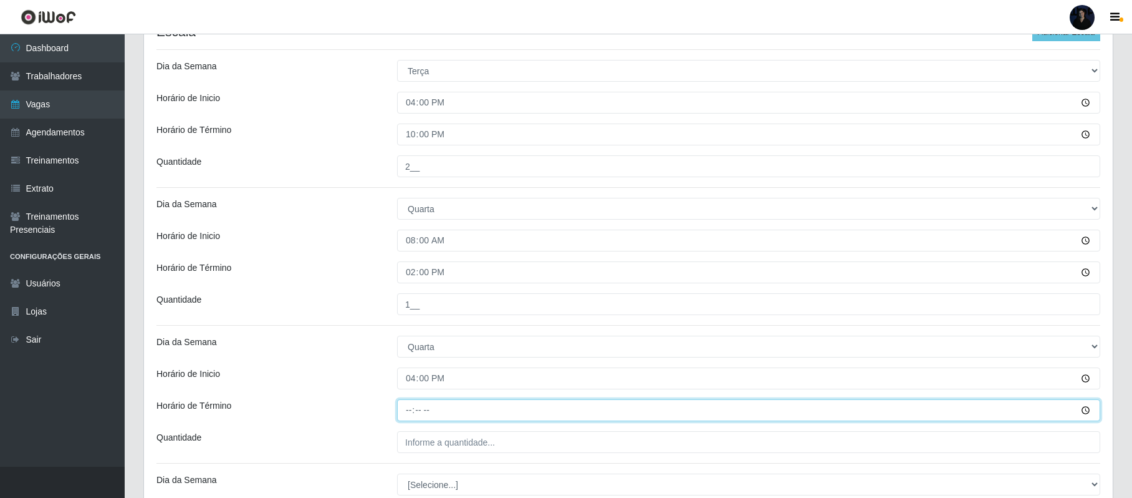
click at [407, 402] on input "Horário de Término" at bounding box center [748, 410] width 703 height 22
type input "22:00"
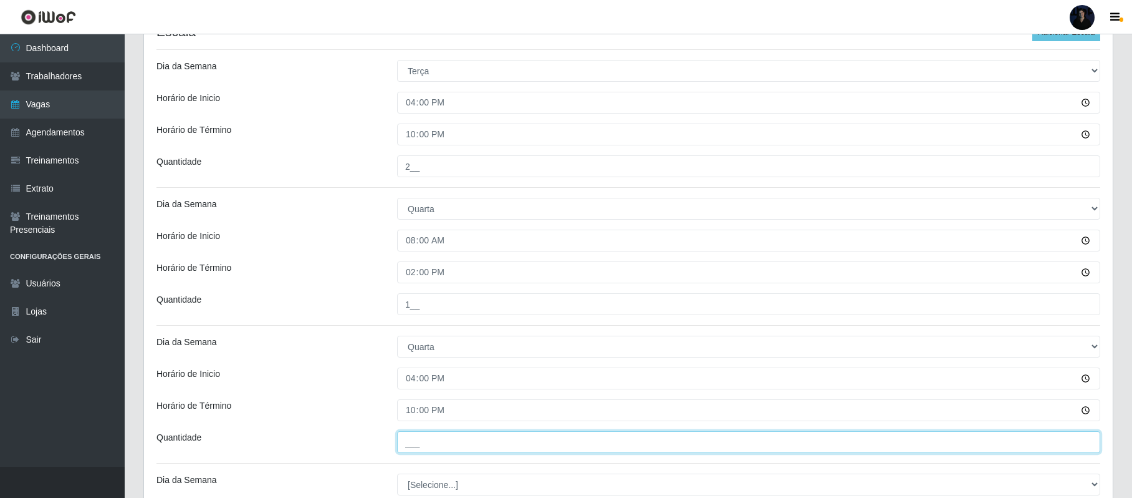
click at [412, 442] on input "___" at bounding box center [748, 442] width 703 height 22
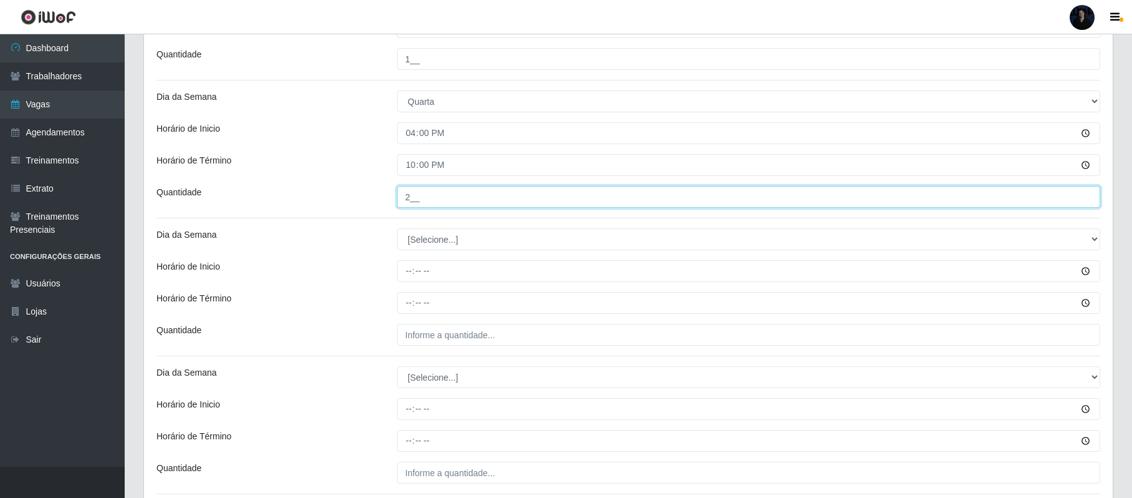
scroll to position [582, 0]
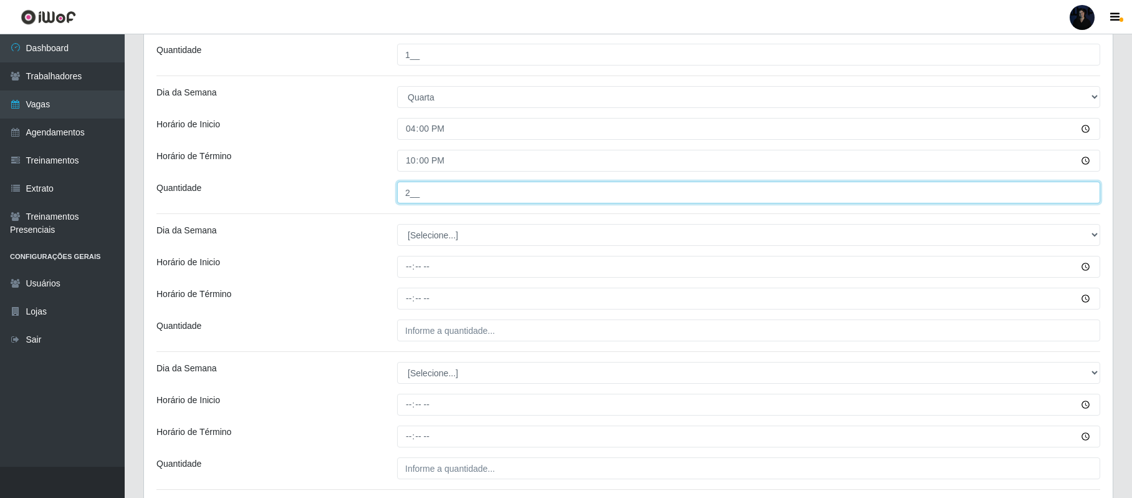
type input "2__"
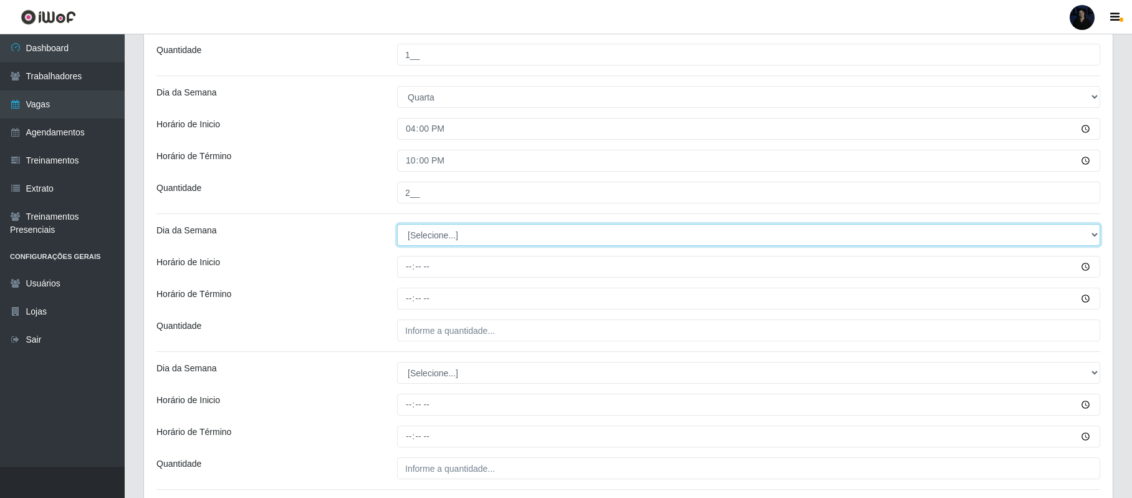
click at [428, 233] on select "[Selecione...] Segunda Terça Quarta Quinta Sexta Sábado Domingo" at bounding box center [748, 235] width 703 height 22
select select "4"
click at [397, 226] on select "[Selecione...] Segunda Terça Quarta Quinta Sexta Sábado Domingo" at bounding box center [748, 235] width 703 height 22
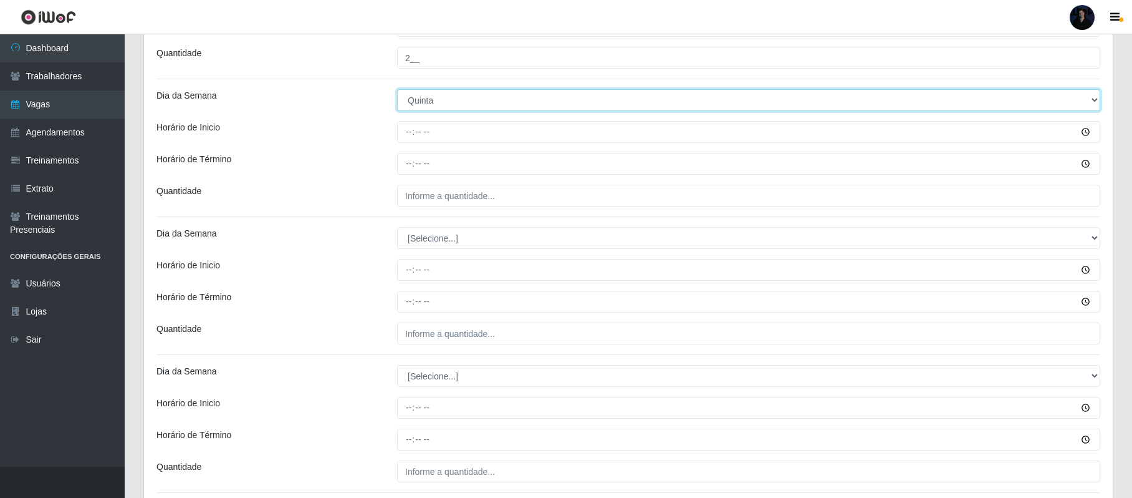
scroll to position [748, 0]
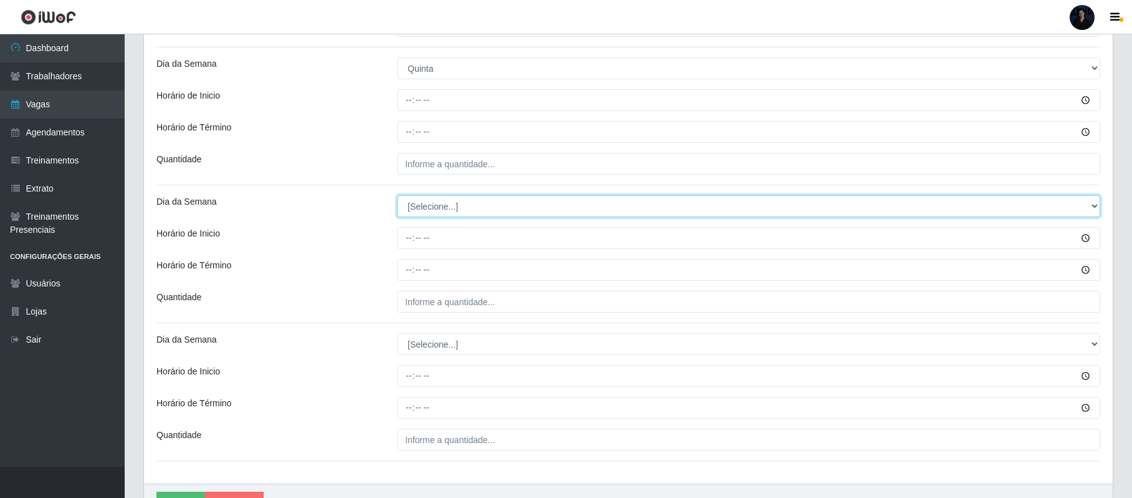
click at [425, 206] on select "[Selecione...] Segunda Terça Quarta Quinta Sexta Sábado Domingo" at bounding box center [748, 206] width 703 height 22
select select "4"
click at [397, 197] on select "[Selecione...] Segunda Terça Quarta Quinta Sexta Sábado Domingo" at bounding box center [748, 206] width 703 height 22
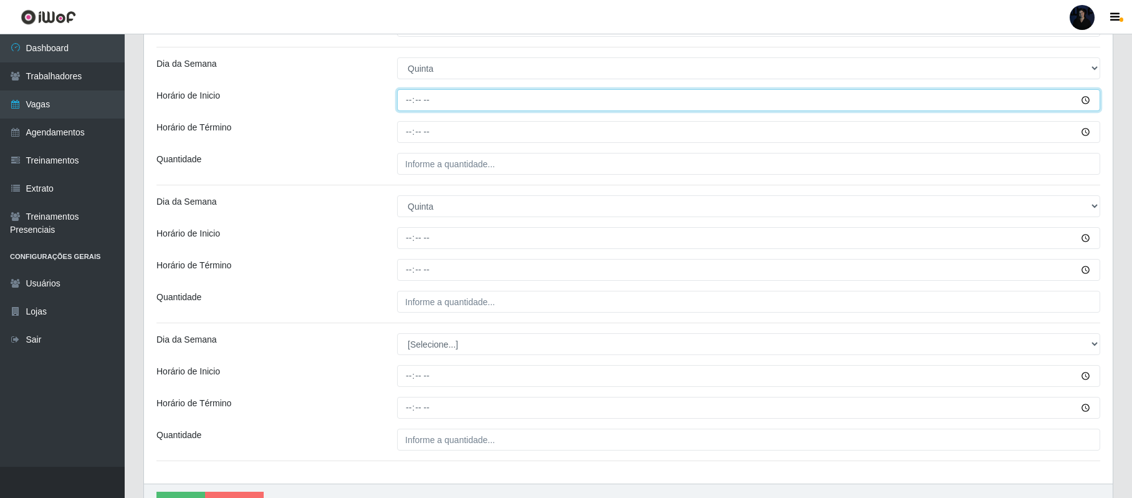
click at [409, 96] on input "Horário de Inicio" at bounding box center [748, 100] width 703 height 22
type input "16:00"
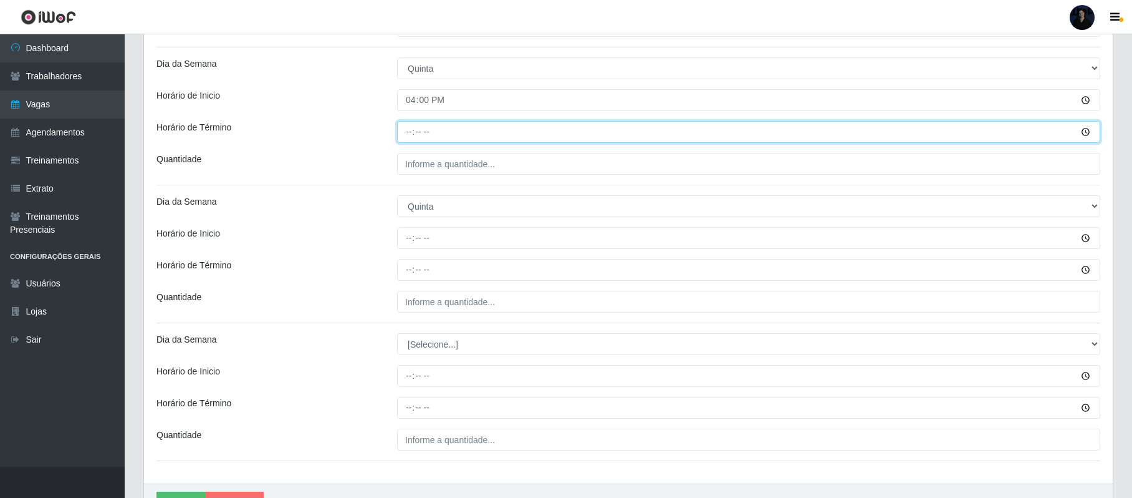
click at [407, 132] on input "Horário de Término" at bounding box center [748, 132] width 703 height 22
type input "22:00"
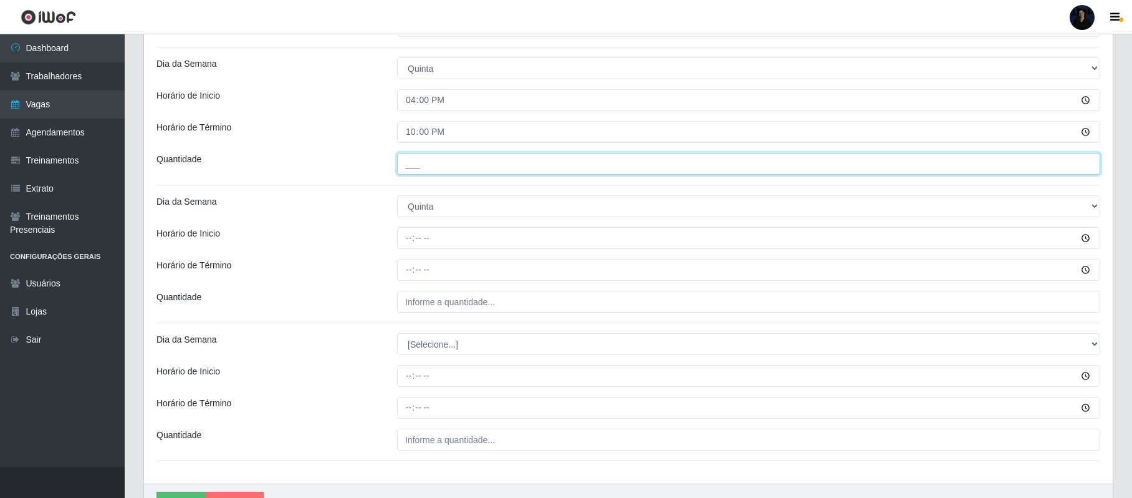
click at [407, 163] on input "___" at bounding box center [748, 164] width 703 height 22
type input "2__"
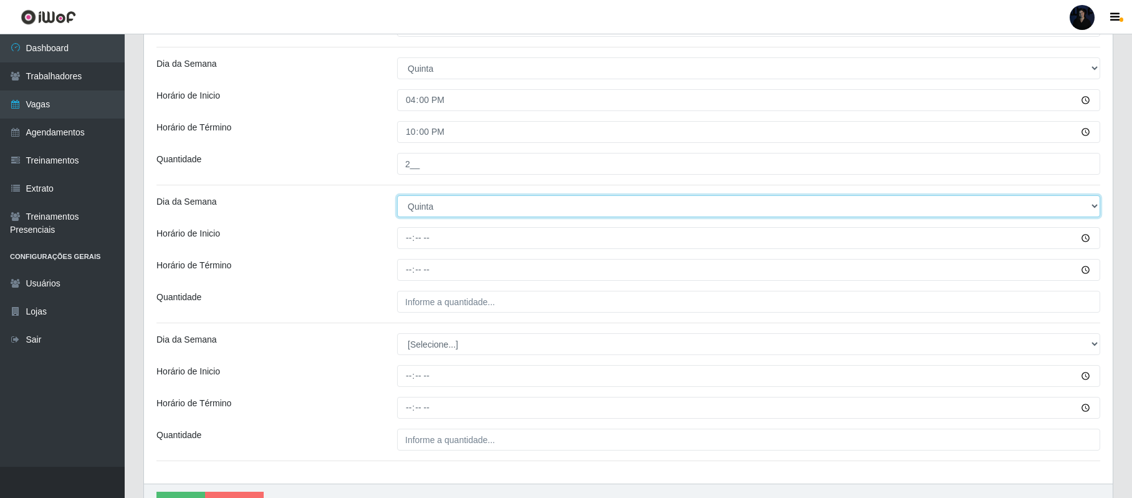
click at [407, 206] on select "[Selecione...] Segunda Terça Quarta Quinta Sexta Sábado Domingo" at bounding box center [748, 206] width 703 height 22
select select "5"
click at [397, 197] on select "[Selecione...] Segunda Terça Quarta Quinta Sexta Sábado Domingo" at bounding box center [748, 206] width 703 height 22
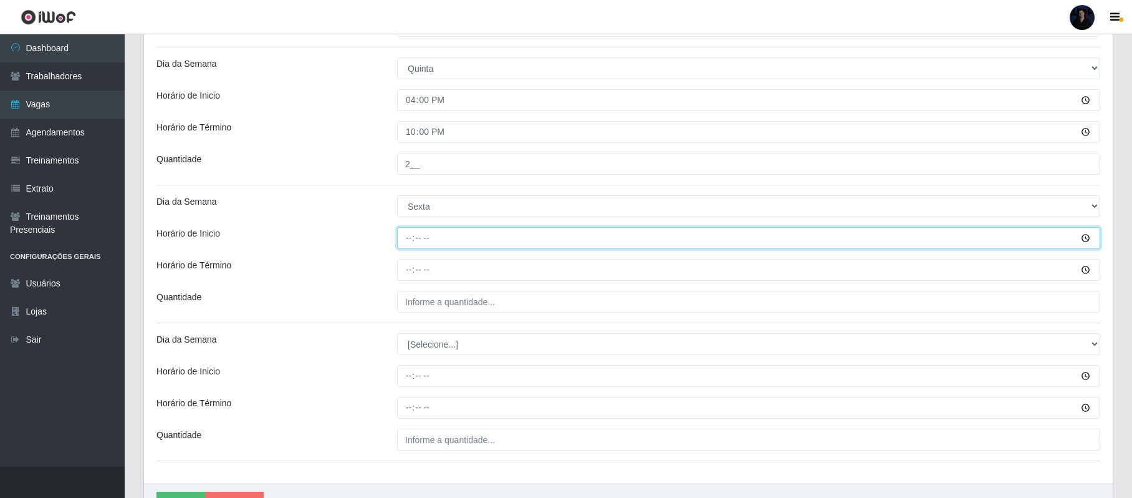
click at [407, 243] on input "Horário de Inicio" at bounding box center [748, 238] width 703 height 22
type input "08:00"
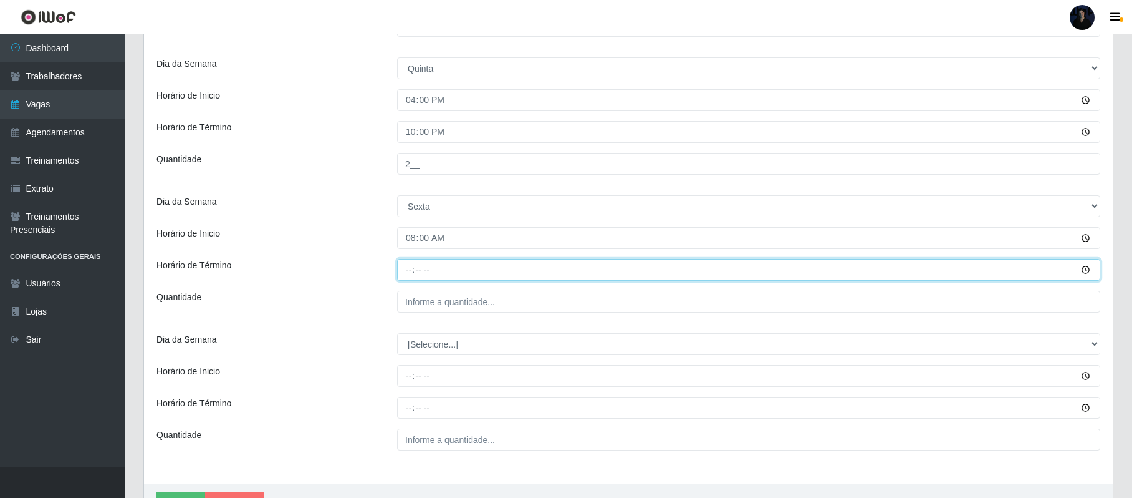
click at [407, 272] on input "Horário de Término" at bounding box center [748, 270] width 703 height 22
type input "14:00"
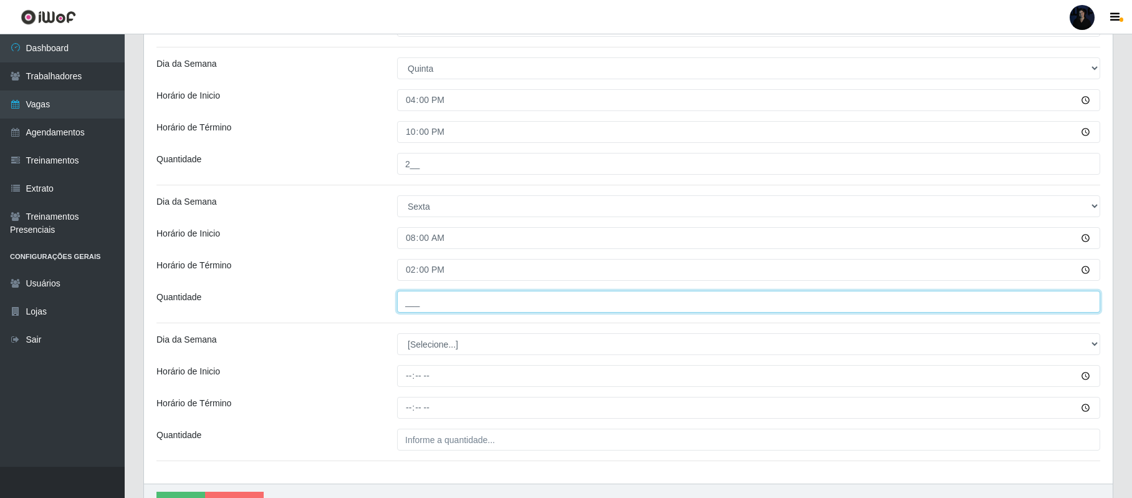
click at [407, 311] on input "___" at bounding box center [748, 302] width 703 height 22
type input "1__"
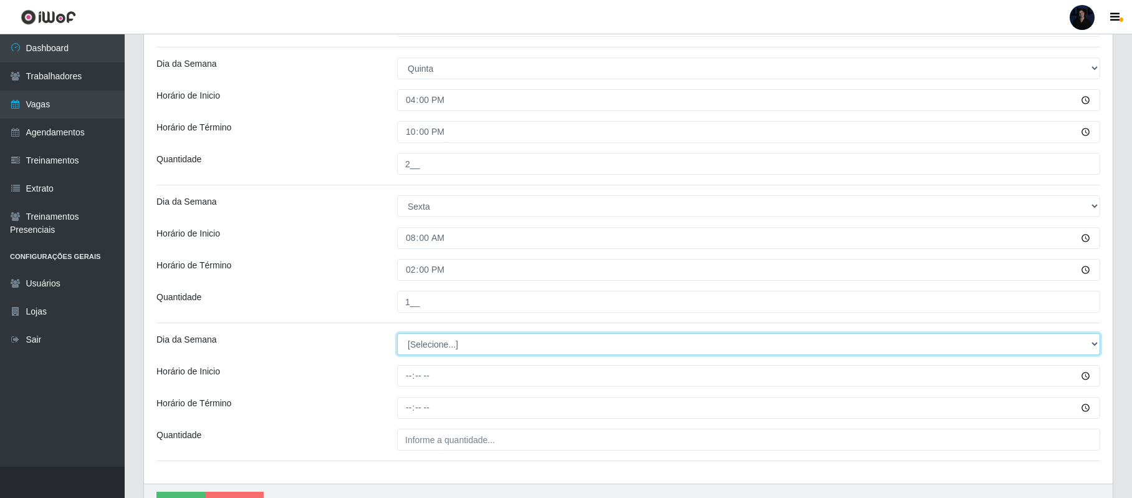
click at [414, 348] on select "[Selecione...] Segunda Terça Quarta Quinta Sexta Sábado Domingo" at bounding box center [748, 344] width 703 height 22
select select "5"
click at [397, 335] on select "[Selecione...] Segunda Terça Quarta Quinta Sexta Sábado Domingo" at bounding box center [748, 344] width 703 height 22
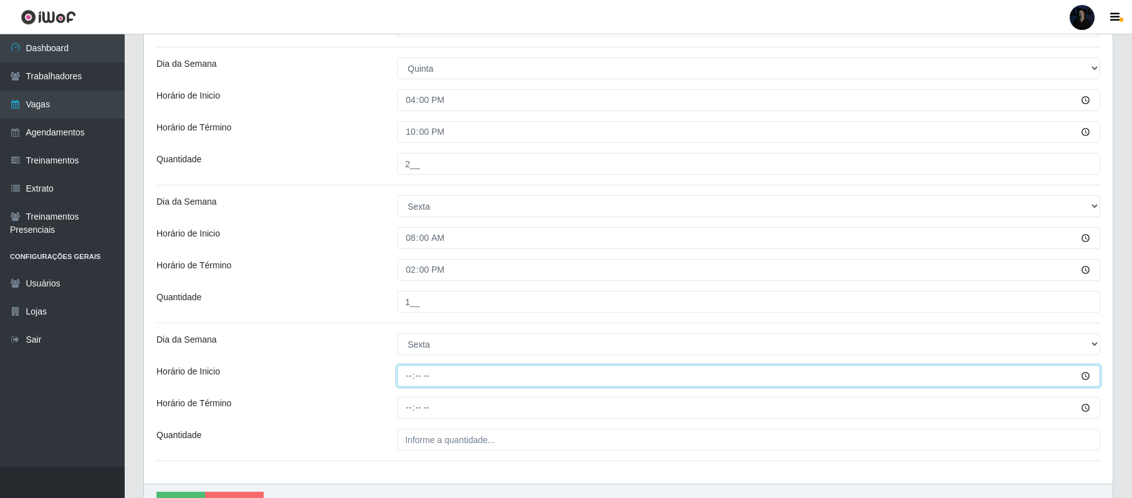
click at [408, 380] on input "Horário de Inicio" at bounding box center [748, 376] width 703 height 22
type input "16:00"
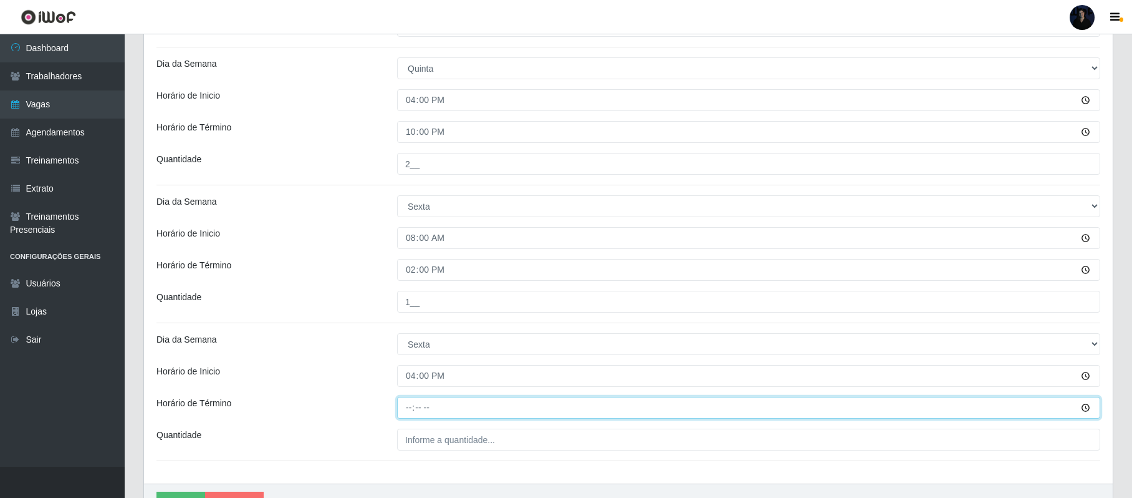
click at [407, 405] on input "Horário de Término" at bounding box center [748, 408] width 703 height 22
type input "22:00"
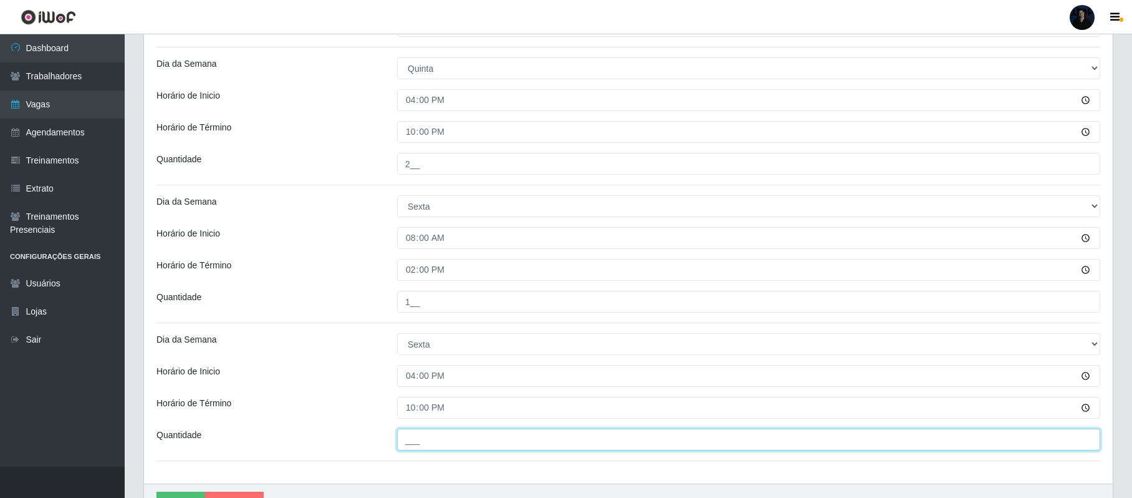
click at [410, 438] on input "___" at bounding box center [748, 439] width 703 height 22
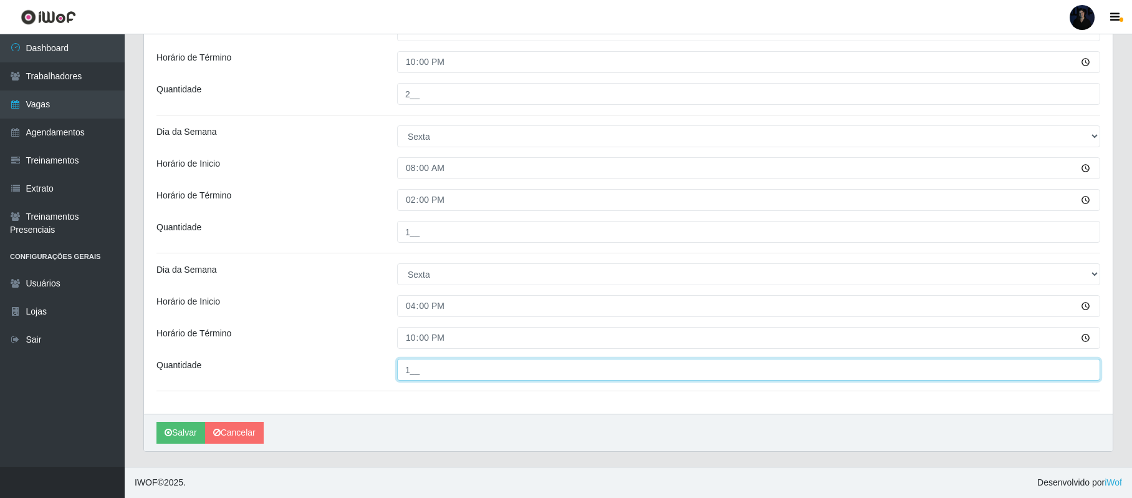
scroll to position [821, 0]
type input "1__"
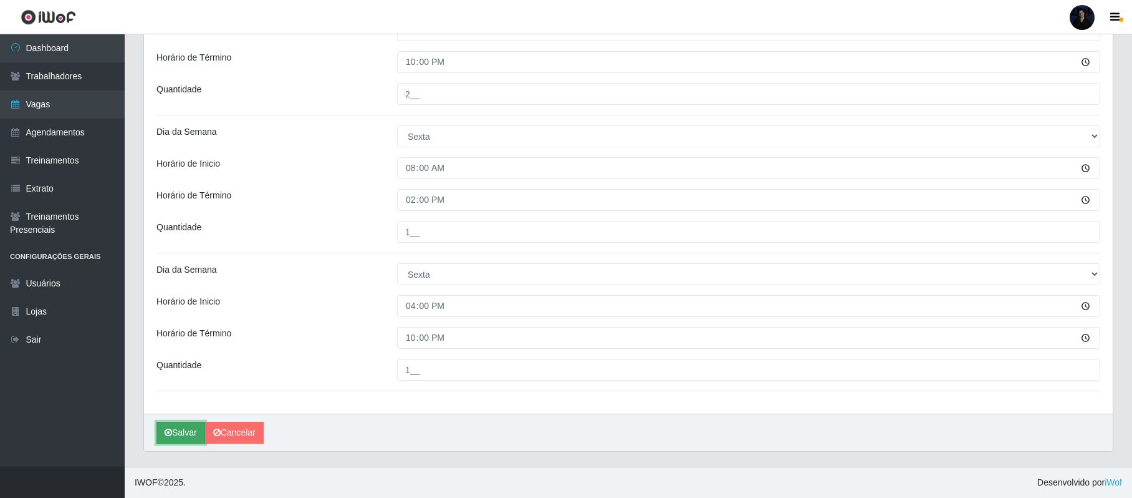
click at [176, 434] on button "Salvar" at bounding box center [181, 433] width 49 height 22
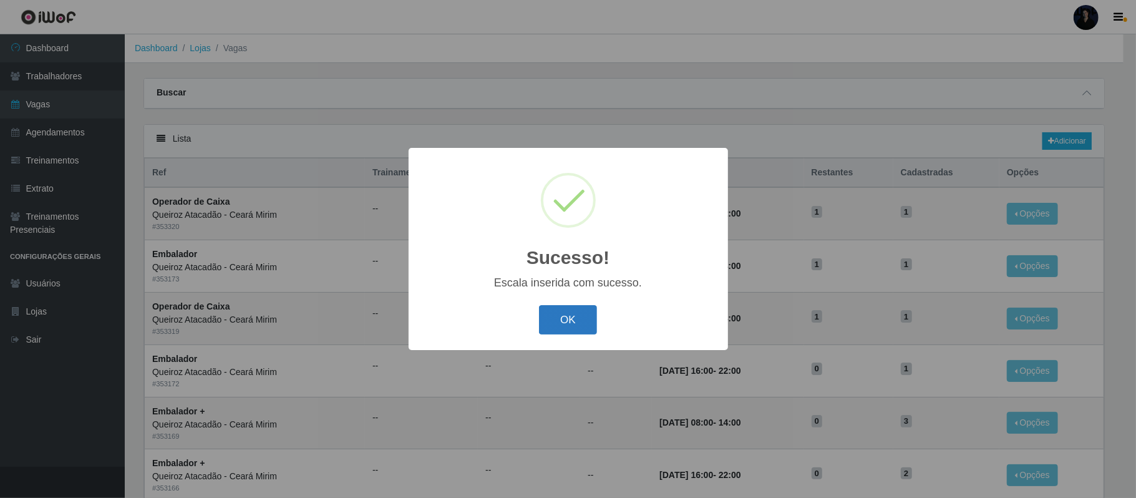
click at [564, 321] on button "OK" at bounding box center [568, 319] width 58 height 29
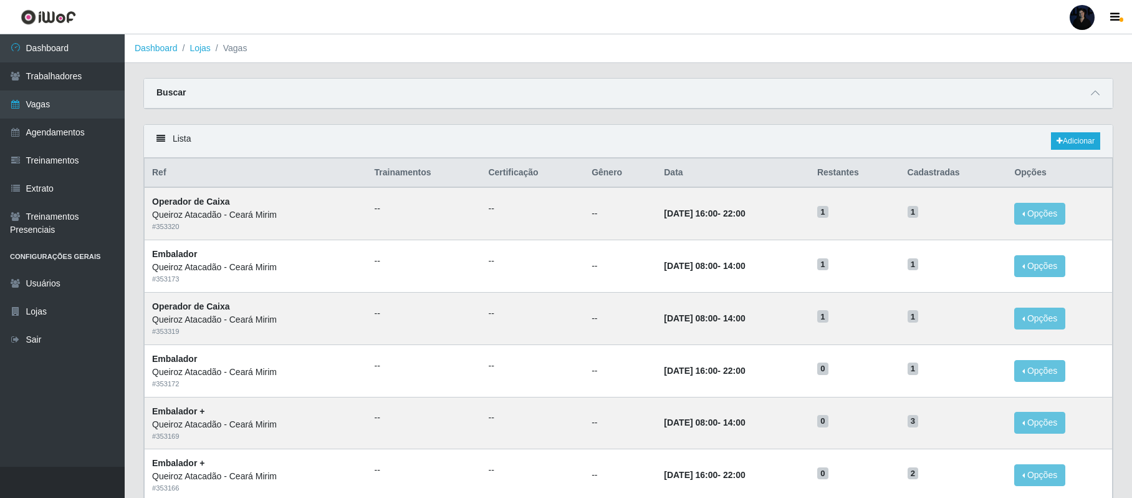
click at [1080, 17] on div at bounding box center [1082, 17] width 25 height 25
click at [1025, 95] on button "Sair" at bounding box center [1058, 97] width 112 height 26
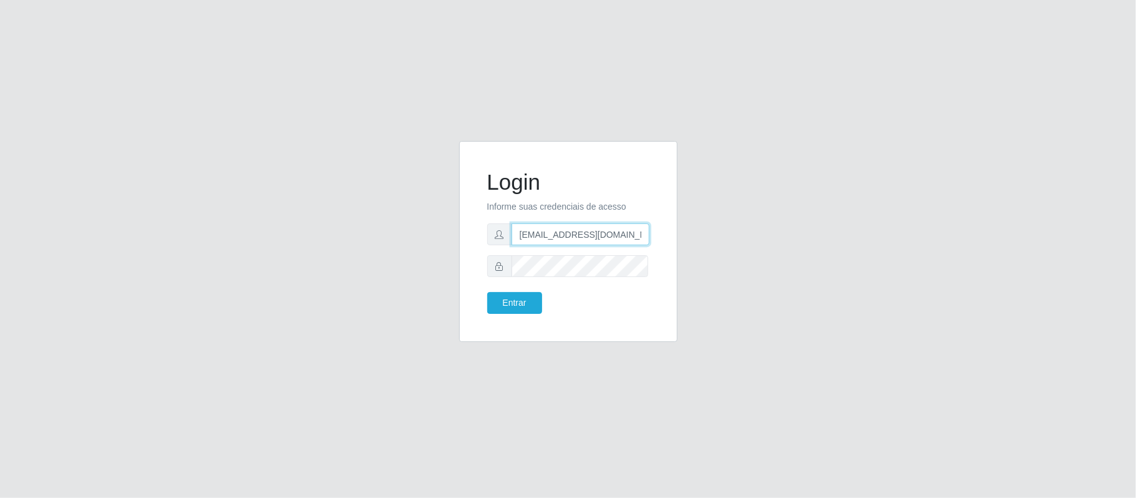
drag, startPoint x: 580, startPoint y: 233, endPoint x: 631, endPoint y: 234, distance: 51.2
click at [631, 234] on input "[EMAIL_ADDRESS][DOMAIN_NAME]" at bounding box center [580, 234] width 138 height 22
type input "[EMAIL_ADDRESS][DOMAIN_NAME]"
click at [511, 300] on button "Entrar" at bounding box center [514, 303] width 55 height 22
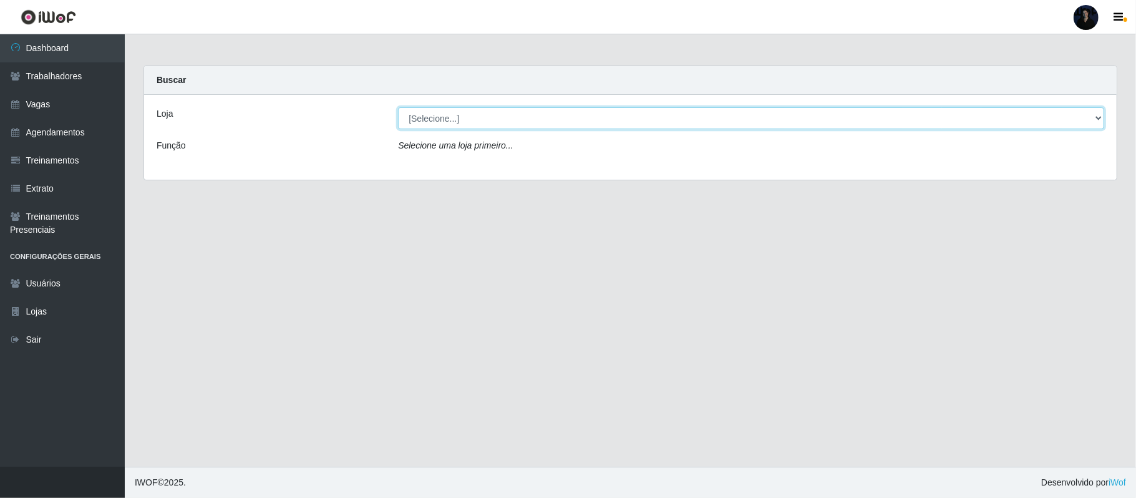
click at [469, 128] on select "[Selecione...] Supercop - [GEOGRAPHIC_DATA]" at bounding box center [751, 118] width 706 height 22
click at [28, 96] on link "Vagas" at bounding box center [62, 104] width 125 height 28
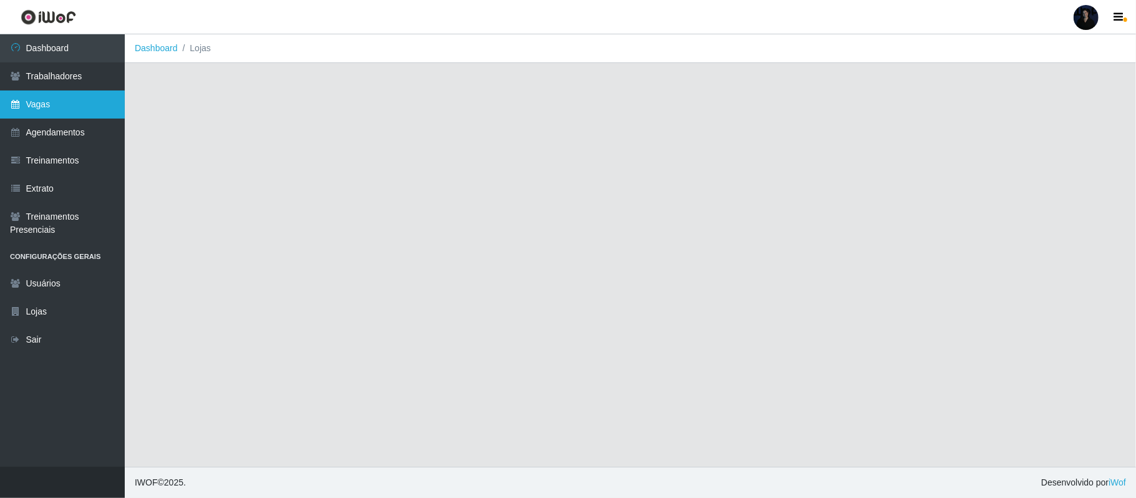
click at [80, 96] on link "Vagas" at bounding box center [62, 104] width 125 height 28
drag, startPoint x: 31, startPoint y: 96, endPoint x: 39, endPoint y: 91, distance: 9.5
click at [31, 96] on link "Vagas" at bounding box center [62, 104] width 125 height 28
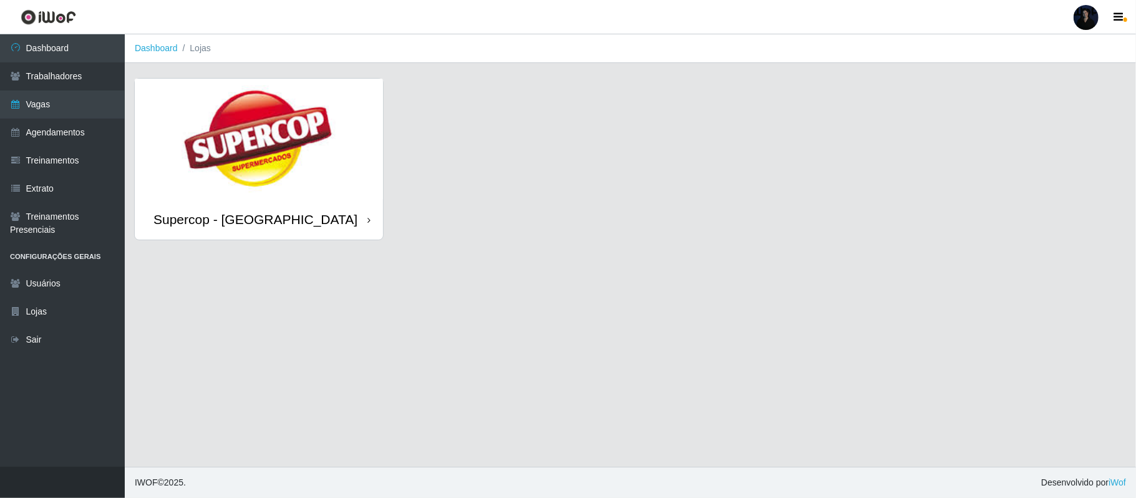
click at [228, 180] on img at bounding box center [259, 139] width 248 height 120
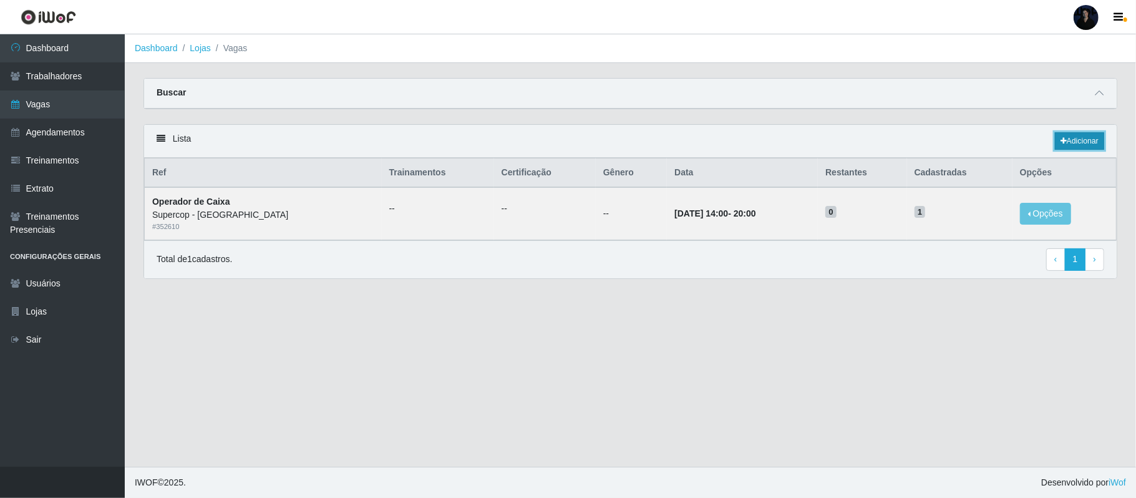
click at [1078, 141] on link "Adicionar" at bounding box center [1078, 140] width 49 height 17
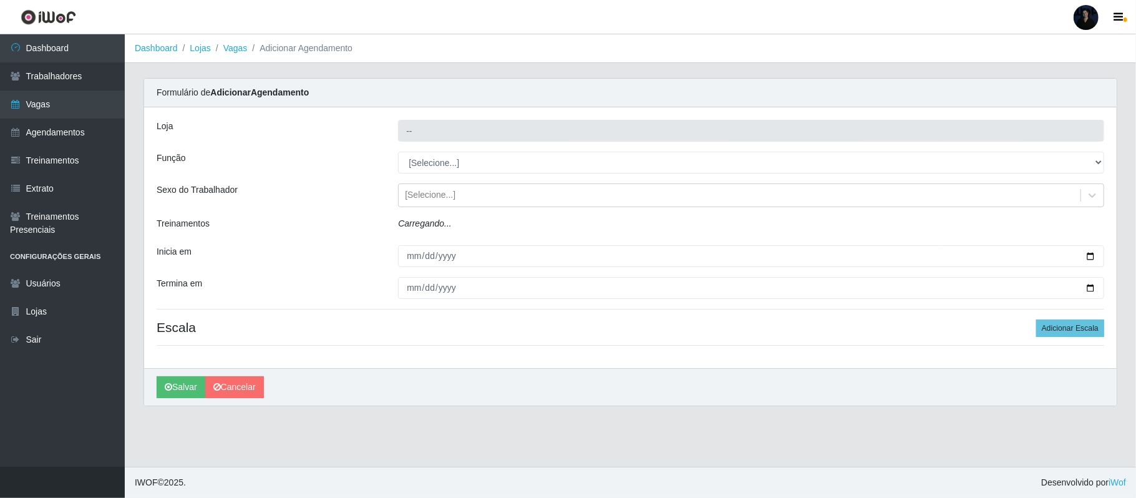
type input "Supercop - [GEOGRAPHIC_DATA]"
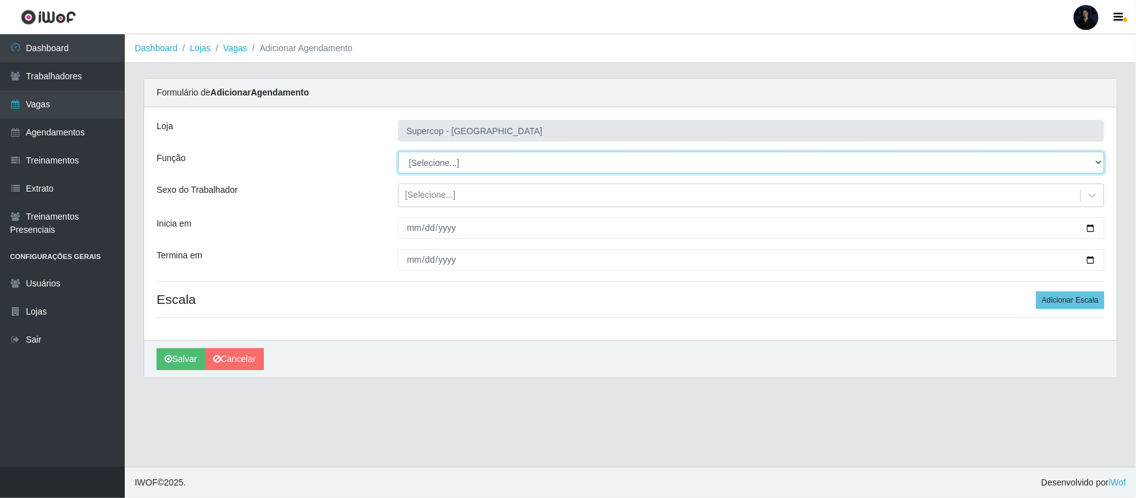
click at [448, 163] on select "[Selecione...] Balconista de Padaria Balconista de Padaria + Balconista de Pada…" at bounding box center [751, 163] width 706 height 22
select select "24"
click at [398, 152] on select "[Selecione...] Balconista de Padaria Balconista de Padaria + Balconista de Pada…" at bounding box center [751, 163] width 706 height 22
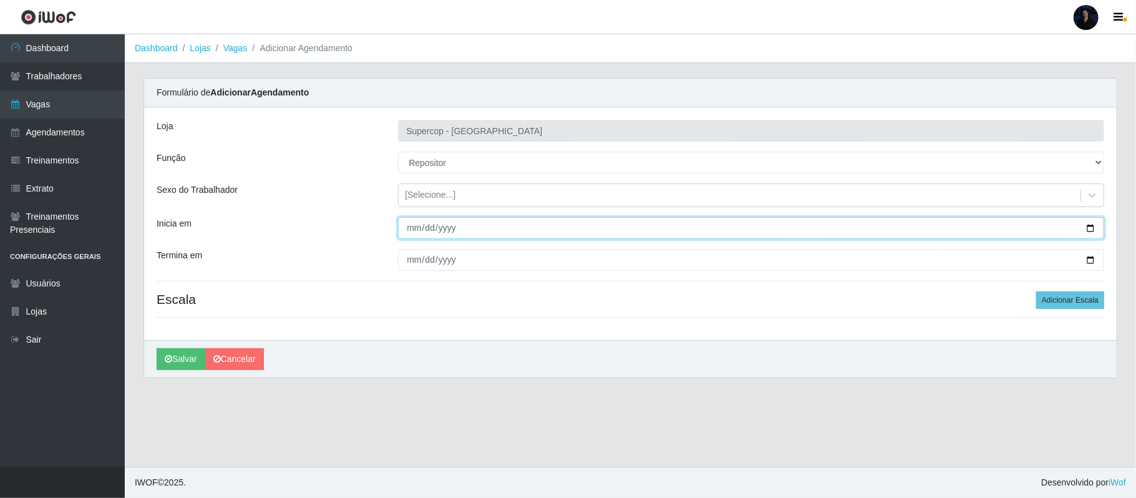
click at [1088, 229] on input "Inicia em" at bounding box center [751, 228] width 706 height 22
type input "[DATE]"
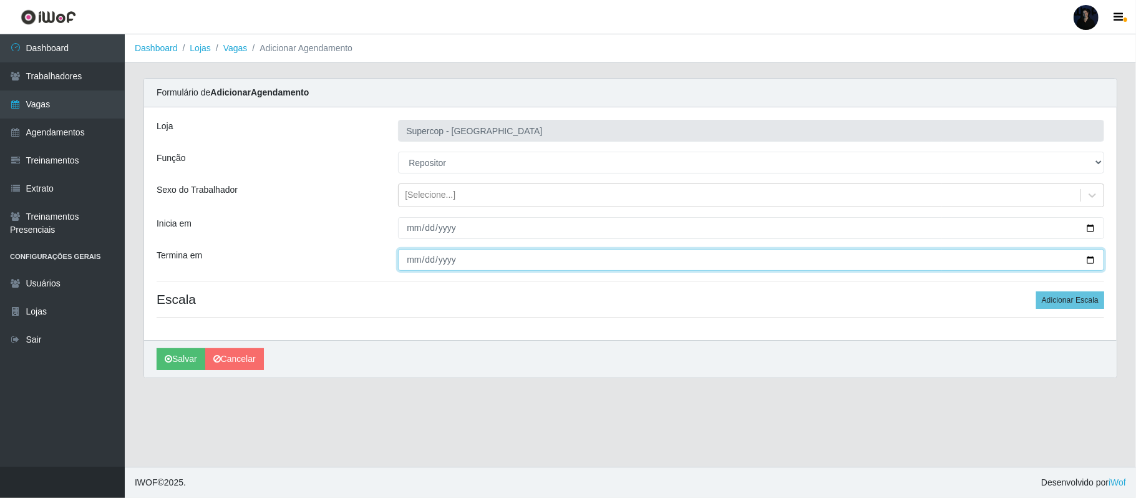
click at [1091, 259] on input "Termina em" at bounding box center [751, 260] width 706 height 22
type input "[DATE]"
click at [1056, 305] on button "Adicionar Escala" at bounding box center [1070, 299] width 68 height 17
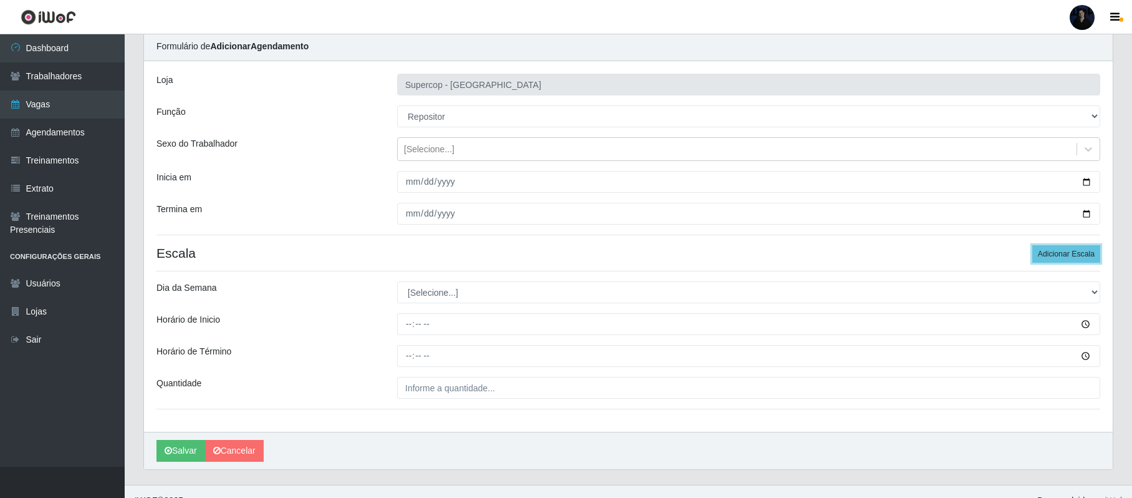
scroll to position [66, 0]
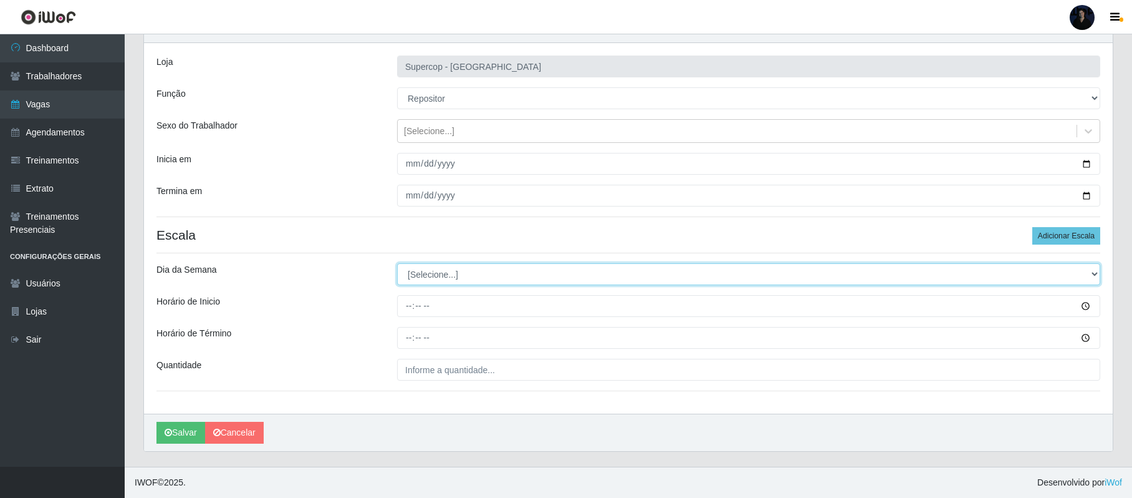
click at [418, 269] on select "[Selecione...] Segunda Terça Quarta Quinta Sexta Sábado Domingo" at bounding box center [748, 274] width 703 height 22
click at [420, 264] on select "[Selecione...] Segunda Terça Quarta Quinta Sexta Sábado Domingo" at bounding box center [748, 274] width 703 height 22
select select "4"
click at [397, 263] on select "[Selecione...] Segunda Terça Quarta Quinta Sexta Sábado Domingo" at bounding box center [748, 274] width 703 height 22
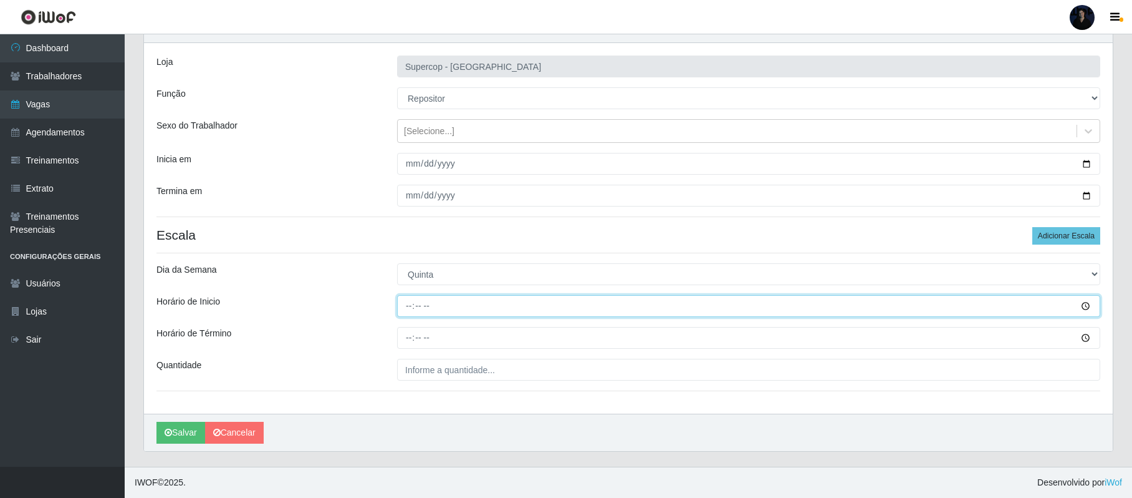
click at [407, 295] on input "Horário de Inicio" at bounding box center [748, 306] width 703 height 22
type input "14:00"
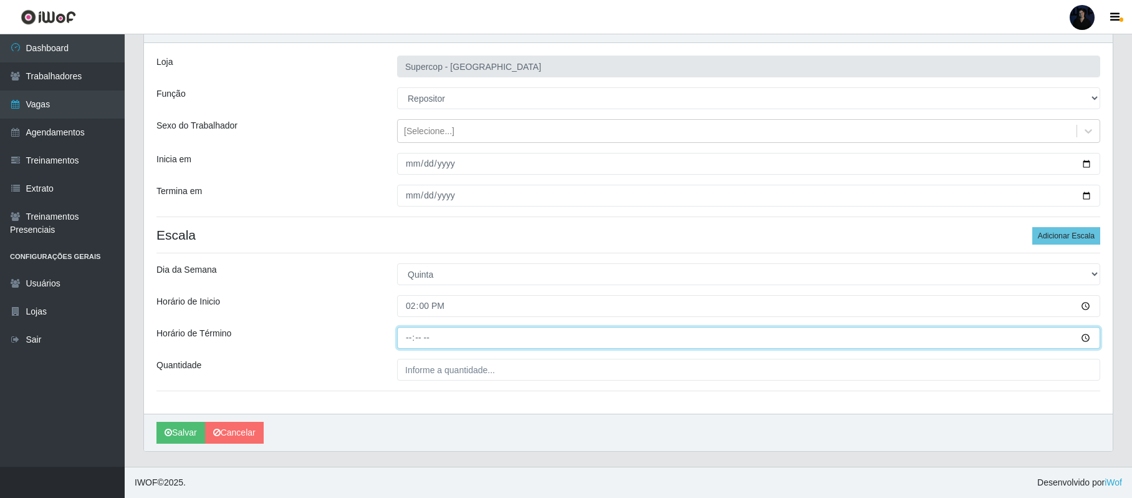
click at [409, 337] on input "Horário de Término" at bounding box center [748, 338] width 703 height 22
type input "20:00"
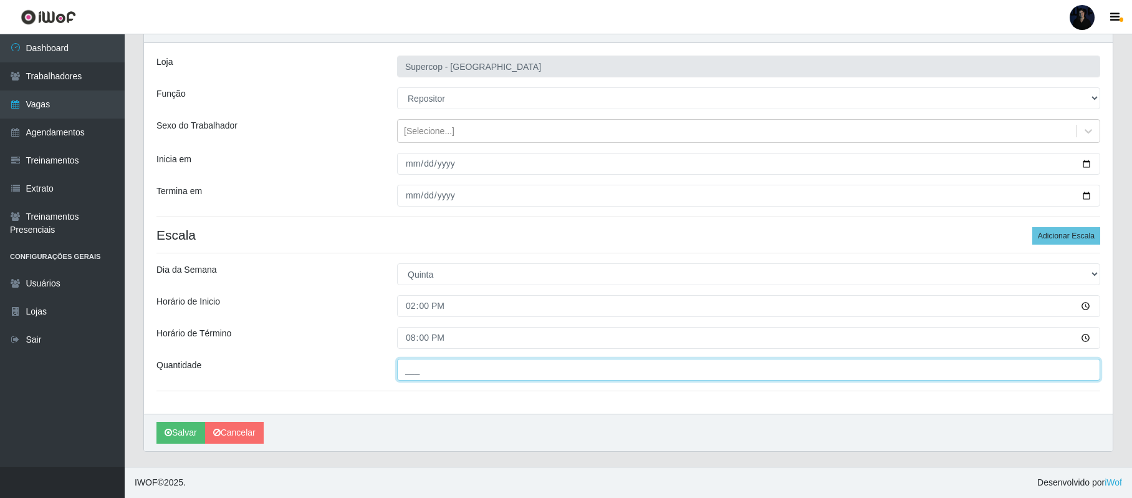
click at [408, 369] on input "___" at bounding box center [748, 370] width 703 height 22
type input "1__"
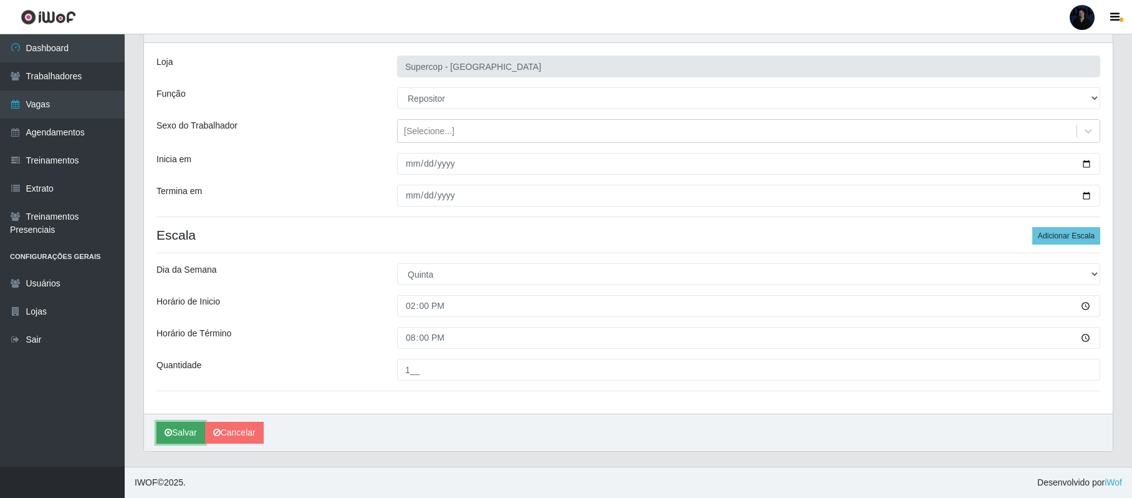
click at [178, 433] on button "Salvar" at bounding box center [181, 433] width 49 height 22
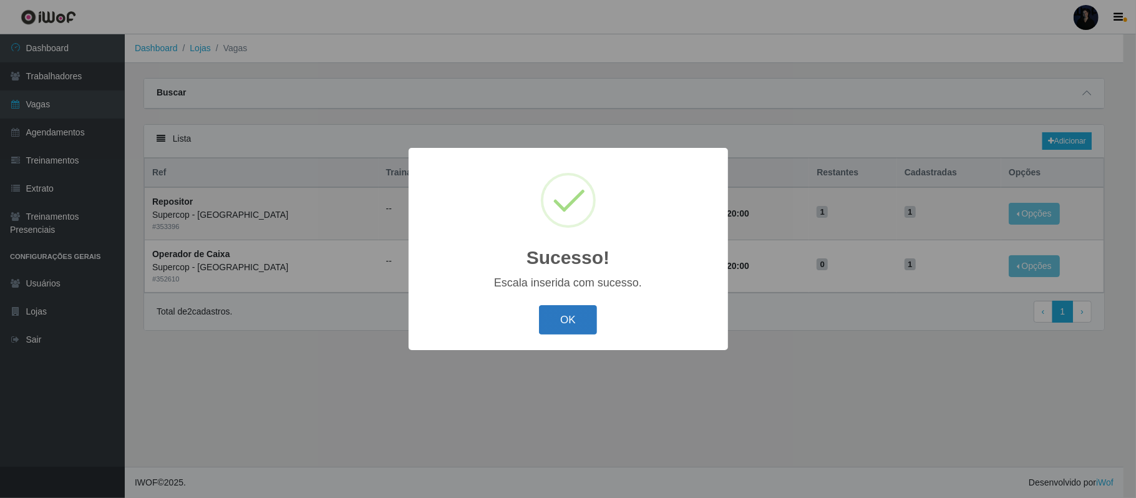
click at [569, 311] on button "OK" at bounding box center [568, 319] width 58 height 29
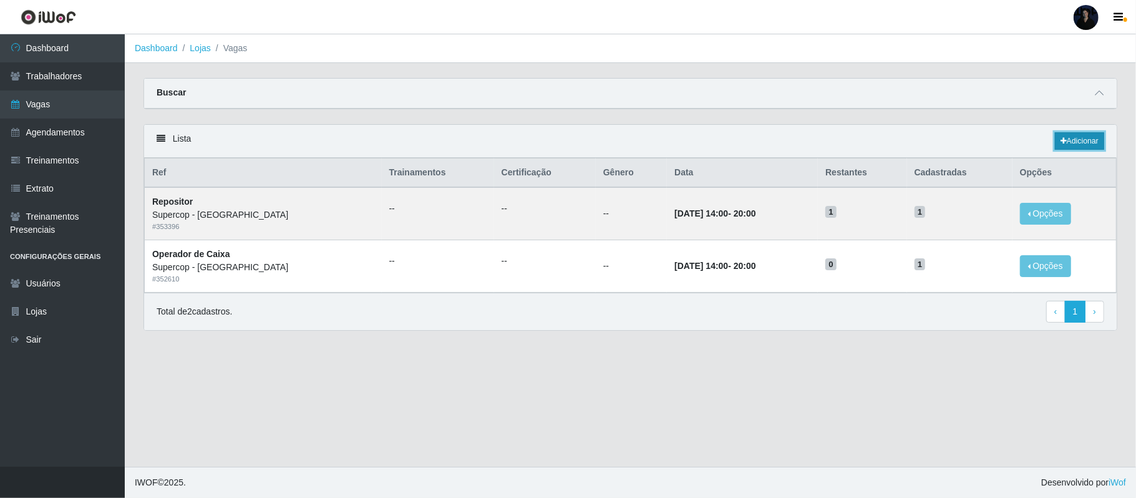
click at [1071, 146] on link "Adicionar" at bounding box center [1078, 140] width 49 height 17
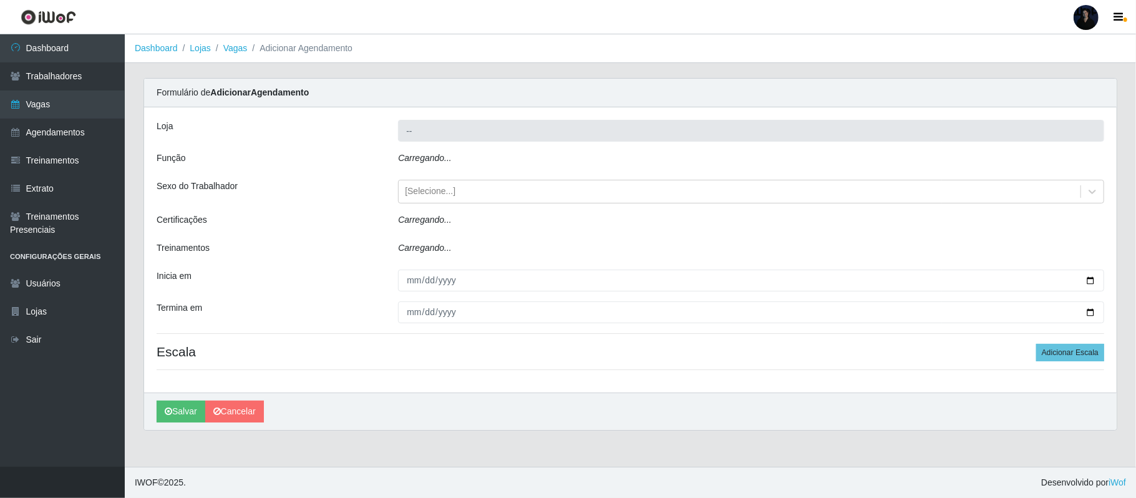
type input "Supercop - [GEOGRAPHIC_DATA]"
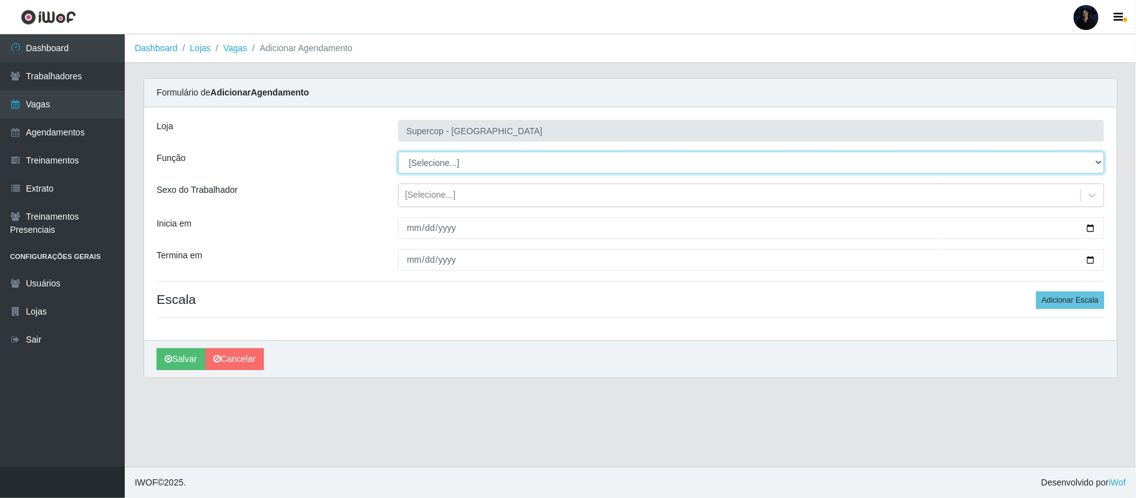
click at [438, 163] on select "[Selecione...] Balconista de Padaria Balconista de Padaria + Balconista de Pada…" at bounding box center [751, 163] width 706 height 22
select select "73"
click at [398, 152] on select "[Selecione...] Balconista de Padaria Balconista de Padaria + Balconista de Pada…" at bounding box center [751, 163] width 706 height 22
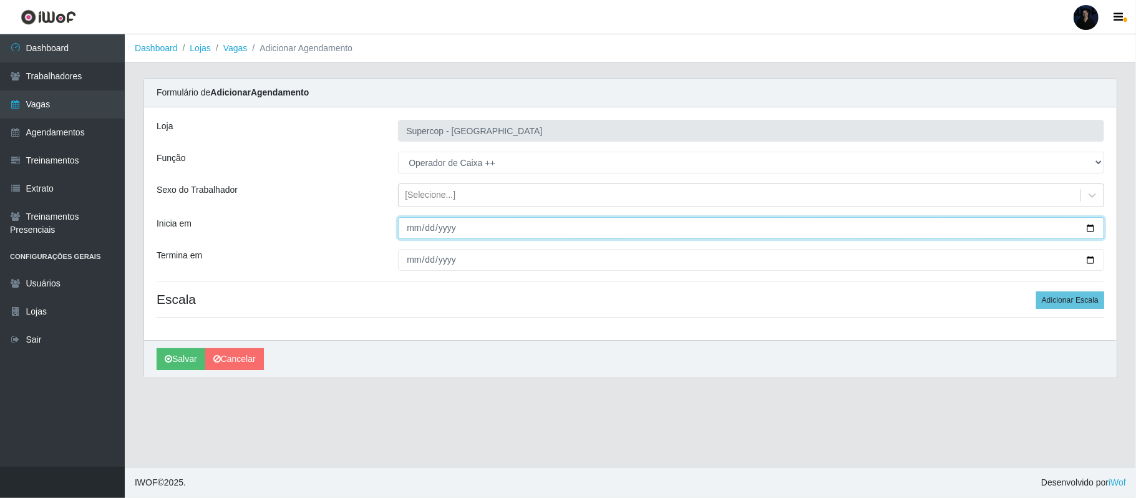
click at [410, 229] on input "Inicia em" at bounding box center [751, 228] width 706 height 22
type input "[DATE]"
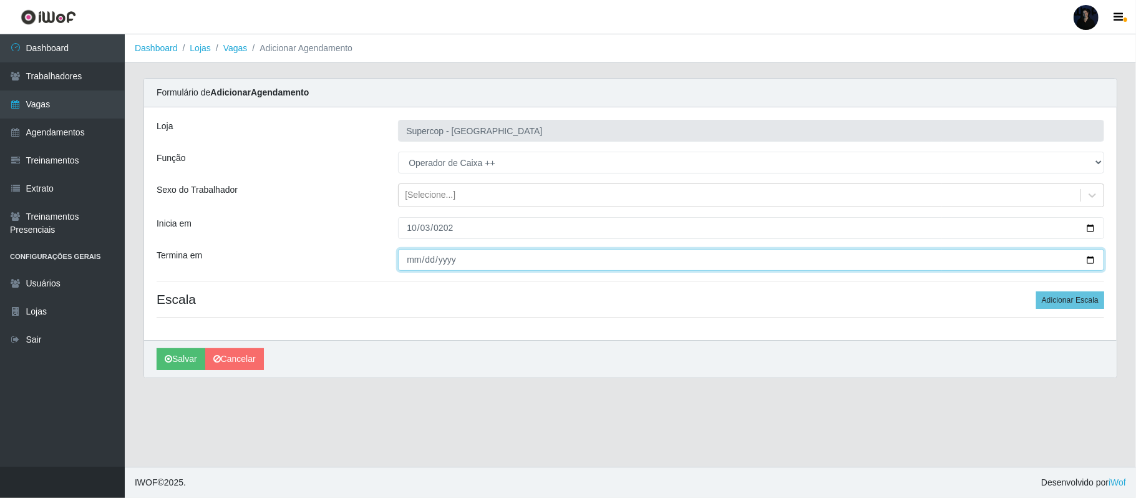
click at [412, 260] on input "Termina em" at bounding box center [751, 260] width 706 height 22
type input "[DATE]"
click at [1041, 303] on button "Adicionar Escala" at bounding box center [1070, 299] width 68 height 17
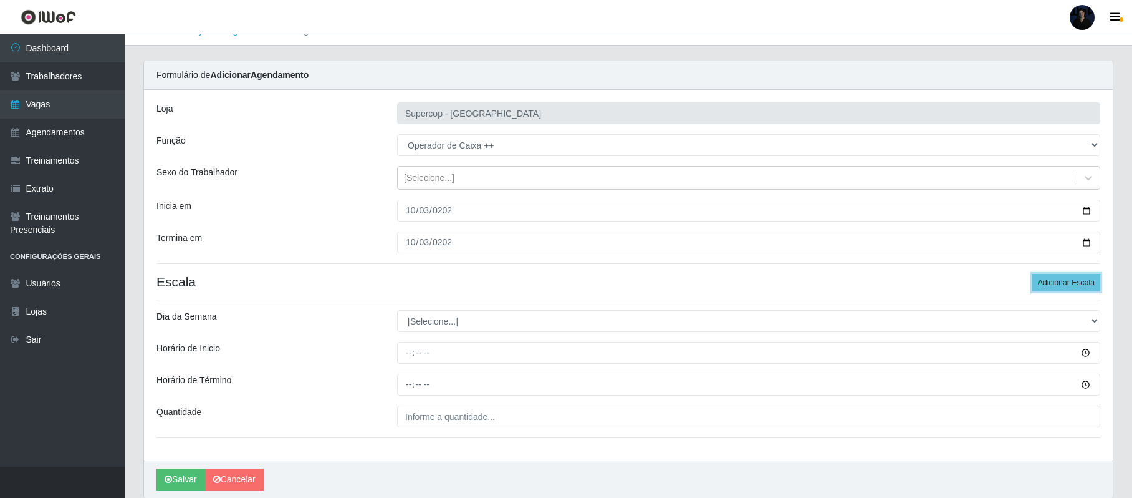
scroll to position [66, 0]
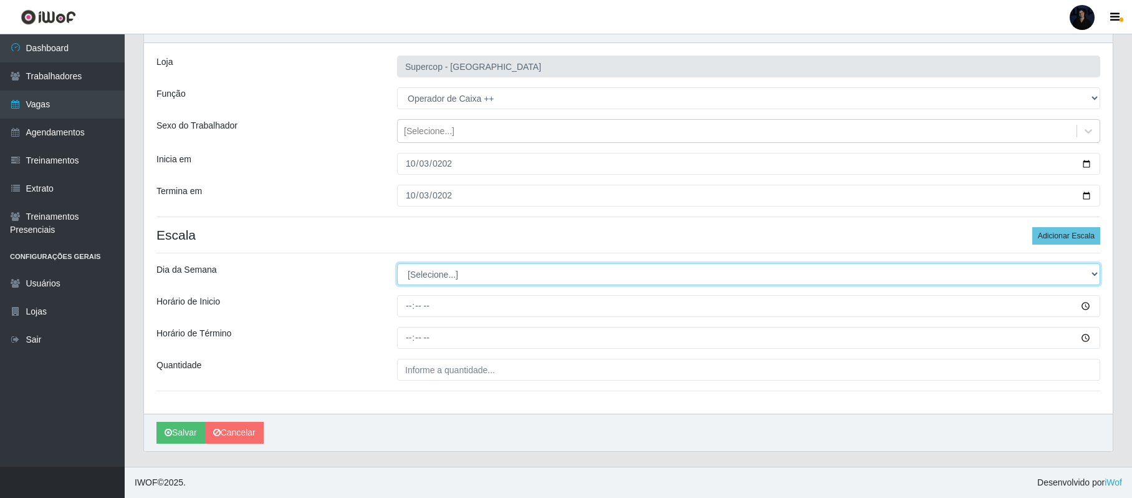
click at [410, 271] on select "[Selecione...] Segunda Terça Quarta Quinta Sexta Sábado Domingo" at bounding box center [748, 274] width 703 height 22
select select "5"
click at [397, 263] on select "[Selecione...] Segunda Terça Quarta Quinta Sexta Sábado Domingo" at bounding box center [748, 274] width 703 height 22
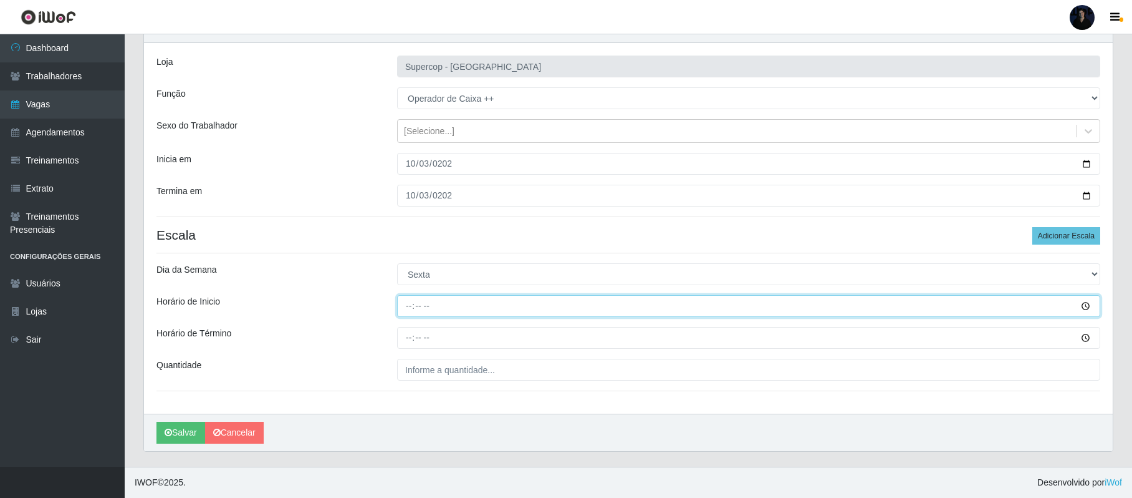
click at [410, 295] on input "Horário de Inicio" at bounding box center [748, 306] width 703 height 22
type input "14:00"
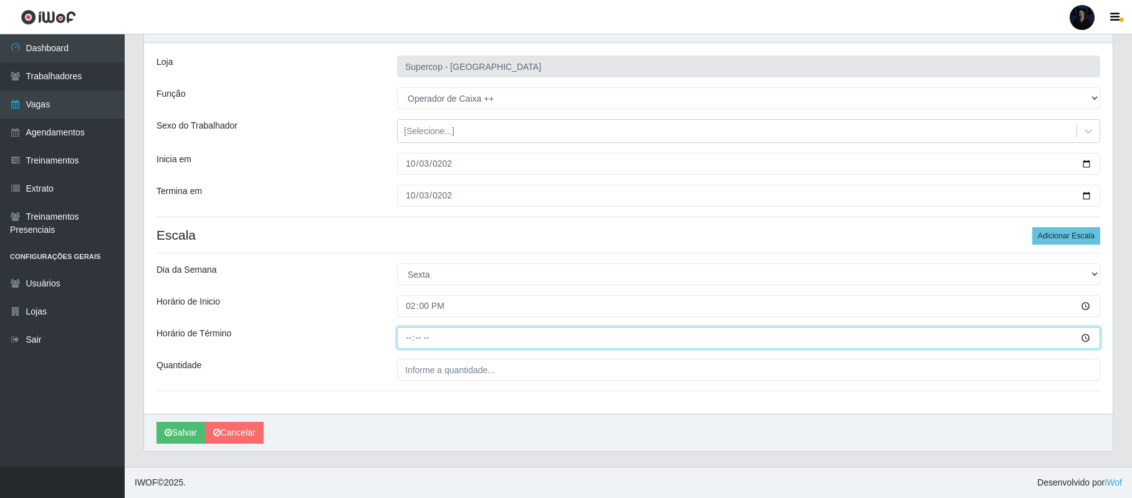
click at [410, 337] on input "Horário de Término" at bounding box center [748, 338] width 703 height 22
type input "20:00"
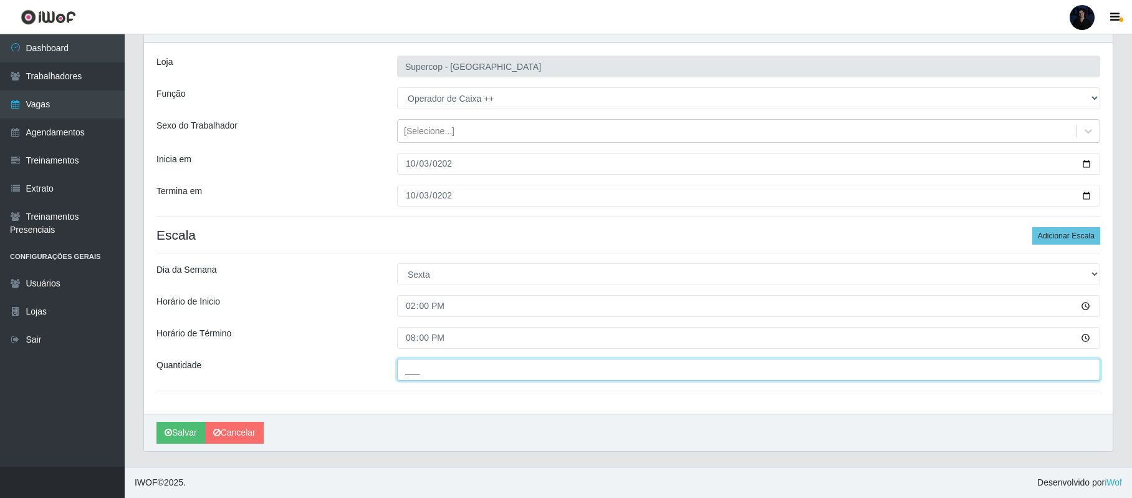
click at [410, 365] on input "___" at bounding box center [748, 370] width 703 height 22
type input "1__"
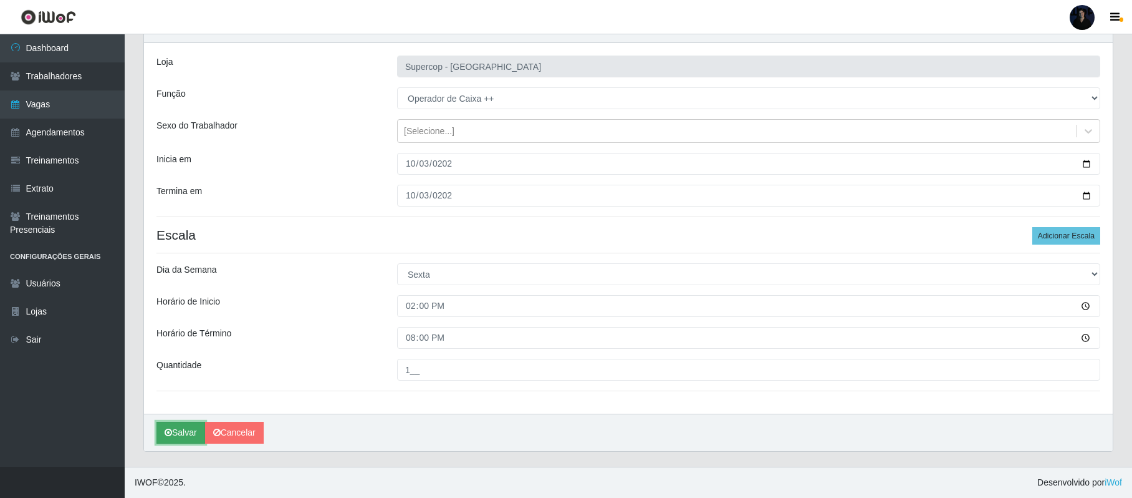
click at [175, 432] on button "Salvar" at bounding box center [181, 433] width 49 height 22
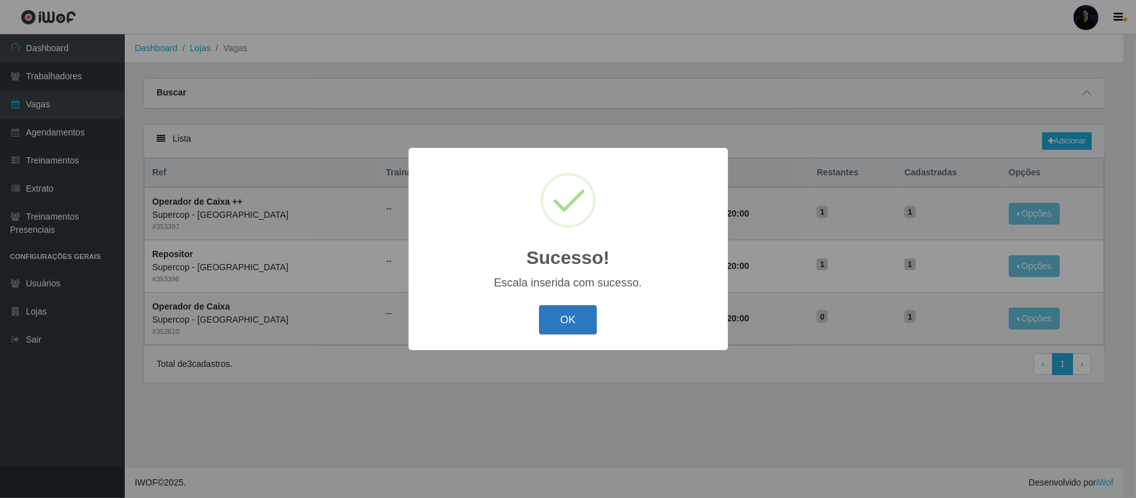
click at [564, 324] on button "OK" at bounding box center [568, 319] width 58 height 29
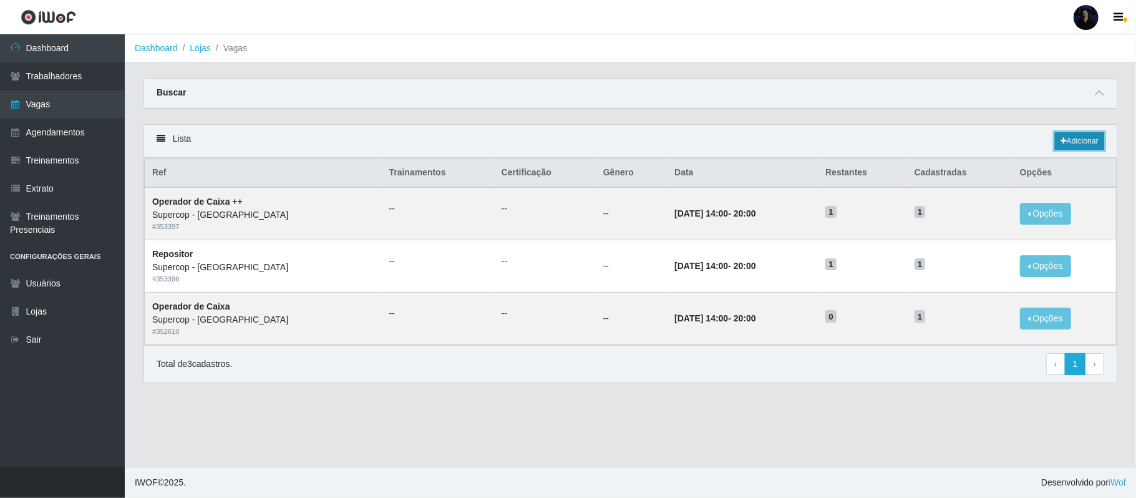
click at [1076, 140] on link "Adicionar" at bounding box center [1078, 140] width 49 height 17
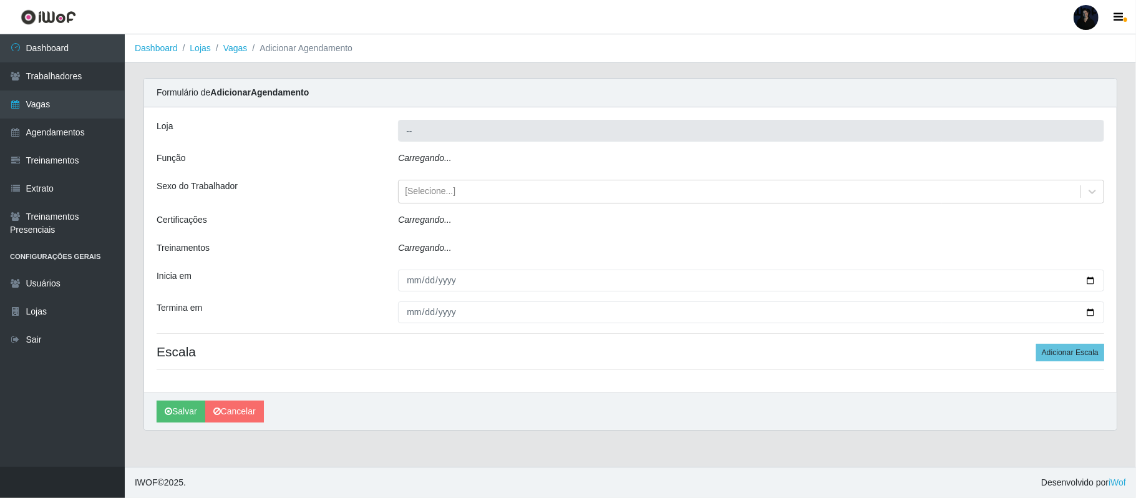
type input "Supercop - [GEOGRAPHIC_DATA]"
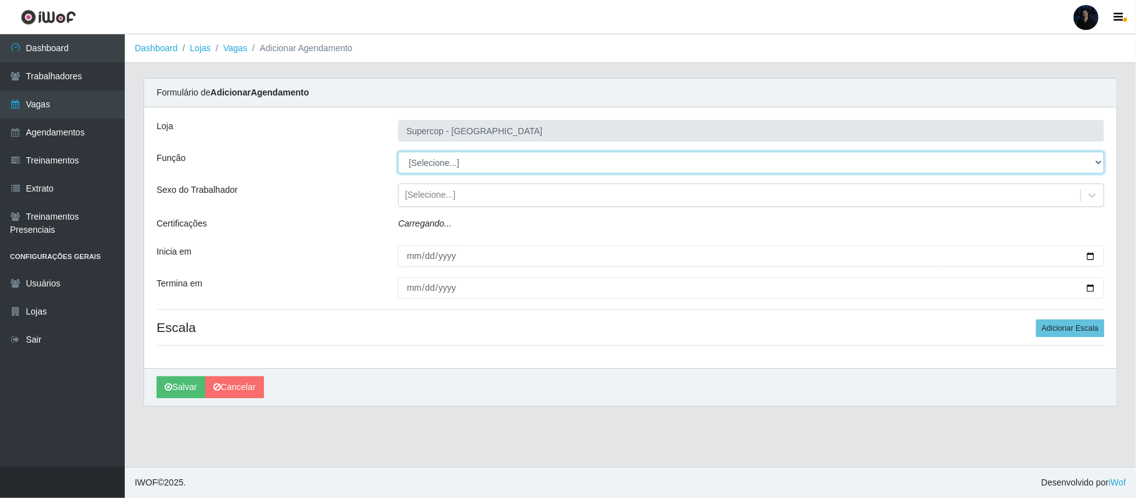
click at [419, 171] on select "[Selecione...] Balconista de Padaria Balconista de Padaria + Balconista de Pada…" at bounding box center [751, 163] width 706 height 22
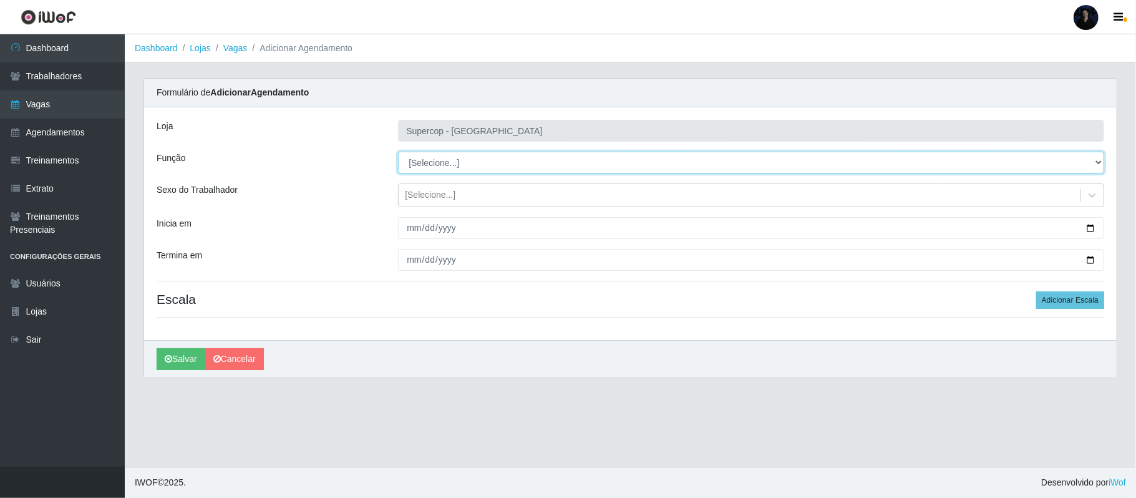
select select "117"
click at [398, 152] on select "[Selecione...] Balconista de Padaria Balconista de Padaria + Balconista de Pada…" at bounding box center [751, 163] width 706 height 22
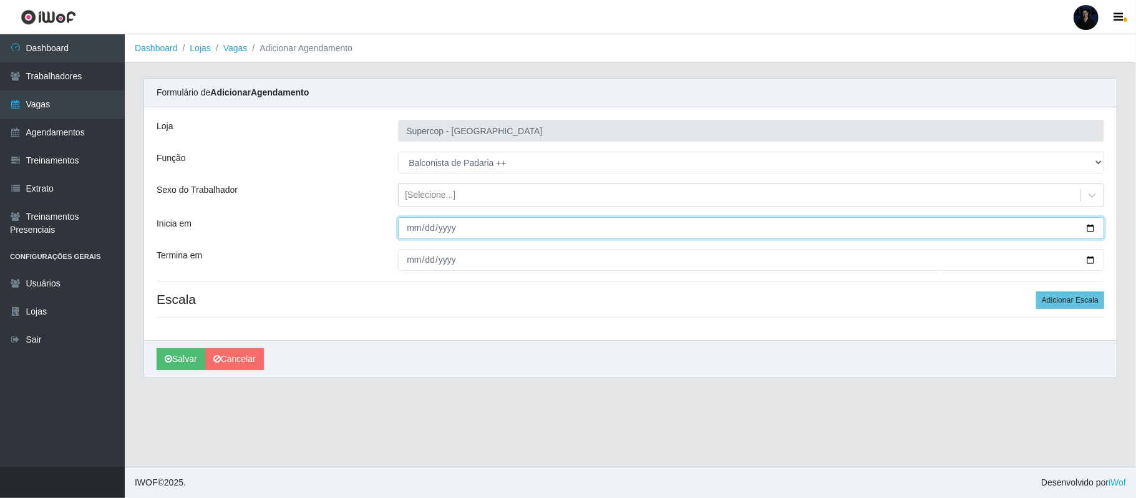
click at [1090, 230] on input "Inicia em" at bounding box center [751, 228] width 706 height 22
type input "[DATE]"
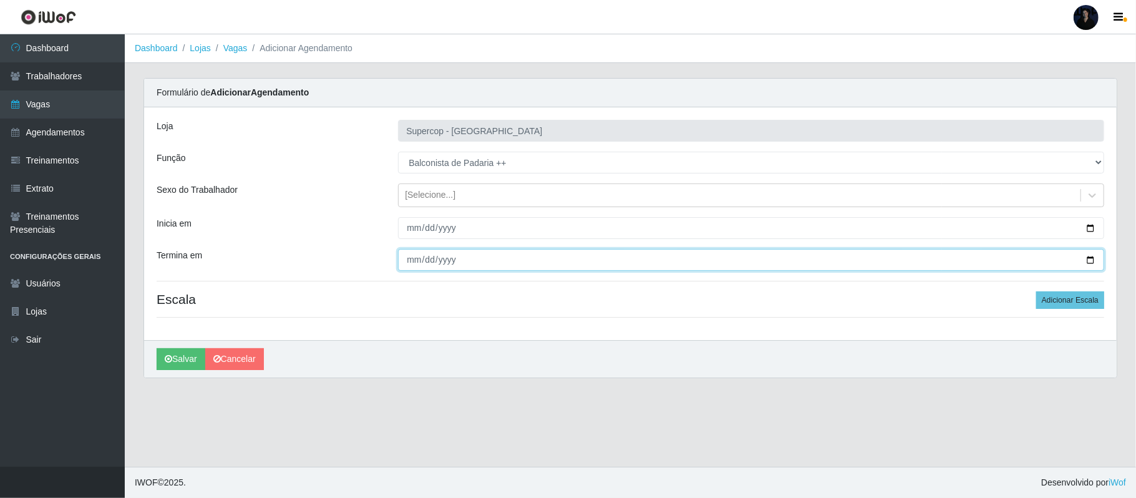
click at [1096, 258] on input "Termina em" at bounding box center [751, 260] width 706 height 22
click at [1087, 258] on input "Termina em" at bounding box center [751, 260] width 706 height 22
type input "[DATE]"
click at [1055, 298] on button "Adicionar Escala" at bounding box center [1070, 299] width 68 height 17
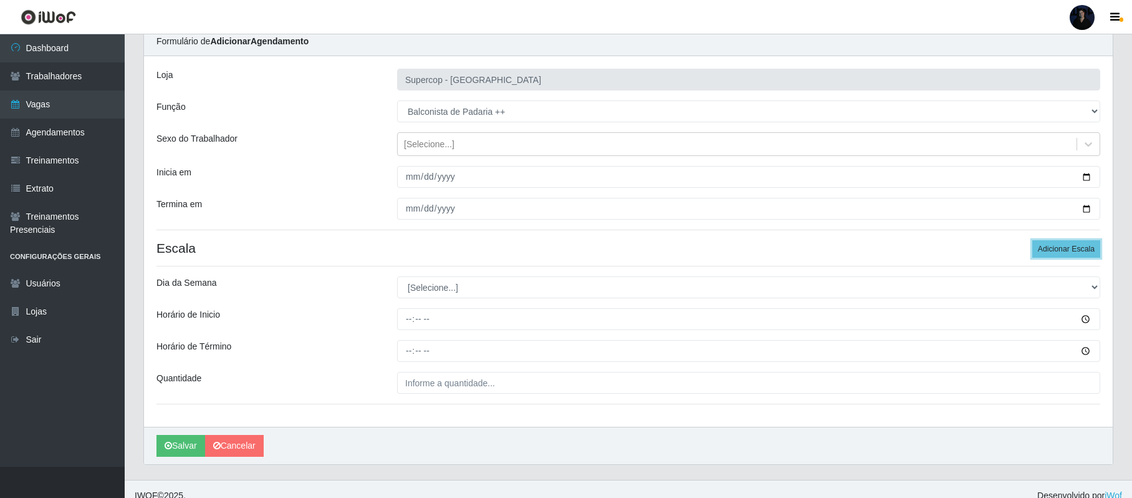
scroll to position [66, 0]
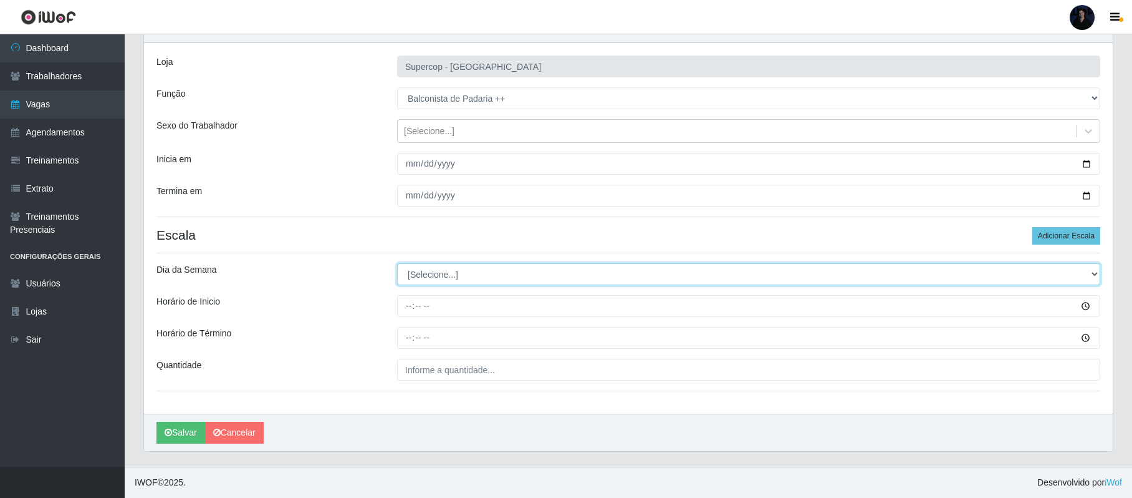
click at [417, 274] on select "[Selecione...] Segunda Terça Quarta Quinta Sexta Sábado Domingo" at bounding box center [748, 274] width 703 height 22
select select "5"
click at [397, 263] on select "[Selecione...] Segunda Terça Quarta Quinta Sexta Sábado Domingo" at bounding box center [748, 274] width 703 height 22
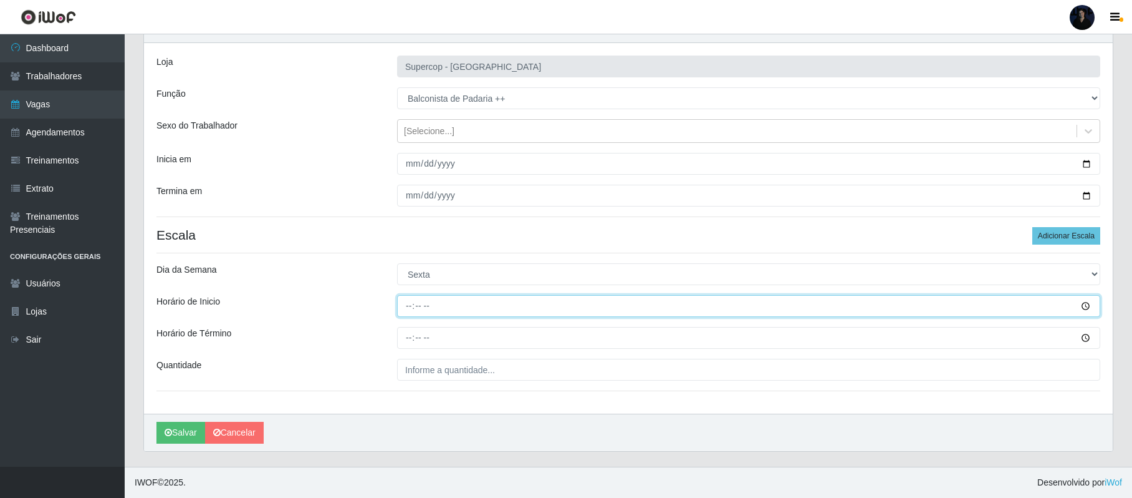
click at [409, 305] on input "Horário de Inicio" at bounding box center [748, 306] width 703 height 22
type input "14:00"
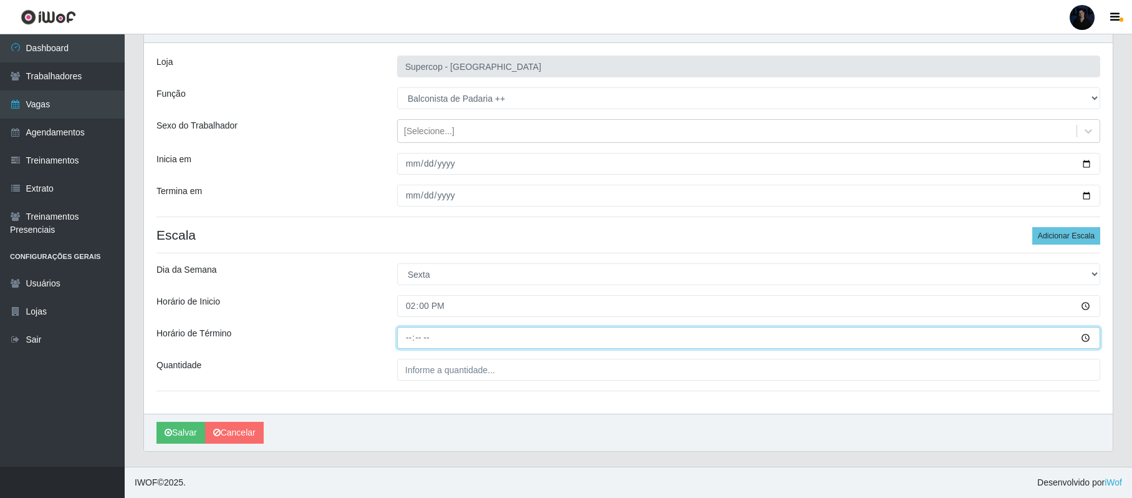
click at [408, 343] on input "Horário de Término" at bounding box center [748, 338] width 703 height 22
type input "20:00"
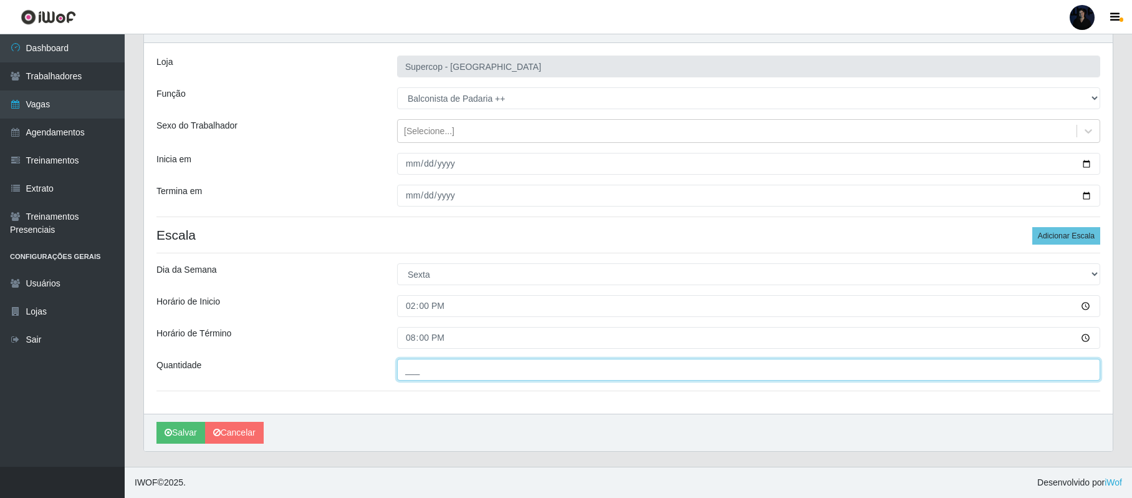
click at [402, 367] on input "___" at bounding box center [748, 370] width 703 height 22
type input "1__"
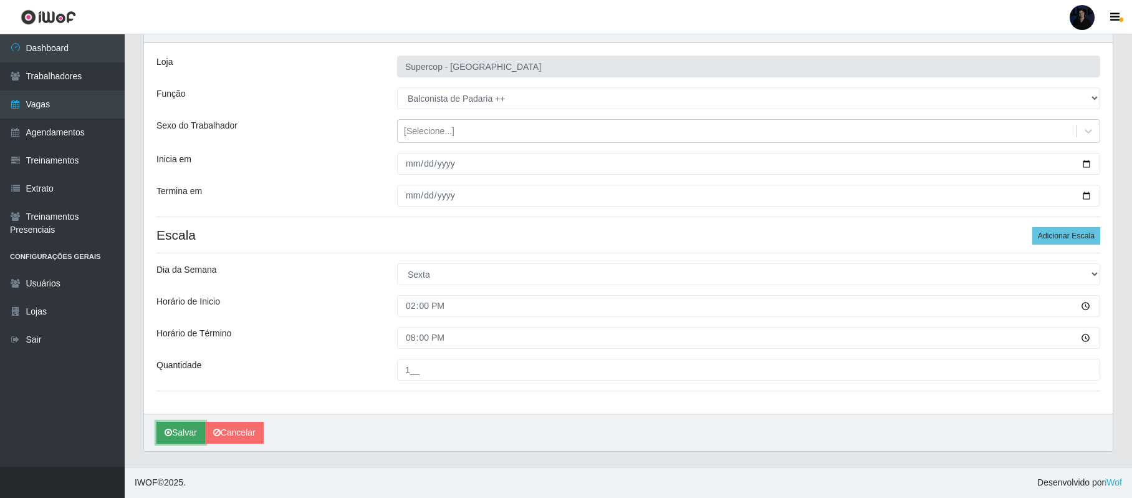
click at [168, 433] on icon "submit" at bounding box center [168, 432] width 7 height 9
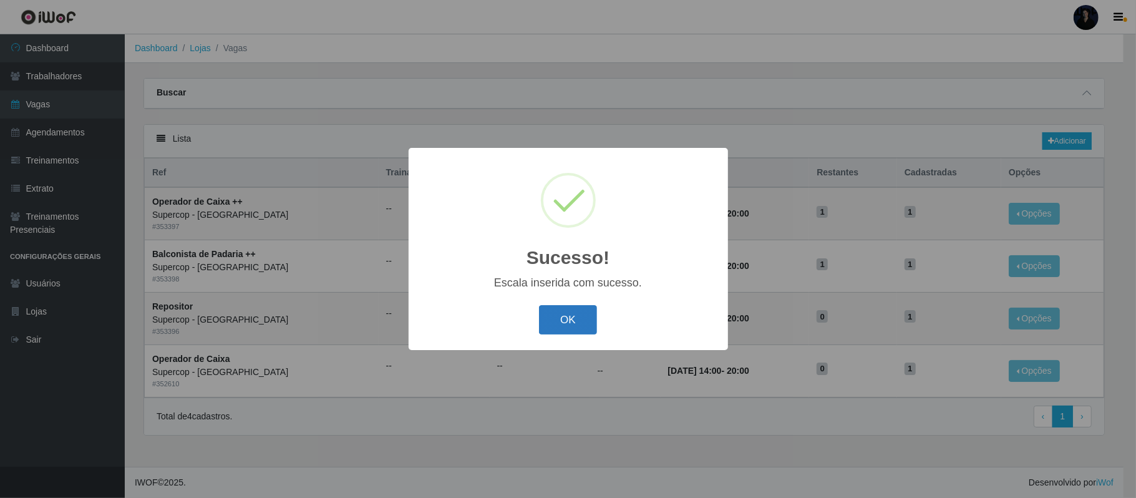
click at [566, 326] on button "OK" at bounding box center [568, 319] width 58 height 29
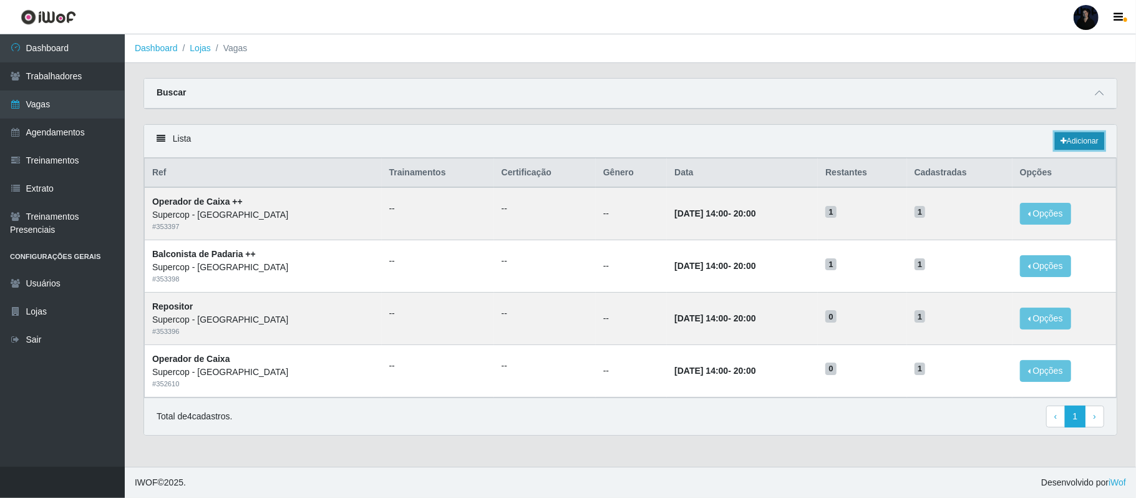
click at [1074, 145] on link "Adicionar" at bounding box center [1078, 140] width 49 height 17
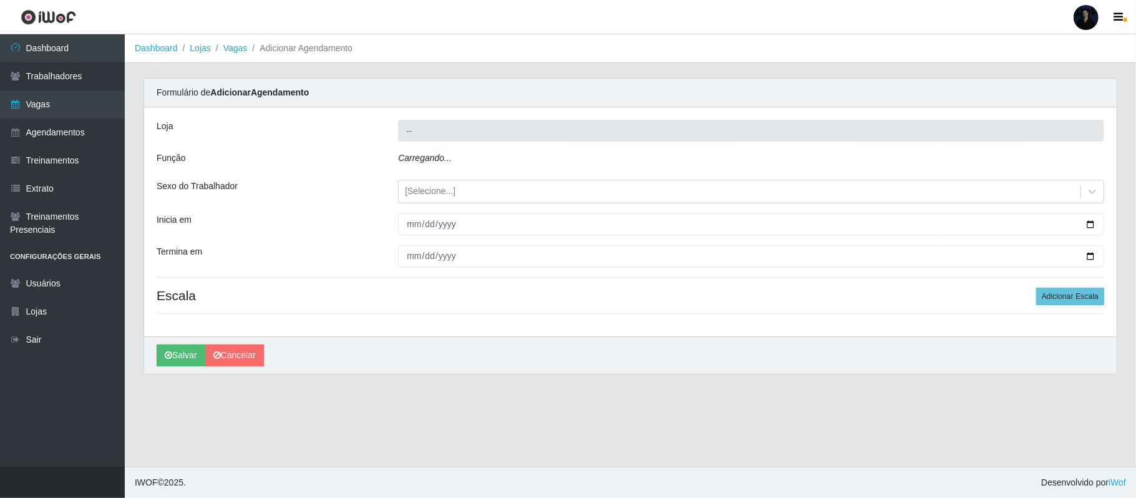
click at [465, 160] on div "Carregando..." at bounding box center [750, 161] width 725 height 18
type input "Supercop - [GEOGRAPHIC_DATA]"
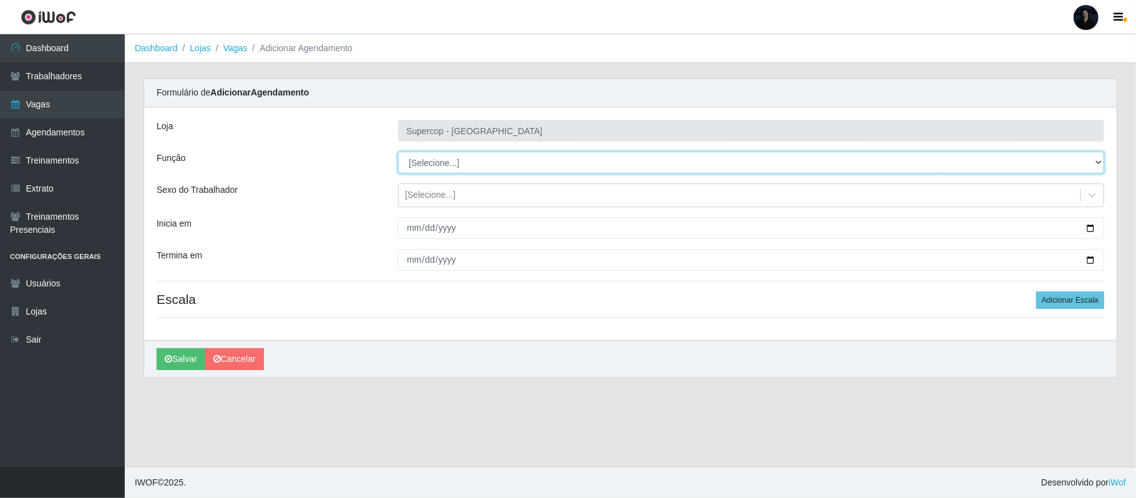
click at [460, 160] on select "[Selecione...] Balconista de Padaria Balconista de Padaria + Balconista de Pada…" at bounding box center [751, 163] width 706 height 22
select select "22"
click at [398, 152] on select "[Selecione...] Balconista de Padaria Balconista de Padaria + Balconista de Pada…" at bounding box center [751, 163] width 706 height 22
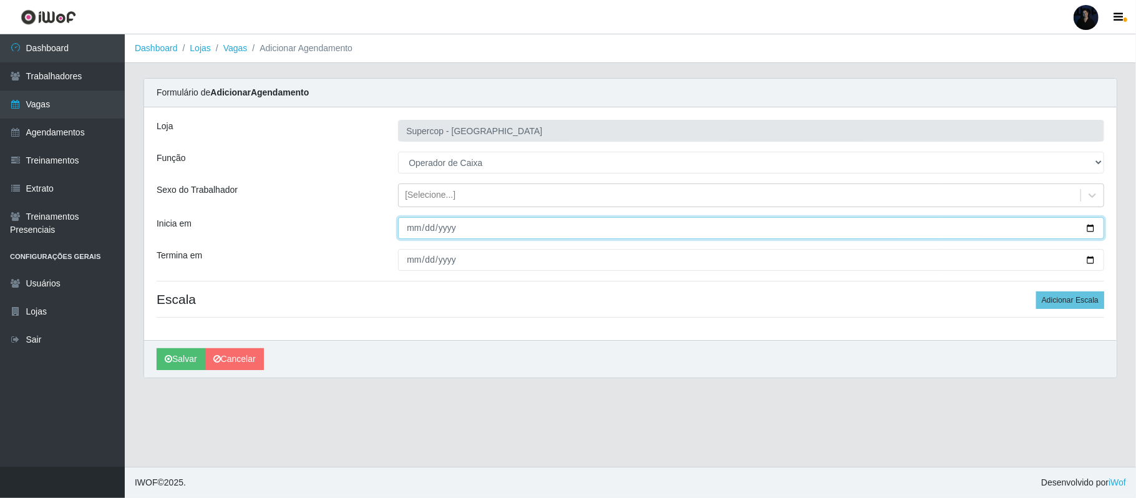
click at [1089, 228] on input "Inicia em" at bounding box center [751, 228] width 706 height 22
type input "[DATE]"
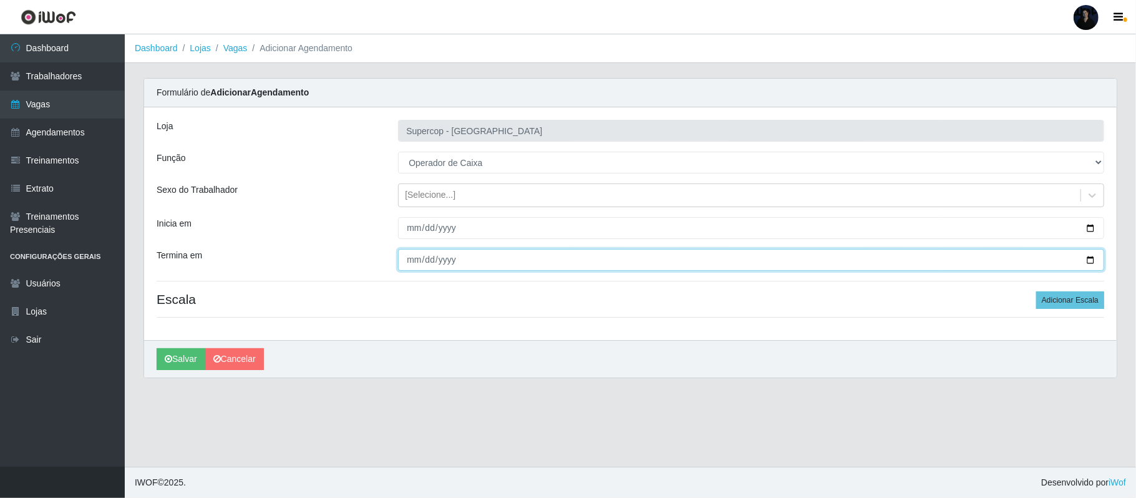
click at [1090, 258] on input "Termina em" at bounding box center [751, 260] width 706 height 22
type input "[DATE]"
click at [1051, 298] on button "Adicionar Escala" at bounding box center [1070, 299] width 68 height 17
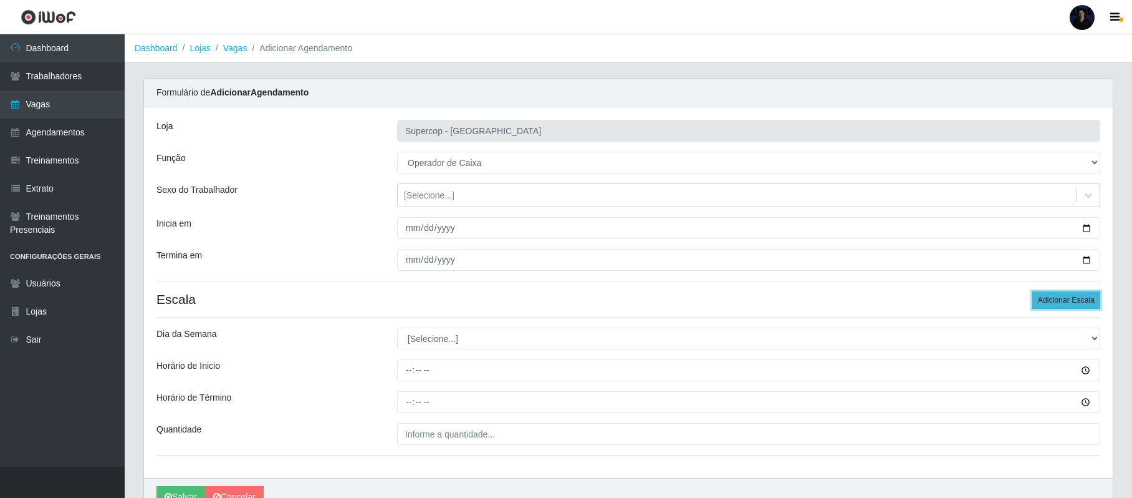
click at [1051, 298] on button "Adicionar Escala" at bounding box center [1067, 299] width 68 height 17
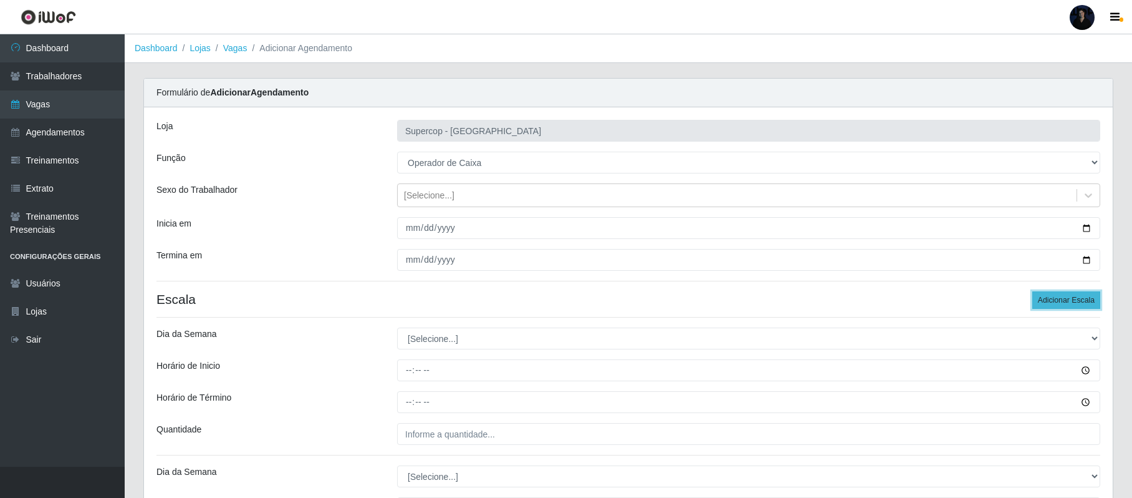
click at [1051, 298] on button "Adicionar Escala" at bounding box center [1067, 299] width 68 height 17
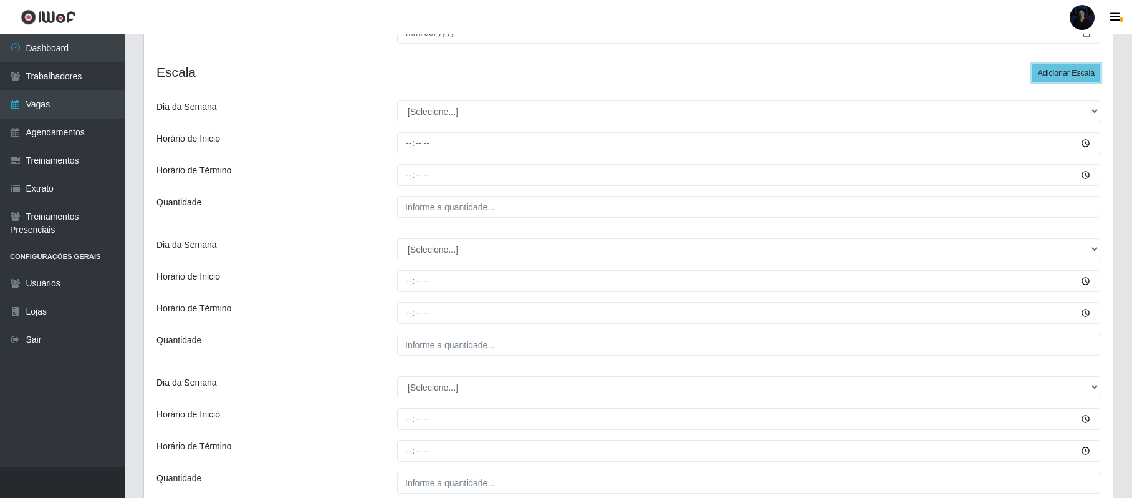
scroll to position [249, 0]
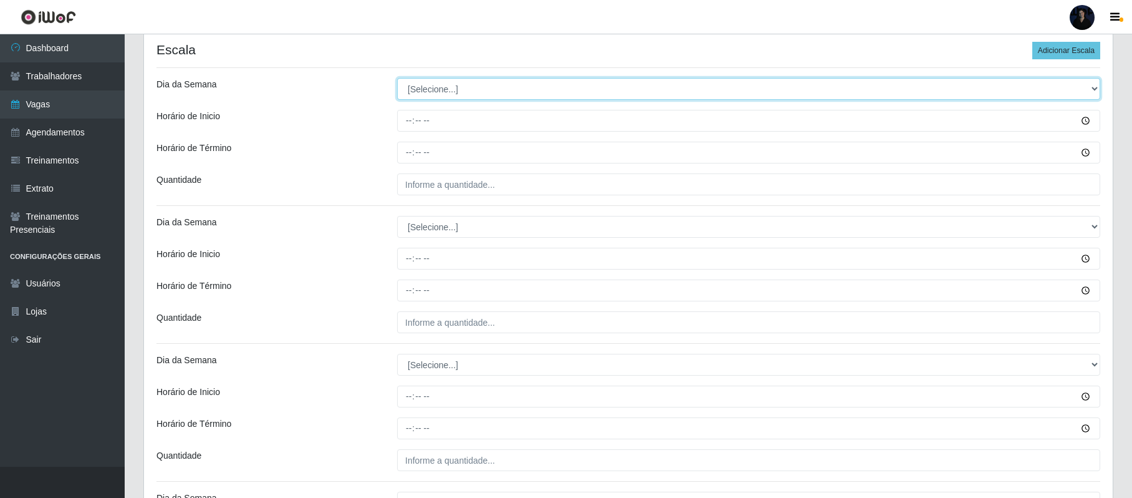
click at [417, 93] on select "[Selecione...] Segunda Terça Quarta Quinta Sexta Sábado Domingo" at bounding box center [748, 89] width 703 height 22
select select "1"
click at [397, 79] on select "[Selecione...] Segunda Terça Quarta Quinta Sexta Sábado Domingo" at bounding box center [748, 89] width 703 height 22
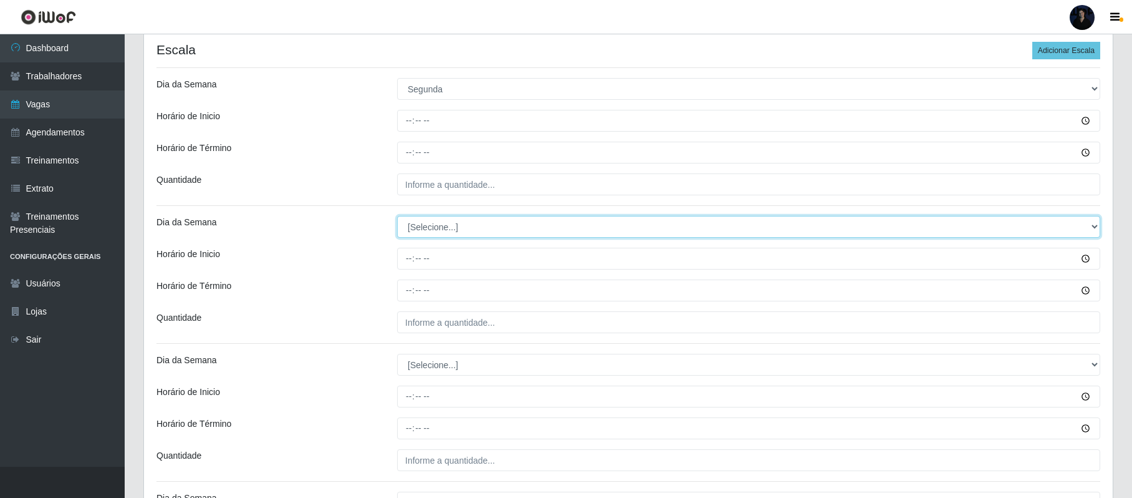
click at [419, 233] on select "[Selecione...] Segunda Terça Quarta Quinta Sexta Sábado Domingo" at bounding box center [748, 227] width 703 height 22
select select "2"
click at [397, 217] on select "[Selecione...] Segunda Terça Quarta Quinta Sexta Sábado Domingo" at bounding box center [748, 227] width 703 height 22
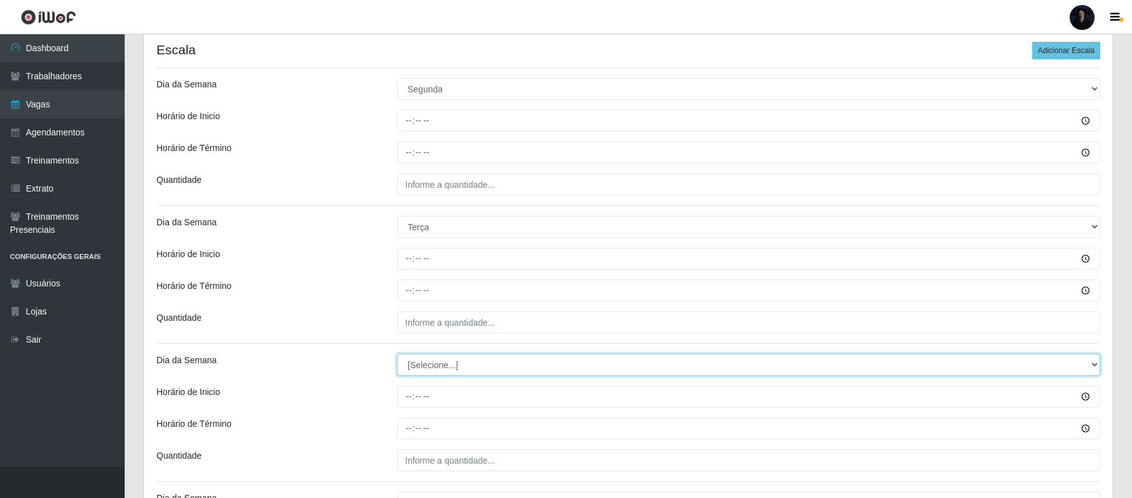
click at [432, 364] on select "[Selecione...] Segunda Terça Quarta Quinta Sexta Sábado Domingo" at bounding box center [748, 365] width 703 height 22
select select "3"
click at [397, 355] on select "[Selecione...] Segunda Terça Quarta Quinta Sexta Sábado Domingo" at bounding box center [748, 365] width 703 height 22
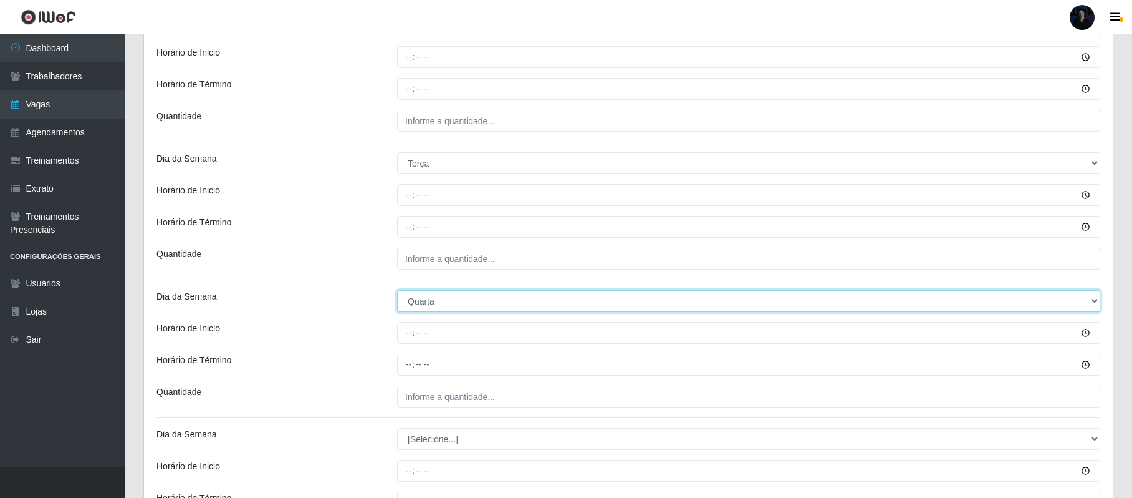
scroll to position [480, 0]
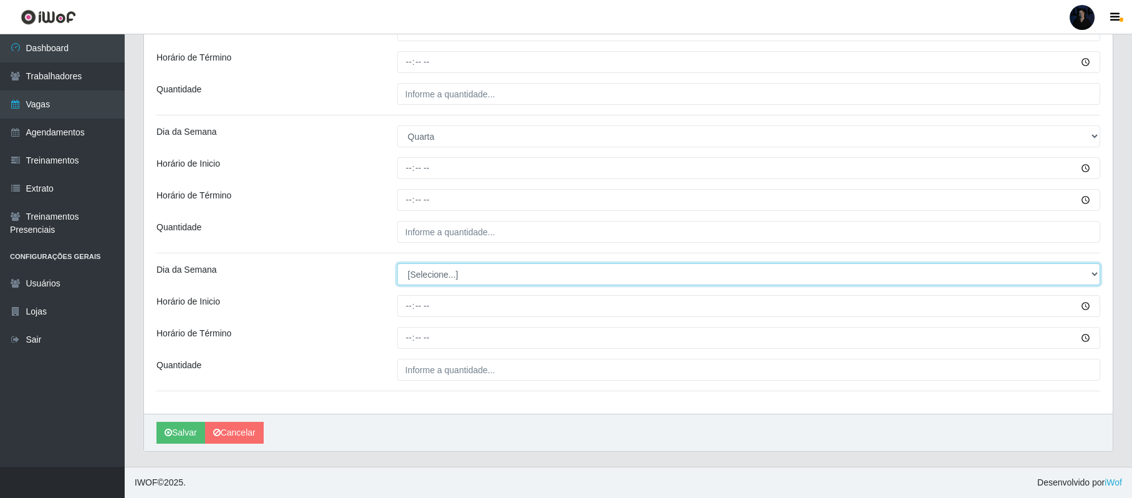
click at [439, 273] on select "[Selecione...] Segunda Terça Quarta Quinta Sexta Sábado Domingo" at bounding box center [748, 274] width 703 height 22
select select "5"
click at [397, 263] on select "[Selecione...] Segunda Terça Quarta Quinta Sexta Sábado Domingo" at bounding box center [748, 274] width 703 height 22
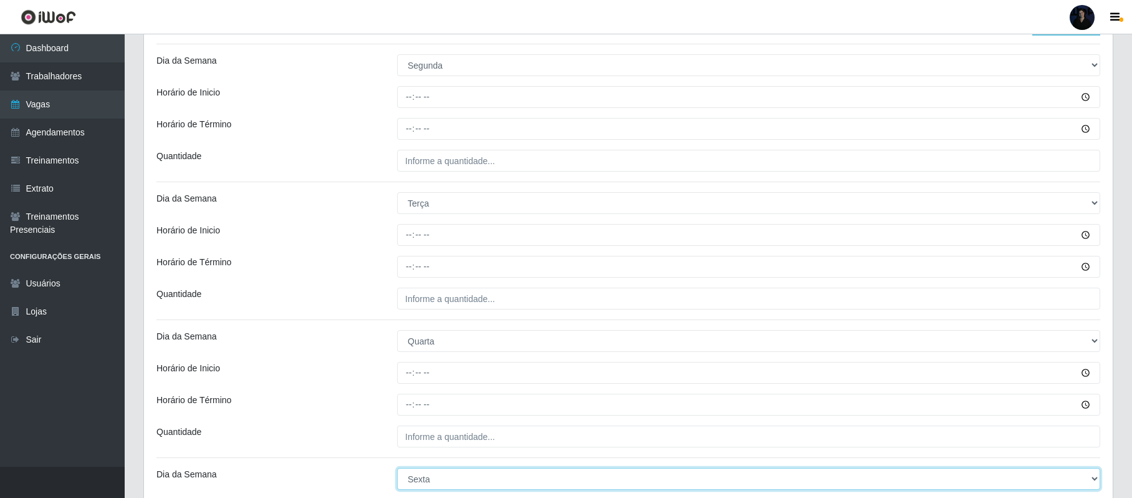
scroll to position [231, 0]
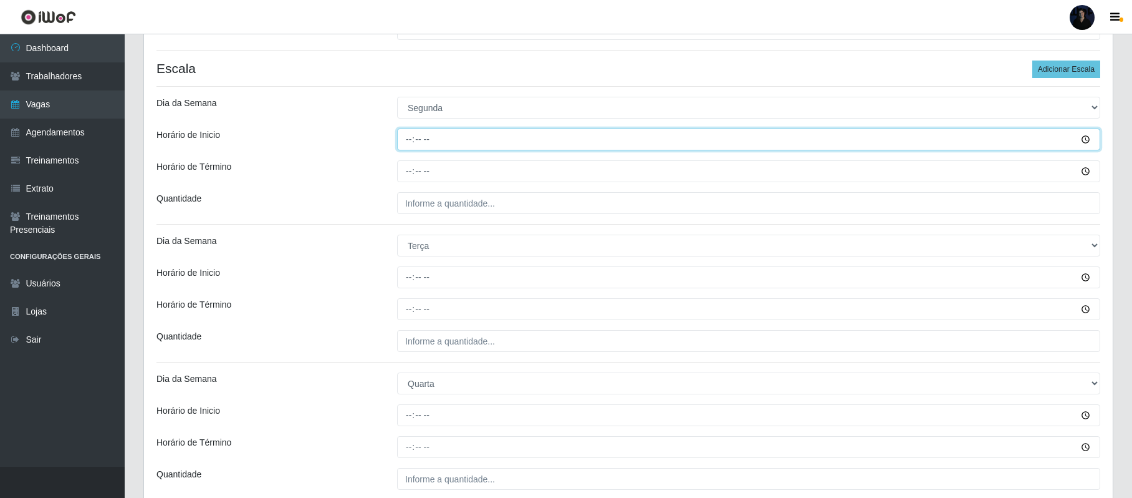
click at [404, 141] on input "Horário de Inicio" at bounding box center [748, 139] width 703 height 22
type input "14:00"
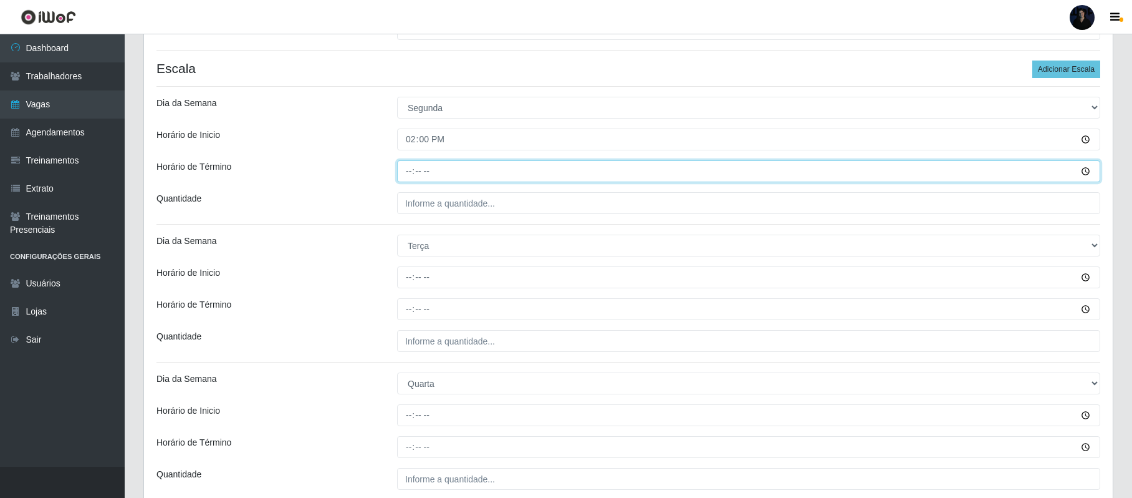
click at [407, 175] on input "Horário de Término" at bounding box center [748, 171] width 703 height 22
type input "20:00"
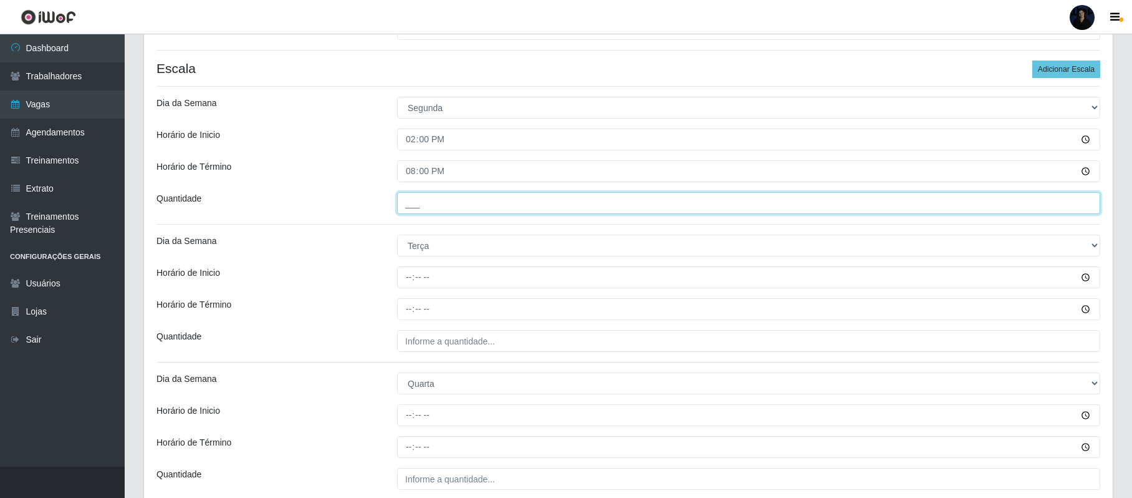
click at [408, 203] on input "___" at bounding box center [748, 203] width 703 height 22
type input "1__"
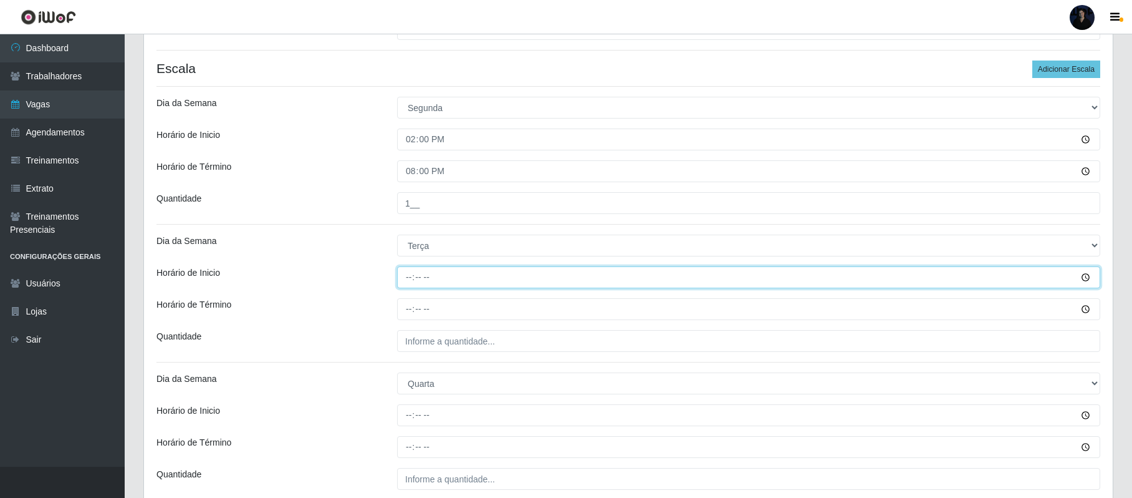
click at [410, 277] on input "Horário de Inicio" at bounding box center [748, 277] width 703 height 22
type input "14:00"
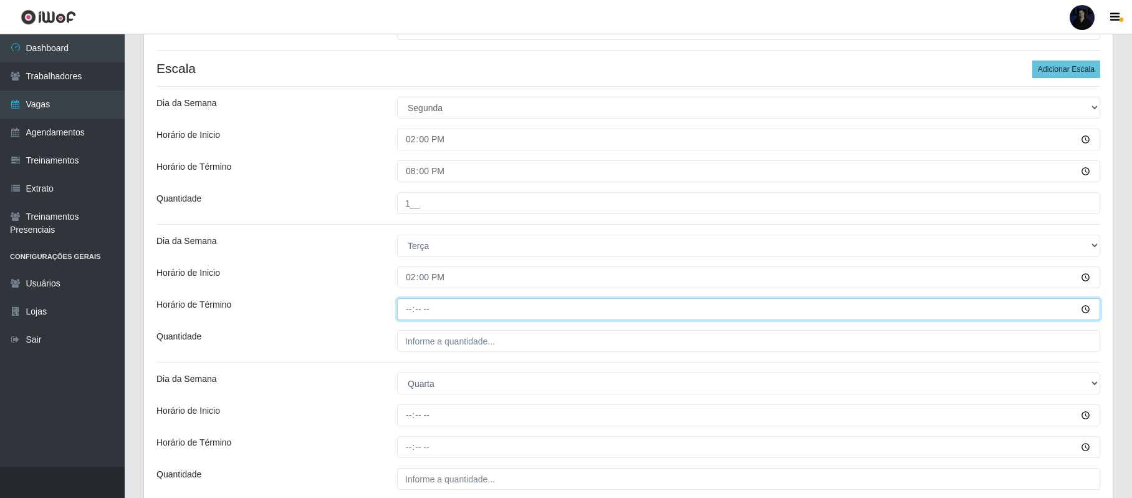
click at [410, 306] on input "Horário de Término" at bounding box center [748, 309] width 703 height 22
type input "20:00"
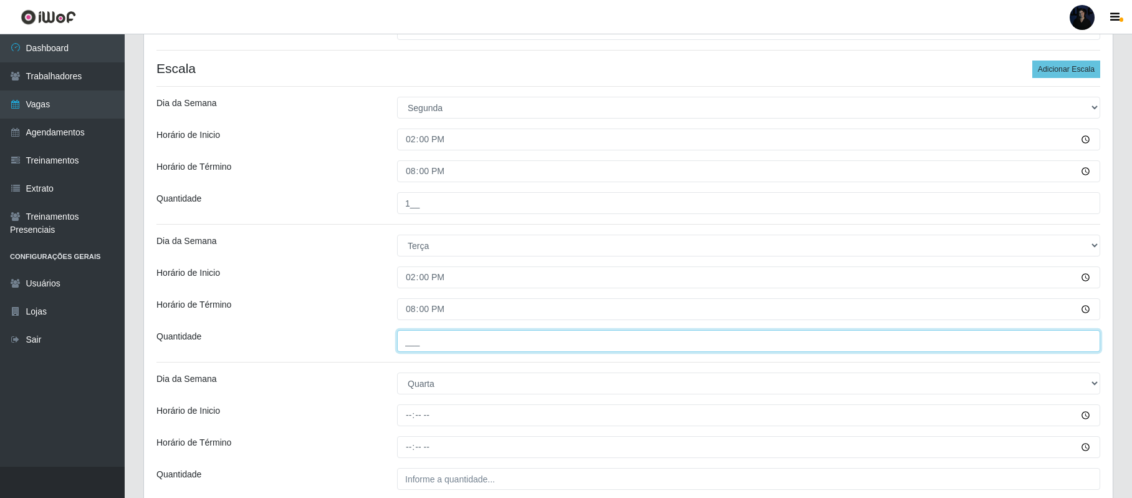
click at [407, 340] on input "___" at bounding box center [748, 341] width 703 height 22
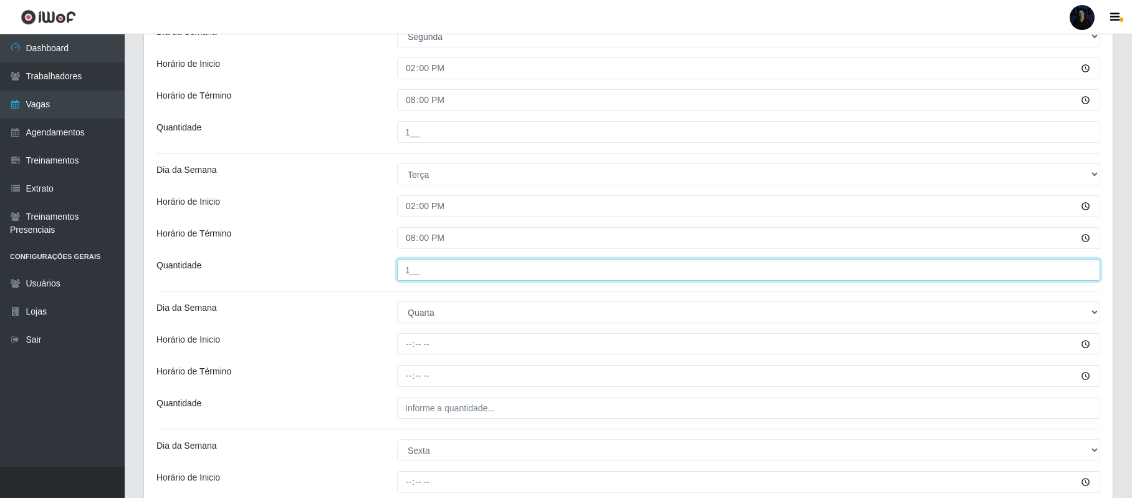
scroll to position [397, 0]
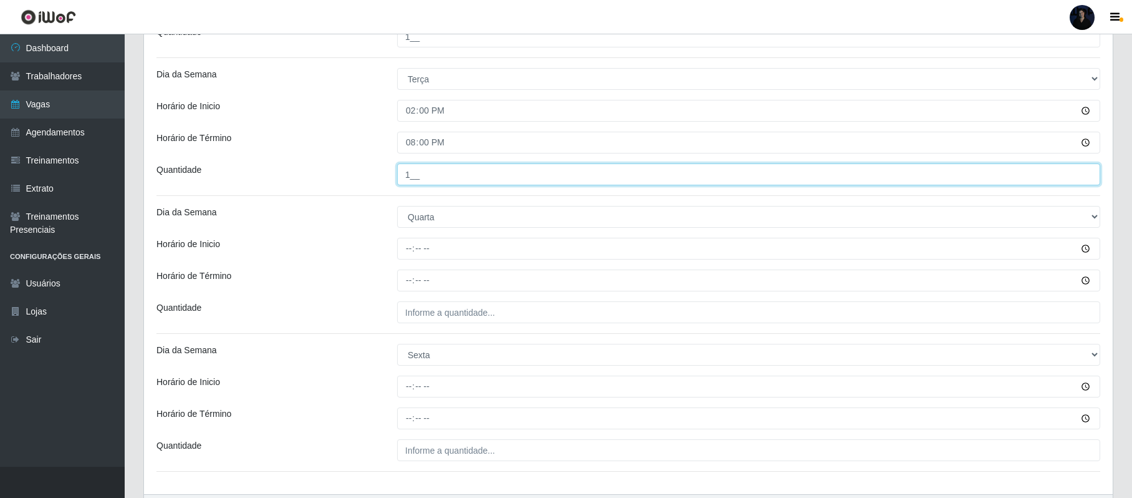
type input "1__"
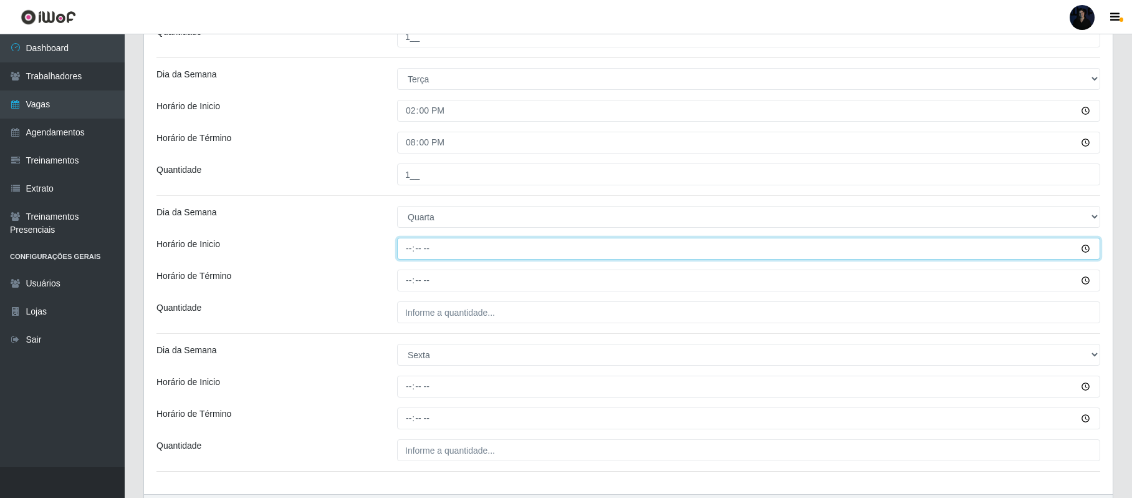
click at [410, 249] on input "Horário de Inicio" at bounding box center [748, 249] width 703 height 22
type input "14:00"
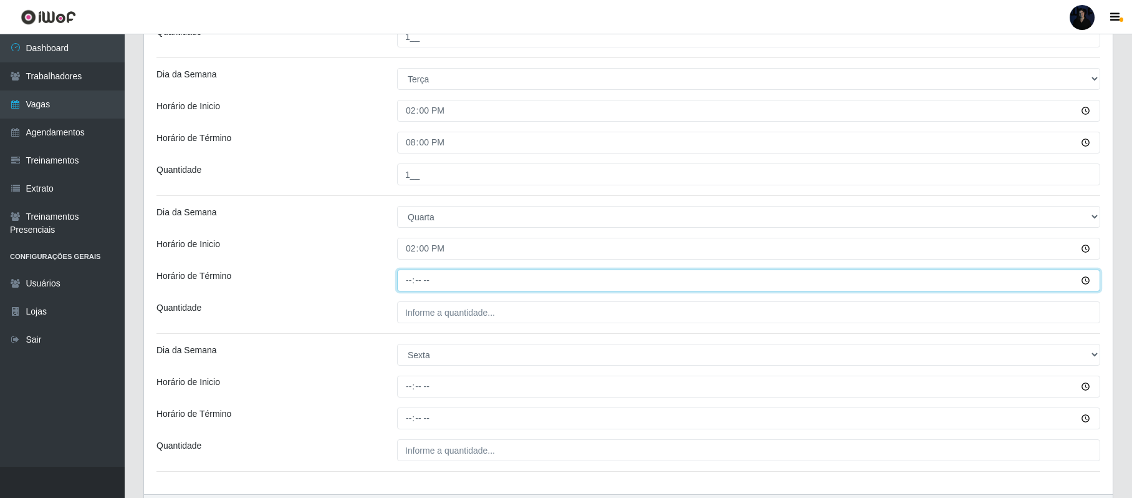
click at [409, 282] on input "Horário de Término" at bounding box center [748, 280] width 703 height 22
type input "20:00"
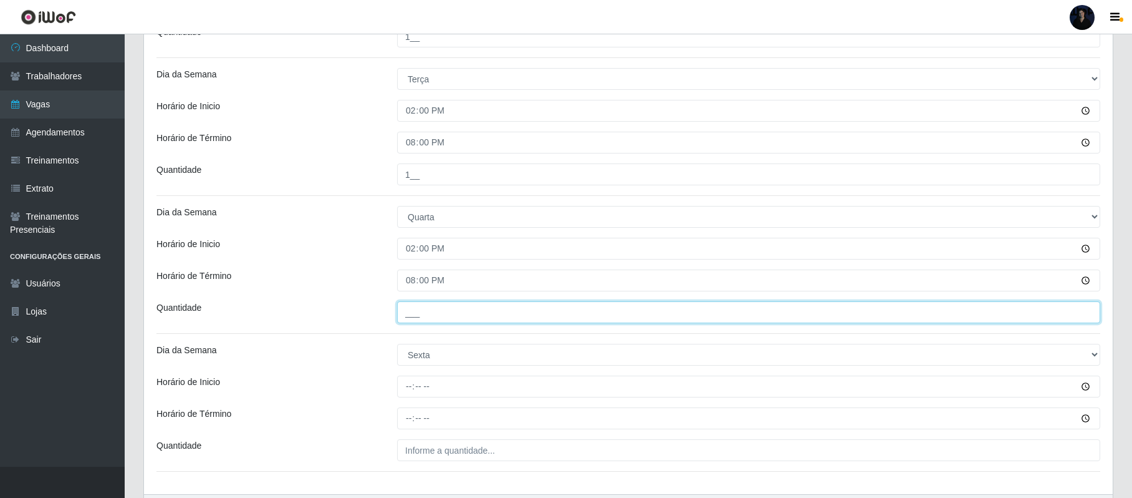
click at [409, 309] on input "___" at bounding box center [748, 312] width 703 height 22
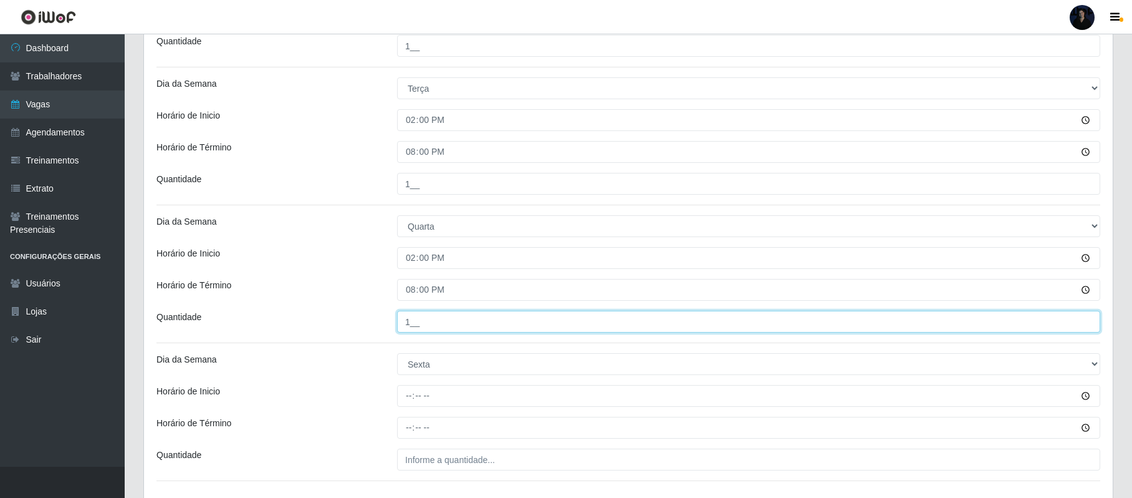
scroll to position [480, 0]
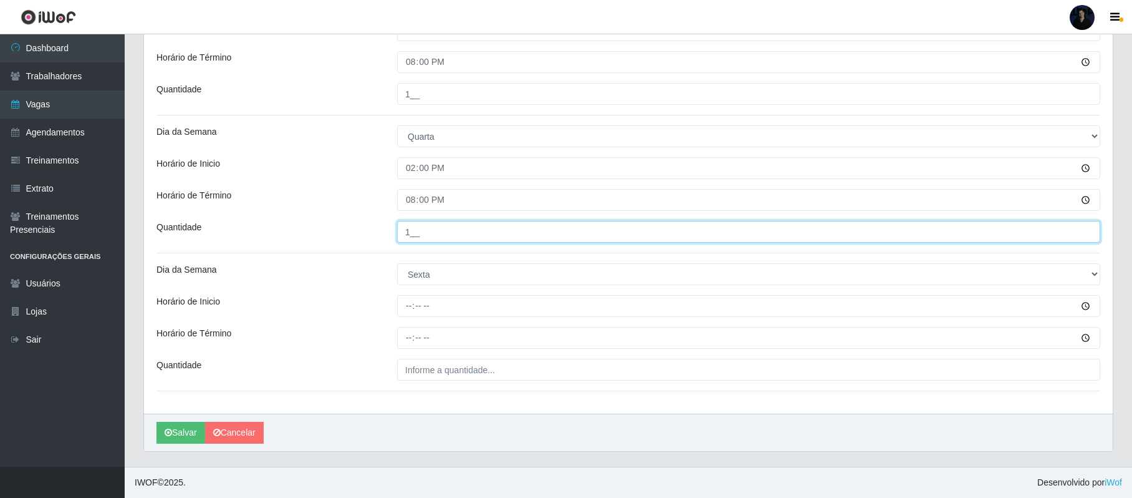
type input "1__"
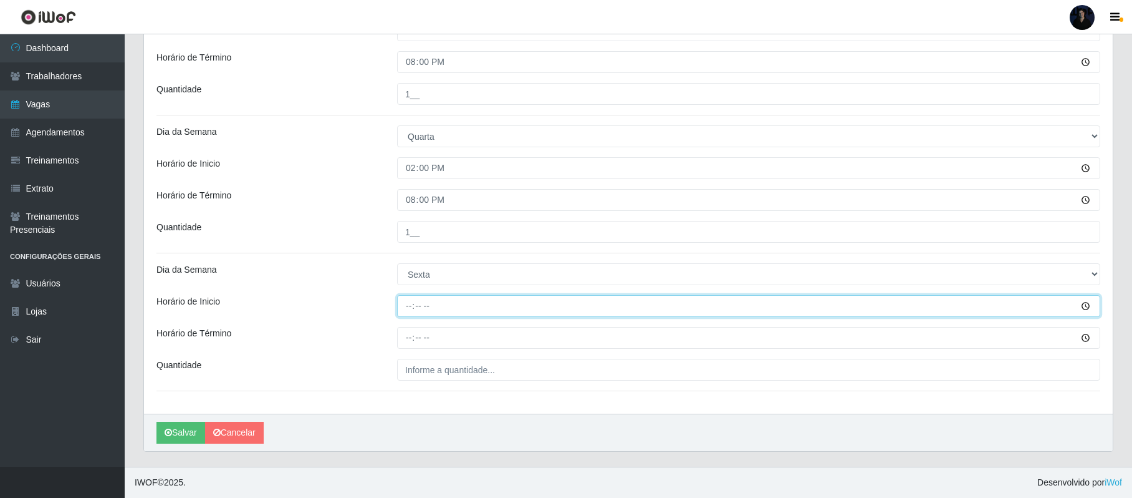
click at [410, 302] on input "Horário de Inicio" at bounding box center [748, 306] width 703 height 22
type input "14:00"
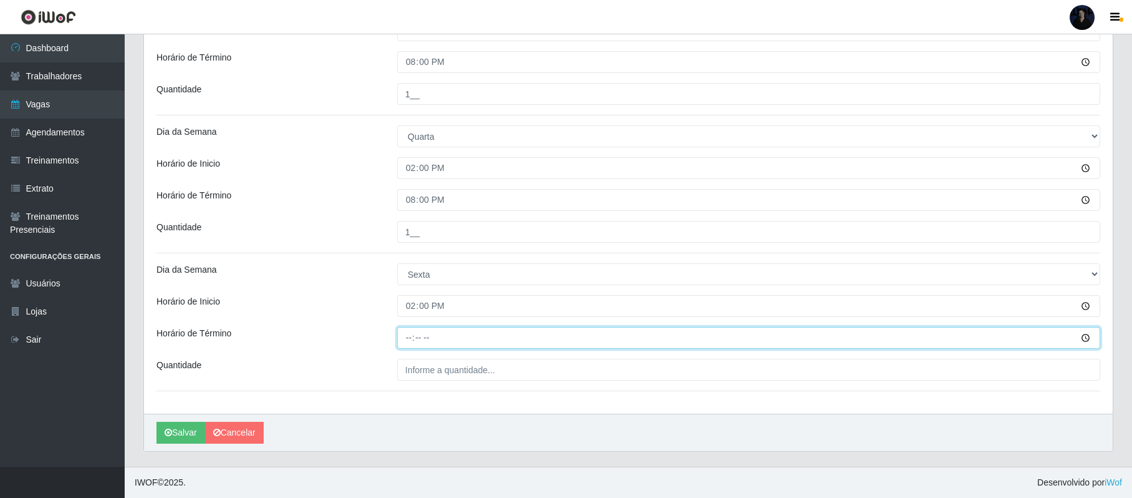
click at [412, 334] on input "Horário de Término" at bounding box center [748, 338] width 703 height 22
type input "20:00"
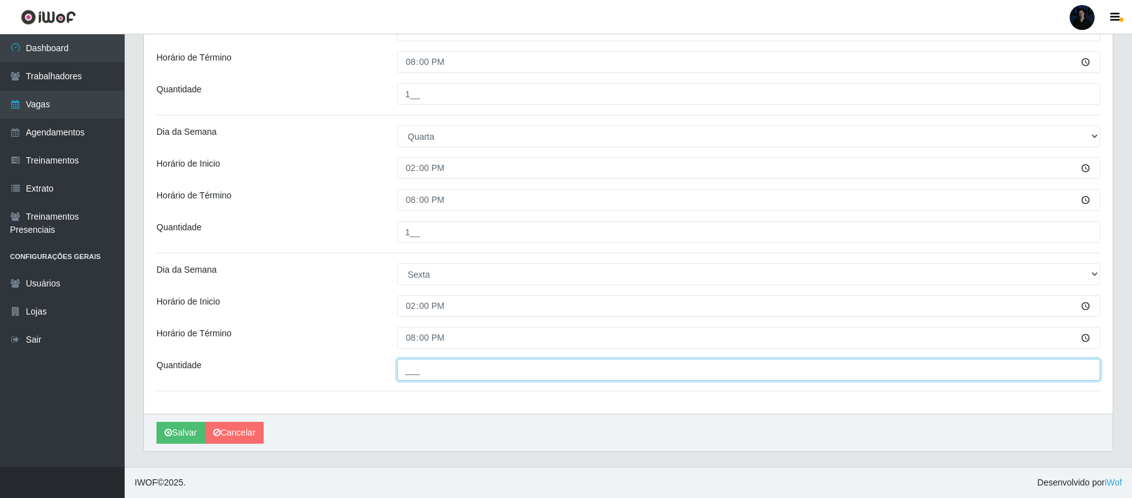
click at [410, 367] on input "___" at bounding box center [748, 370] width 703 height 22
type input "1__"
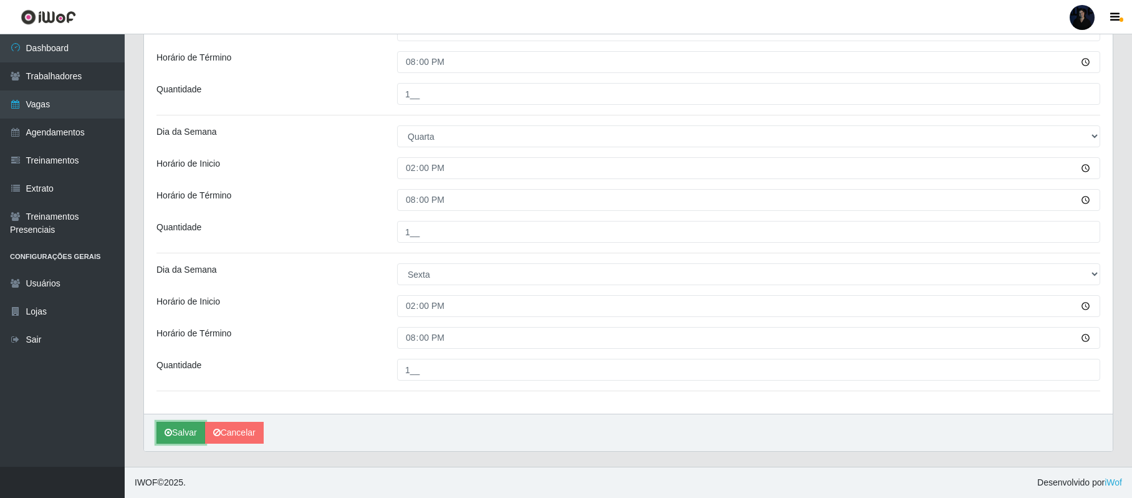
click at [177, 429] on button "Salvar" at bounding box center [181, 433] width 49 height 22
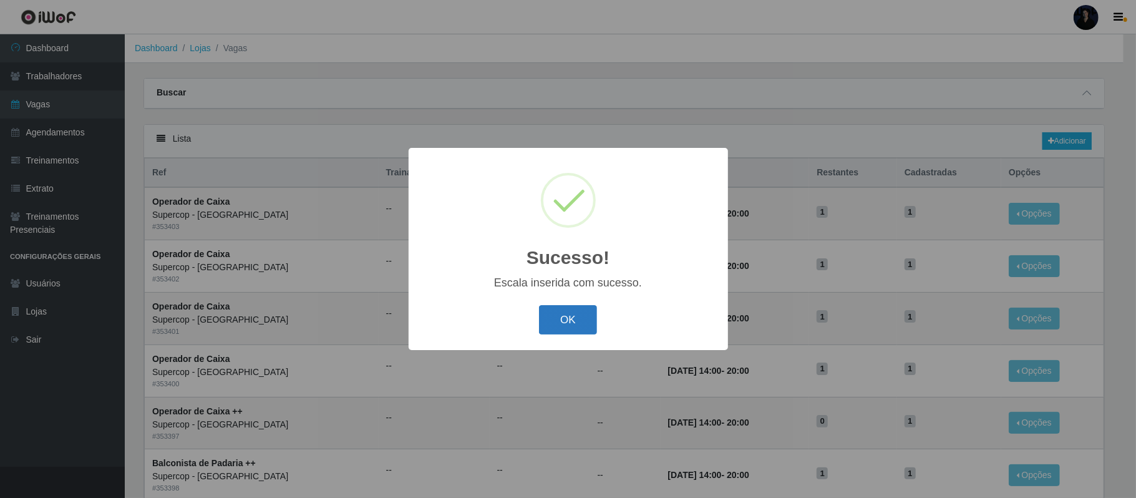
click at [579, 314] on button "OK" at bounding box center [568, 319] width 58 height 29
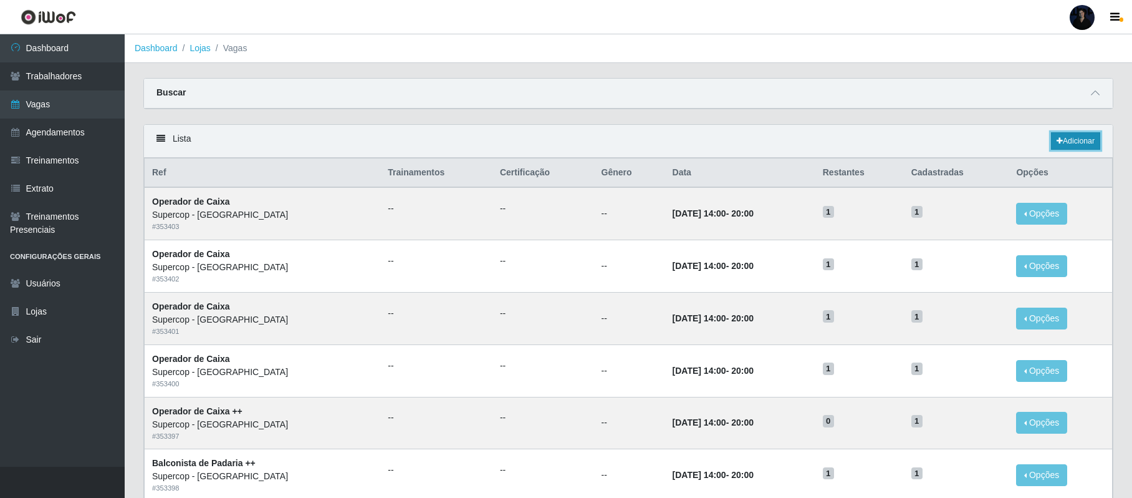
click at [1069, 143] on link "Adicionar" at bounding box center [1075, 140] width 49 height 17
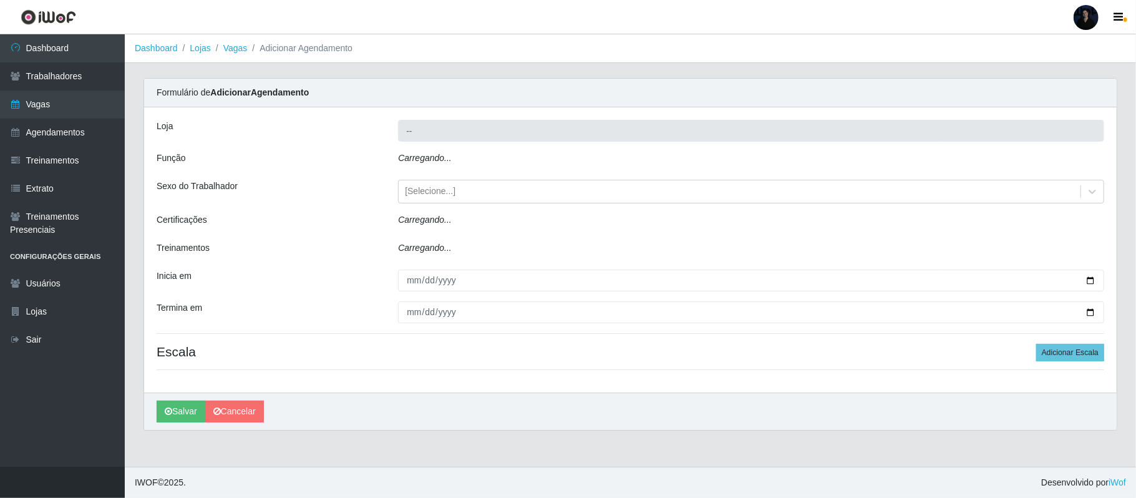
type input "Supercop - [GEOGRAPHIC_DATA]"
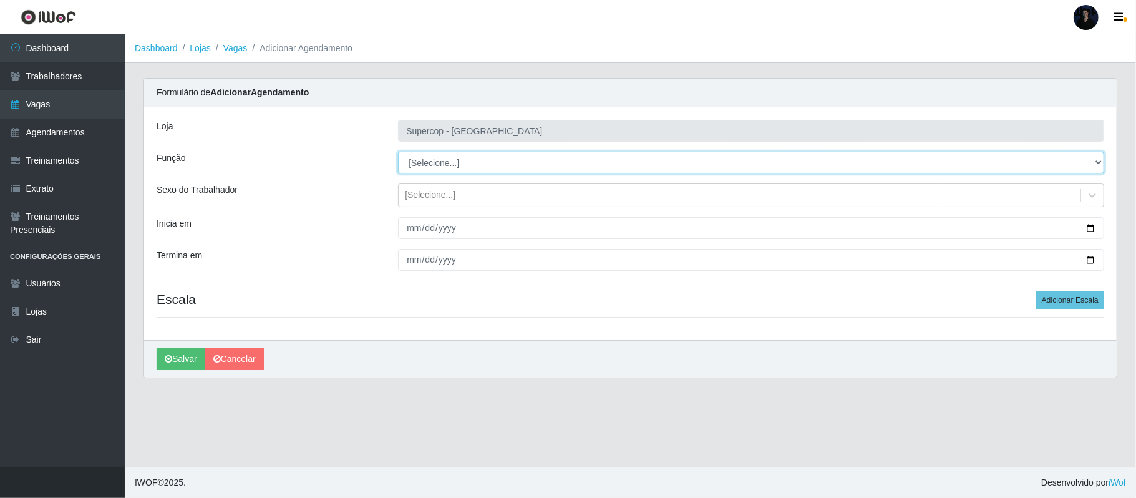
click at [427, 165] on select "[Selecione...] Balconista de Padaria Balconista de Padaria + Balconista de Pada…" at bounding box center [751, 163] width 706 height 22
select select "22"
click at [398, 152] on select "[Selecione...] Balconista de Padaria Balconista de Padaria + Balconista de Pada…" at bounding box center [751, 163] width 706 height 22
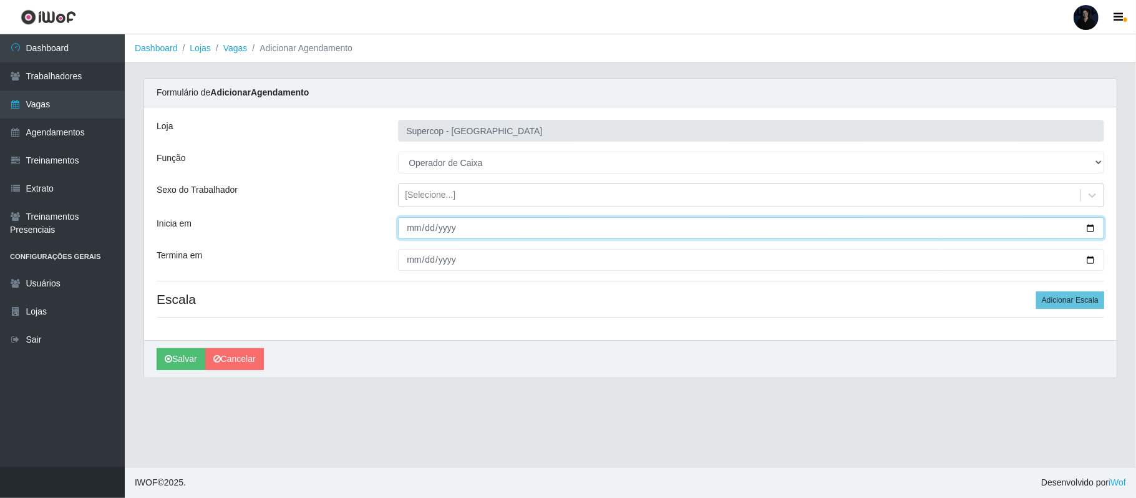
click at [1093, 227] on input "Inicia em" at bounding box center [751, 228] width 706 height 22
type input "2025-10-13"
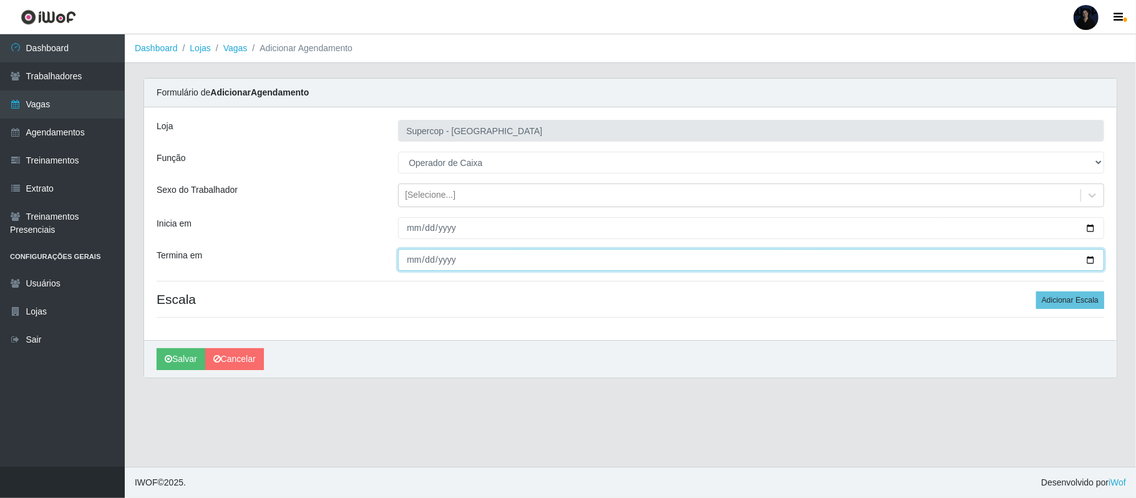
click at [1089, 259] on input "Termina em" at bounding box center [751, 260] width 706 height 22
type input "2025-10-17"
click at [1066, 297] on button "Adicionar Escala" at bounding box center [1070, 299] width 68 height 17
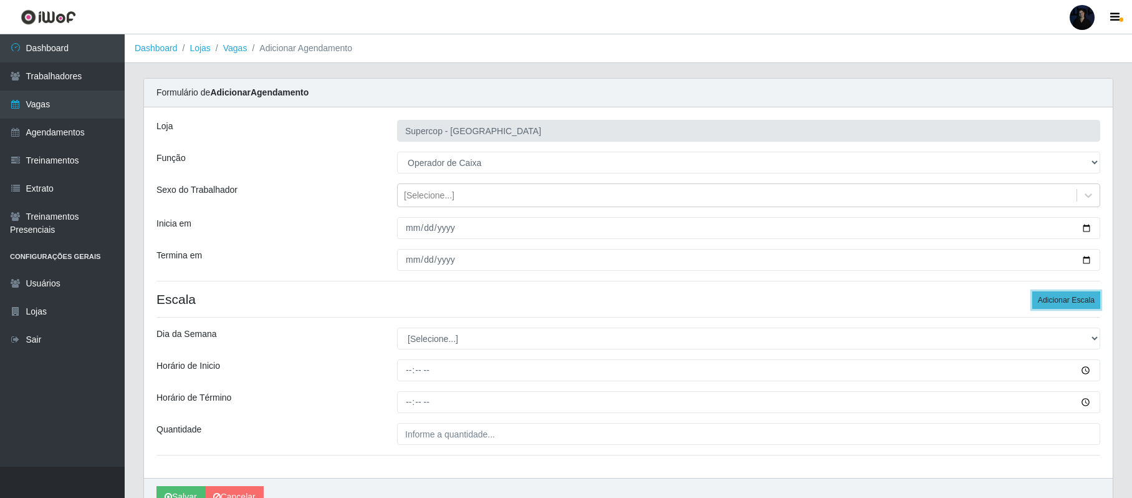
click at [1066, 297] on button "Adicionar Escala" at bounding box center [1067, 299] width 68 height 17
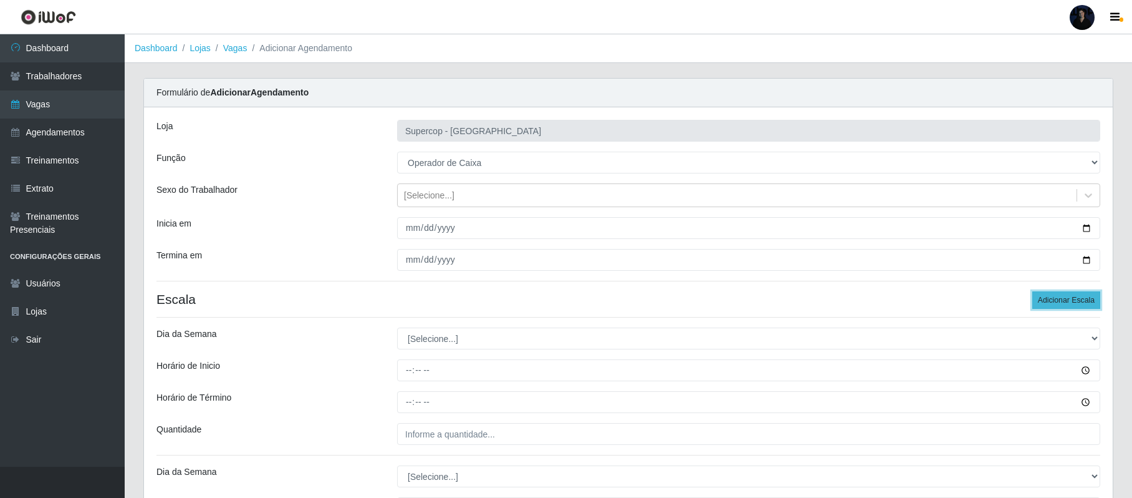
click at [1066, 297] on button "Adicionar Escala" at bounding box center [1067, 299] width 68 height 17
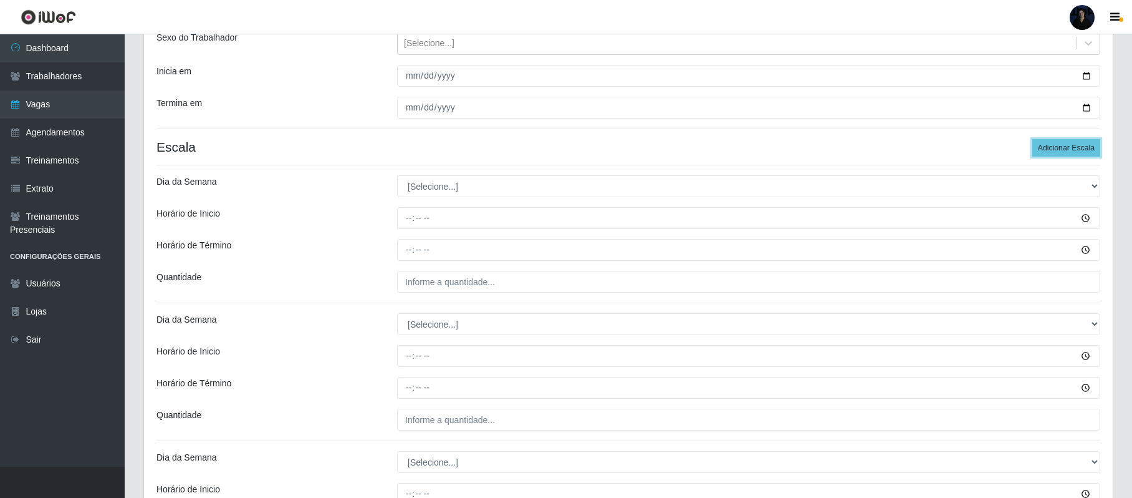
scroll to position [166, 0]
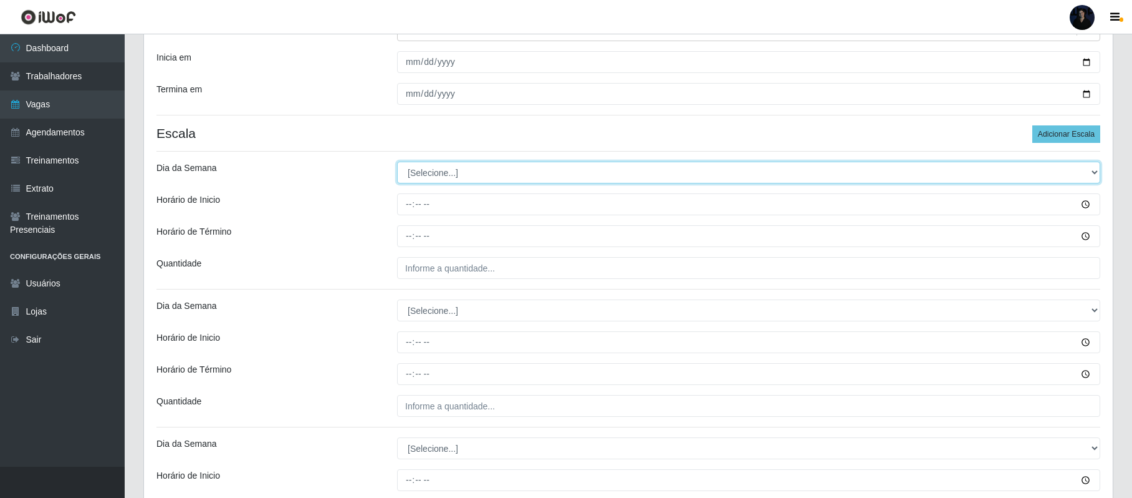
click at [441, 170] on select "[Selecione...] Segunda Terça Quarta Quinta Sexta Sábado Domingo" at bounding box center [748, 173] width 703 height 22
select select "1"
click at [397, 162] on select "[Selecione...] Segunda Terça Quarta Quinta Sexta Sábado Domingo" at bounding box center [748, 173] width 703 height 22
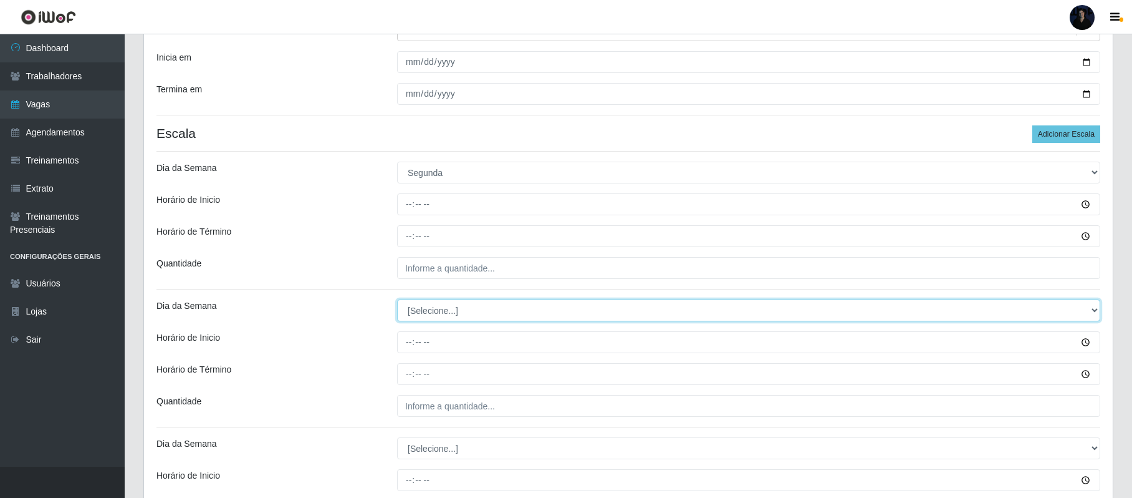
click at [425, 312] on select "[Selecione...] Segunda Terça Quarta Quinta Sexta Sábado Domingo" at bounding box center [748, 310] width 703 height 22
select select "2"
click at [397, 301] on select "[Selecione...] Segunda Terça Quarta Quinta Sexta Sábado Domingo" at bounding box center [748, 310] width 703 height 22
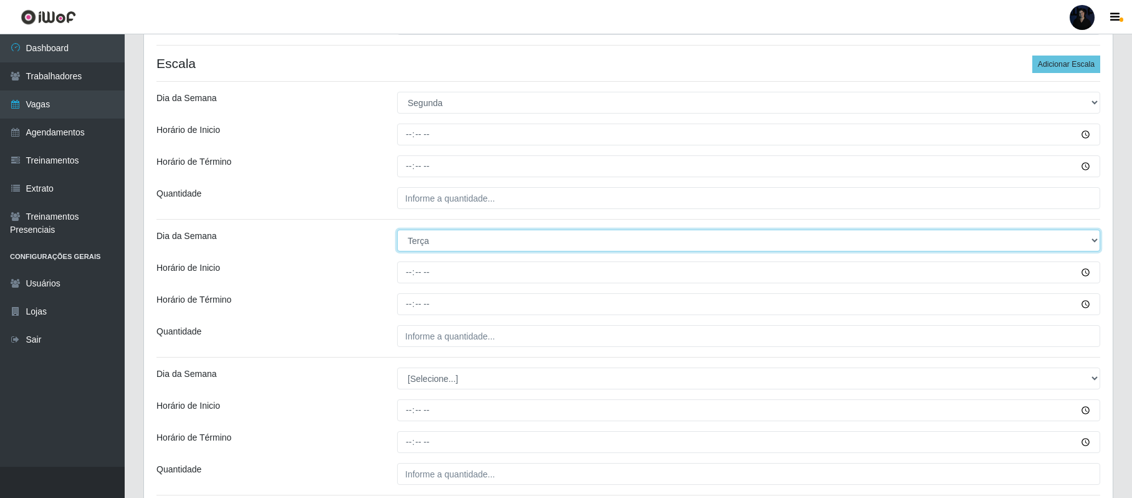
scroll to position [332, 0]
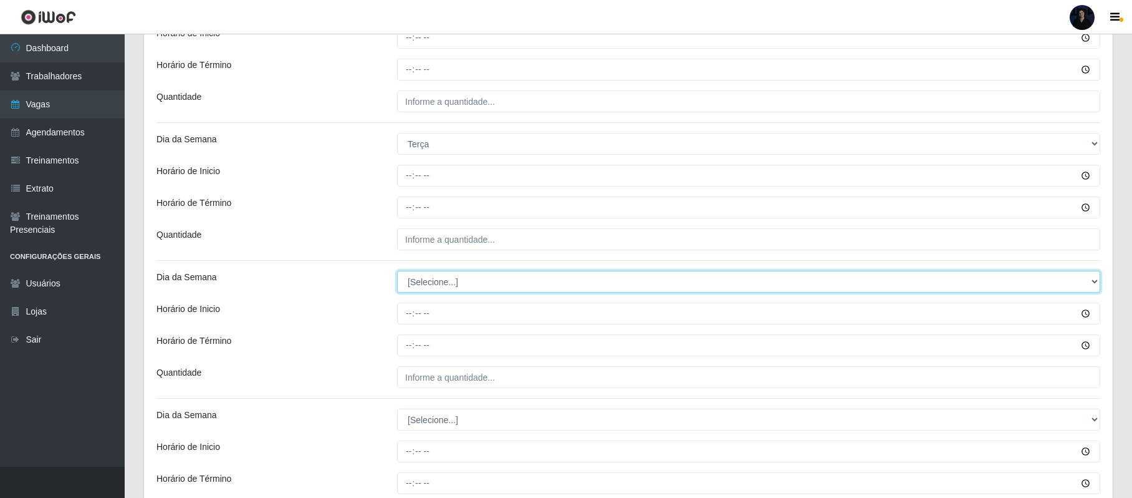
click at [415, 280] on select "[Selecione...] Segunda Terça Quarta Quinta Sexta Sábado Domingo" at bounding box center [748, 282] width 703 height 22
select select "3"
click at [397, 272] on select "[Selecione...] Segunda Terça Quarta Quinta Sexta Sábado Domingo" at bounding box center [748, 282] width 703 height 22
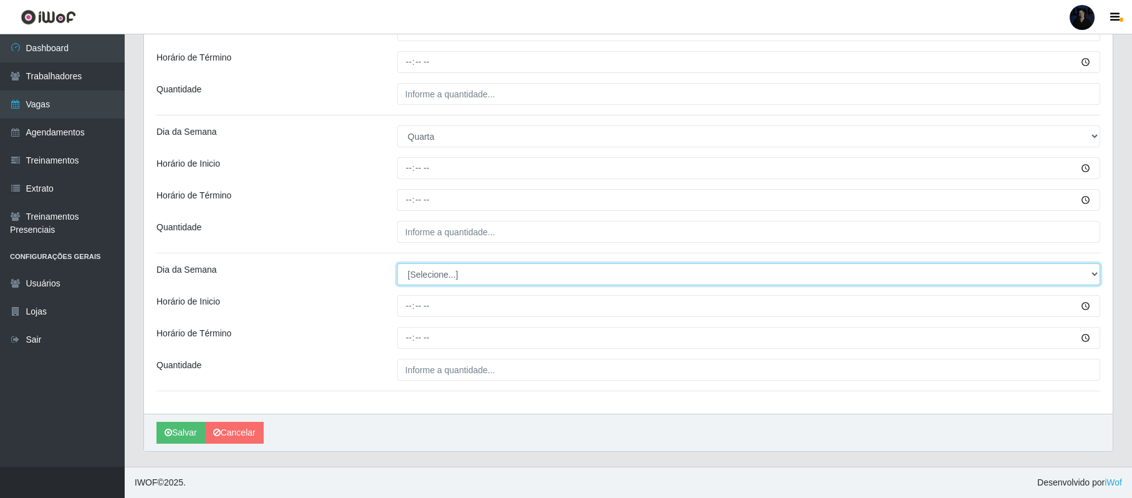
click at [423, 277] on select "[Selecione...] Segunda Terça Quarta Quinta Sexta Sábado Domingo" at bounding box center [748, 274] width 703 height 22
select select "5"
click at [397, 263] on select "[Selecione...] Segunda Terça Quarta Quinta Sexta Sábado Domingo" at bounding box center [748, 274] width 703 height 22
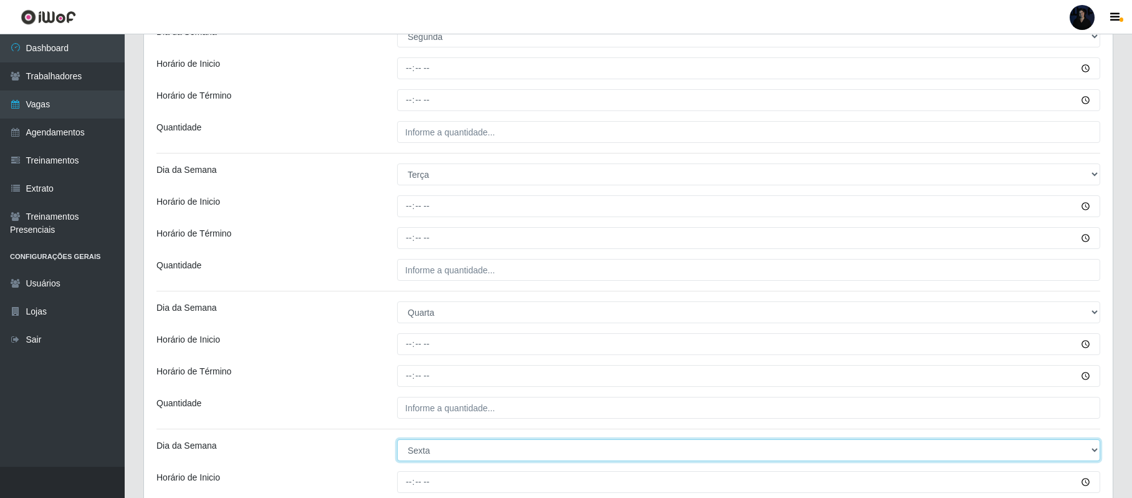
scroll to position [148, 0]
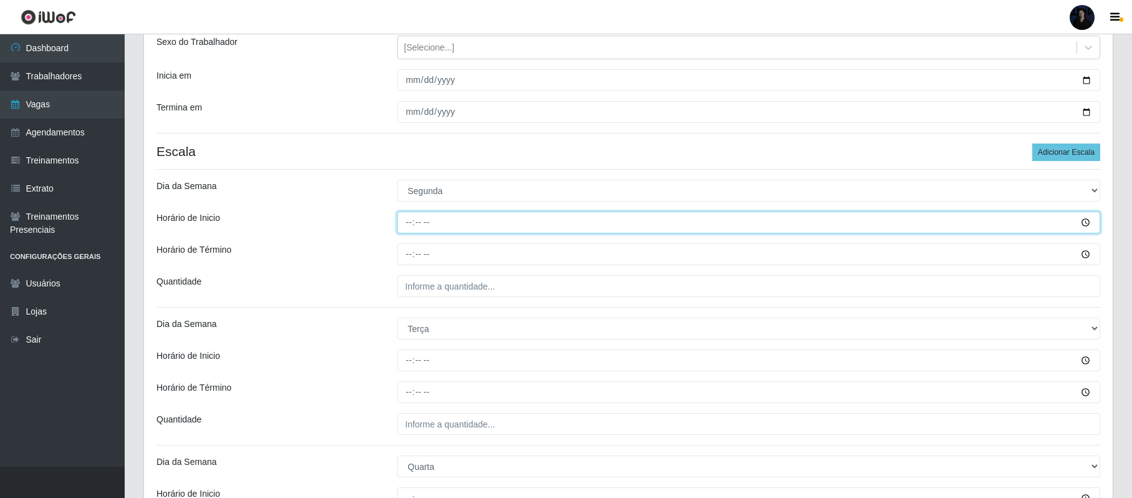
click at [402, 226] on input "Horário de Inicio" at bounding box center [748, 222] width 703 height 22
type input "14:00"
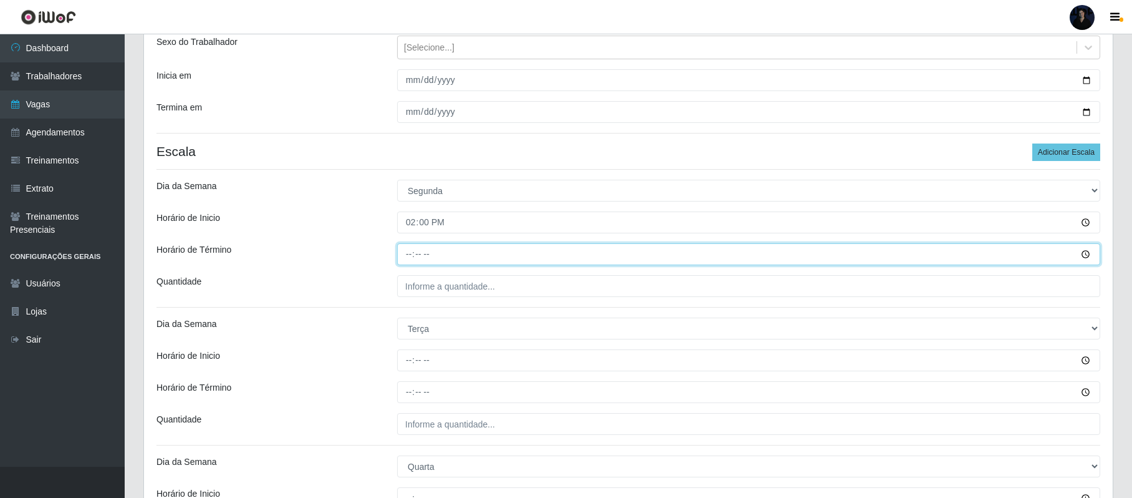
click at [404, 258] on input "Horário de Término" at bounding box center [748, 254] width 703 height 22
type input "20:00"
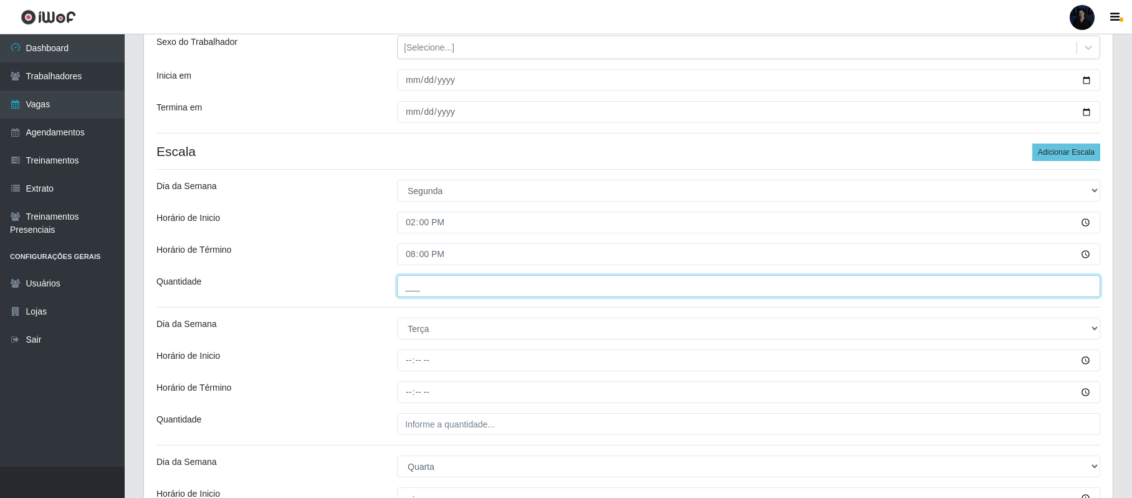
click at [410, 282] on input "___" at bounding box center [748, 286] width 703 height 22
type input "1__"
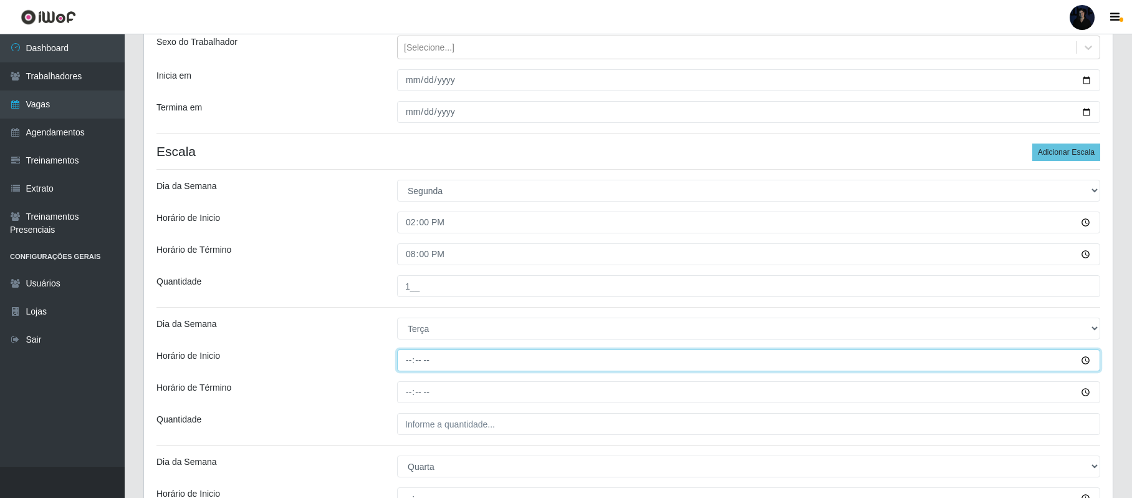
click at [410, 362] on input "Horário de Inicio" at bounding box center [748, 360] width 703 height 22
type input "14:00"
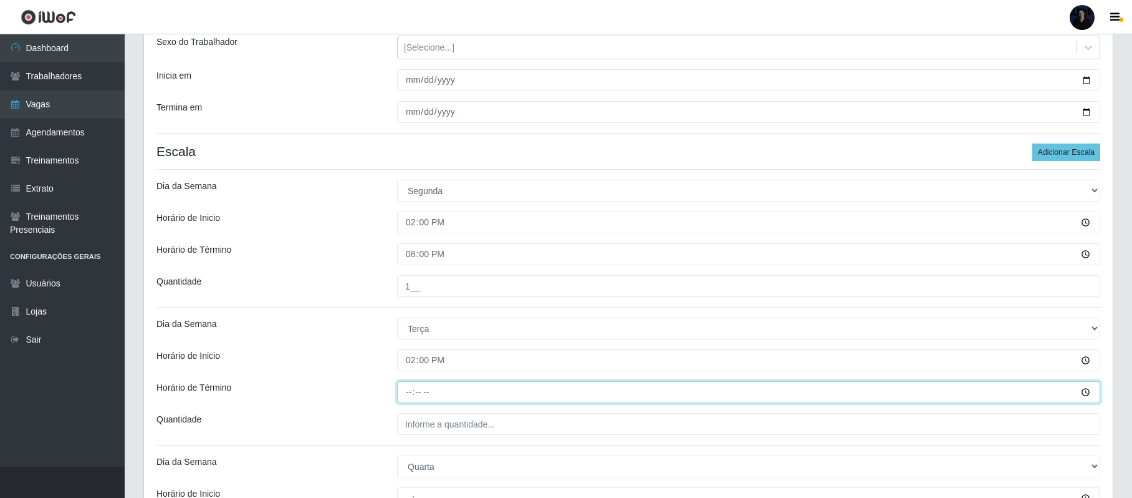
click at [412, 387] on input "Horário de Término" at bounding box center [748, 392] width 703 height 22
type input "20:00"
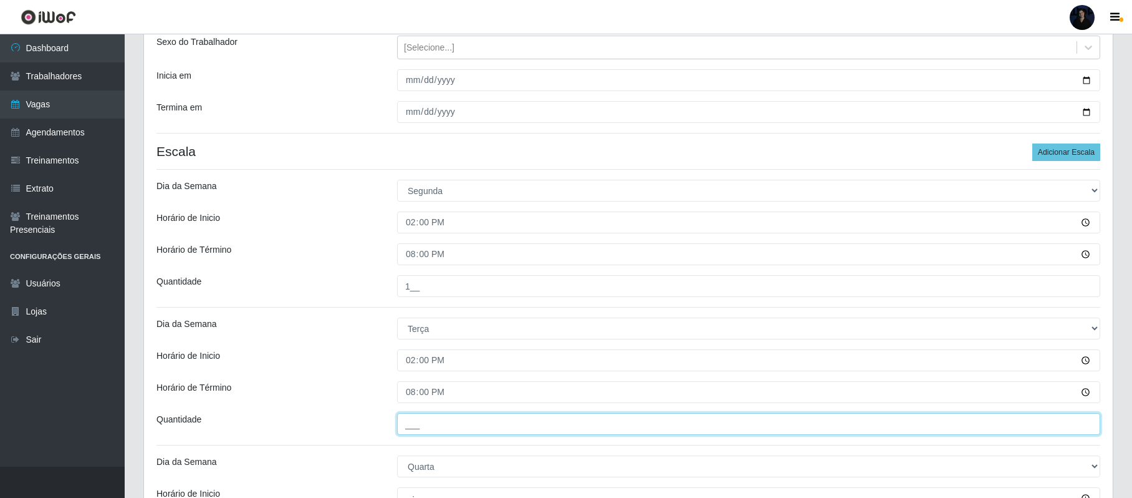
click at [412, 419] on input "___" at bounding box center [748, 424] width 703 height 22
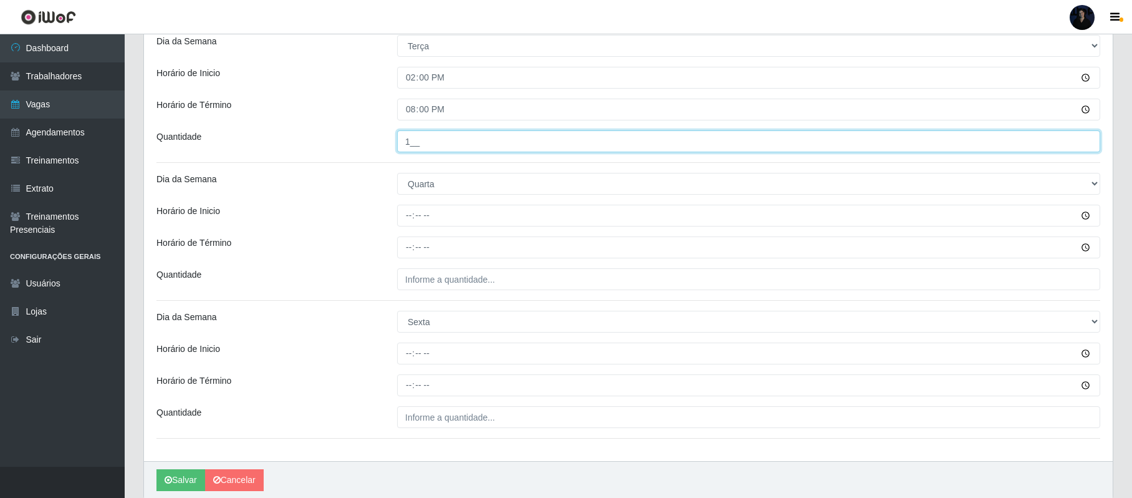
scroll to position [480, 0]
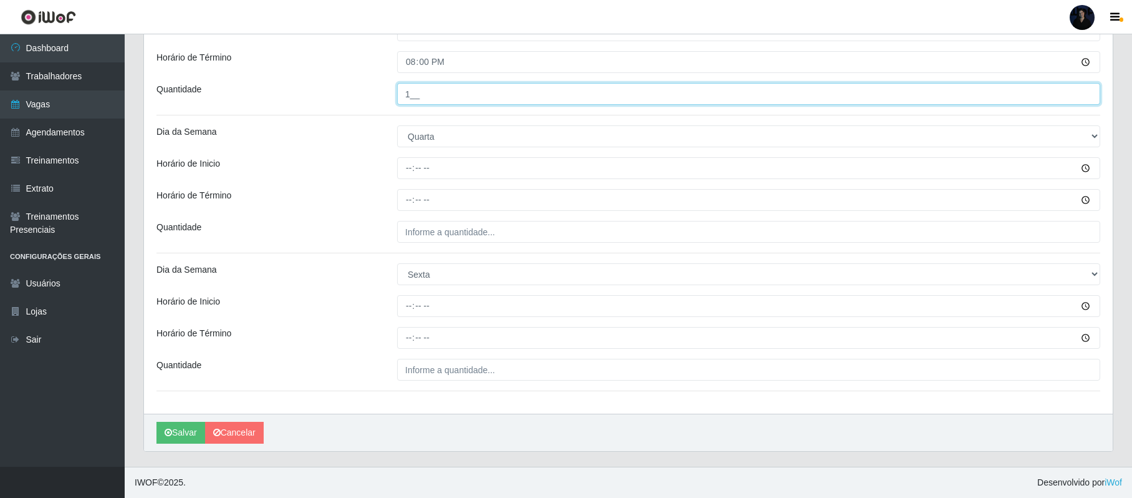
type input "1__"
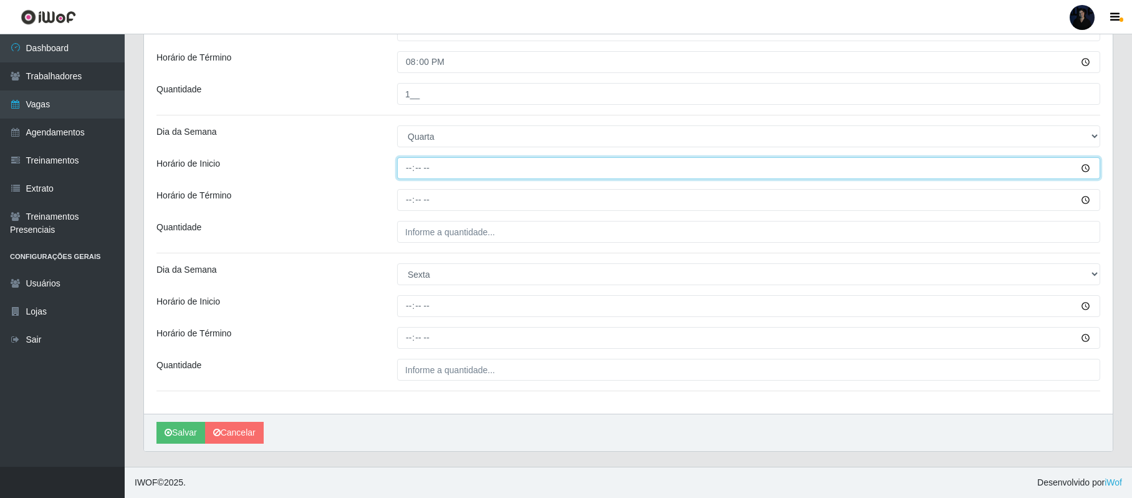
click at [405, 170] on input "Horário de Inicio" at bounding box center [748, 168] width 703 height 22
type input "14:00"
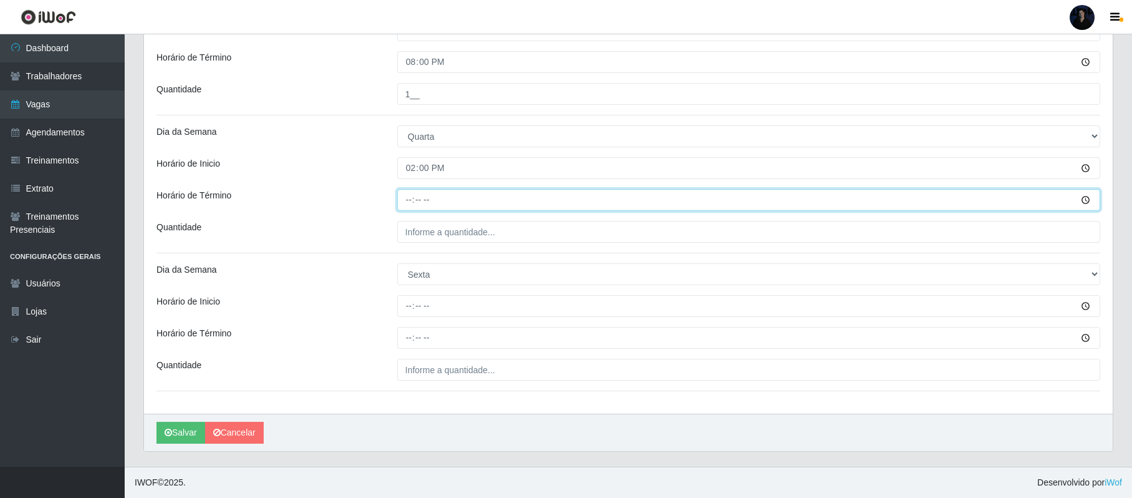
click at [407, 198] on input "Horário de Término" at bounding box center [748, 200] width 703 height 22
type input "20:00"
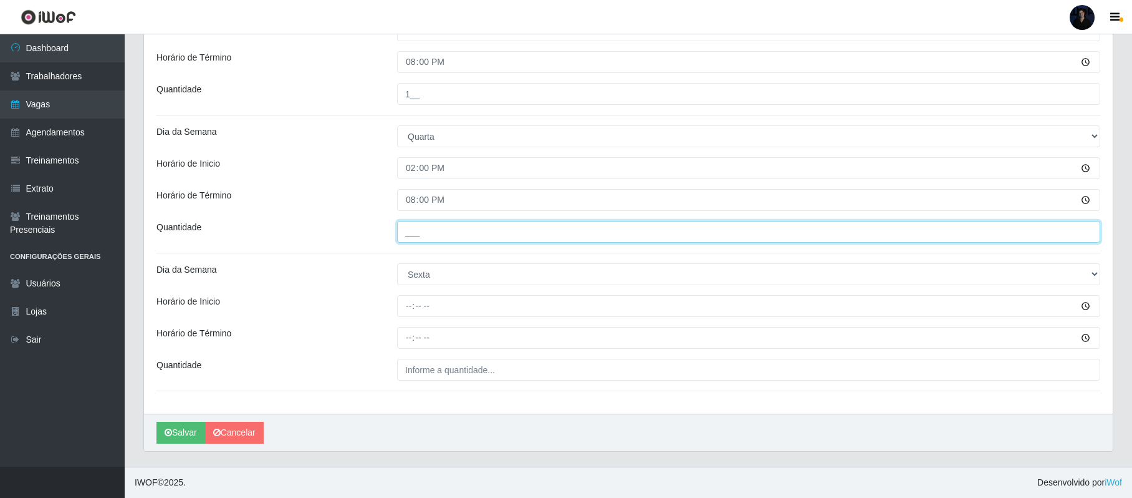
click at [409, 229] on input "___" at bounding box center [748, 232] width 703 height 22
type input "1__"
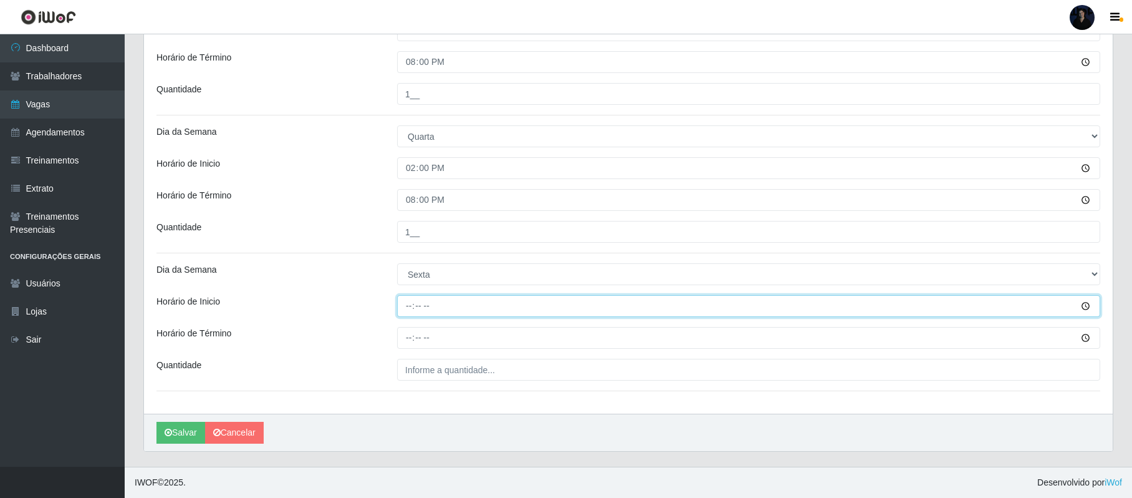
click at [408, 304] on input "Horário de Inicio" at bounding box center [748, 306] width 703 height 22
type input "14:00"
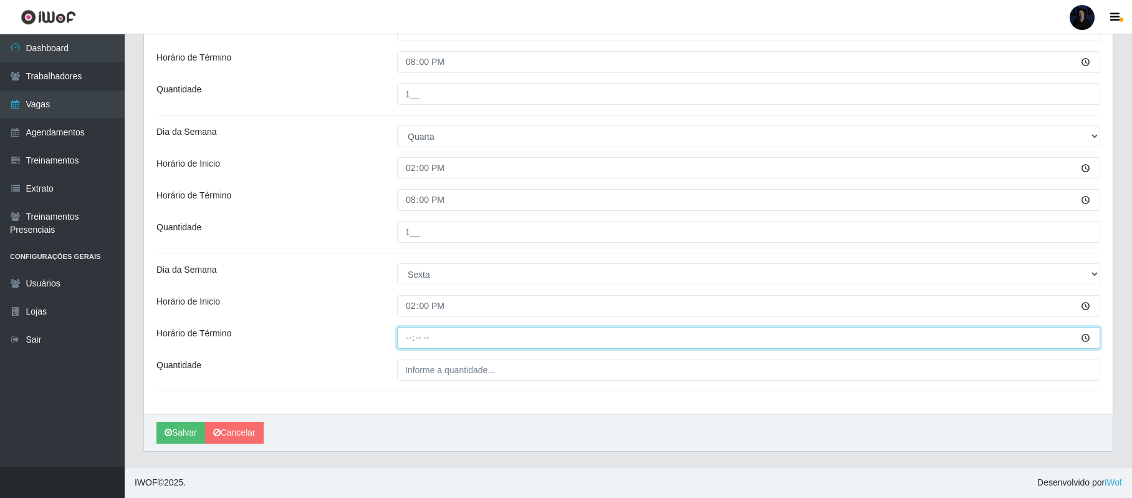
click at [408, 343] on input "Horário de Término" at bounding box center [748, 338] width 703 height 22
type input "20:00"
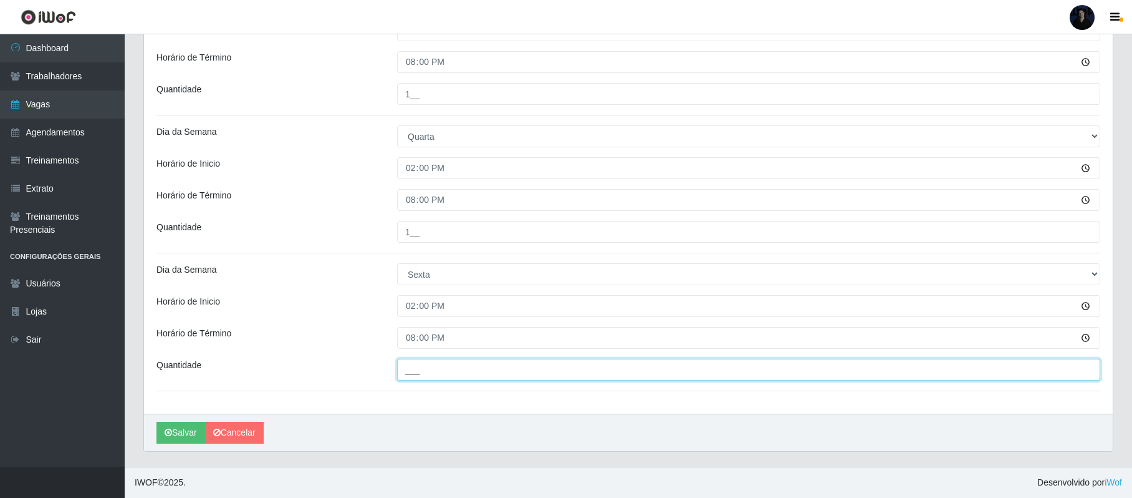
click at [407, 364] on input "___" at bounding box center [748, 370] width 703 height 22
type input "1__"
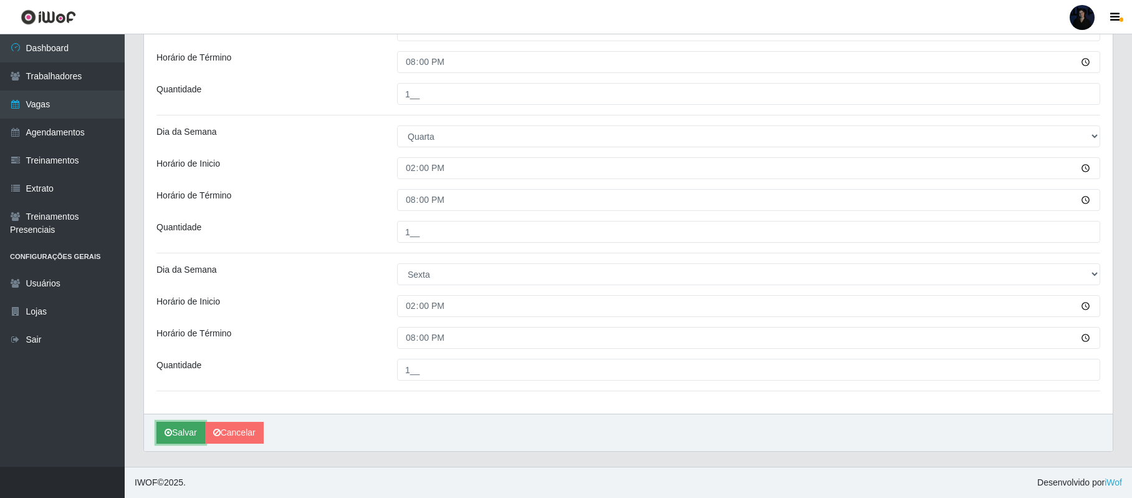
click at [171, 435] on icon "submit" at bounding box center [168, 432] width 7 height 9
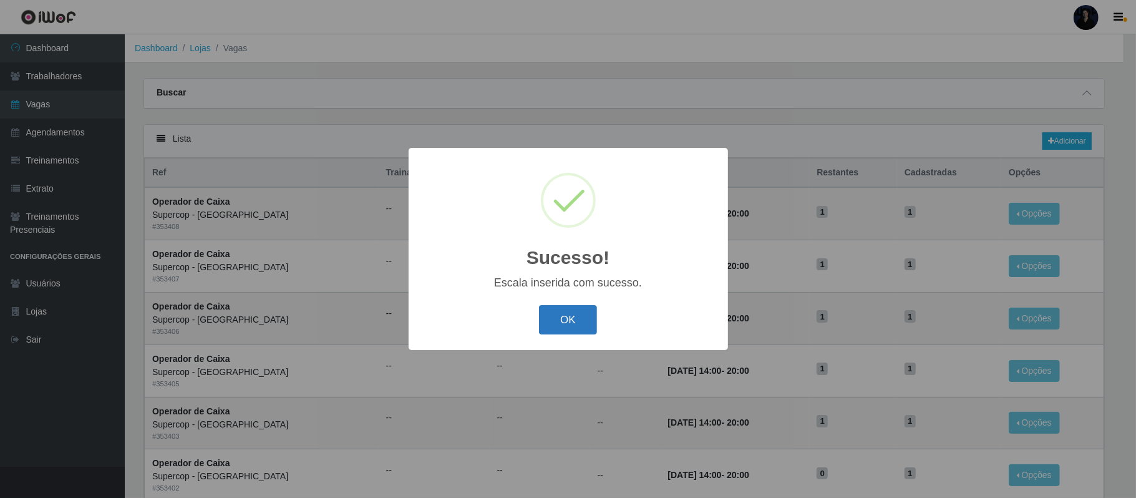
click at [567, 326] on button "OK" at bounding box center [568, 319] width 58 height 29
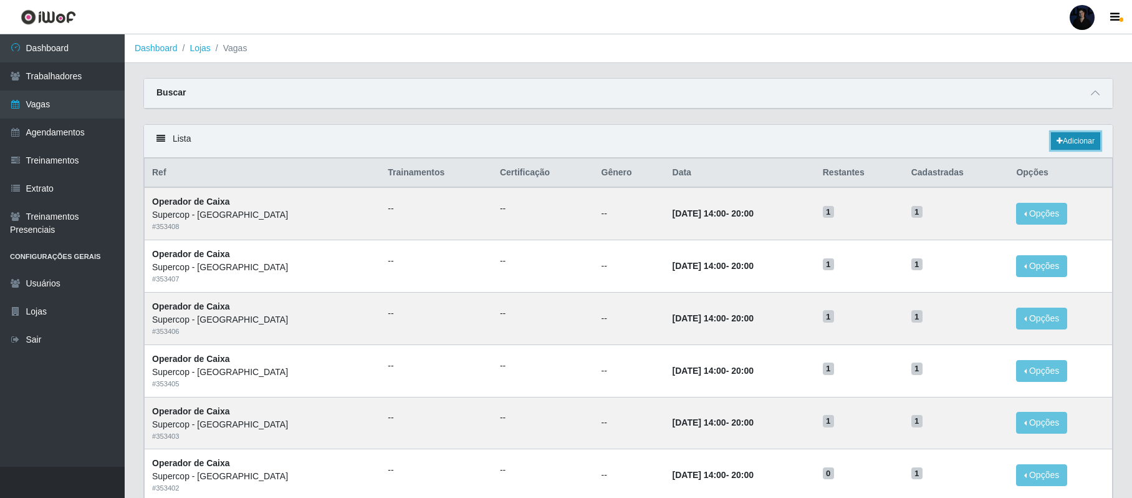
click at [1081, 138] on link "Adicionar" at bounding box center [1075, 140] width 49 height 17
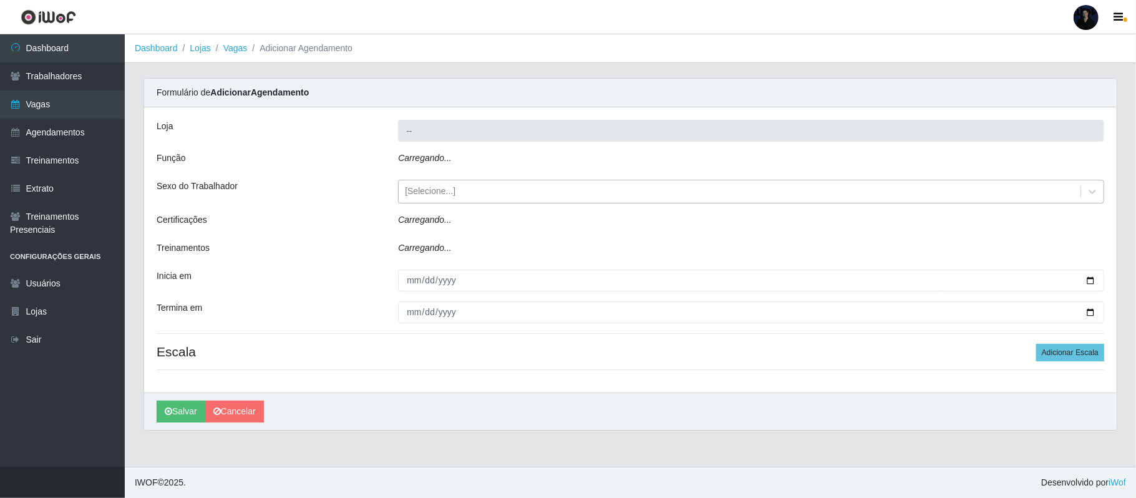
type input "Supercop - [GEOGRAPHIC_DATA]"
click at [441, 160] on icon "Carregando..." at bounding box center [425, 158] width 54 height 10
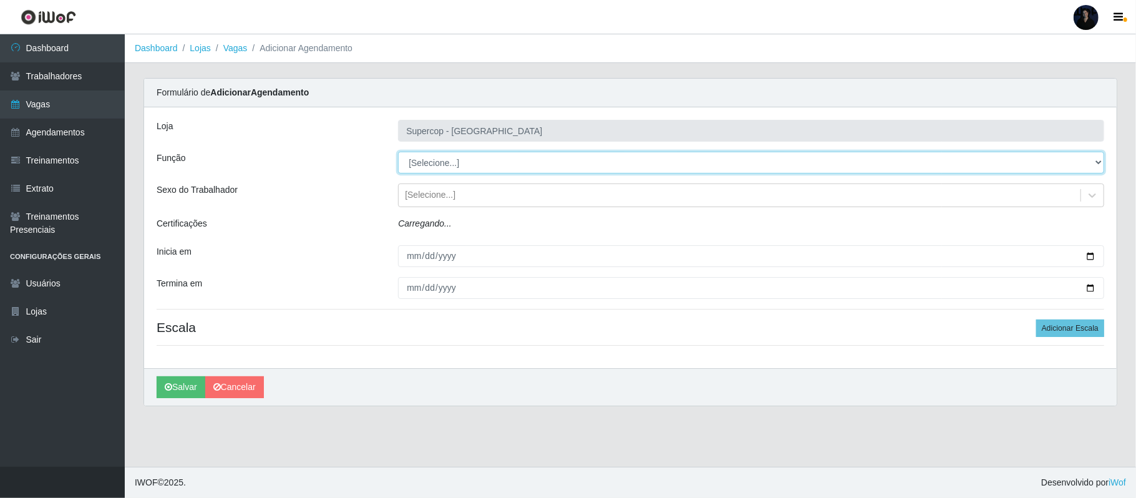
click at [455, 166] on select "[Selecione...] Balconista de Padaria Balconista de Padaria + Balconista de Pada…" at bounding box center [751, 163] width 706 height 22
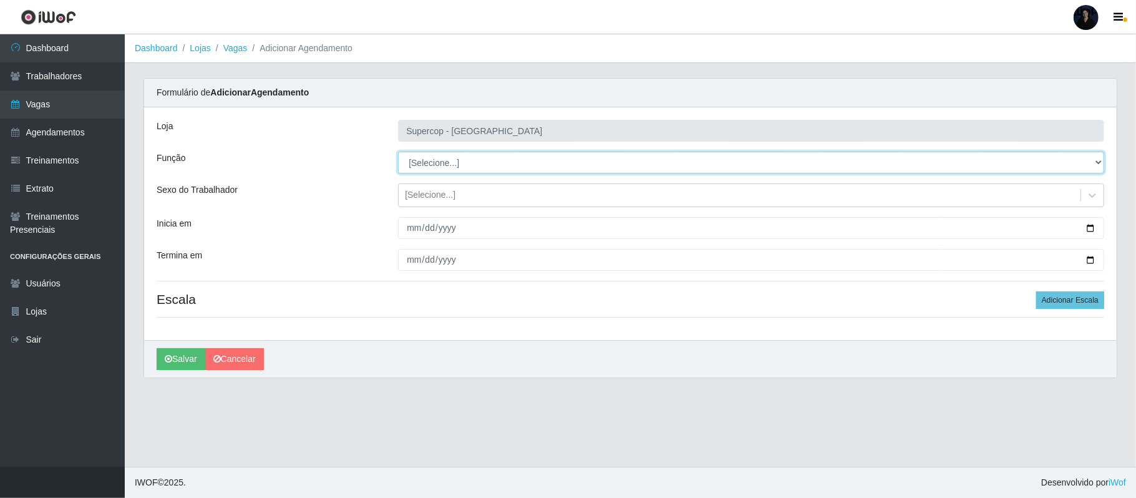
select select "22"
click at [398, 152] on select "[Selecione...] Balconista de Padaria Balconista de Padaria + Balconista de Pada…" at bounding box center [751, 163] width 706 height 22
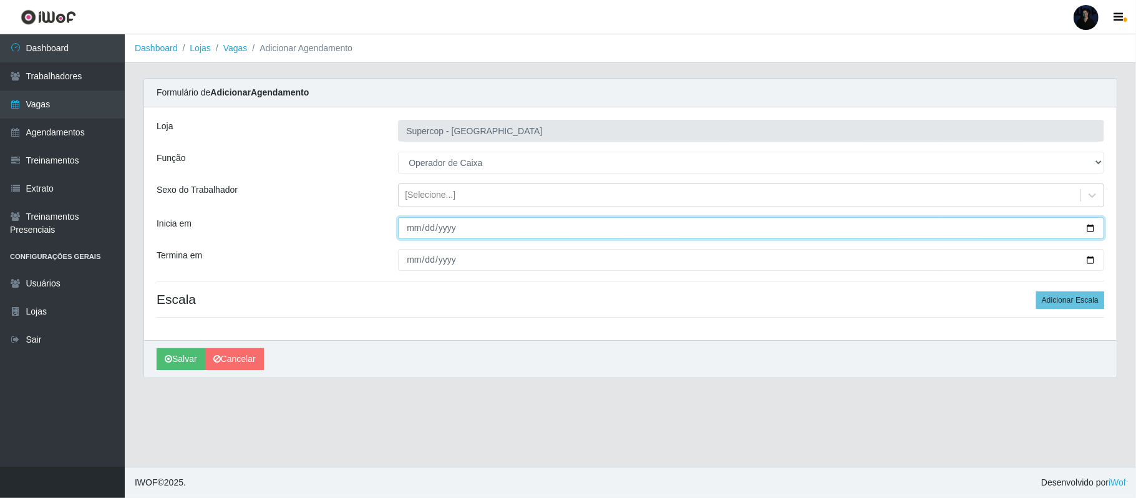
click at [1090, 229] on input "Inicia em" at bounding box center [751, 228] width 706 height 22
type input "2025-10-20"
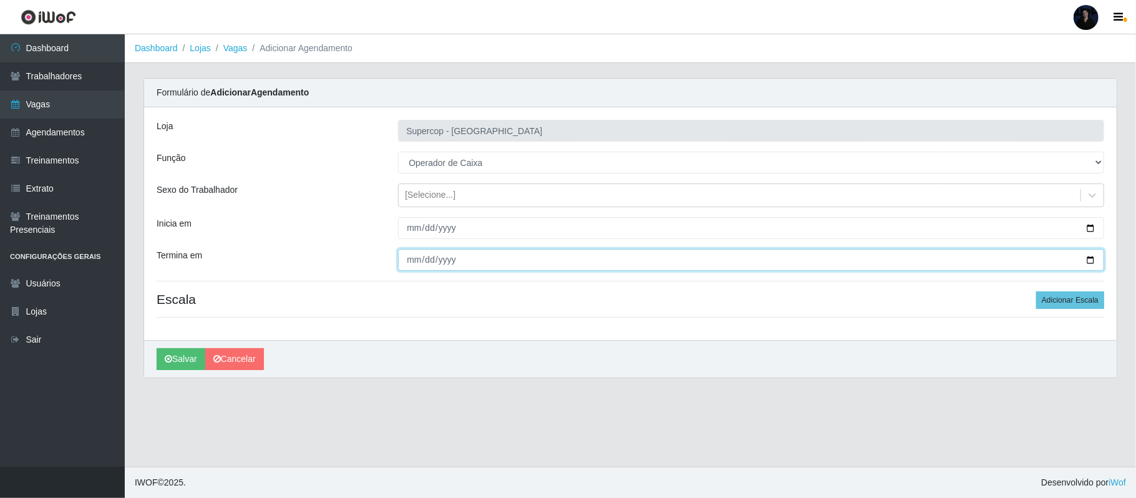
click at [1093, 258] on input "Termina em" at bounding box center [751, 260] width 706 height 22
type input "[DATE]"
click at [1059, 300] on button "Adicionar Escala" at bounding box center [1070, 299] width 68 height 17
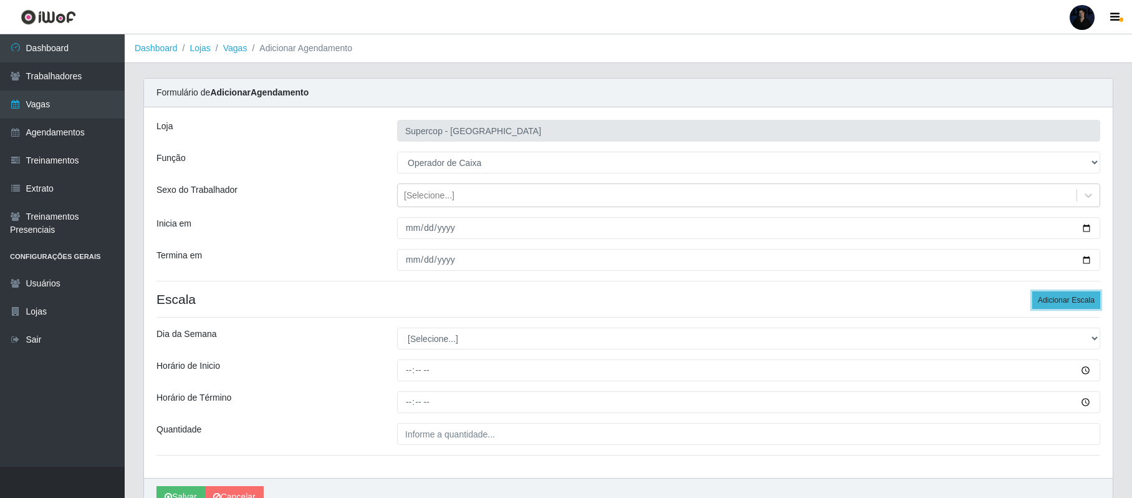
click at [1059, 300] on button "Adicionar Escala" at bounding box center [1067, 299] width 68 height 17
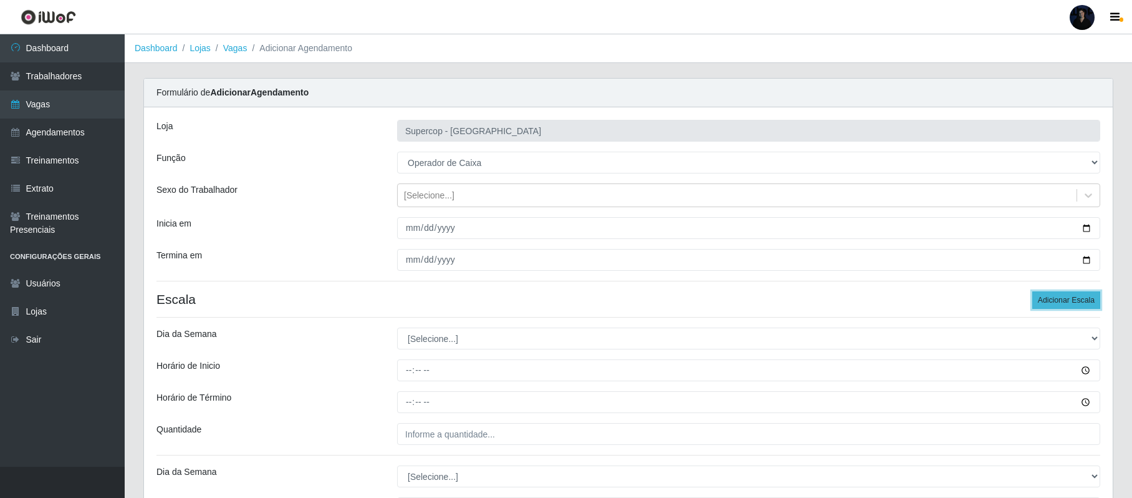
click at [1059, 301] on button "Adicionar Escala" at bounding box center [1067, 299] width 68 height 17
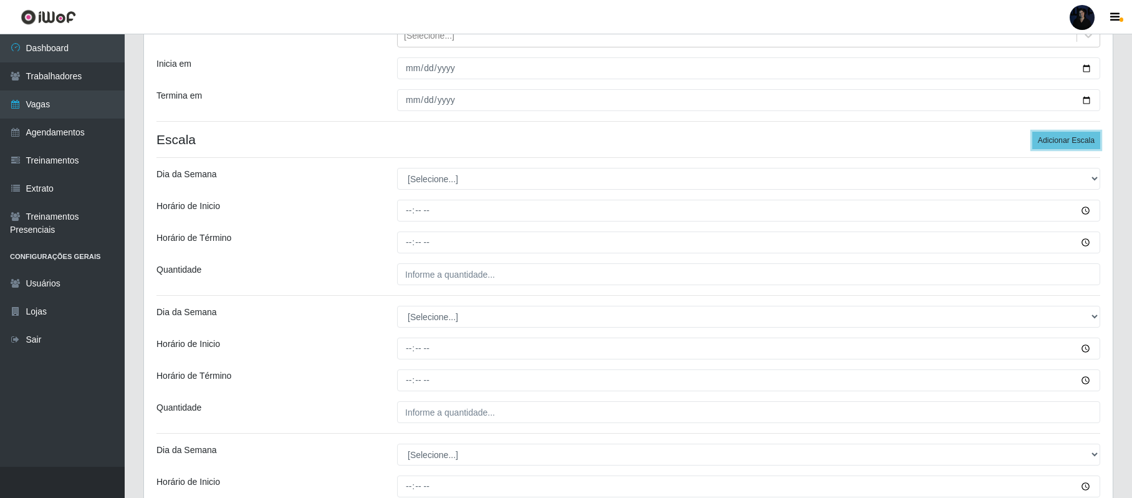
scroll to position [166, 0]
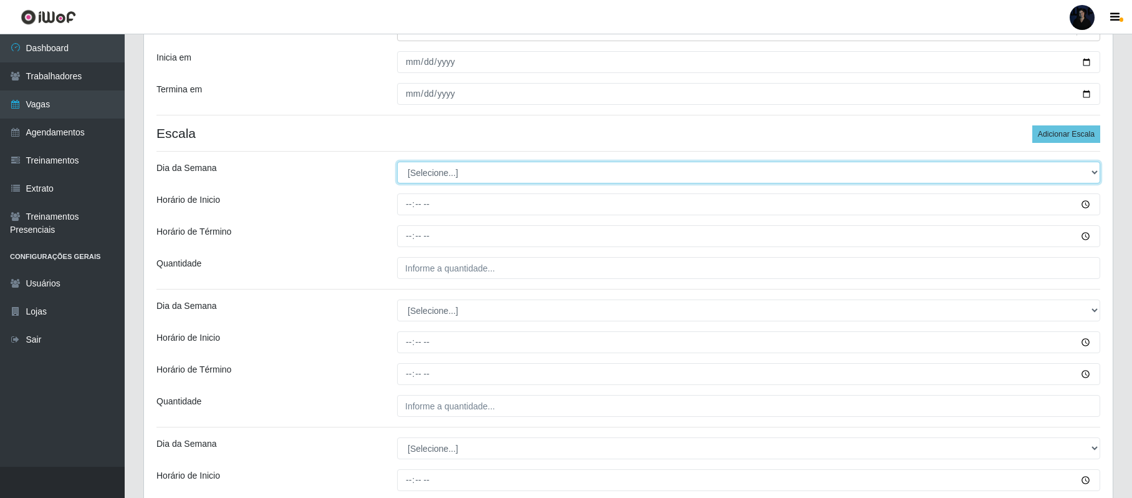
click at [419, 165] on select "[Selecione...] Segunda Terça Quarta Quinta Sexta Sábado Domingo" at bounding box center [748, 173] width 703 height 22
select select "1"
click at [397, 162] on select "[Selecione...] Segunda Terça Quarta Quinta Sexta Sábado Domingo" at bounding box center [748, 173] width 703 height 22
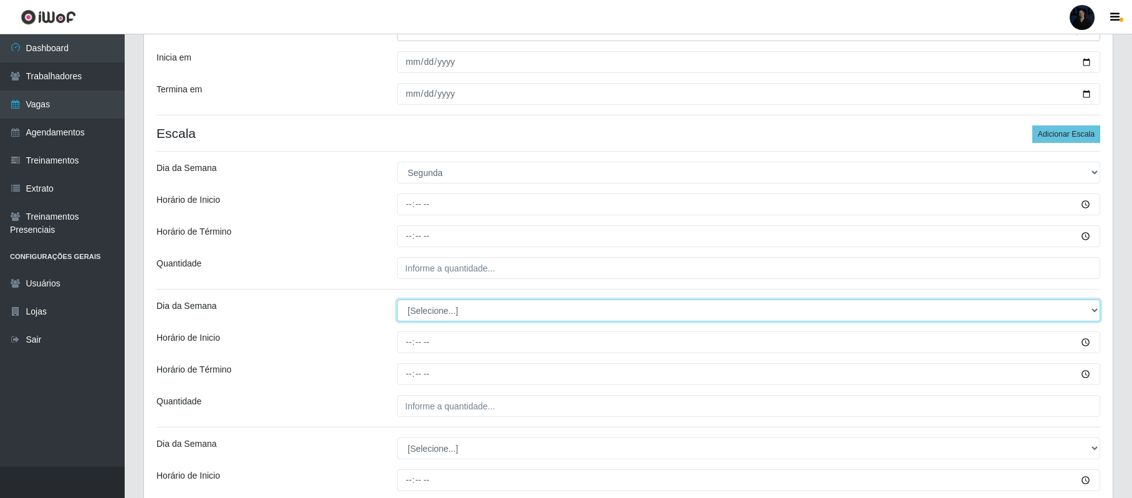
click at [435, 312] on select "[Selecione...] Segunda Terça Quarta Quinta Sexta Sábado Domingo" at bounding box center [748, 310] width 703 height 22
select select "2"
click at [397, 301] on select "[Selecione...] Segunda Terça Quarta Quinta Sexta Sábado Domingo" at bounding box center [748, 310] width 703 height 22
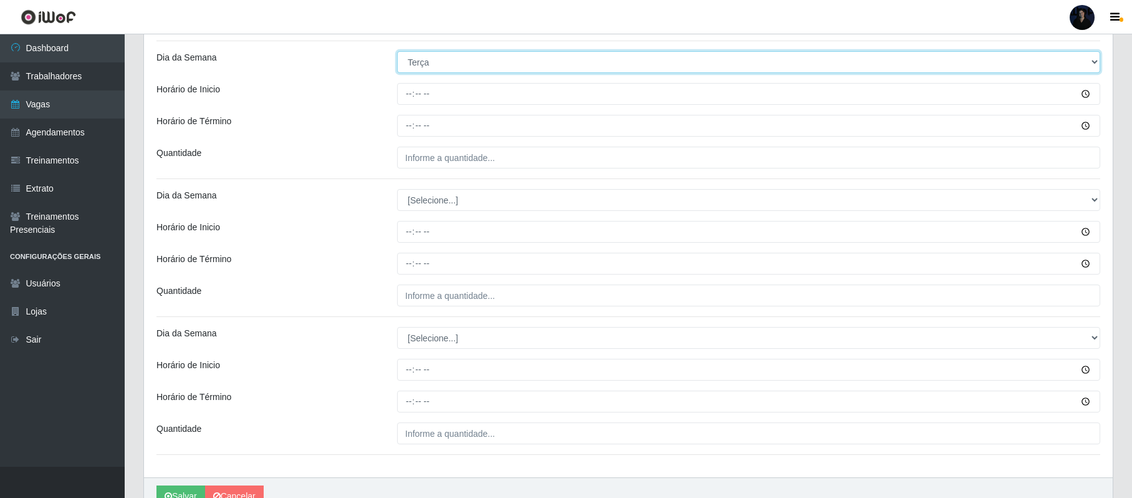
scroll to position [415, 0]
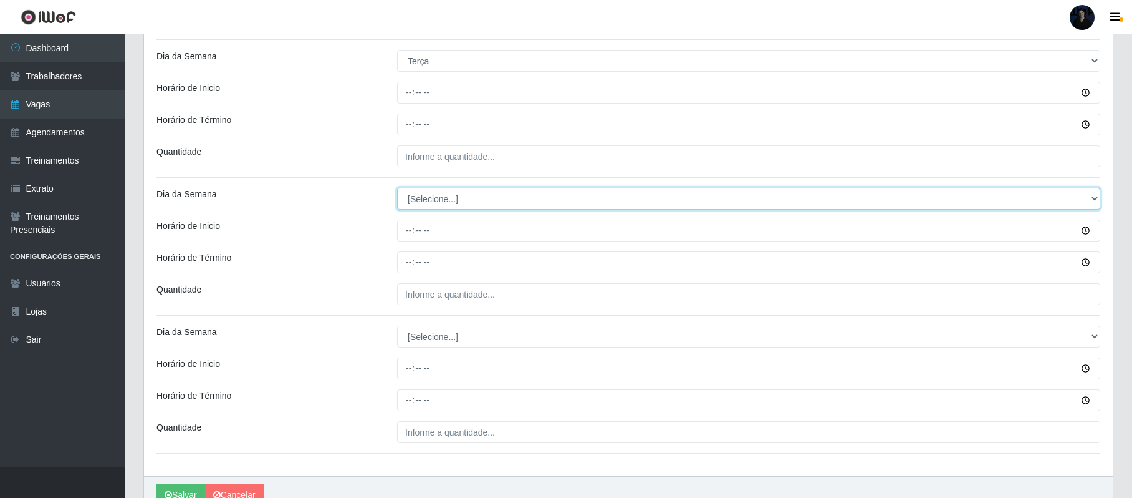
click at [423, 205] on select "[Selecione...] Segunda Terça Quarta Quinta Sexta Sábado Domingo" at bounding box center [748, 199] width 703 height 22
select select "3"
click at [397, 189] on select "[Selecione...] Segunda Terça Quarta Quinta Sexta Sábado Domingo" at bounding box center [748, 199] width 703 height 22
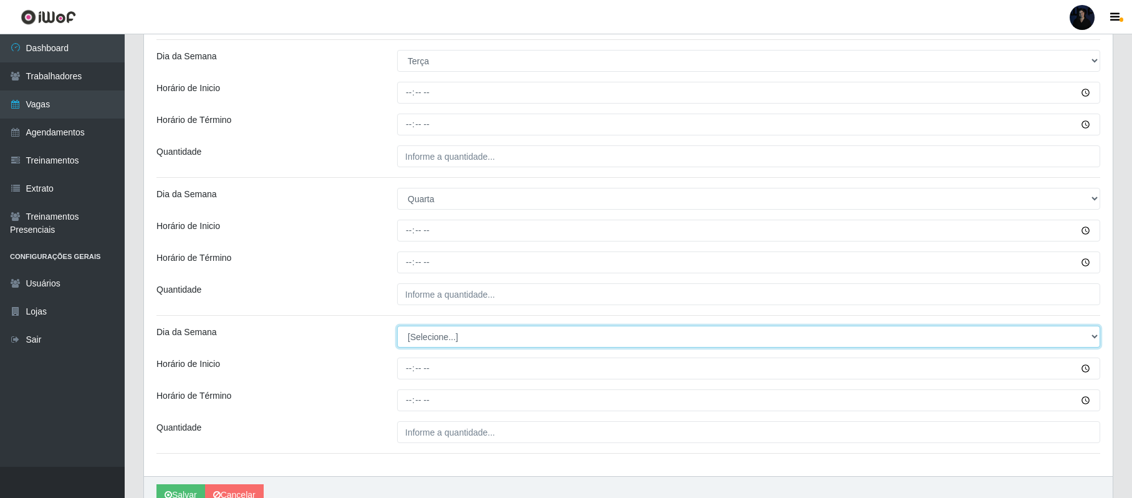
click at [418, 339] on select "[Selecione...] Segunda Terça Quarta Quinta Sexta Sábado Domingo" at bounding box center [748, 337] width 703 height 22
select select "5"
click at [397, 327] on select "[Selecione...] Segunda Terça Quarta Quinta Sexta Sábado Domingo" at bounding box center [748, 337] width 703 height 22
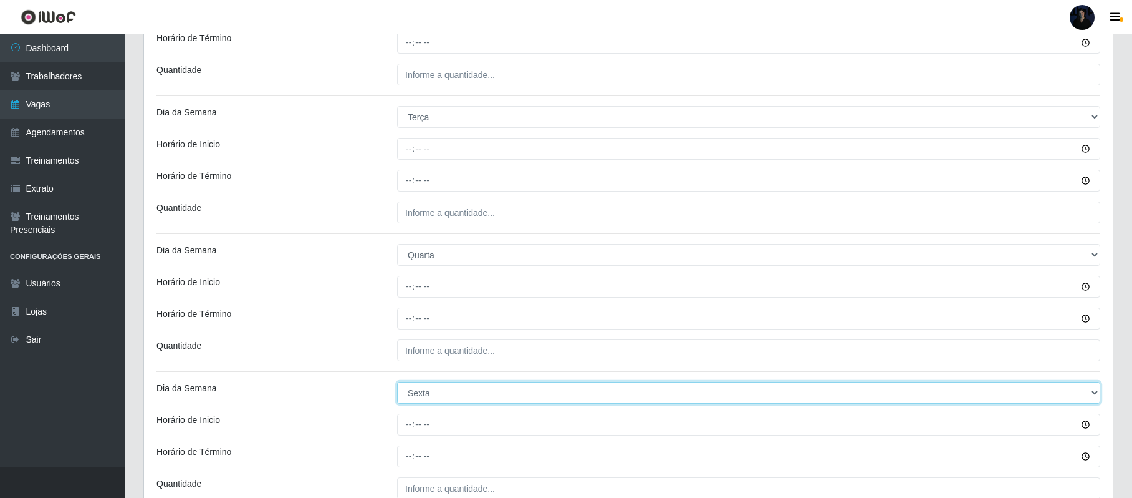
scroll to position [83, 0]
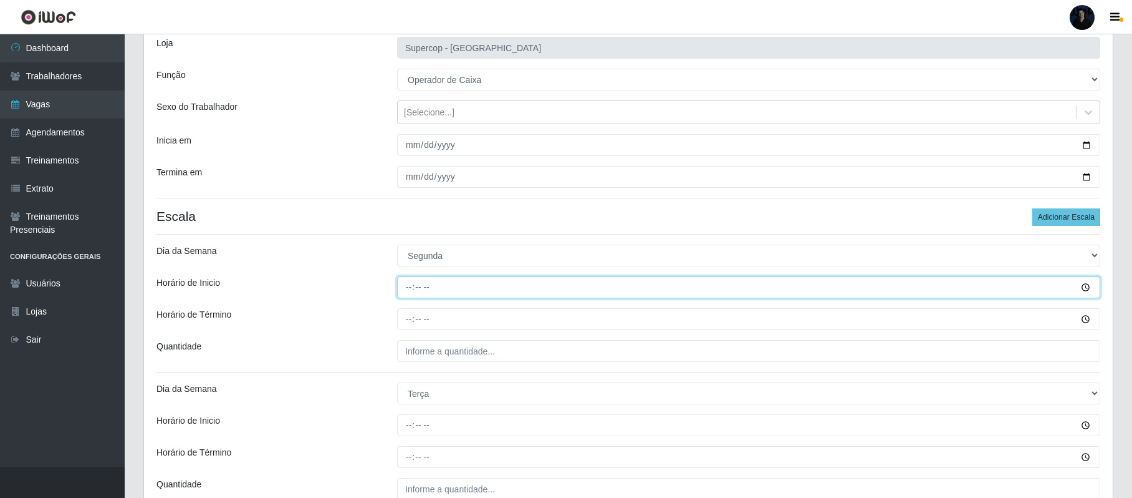
click at [405, 289] on input "Horário de Inicio" at bounding box center [748, 287] width 703 height 22
type input "14:00"
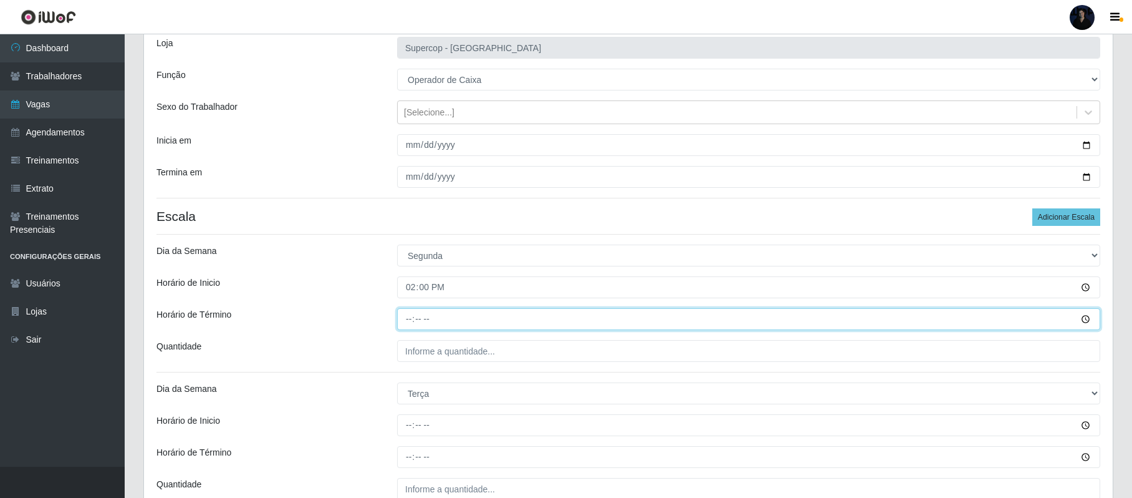
click at [408, 314] on input "Horário de Término" at bounding box center [748, 319] width 703 height 22
type input "20:00"
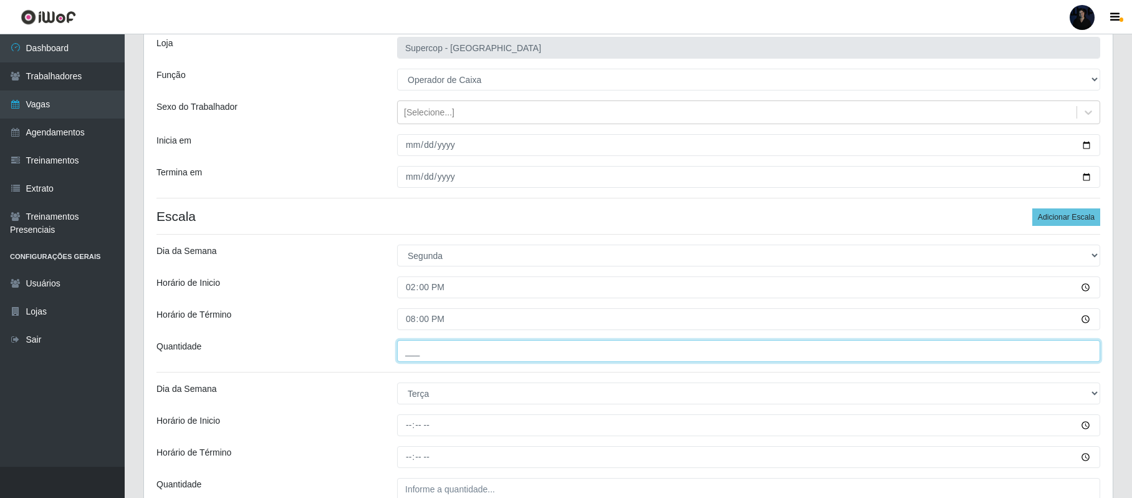
click at [410, 347] on input "___" at bounding box center [748, 351] width 703 height 22
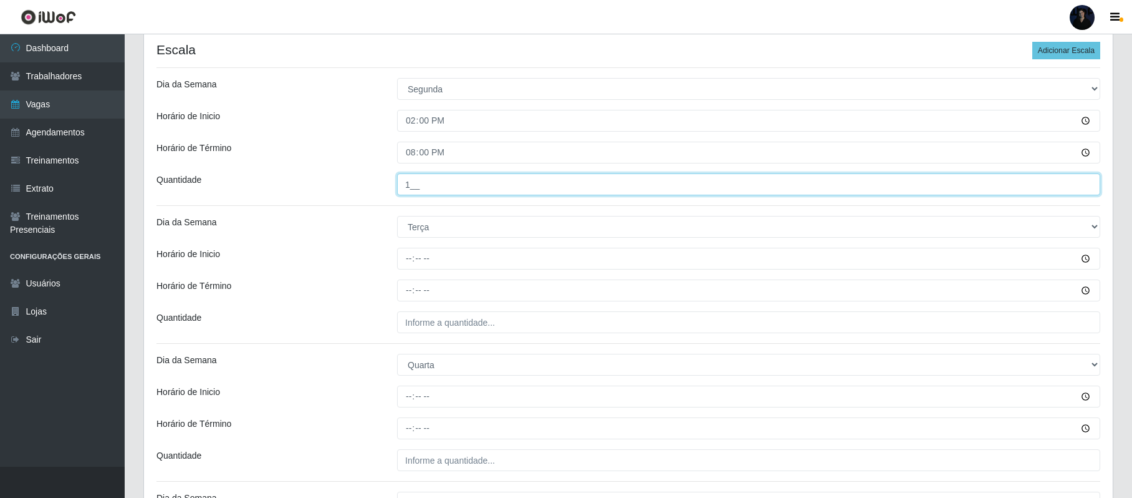
scroll to position [332, 0]
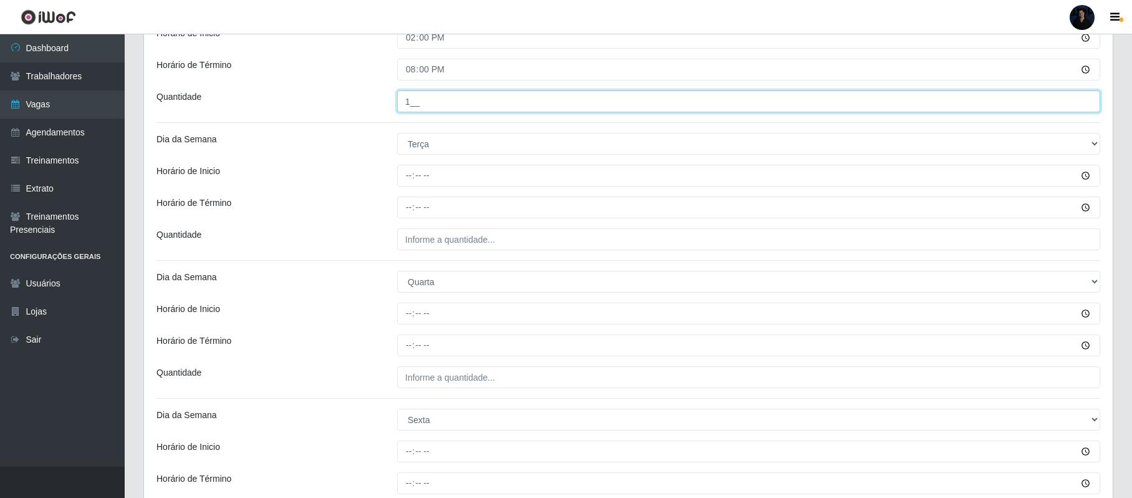
type input "1__"
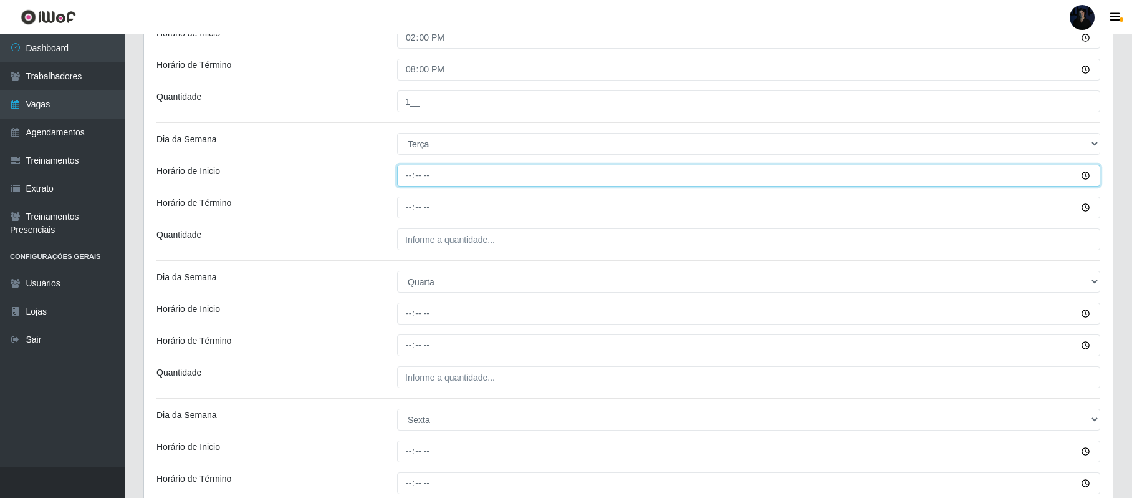
click at [410, 173] on input "Horário de Inicio" at bounding box center [748, 176] width 703 height 22
type input "14:00"
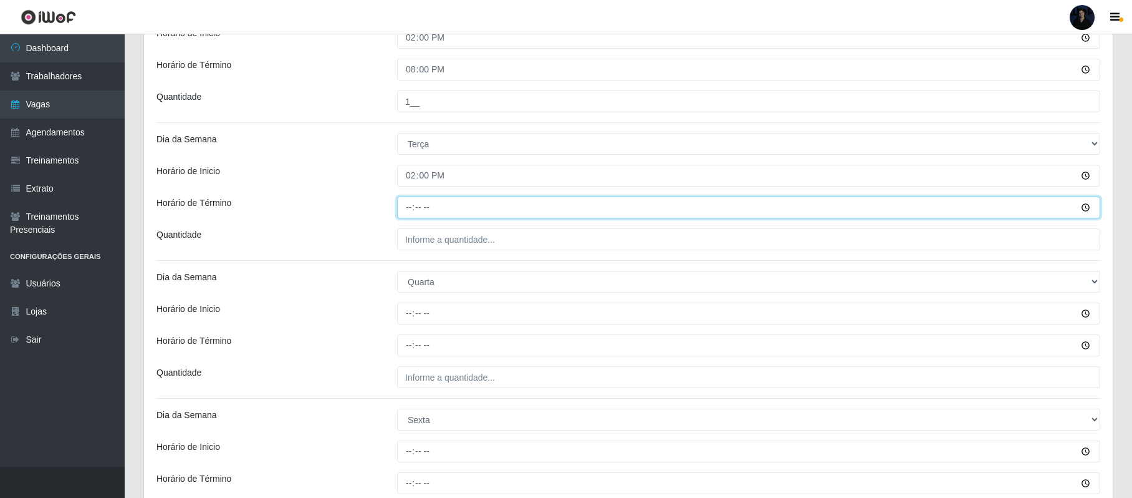
click at [408, 212] on input "Horário de Término" at bounding box center [748, 207] width 703 height 22
type input "20:00"
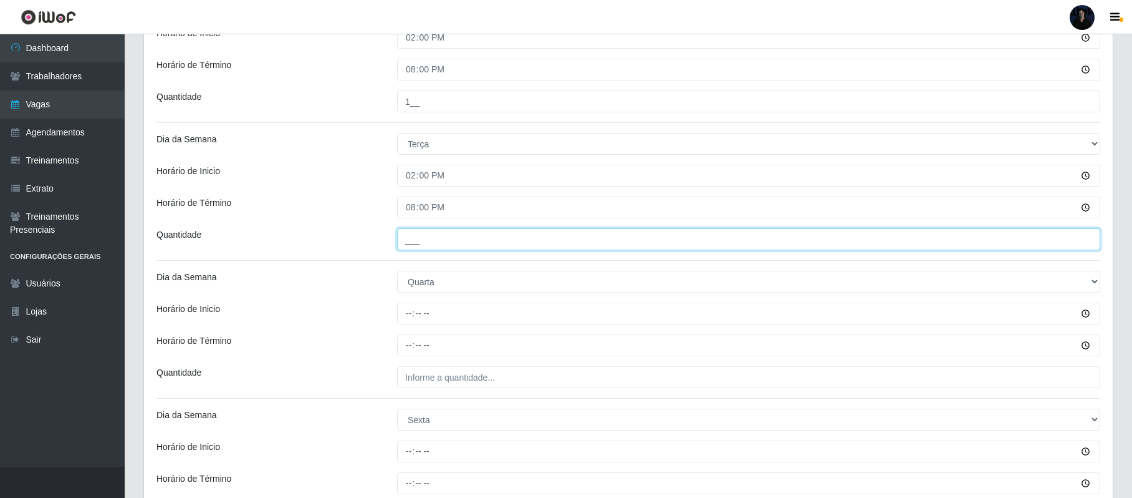
click at [415, 244] on input "___" at bounding box center [748, 239] width 703 height 22
type input "1__"
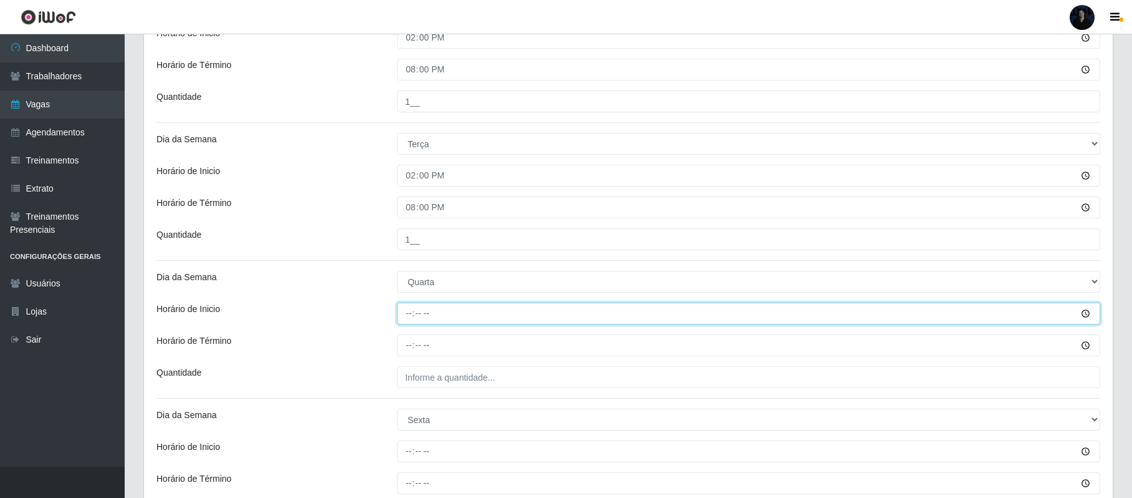
click at [412, 313] on input "Horário de Inicio" at bounding box center [748, 313] width 703 height 22
type input "14:00"
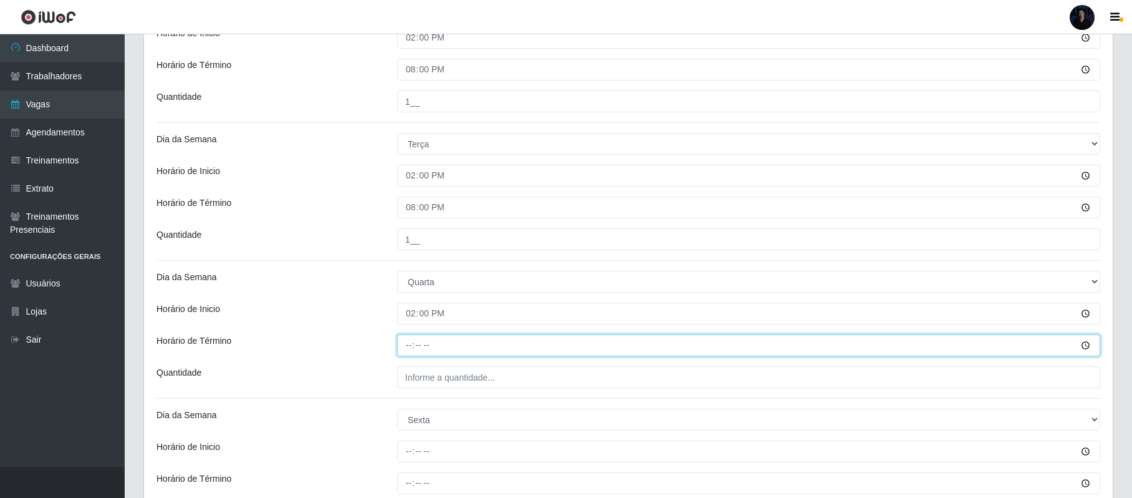
click at [403, 347] on input "Horário de Término" at bounding box center [748, 345] width 703 height 22
type input "20:00"
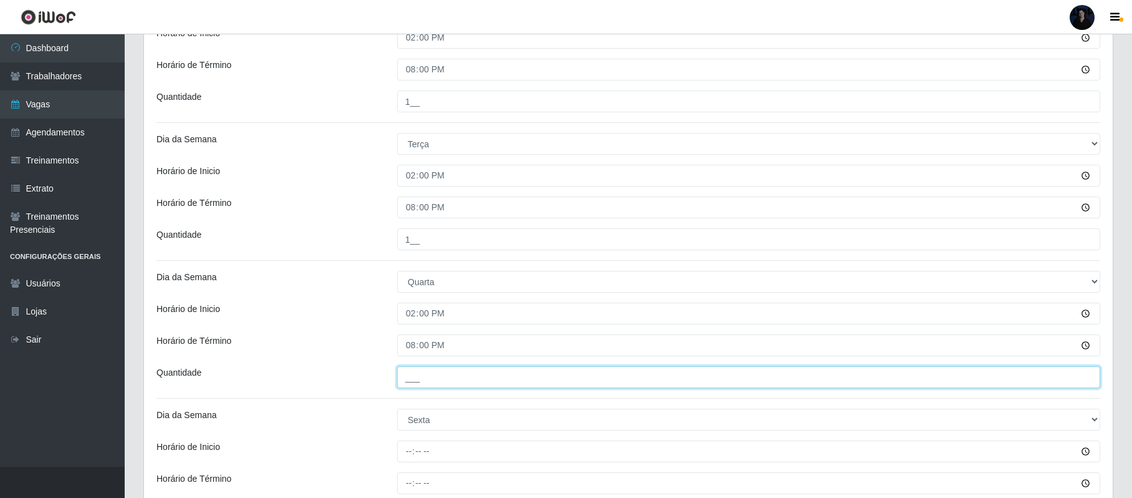
click at [420, 382] on input "___" at bounding box center [748, 377] width 703 height 22
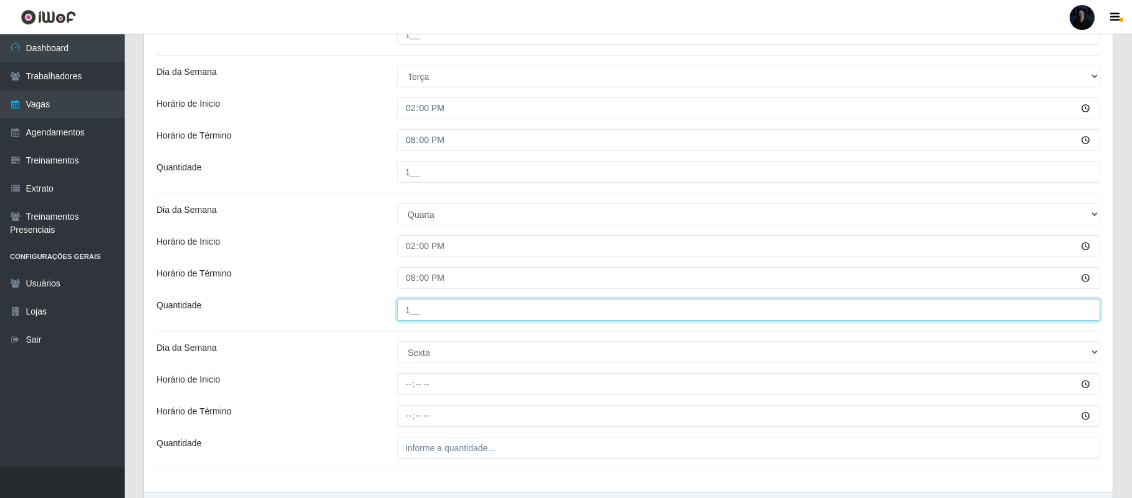
scroll to position [397, 0]
type input "1__"
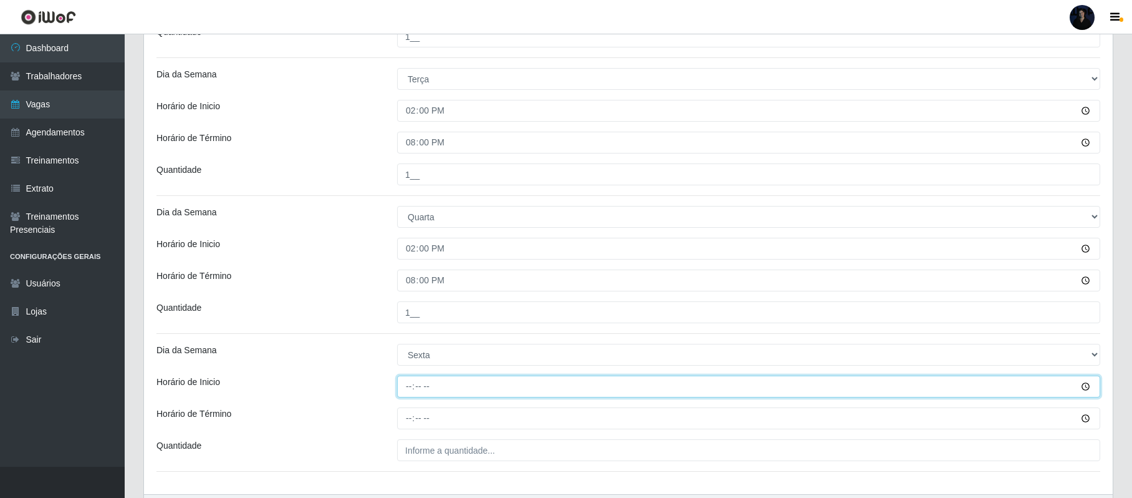
click at [407, 388] on input "Horário de Inicio" at bounding box center [748, 386] width 703 height 22
type input "14:00"
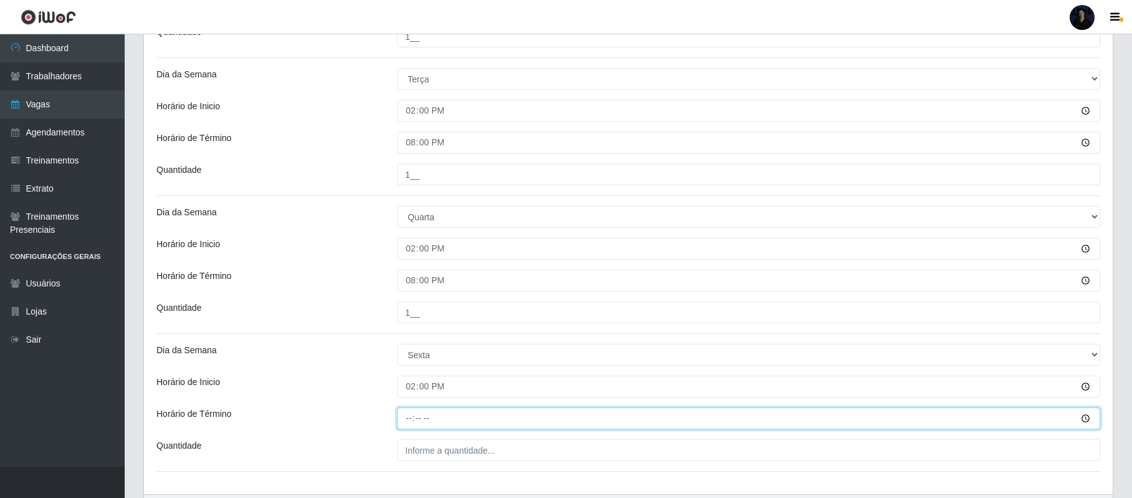
click at [408, 423] on input "Horário de Término" at bounding box center [748, 418] width 703 height 22
type input "20:00"
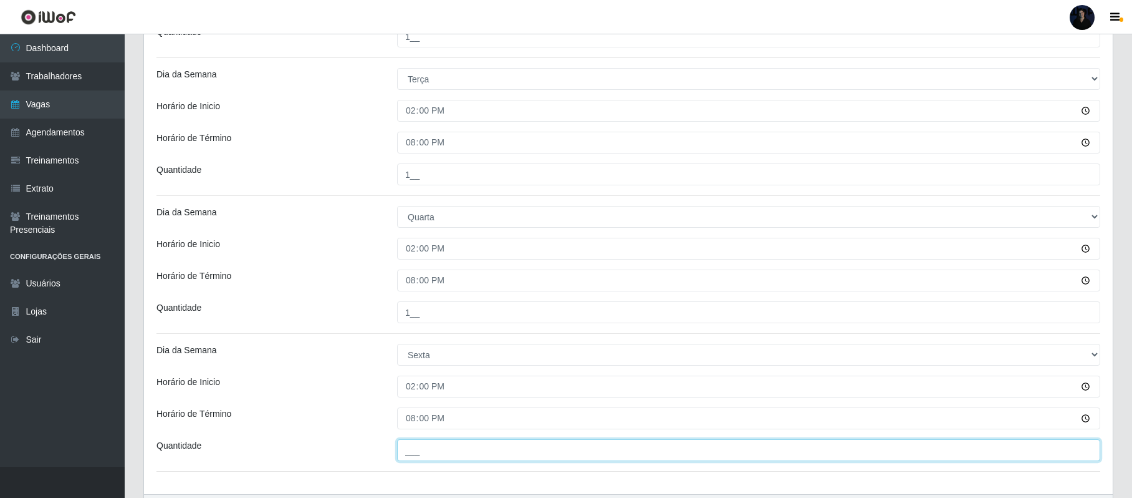
click at [412, 458] on input "___" at bounding box center [748, 450] width 703 height 22
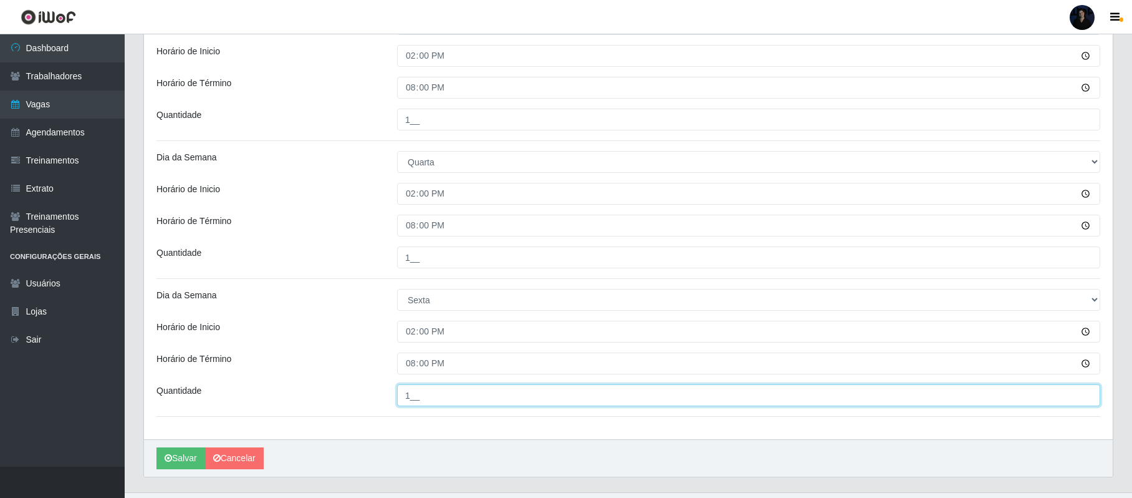
scroll to position [480, 0]
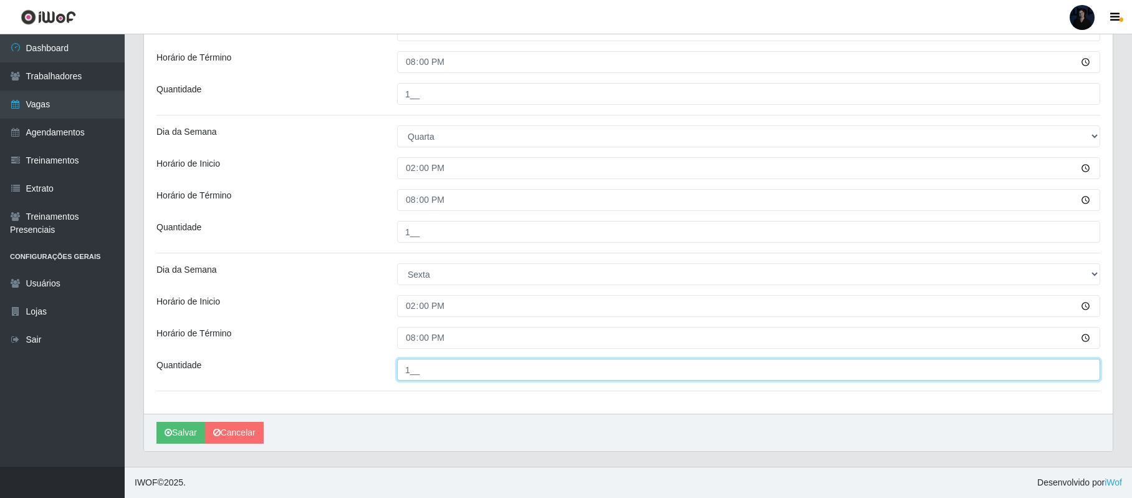
type input "1__"
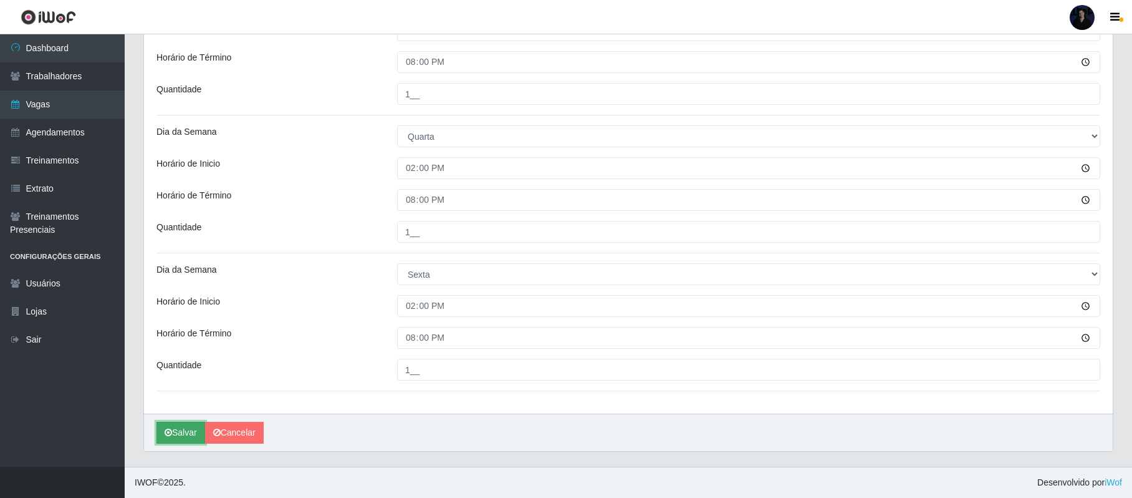
click at [173, 427] on button "Salvar" at bounding box center [181, 433] width 49 height 22
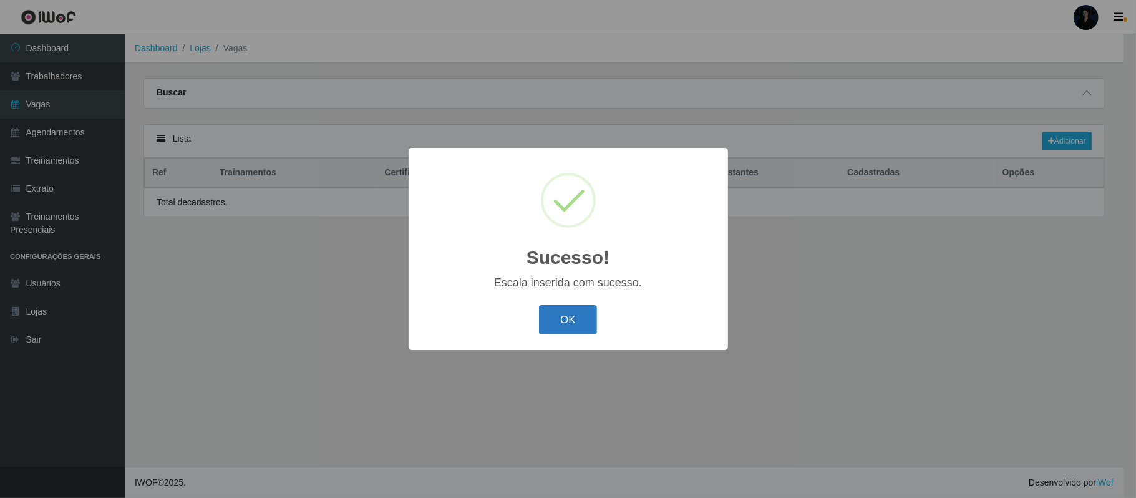
click at [562, 332] on button "OK" at bounding box center [568, 319] width 58 height 29
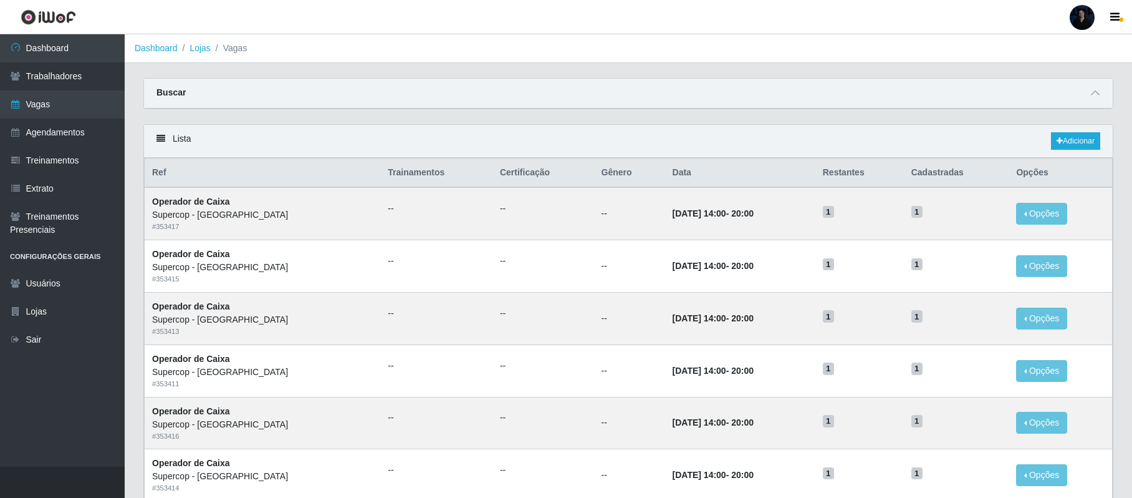
click at [692, 148] on div "Lista Adicionar" at bounding box center [628, 141] width 969 height 33
click at [1095, 87] on span at bounding box center [1095, 93] width 15 height 14
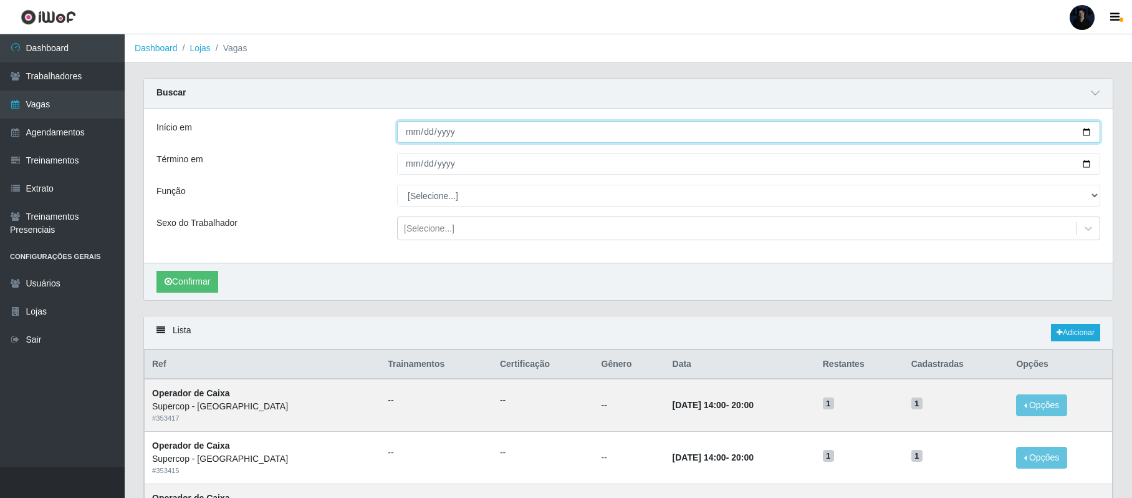
click at [1087, 130] on input "Início em" at bounding box center [748, 132] width 703 height 22
type input "2025-10-01"
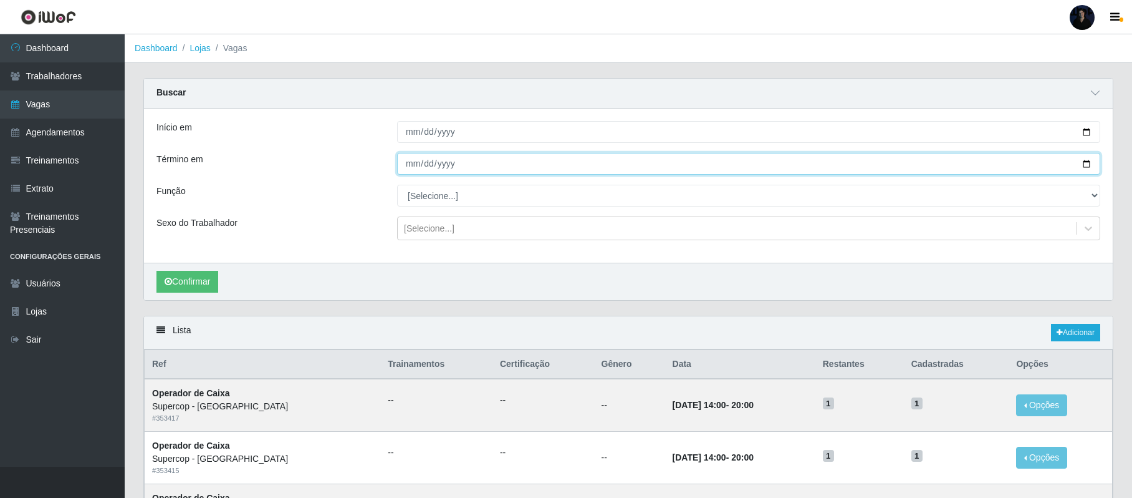
click at [1084, 168] on input "Término em" at bounding box center [748, 164] width 703 height 22
type input "2025-10-03"
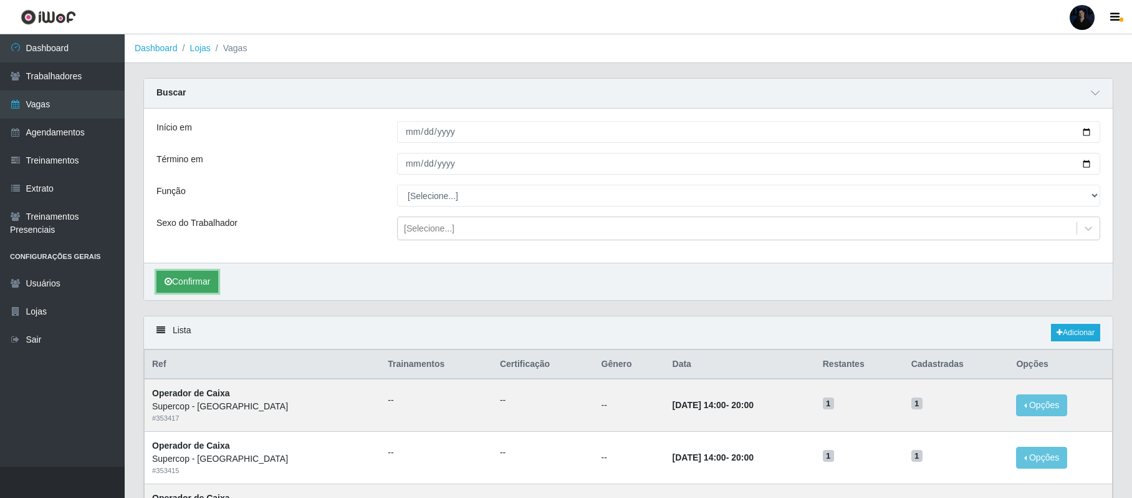
click at [206, 288] on button "Confirmar" at bounding box center [188, 282] width 62 height 22
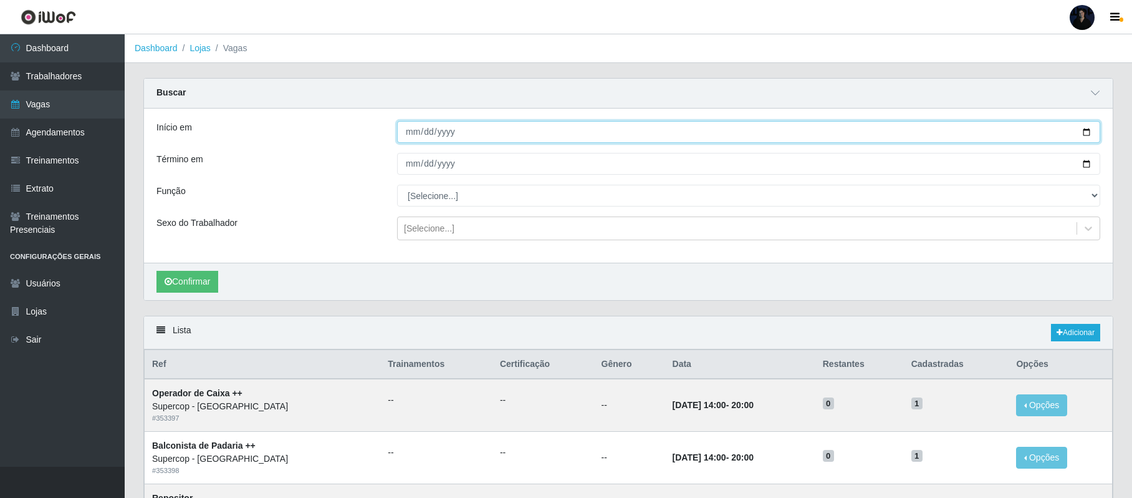
click at [1090, 131] on input "2025-10-01" at bounding box center [748, 132] width 703 height 22
type input "[DATE]"
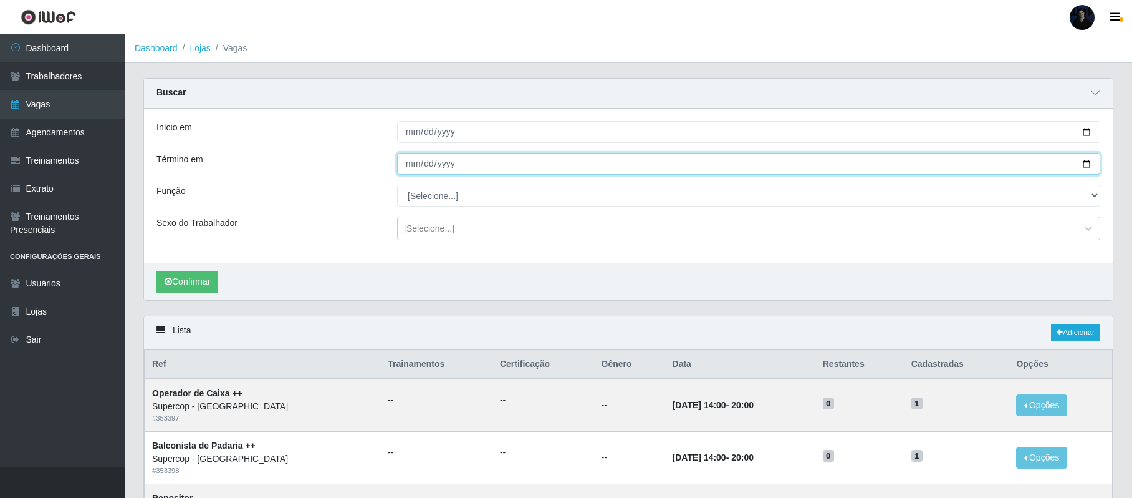
click at [1087, 165] on input "2025-10-03" at bounding box center [748, 164] width 703 height 22
type input "[DATE]"
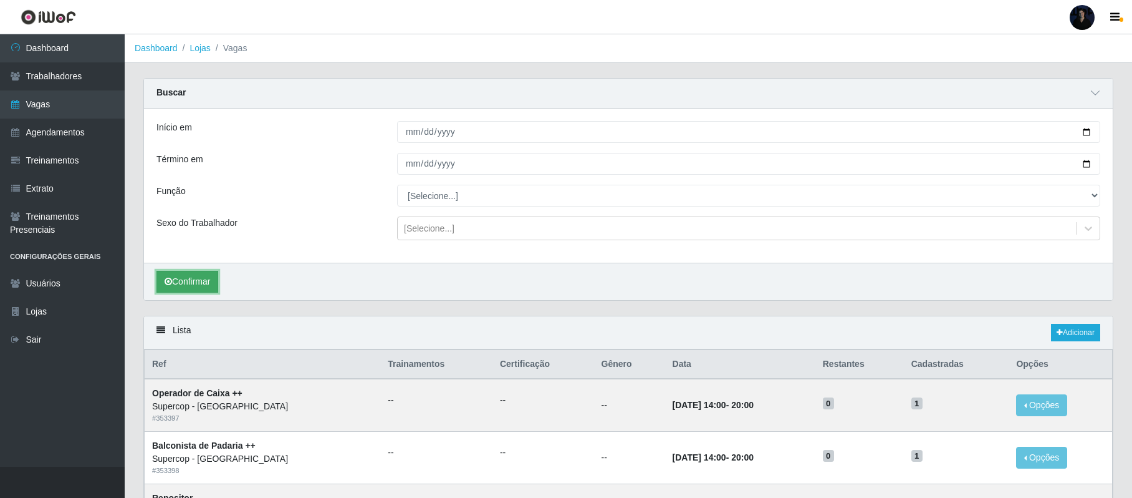
click at [165, 289] on button "Confirmar" at bounding box center [188, 282] width 62 height 22
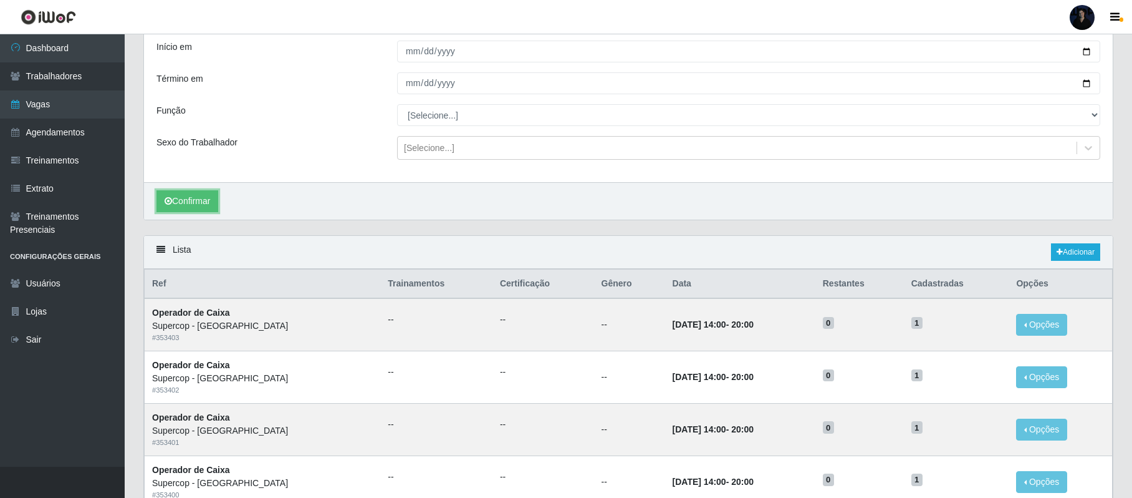
scroll to position [166, 0]
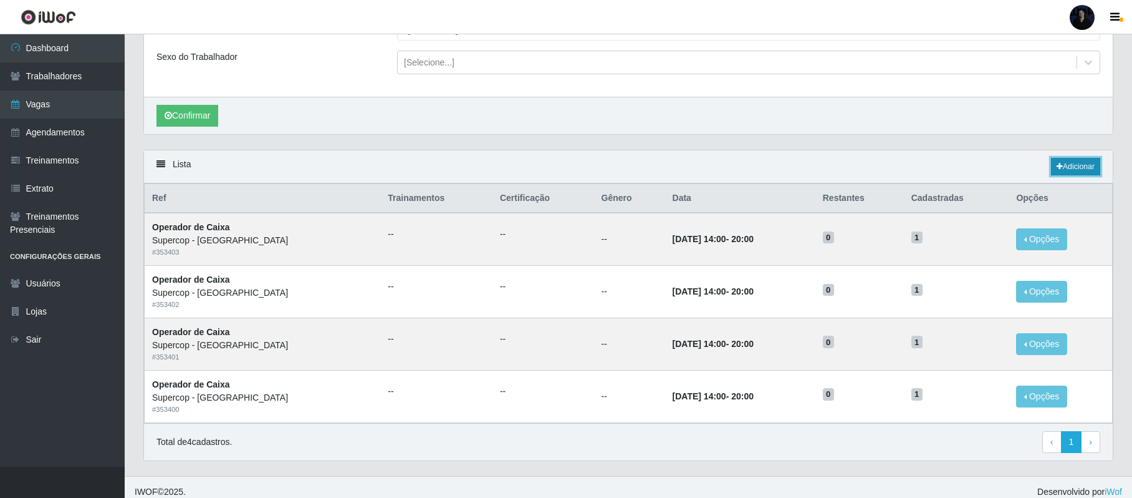
click at [1064, 166] on link "Adicionar" at bounding box center [1075, 166] width 49 height 17
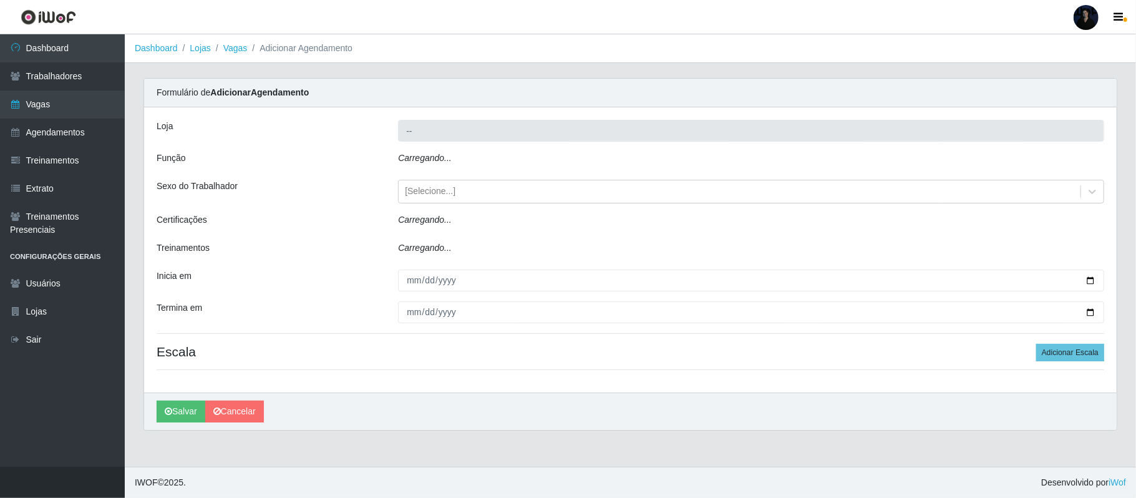
type input "Supercop - [GEOGRAPHIC_DATA]"
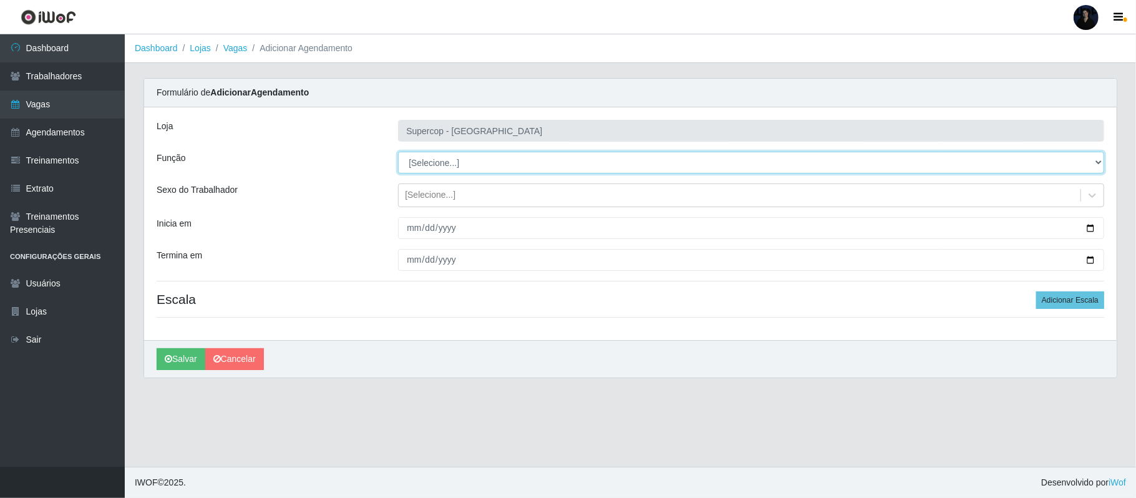
click at [435, 161] on select "[Selecione...] Balconista de Padaria Balconista de Padaria + Balconista de Pada…" at bounding box center [751, 163] width 706 height 22
select select "24"
click at [398, 152] on select "[Selecione...] Balconista de Padaria Balconista de Padaria + Balconista de Pada…" at bounding box center [751, 163] width 706 height 22
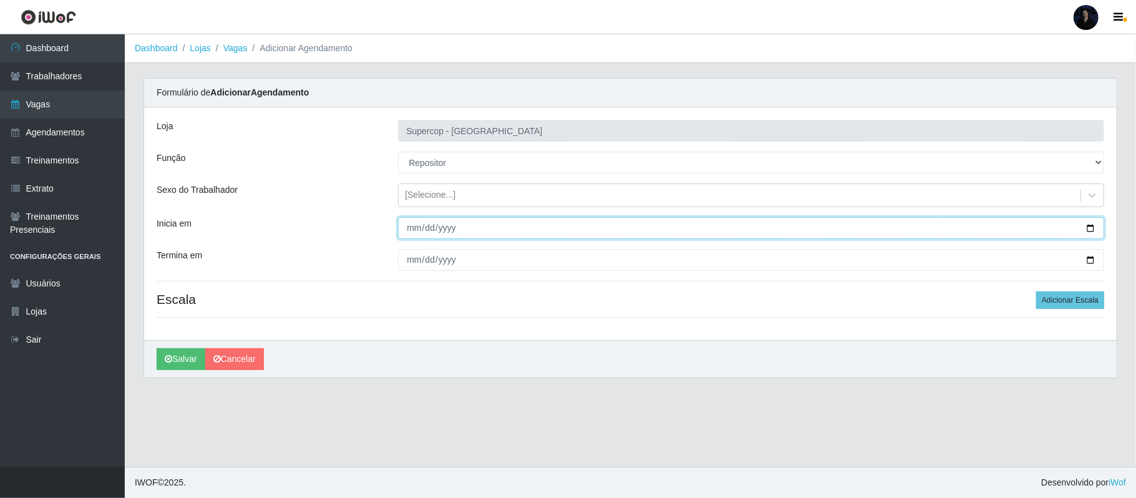
click at [1086, 225] on input "Inicia em" at bounding box center [751, 228] width 706 height 22
type input "[DATE]"
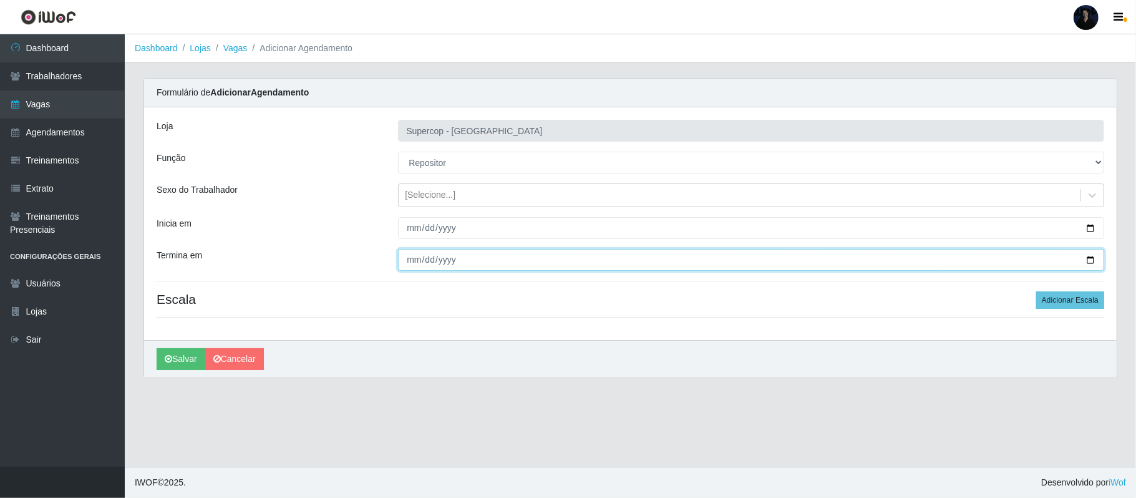
click at [1090, 261] on input "Termina em" at bounding box center [751, 260] width 706 height 22
type input "[DATE]"
click at [1071, 302] on button "Adicionar Escala" at bounding box center [1070, 299] width 68 height 17
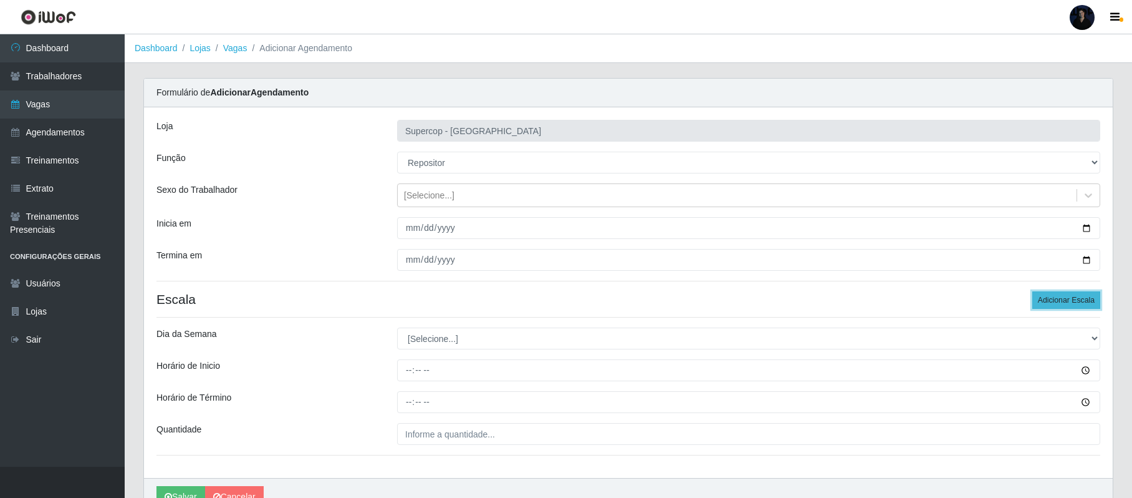
click at [1071, 302] on button "Adicionar Escala" at bounding box center [1067, 299] width 68 height 17
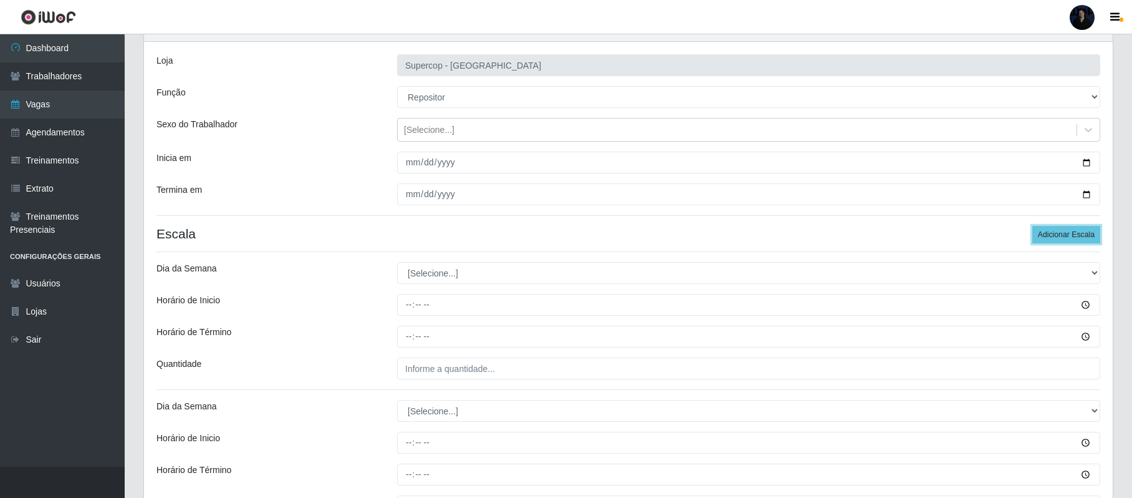
scroll to position [166, 0]
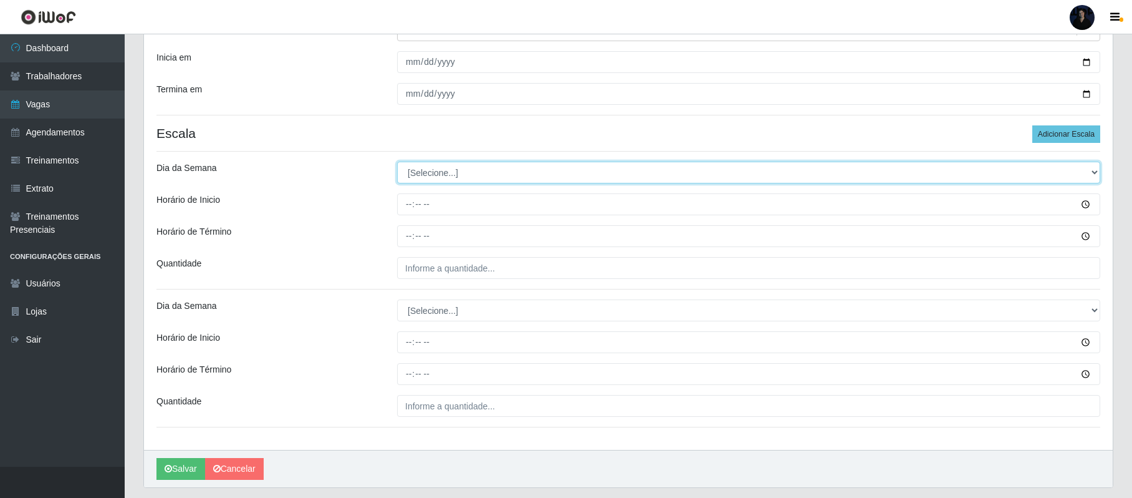
click at [423, 171] on select "[Selecione...] Segunda Terça Quarta Quinta Sexta Sábado Domingo" at bounding box center [748, 173] width 703 height 22
select select "2"
click at [397, 162] on select "[Selecione...] Segunda Terça Quarta Quinta Sexta Sábado Domingo" at bounding box center [748, 173] width 703 height 22
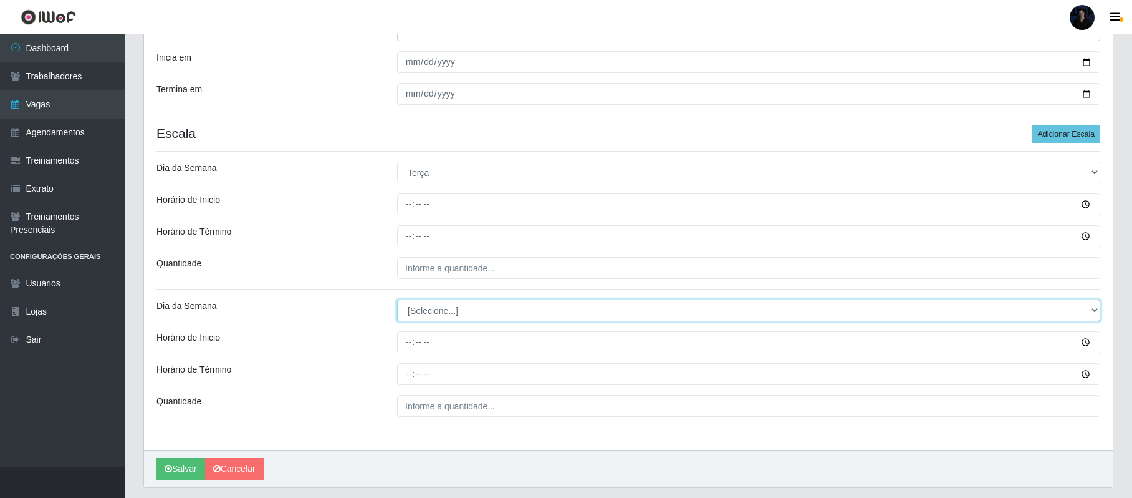
click at [423, 315] on select "[Selecione...] Segunda Terça Quarta Quinta Sexta Sábado Domingo" at bounding box center [748, 310] width 703 height 22
select select "4"
click at [397, 301] on select "[Selecione...] Segunda Terça Quarta Quinta Sexta Sábado Domingo" at bounding box center [748, 310] width 703 height 22
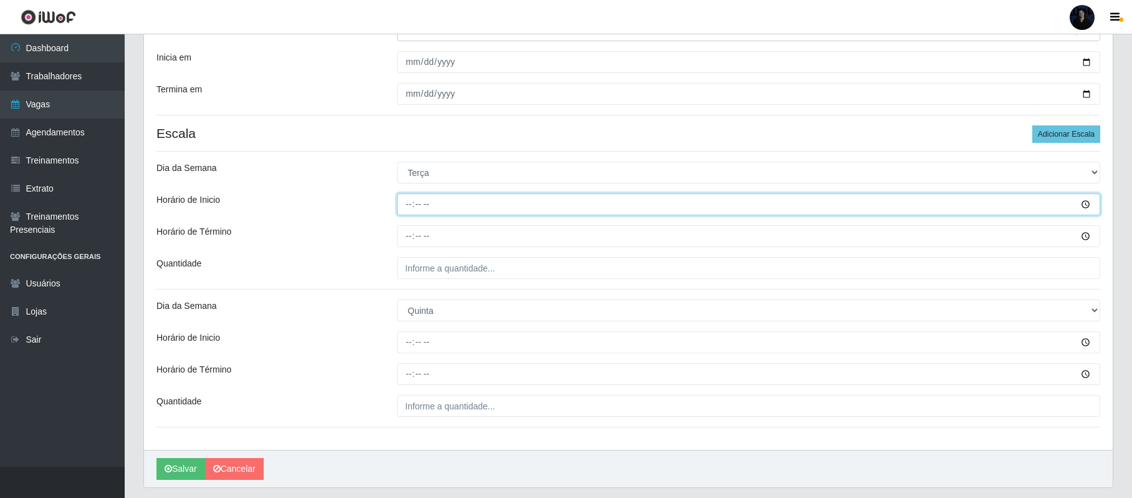
click at [405, 212] on input "Horário de Inicio" at bounding box center [748, 204] width 703 height 22
type input "14:00"
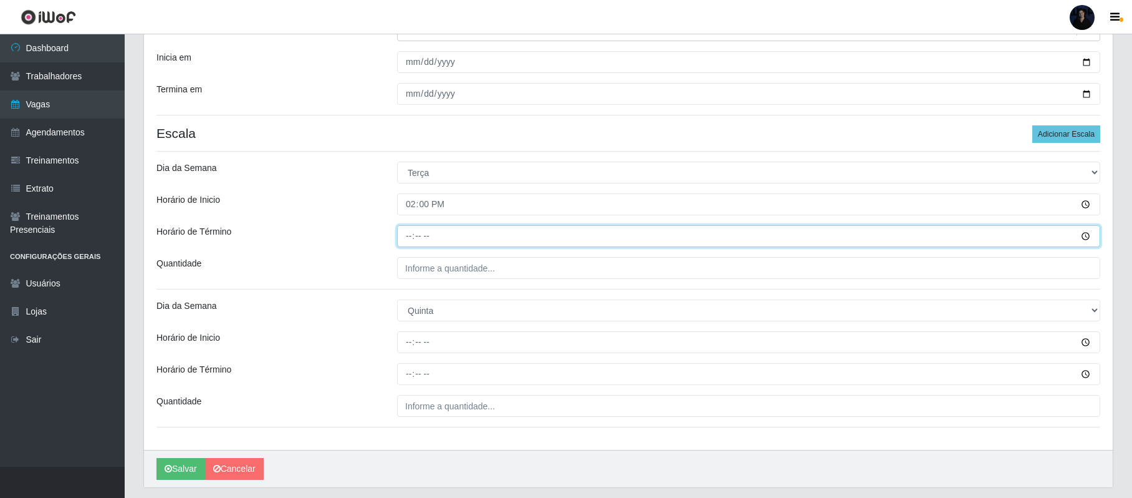
click at [404, 232] on input "Horário de Término" at bounding box center [748, 236] width 703 height 22
type input "20:00"
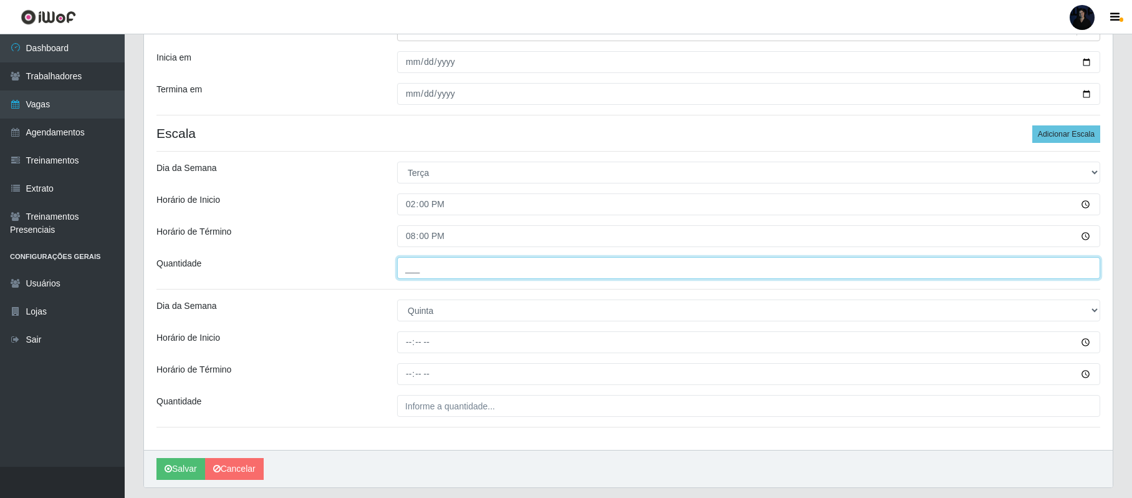
click at [415, 276] on input "___" at bounding box center [748, 268] width 703 height 22
type input "1__"
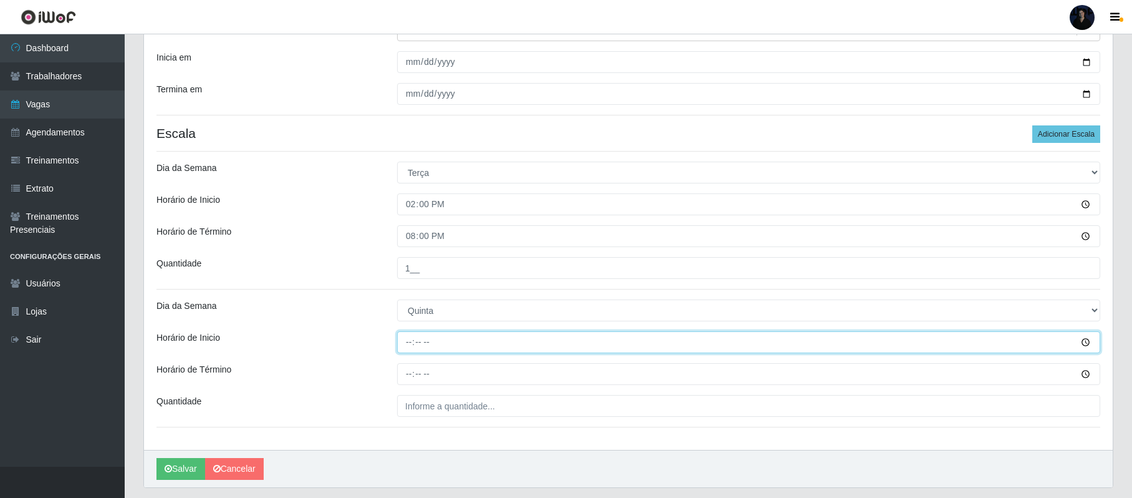
click at [412, 343] on input "Horário de Inicio" at bounding box center [748, 342] width 703 height 22
type input "14:00"
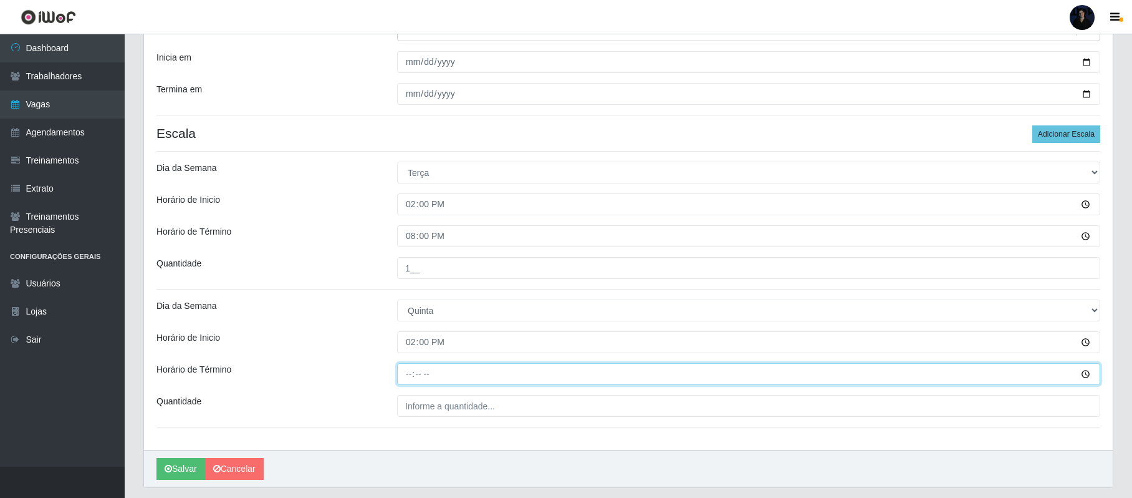
click at [410, 372] on input "Horário de Término" at bounding box center [748, 374] width 703 height 22
type input "20:00"
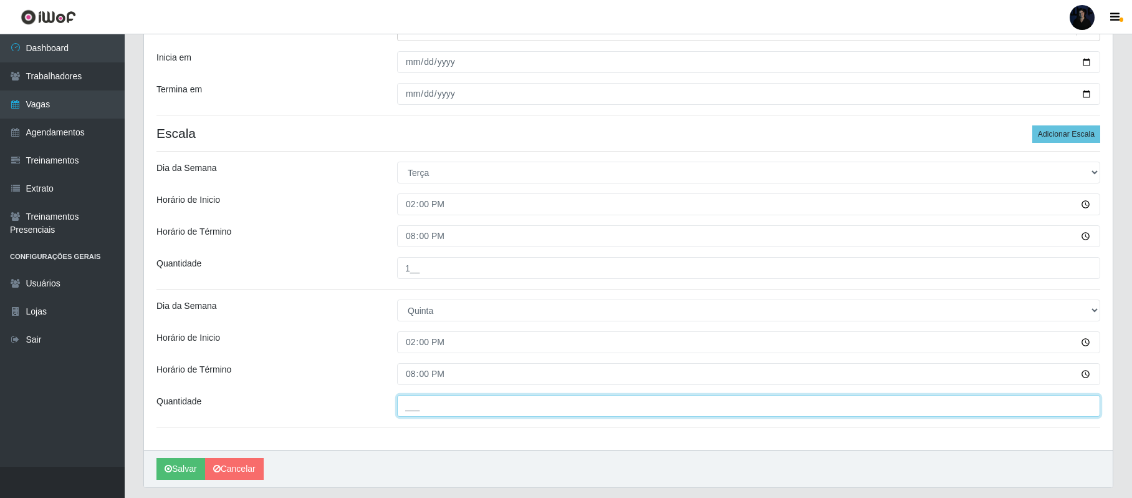
click at [410, 402] on input "___" at bounding box center [748, 406] width 703 height 22
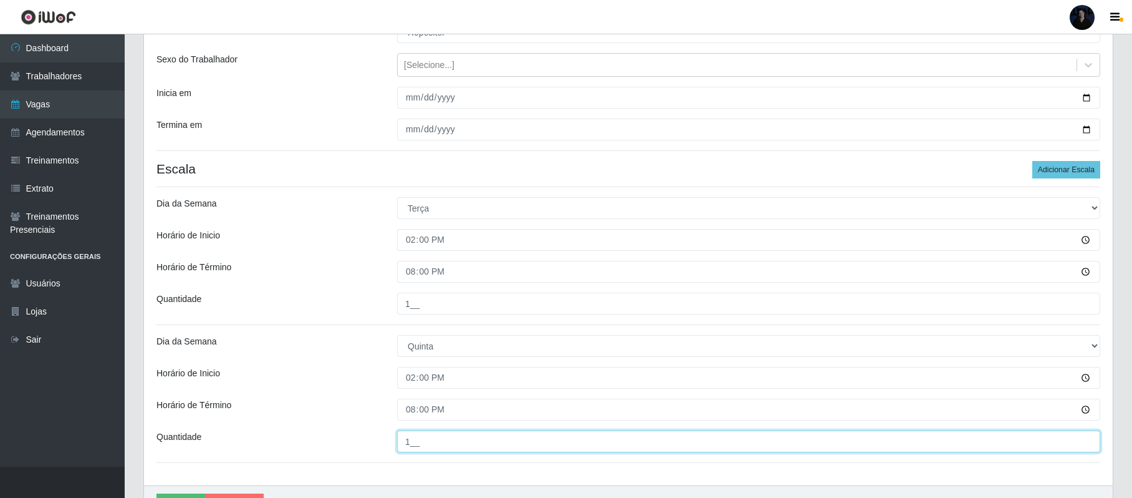
scroll to position [205, 0]
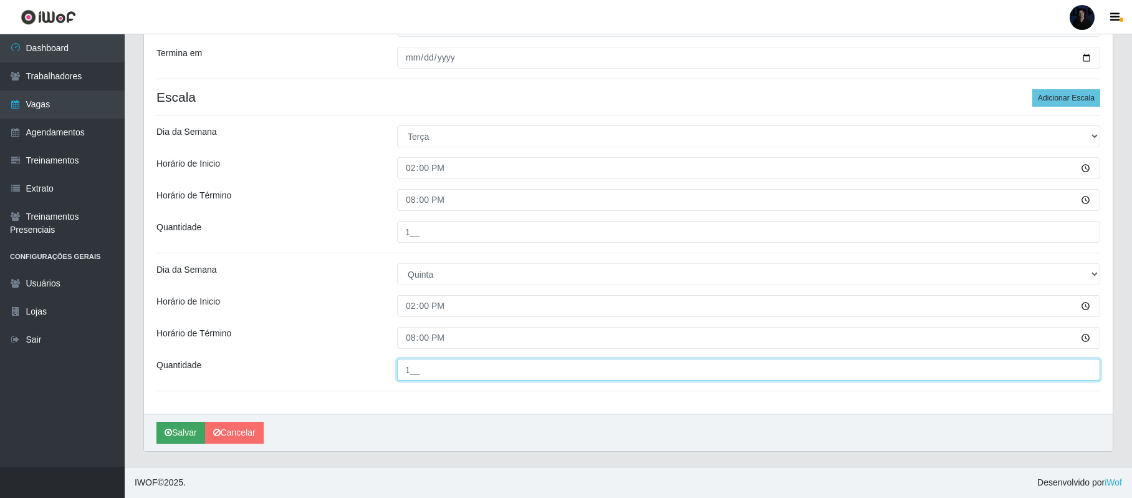
type input "1__"
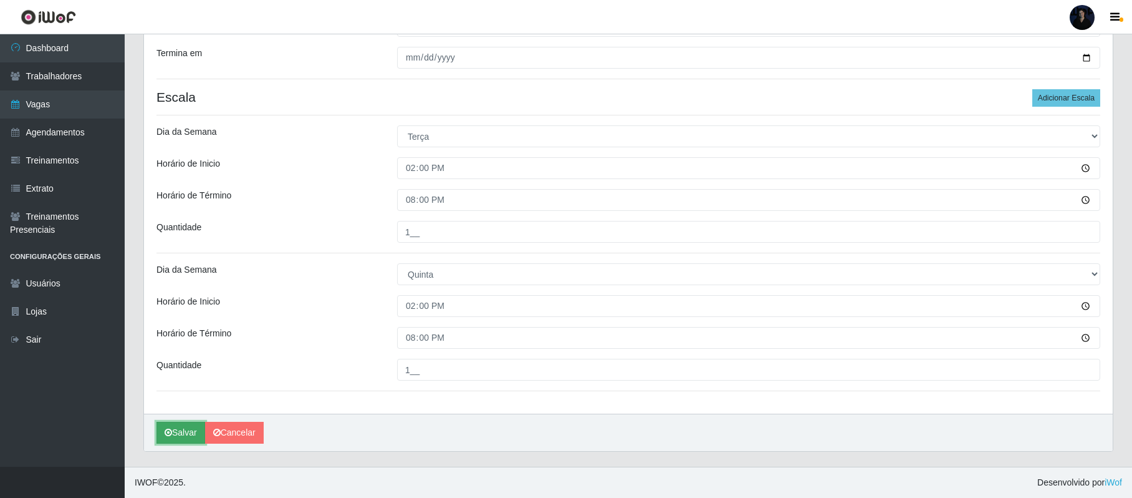
click at [181, 430] on button "Salvar" at bounding box center [181, 433] width 49 height 22
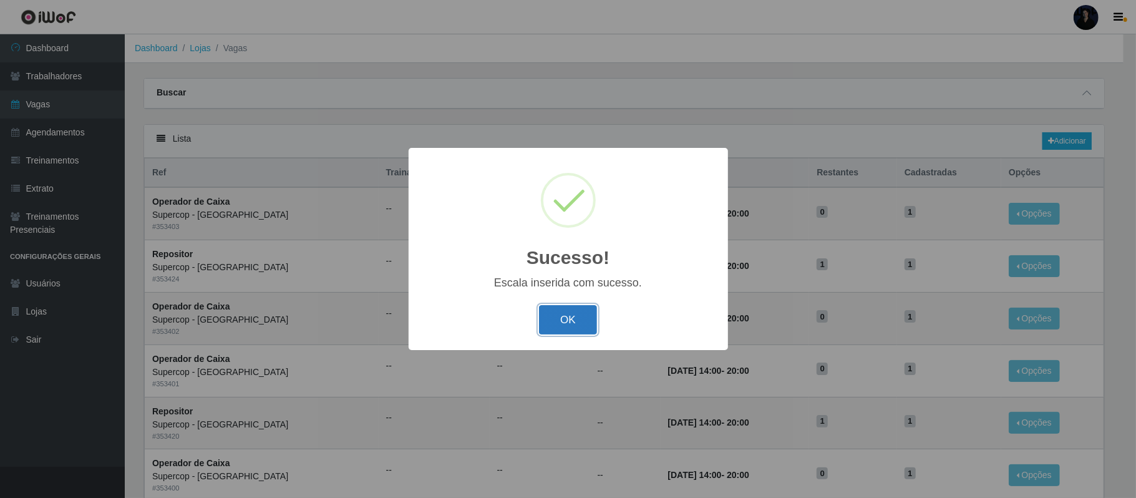
click at [582, 317] on button "OK" at bounding box center [568, 319] width 58 height 29
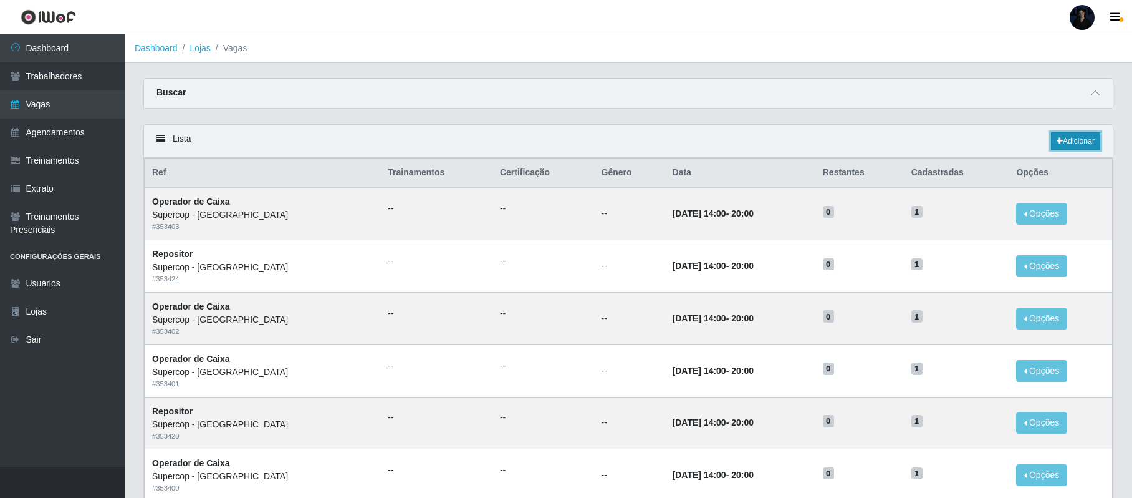
click at [1066, 143] on link "Adicionar" at bounding box center [1075, 140] width 49 height 17
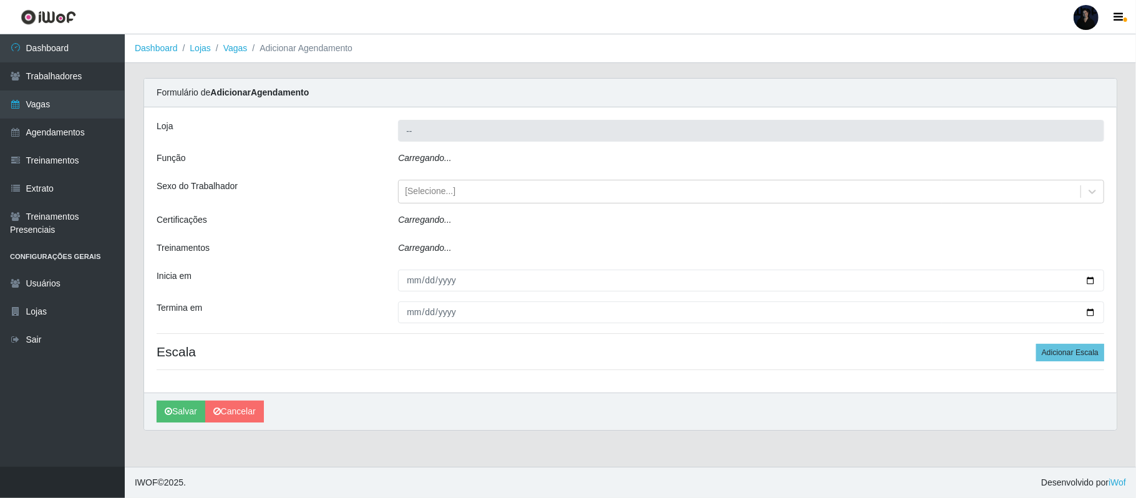
type input "Supercop - [GEOGRAPHIC_DATA]"
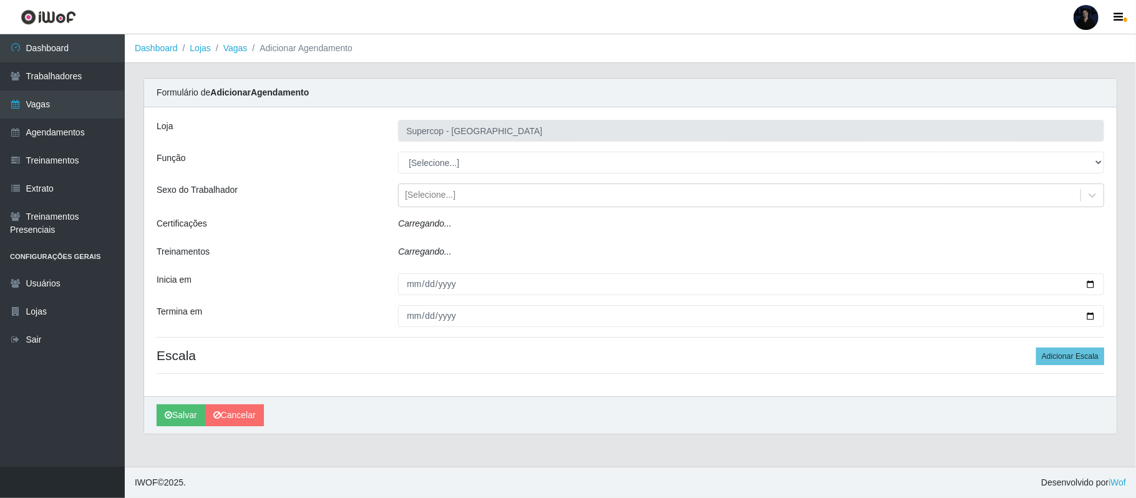
click at [448, 163] on select "[Selecione...] Balconista de Padaria Balconista de Padaria + Balconista de Pada…" at bounding box center [751, 163] width 706 height 22
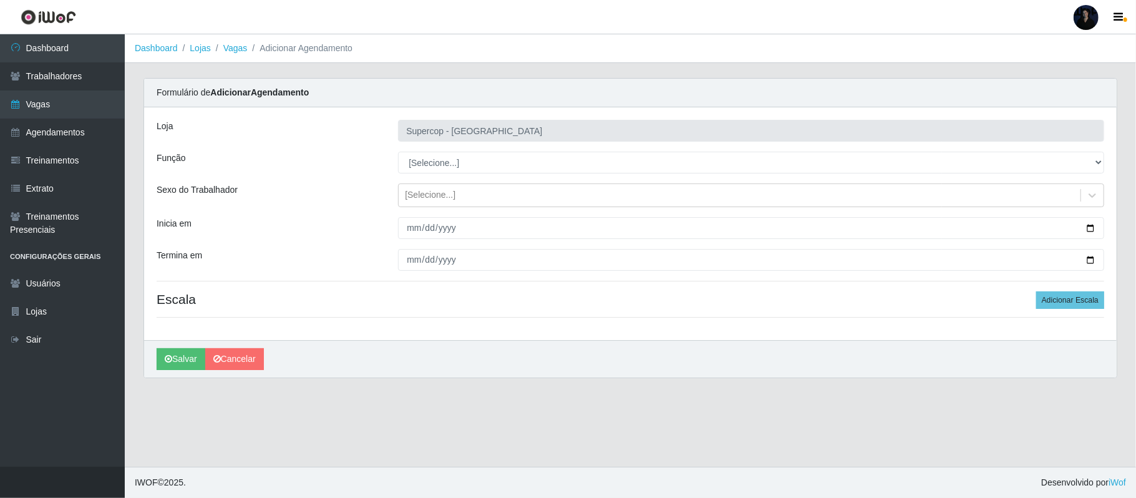
select select "115"
click at [398, 152] on select "[Selecione...] Balconista de Padaria Balconista de Padaria + Balconista de Pada…" at bounding box center [751, 163] width 706 height 22
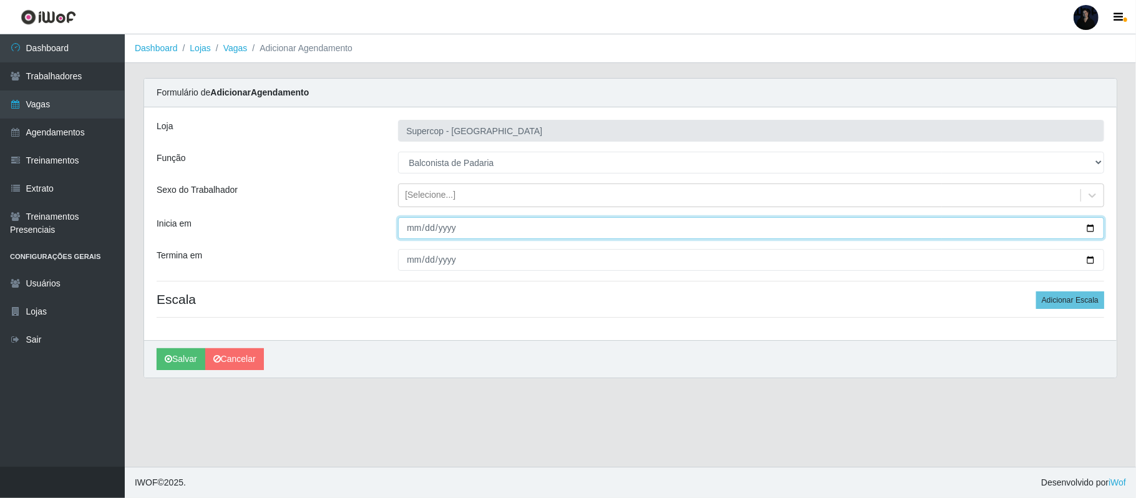
click at [1088, 228] on input "Inicia em" at bounding box center [751, 228] width 706 height 22
type input "[DATE]"
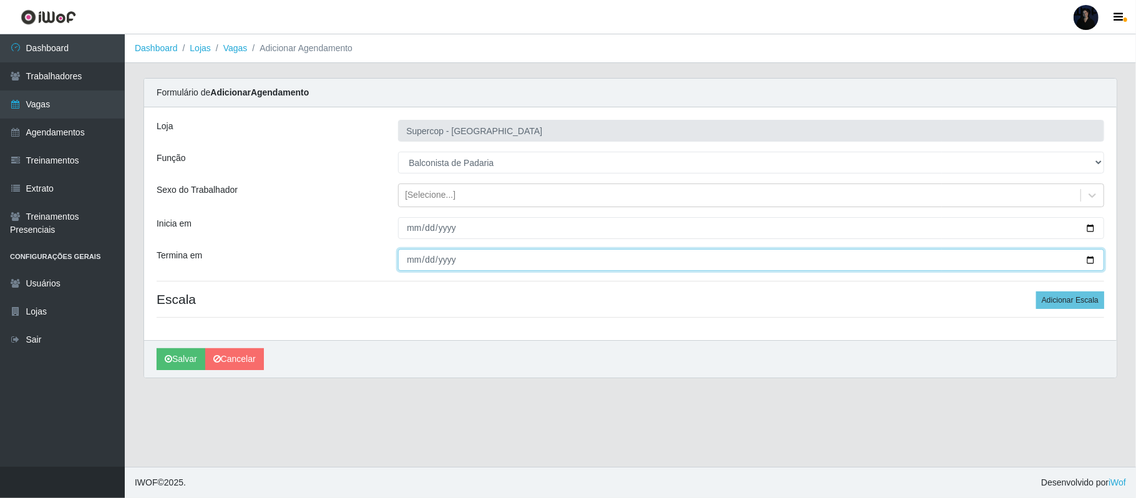
click at [1090, 259] on input "Termina em" at bounding box center [751, 260] width 706 height 22
type input "[DATE]"
click at [1051, 305] on button "Adicionar Escala" at bounding box center [1070, 299] width 68 height 17
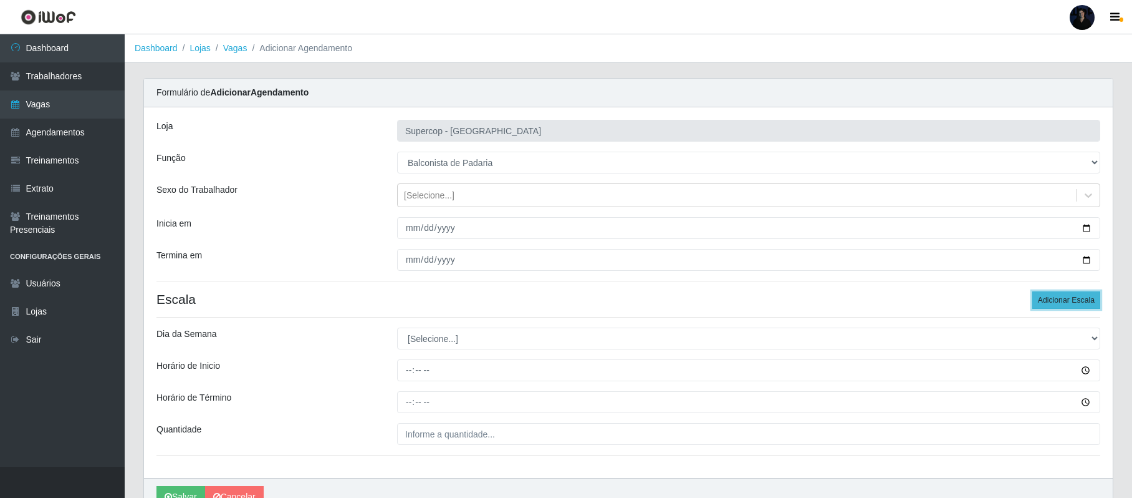
click at [1051, 305] on button "Adicionar Escala" at bounding box center [1067, 299] width 68 height 17
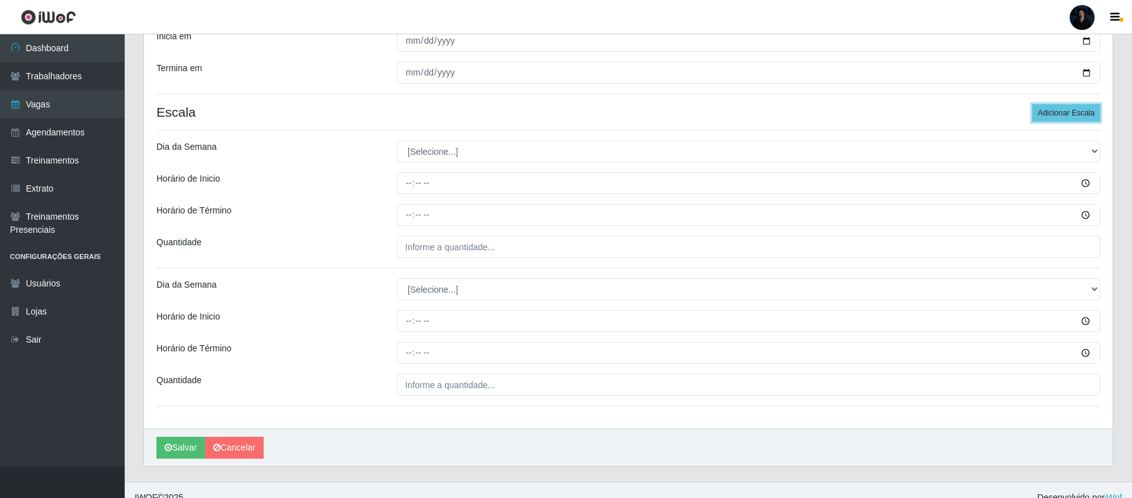
scroll to position [205, 0]
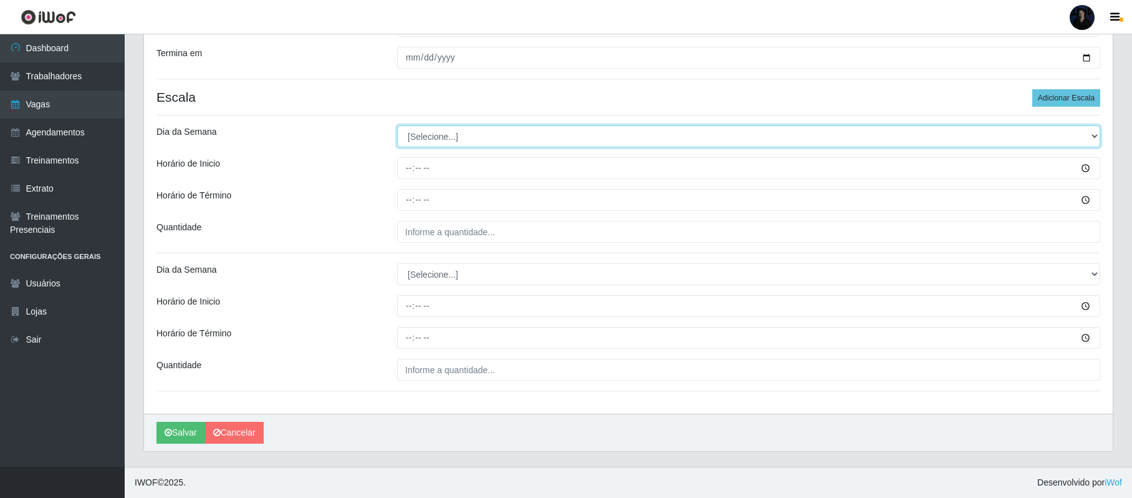
click at [425, 133] on select "[Selecione...] Segunda Terça Quarta Quinta Sexta Sábado Domingo" at bounding box center [748, 136] width 703 height 22
select select "1"
click at [397, 125] on select "[Selecione...] Segunda Terça Quarta Quinta Sexta Sábado Domingo" at bounding box center [748, 136] width 703 height 22
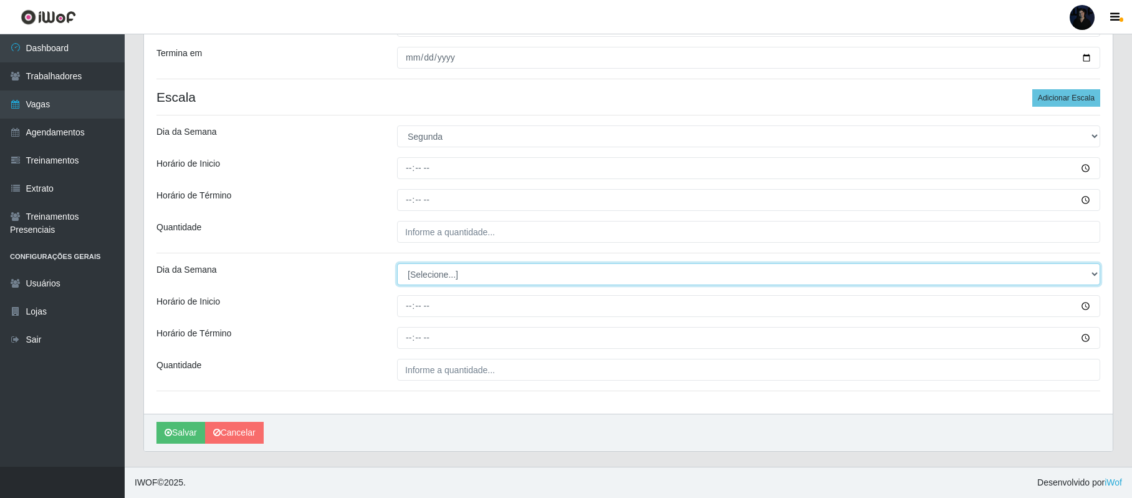
click at [429, 274] on select "[Selecione...] Segunda Terça Quarta Quinta Sexta Sábado Domingo" at bounding box center [748, 274] width 703 height 22
select select "5"
click at [397, 263] on select "[Selecione...] Segunda Terça Quarta Quinta Sexta Sábado Domingo" at bounding box center [748, 274] width 703 height 22
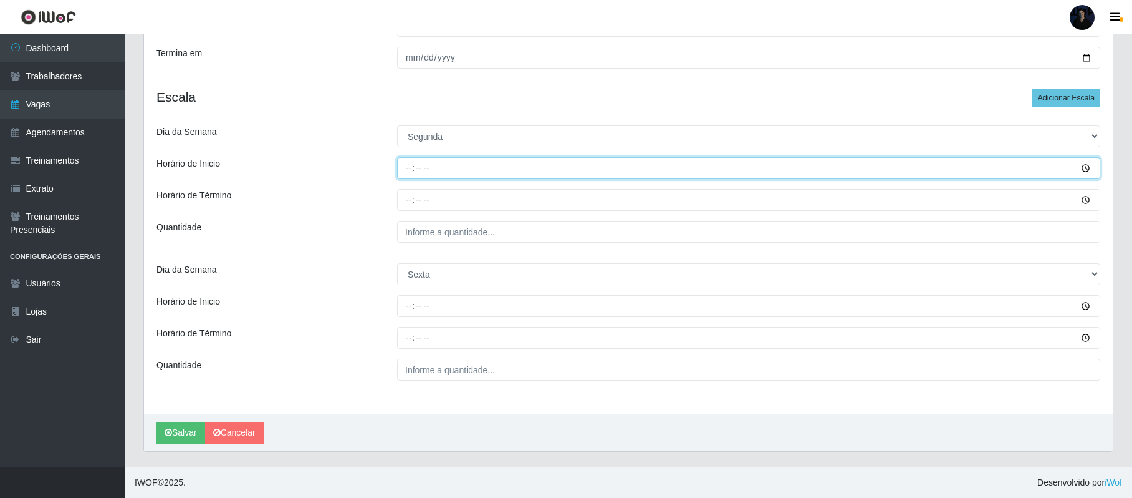
click at [407, 167] on input "Horário de Inicio" at bounding box center [748, 168] width 703 height 22
type input "14:00"
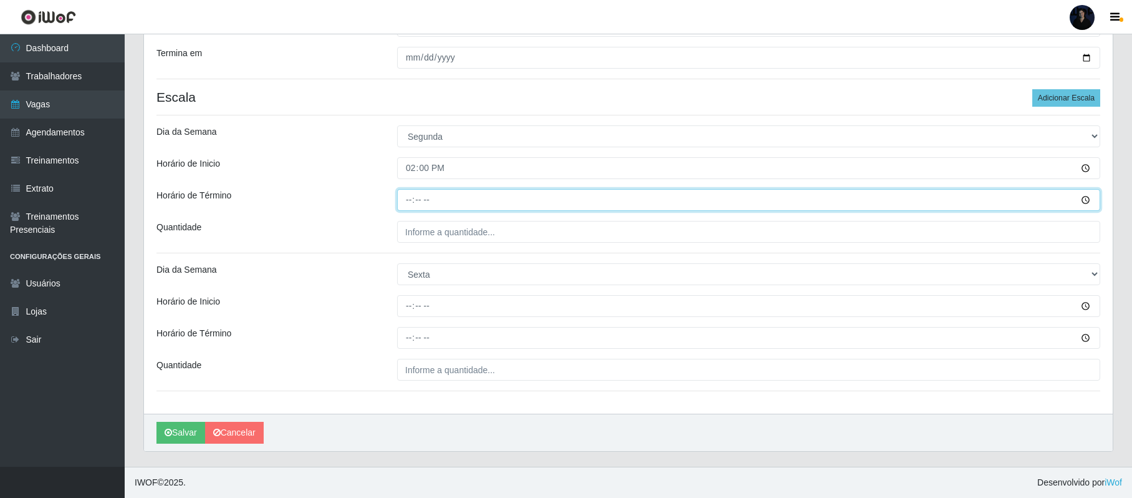
click at [407, 200] on input "Horário de Término" at bounding box center [748, 200] width 703 height 22
type input "20:00"
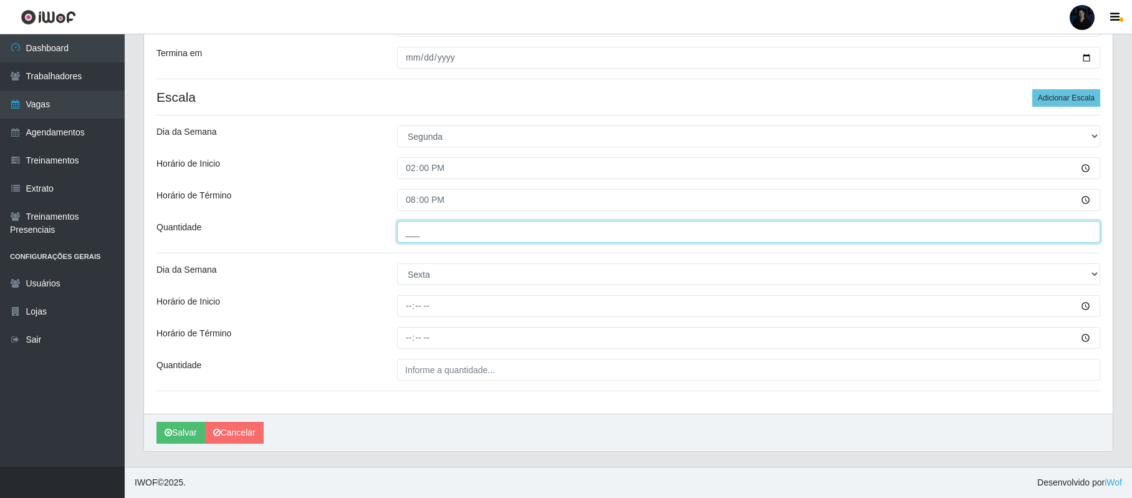
click at [409, 231] on input "___" at bounding box center [748, 232] width 703 height 22
type input "1__"
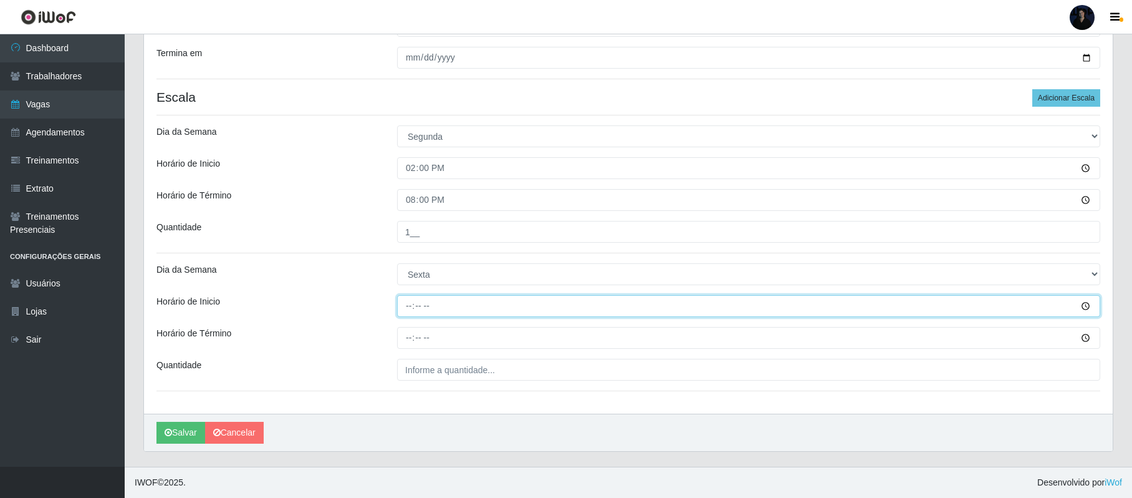
click at [408, 299] on input "Horário de Inicio" at bounding box center [748, 306] width 703 height 22
type input "14:00"
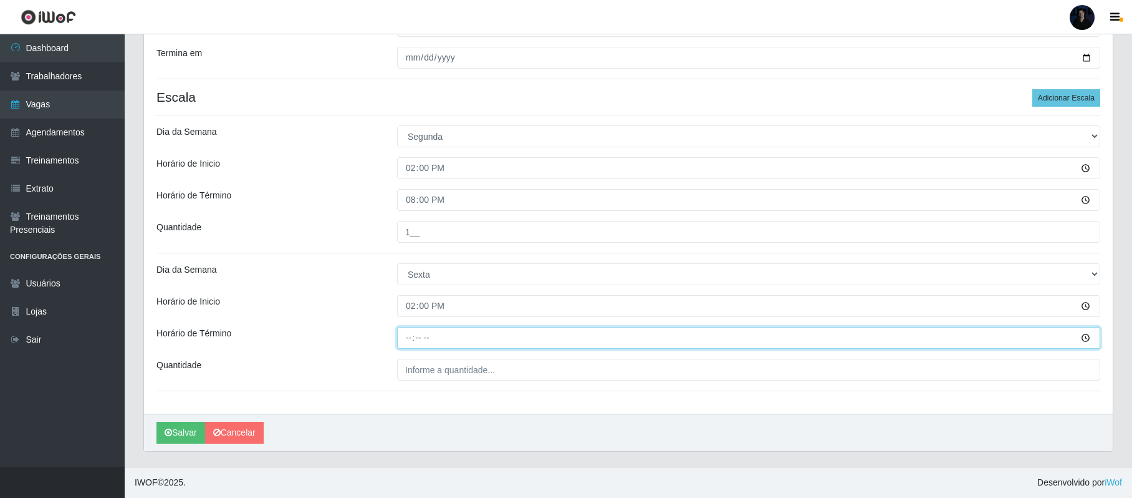
click at [410, 342] on input "Horário de Término" at bounding box center [748, 338] width 703 height 22
type input "20:00"
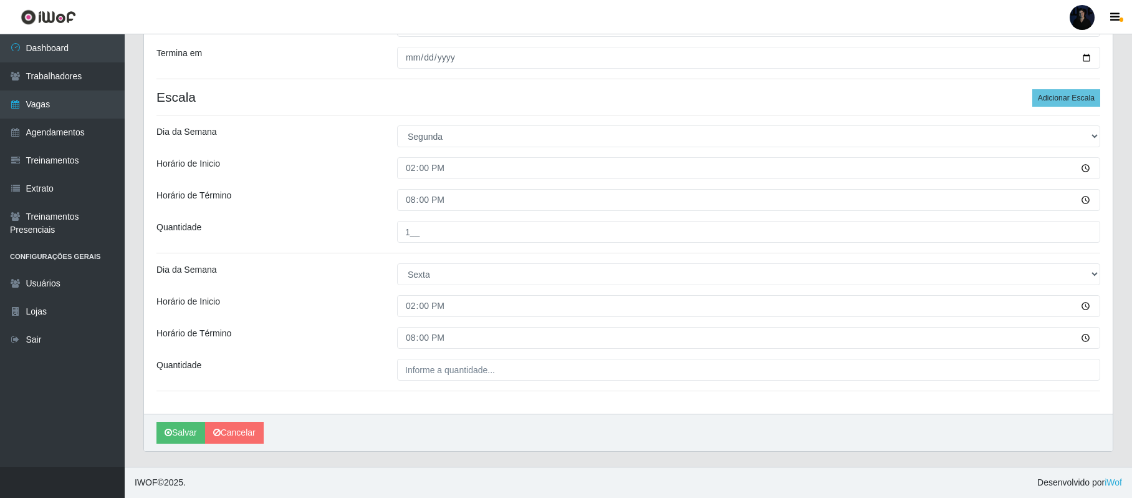
click at [410, 355] on div "Loja Supercop - [GEOGRAPHIC_DATA] Função [Selecione...] Balconista de Padaria B…" at bounding box center [628, 159] width 969 height 508
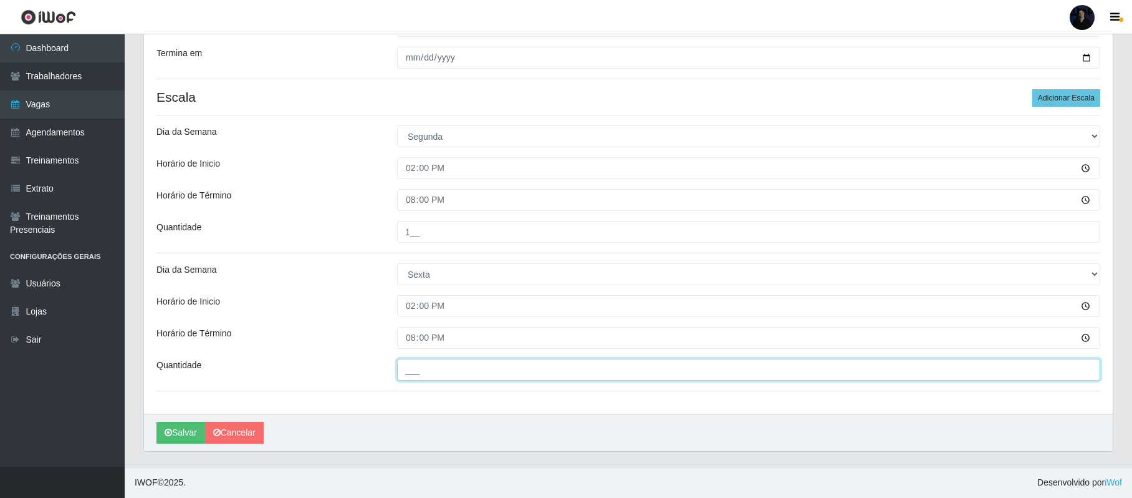
click at [405, 377] on input "___" at bounding box center [748, 370] width 703 height 22
type input "1__"
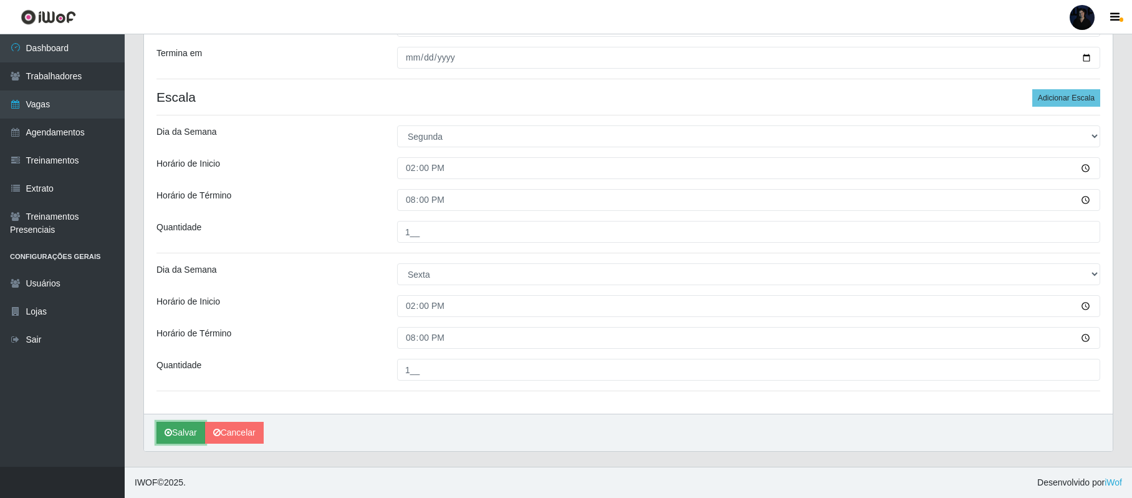
click at [161, 430] on button "Salvar" at bounding box center [181, 433] width 49 height 22
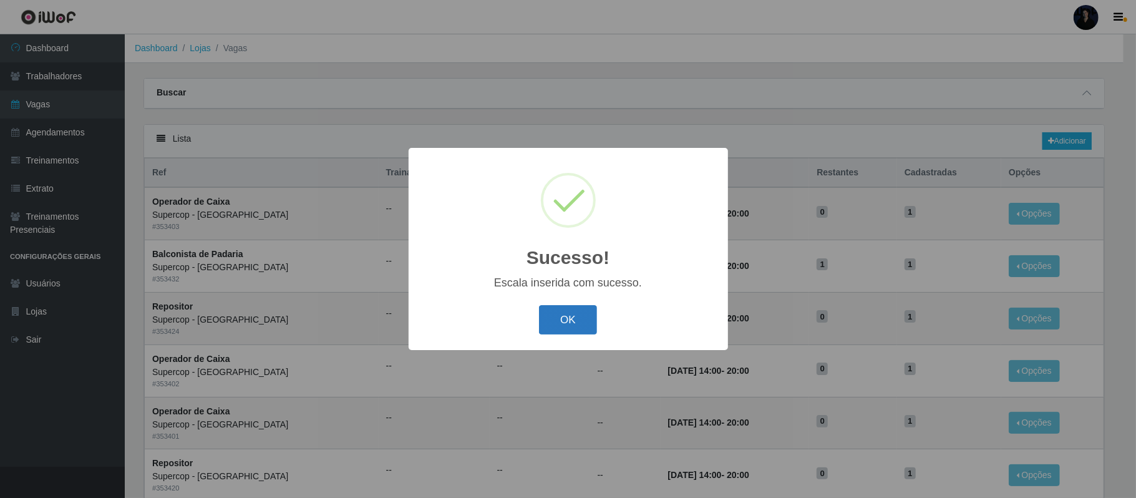
click at [559, 326] on button "OK" at bounding box center [568, 319] width 58 height 29
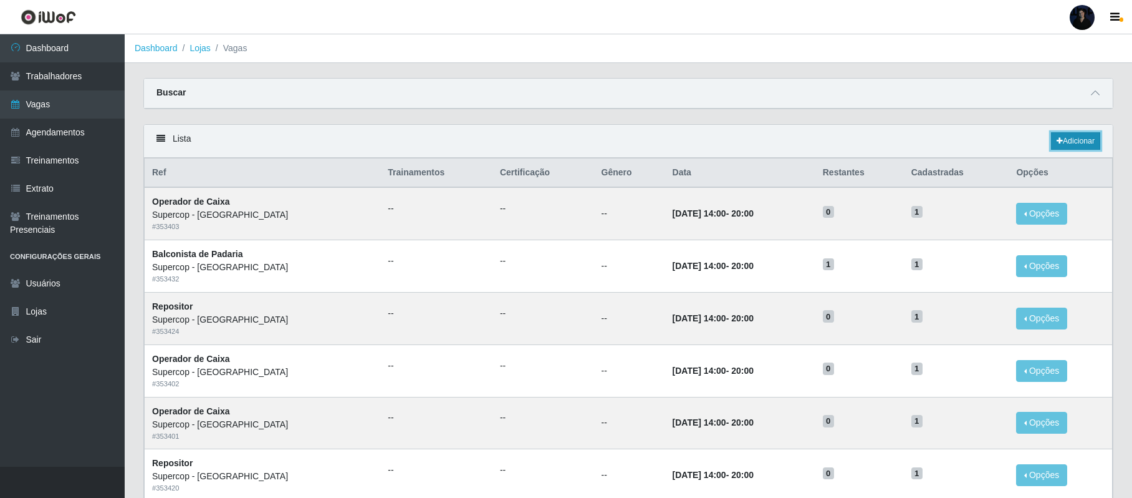
click at [1081, 145] on link "Adicionar" at bounding box center [1075, 140] width 49 height 17
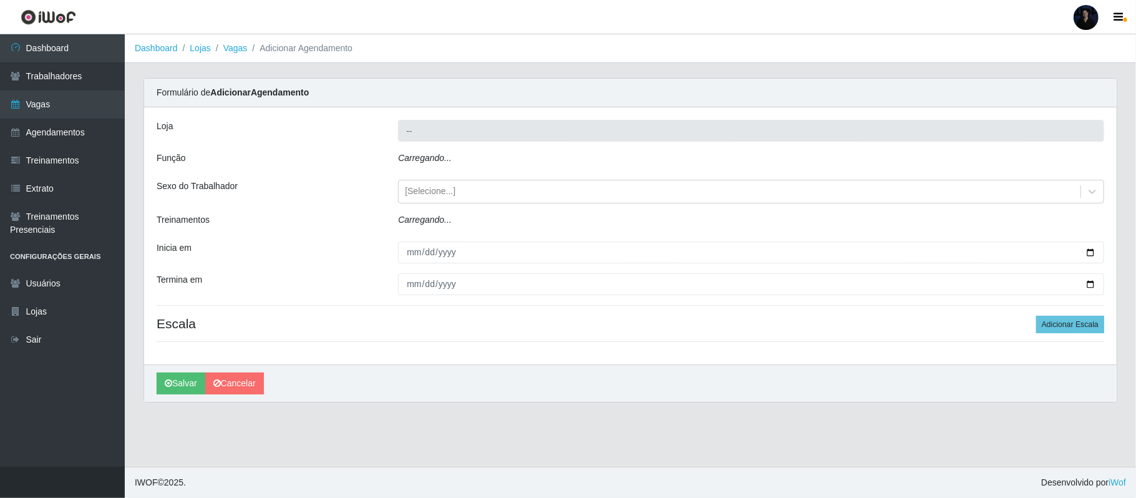
type input "Supercop - [GEOGRAPHIC_DATA]"
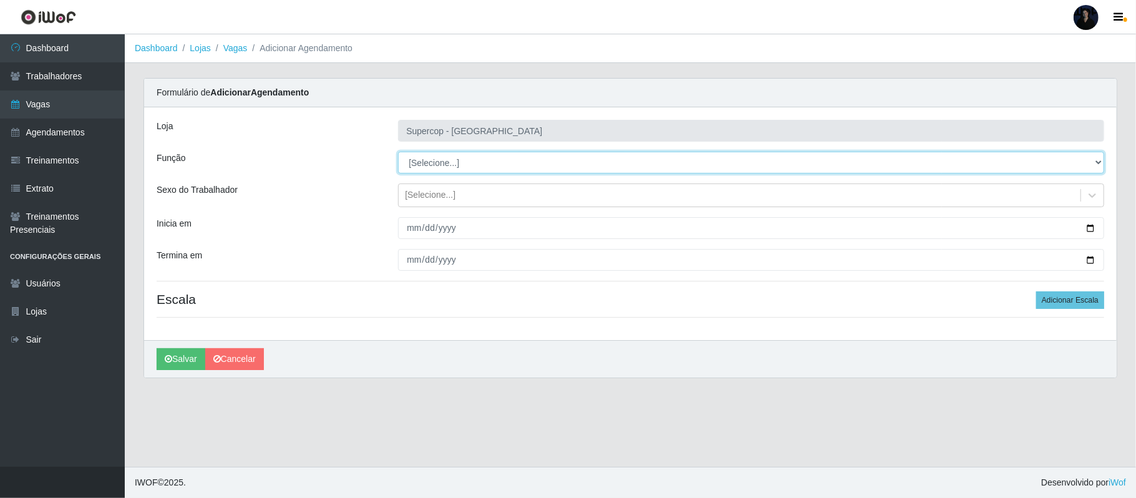
click at [420, 163] on select "[Selecione...] Balconista de Padaria Balconista de Padaria + Balconista de Pada…" at bounding box center [751, 163] width 706 height 22
select select "22"
click at [398, 152] on select "[Selecione...] Balconista de Padaria Balconista de Padaria + Balconista de Pada…" at bounding box center [751, 163] width 706 height 22
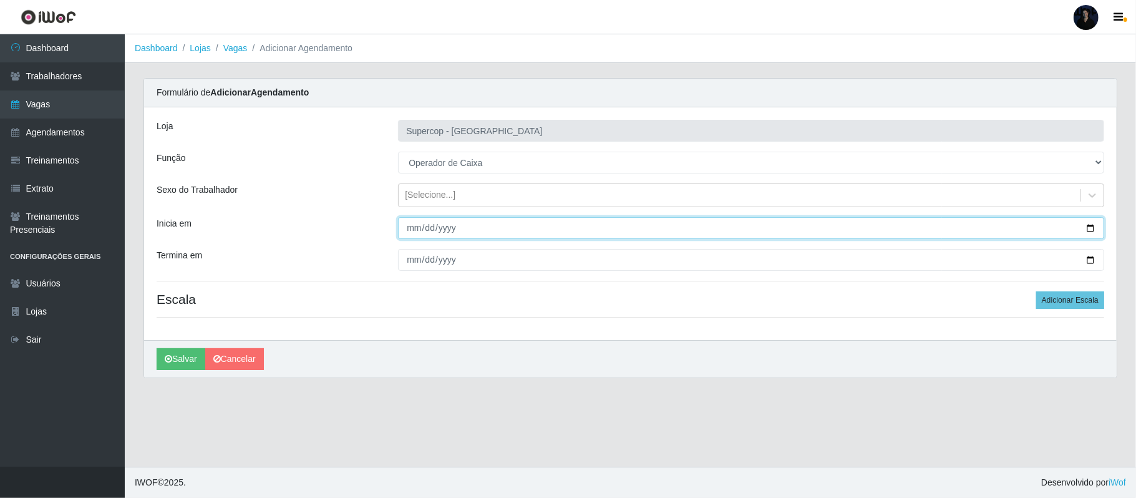
click at [1088, 229] on input "Inicia em" at bounding box center [751, 228] width 706 height 22
type input "[DATE]"
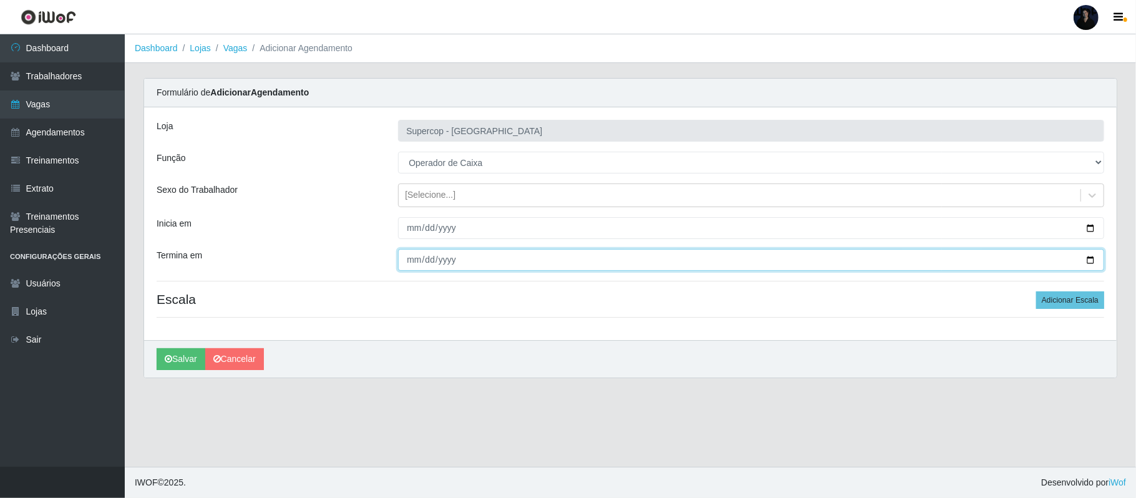
click at [1092, 261] on input "Termina em" at bounding box center [751, 260] width 706 height 22
type input "[DATE]"
click at [1056, 298] on button "Adicionar Escala" at bounding box center [1070, 299] width 68 height 17
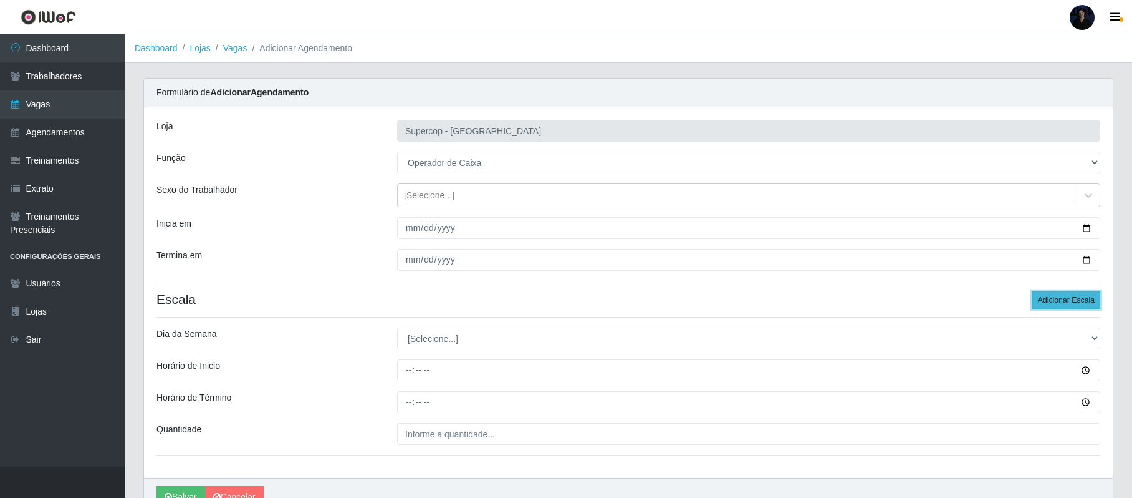
click at [1056, 298] on button "Adicionar Escala" at bounding box center [1067, 299] width 68 height 17
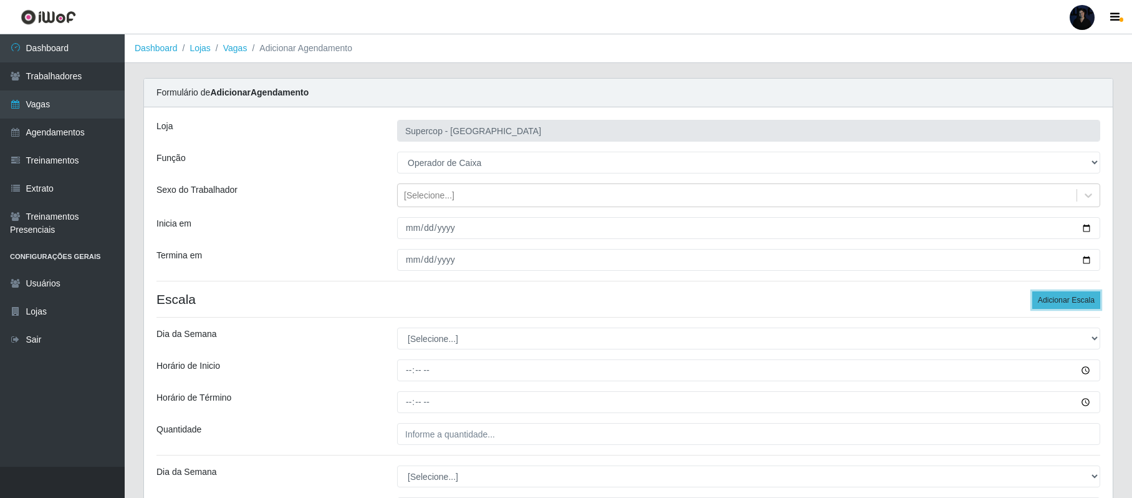
click at [1056, 298] on button "Adicionar Escala" at bounding box center [1067, 299] width 68 height 17
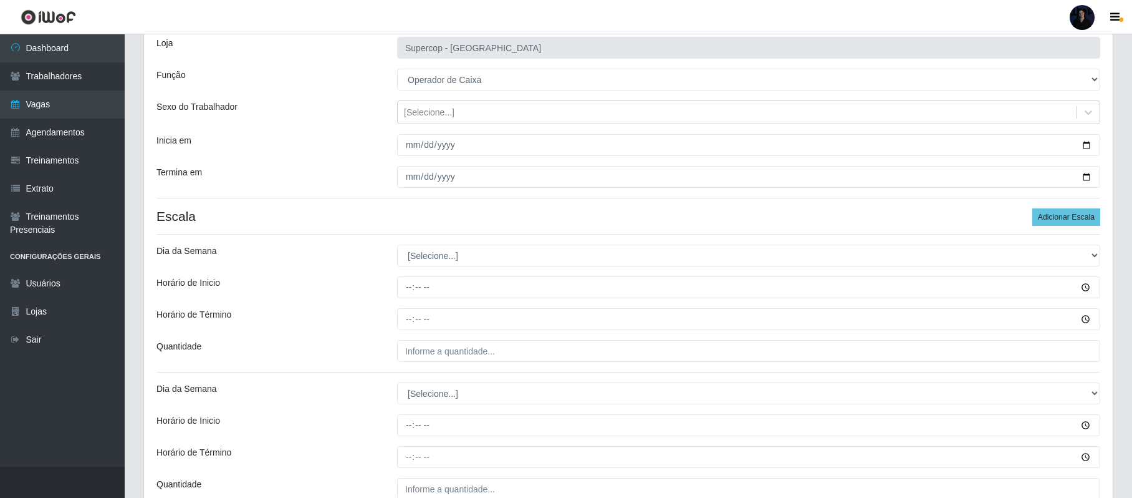
scroll to position [166, 0]
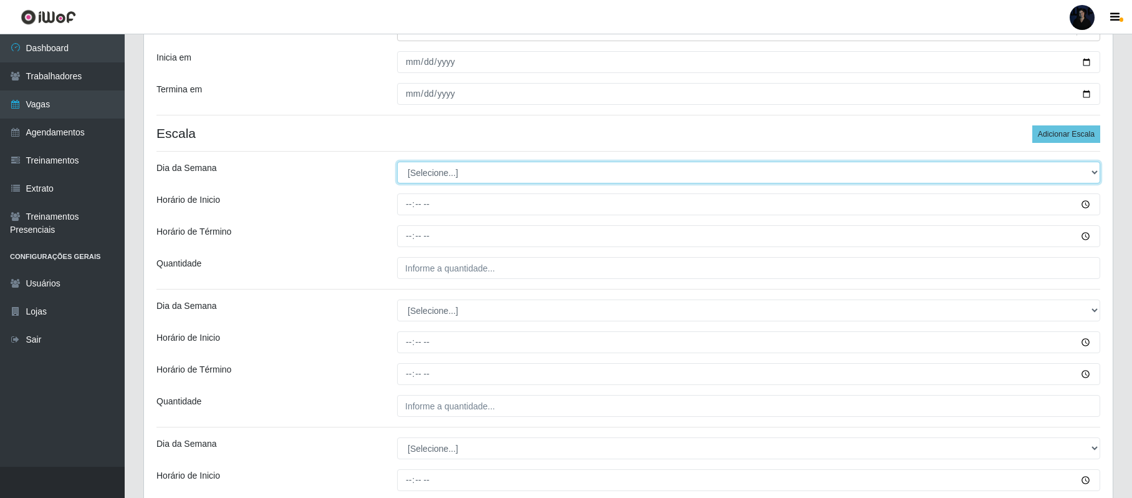
click at [424, 173] on select "[Selecione...] Segunda Terça Quarta Quinta Sexta Sábado Domingo" at bounding box center [748, 173] width 703 height 22
select select "1"
click at [397, 162] on select "[Selecione...] Segunda Terça Quarta Quinta Sexta Sábado Domingo" at bounding box center [748, 173] width 703 height 22
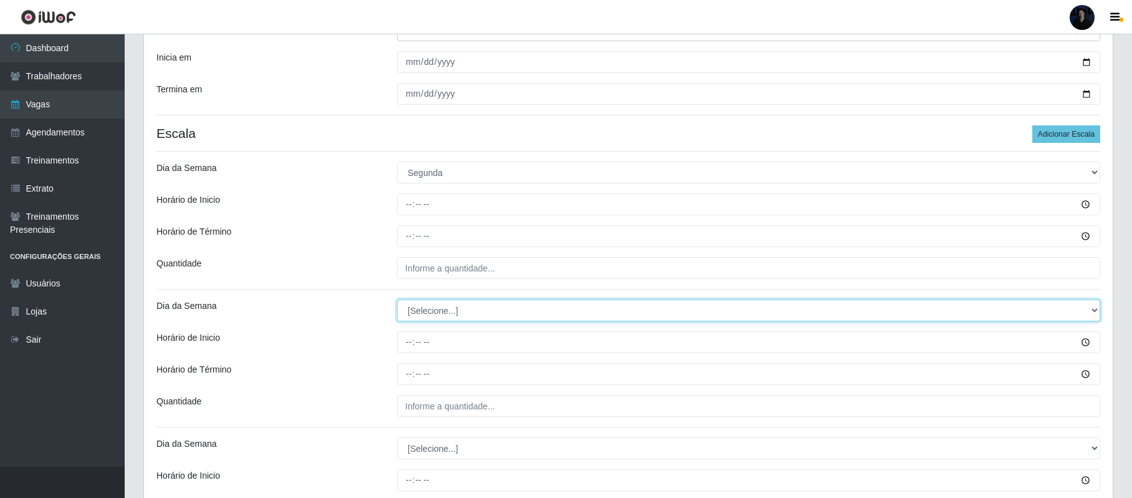
click at [435, 317] on select "[Selecione...] Segunda Terça Quarta Quinta Sexta Sábado Domingo" at bounding box center [748, 310] width 703 height 22
select select "2"
click at [397, 301] on select "[Selecione...] Segunda Terça Quarta Quinta Sexta Sábado Domingo" at bounding box center [748, 310] width 703 height 22
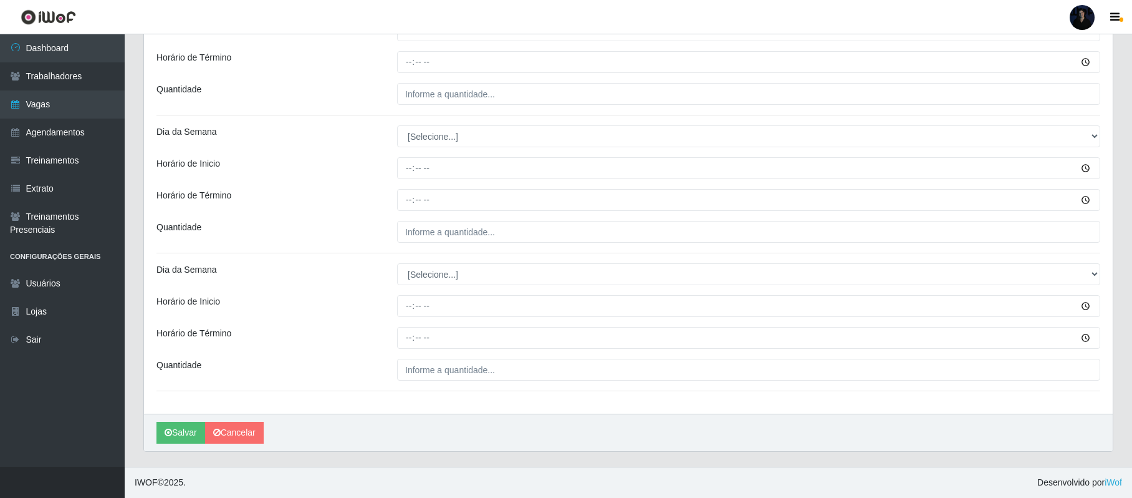
scroll to position [480, 0]
click at [429, 274] on select "[Selecione...] Segunda Terça Quarta Quinta Sexta Sábado Domingo" at bounding box center [748, 274] width 703 height 22
select select "3"
click at [397, 263] on select "[Selecione...] Segunda Terça Quarta Quinta Sexta Sábado Domingo" at bounding box center [748, 274] width 703 height 22
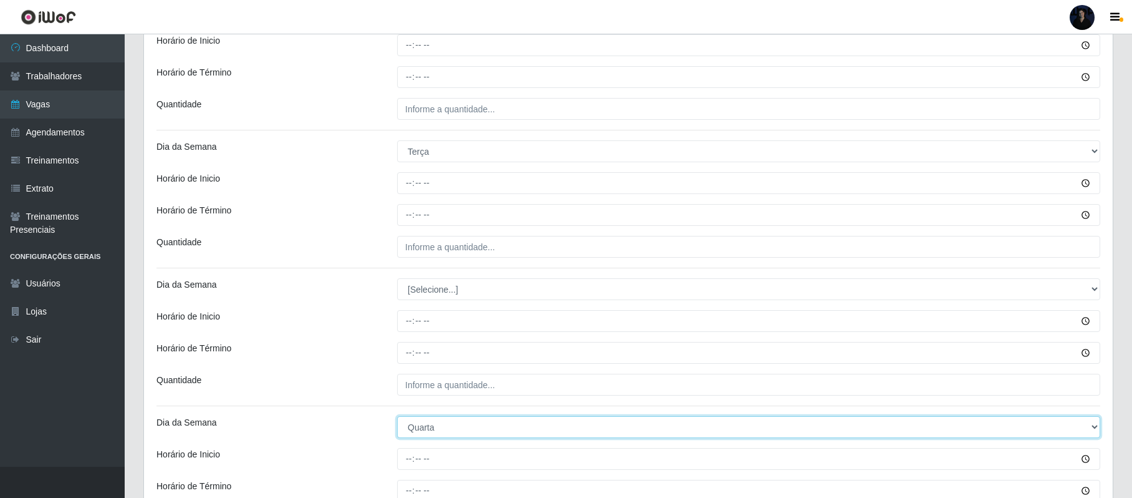
scroll to position [231, 0]
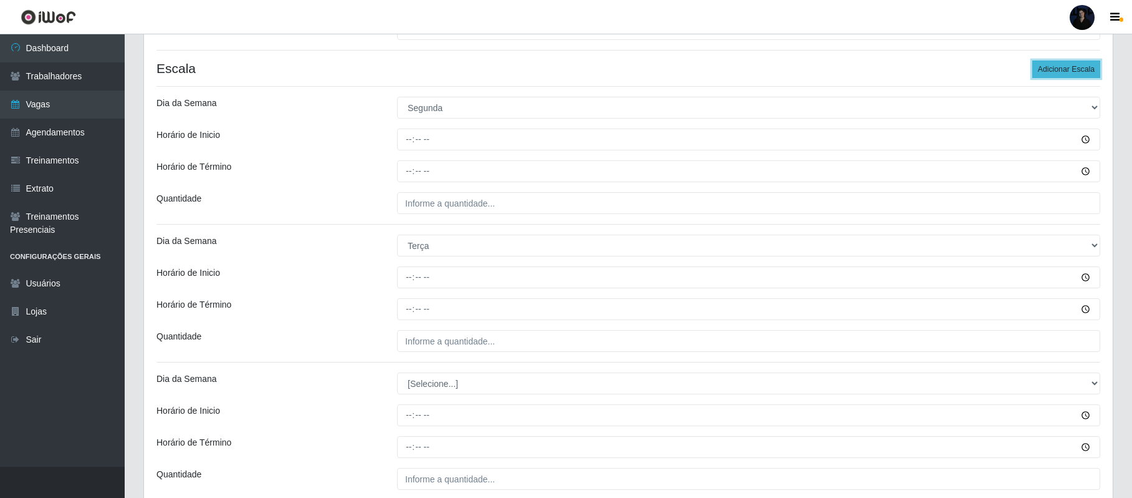
click at [1076, 73] on button "Adicionar Escala" at bounding box center [1067, 68] width 68 height 17
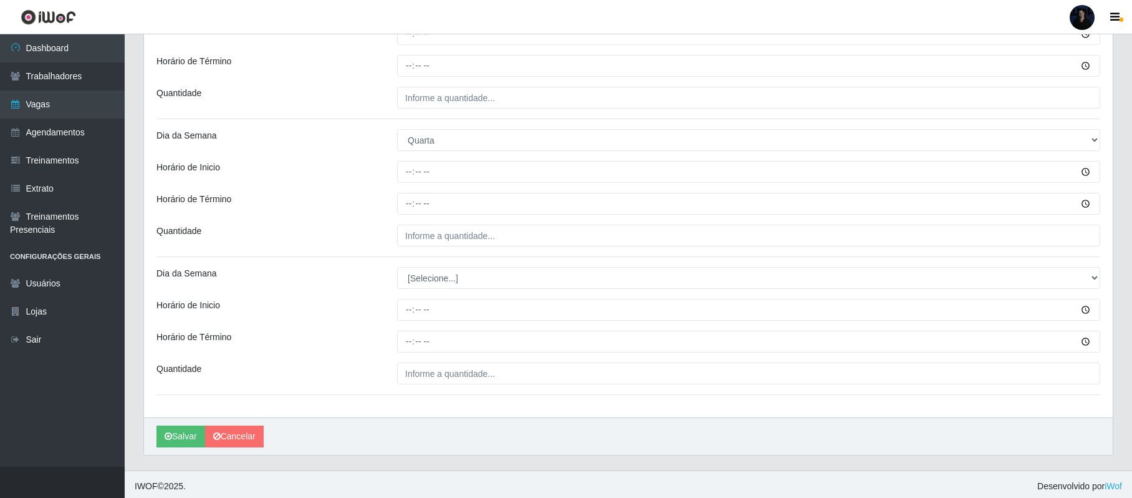
scroll to position [619, 0]
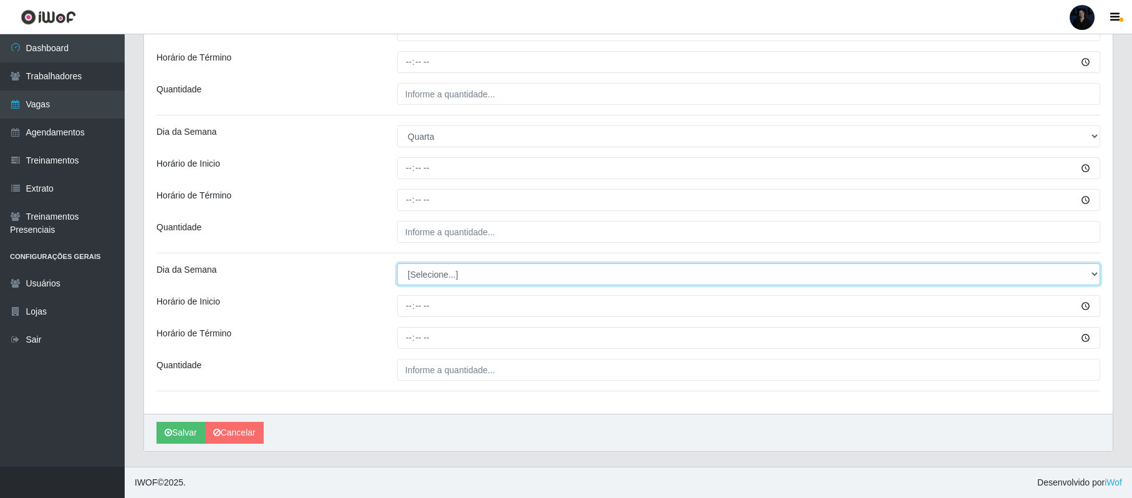
click at [438, 263] on select "[Selecione...] Segunda Terça Quarta Quinta Sexta Sábado Domingo" at bounding box center [748, 274] width 703 height 22
select select "5"
click at [397, 263] on select "[Selecione...] Segunda Terça Quarta Quinta Sexta Sábado Domingo" at bounding box center [748, 274] width 703 height 22
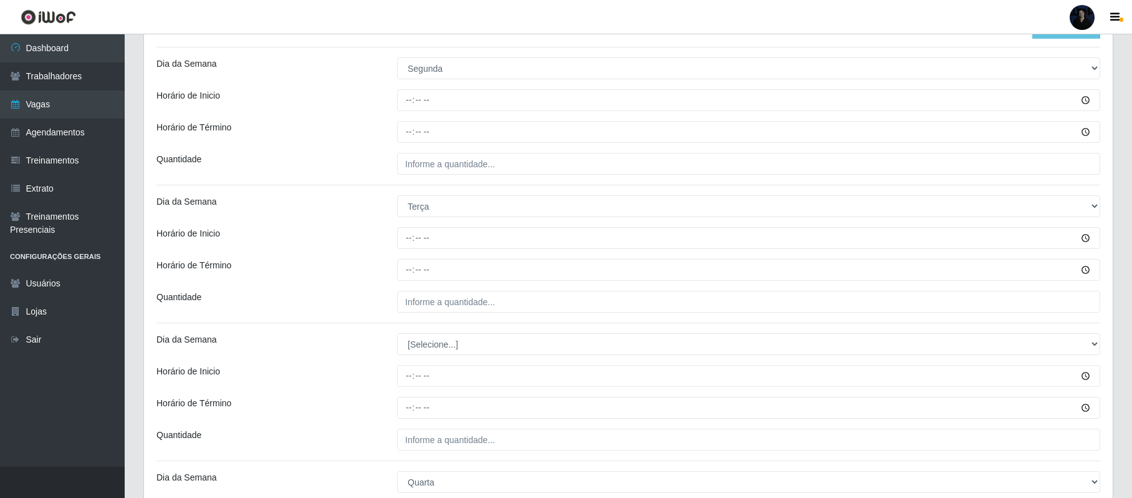
scroll to position [203, 0]
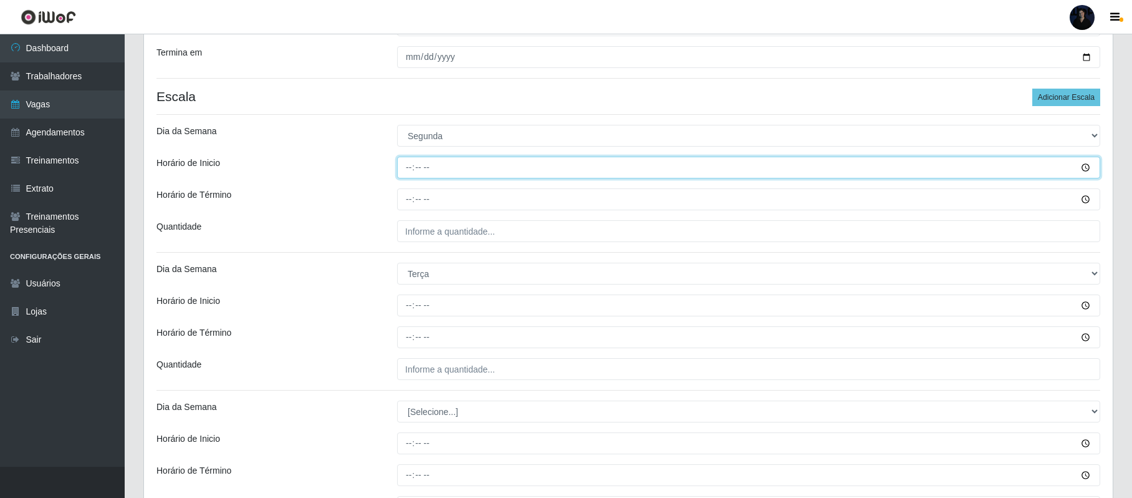
click at [412, 161] on input "Horário de Inicio" at bounding box center [748, 168] width 703 height 22
type input "14:00"
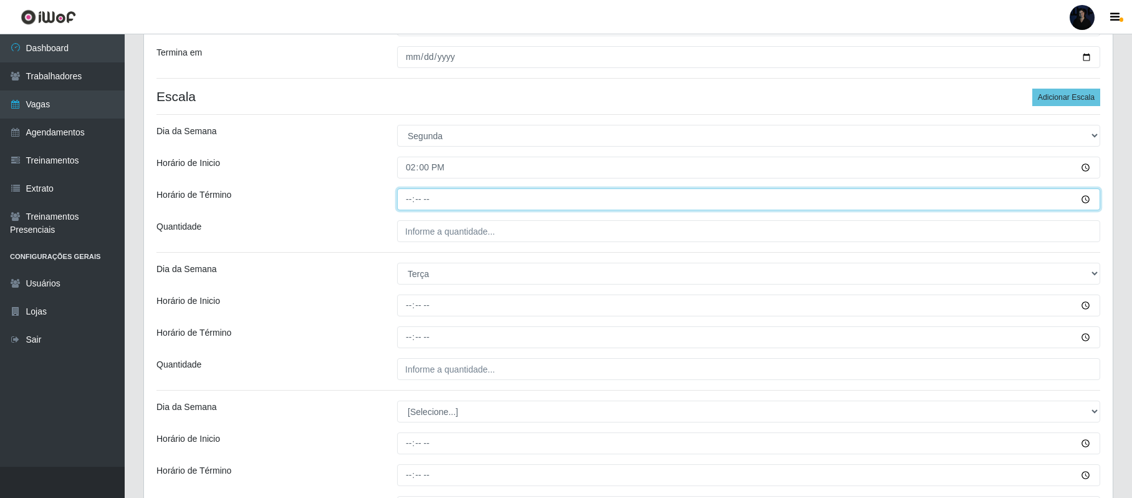
click at [412, 196] on input "Horário de Término" at bounding box center [748, 199] width 703 height 22
type input "20:00"
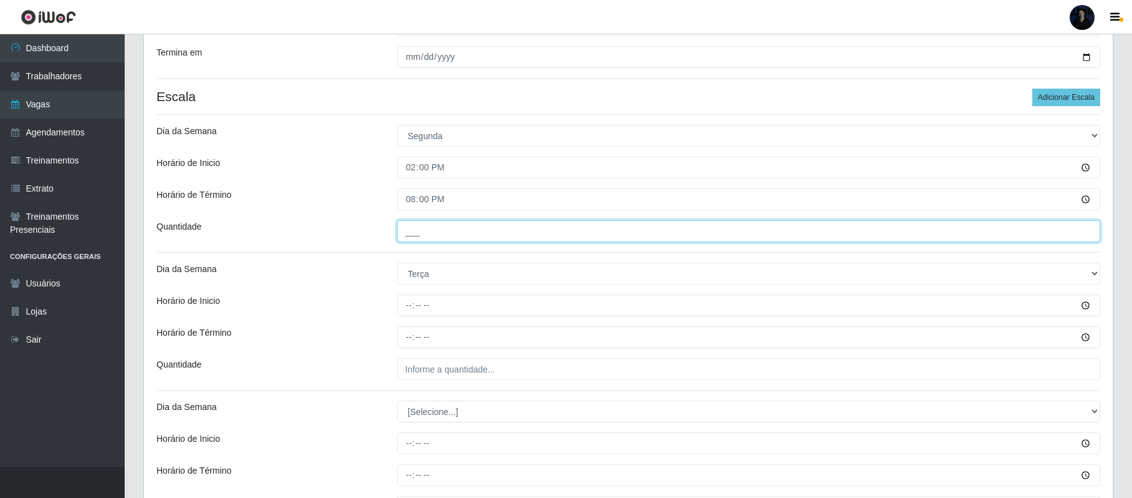
click at [412, 232] on input "___" at bounding box center [748, 231] width 703 height 22
type input "1__"
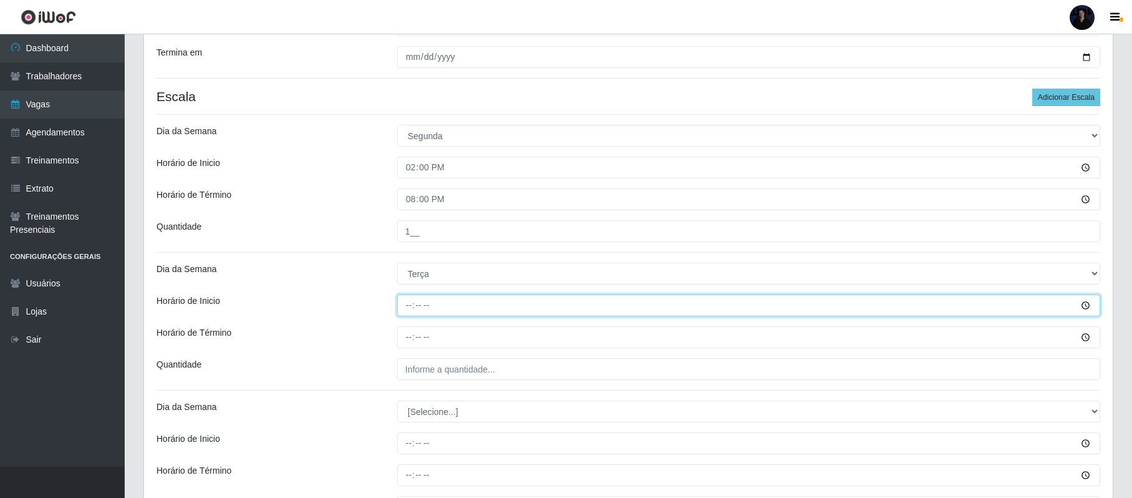
click at [410, 310] on input "Horário de Inicio" at bounding box center [748, 305] width 703 height 22
type input "14:00"
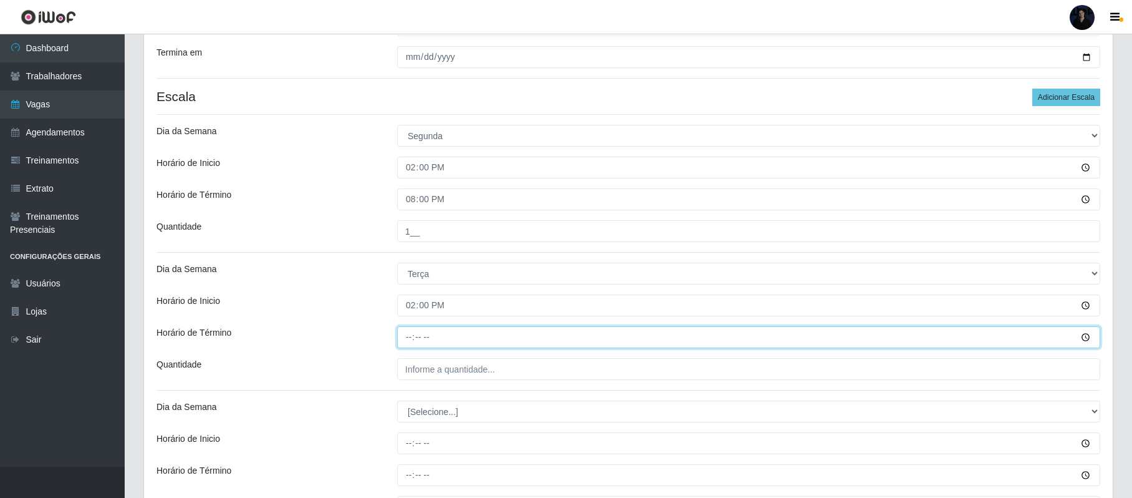
click at [408, 334] on input "Horário de Término" at bounding box center [748, 337] width 703 height 22
type input "20:00"
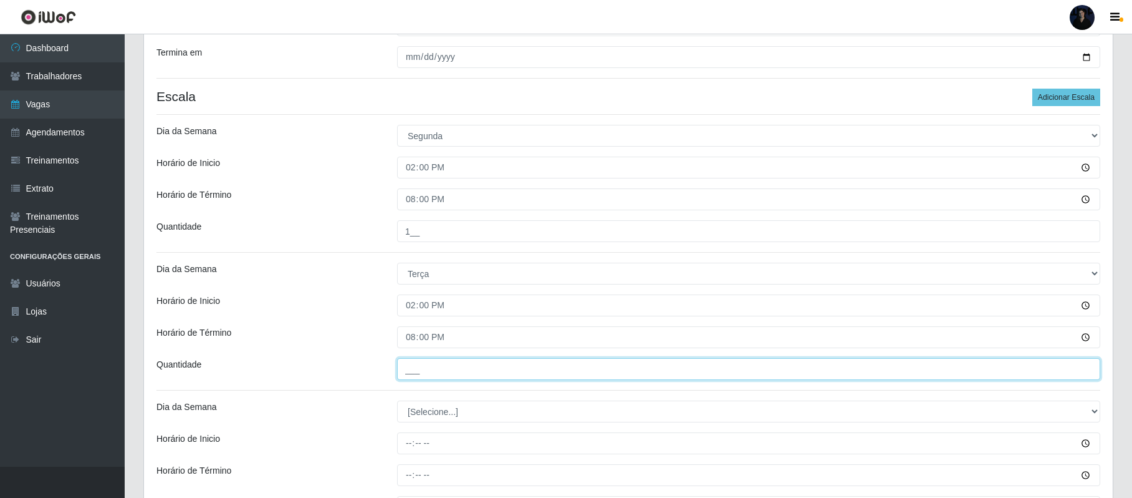
click at [409, 372] on input "___" at bounding box center [748, 369] width 703 height 22
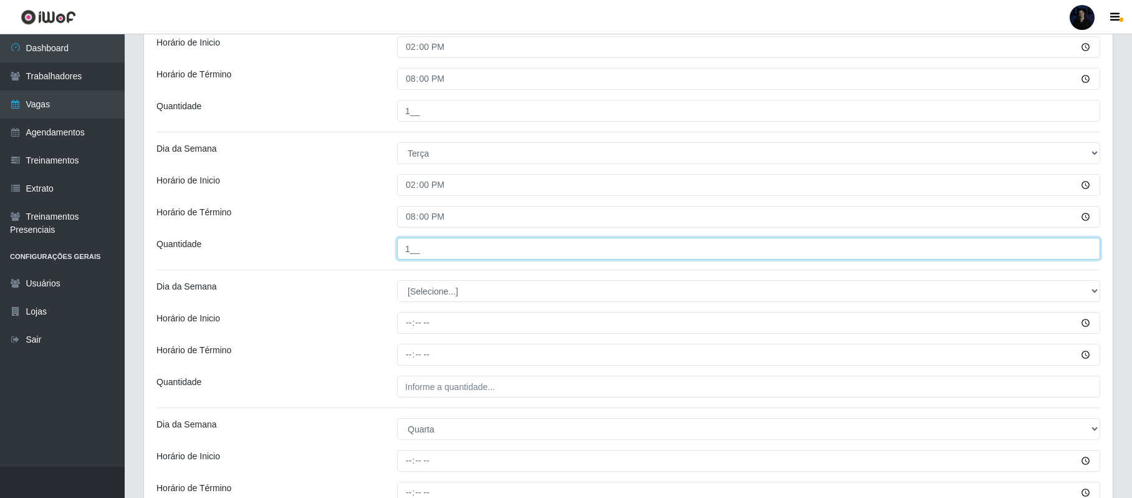
scroll to position [369, 0]
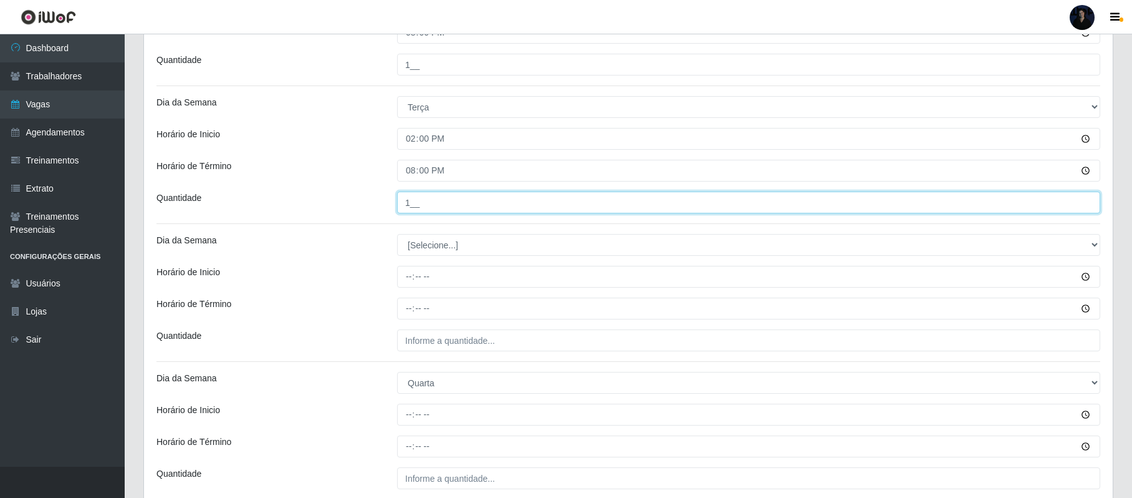
type input "1__"
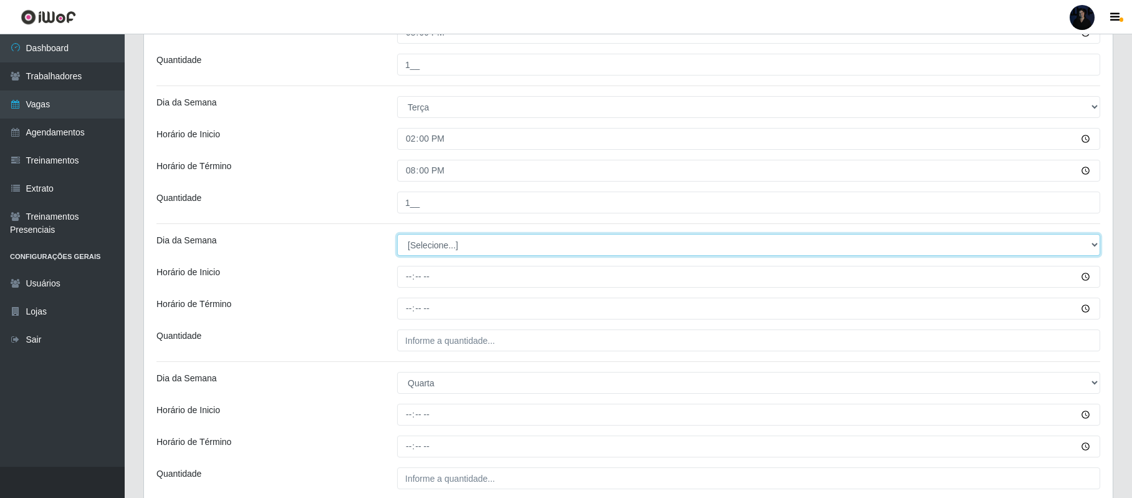
click at [412, 246] on select "[Selecione...] Segunda Terça Quarta Quinta Sexta Sábado Domingo" at bounding box center [748, 245] width 703 height 22
select select "3"
click at [397, 236] on select "[Selecione...] Segunda Terça Quarta Quinta Sexta Sábado Domingo" at bounding box center [748, 245] width 703 height 22
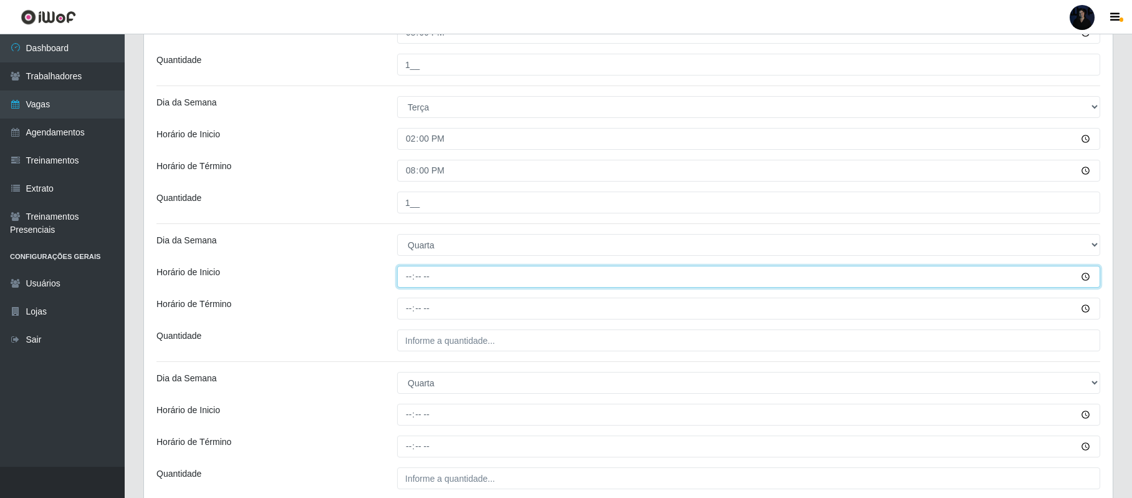
click at [408, 287] on input "Horário de Inicio" at bounding box center [748, 277] width 703 height 22
type input "14:00"
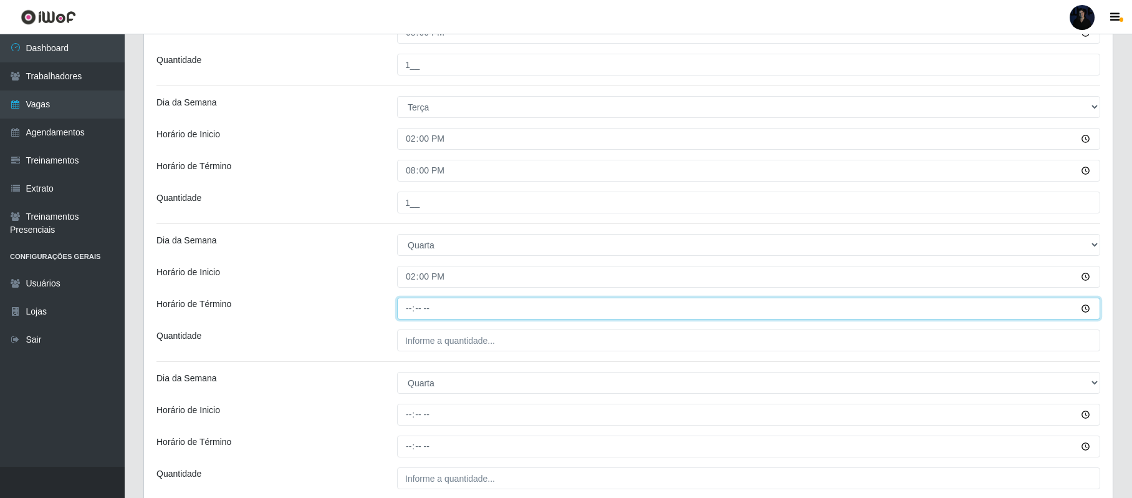
click at [408, 309] on input "Horário de Término" at bounding box center [748, 308] width 703 height 22
type input "20:00"
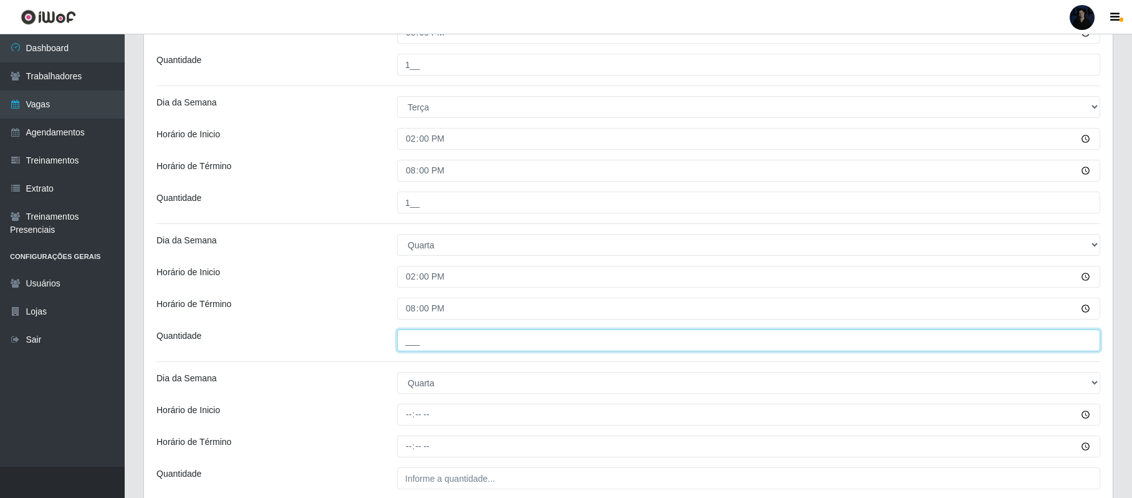
click at [407, 337] on input "___" at bounding box center [748, 340] width 703 height 22
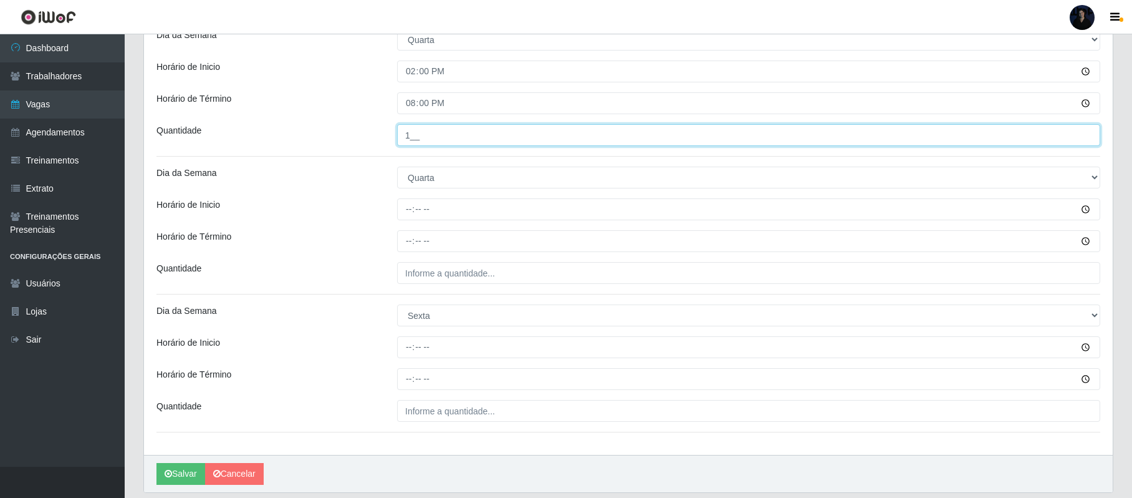
scroll to position [619, 0]
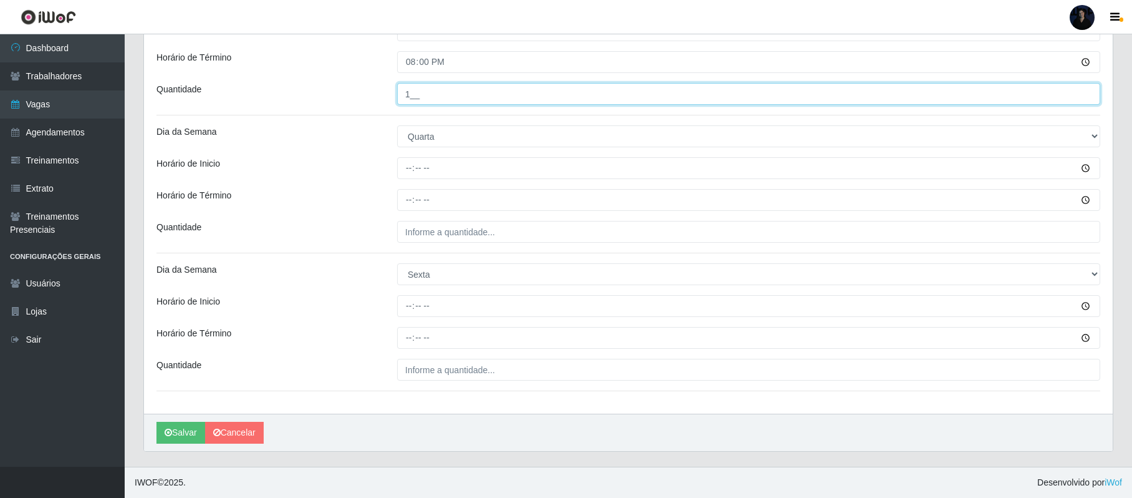
type input "1__"
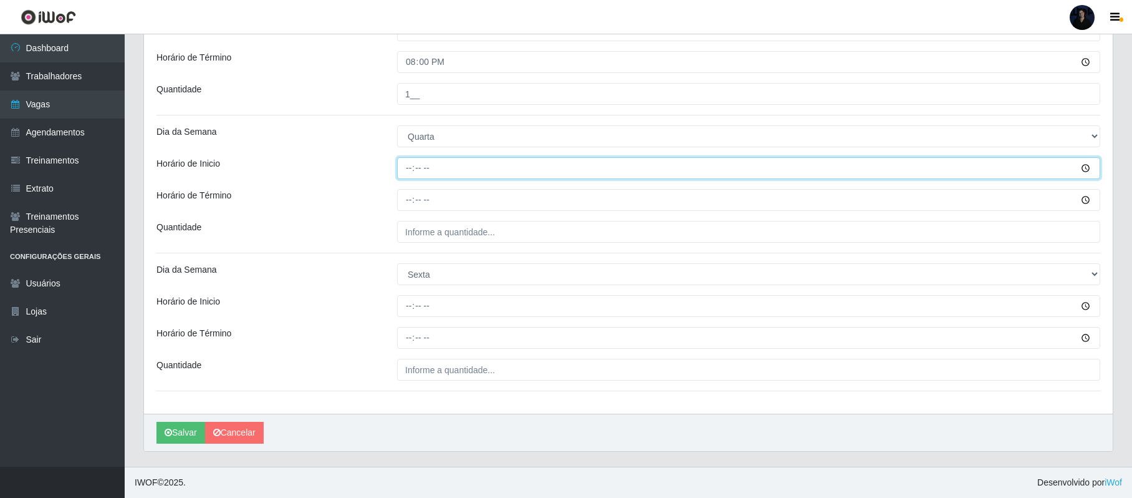
click at [404, 167] on input "Horário de Inicio" at bounding box center [748, 168] width 703 height 22
type input "14:00"
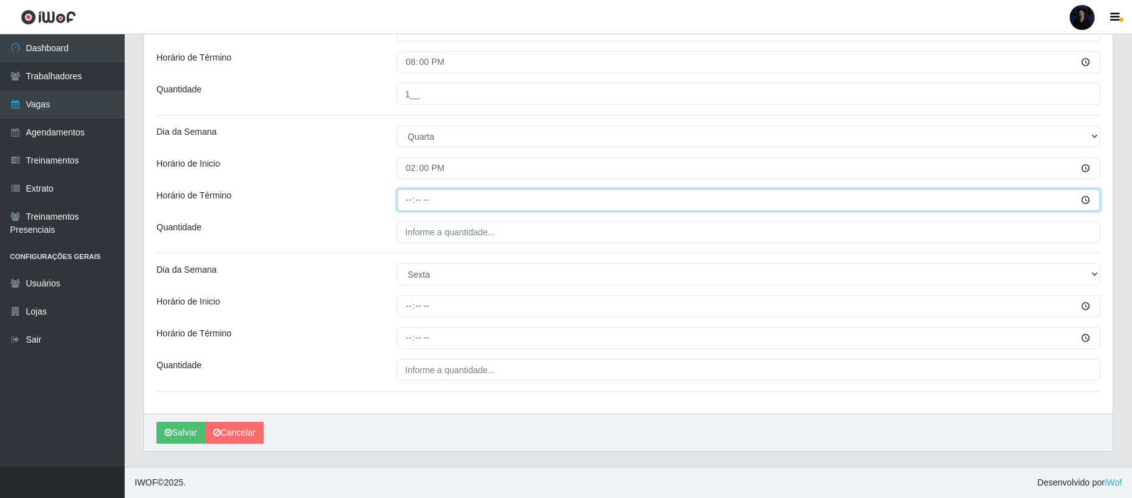
click at [405, 196] on input "Horário de Término" at bounding box center [748, 200] width 703 height 22
type input "20:00"
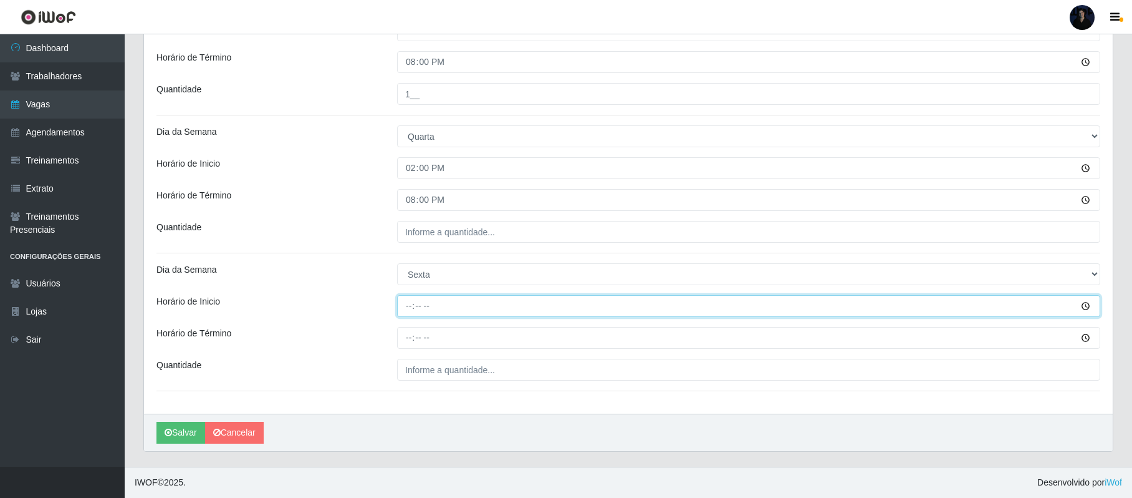
click at [409, 312] on input "Horário de Inicio" at bounding box center [748, 306] width 703 height 22
type input "14:00"
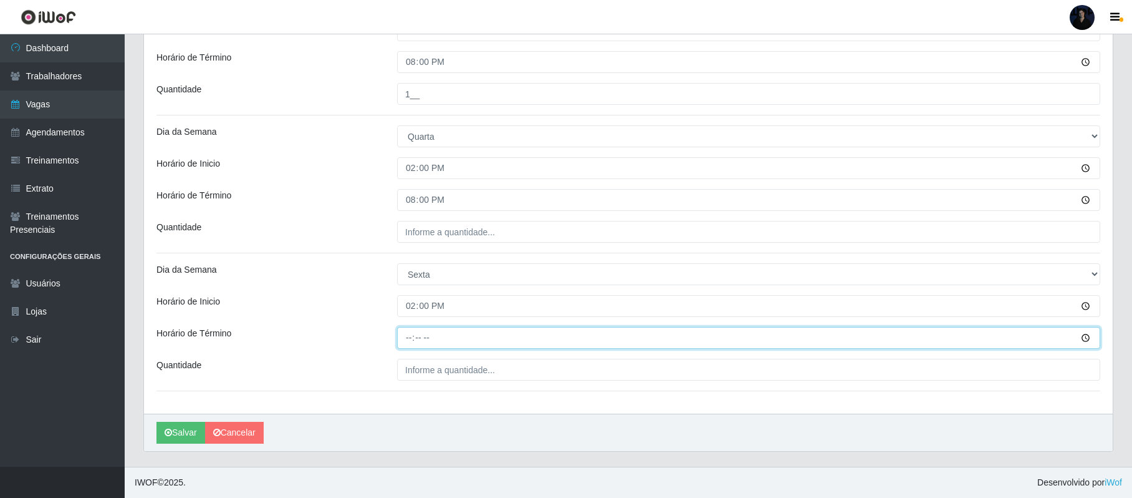
click at [408, 339] on input "Horário de Término" at bounding box center [748, 338] width 703 height 22
type input "20:00"
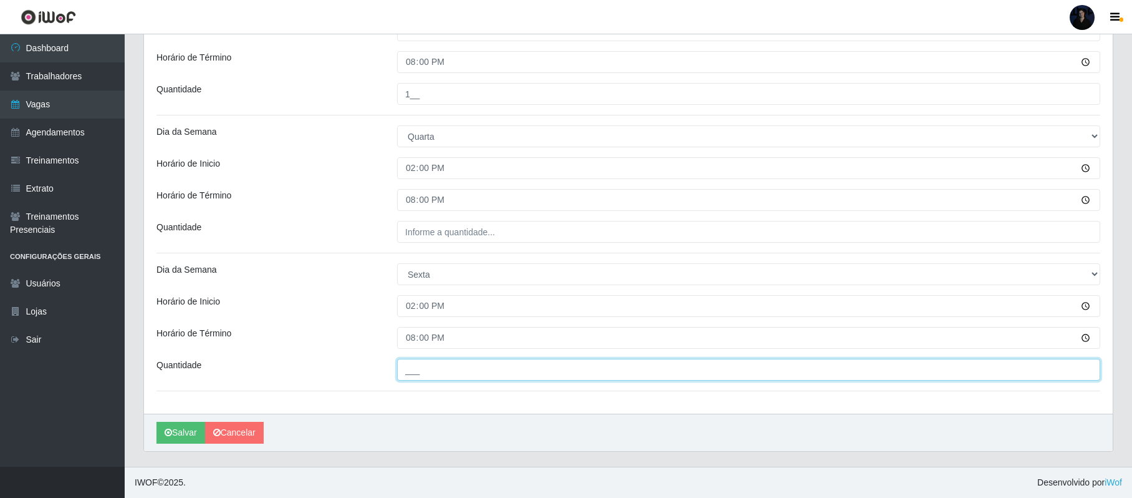
click at [407, 368] on input "___" at bounding box center [748, 370] width 703 height 22
type input "1__"
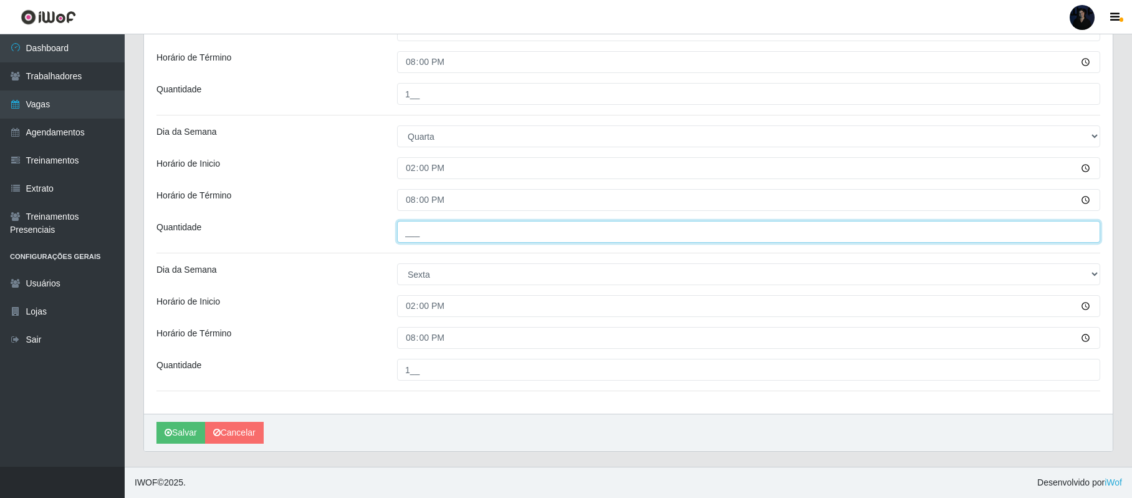
click at [413, 227] on input "___" at bounding box center [748, 232] width 703 height 22
type input "1__"
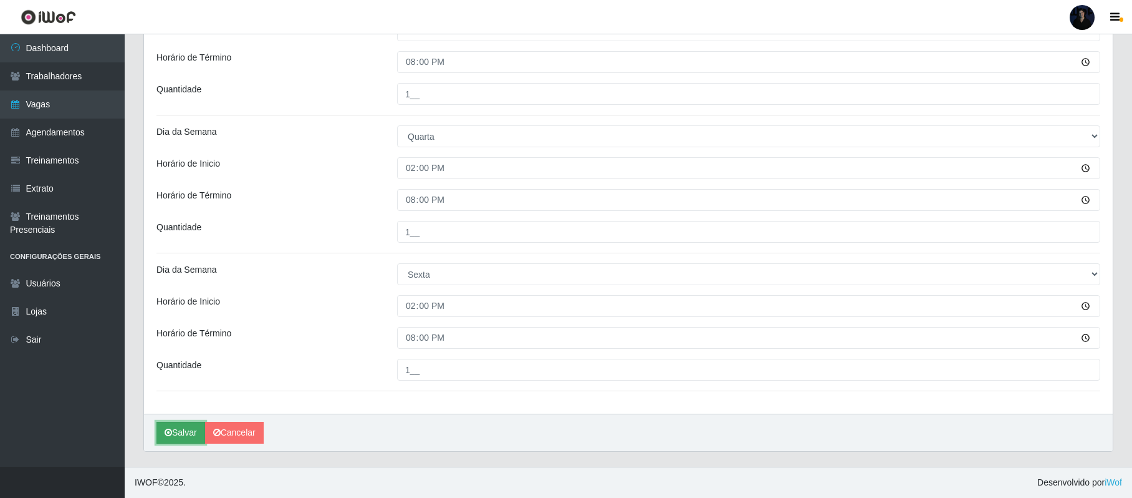
click at [170, 434] on icon "submit" at bounding box center [168, 432] width 7 height 9
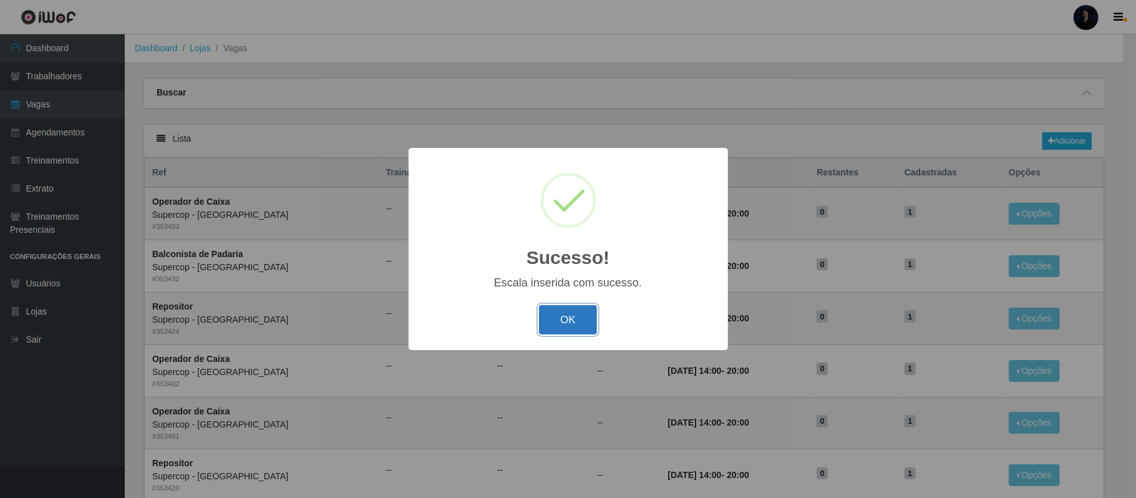
click at [567, 320] on button "OK" at bounding box center [568, 319] width 58 height 29
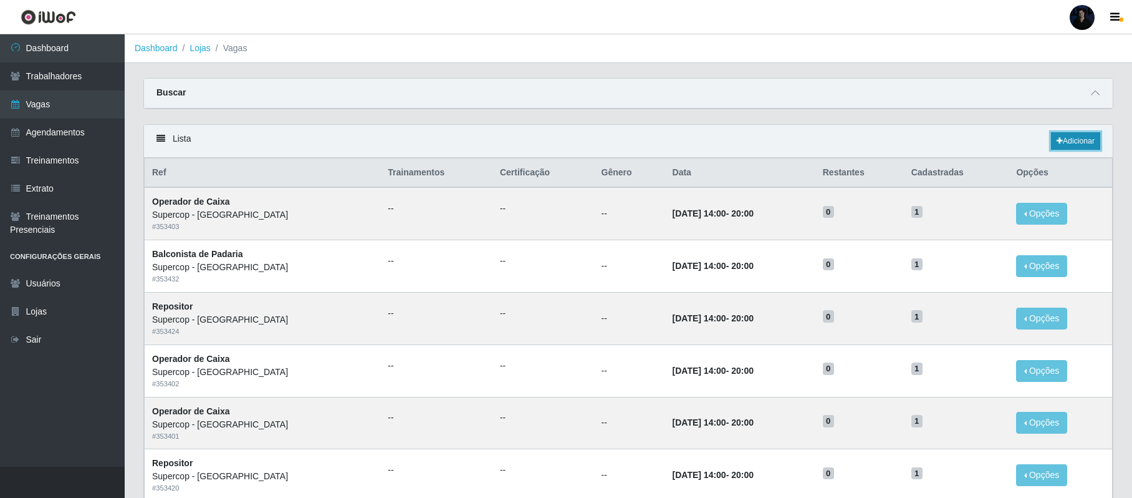
click at [1078, 145] on link "Adicionar" at bounding box center [1075, 140] width 49 height 17
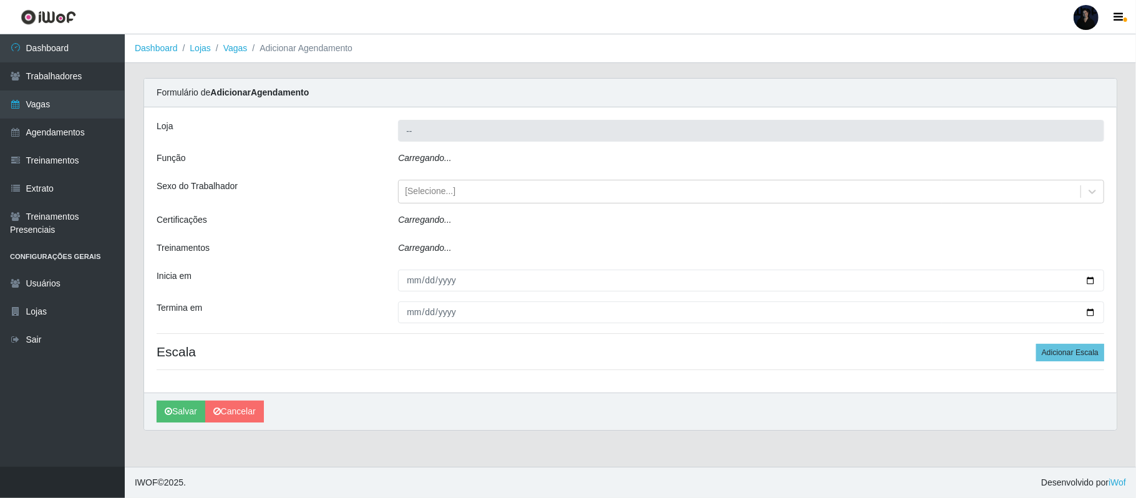
type input "Supercop - [GEOGRAPHIC_DATA]"
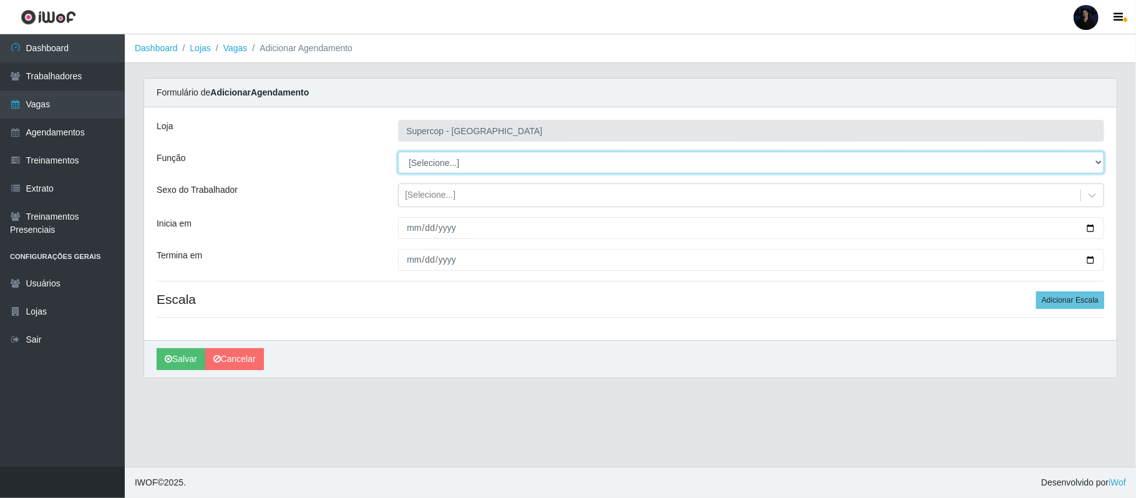
click at [515, 161] on select "[Selecione...] Balconista de Padaria Balconista de Padaria + Balconista de Pada…" at bounding box center [751, 163] width 706 height 22
select select "24"
click at [398, 152] on select "[Selecione...] Balconista de Padaria Balconista de Padaria + Balconista de Pada…" at bounding box center [751, 163] width 706 height 22
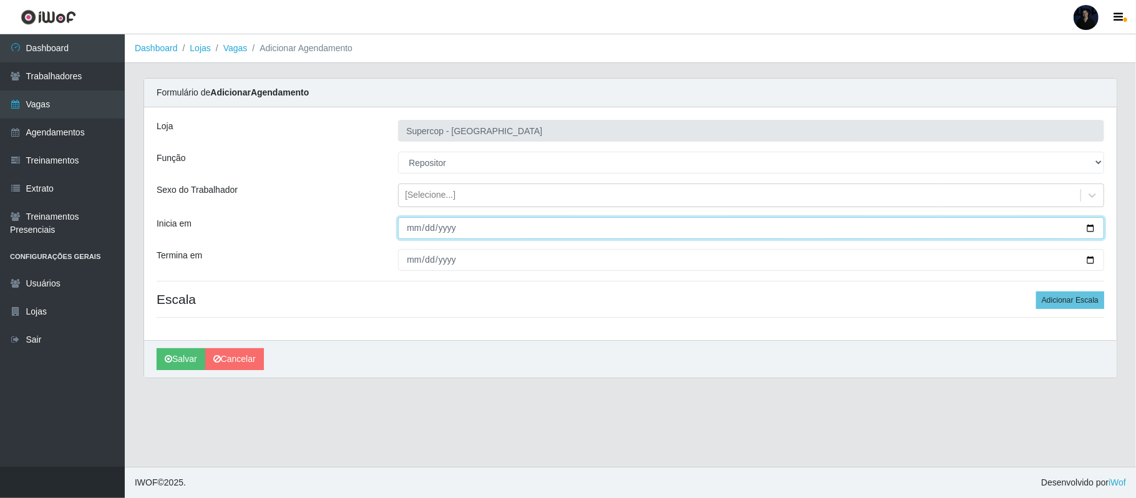
click at [1091, 224] on input "Inicia em" at bounding box center [751, 228] width 706 height 22
type input "[DATE]"
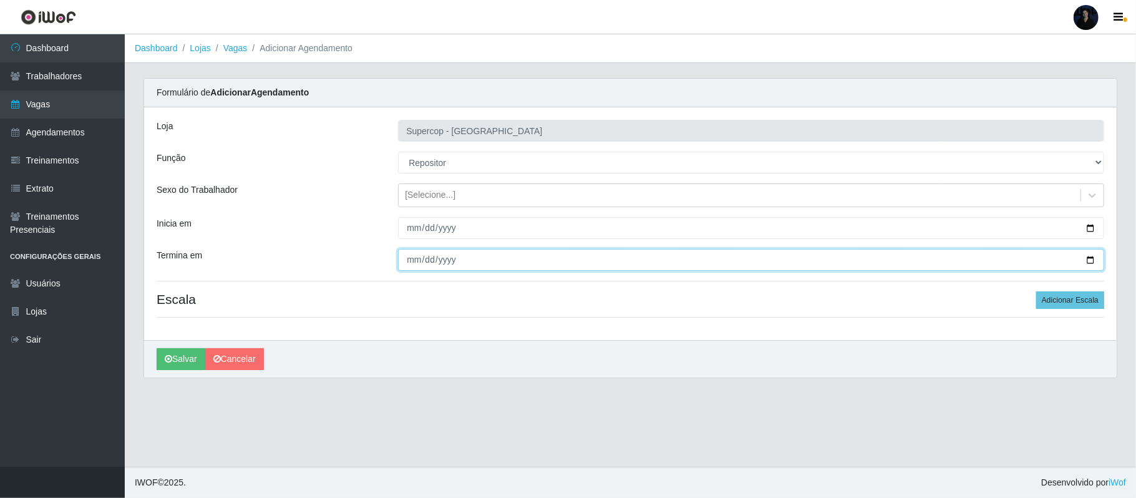
click at [1093, 257] on input "Termina em" at bounding box center [751, 260] width 706 height 22
type input "[DATE]"
click at [1061, 306] on button "Adicionar Escala" at bounding box center [1070, 299] width 68 height 17
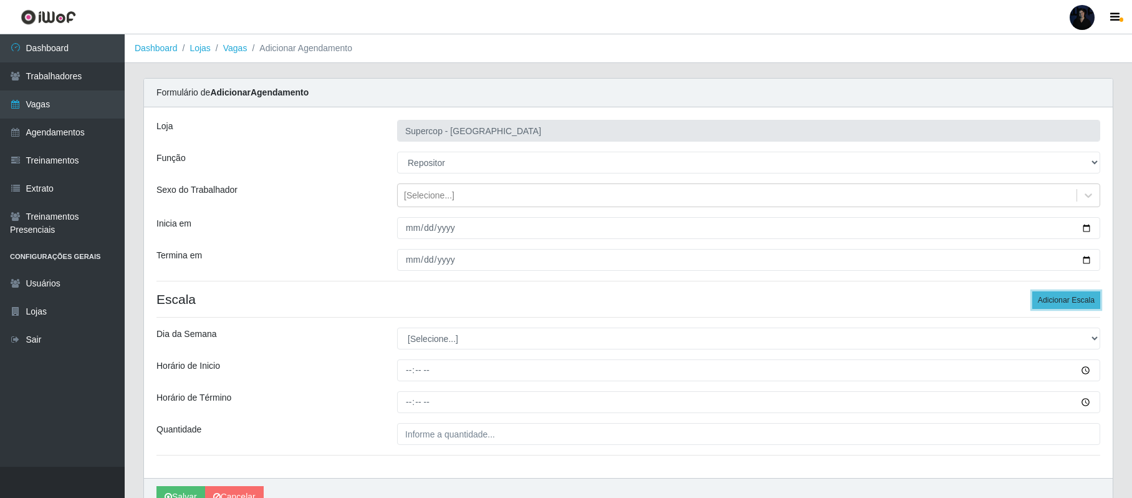
click at [1061, 306] on button "Adicionar Escala" at bounding box center [1067, 299] width 68 height 17
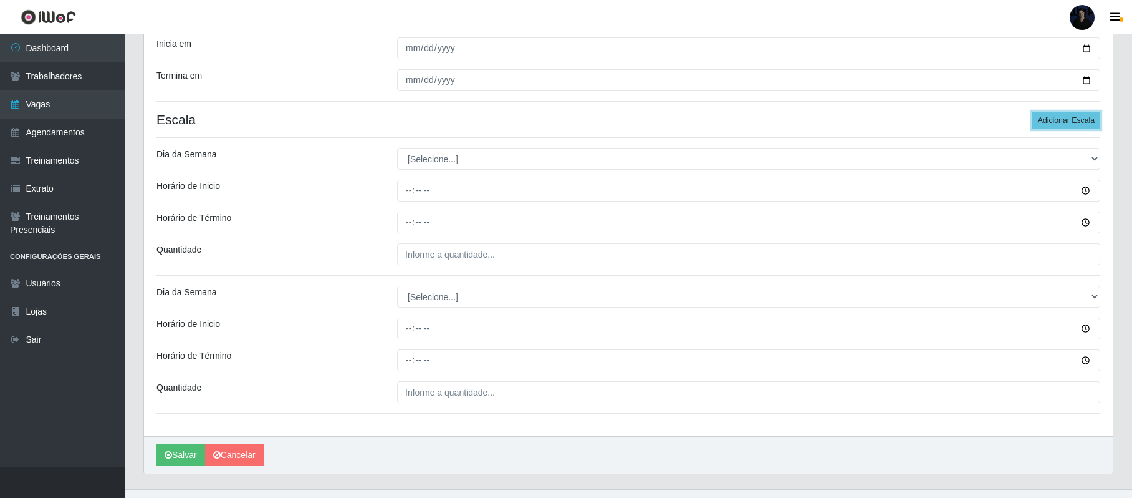
scroll to position [205, 0]
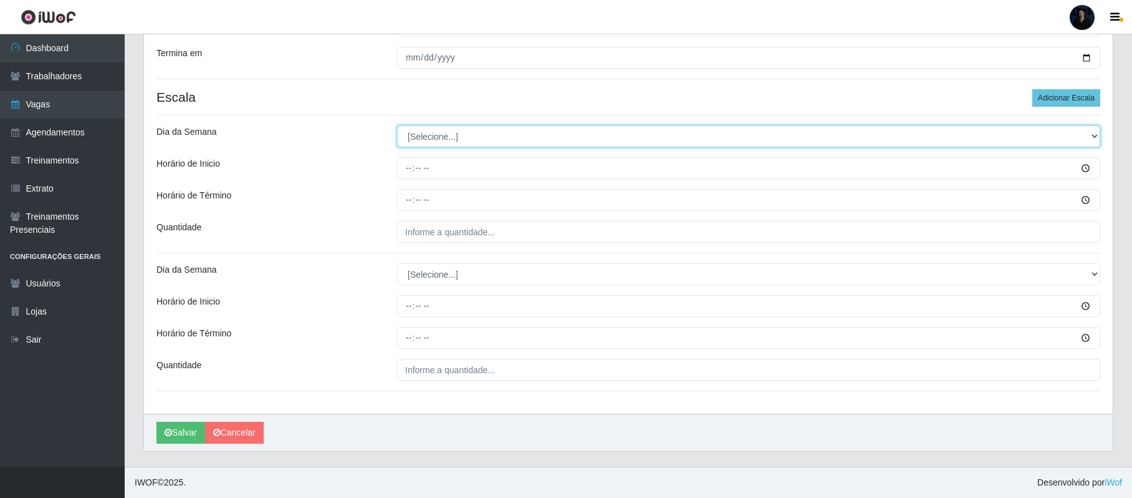
click at [423, 127] on select "[Selecione...] Segunda Terça Quarta Quinta Sexta Sábado Domingo" at bounding box center [748, 136] width 703 height 22
select select "2"
click at [397, 125] on select "[Selecione...] Segunda Terça Quarta Quinta Sexta Sábado Domingo" at bounding box center [748, 136] width 703 height 22
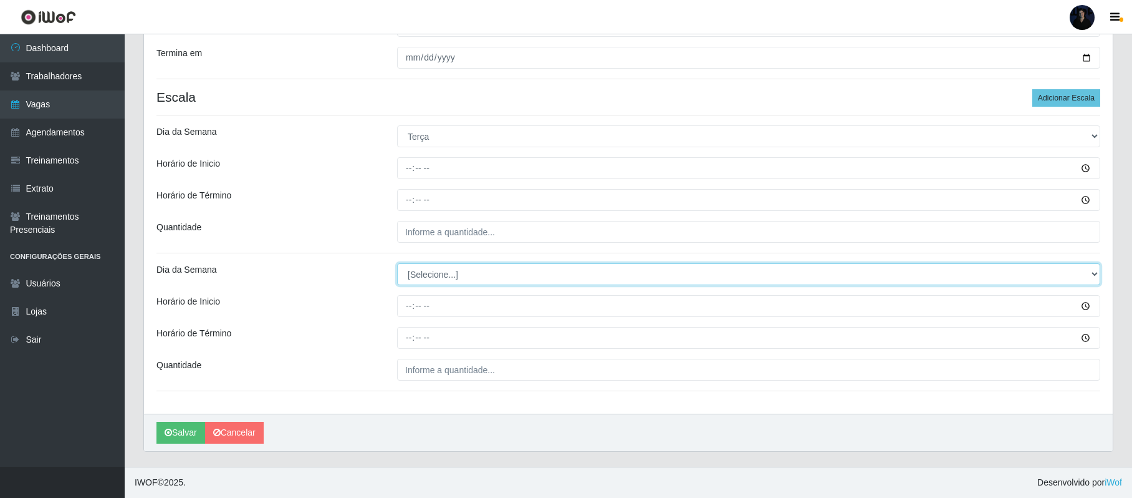
drag, startPoint x: 429, startPoint y: 267, endPoint x: 429, endPoint y: 281, distance: 13.7
click at [429, 267] on select "[Selecione...] Segunda Terça Quarta Quinta Sexta Sábado Domingo" at bounding box center [748, 274] width 703 height 22
select select "4"
click at [397, 263] on select "[Selecione...] Segunda Terça Quarta Quinta Sexta Sábado Domingo" at bounding box center [748, 274] width 703 height 22
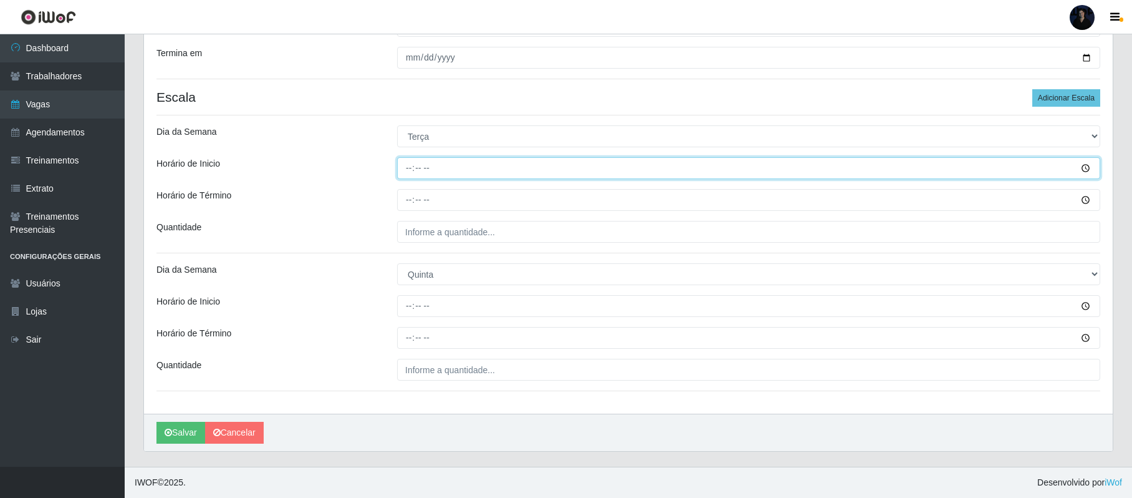
click at [409, 173] on input "Horário de Inicio" at bounding box center [748, 168] width 703 height 22
type input "14:00"
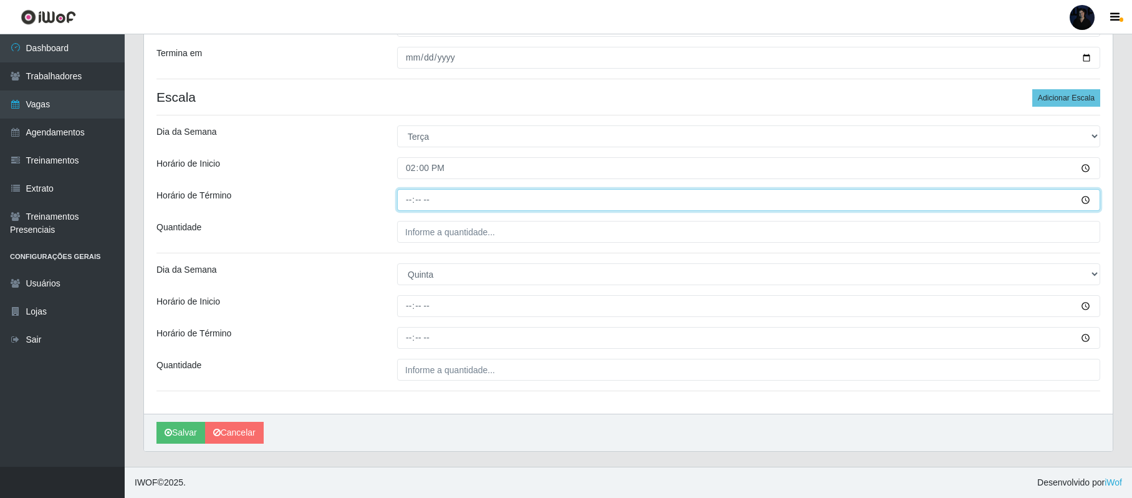
click at [404, 195] on input "Horário de Término" at bounding box center [748, 200] width 703 height 22
type input "20:00"
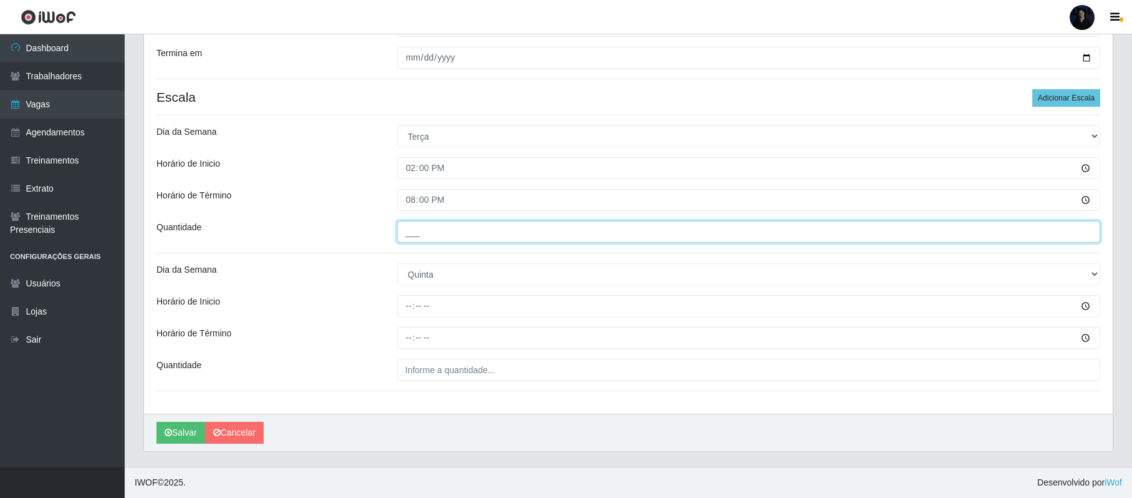
click at [410, 230] on input "___" at bounding box center [748, 232] width 703 height 22
type input "1__"
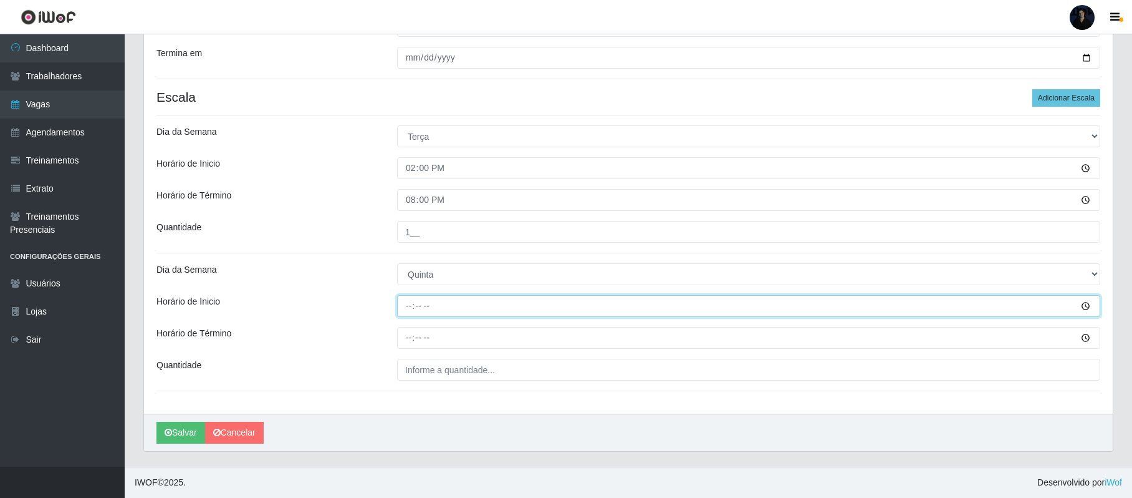
click at [413, 299] on input "Horário de Inicio" at bounding box center [748, 306] width 703 height 22
type input "14:00"
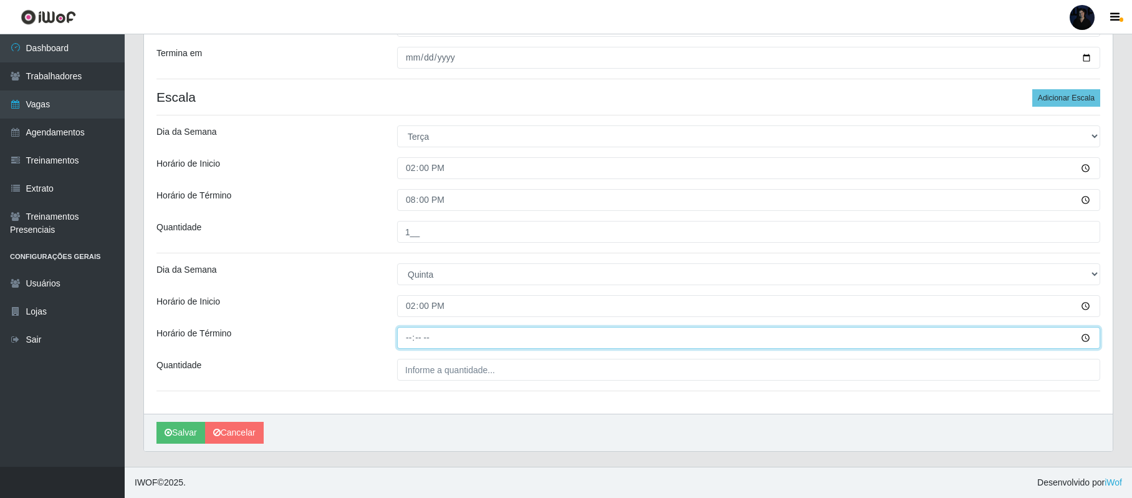
click at [412, 335] on input "Horário de Término" at bounding box center [748, 338] width 703 height 22
type input "20:00"
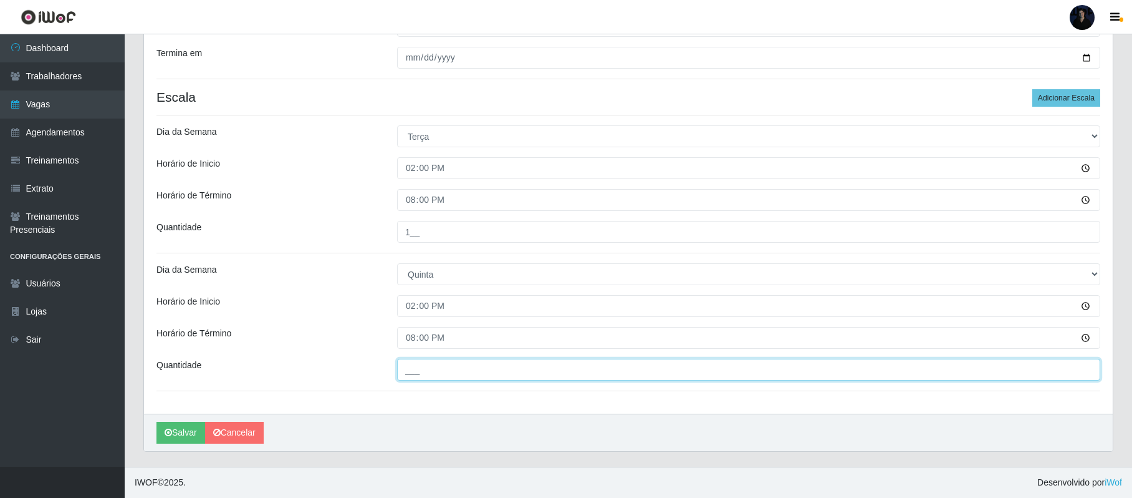
click at [412, 373] on input "___" at bounding box center [748, 370] width 703 height 22
type input "1__"
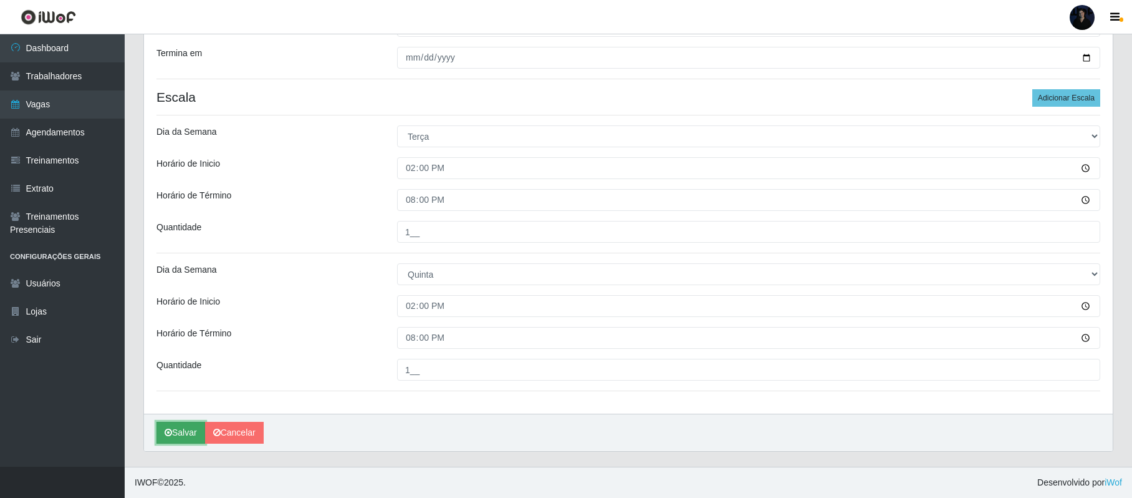
click at [178, 432] on button "Salvar" at bounding box center [181, 433] width 49 height 22
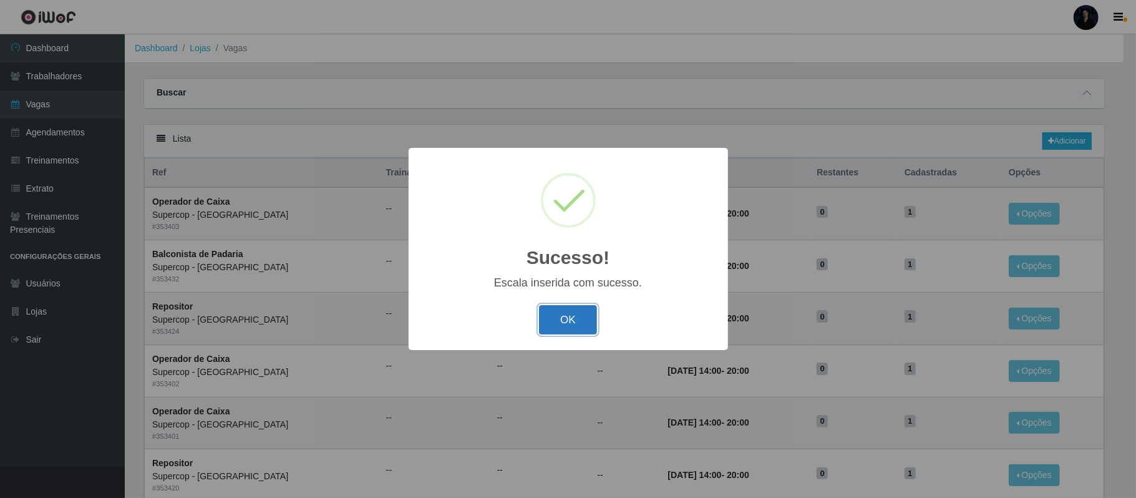
click at [575, 319] on button "OK" at bounding box center [568, 319] width 58 height 29
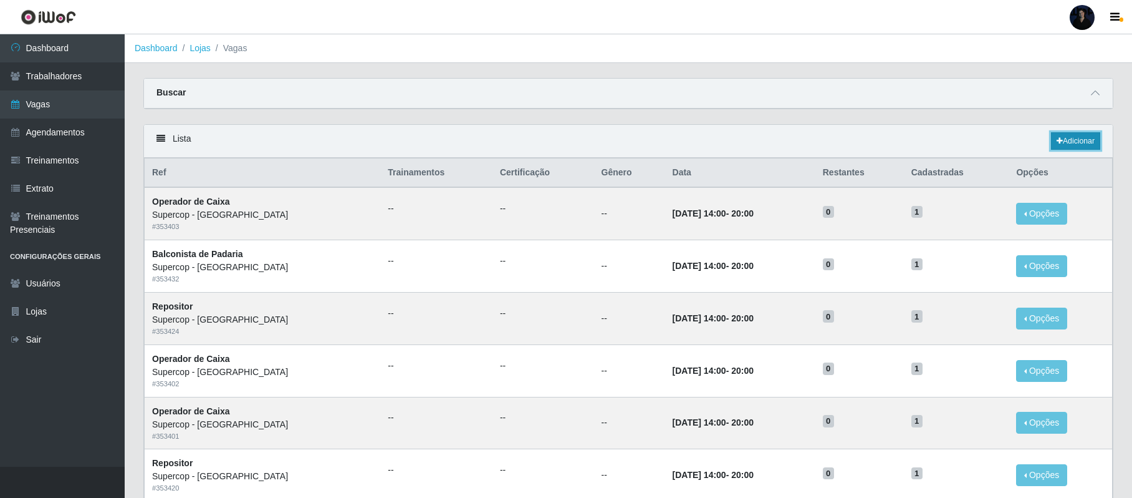
click at [1071, 140] on link "Adicionar" at bounding box center [1075, 140] width 49 height 17
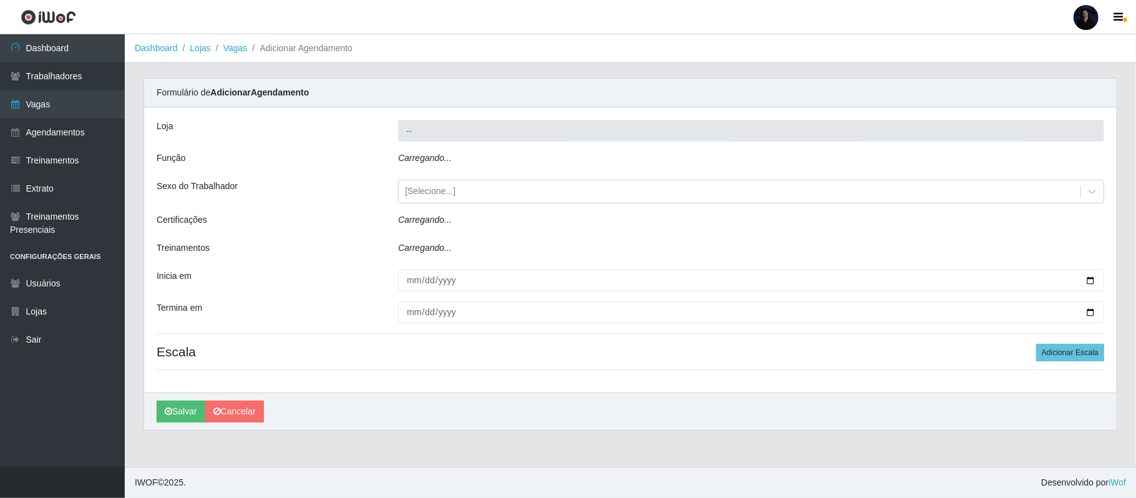
click at [438, 160] on icon "Carregando..." at bounding box center [425, 158] width 54 height 10
type input "Supercop - [GEOGRAPHIC_DATA]"
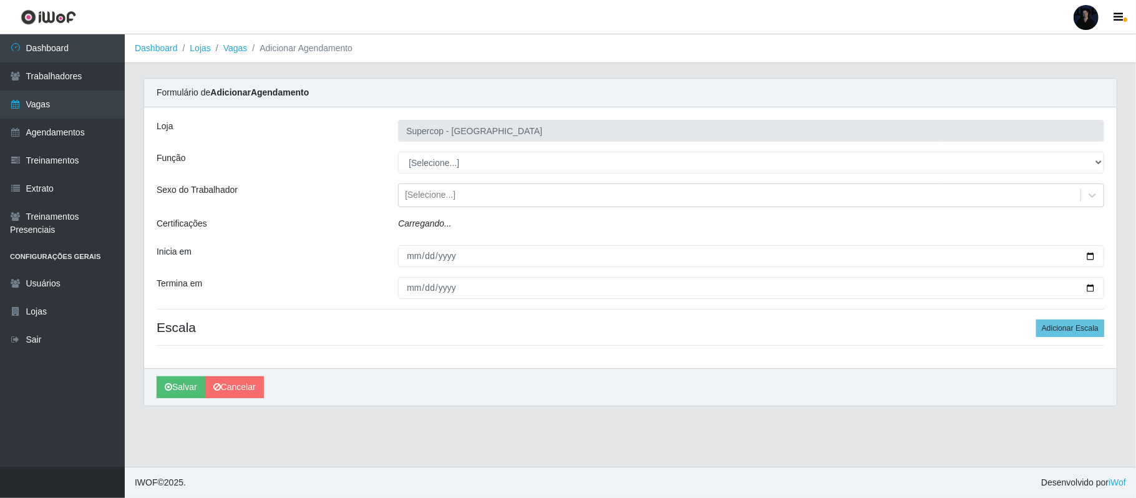
click at [450, 157] on select "[Selecione...] Balconista de Padaria Balconista de Padaria + Balconista de Pada…" at bounding box center [751, 163] width 706 height 22
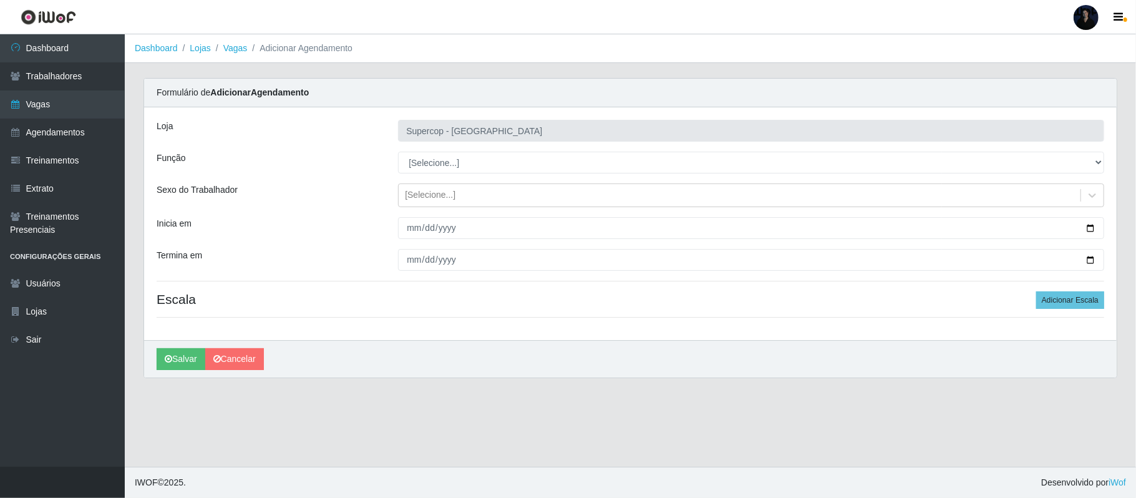
select select "115"
click at [398, 152] on select "[Selecione...] Balconista de Padaria Balconista de Padaria + Balconista de Pada…" at bounding box center [751, 163] width 706 height 22
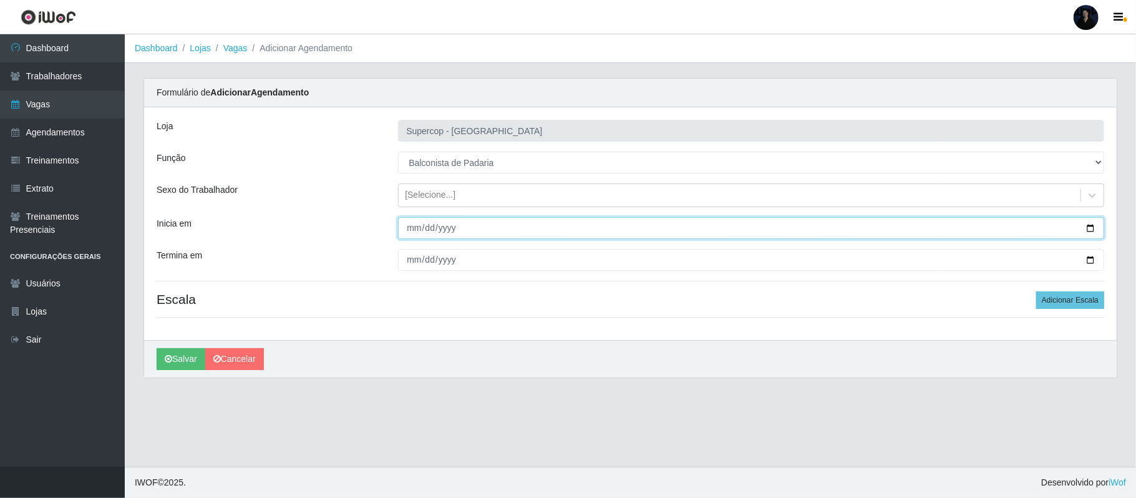
click at [1090, 232] on input "Inicia em" at bounding box center [751, 228] width 706 height 22
type input "[DATE]"
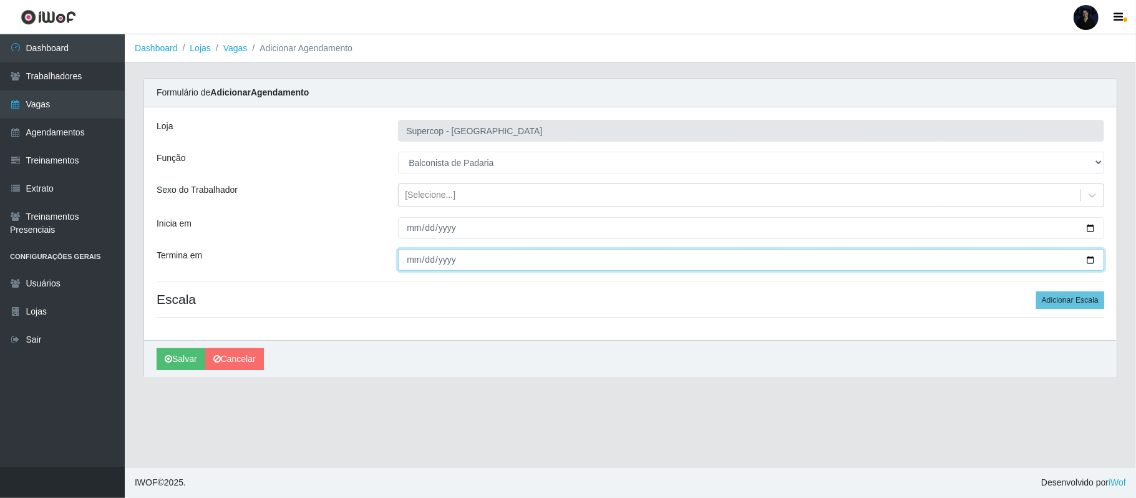
click at [1088, 258] on input "Termina em" at bounding box center [751, 260] width 706 height 22
type input "[DATE]"
click at [1056, 303] on button "Adicionar Escala" at bounding box center [1070, 299] width 68 height 17
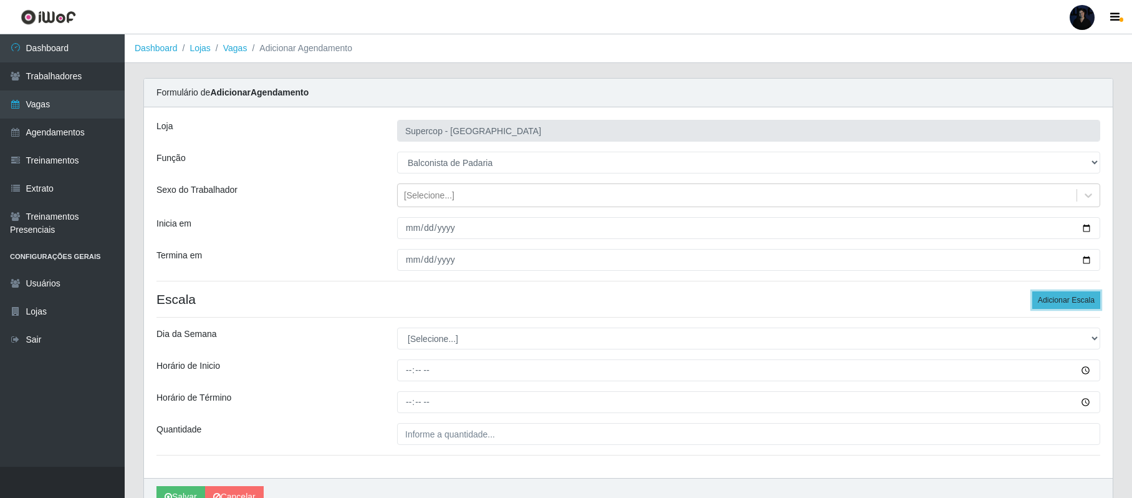
click at [1056, 303] on button "Adicionar Escala" at bounding box center [1067, 299] width 68 height 17
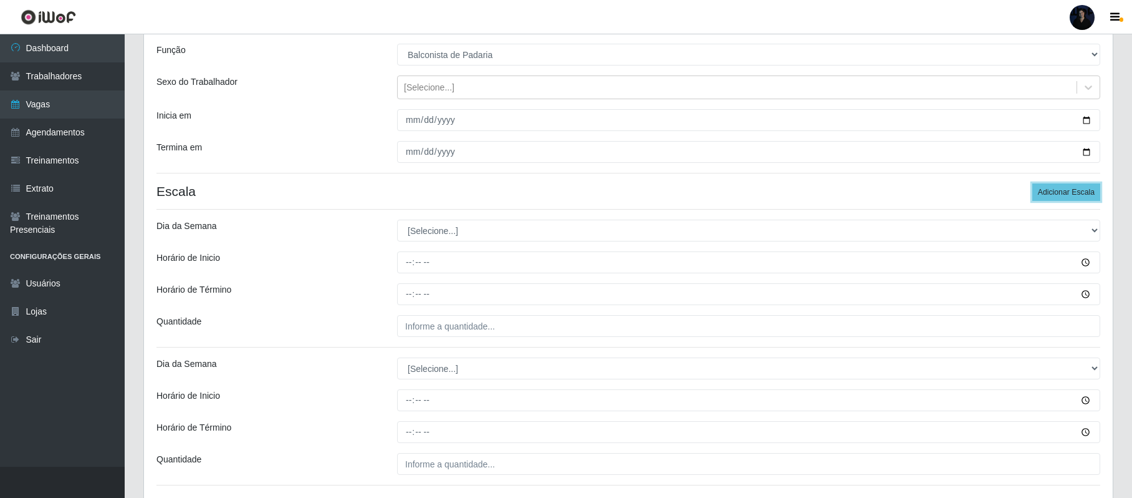
scroll to position [166, 0]
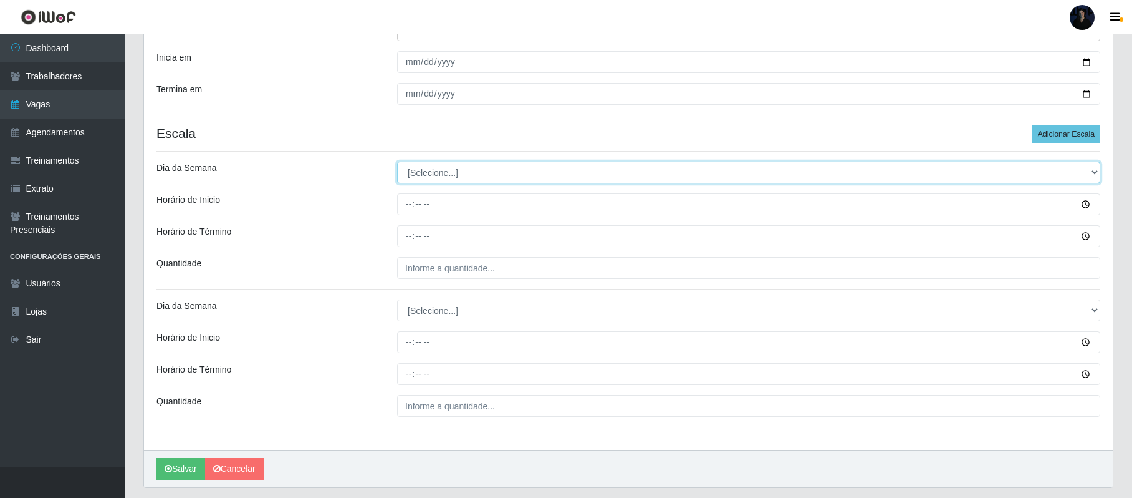
click at [441, 173] on select "[Selecione...] Segunda Terça Quarta Quinta Sexta Sábado Domingo" at bounding box center [748, 173] width 703 height 22
select select "1"
click at [397, 162] on select "[Selecione...] Segunda Terça Quarta Quinta Sexta Sábado Domingo" at bounding box center [748, 173] width 703 height 22
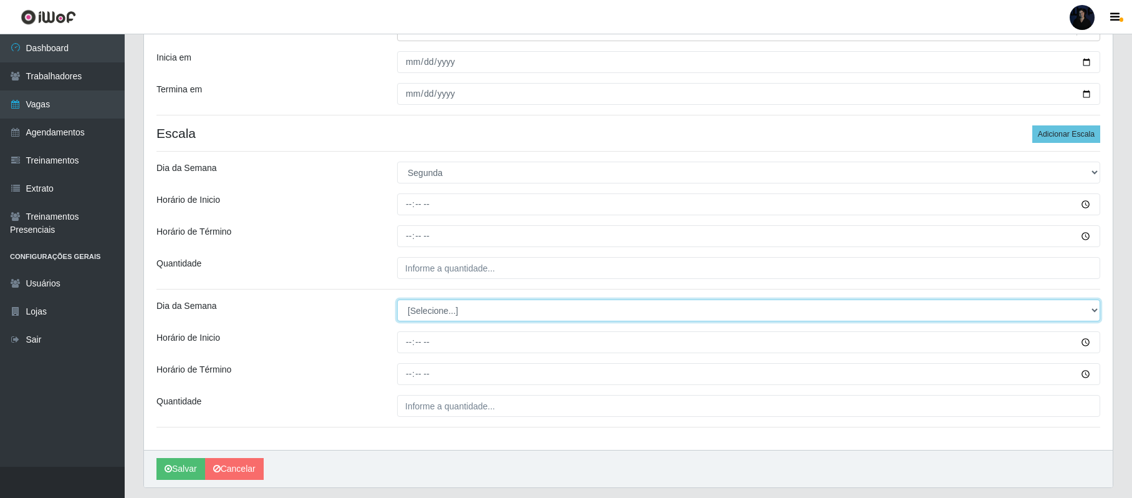
click at [432, 315] on select "[Selecione...] Segunda Terça Quarta Quinta Sexta Sábado Domingo" at bounding box center [748, 310] width 703 height 22
select select "5"
click at [397, 301] on select "[Selecione...] Segunda Terça Quarta Quinta Sexta Sábado Domingo" at bounding box center [748, 310] width 703 height 22
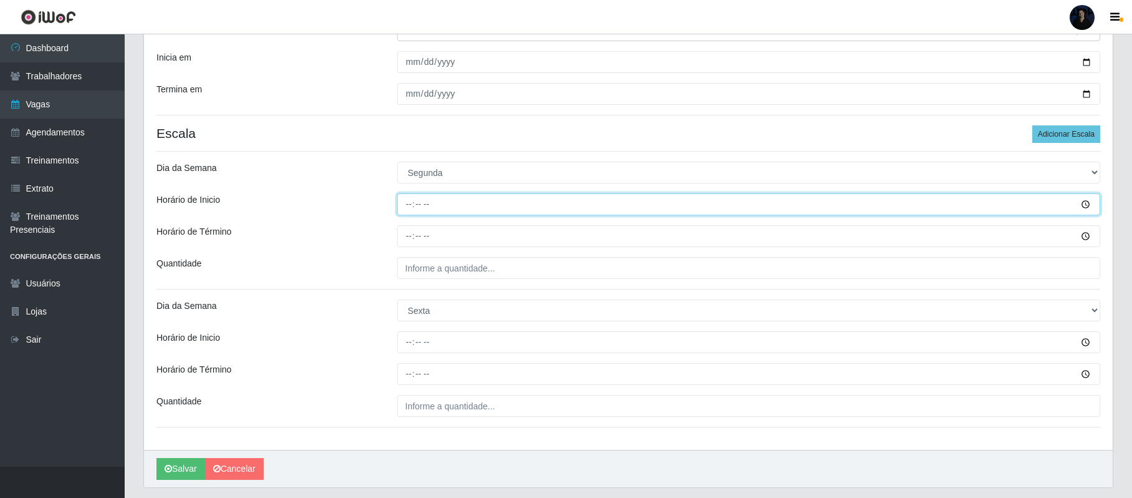
click at [408, 202] on input "Horário de Inicio" at bounding box center [748, 204] width 703 height 22
type input "14:00"
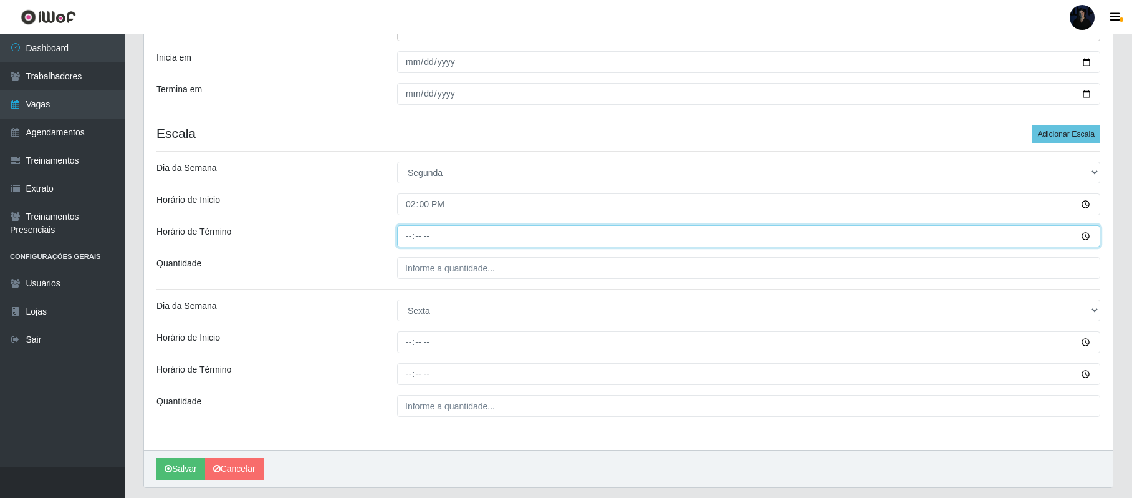
click at [412, 234] on input "Horário de Término" at bounding box center [748, 236] width 703 height 22
type input "20:00"
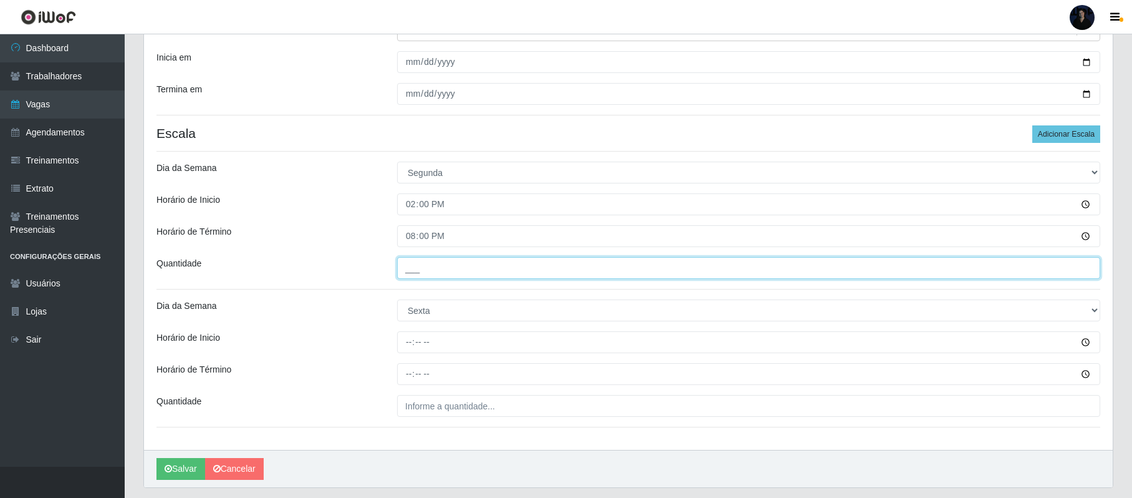
click at [407, 272] on input "___" at bounding box center [748, 268] width 703 height 22
type input "1__"
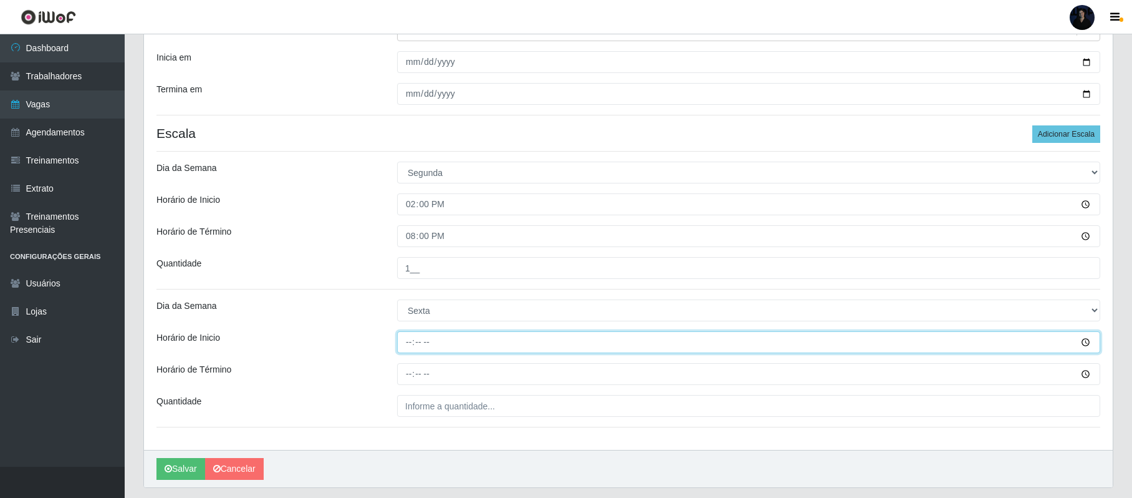
click at [415, 338] on input "Horário de Inicio" at bounding box center [748, 342] width 703 height 22
type input "14:00"
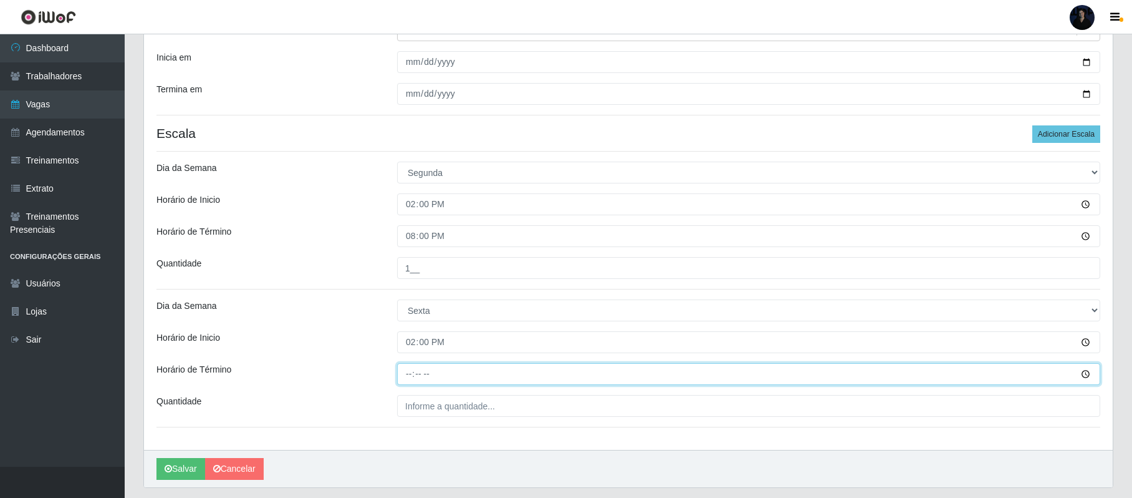
click at [412, 375] on input "Horário de Término" at bounding box center [748, 374] width 703 height 22
type input "20:00"
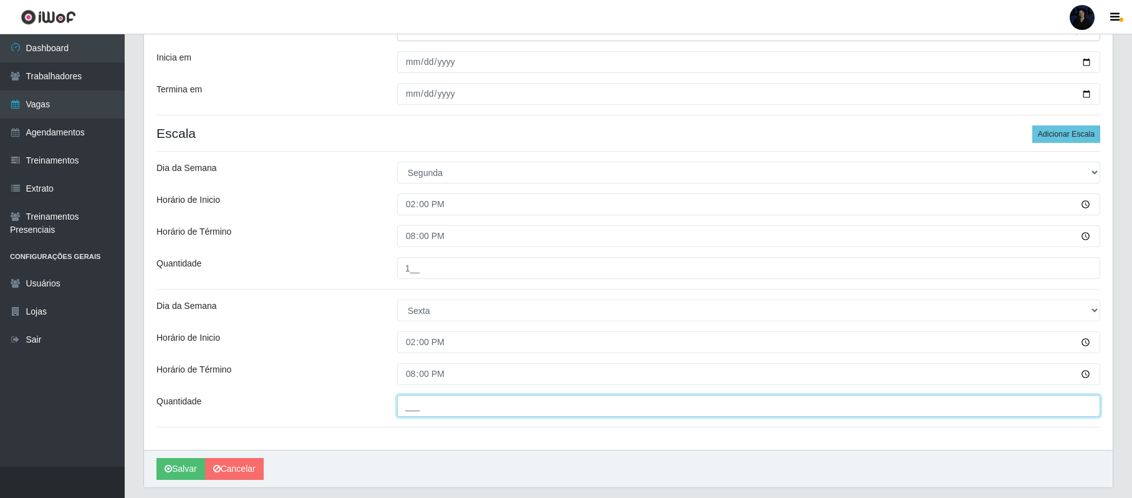
click at [407, 405] on input "___" at bounding box center [748, 406] width 703 height 22
type input "1__"
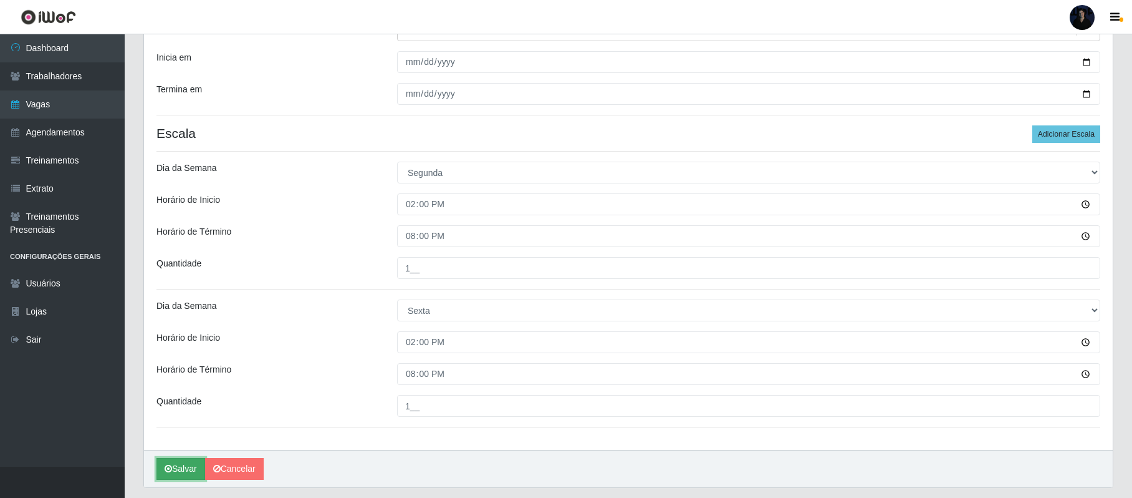
click at [180, 468] on button "Salvar" at bounding box center [181, 469] width 49 height 22
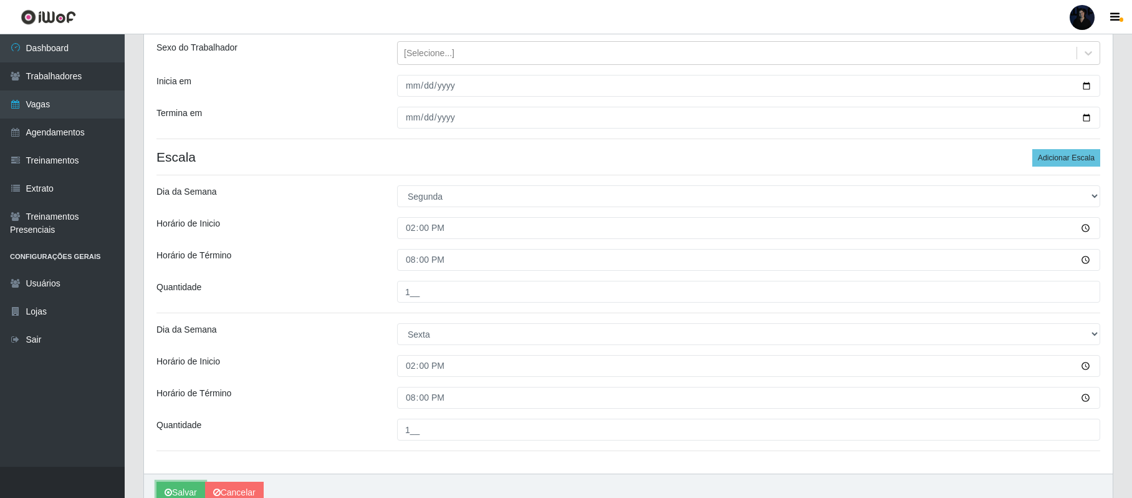
scroll to position [0, 0]
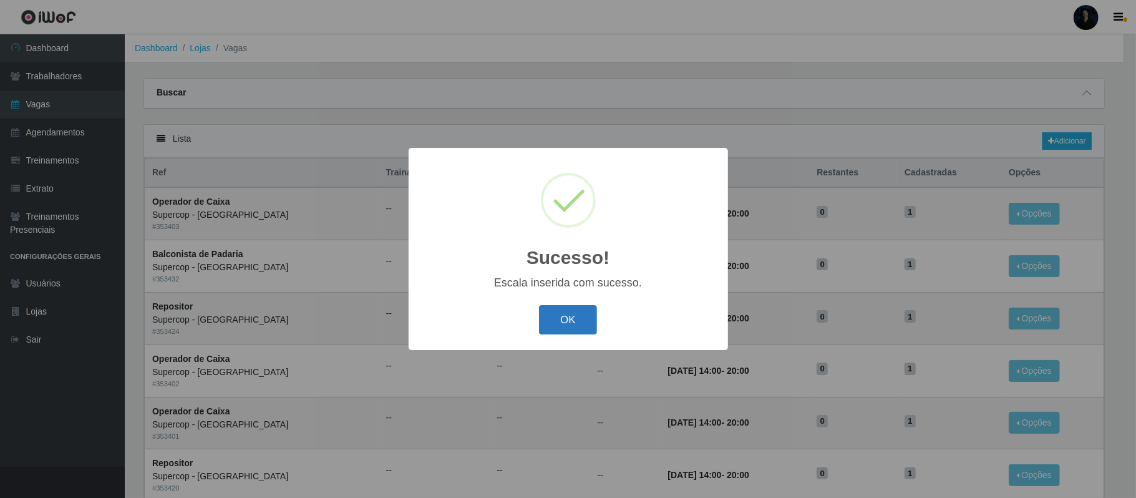
click at [571, 322] on button "OK" at bounding box center [568, 319] width 58 height 29
